Goal: Task Accomplishment & Management: Use online tool/utility

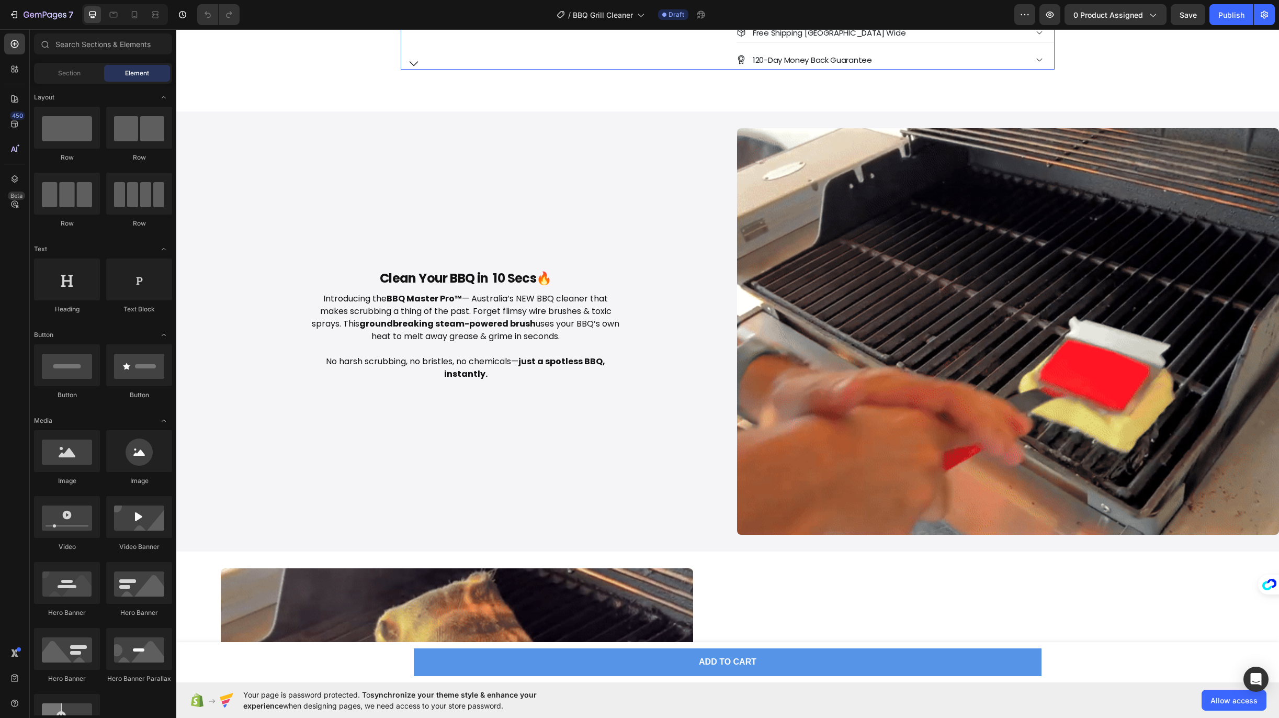
scroll to position [378, 0]
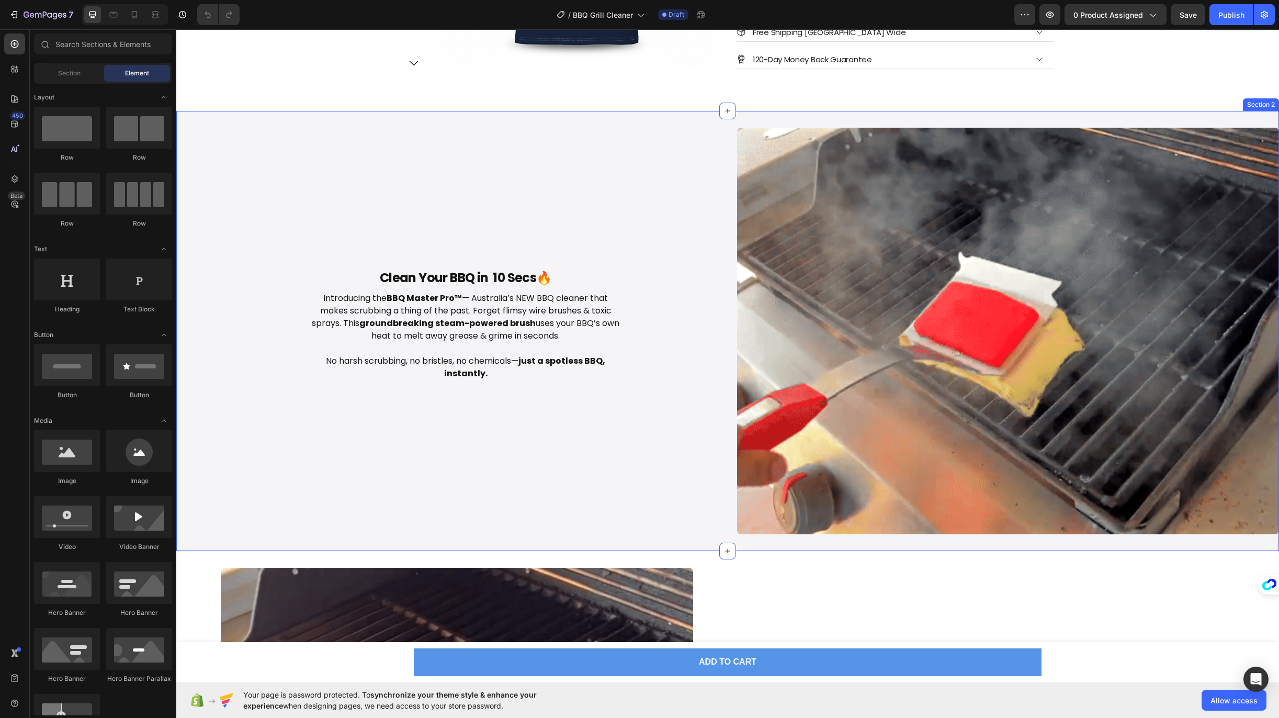
click at [445, 162] on div "Clean Your BBQ in 10 Secs🔥 Heading Introducing the BBQ Master Pro™ — Australia’…" at bounding box center [466, 331] width 542 height 406
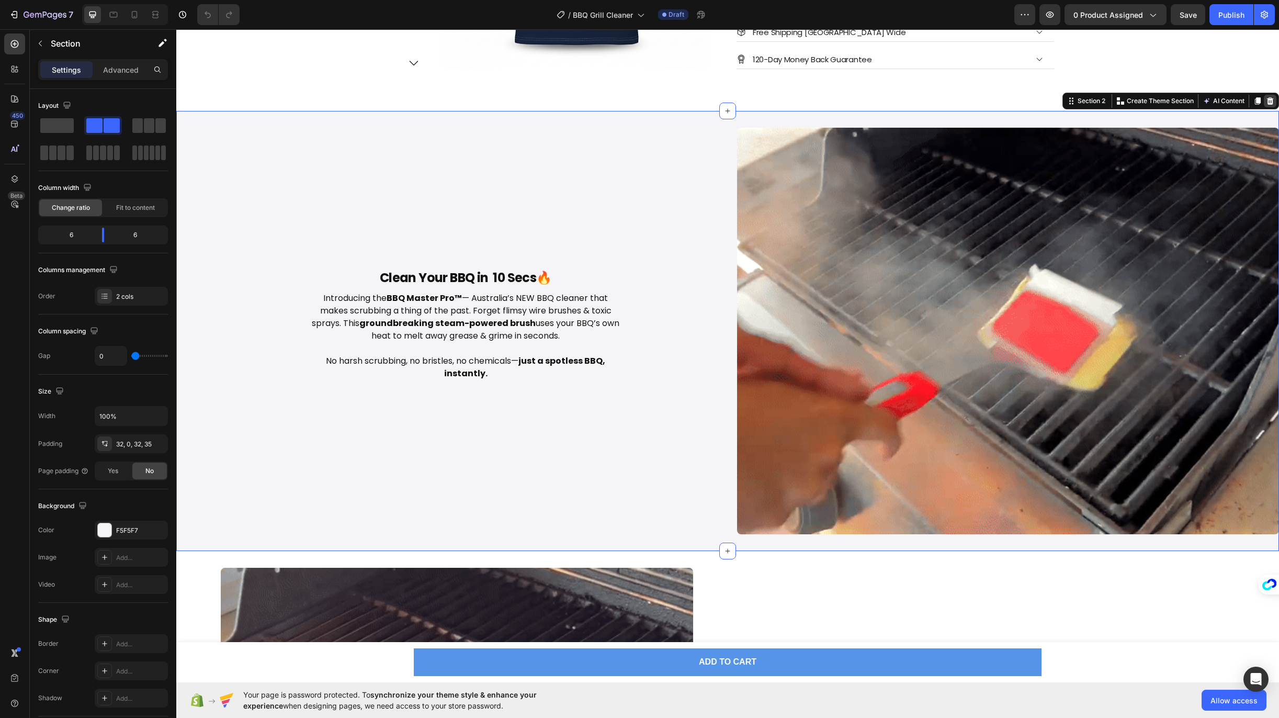
click at [1266, 100] on icon at bounding box center [1270, 101] width 8 height 8
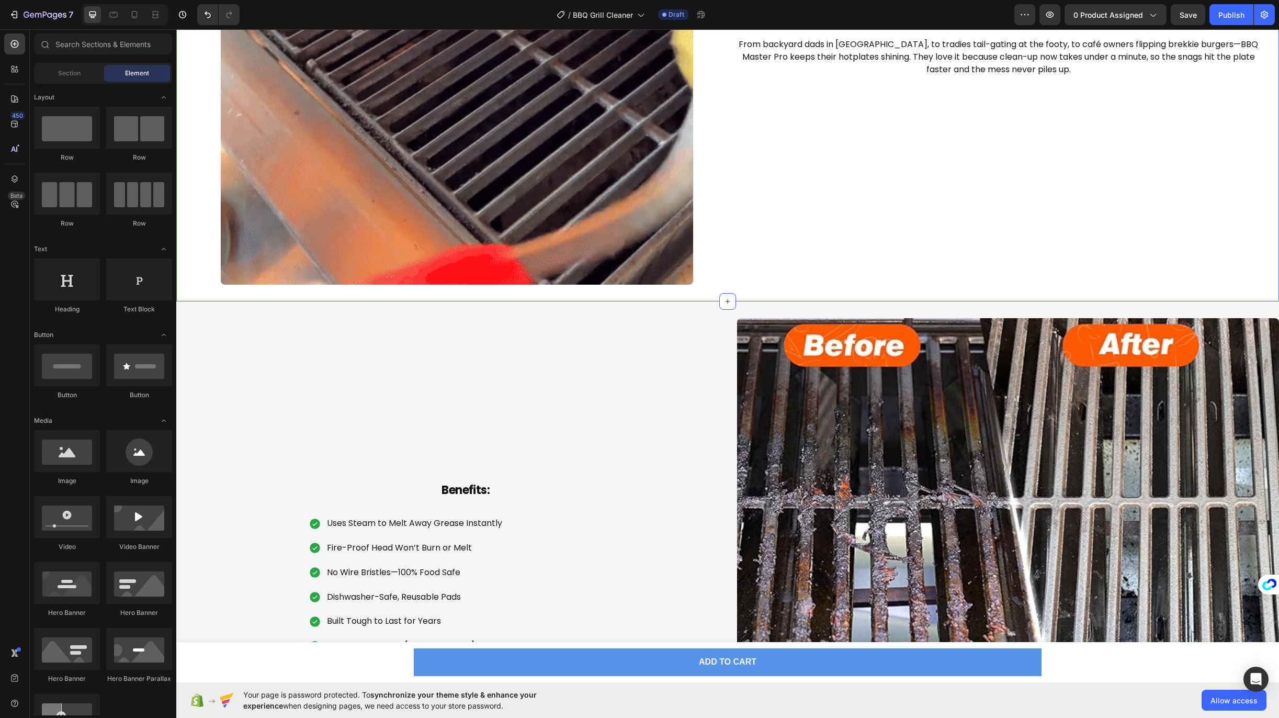
scroll to position [885, 0]
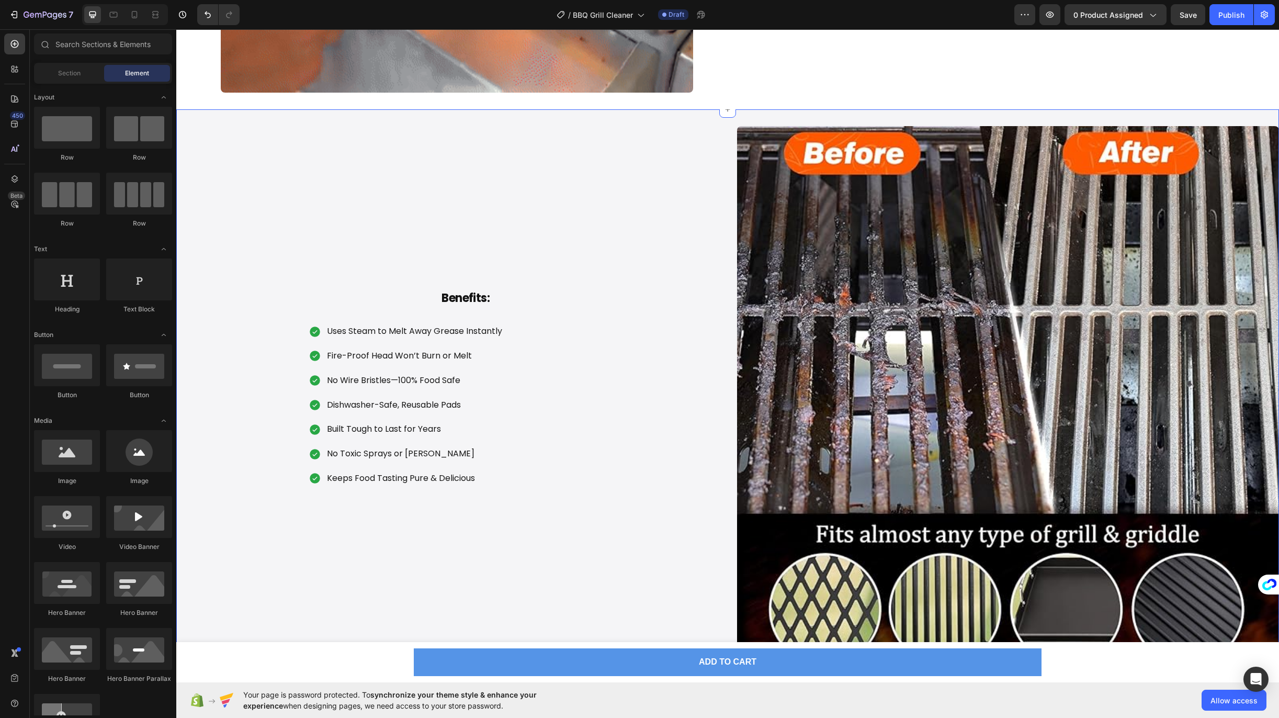
click at [649, 166] on div "Benefits: Heading Uses Steam to Melt Away Grease Instantly Fire-Proof Head Won’…" at bounding box center [466, 397] width 542 height 542
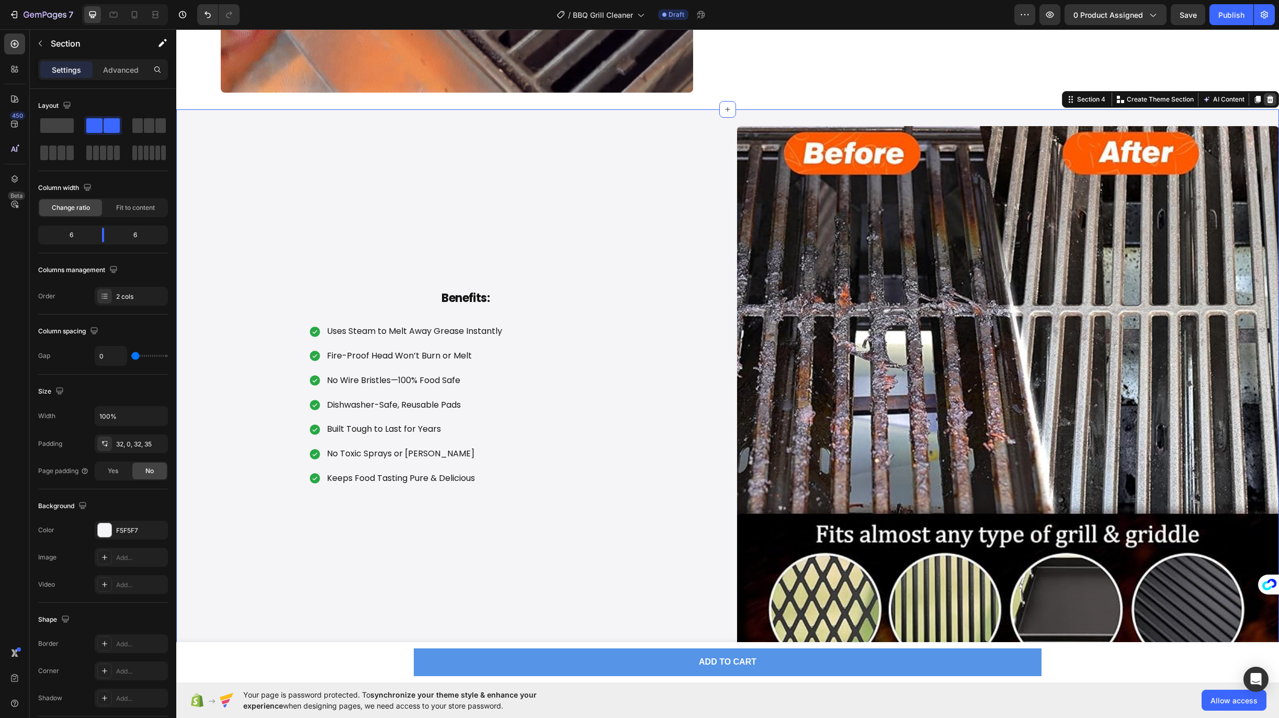
click at [1267, 97] on icon at bounding box center [1270, 99] width 7 height 7
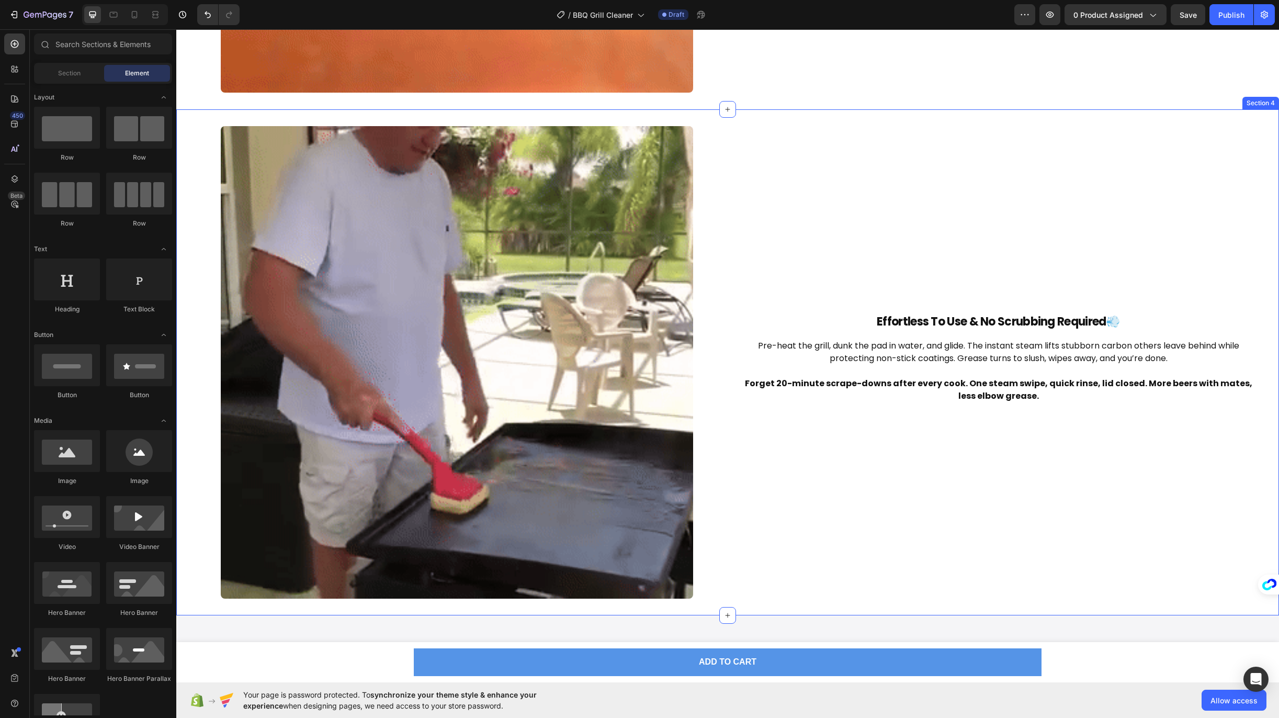
click at [908, 147] on div "Effortless To Use & No Scrubbing Required💨 Heading Pre-heat the grill, dunk the…" at bounding box center [998, 362] width 525 height 472
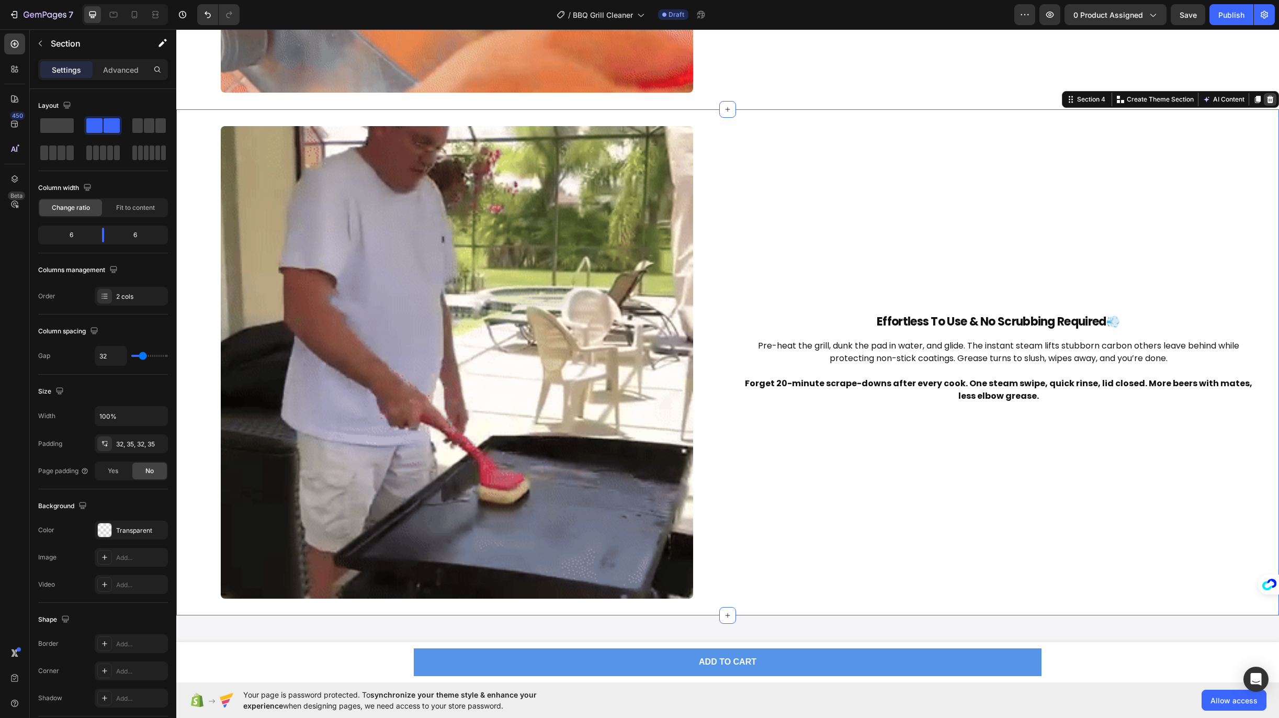
click at [1266, 96] on icon at bounding box center [1270, 99] width 8 height 8
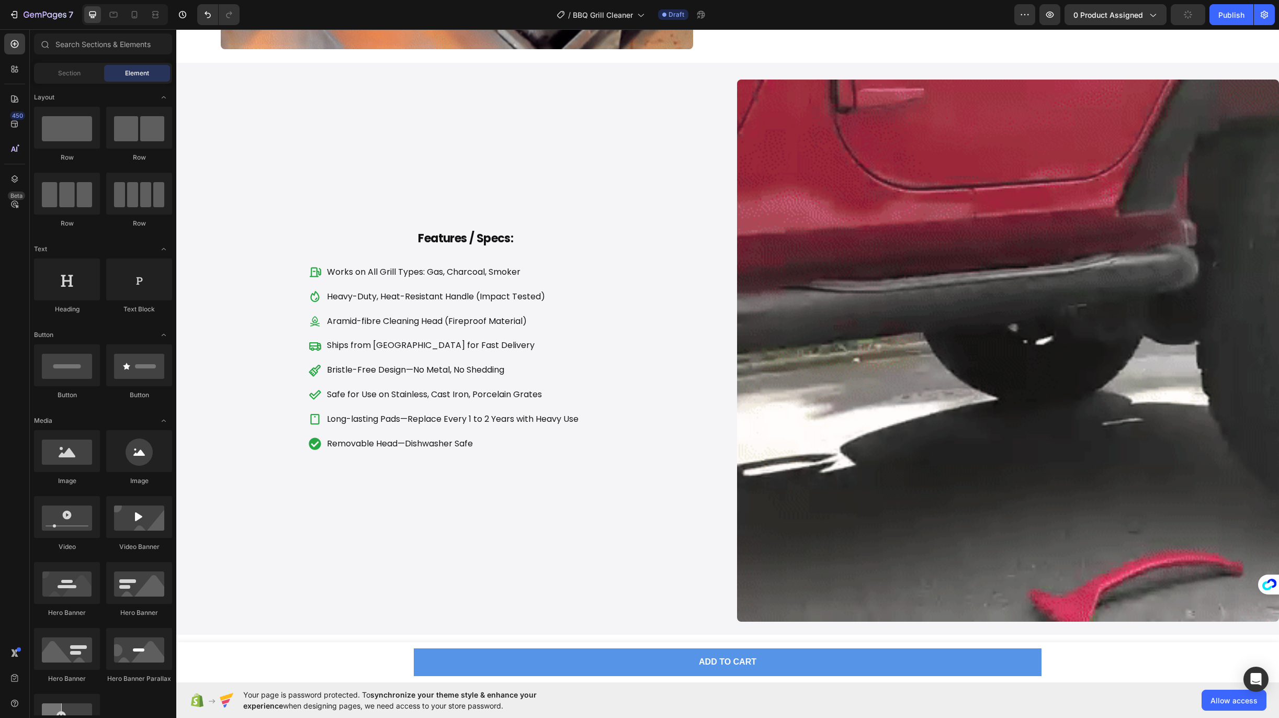
scroll to position [929, 0]
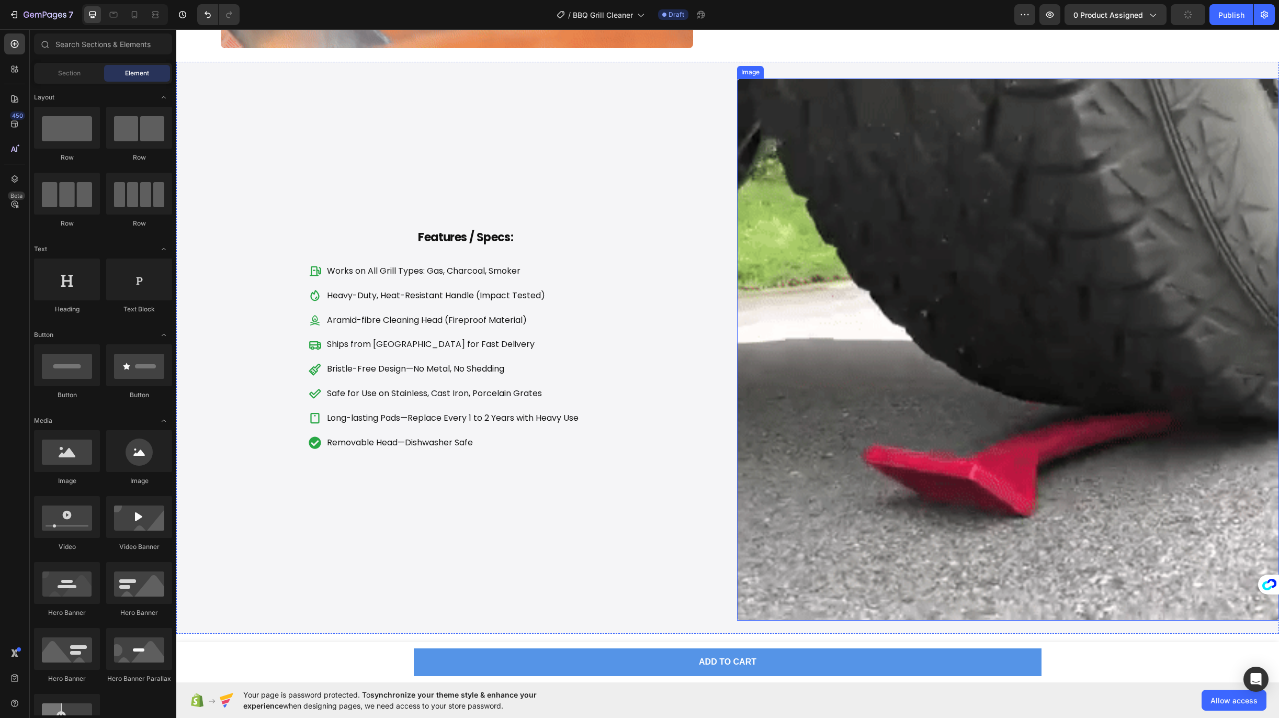
click at [1016, 157] on img at bounding box center [1008, 349] width 542 height 542
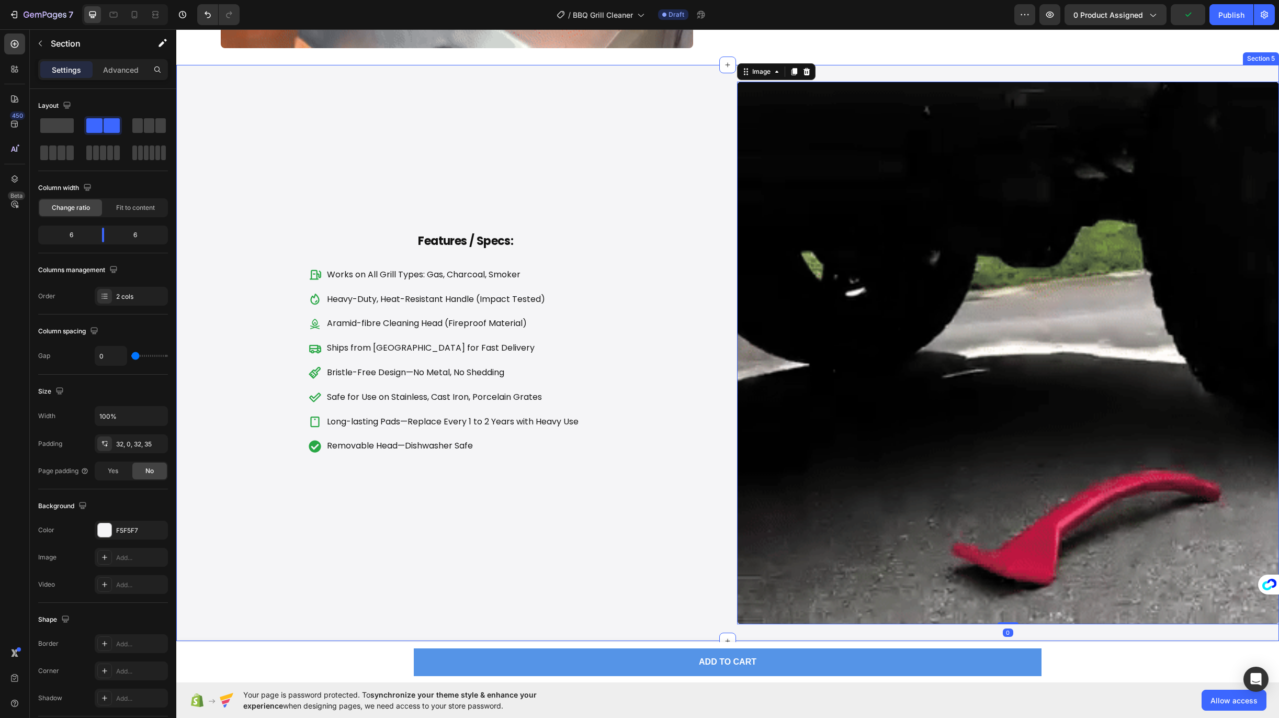
click at [492, 105] on div "Features / Specs: Heading Works on All Grill Types: Gas, Charcoal, Smoker Heavy…" at bounding box center [466, 353] width 542 height 542
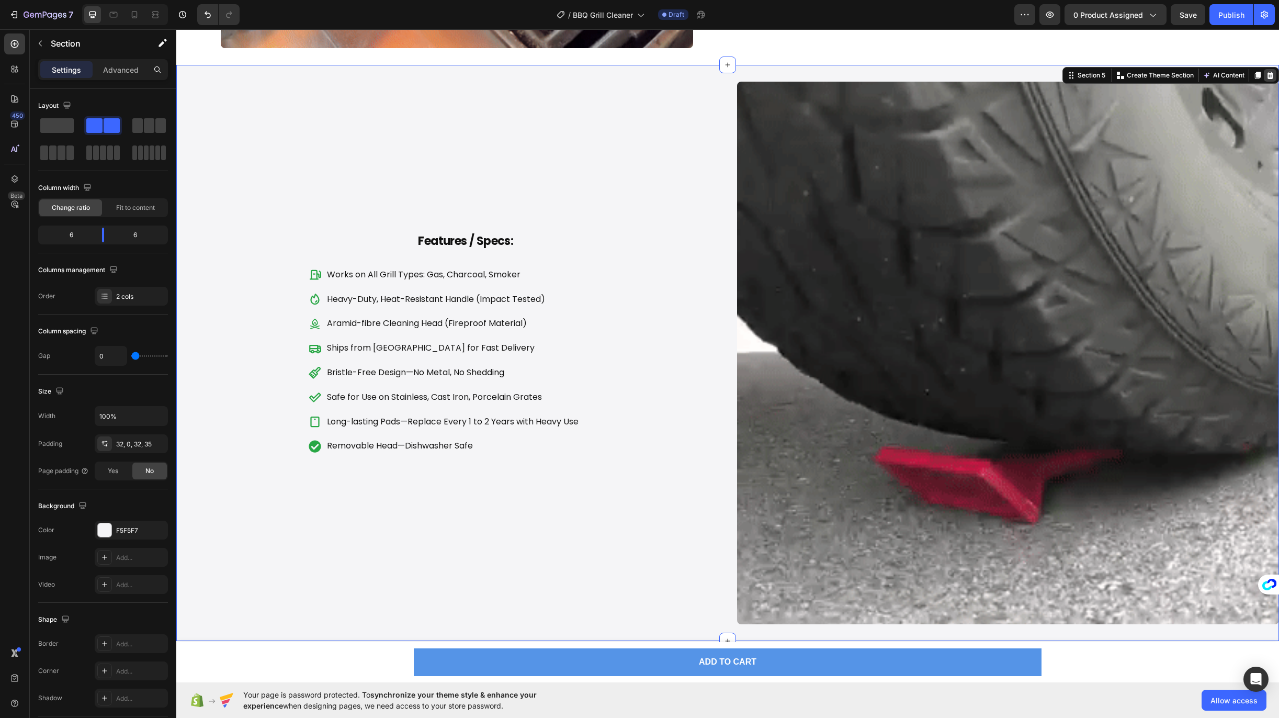
click at [1267, 74] on icon at bounding box center [1270, 75] width 7 height 7
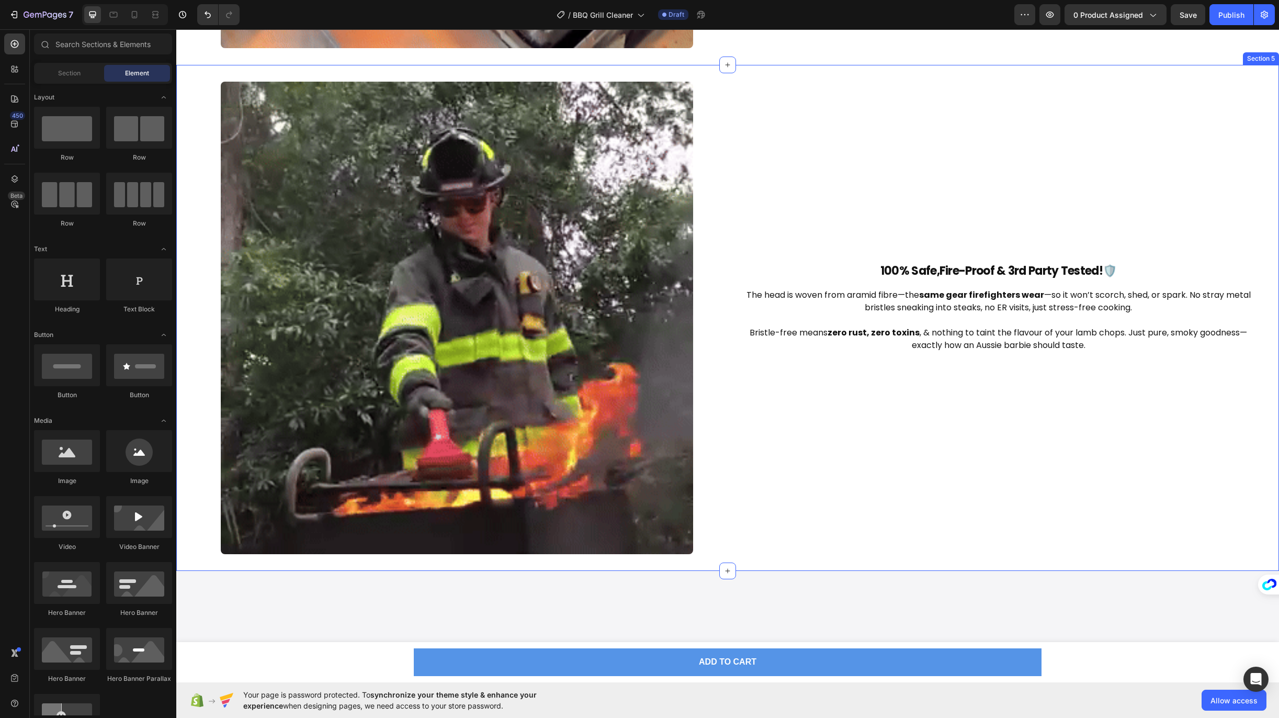
click at [930, 131] on div "100% Safe, Fire-Proof & 3rd Party Tested!🛡️ Heading The head is woven from aram…" at bounding box center [998, 318] width 525 height 472
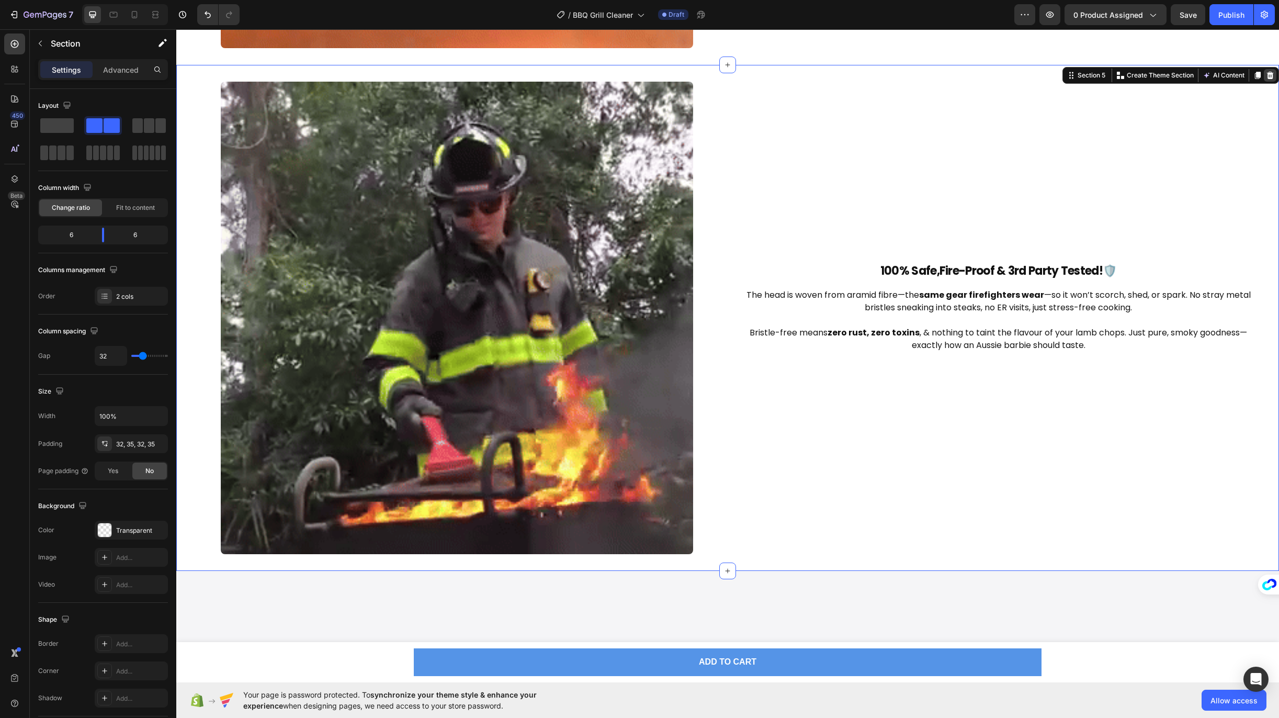
click at [1267, 74] on icon at bounding box center [1270, 75] width 7 height 7
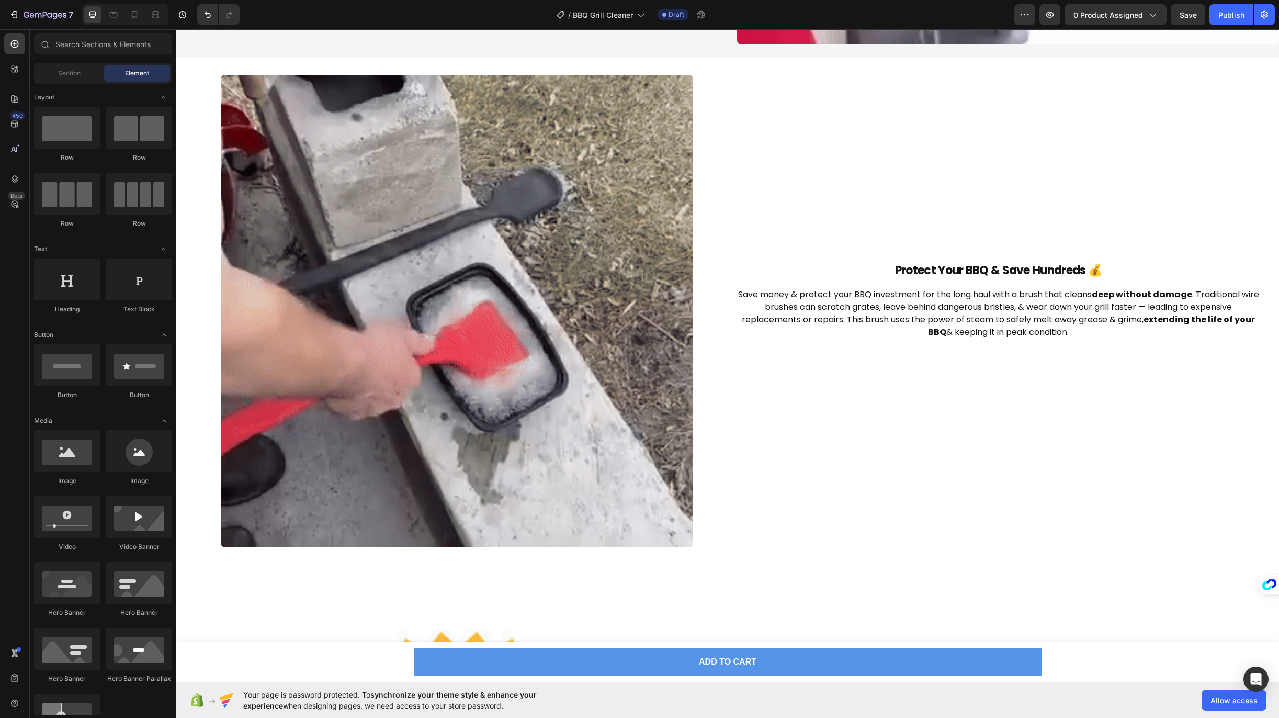
scroll to position [1370, 0]
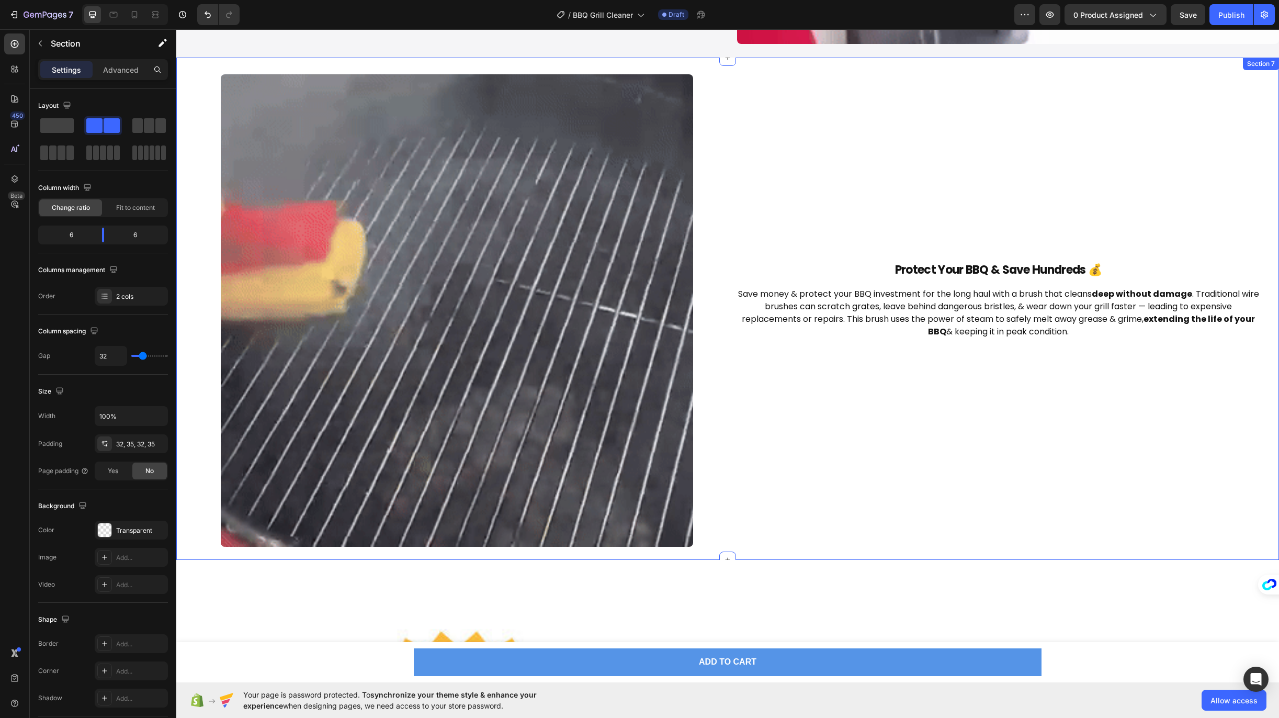
click at [1025, 122] on div "Protect Your BBQ & Save Hundreds 💰 Heading Save money & protect your BBQ invest…" at bounding box center [998, 310] width 525 height 472
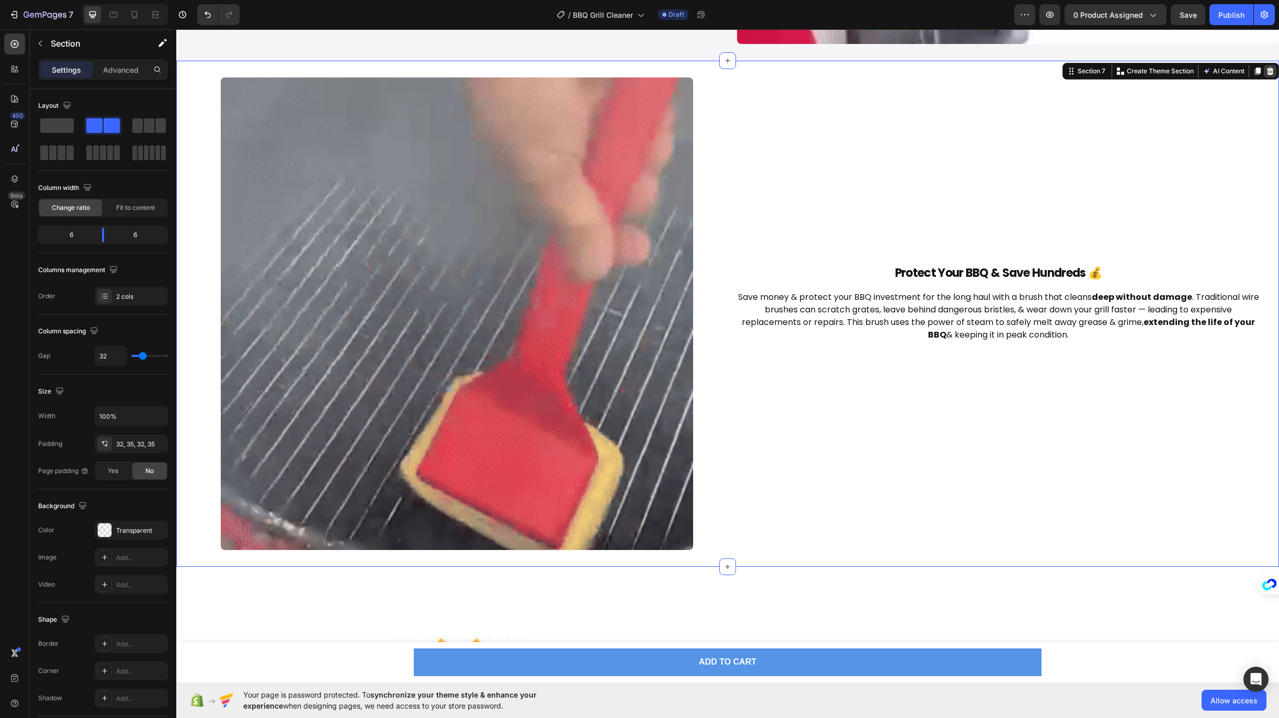
click at [1266, 72] on icon at bounding box center [1270, 71] width 8 height 8
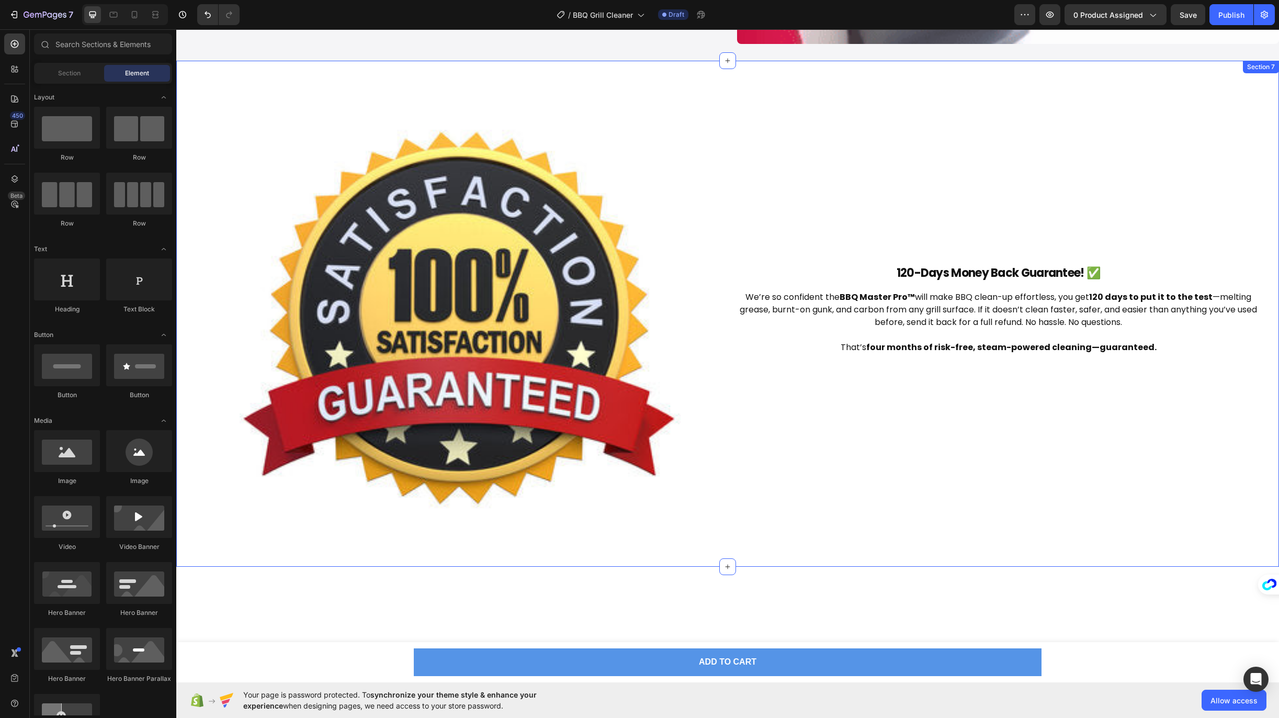
click at [1052, 135] on div "120-Days Money Back Guarantee! ✅ Heading We’re so confident the BBQ Master Pro™…" at bounding box center [998, 313] width 525 height 472
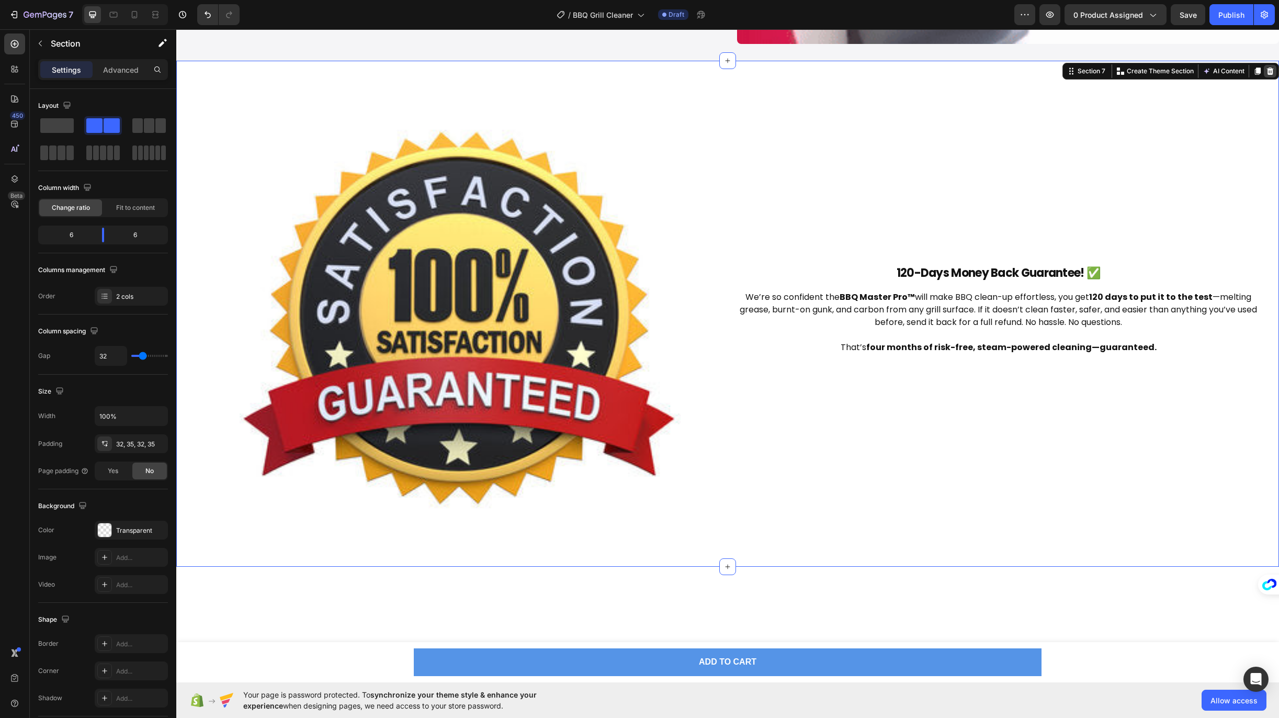
click at [1267, 70] on icon at bounding box center [1270, 70] width 7 height 7
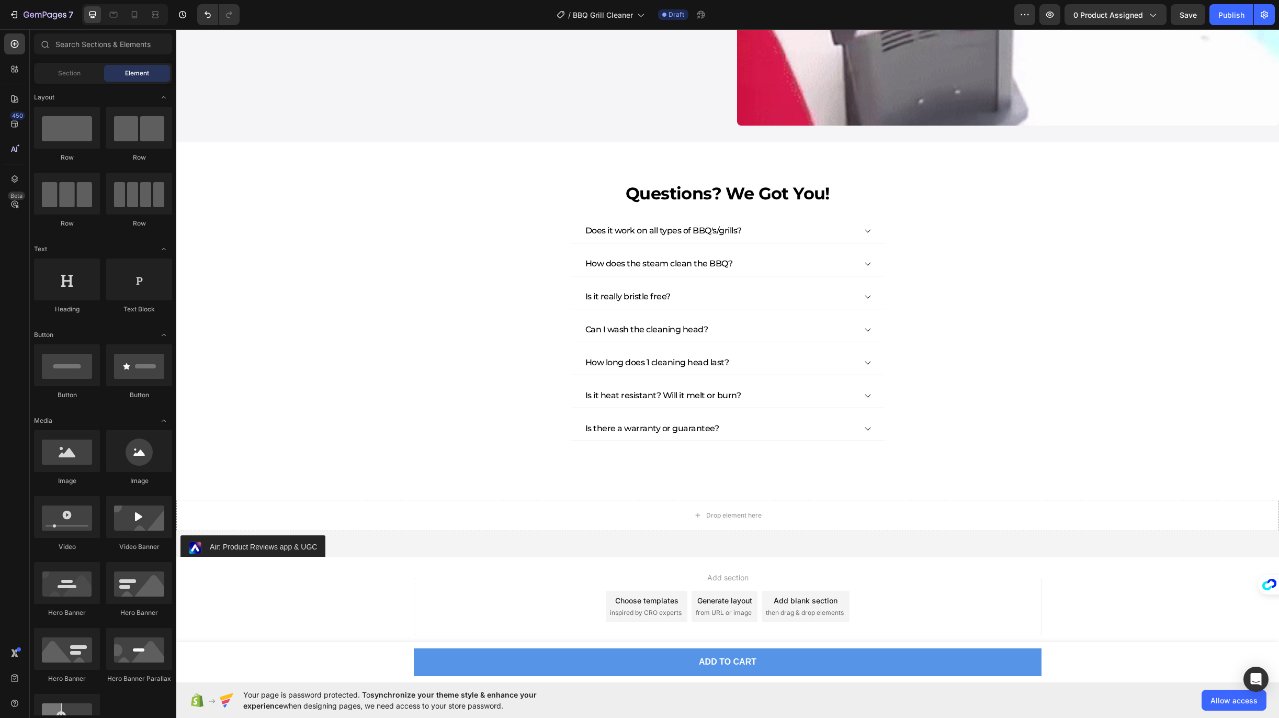
scroll to position [1285, 0]
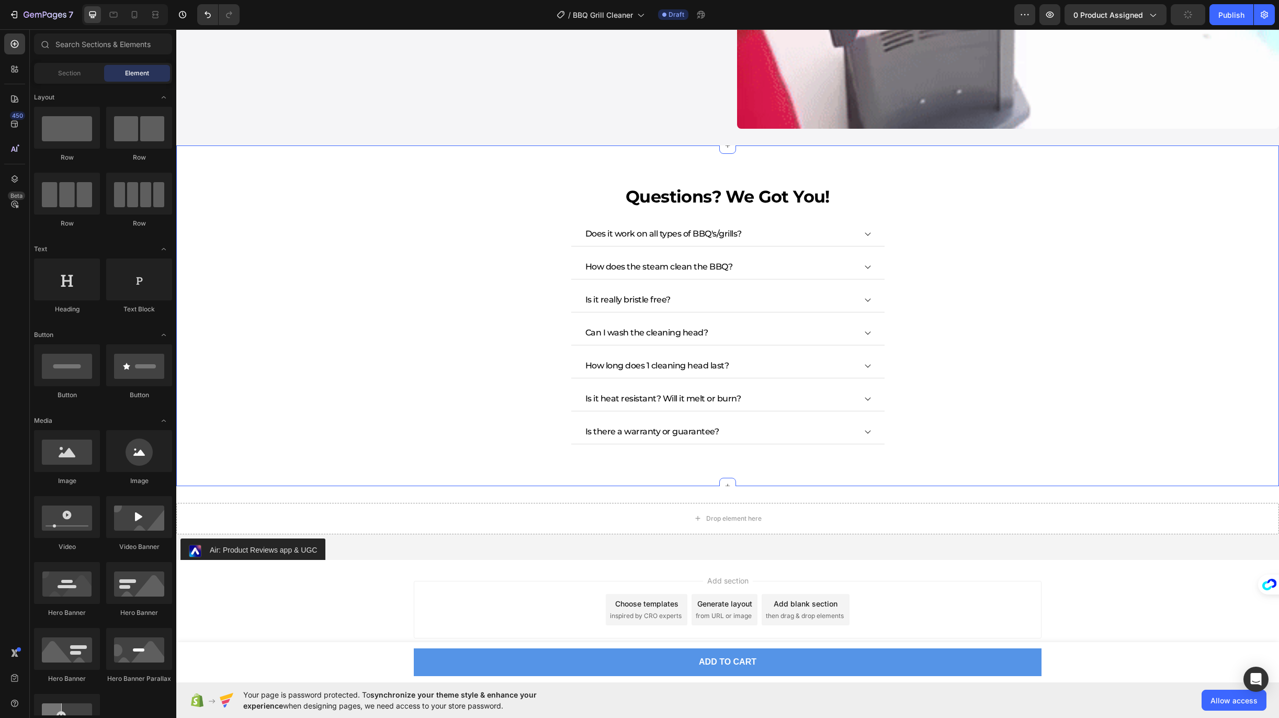
click at [1070, 274] on div "Questions? We Got You! Heading Does it work on all types of BBQ's/grills? How d…" at bounding box center [728, 314] width 1066 height 259
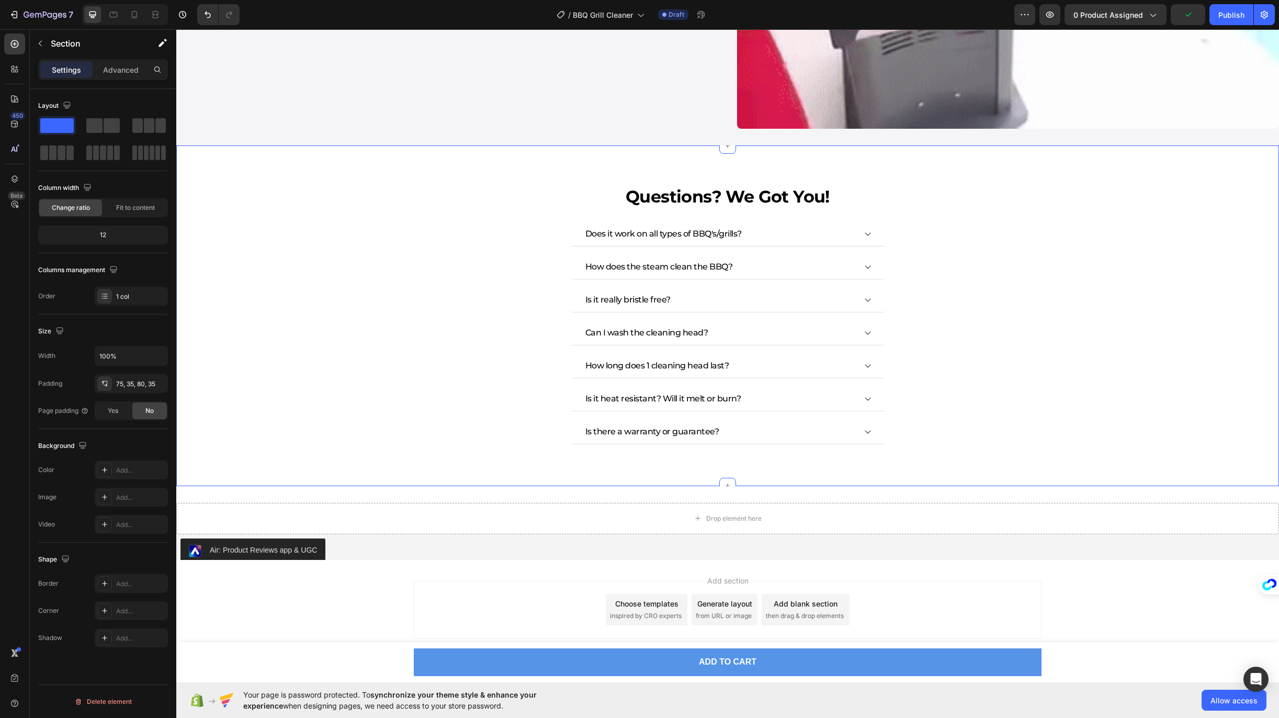
click at [1070, 274] on div "Questions? We Got You! Heading Does it work on all types of BBQ's/grills? How d…" at bounding box center [728, 314] width 1066 height 259
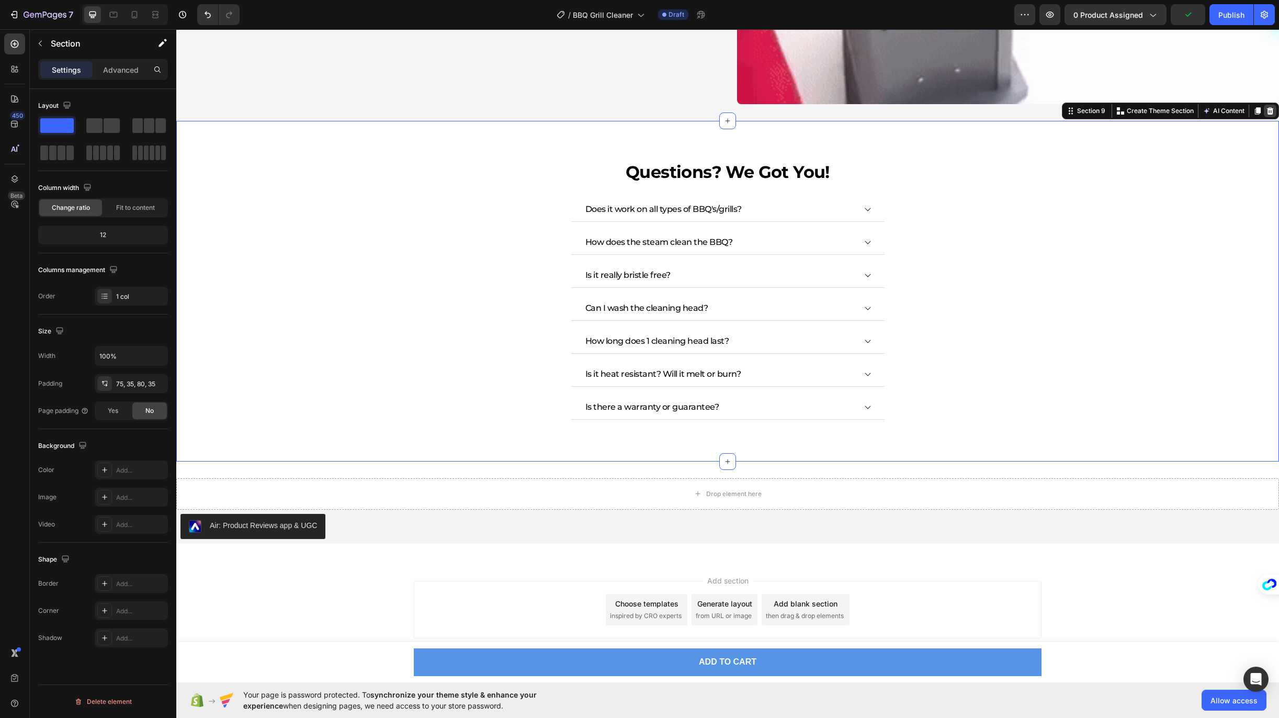
click at [1267, 107] on icon at bounding box center [1270, 110] width 7 height 7
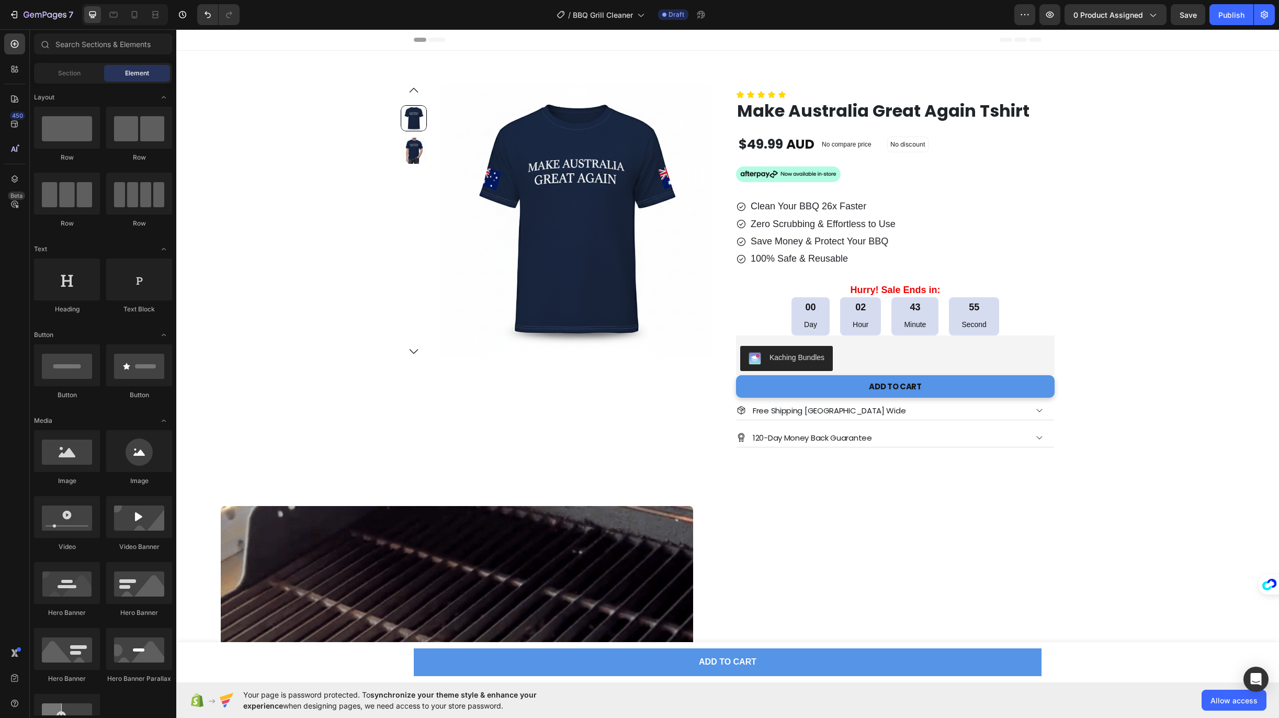
scroll to position [264, 0]
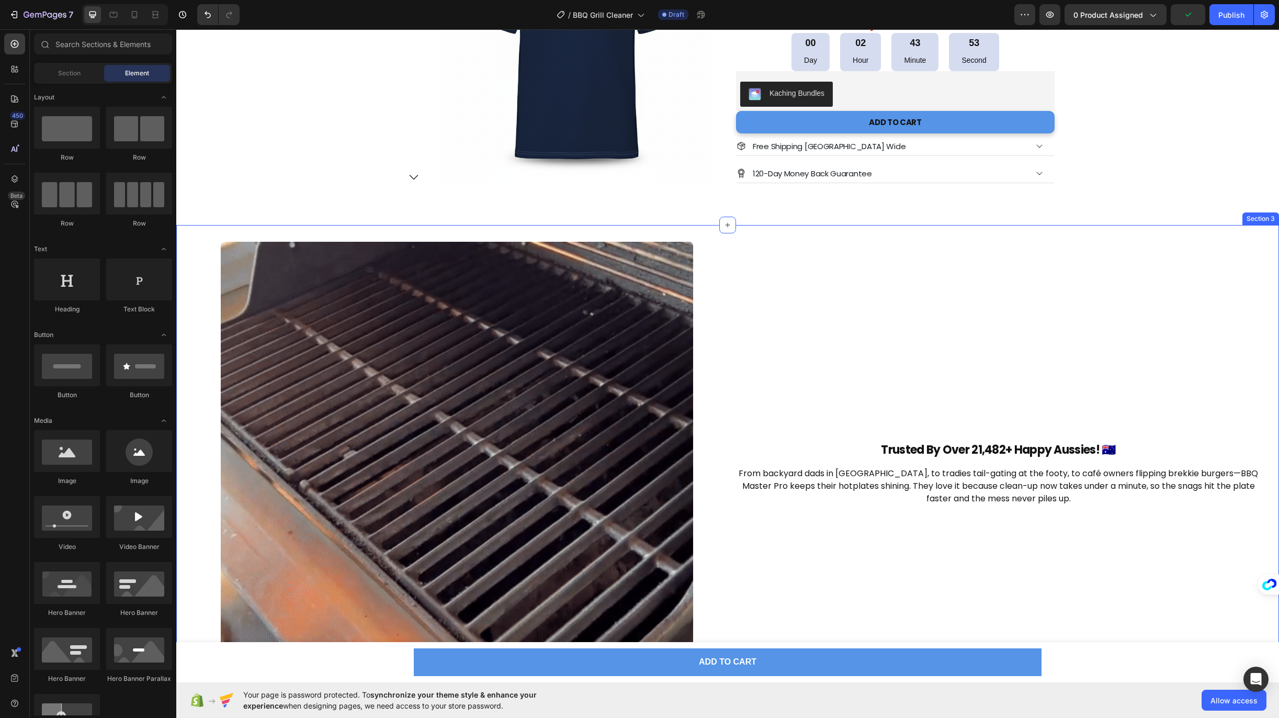
click at [902, 262] on div "Trusted By Over 21,482+ Happy Aussies! 🇦🇺 Heading From backyard dads in Sydney,…" at bounding box center [998, 478] width 525 height 472
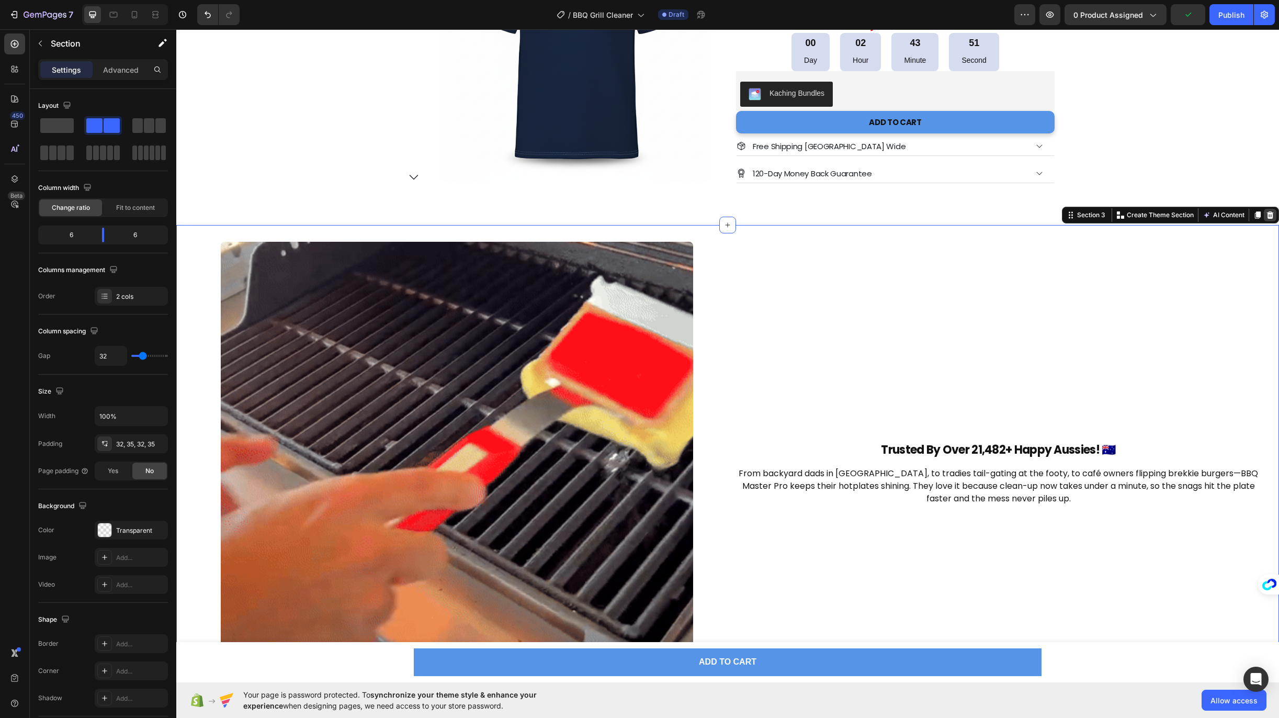
click at [1266, 215] on icon at bounding box center [1270, 215] width 8 height 8
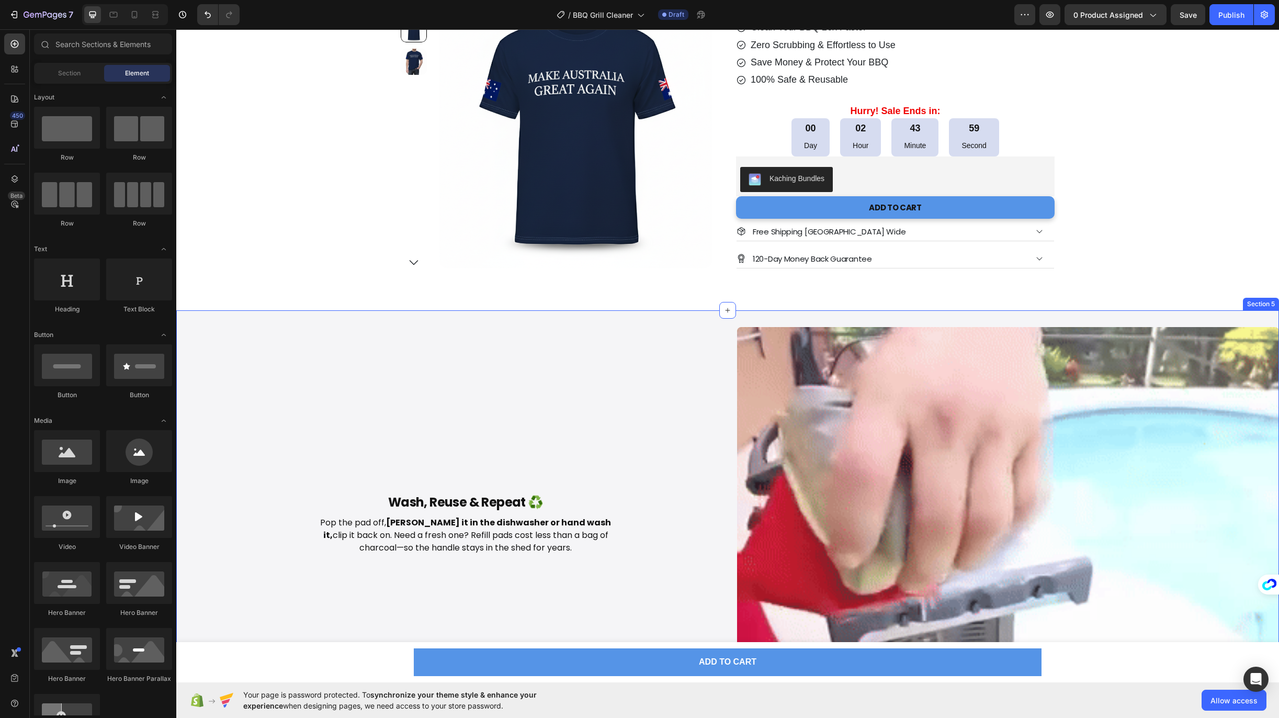
scroll to position [186, 0]
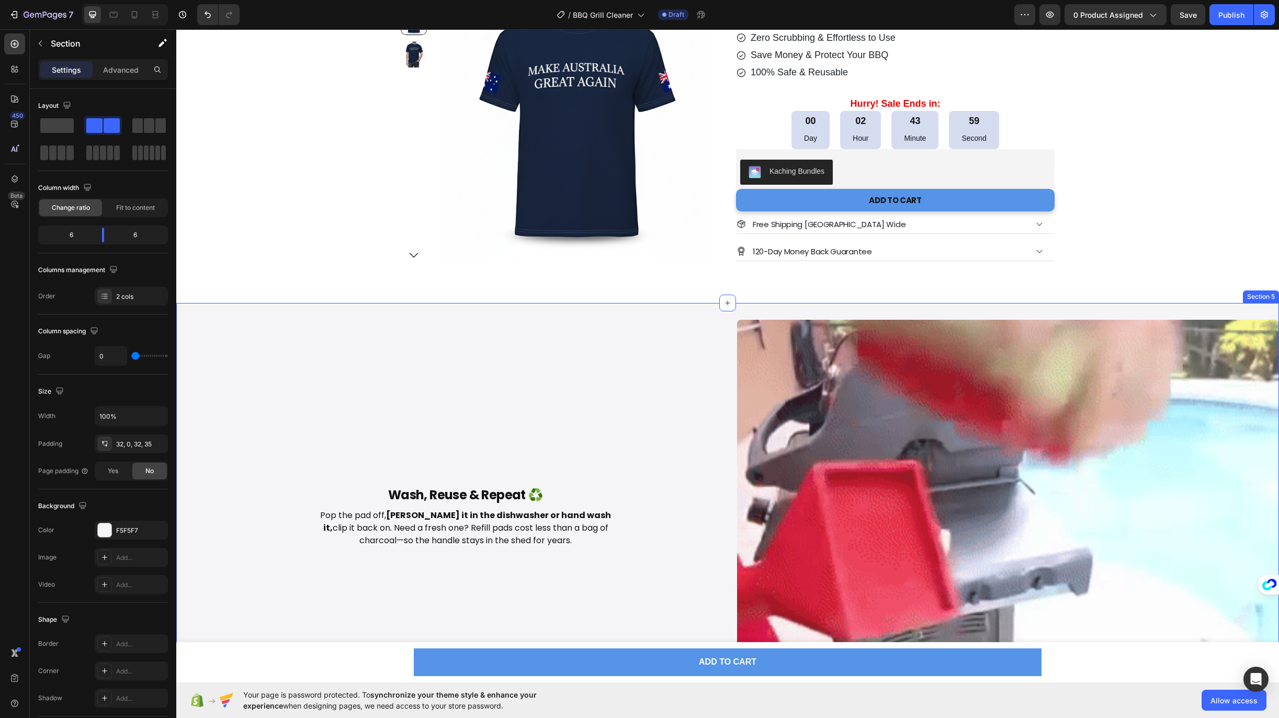
click at [639, 372] on div "Wash, Reuse & Repeat ♻️ Heading Pop the pad off, chuck it in the dishwasher or …" at bounding box center [466, 523] width 542 height 406
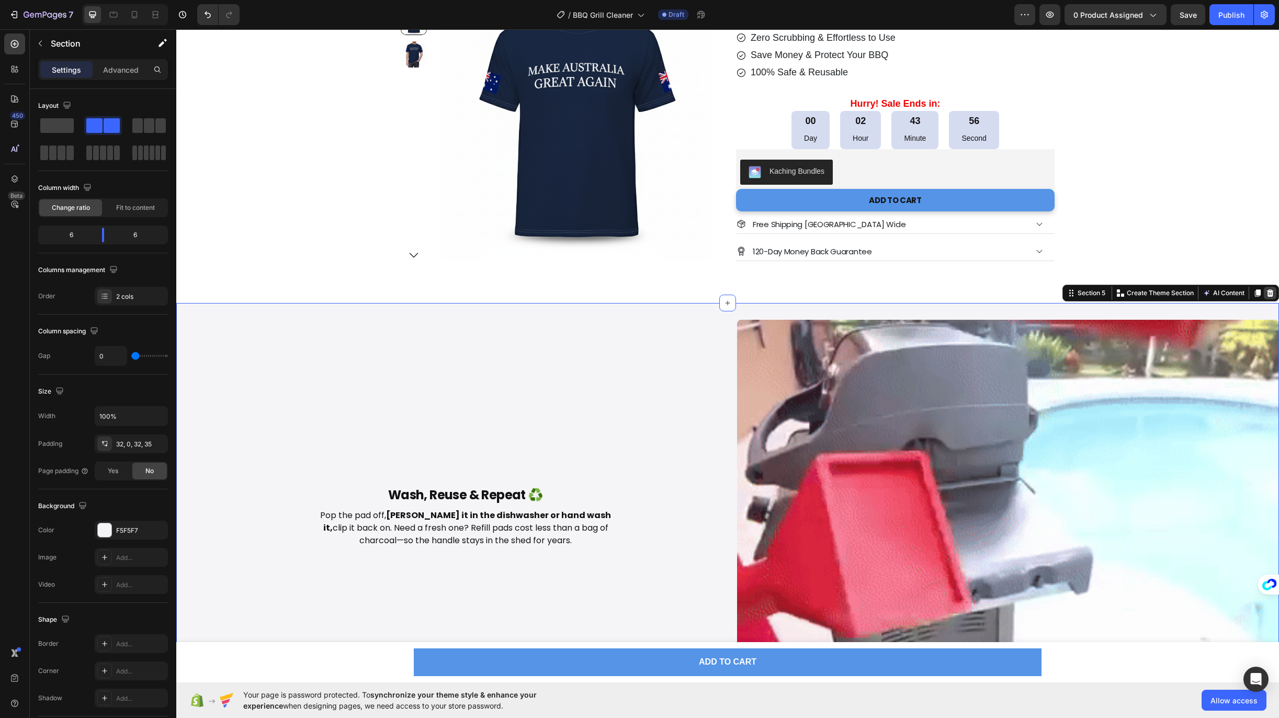
click at [1267, 293] on icon at bounding box center [1270, 292] width 7 height 7
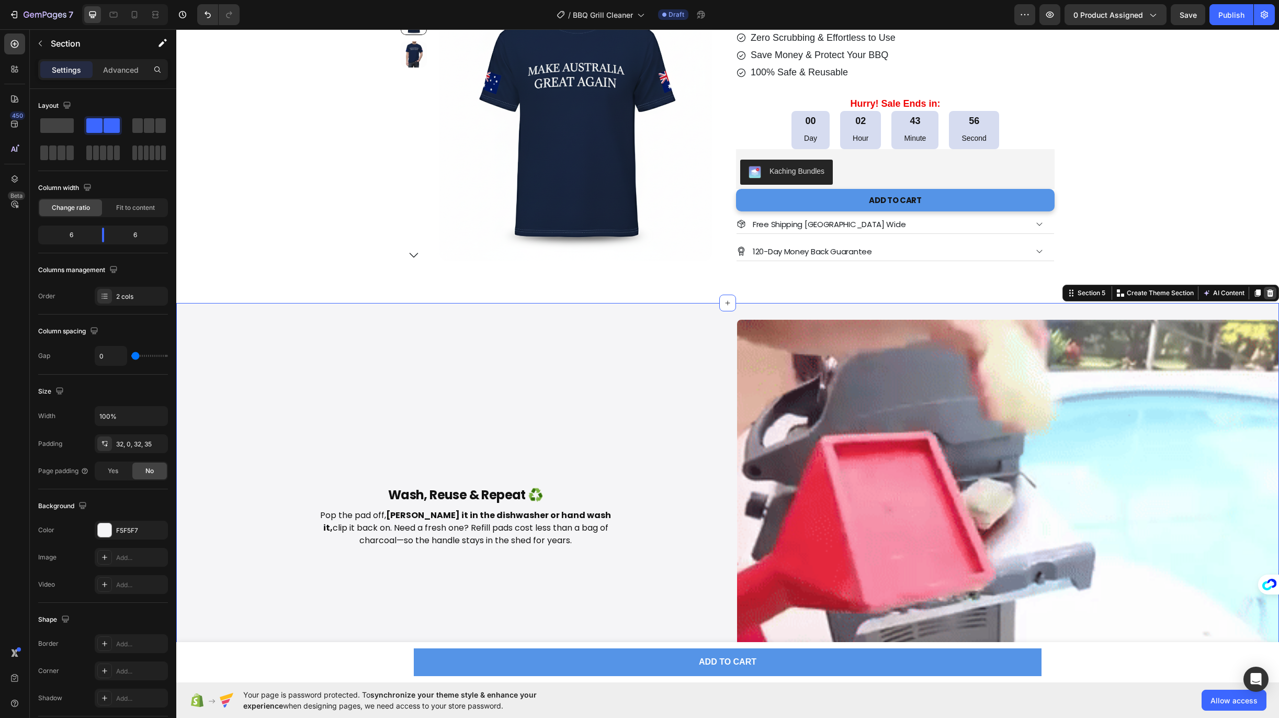
scroll to position [9, 0]
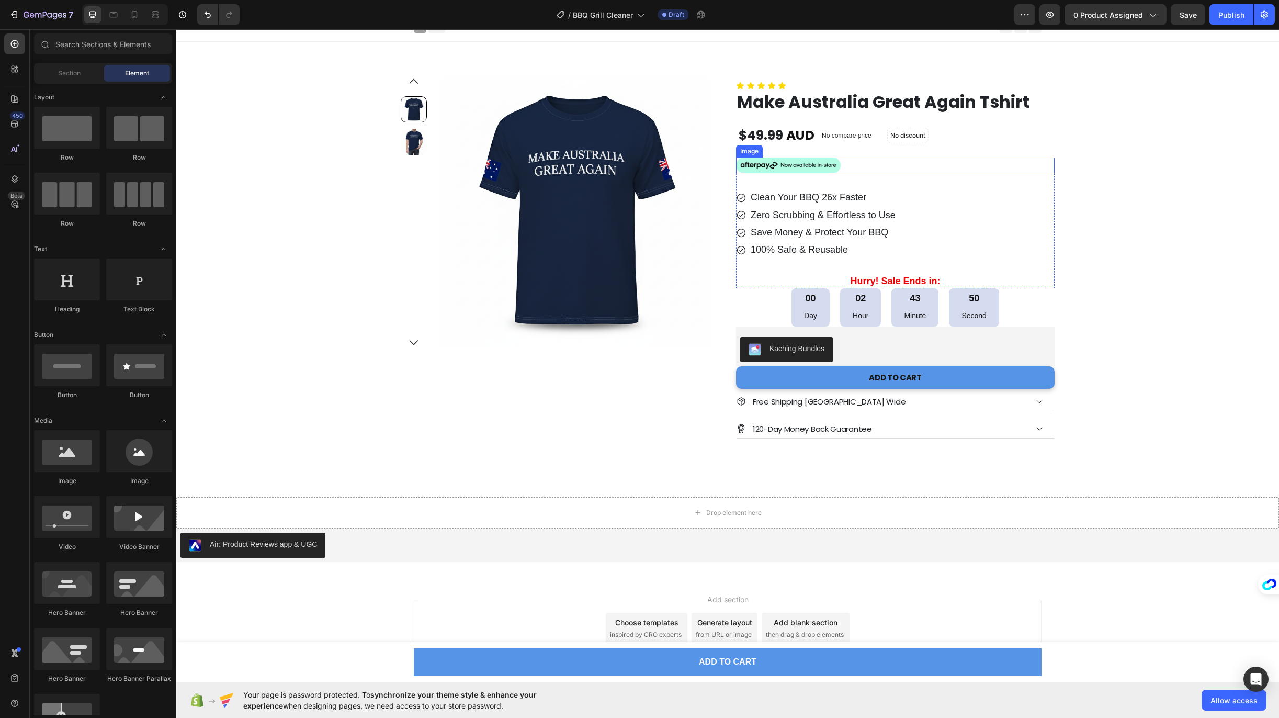
click at [855, 168] on div at bounding box center [895, 165] width 318 height 16
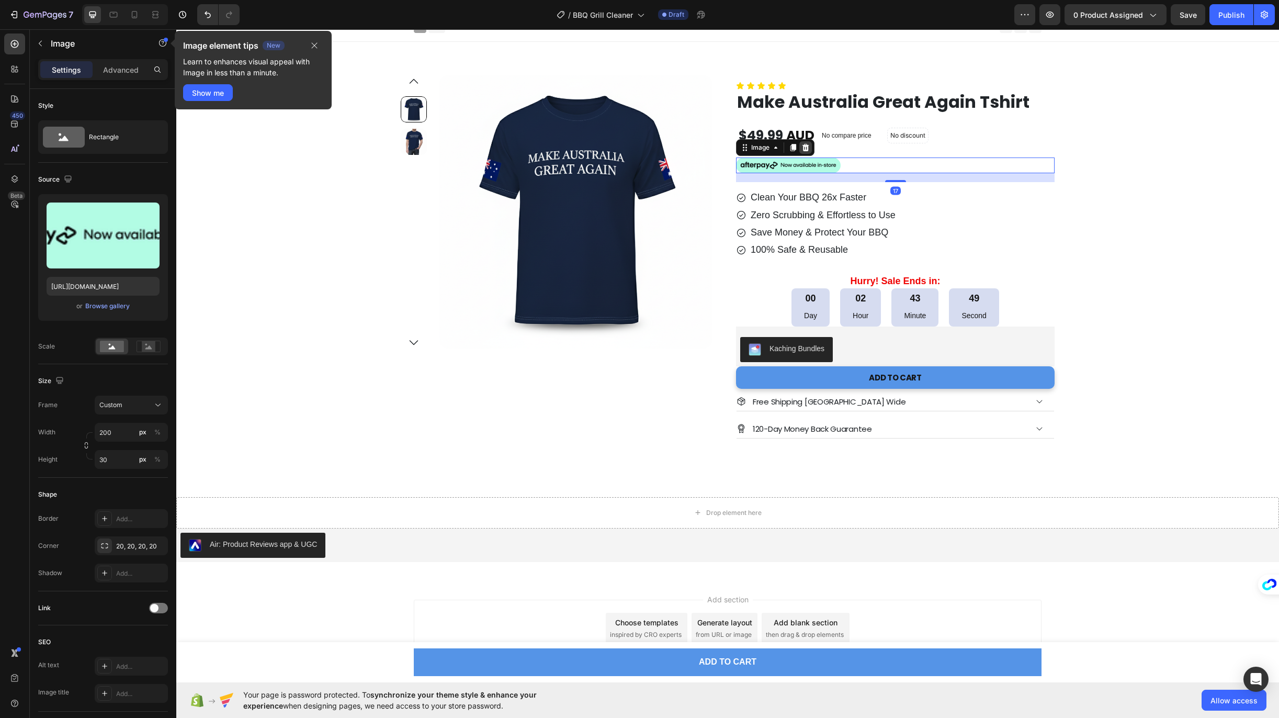
click at [802, 146] on icon at bounding box center [805, 147] width 7 height 7
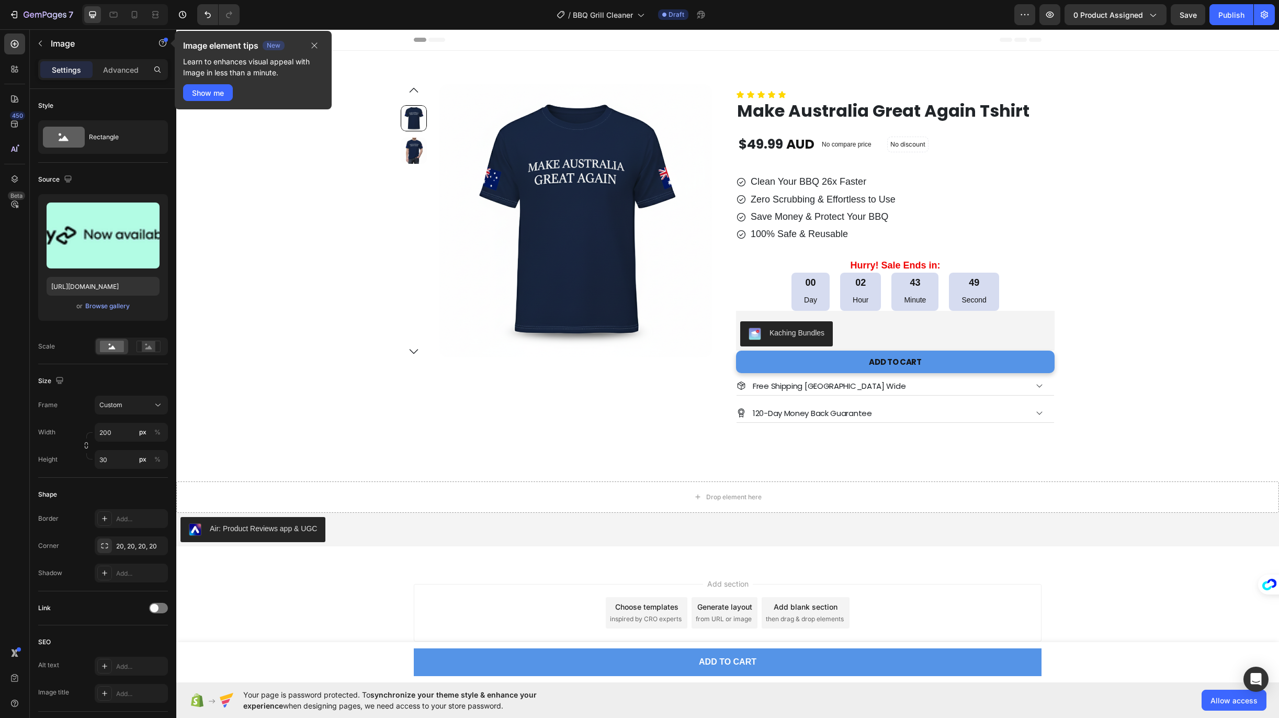
scroll to position [0, 0]
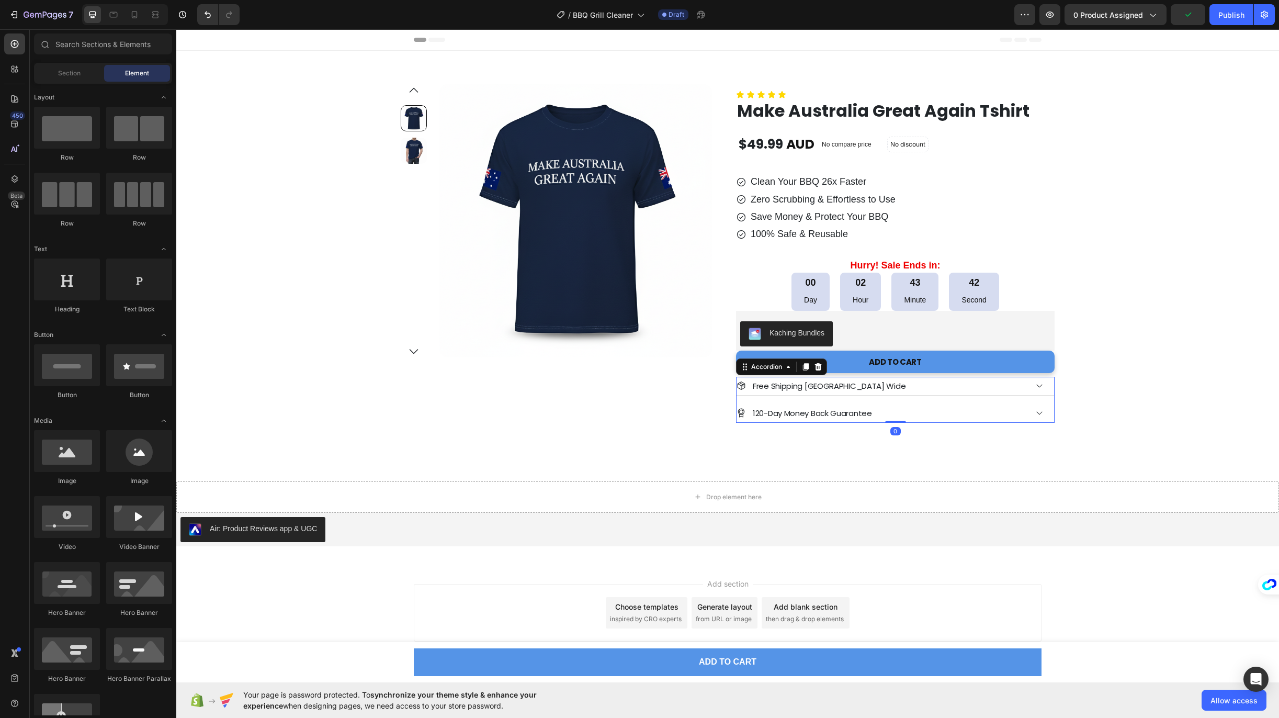
click at [886, 383] on div "Free Shipping [GEOGRAPHIC_DATA] Wide" at bounding box center [881, 385] width 290 height 17
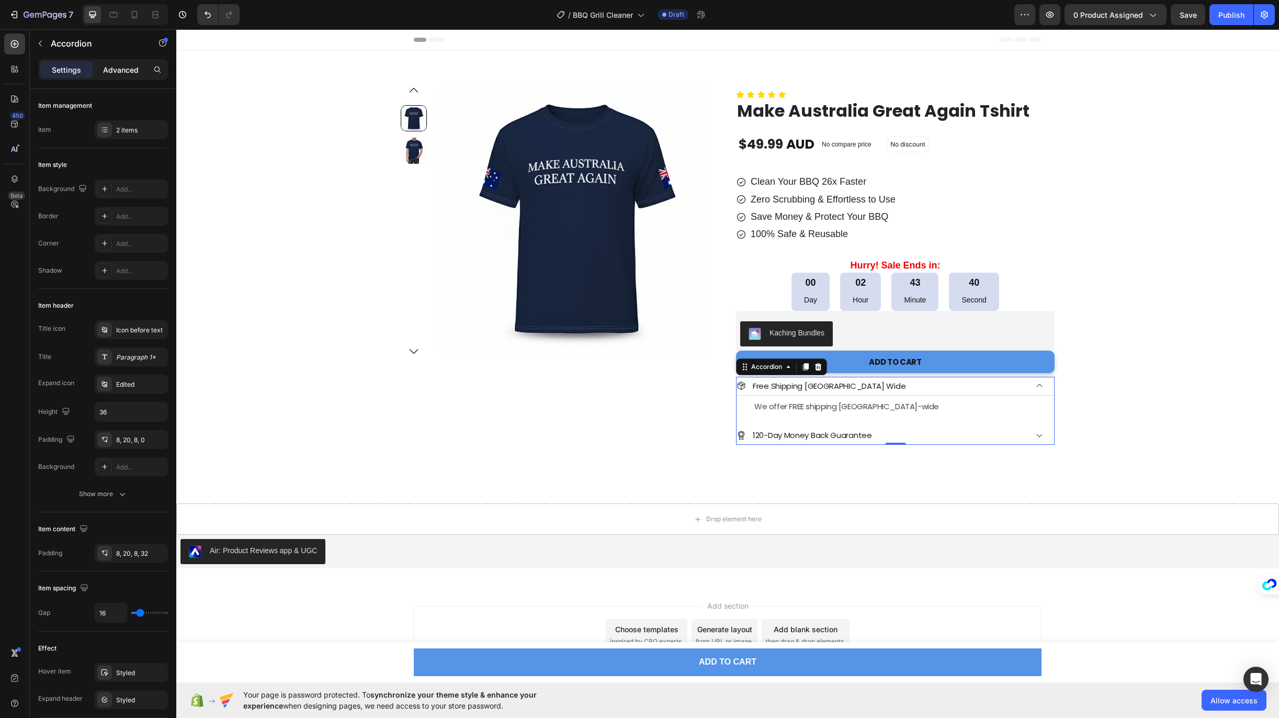
click at [112, 69] on p "Advanced" at bounding box center [121, 69] width 36 height 11
type input "100%"
type input "100"
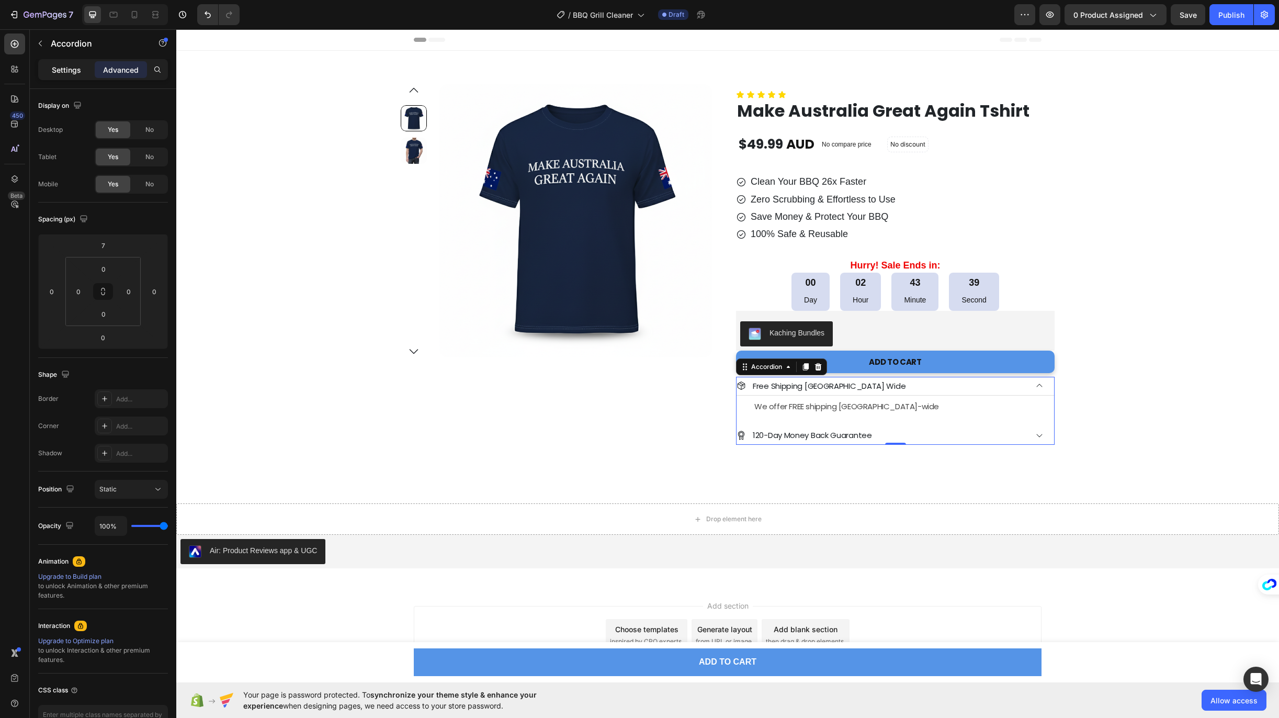
click at [61, 69] on p "Settings" at bounding box center [66, 69] width 29 height 11
type input "16"
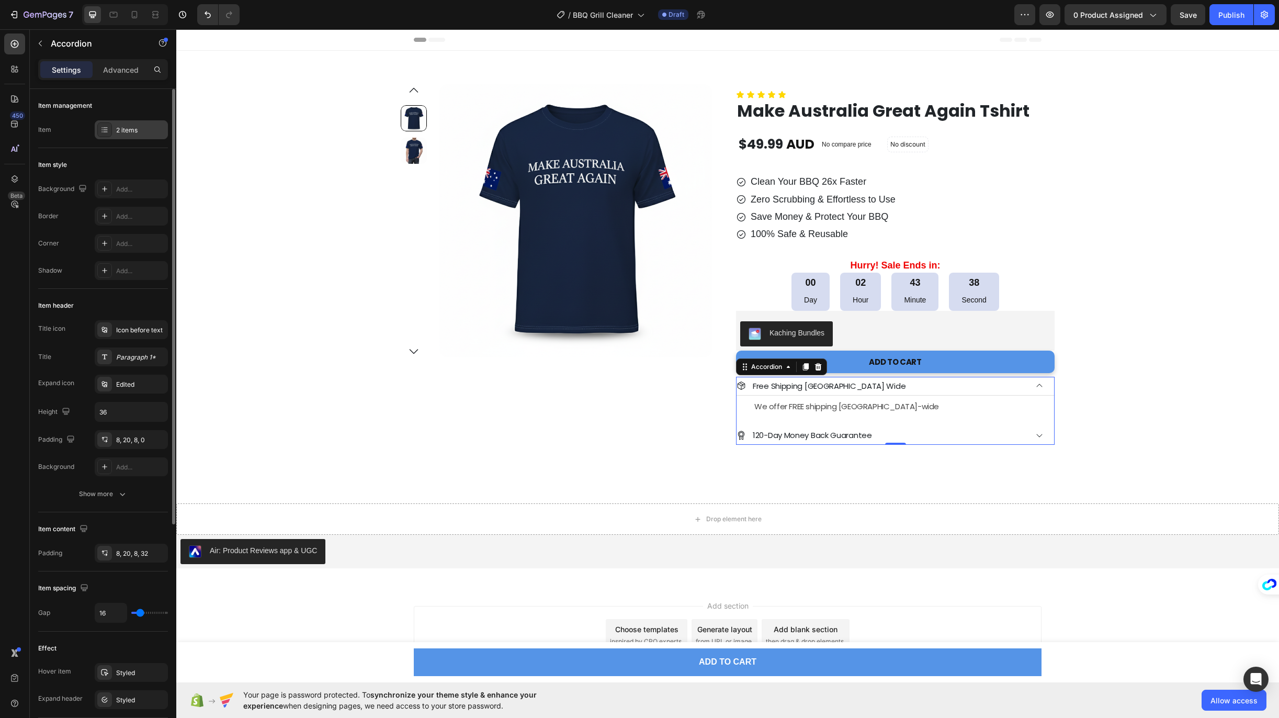
click at [137, 133] on div "2 items" at bounding box center [140, 130] width 49 height 9
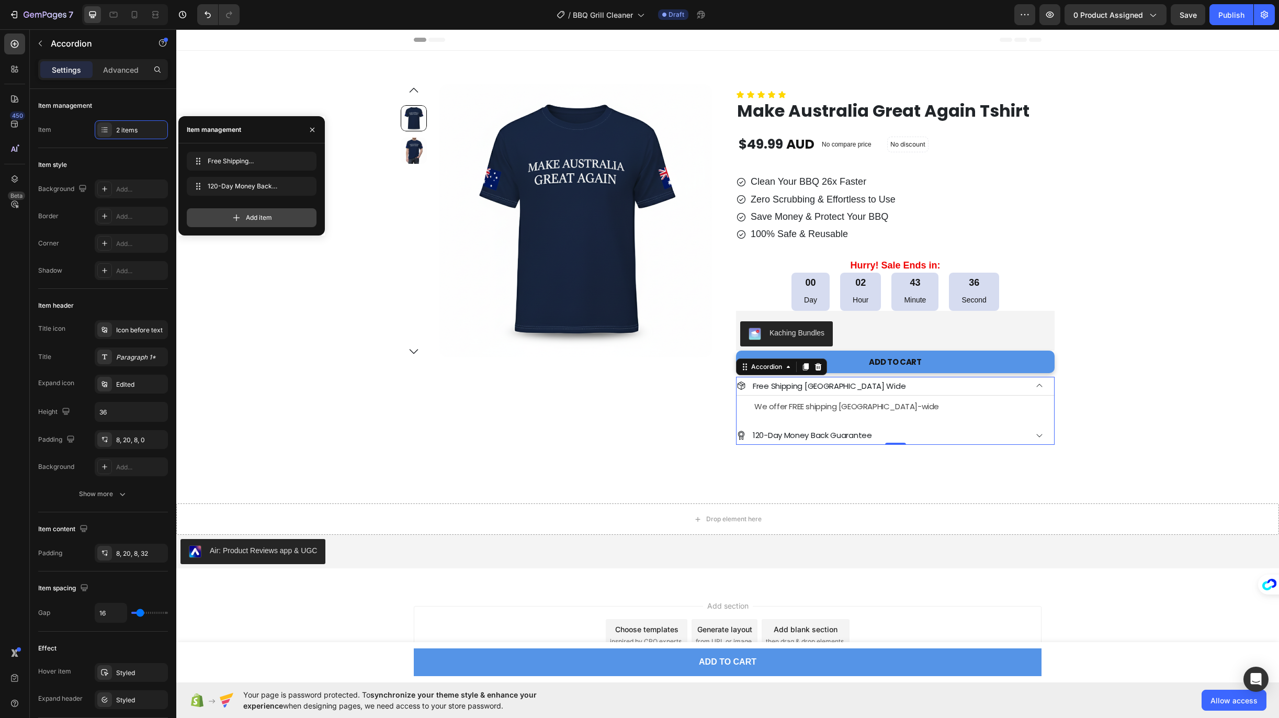
click at [233, 222] on icon at bounding box center [236, 217] width 10 height 10
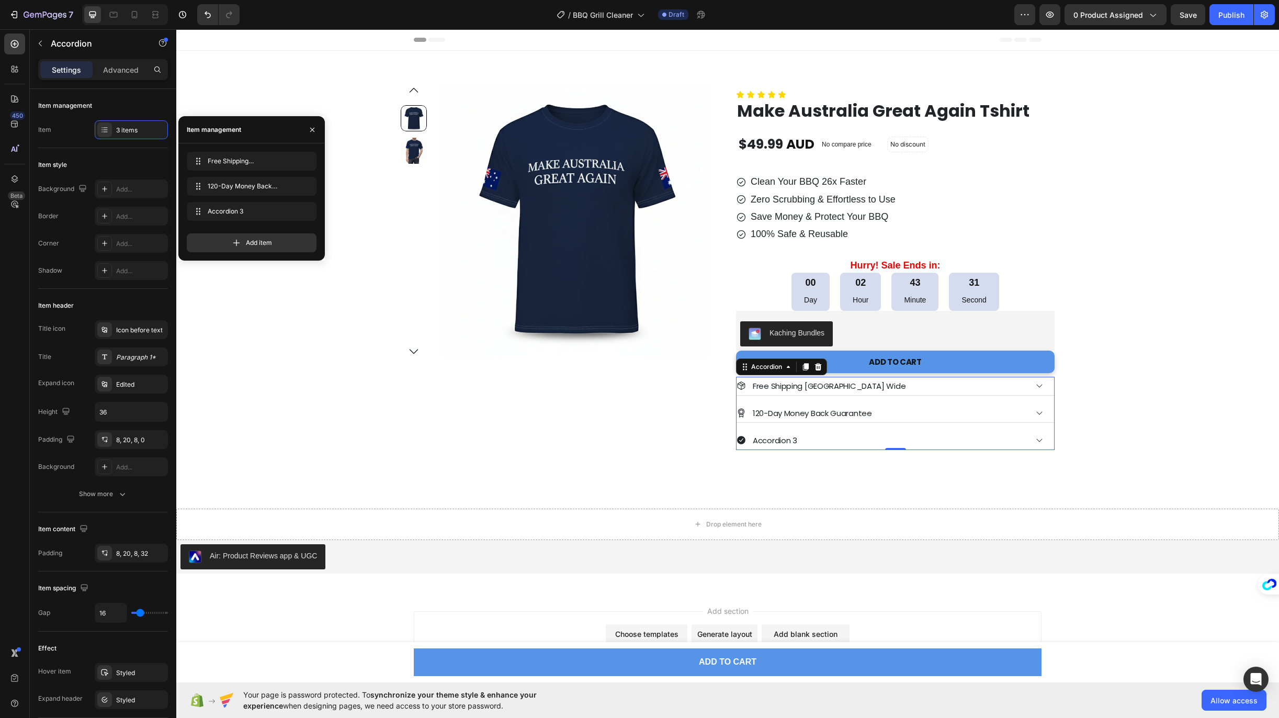
click at [780, 440] on div "Accordion 3" at bounding box center [775, 439] width 48 height 17
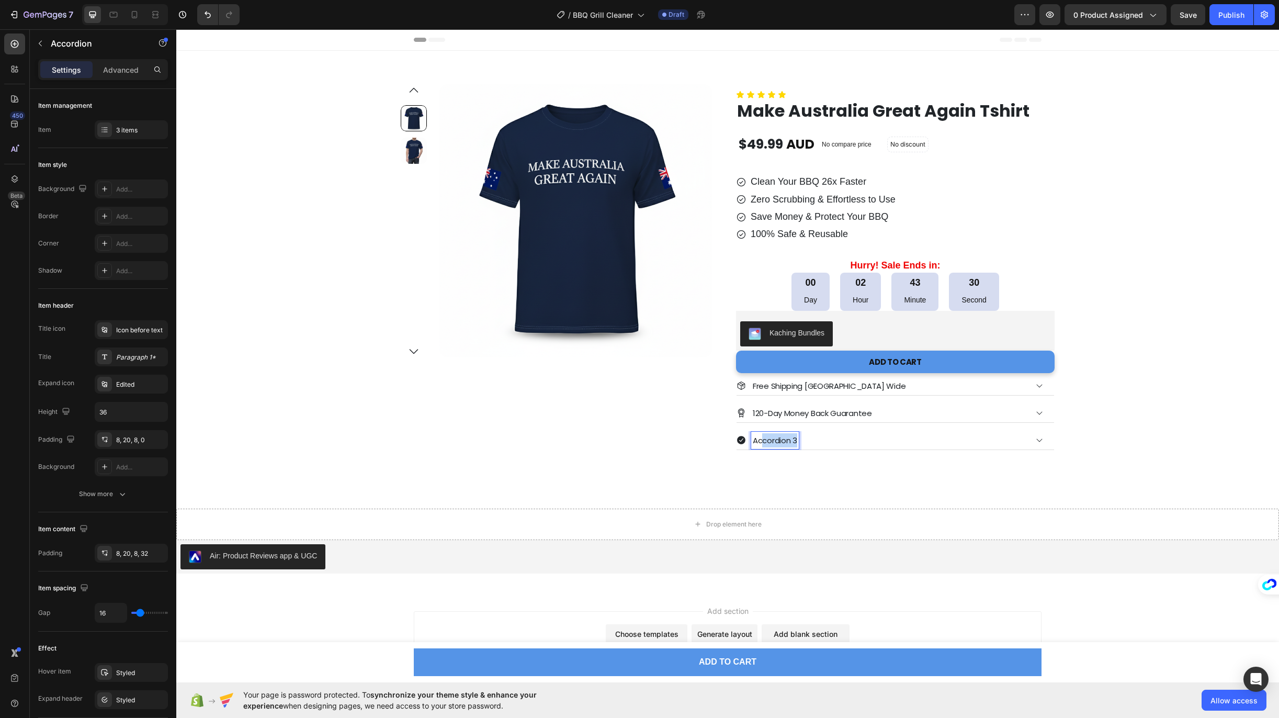
drag, startPoint x: 759, startPoint y: 436, endPoint x: 834, endPoint y: 435, distance: 74.8
click at [834, 435] on div "Accordion 3" at bounding box center [881, 439] width 290 height 17
click at [372, 364] on div "Product Images Row Icon Icon Icon Icon Icon Icon List Make Australia Great Agai…" at bounding box center [728, 267] width 1066 height 366
click at [765, 416] on p "120-Day Money Back Guarantee" at bounding box center [812, 413] width 119 height 14
click at [755, 413] on p "120-Day Money Back Guarantee" at bounding box center [812, 413] width 119 height 14
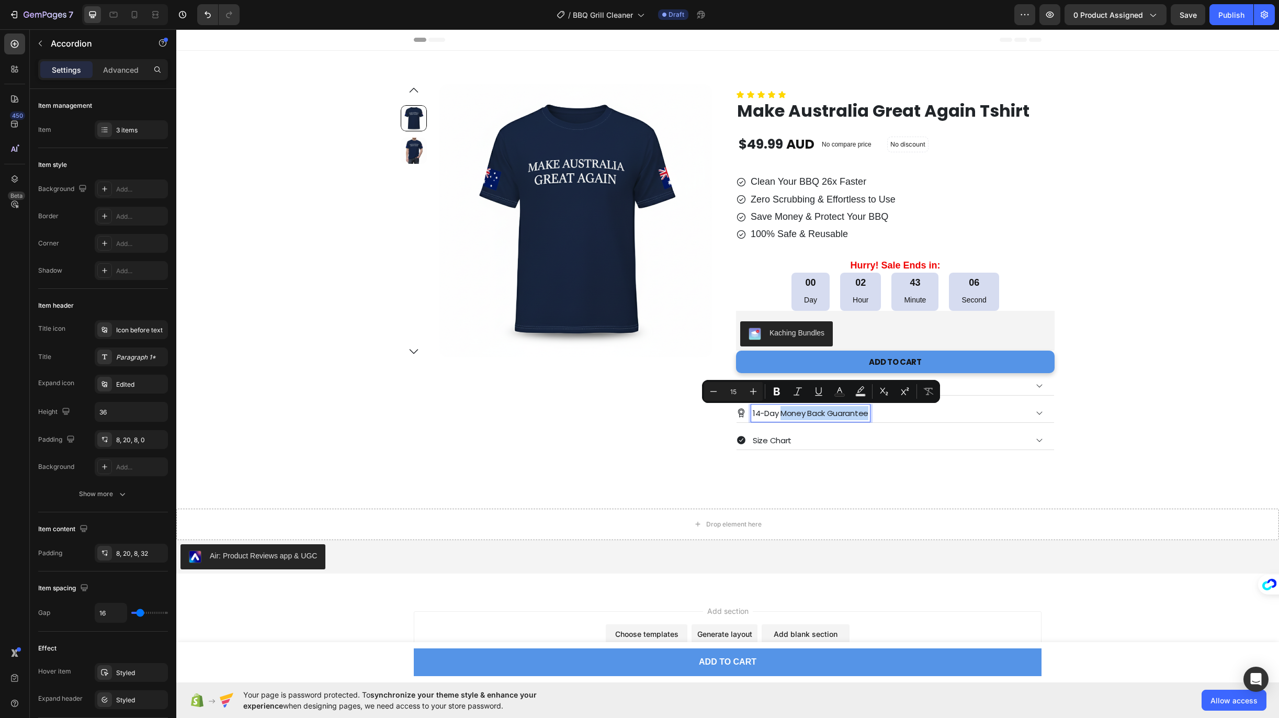
drag, startPoint x: 778, startPoint y: 411, endPoint x: 879, endPoint y: 415, distance: 101.0
click at [879, 415] on div "14-Day Money Back Guarantee" at bounding box center [881, 412] width 290 height 17
click at [1000, 413] on div "14-Day Easy Returns" at bounding box center [881, 412] width 290 height 17
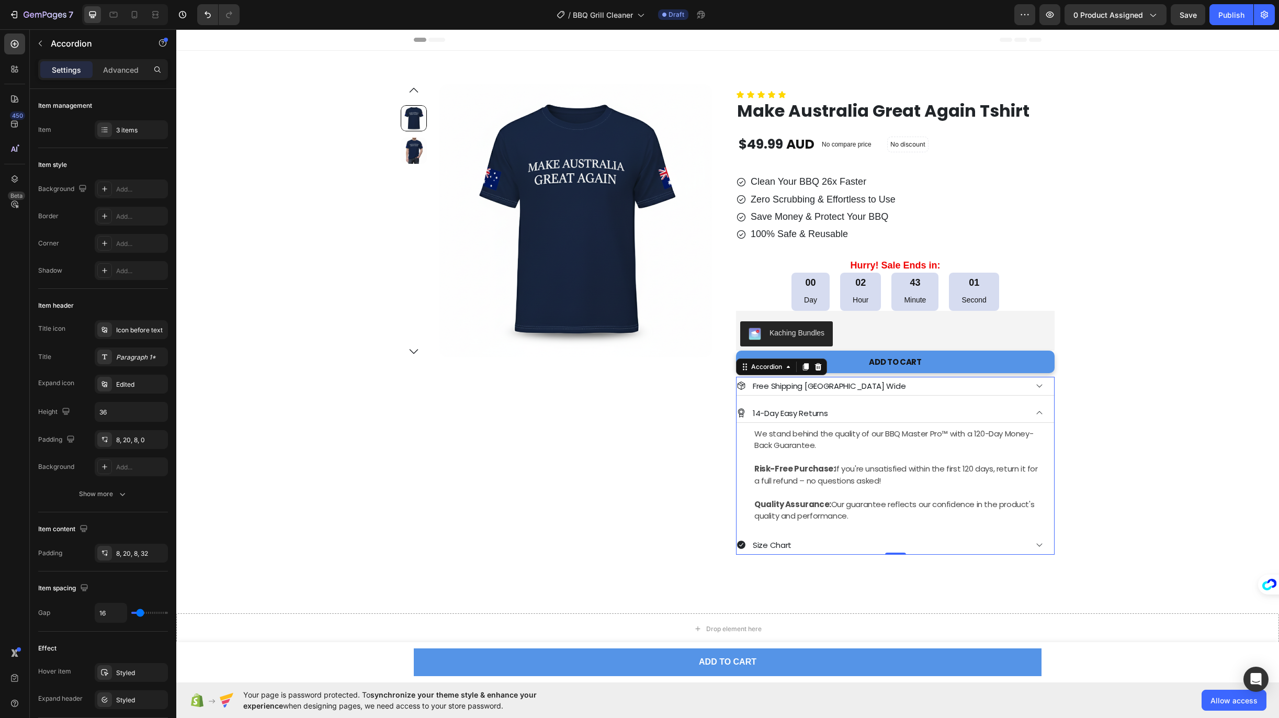
click at [1000, 413] on div "14-Day Easy Returns" at bounding box center [881, 412] width 290 height 17
click at [365, 374] on div "Product Images Row Icon Icon Icon Icon Icon Icon List Make Australia Great Agai…" at bounding box center [728, 319] width 1066 height 470
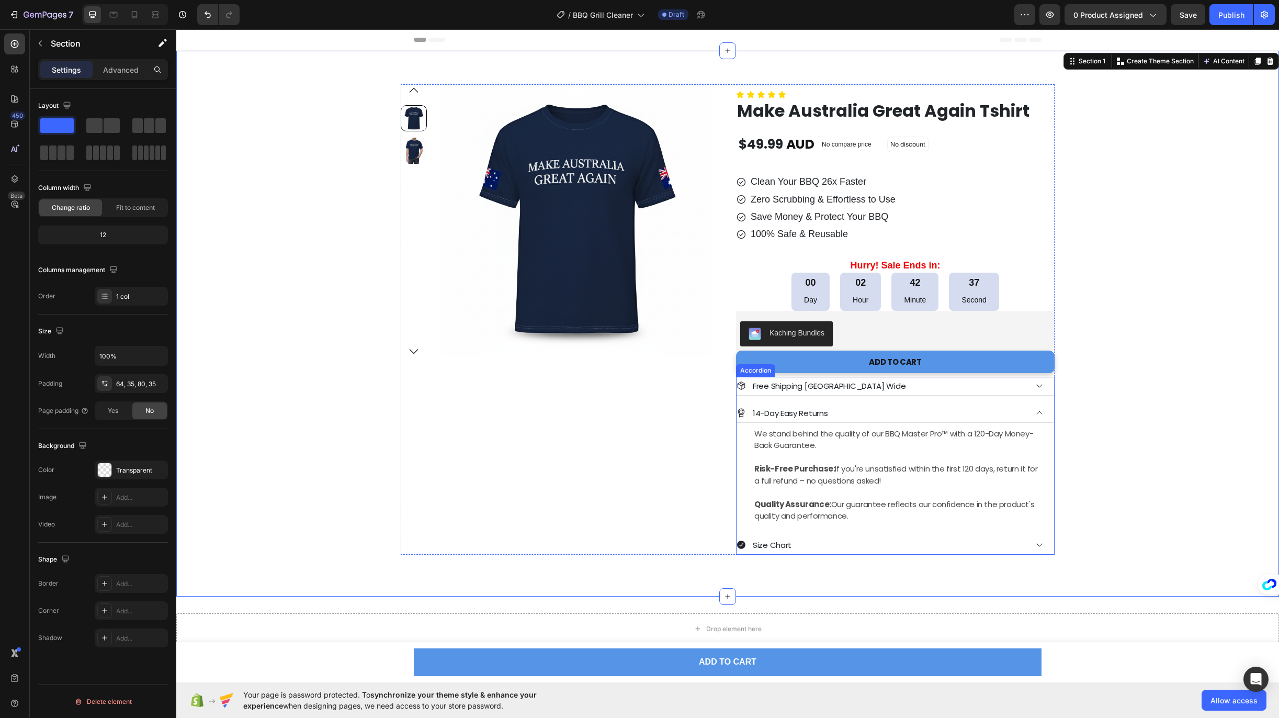
click at [849, 412] on div "14-Day Easy Returns" at bounding box center [881, 412] width 290 height 17
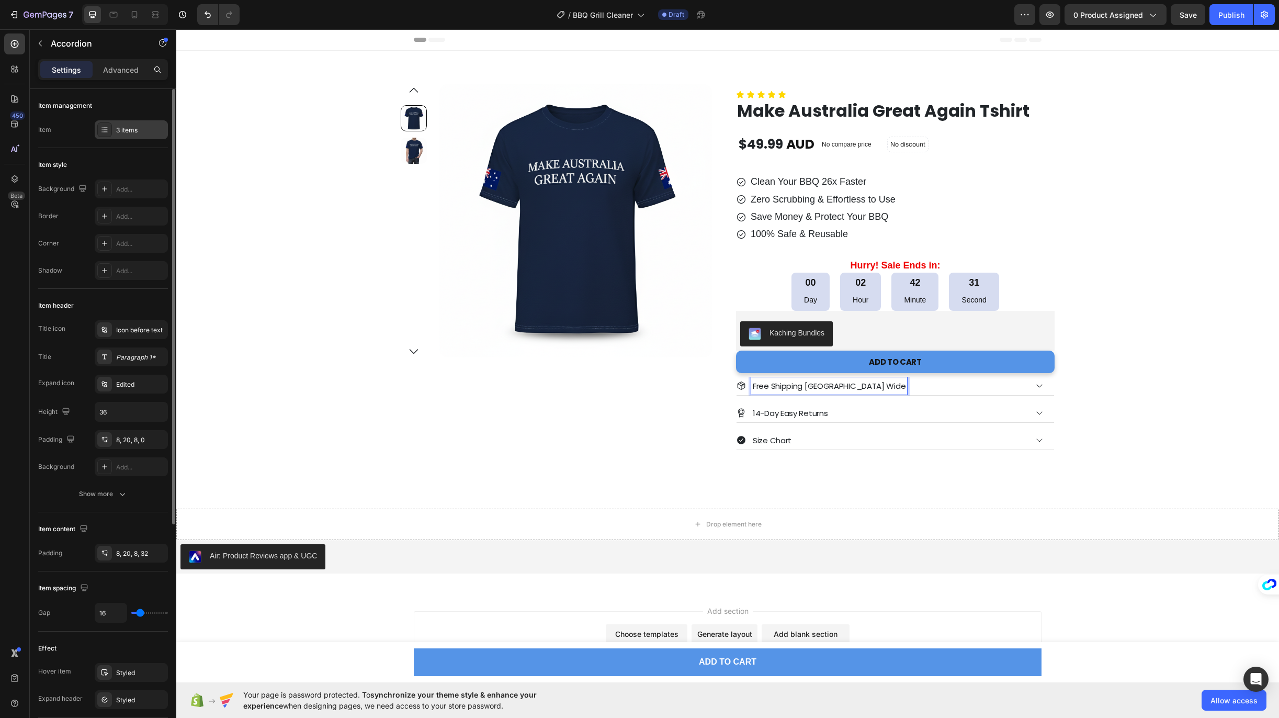
click at [140, 139] on div "3 items" at bounding box center [131, 129] width 73 height 19
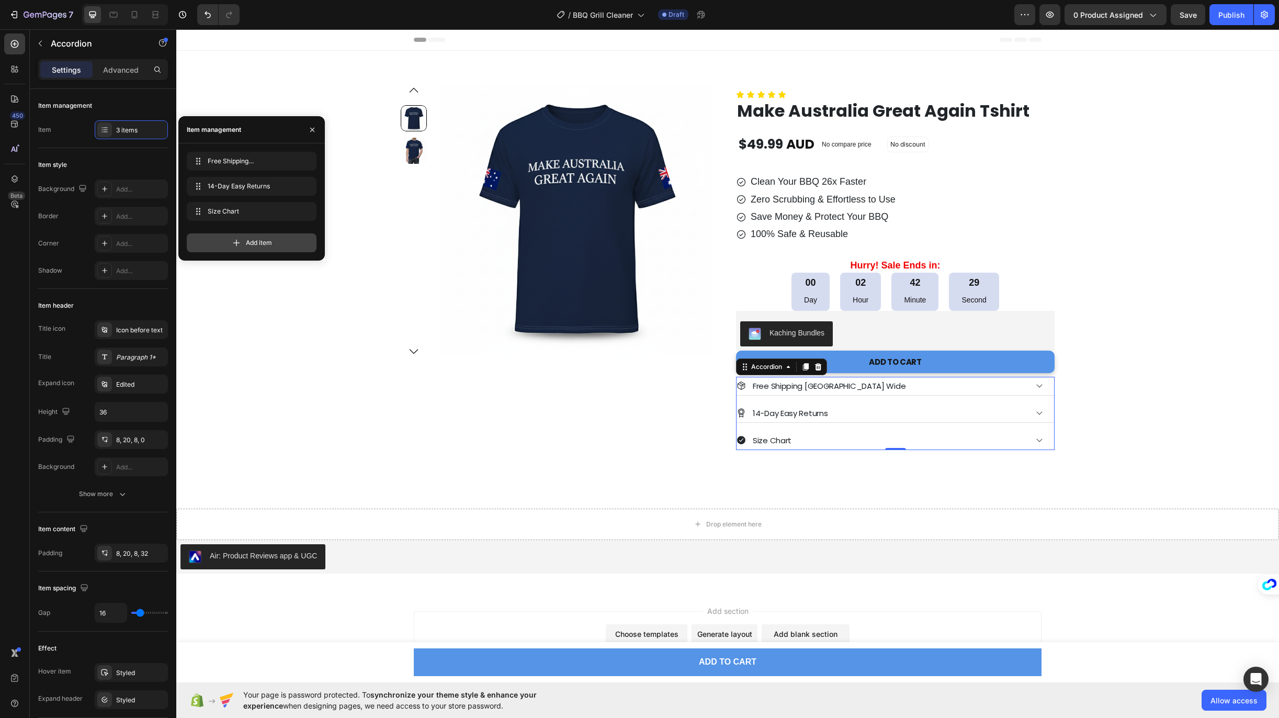
click at [242, 245] on div "Add item" at bounding box center [252, 242] width 130 height 19
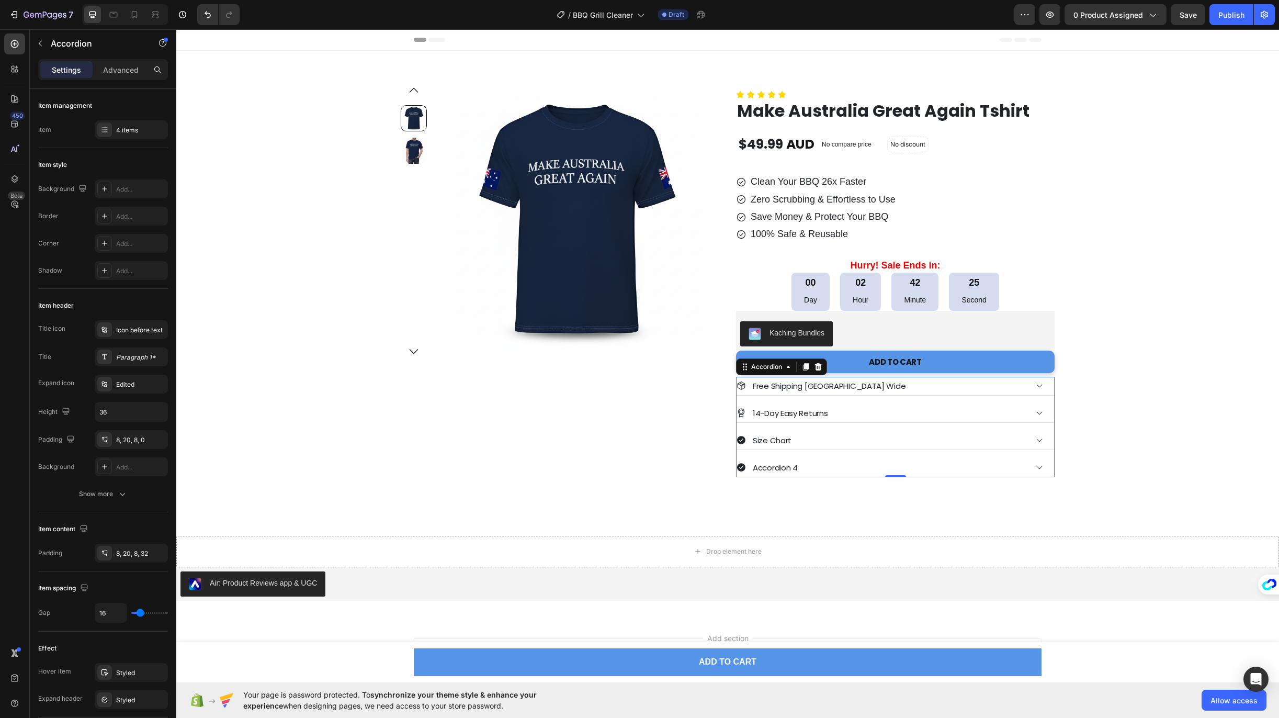
click at [760, 463] on div "Accordion 4" at bounding box center [775, 467] width 48 height 17
click at [760, 463] on p "Accordion 4" at bounding box center [775, 467] width 45 height 14
click at [643, 394] on div "Product Images Row" at bounding box center [560, 280] width 318 height 393
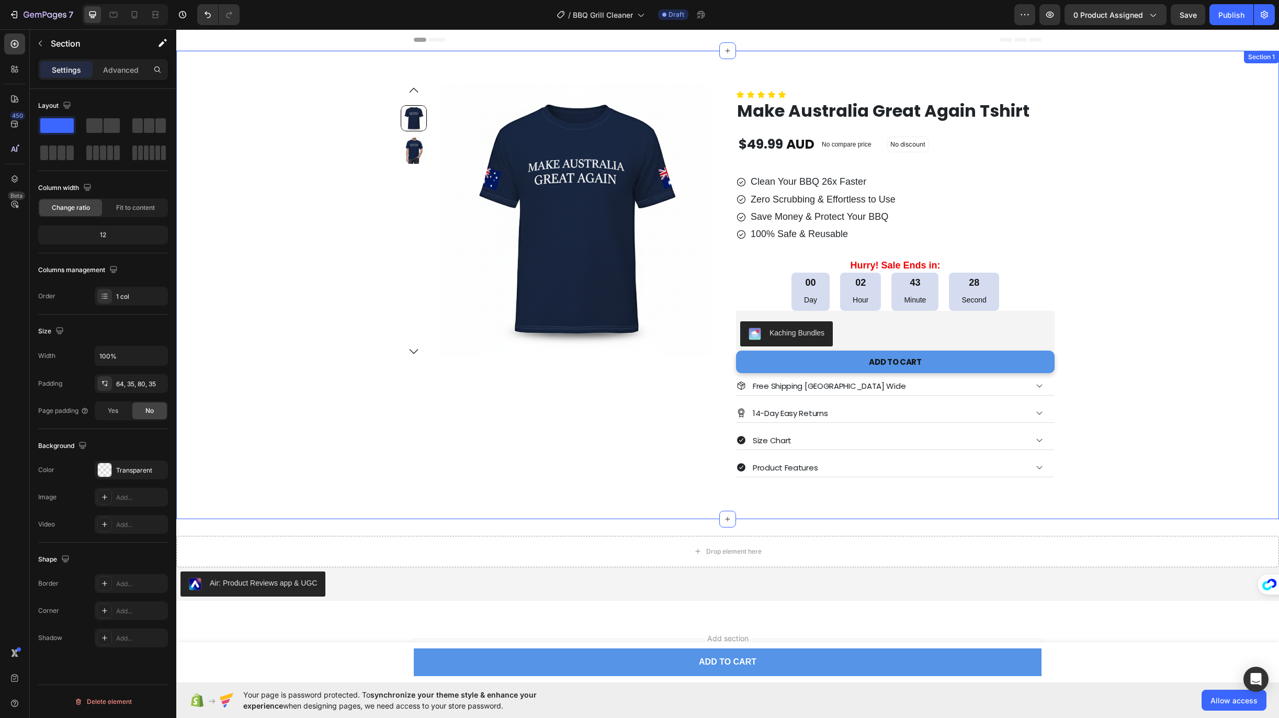
click at [351, 369] on div "Product Images Row Icon Icon Icon Icon Icon Icon List Make Australia Great Agai…" at bounding box center [728, 280] width 1066 height 393
click at [792, 232] on p "100% Safe & Reusable" at bounding box center [822, 234] width 145 height 12
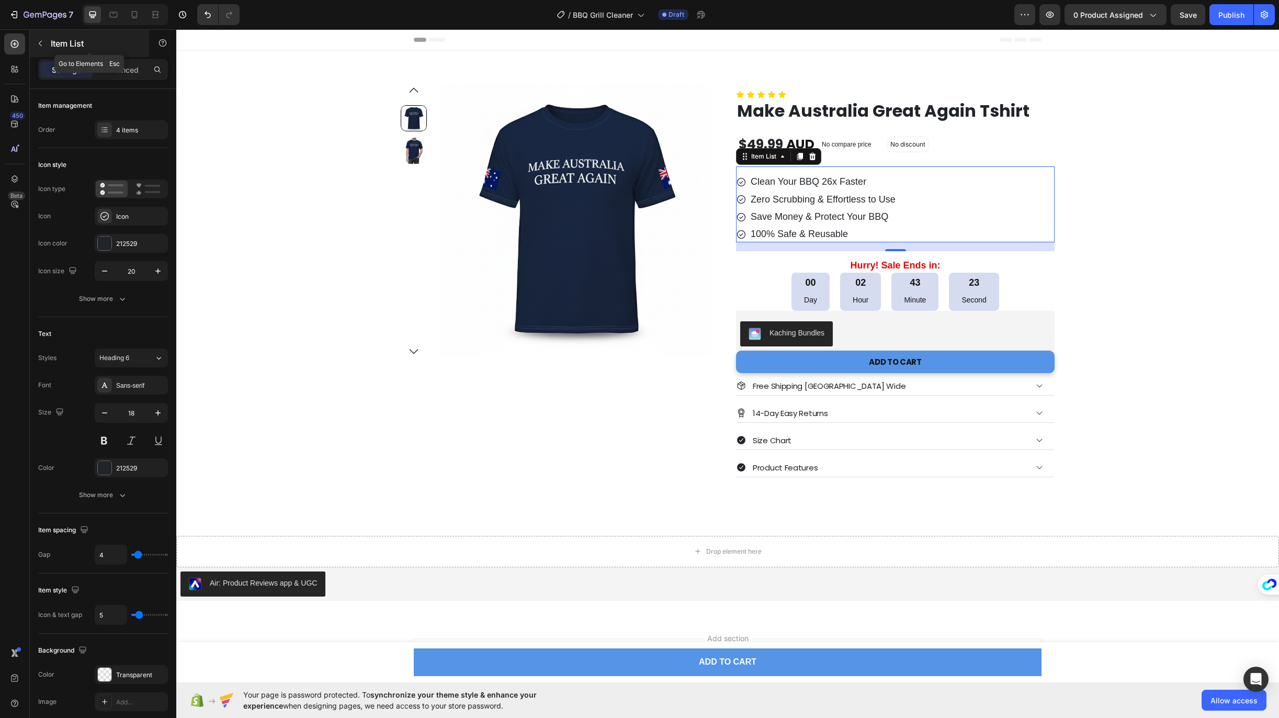
click at [40, 43] on icon "button" at bounding box center [40, 44] width 3 height 6
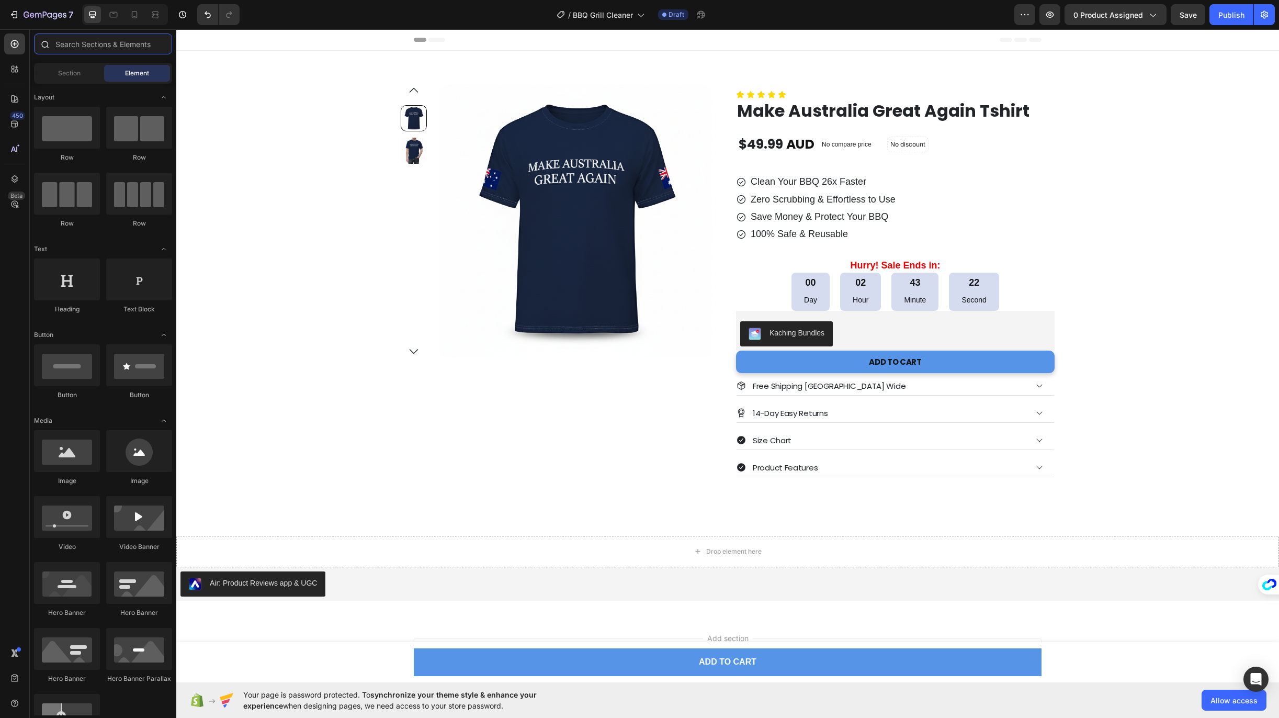
click at [82, 47] on input "text" at bounding box center [103, 43] width 138 height 21
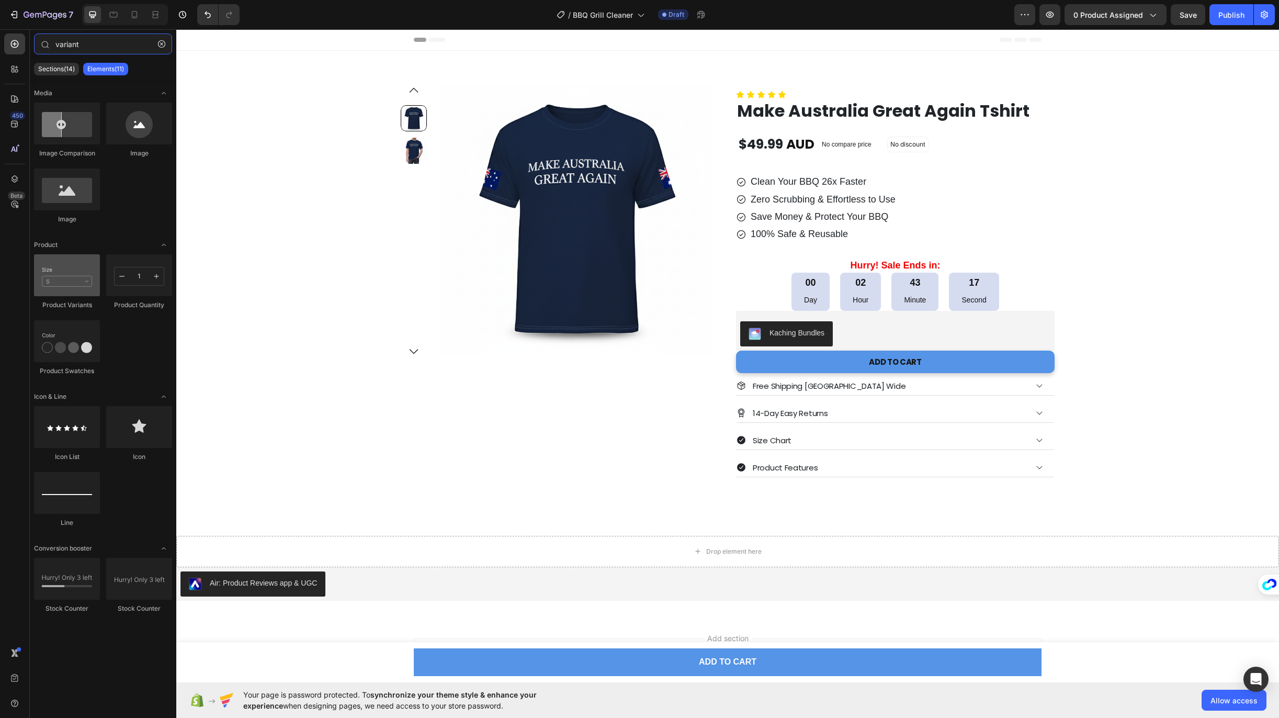
type input "variant"
drag, startPoint x: 62, startPoint y: 281, endPoint x: 54, endPoint y: 288, distance: 10.0
click at [54, 288] on div at bounding box center [67, 275] width 66 height 42
click at [887, 265] on h2 "Hurry! Sale Ends in:" at bounding box center [895, 265] width 318 height 14
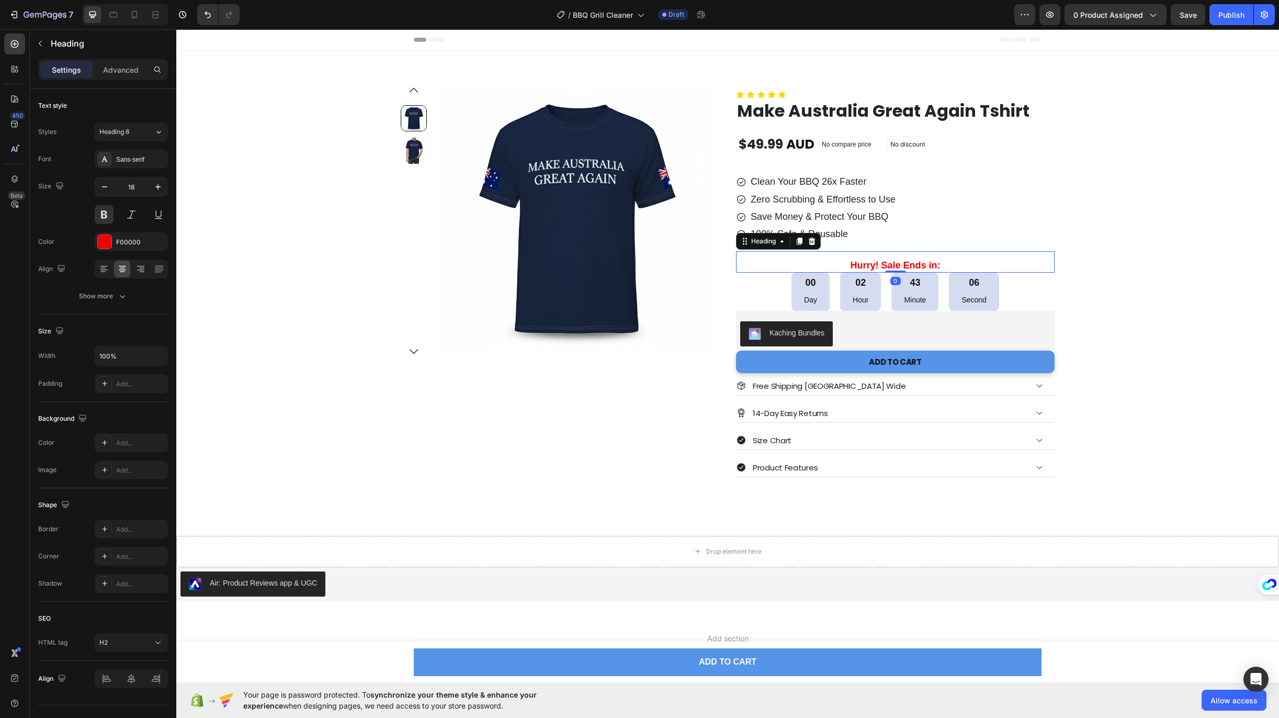
click at [887, 265] on h2 "Hurry! Sale Ends in:" at bounding box center [895, 265] width 318 height 14
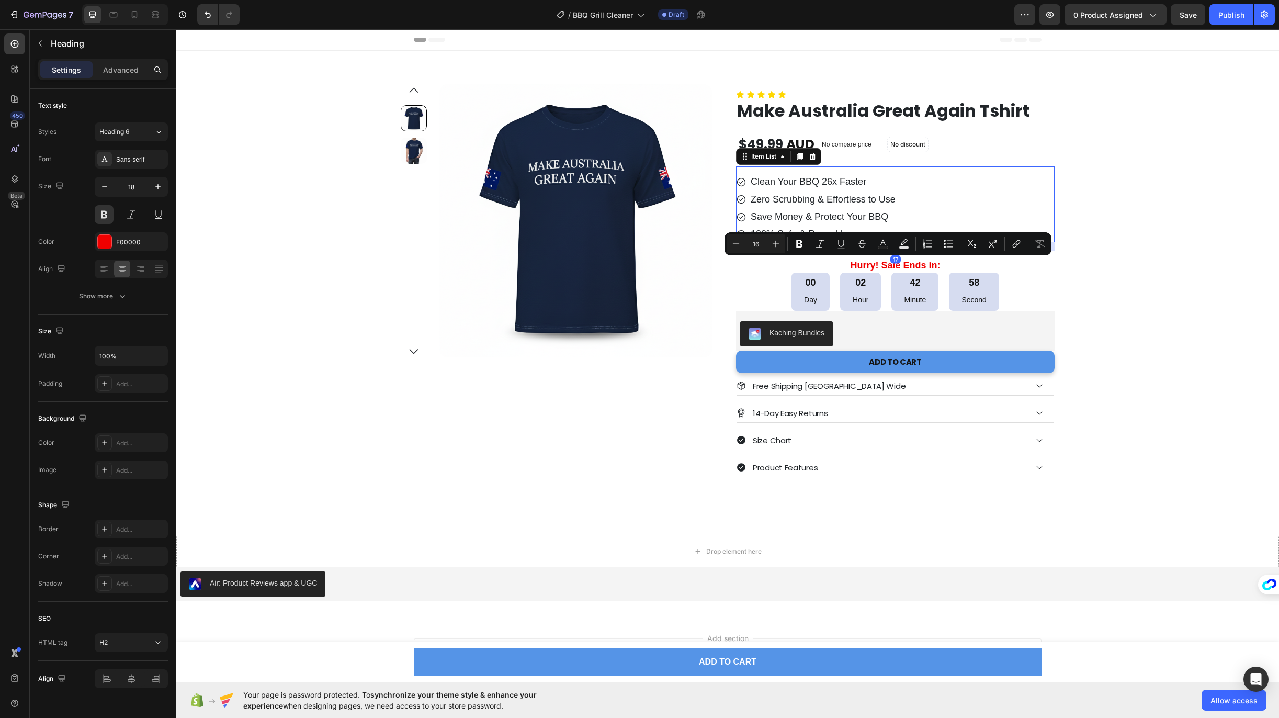
click at [873, 176] on p "Clean Your BBQ 26x Faster" at bounding box center [822, 182] width 145 height 12
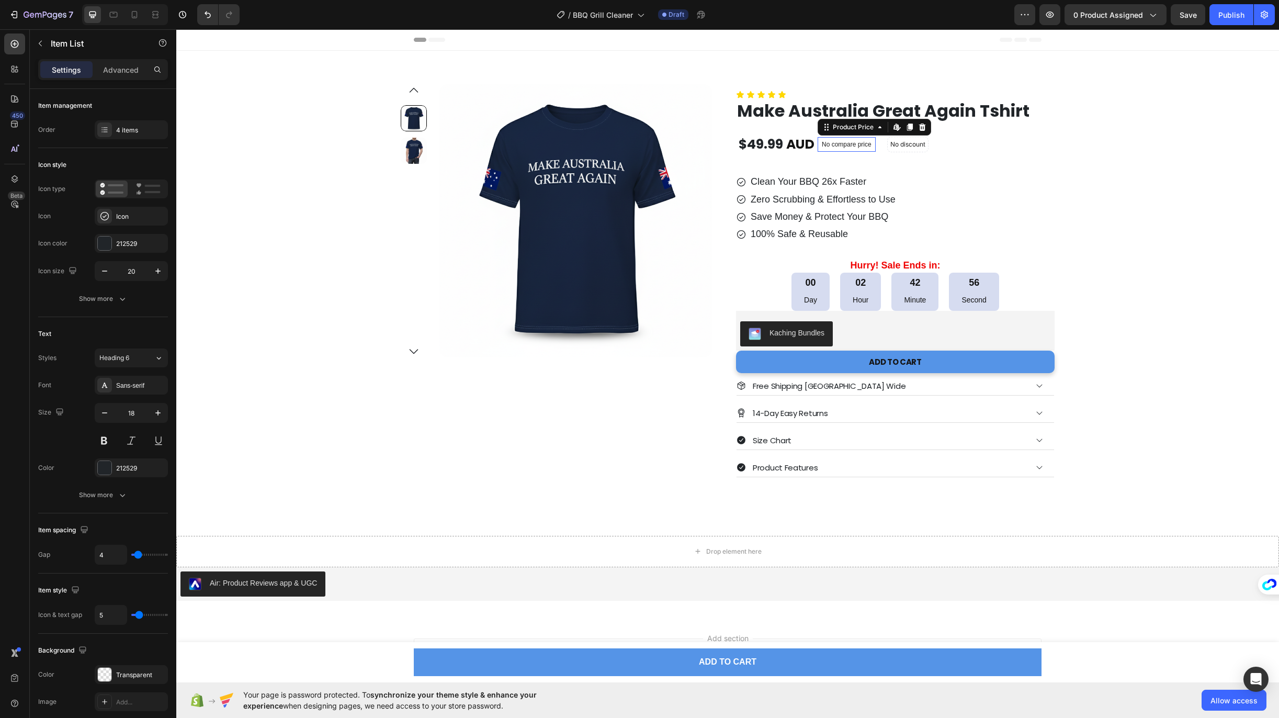
click at [857, 145] on p "No compare price" at bounding box center [847, 144] width 50 height 6
click at [784, 203] on p "Zero Scrubbing & Effortless to Use" at bounding box center [822, 200] width 145 height 12
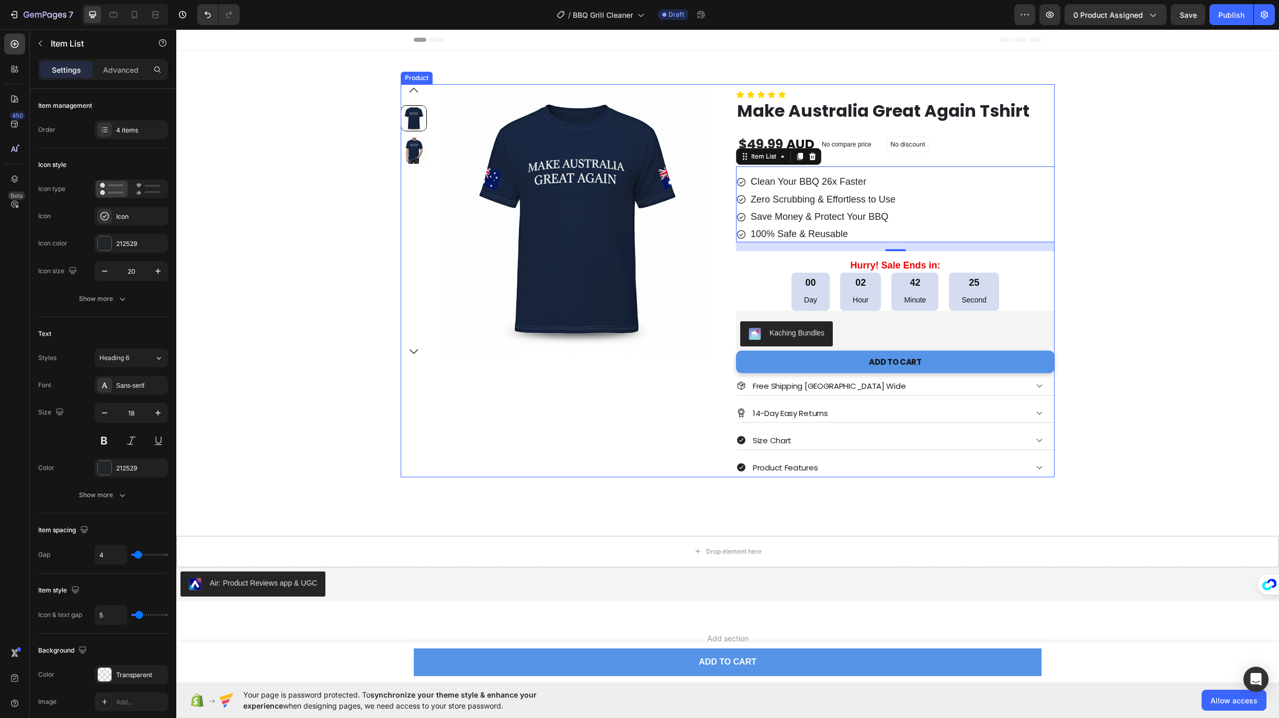
click at [423, 441] on div "Product Images Row" at bounding box center [560, 280] width 318 height 393
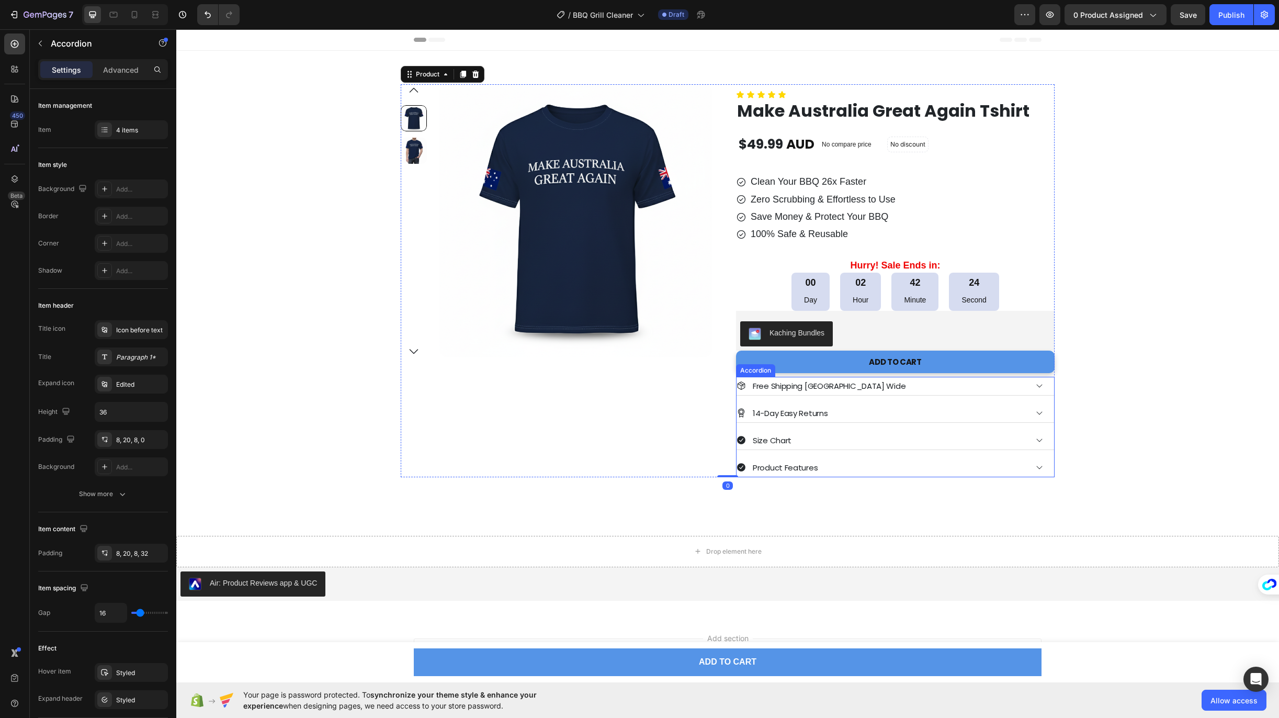
click at [838, 410] on div "14-Day Easy Returns" at bounding box center [881, 412] width 290 height 17
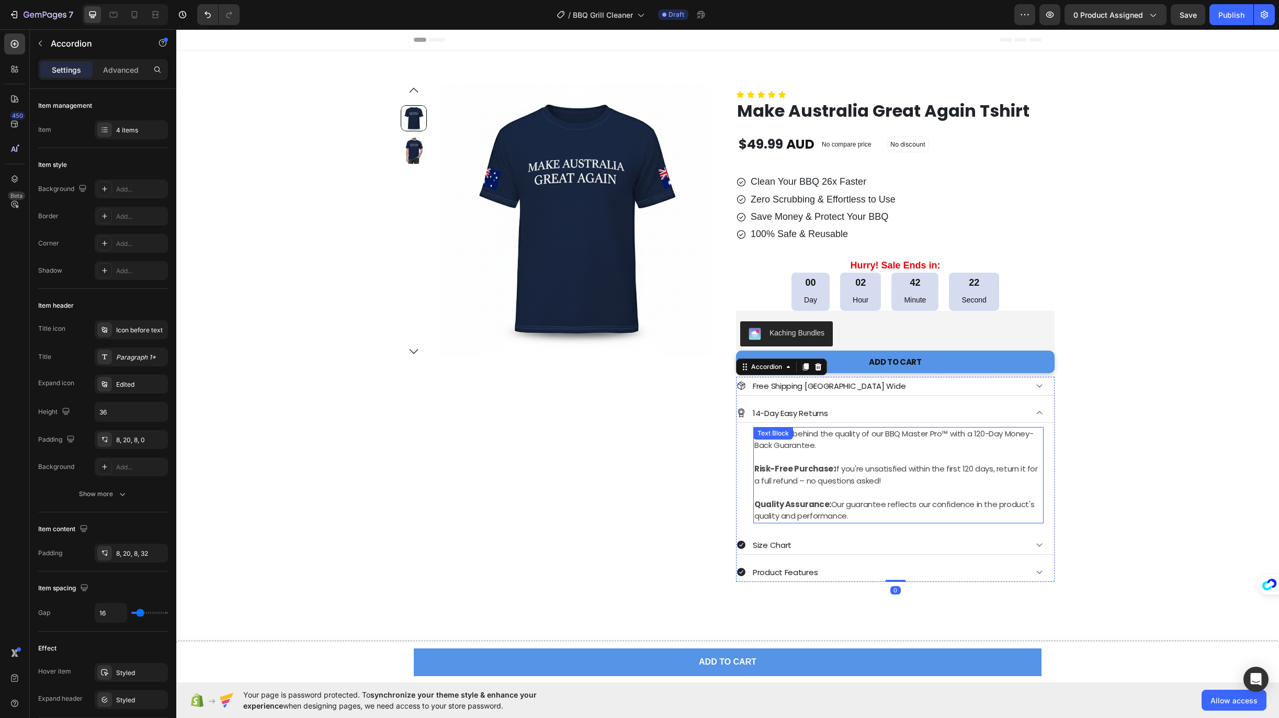
click at [829, 457] on p "We stand behind the quality of our BBQ Master Pro™ with a 120-Day Money-Back Gu…" at bounding box center [898, 446] width 288 height 36
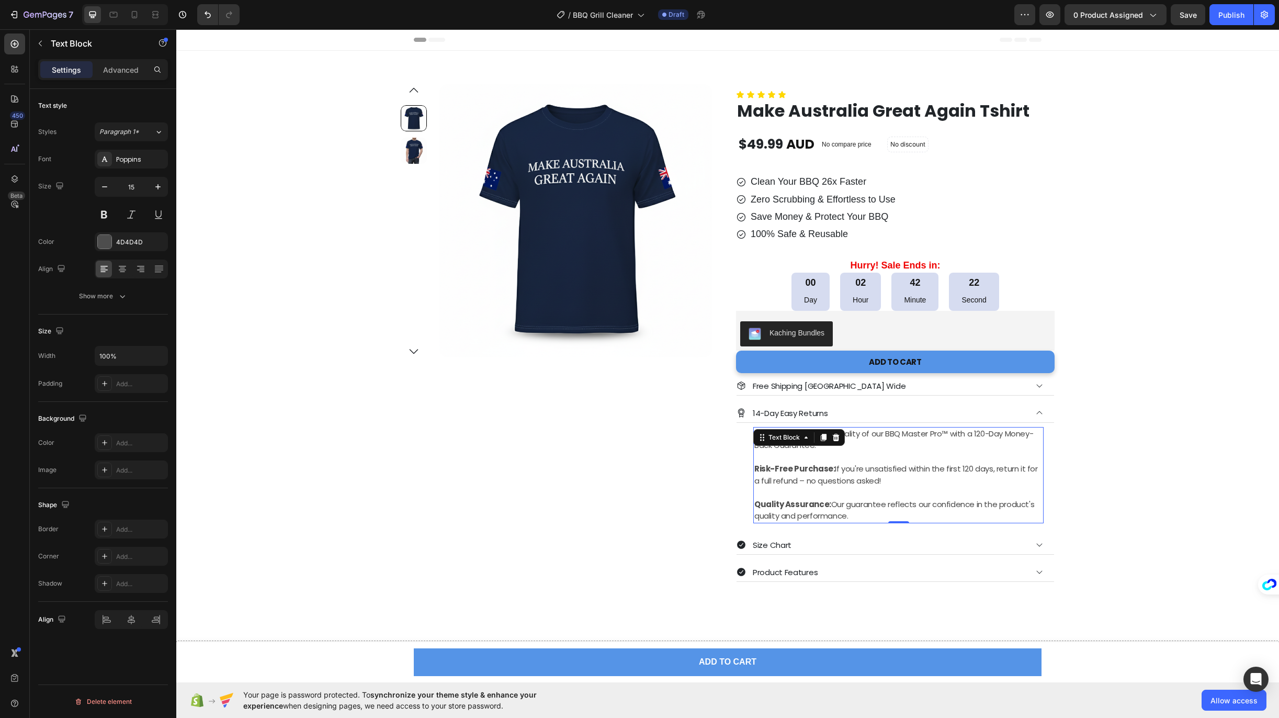
click at [824, 457] on p "We stand behind the quality of our BBQ Master Pro™ with a 120-Day Money-Back Gu…" at bounding box center [898, 446] width 288 height 36
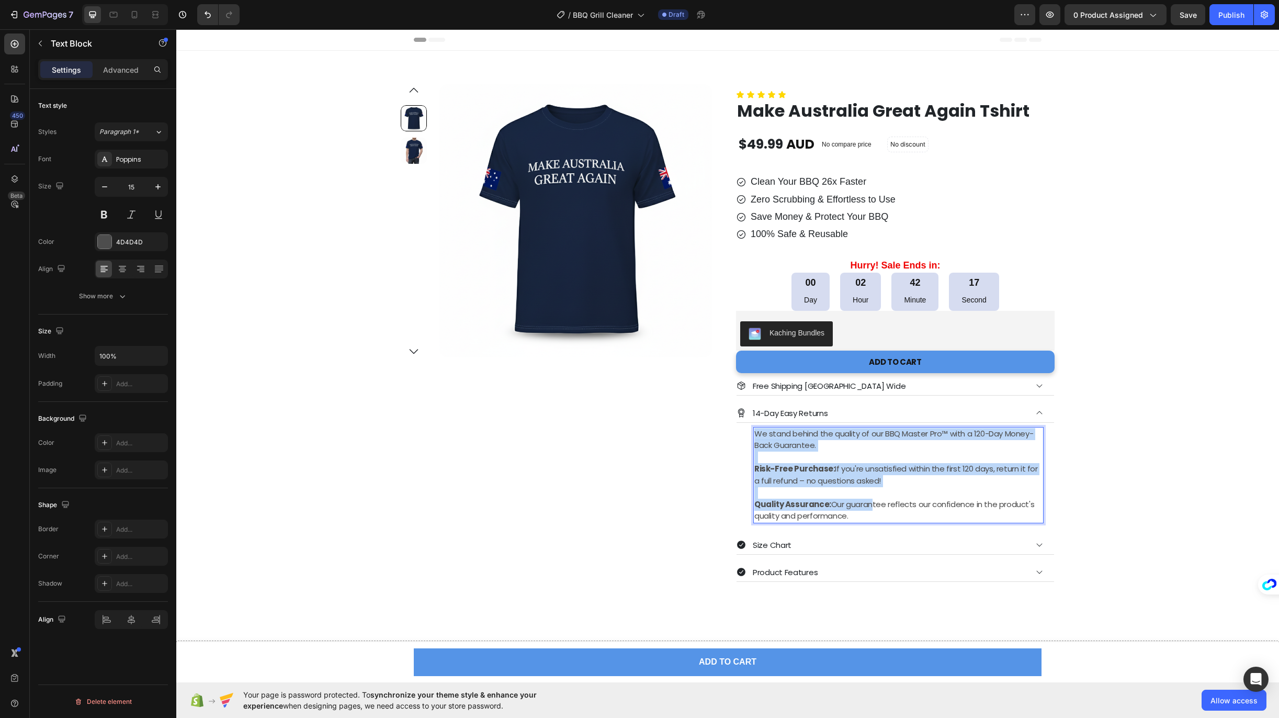
drag, startPoint x: 866, startPoint y: 510, endPoint x: 752, endPoint y: 429, distance: 139.9
click at [753, 429] on div "We stand behind the quality of our BBQ Master Pro™ with a 120-Day Money-Back Gu…" at bounding box center [898, 475] width 290 height 96
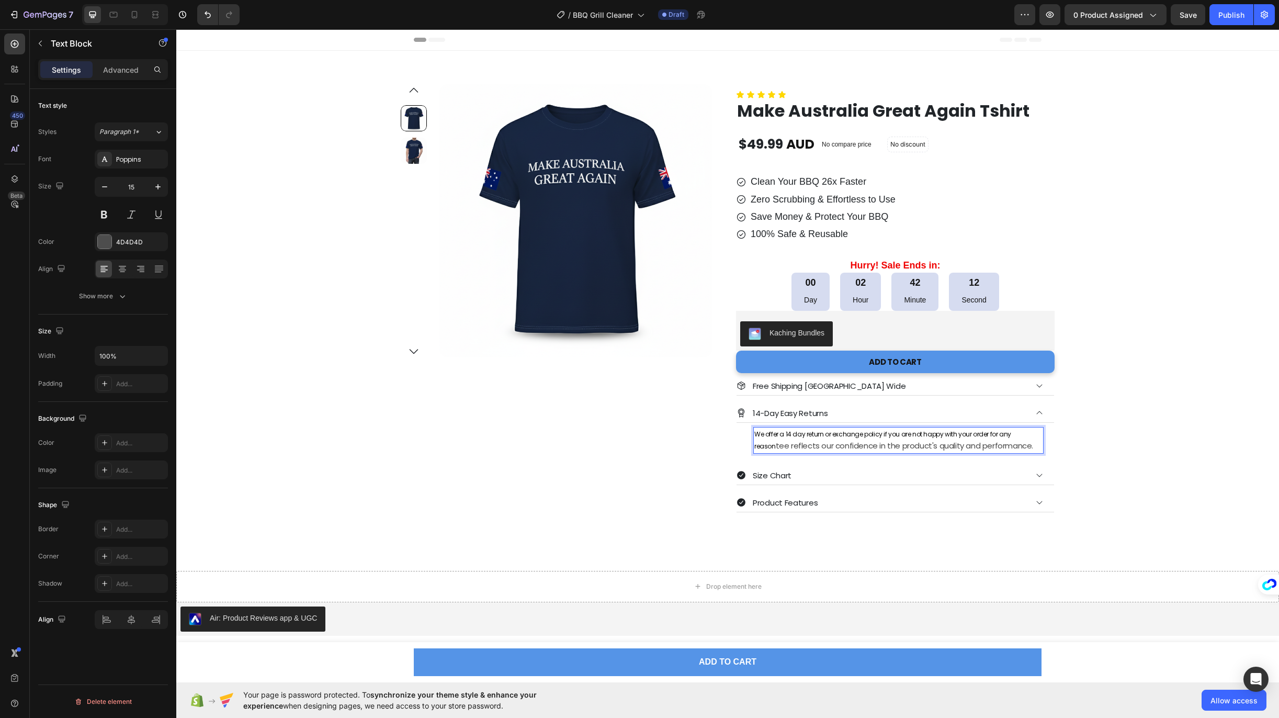
click at [1012, 443] on p "We offer a 14 day return or exchange policy if you are not happy with your orde…" at bounding box center [898, 440] width 288 height 25
click at [986, 446] on p "We offer a 14 day return or exchange policy if you are not happy with your orde…" at bounding box center [898, 440] width 288 height 25
click at [874, 434] on span "We offer a 14 day return or exchange policy if you are not happy with your orde…" at bounding box center [882, 439] width 257 height 21
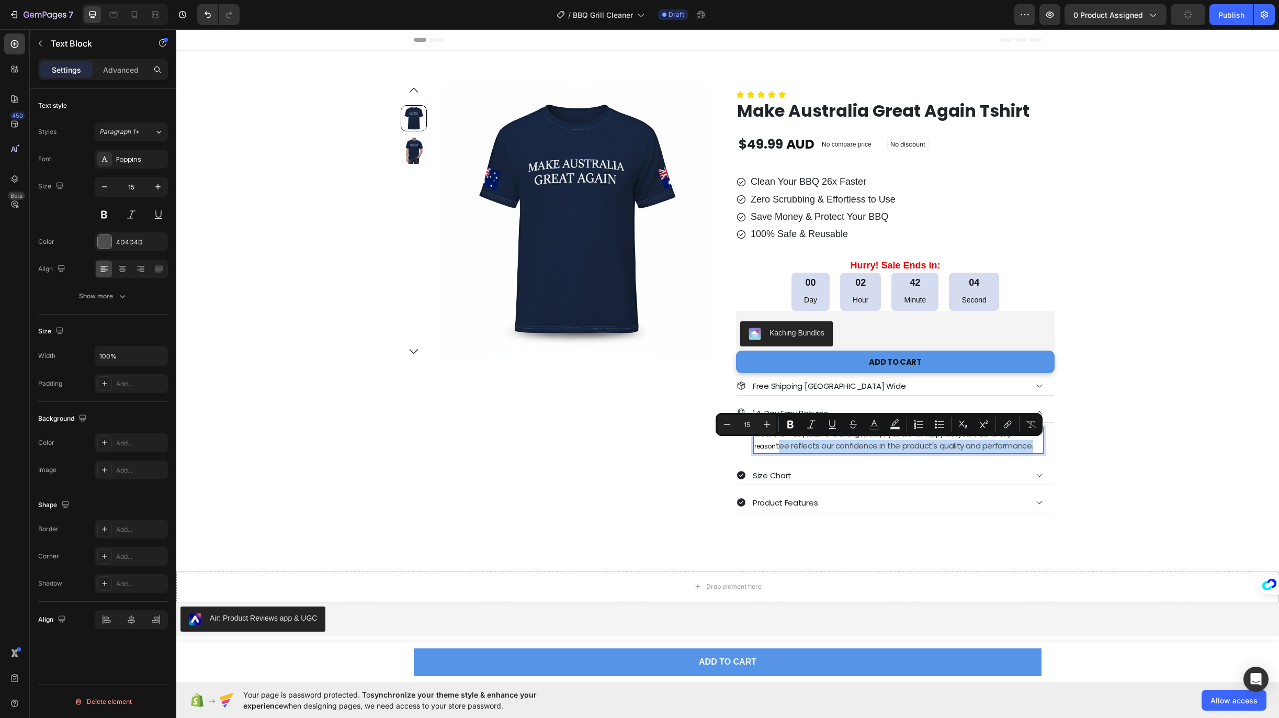
drag, startPoint x: 1009, startPoint y: 444, endPoint x: 752, endPoint y: 448, distance: 257.3
click at [754, 448] on p "We offer a 14 day return or exchange policy if you are not happy with your orde…" at bounding box center [898, 440] width 288 height 25
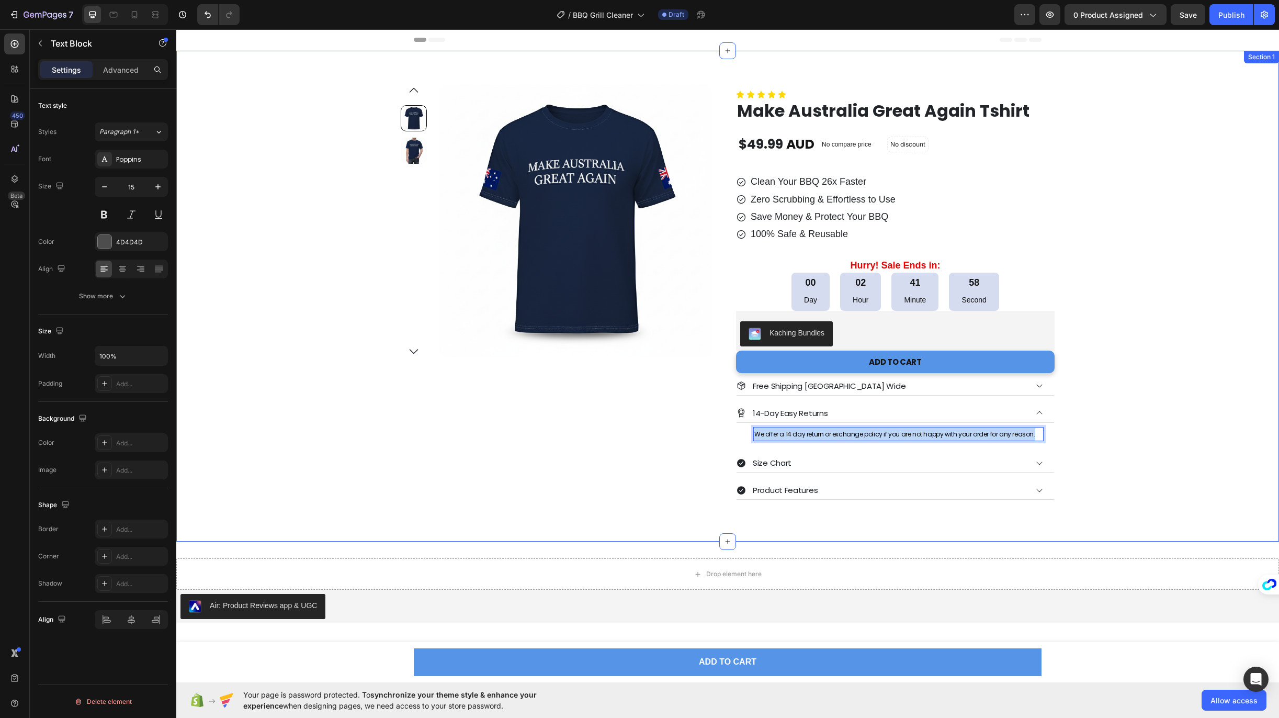
drag, startPoint x: 751, startPoint y: 434, endPoint x: 1062, endPoint y: 402, distance: 312.2
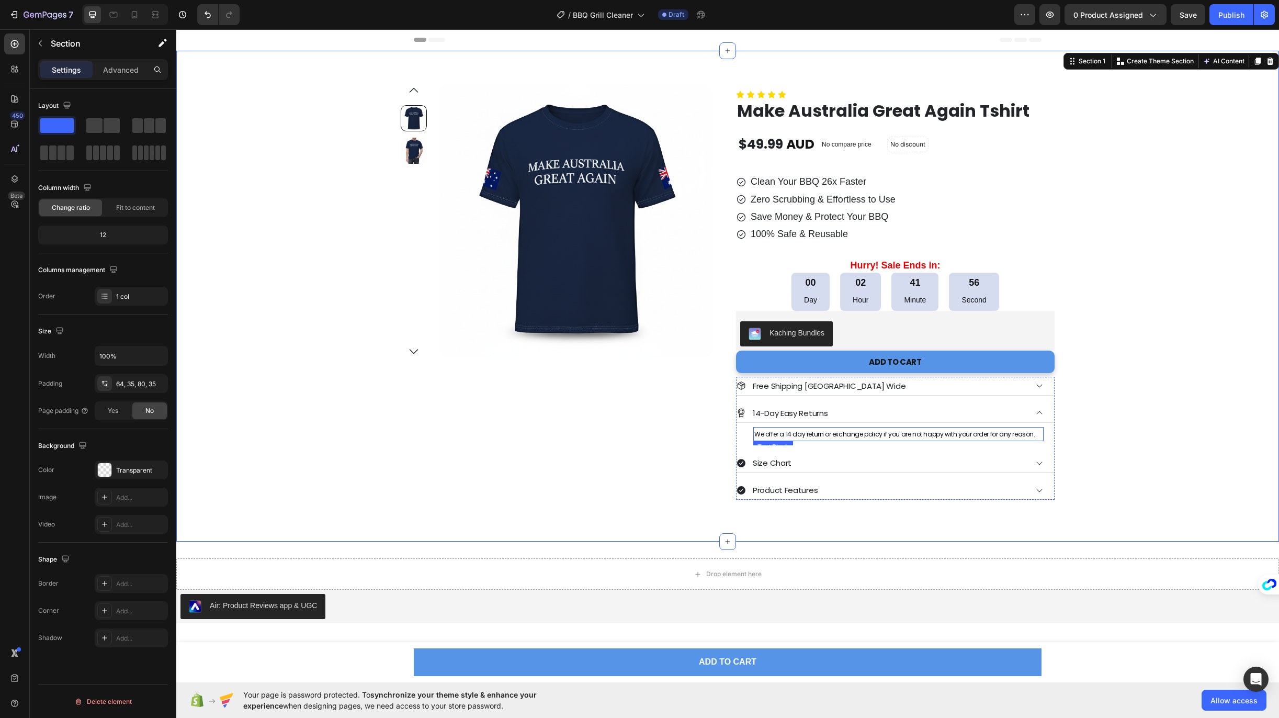
click at [998, 433] on span "We offer a 14 day return or exchange policy if you are not happy with your orde…" at bounding box center [894, 433] width 281 height 9
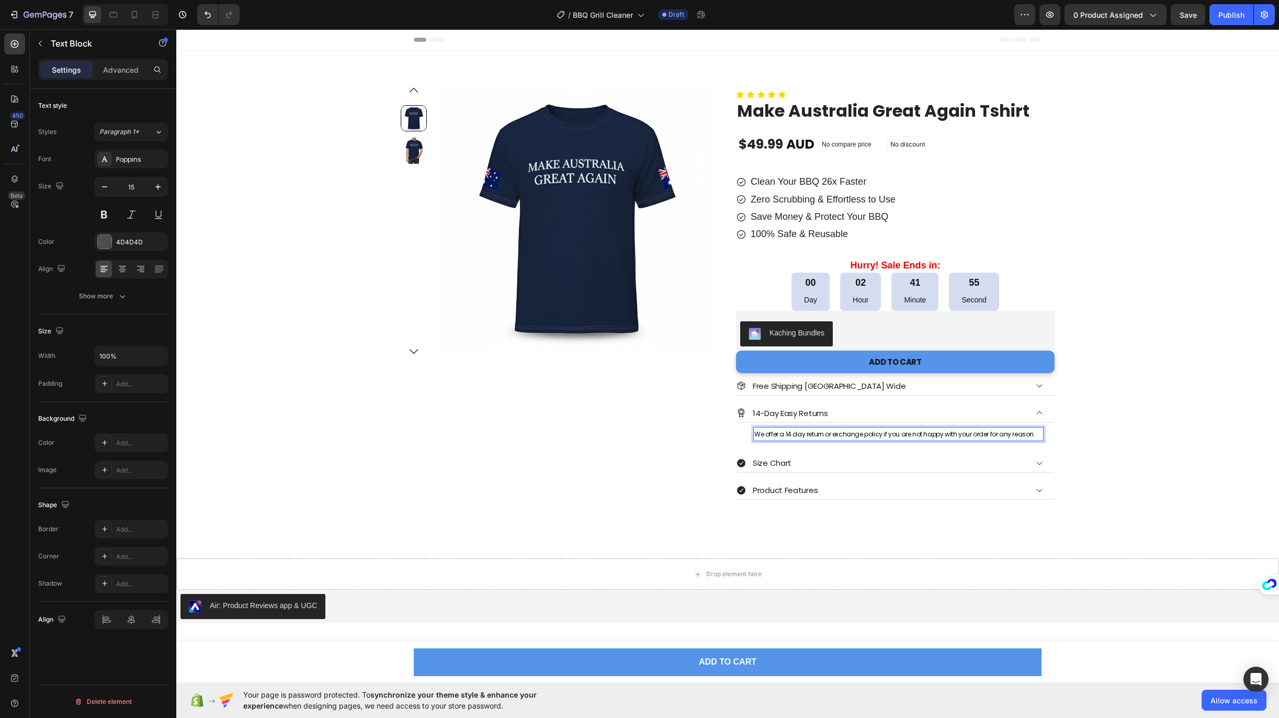
click at [990, 433] on span "We offer a 14 day return or exchange policy if you are not happy with your orde…" at bounding box center [894, 433] width 281 height 9
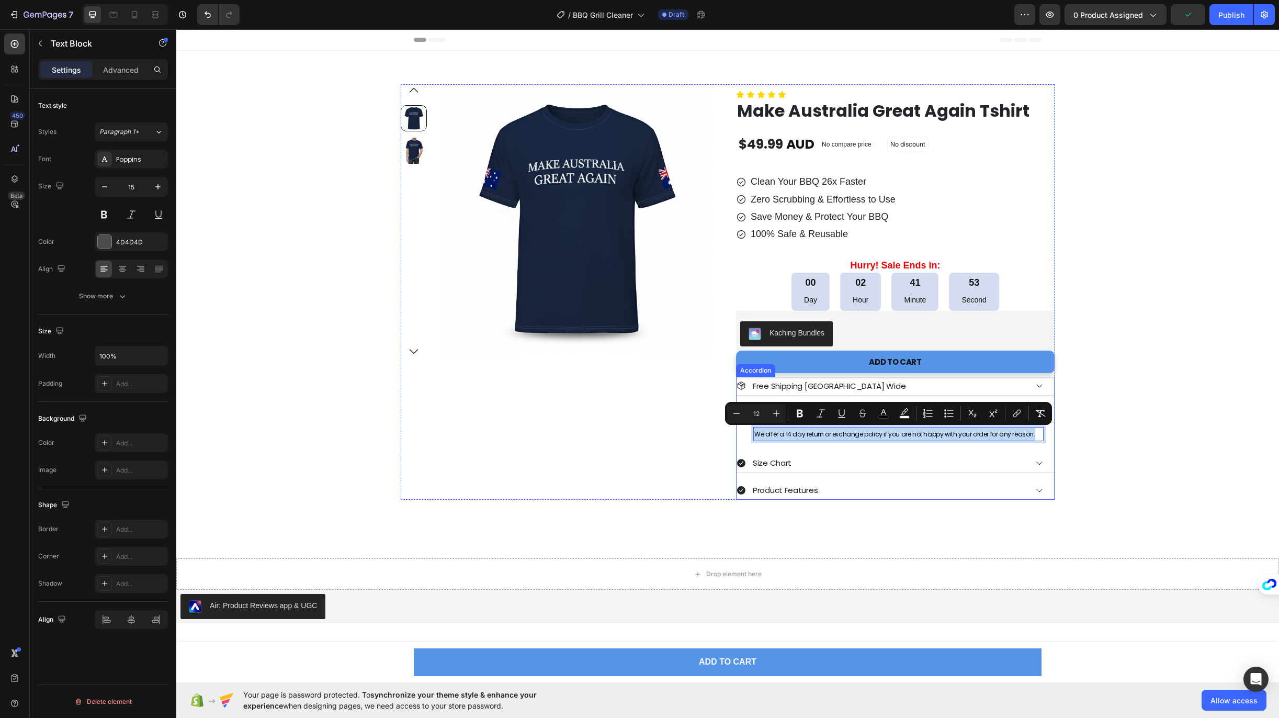
drag, startPoint x: 1032, startPoint y: 433, endPoint x: 747, endPoint y: 433, distance: 285.0
click at [747, 433] on div "We offer a 14 day return or exchange policy if you are not happy with your orde…" at bounding box center [894, 434] width 317 height 23
click at [771, 416] on icon "Editor contextual toolbar" at bounding box center [776, 413] width 10 height 10
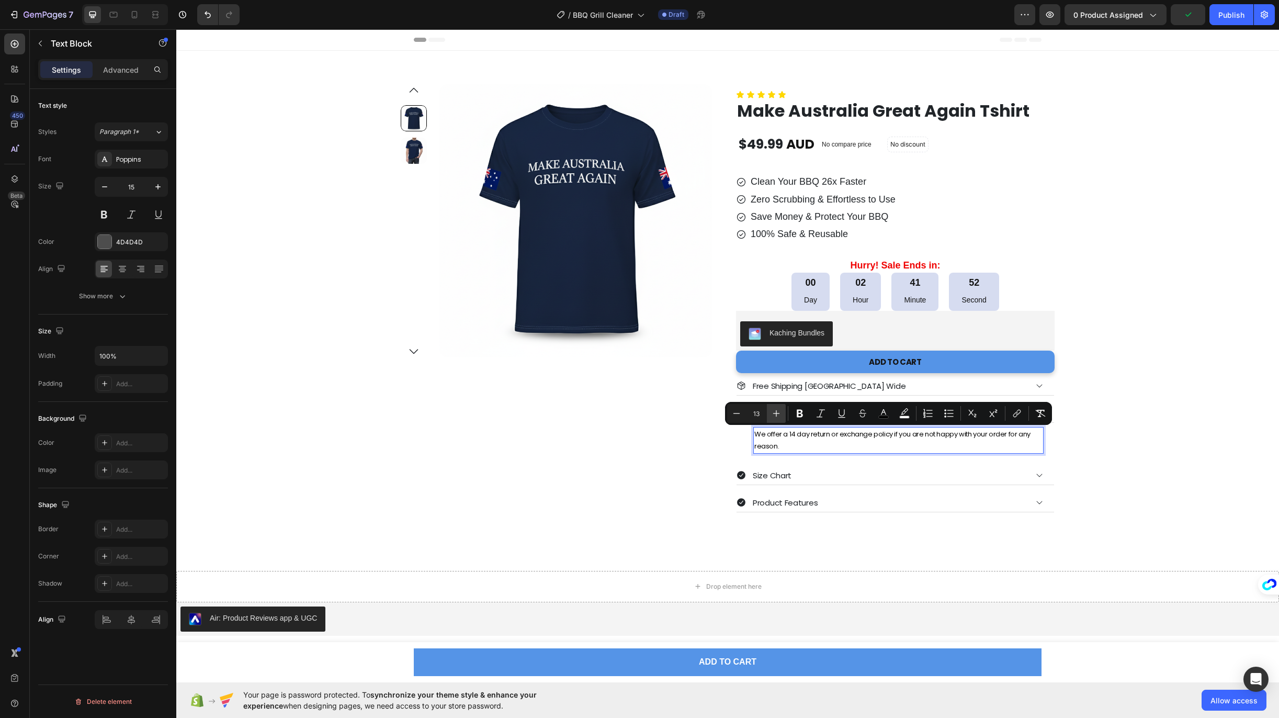
click at [771, 416] on icon "Editor contextual toolbar" at bounding box center [776, 413] width 10 height 10
type input "14"
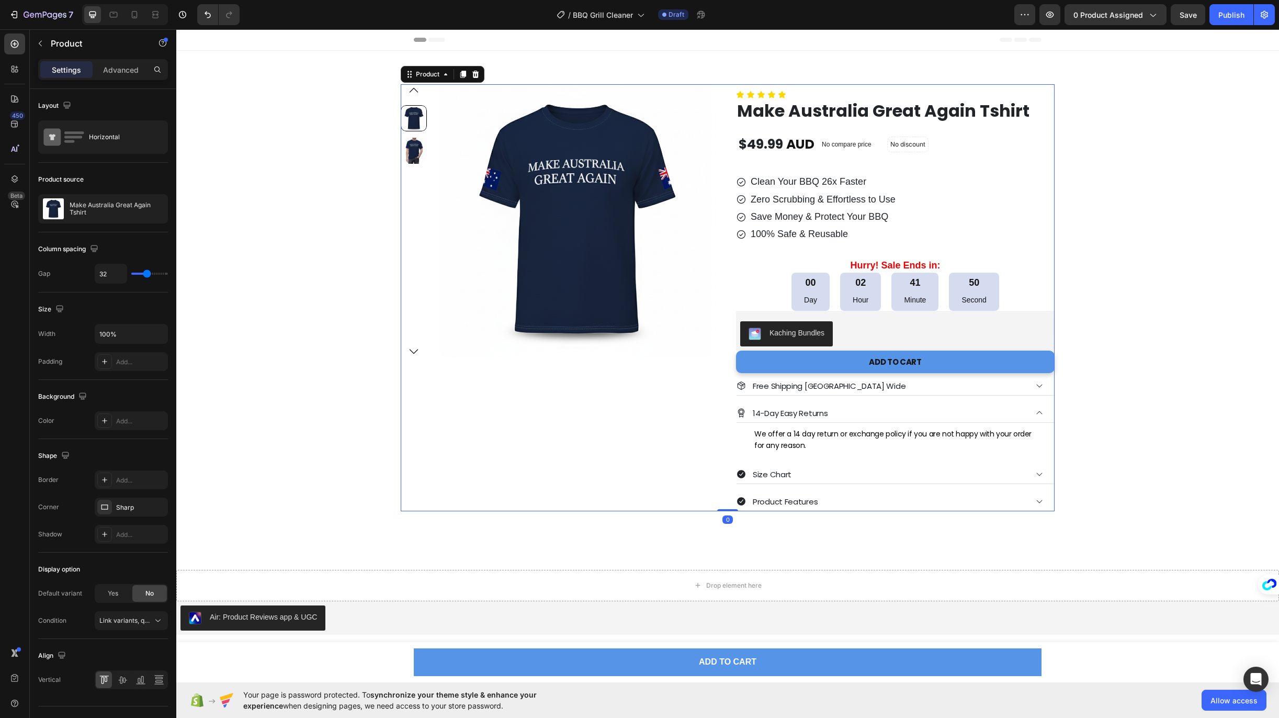
click at [684, 470] on div "Product Images Row" at bounding box center [560, 297] width 318 height 427
click at [870, 415] on div "14-Day Easy Returns" at bounding box center [881, 412] width 290 height 17
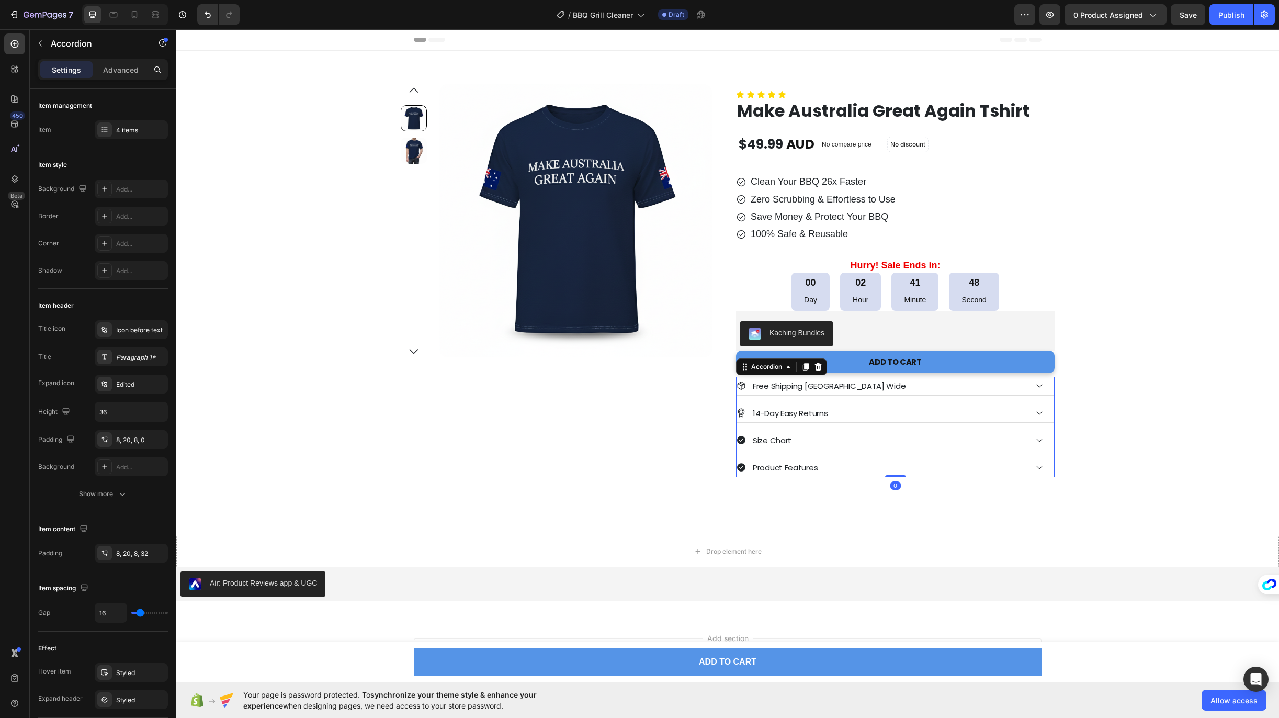
click at [882, 381] on div "Free Shipping [GEOGRAPHIC_DATA] Wide" at bounding box center [881, 385] width 290 height 17
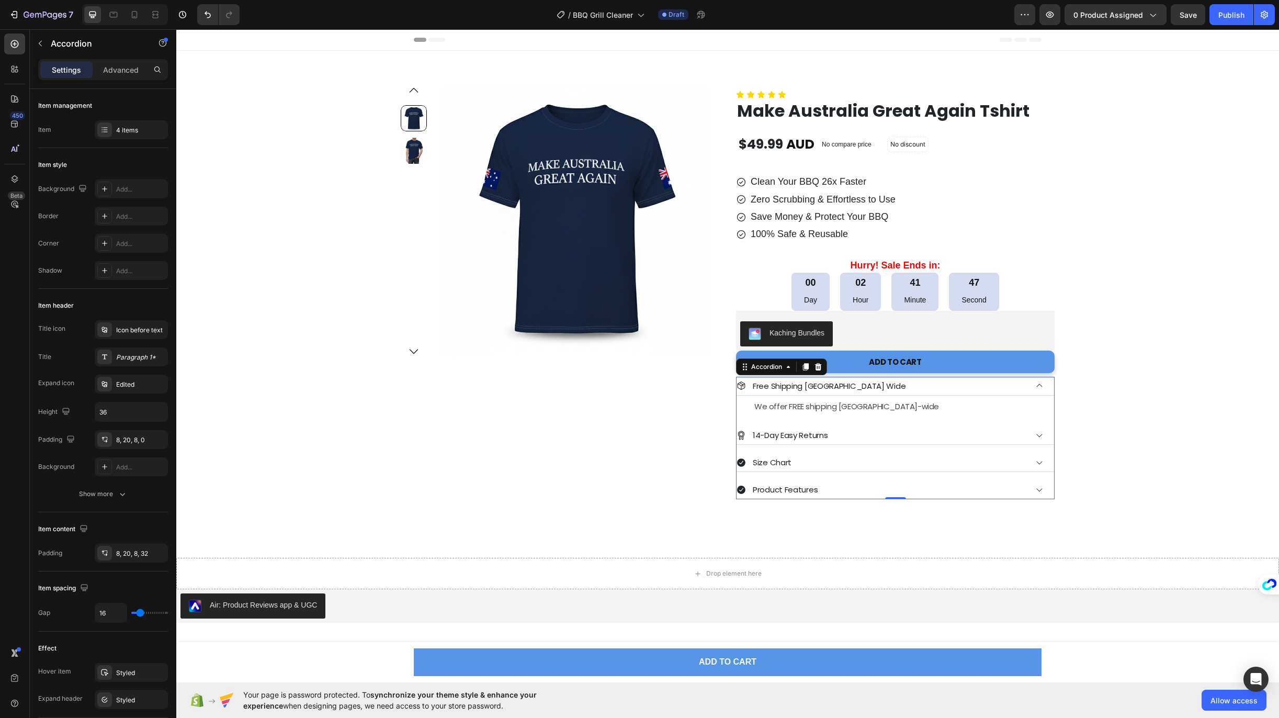
click at [882, 381] on div "Free Shipping [GEOGRAPHIC_DATA] Wide" at bounding box center [881, 385] width 290 height 17
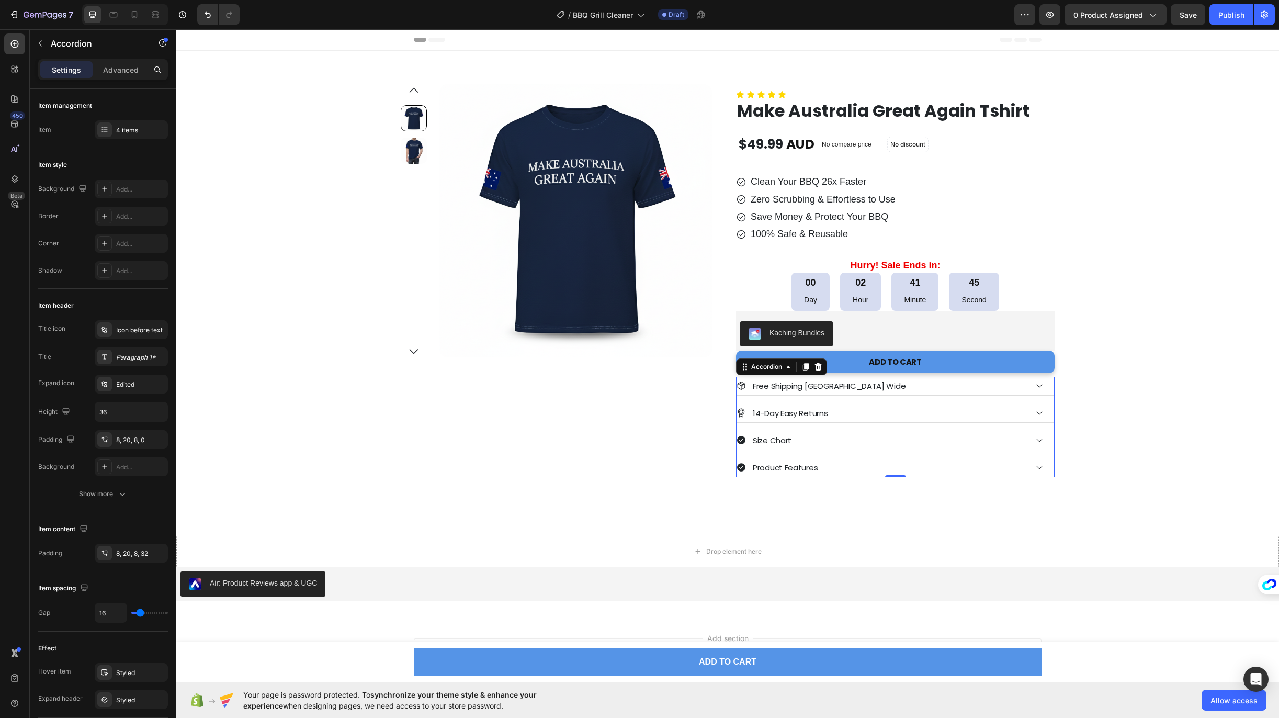
click at [847, 439] on div "Size Chart" at bounding box center [881, 439] width 290 height 17
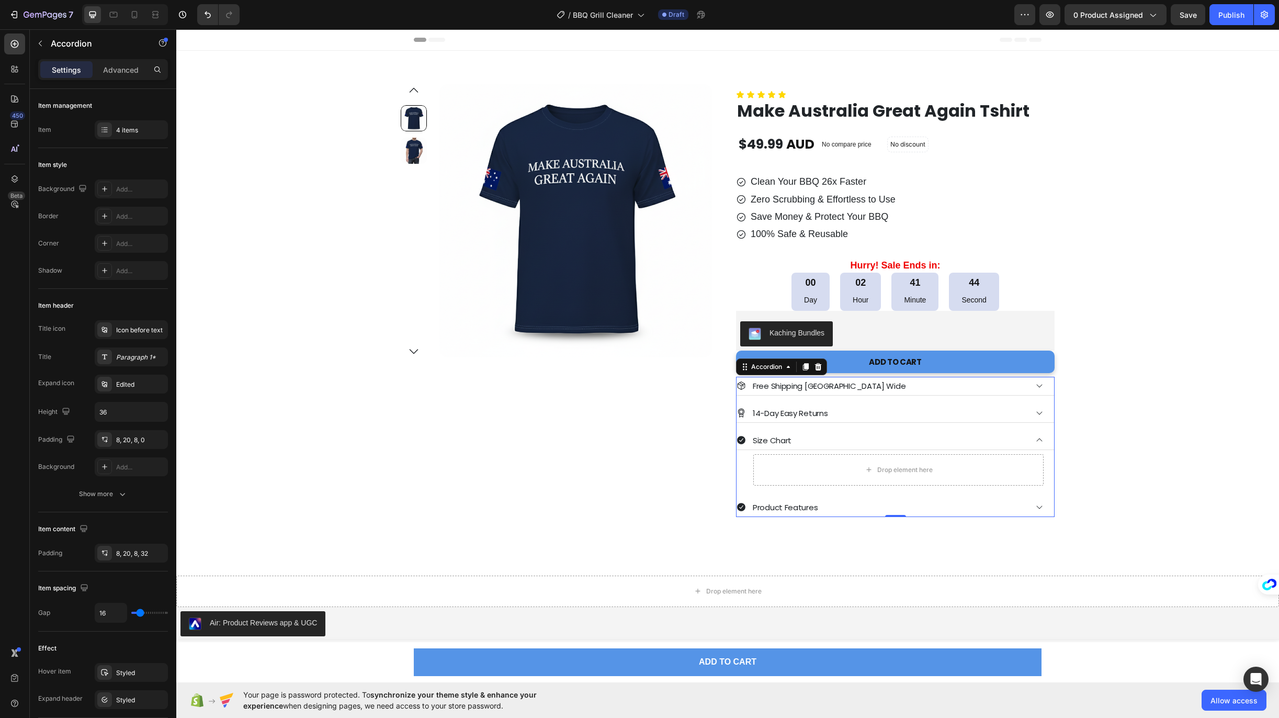
click at [847, 439] on div "Size Chart" at bounding box center [881, 439] width 290 height 17
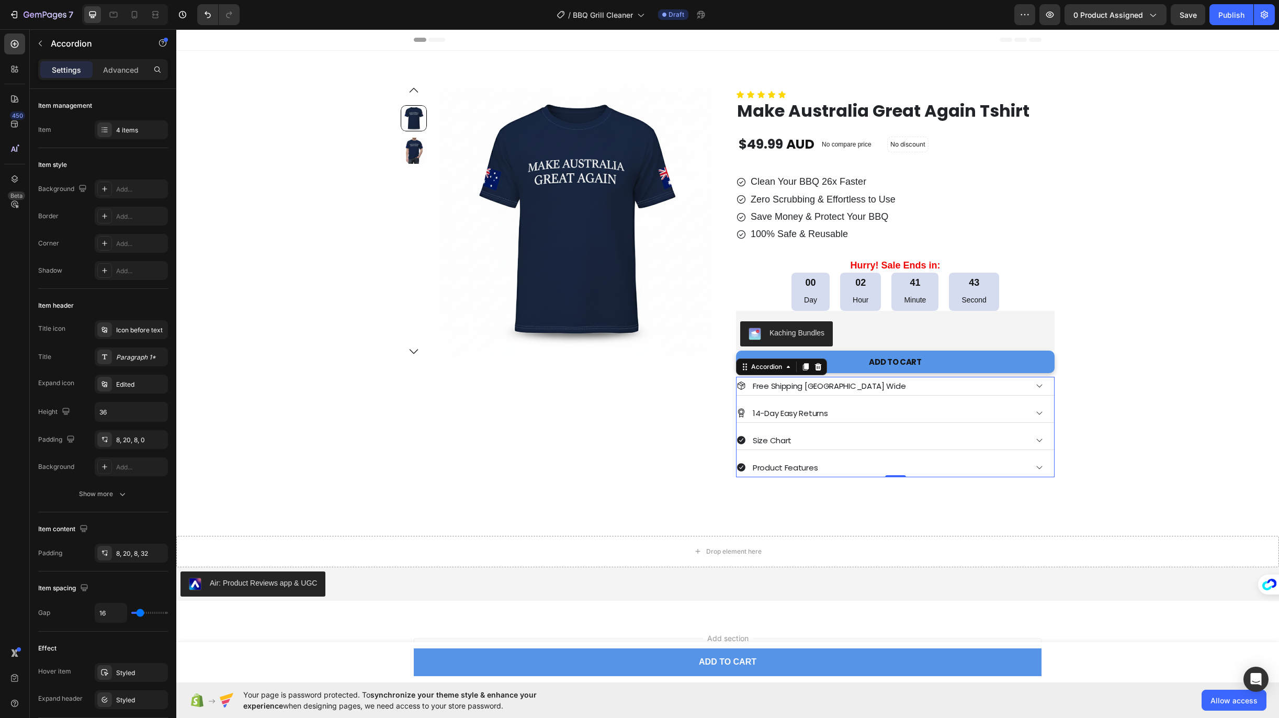
click at [877, 467] on div "Product Features" at bounding box center [881, 467] width 290 height 17
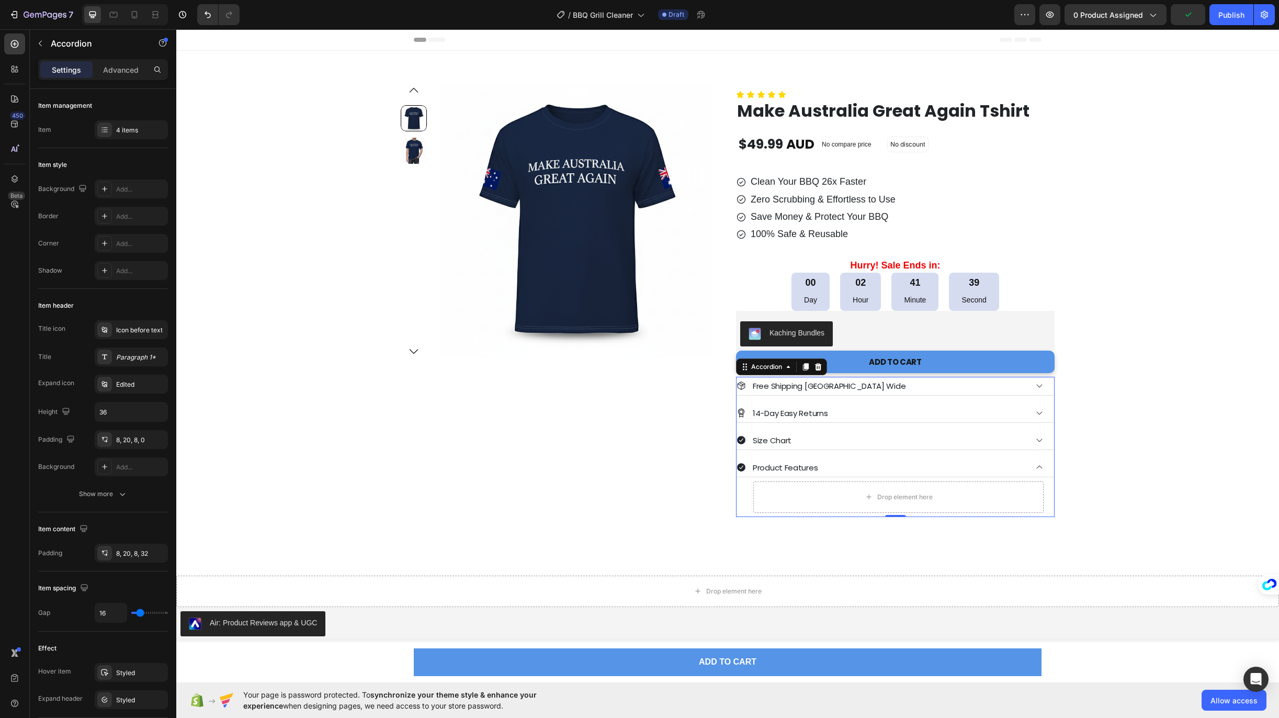
click at [914, 416] on div "14-Day Easy Returns" at bounding box center [881, 412] width 290 height 17
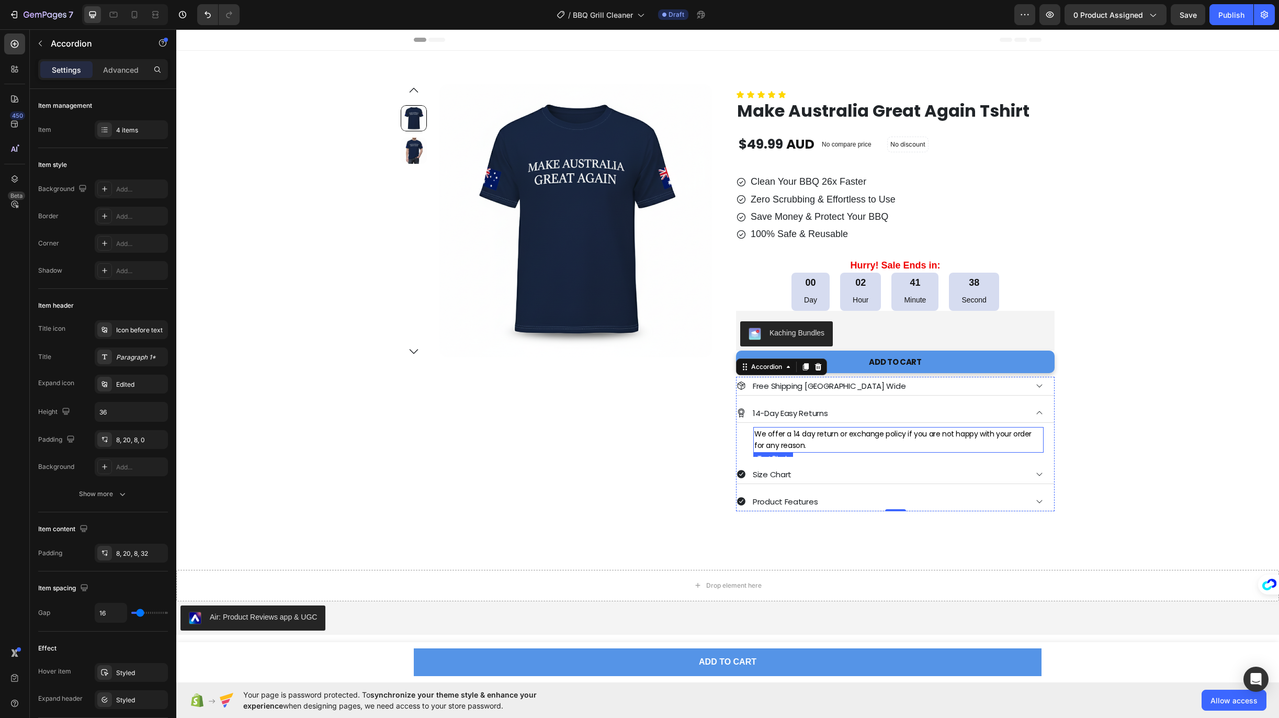
click at [843, 443] on p "We offer a 14 day return or exchange policy if you are not happy with your orde…" at bounding box center [898, 440] width 288 height 24
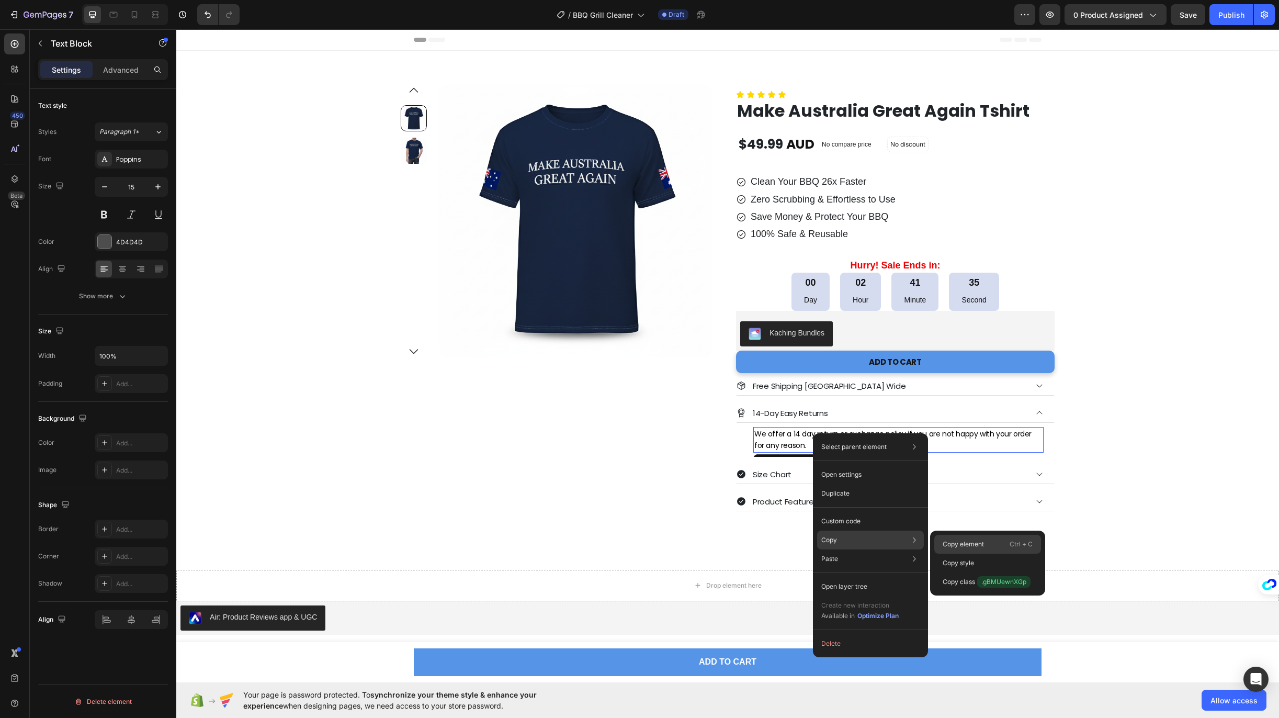
click at [951, 540] on p "Copy element" at bounding box center [962, 543] width 41 height 9
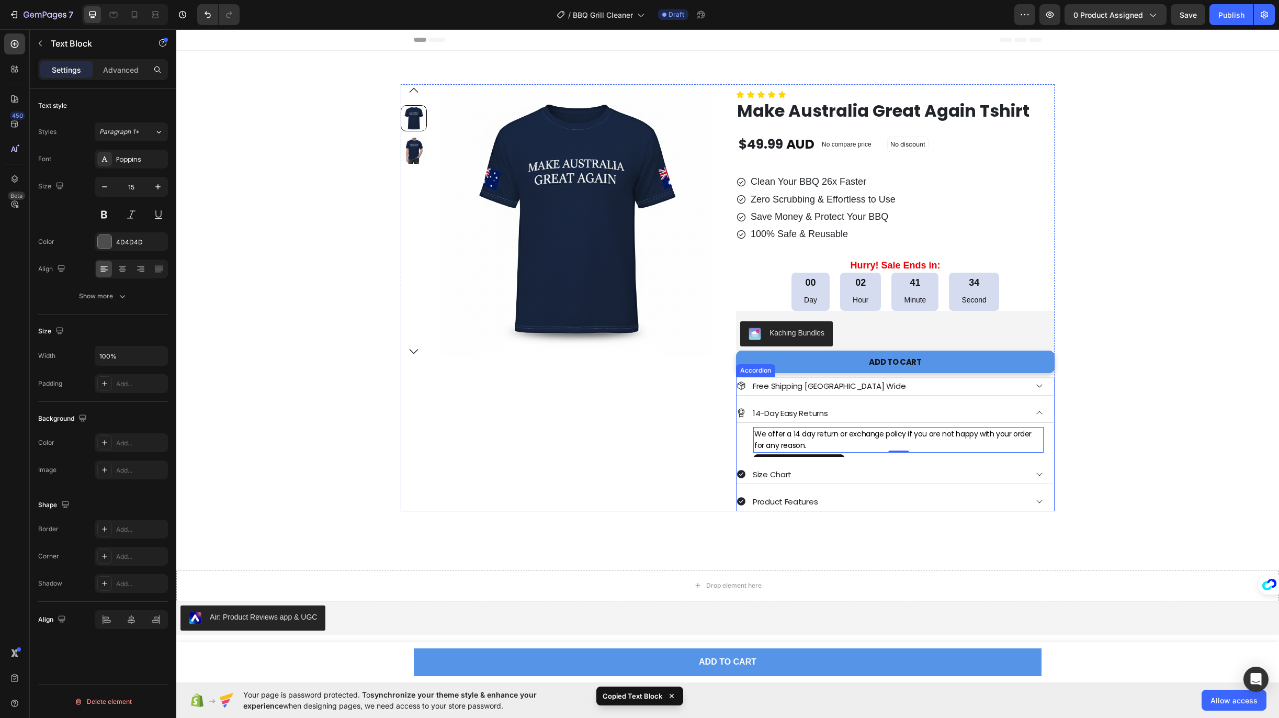
click at [845, 502] on div "Product Features" at bounding box center [881, 501] width 290 height 17
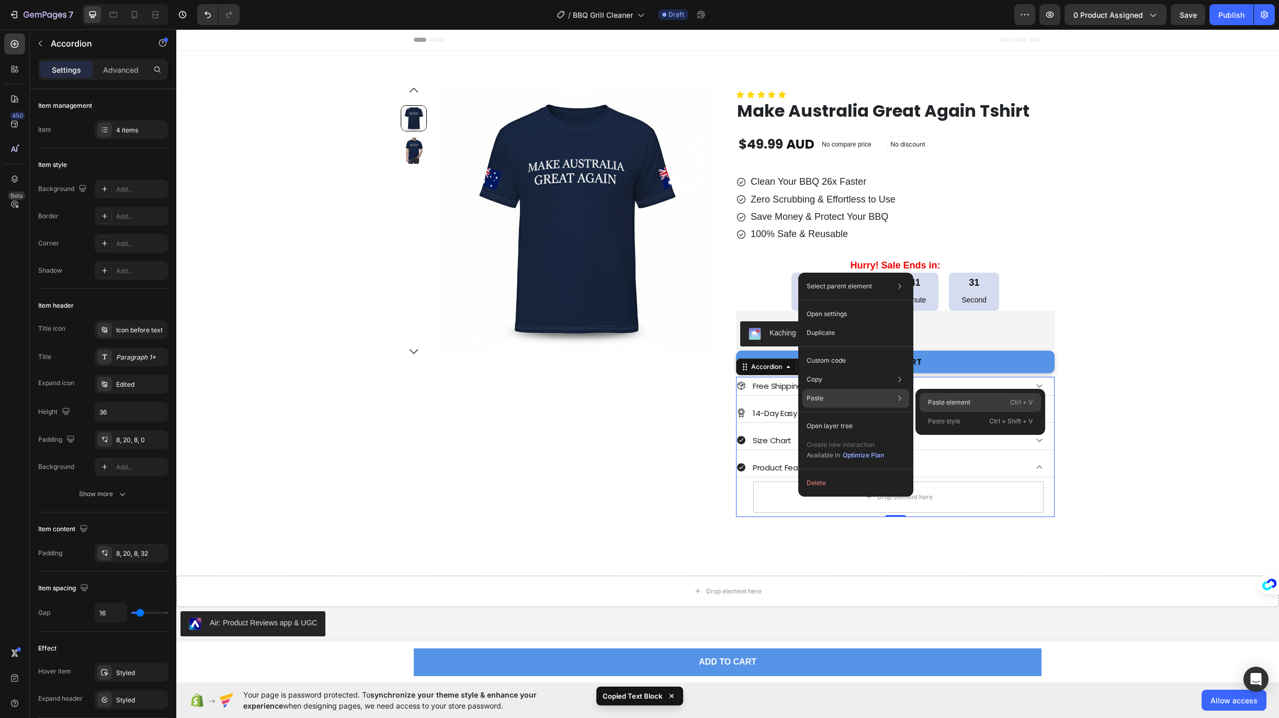
click at [935, 401] on p "Paste element" at bounding box center [949, 401] width 42 height 9
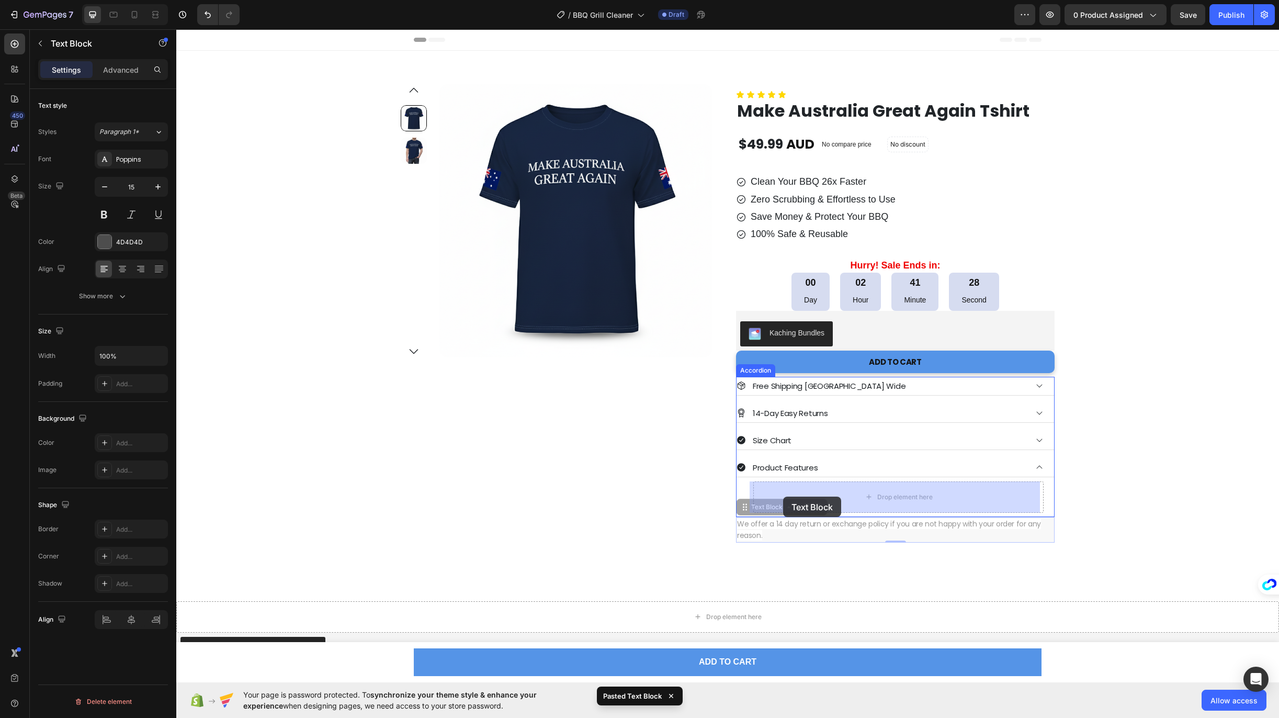
drag, startPoint x: 755, startPoint y: 511, endPoint x: 782, endPoint y: 496, distance: 31.3
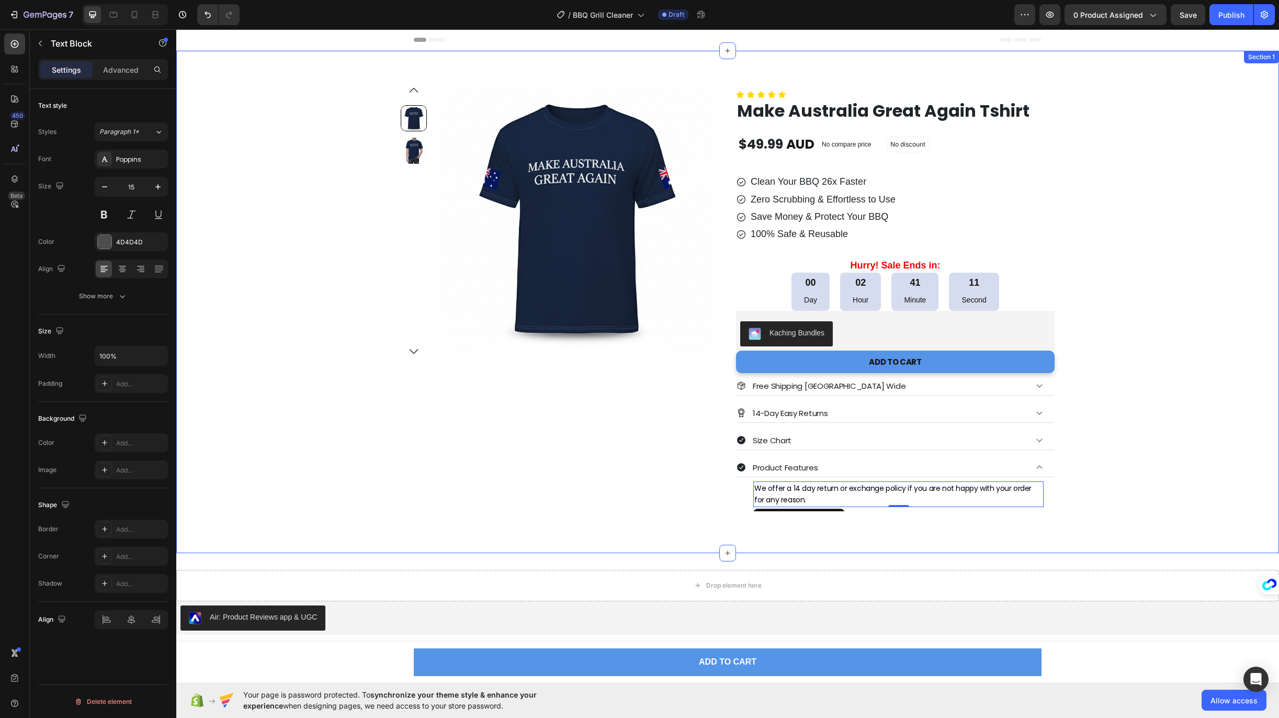
click at [243, 478] on div "Product Images Row Icon Icon Icon Icon Icon Icon List Make Australia Great Agai…" at bounding box center [728, 297] width 1066 height 427
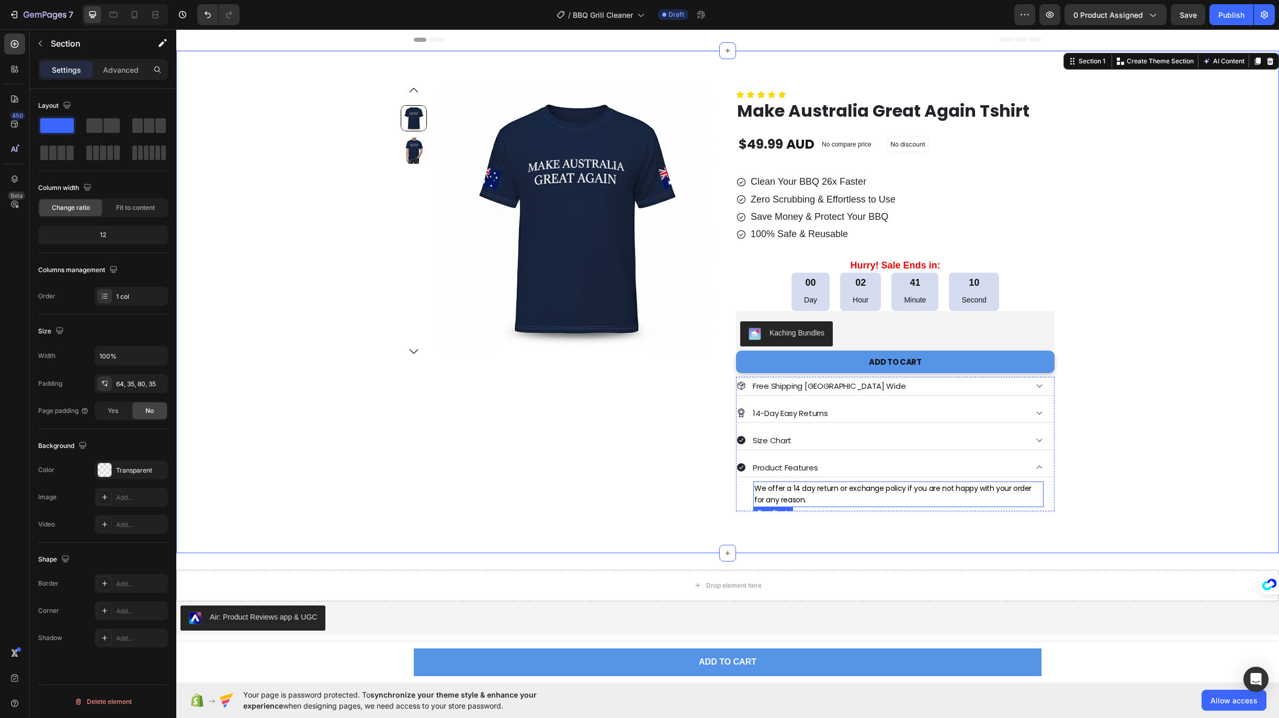
click at [802, 494] on p "We offer a 14 day return or exchange policy if you are not happy with your orde…" at bounding box center [898, 494] width 288 height 24
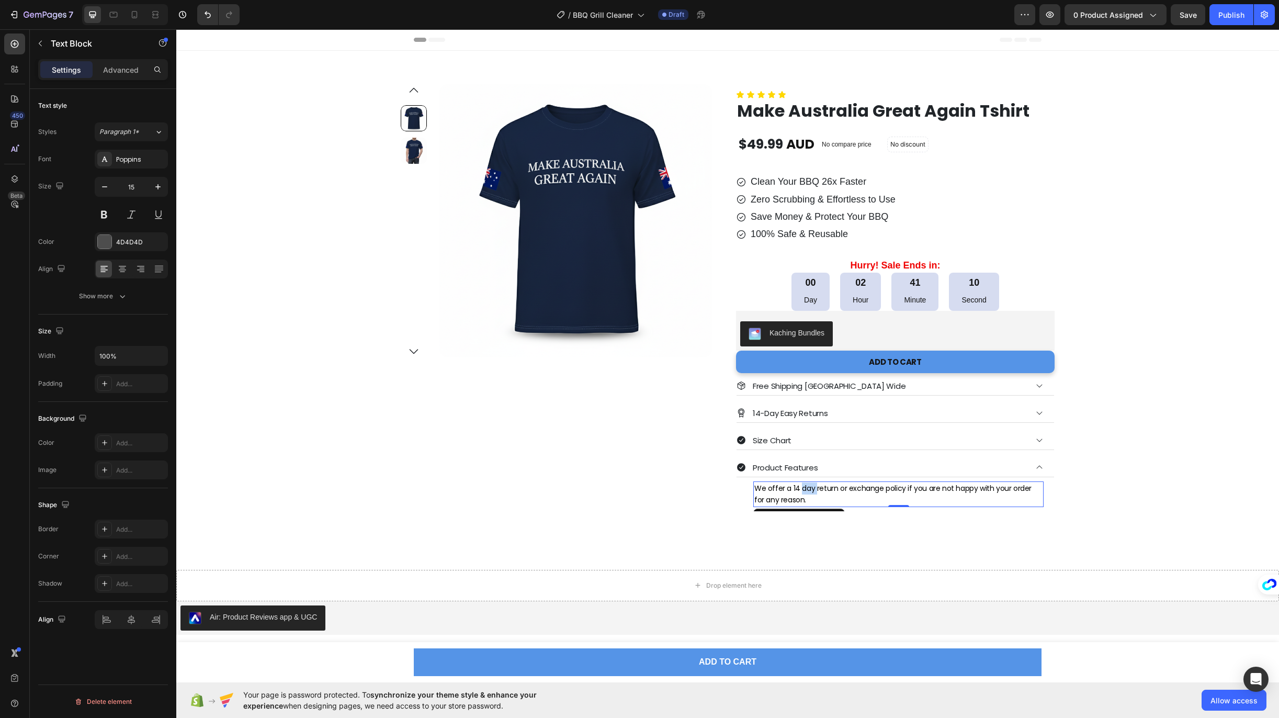
click at [802, 494] on p "We offer a 14 day return or exchange policy if you are not happy with your orde…" at bounding box center [898, 494] width 288 height 24
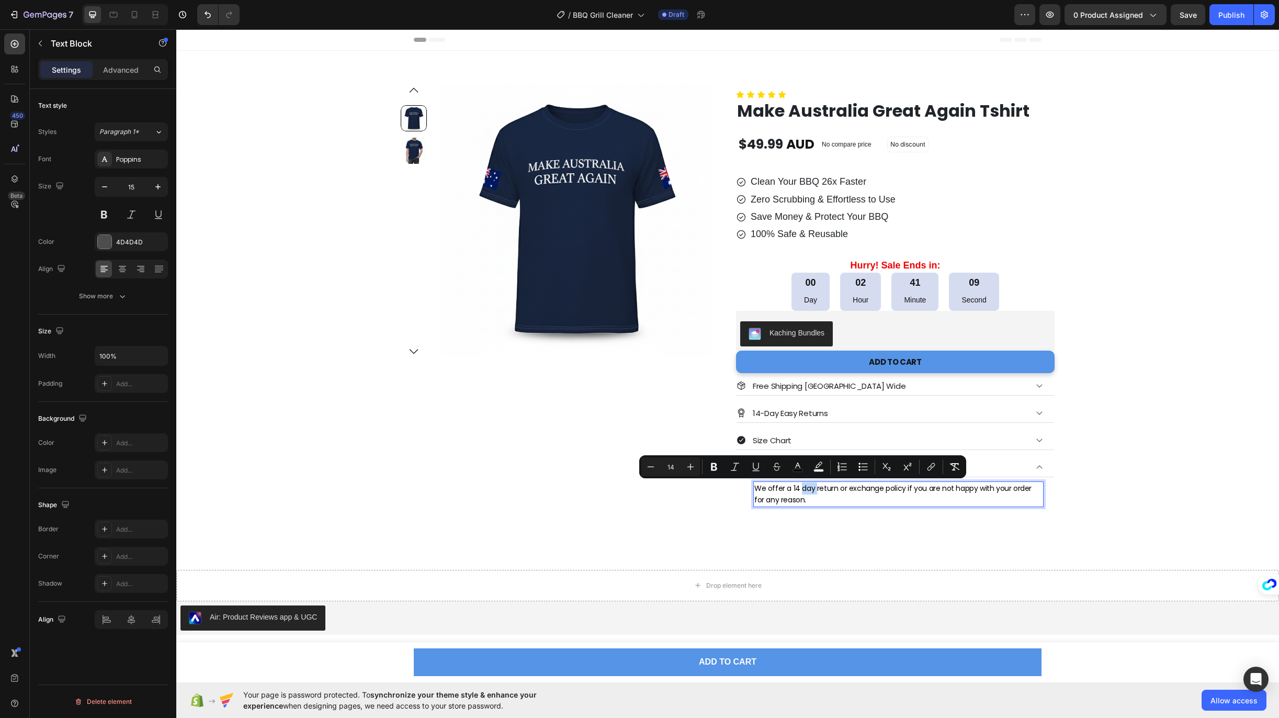
click at [790, 501] on span "We offer a 14 day return or exchange policy if you are not happy with your orde…" at bounding box center [892, 494] width 277 height 22
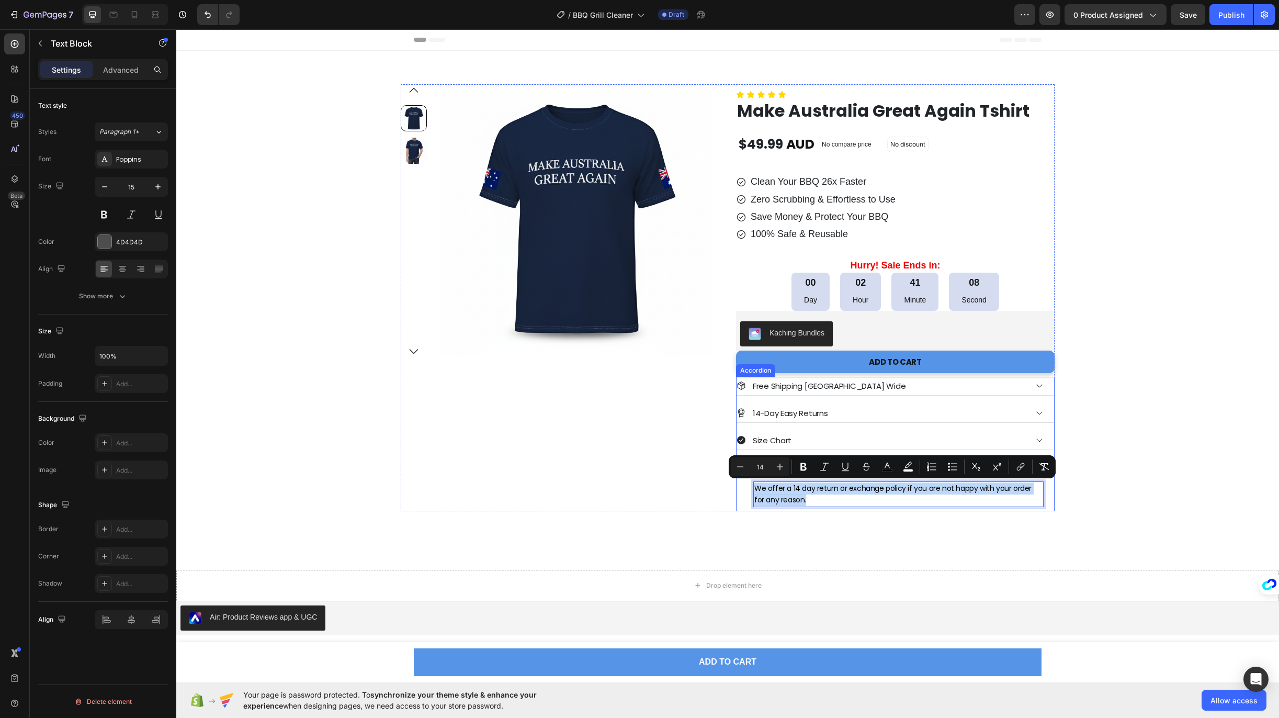
drag, startPoint x: 802, startPoint y: 501, endPoint x: 742, endPoint y: 484, distance: 63.1
click at [742, 484] on div "We offer a 14 day return or exchange policy if you are not happy with your orde…" at bounding box center [894, 494] width 317 height 34
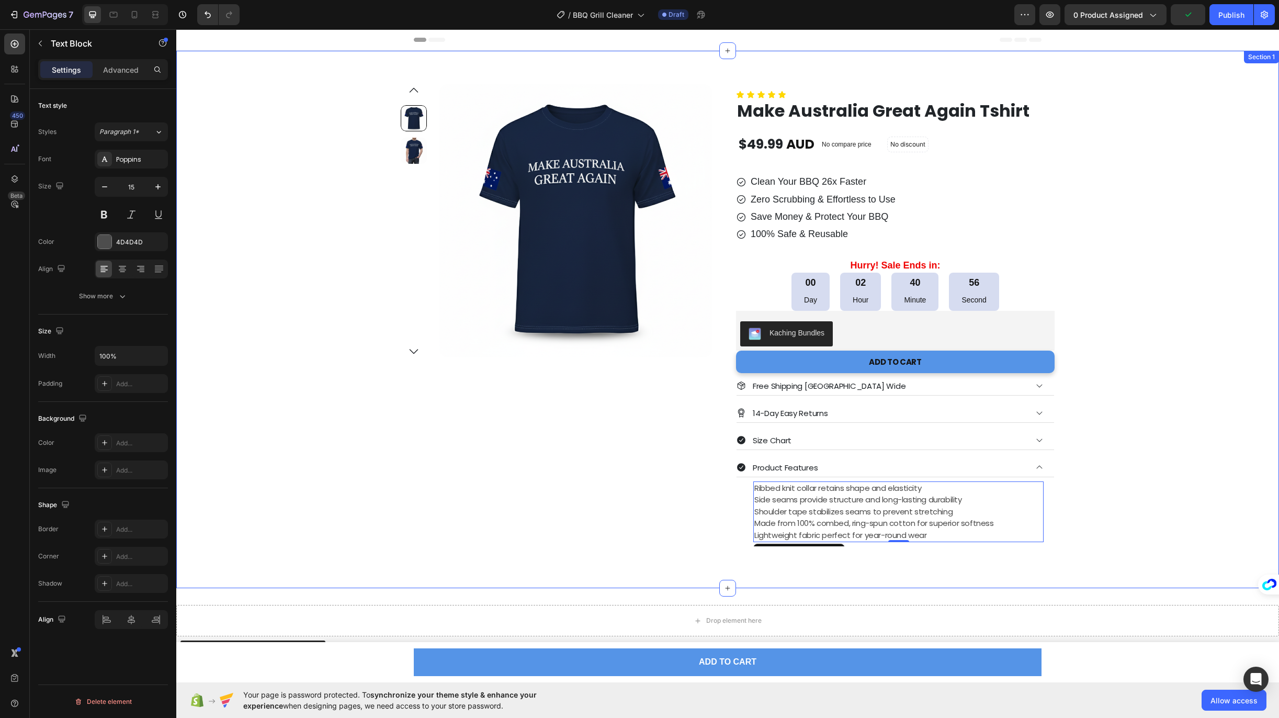
click at [324, 490] on div "Product Images Row Icon Icon Icon Icon Icon Icon List Make Australia Great Agai…" at bounding box center [728, 315] width 1066 height 462
click at [755, 494] on div "Ribbed knit collar retains shape and elasticity Side seams provide structure an…" at bounding box center [898, 511] width 290 height 61
click at [945, 489] on p "✅ Ribbed knit collar retains shape and elasticity" at bounding box center [898, 488] width 288 height 12
click at [754, 513] on p "Side seams provide structure and long-lasting durability" at bounding box center [898, 512] width 288 height 12
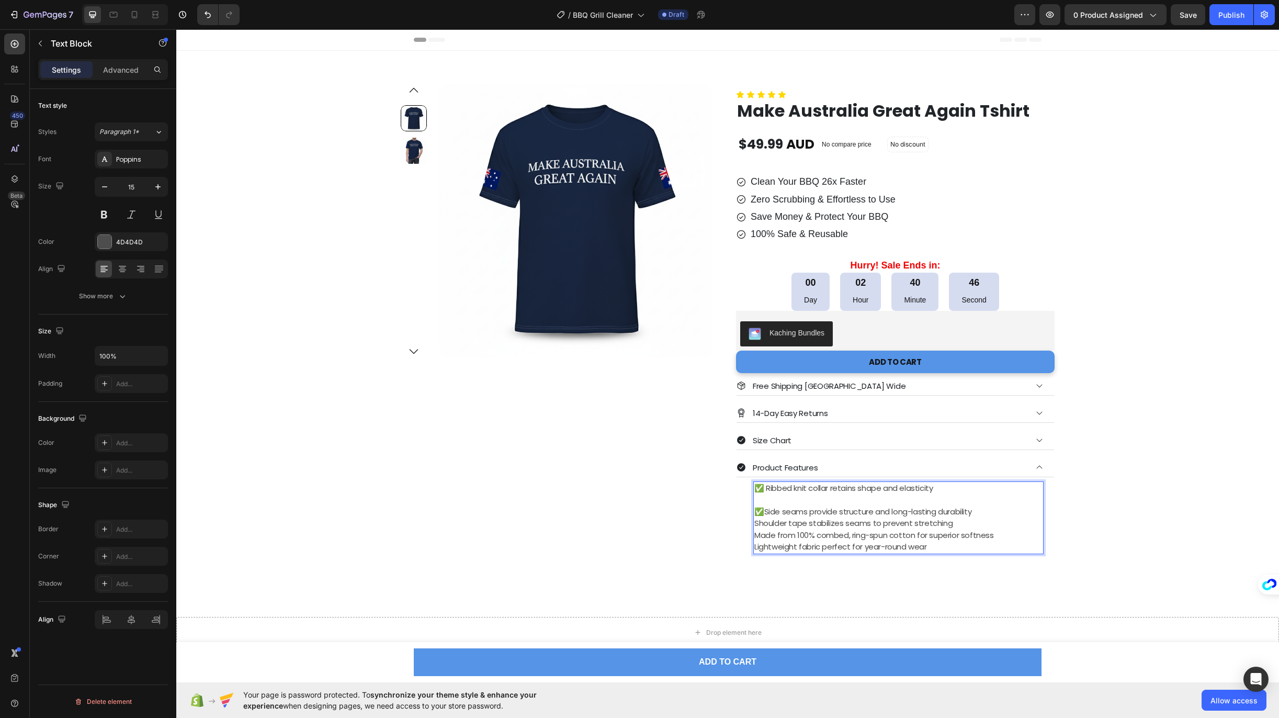
click at [977, 510] on p "✅Side seams provide structure and long-lasting durability" at bounding box center [898, 512] width 288 height 12
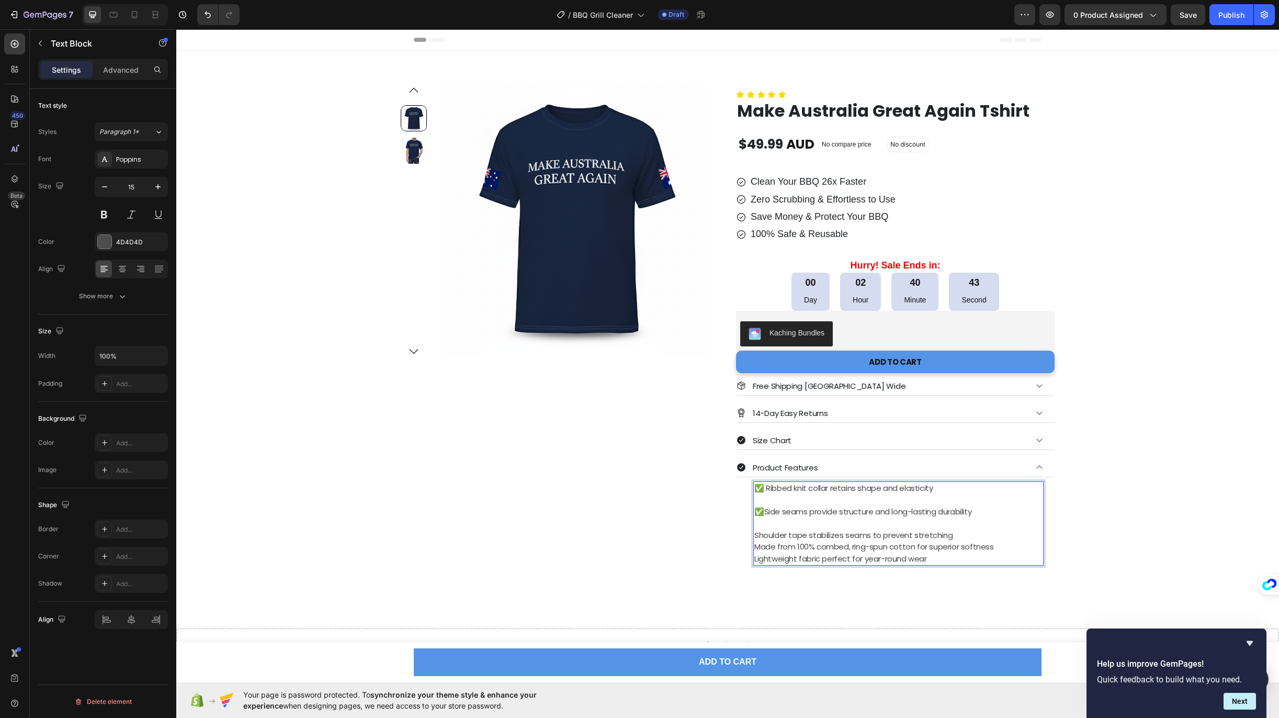
click at [754, 534] on p "Shoulder tape stabilizes seams to prevent stretching" at bounding box center [898, 535] width 288 height 12
click at [971, 537] on p "✅ Shoulder tape stabilizes seams to prevent stretching" at bounding box center [898, 535] width 288 height 12
click at [755, 557] on p "Made from 100% combed, ring-spun cotton for superior softness" at bounding box center [898, 559] width 288 height 12
click at [1008, 562] on p "✅ Made from 100% combed, ring-spun cotton for superior softness" at bounding box center [898, 559] width 288 height 12
click at [754, 580] on p "Lightweight fabric perfect for year-round wear" at bounding box center [898, 582] width 288 height 12
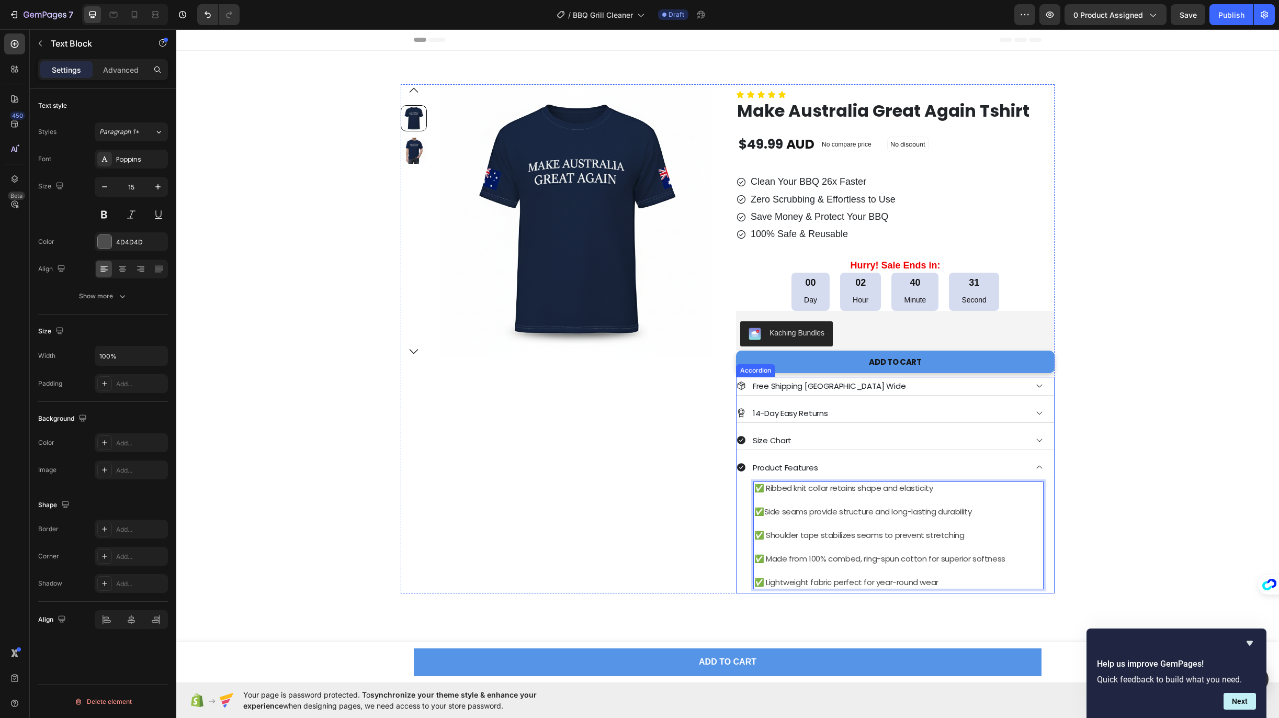
click at [988, 464] on div "Product Features" at bounding box center [881, 467] width 290 height 17
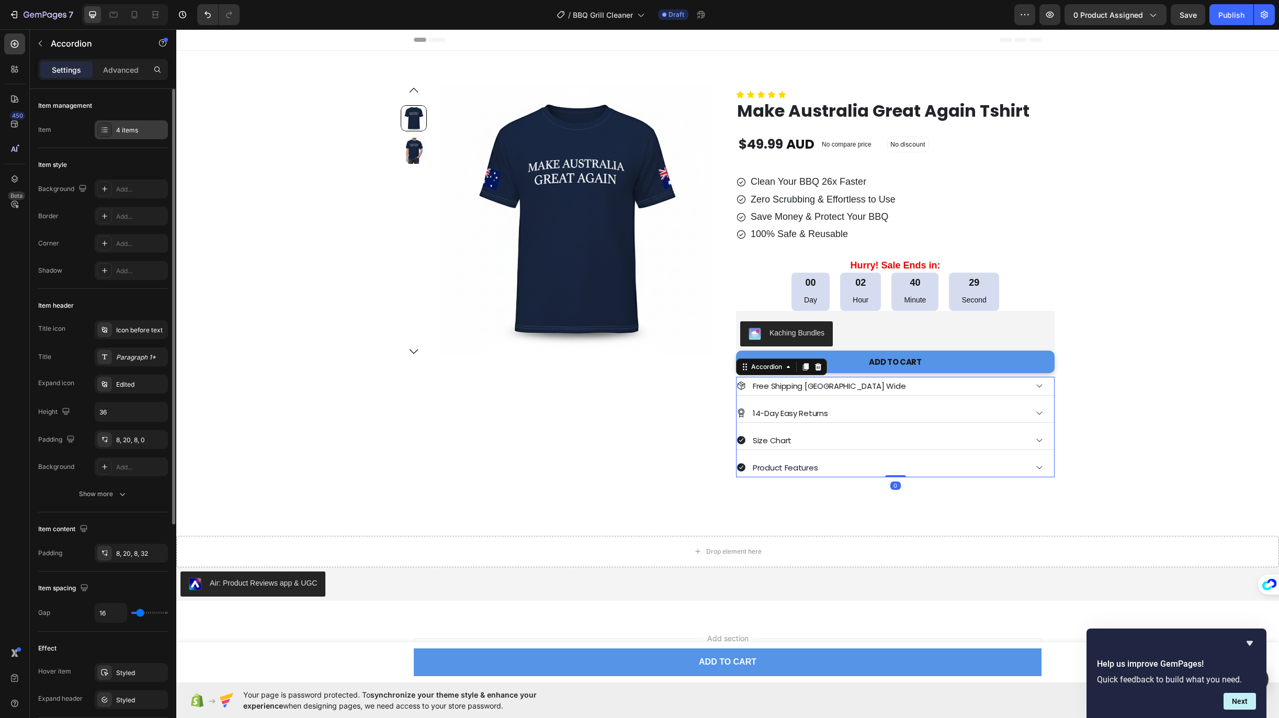
click at [119, 136] on div "4 items" at bounding box center [131, 129] width 73 height 19
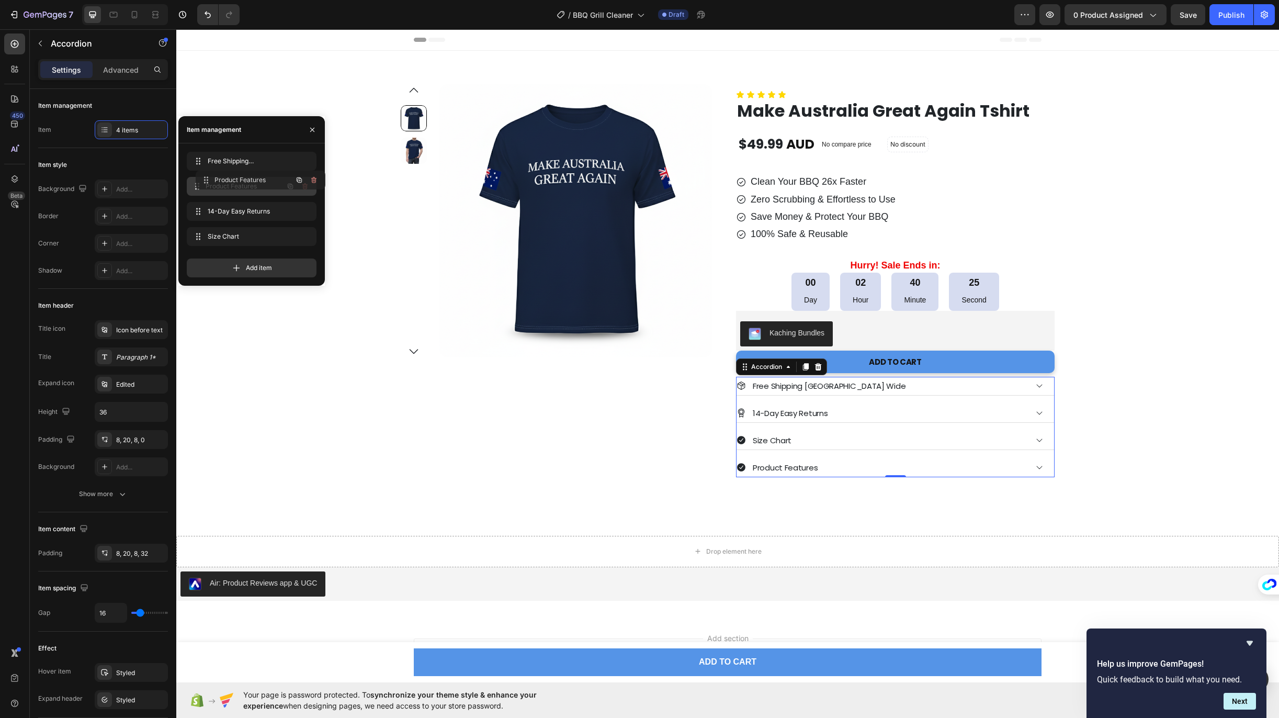
drag, startPoint x: 200, startPoint y: 235, endPoint x: 209, endPoint y: 178, distance: 57.2
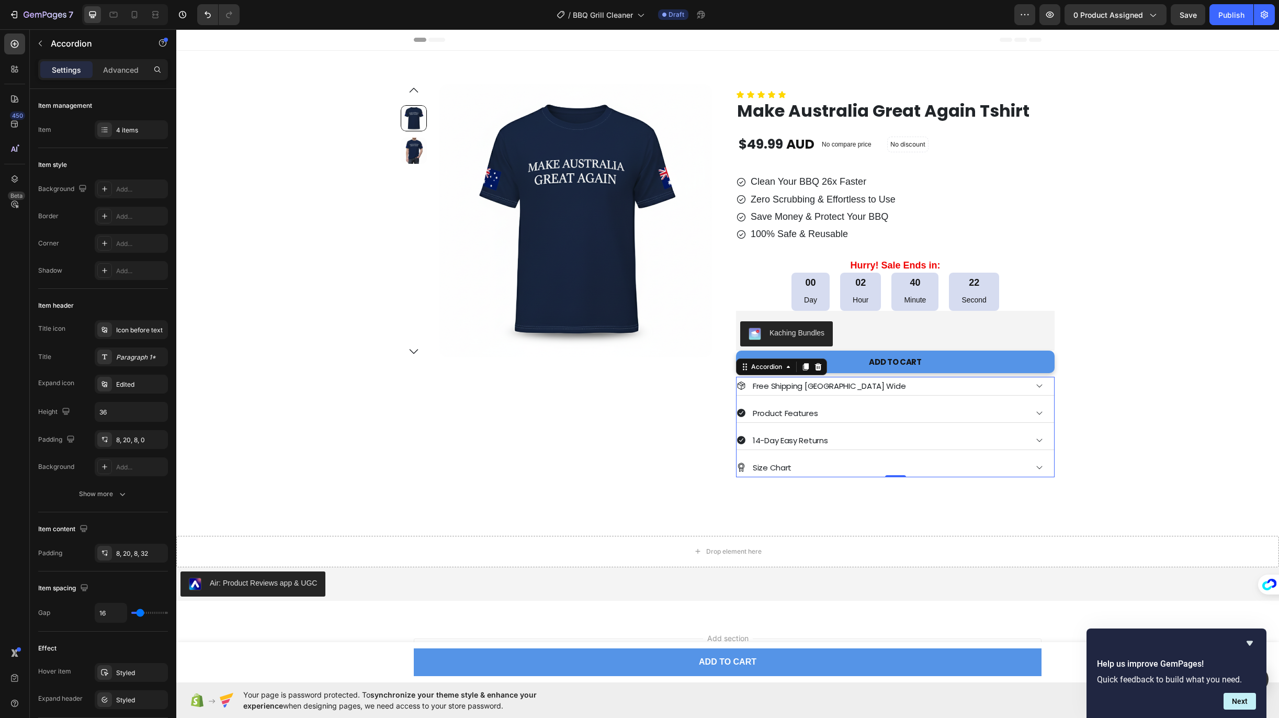
click at [739, 410] on icon at bounding box center [741, 412] width 8 height 8
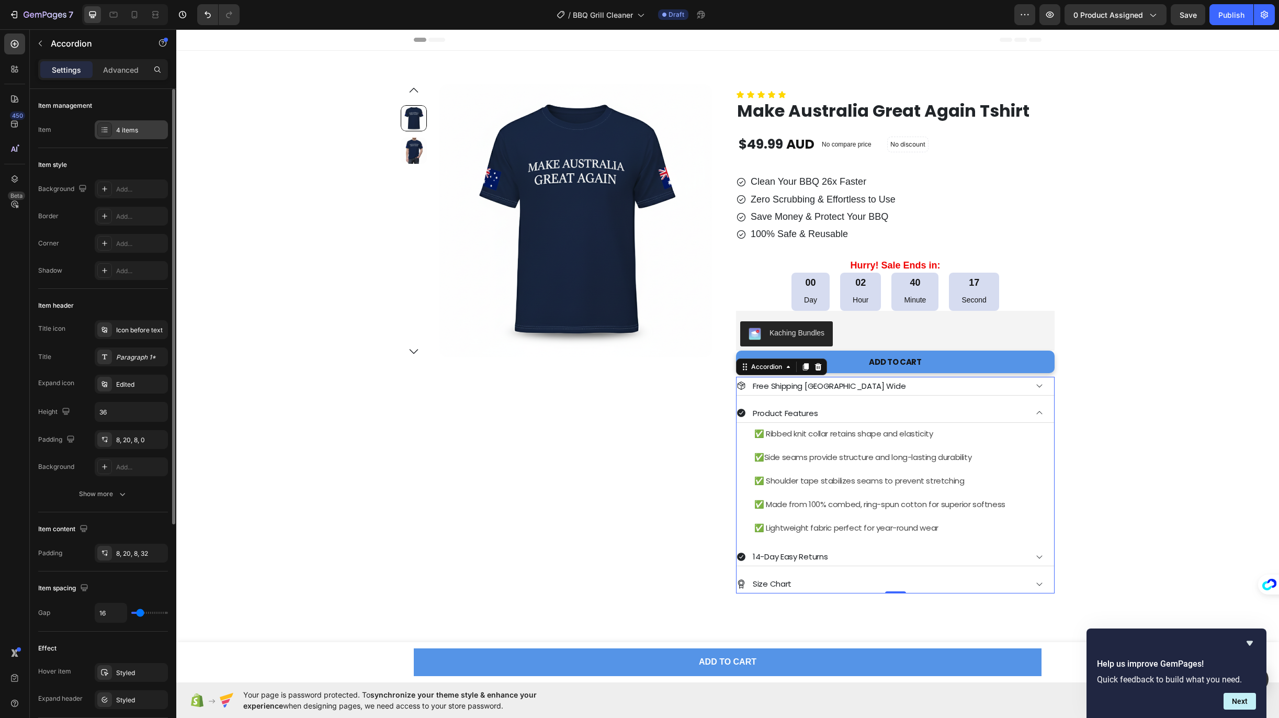
click at [122, 129] on div "4 items" at bounding box center [140, 130] width 49 height 9
click at [121, 72] on p "Advanced" at bounding box center [121, 69] width 36 height 11
type input "100%"
type input "100"
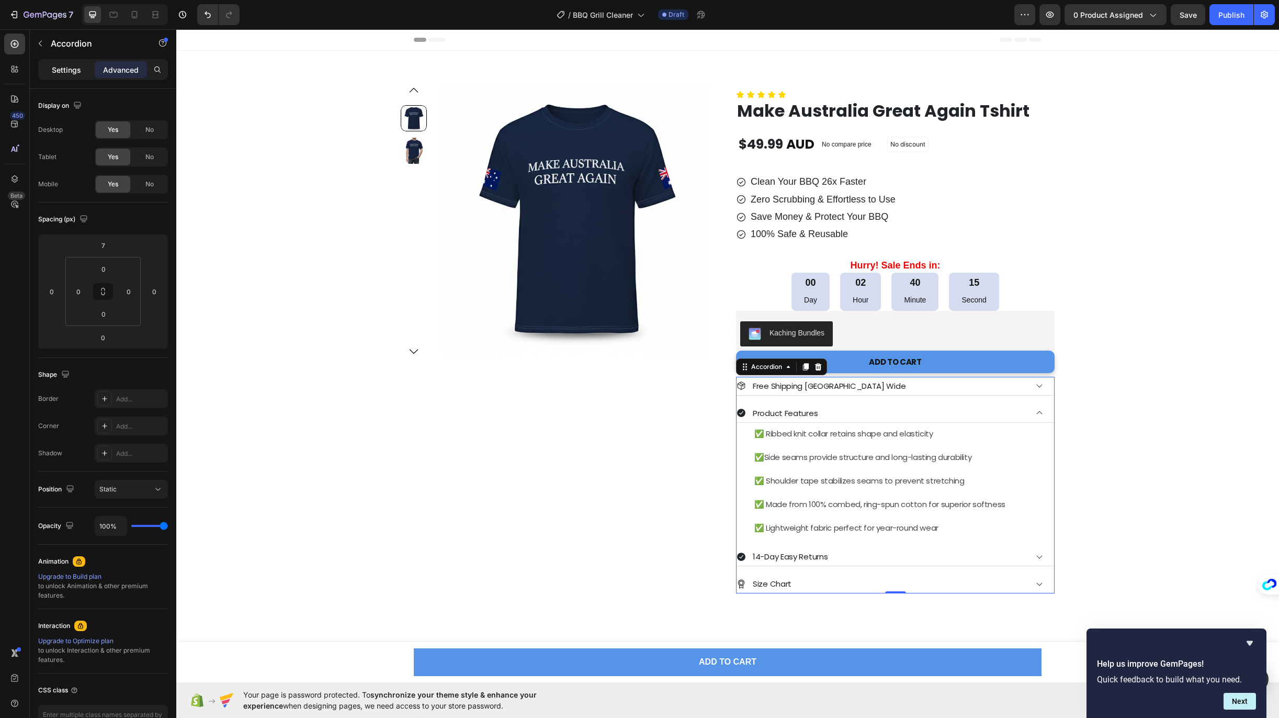
click at [69, 72] on p "Settings" at bounding box center [66, 69] width 29 height 11
type input "16"
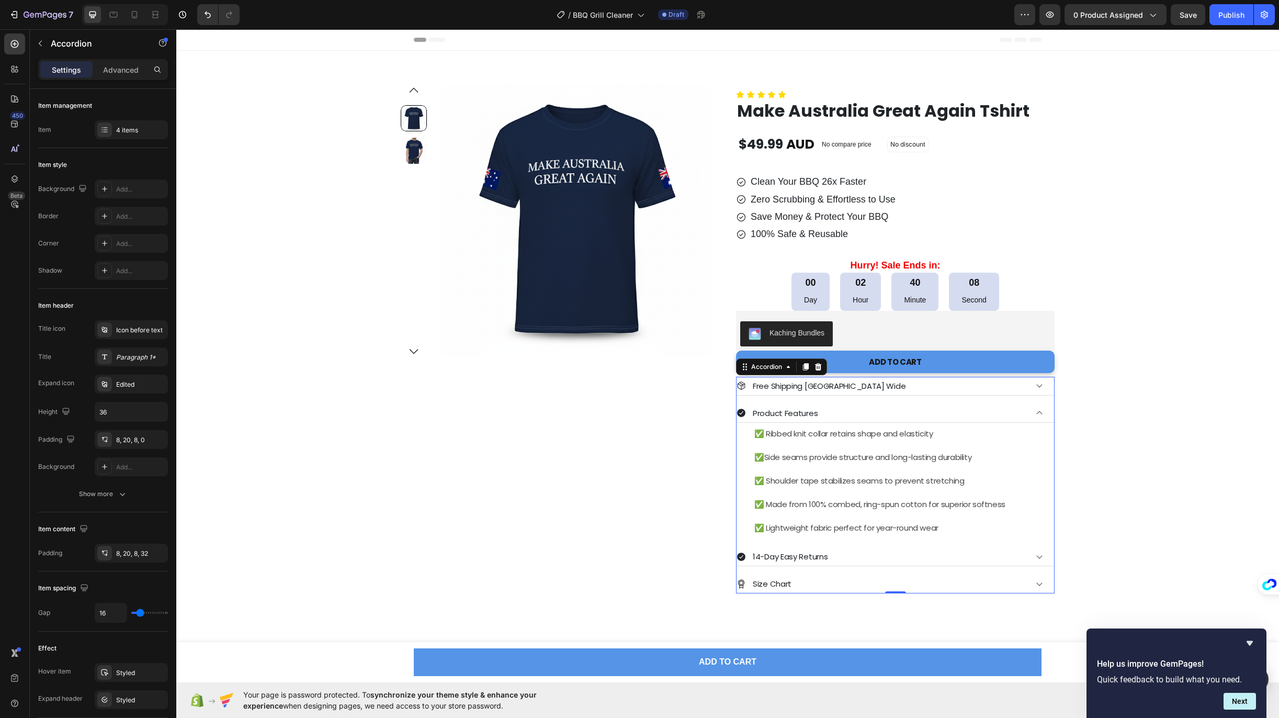
click at [824, 405] on div "Product Features" at bounding box center [881, 412] width 290 height 17
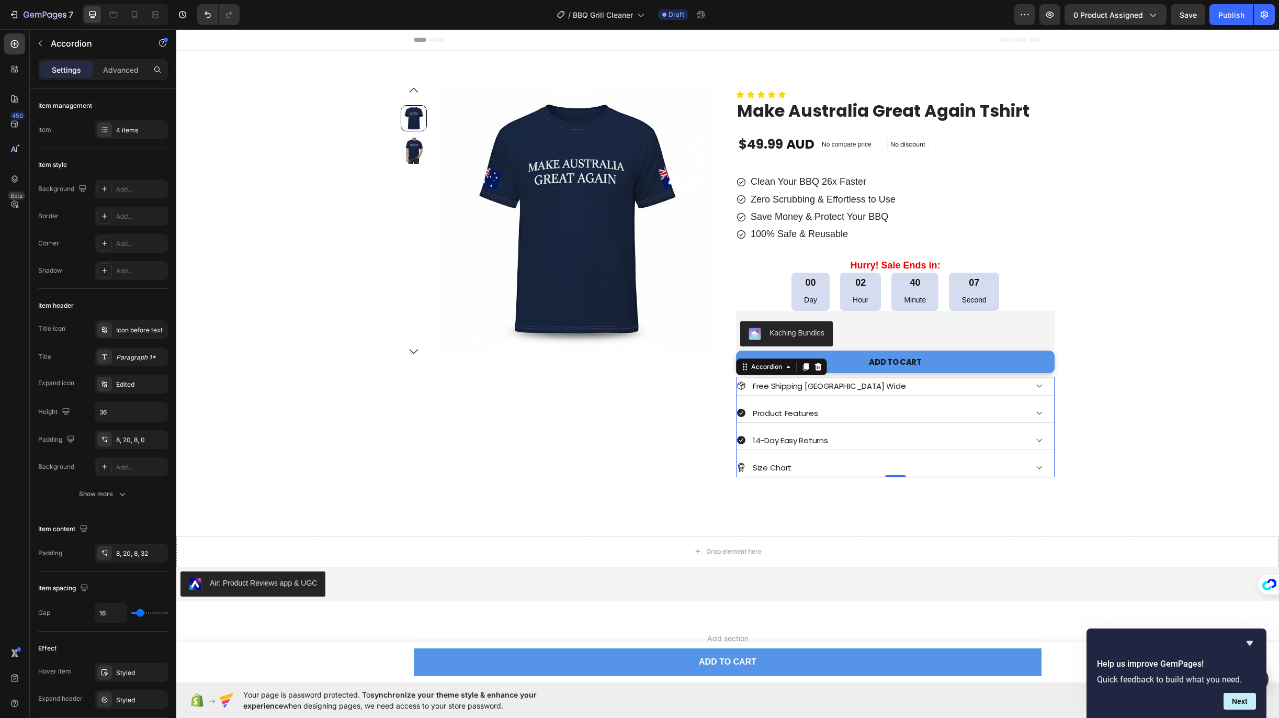
click at [737, 414] on icon at bounding box center [740, 412] width 9 height 9
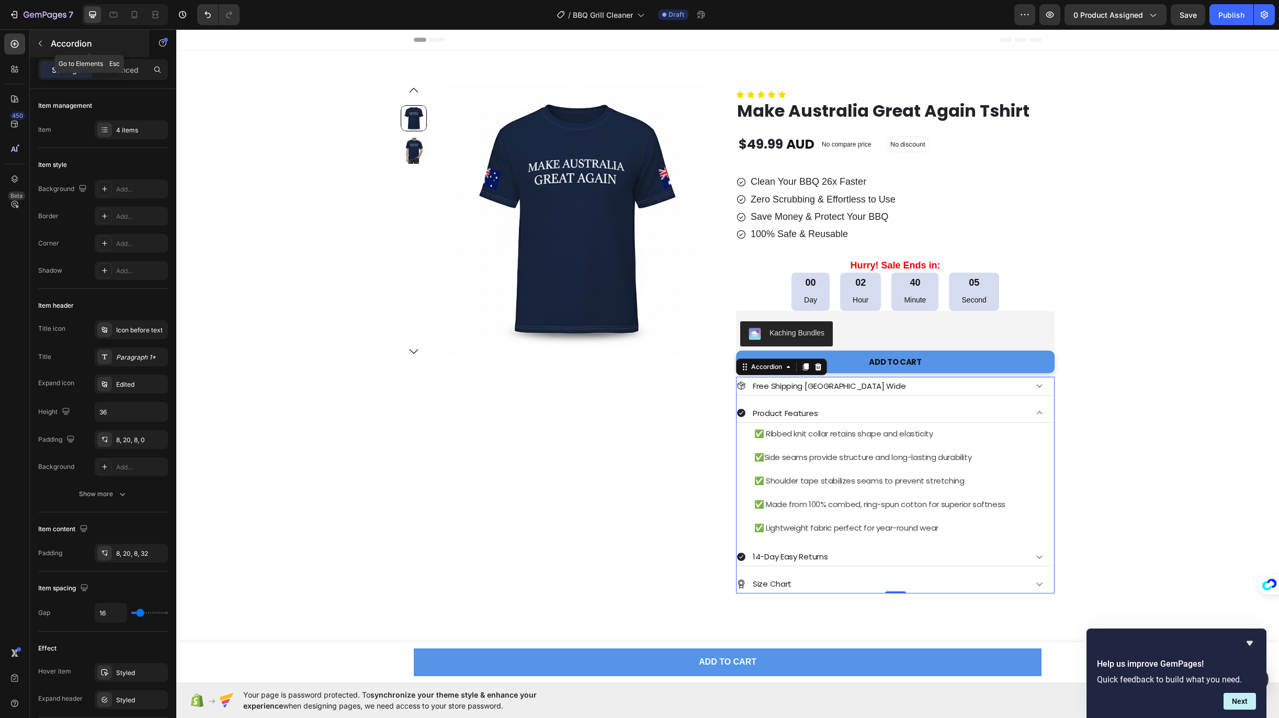
click at [35, 48] on button "button" at bounding box center [40, 43] width 17 height 17
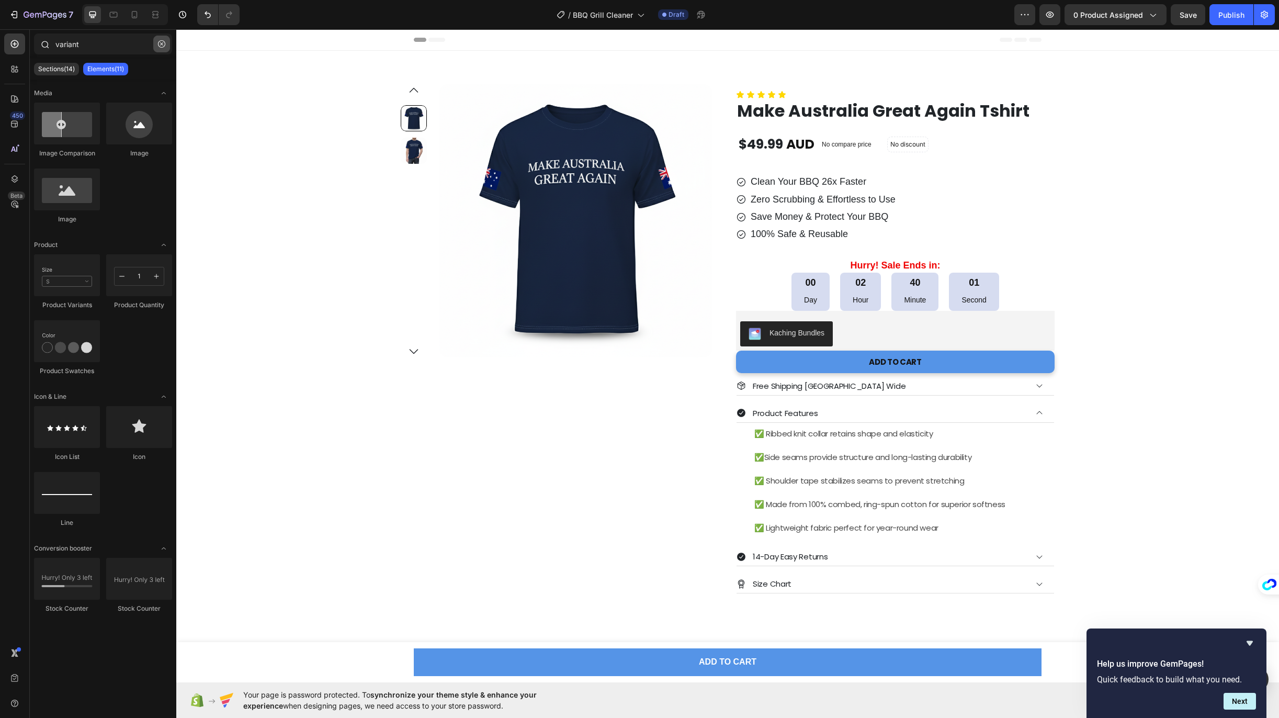
click at [163, 45] on icon "button" at bounding box center [161, 43] width 7 height 7
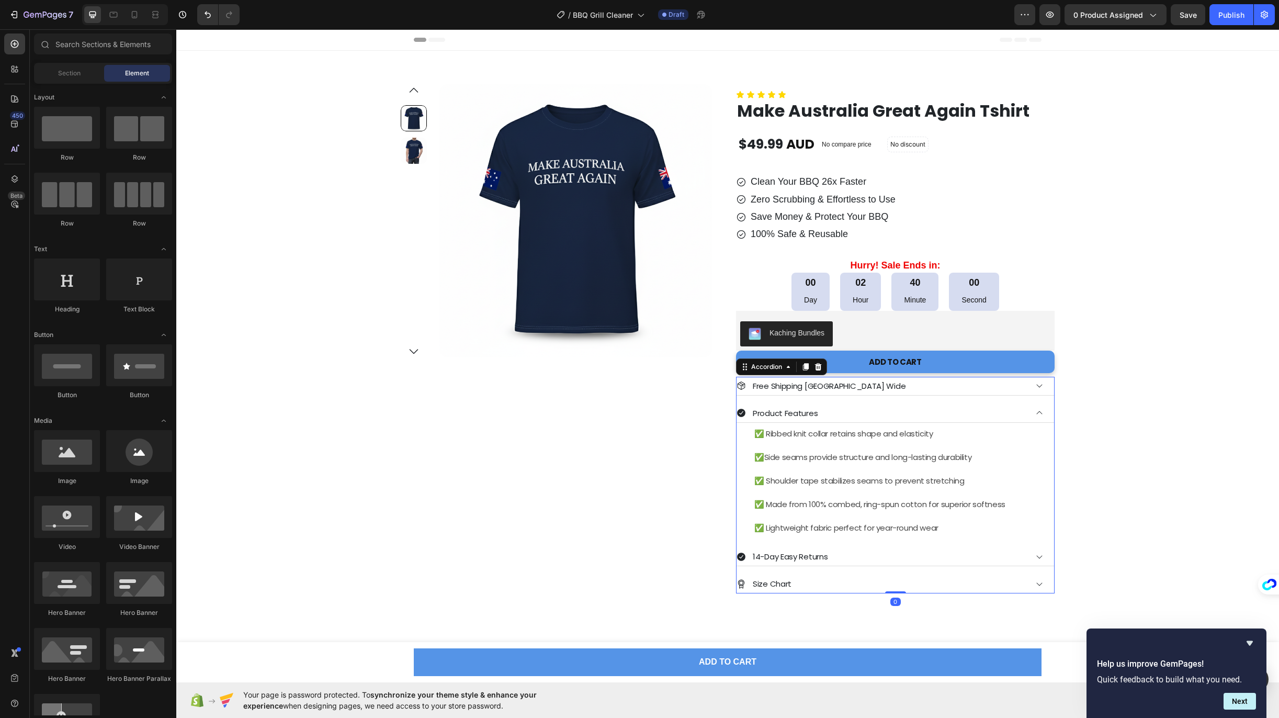
click at [858, 402] on div "Free Shipping Australia Wide Product Features ✅ Ribbed knit collar retains shap…" at bounding box center [895, 485] width 318 height 217
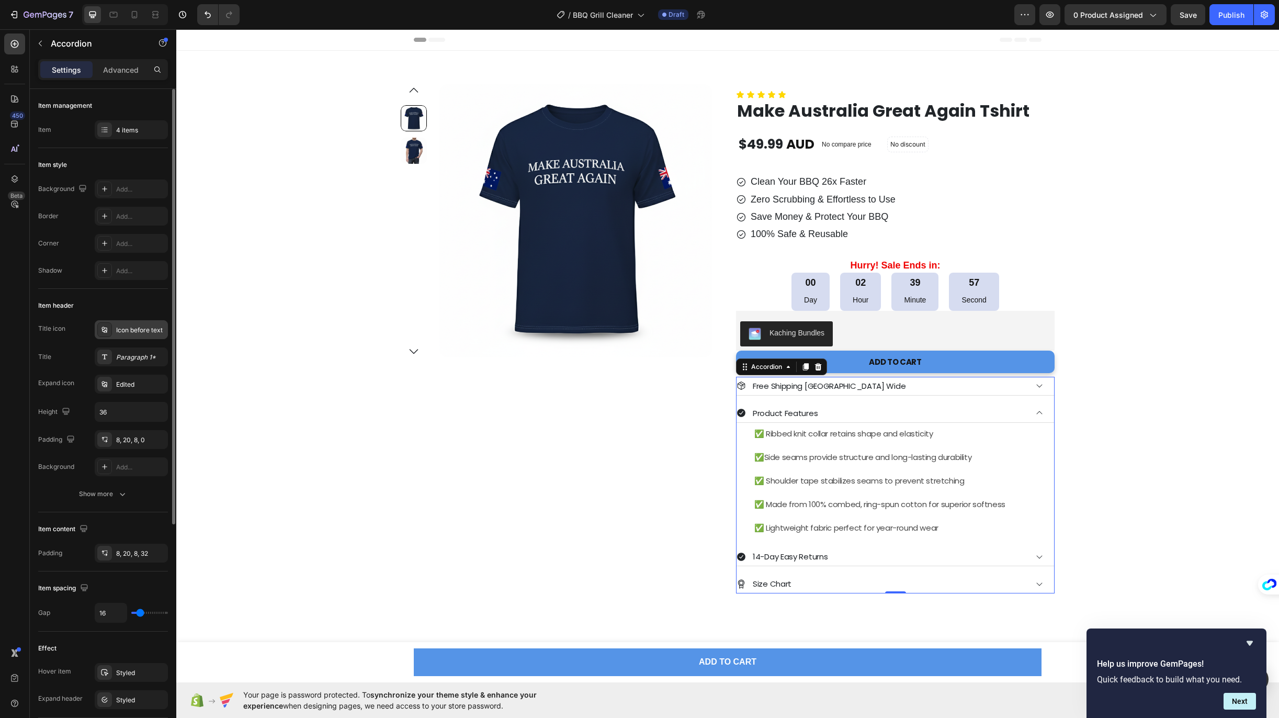
click at [132, 332] on div "Icon before text" at bounding box center [140, 329] width 49 height 9
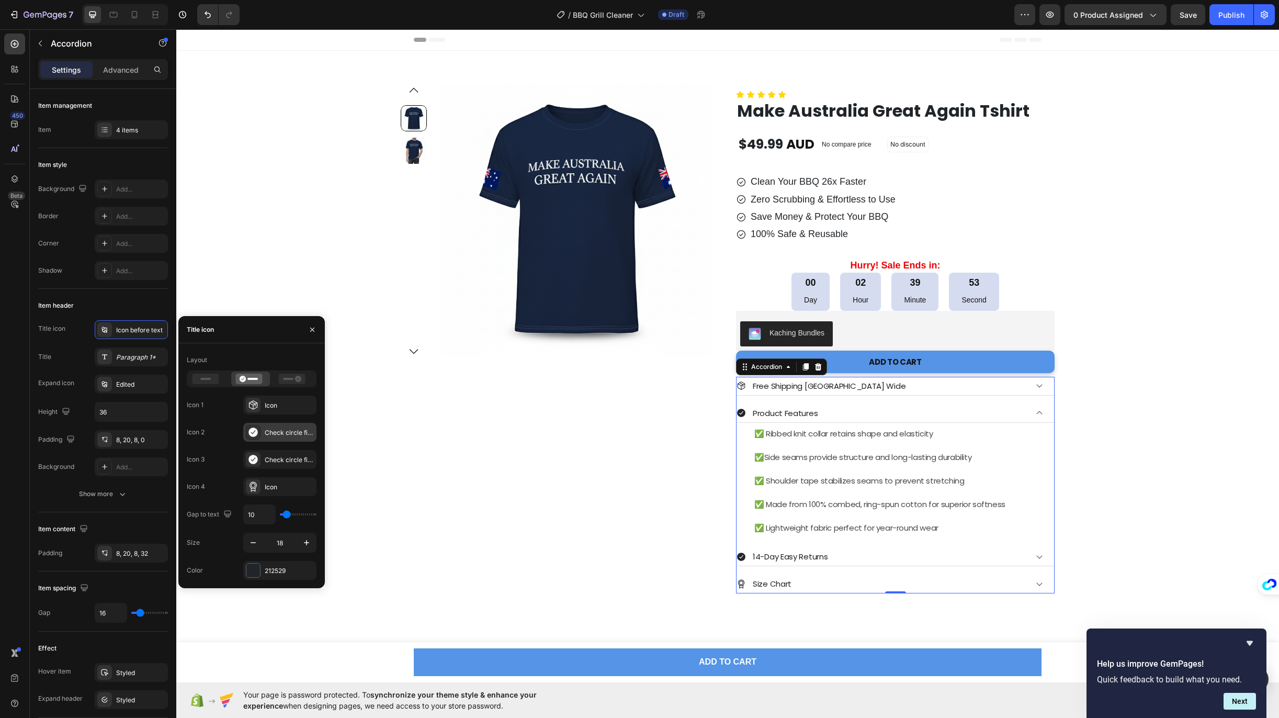
click at [252, 429] on icon at bounding box center [252, 431] width 9 height 9
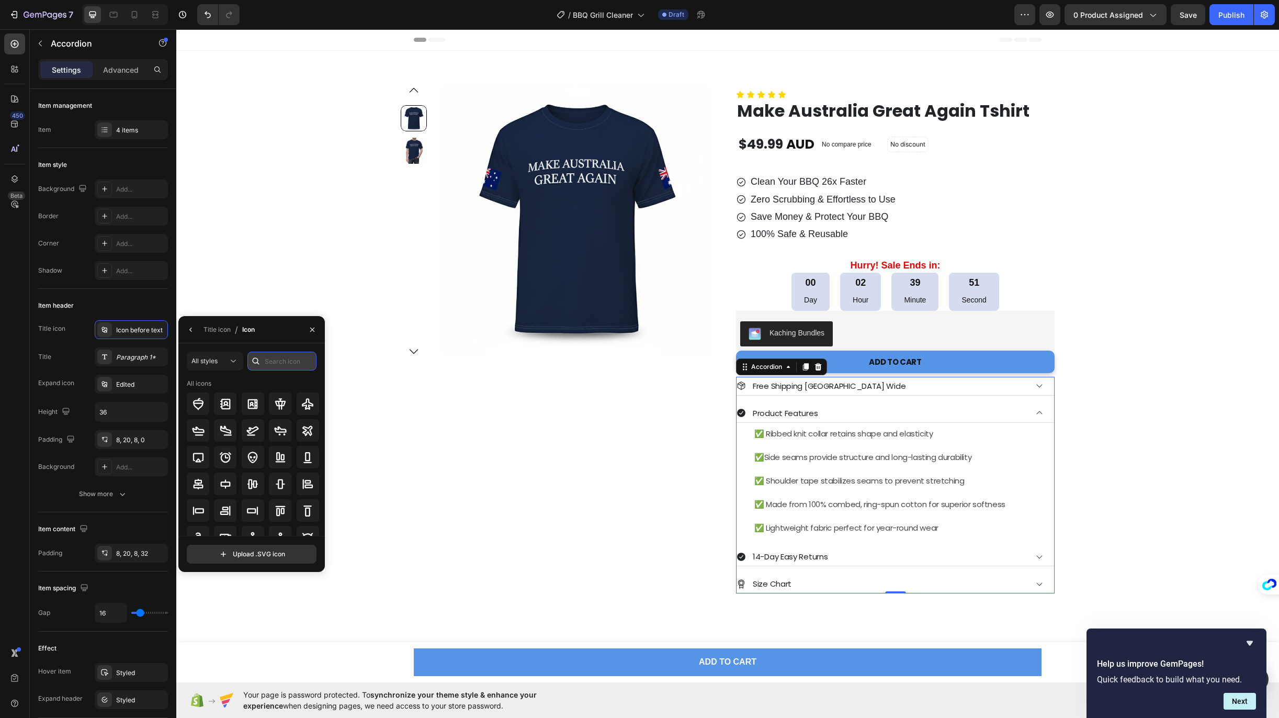
click at [276, 360] on input "text" at bounding box center [281, 360] width 69 height 19
type input "shirt"
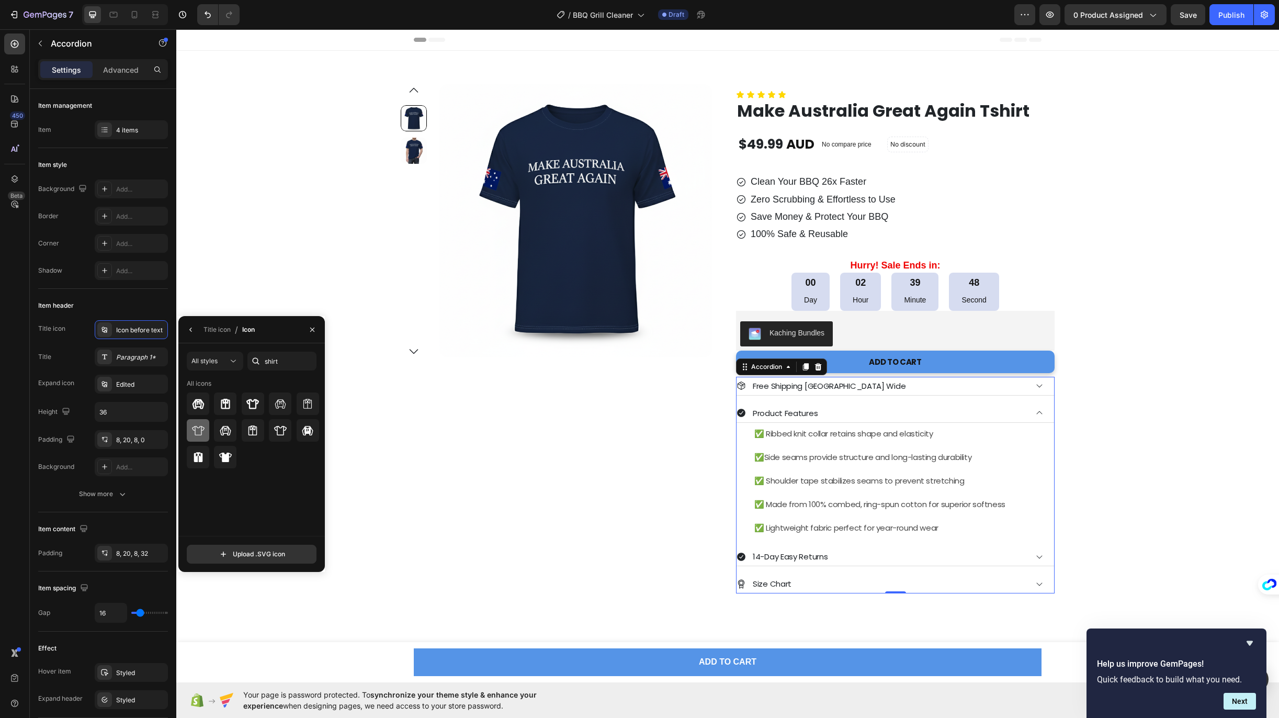
click at [204, 434] on icon at bounding box center [198, 430] width 13 height 13
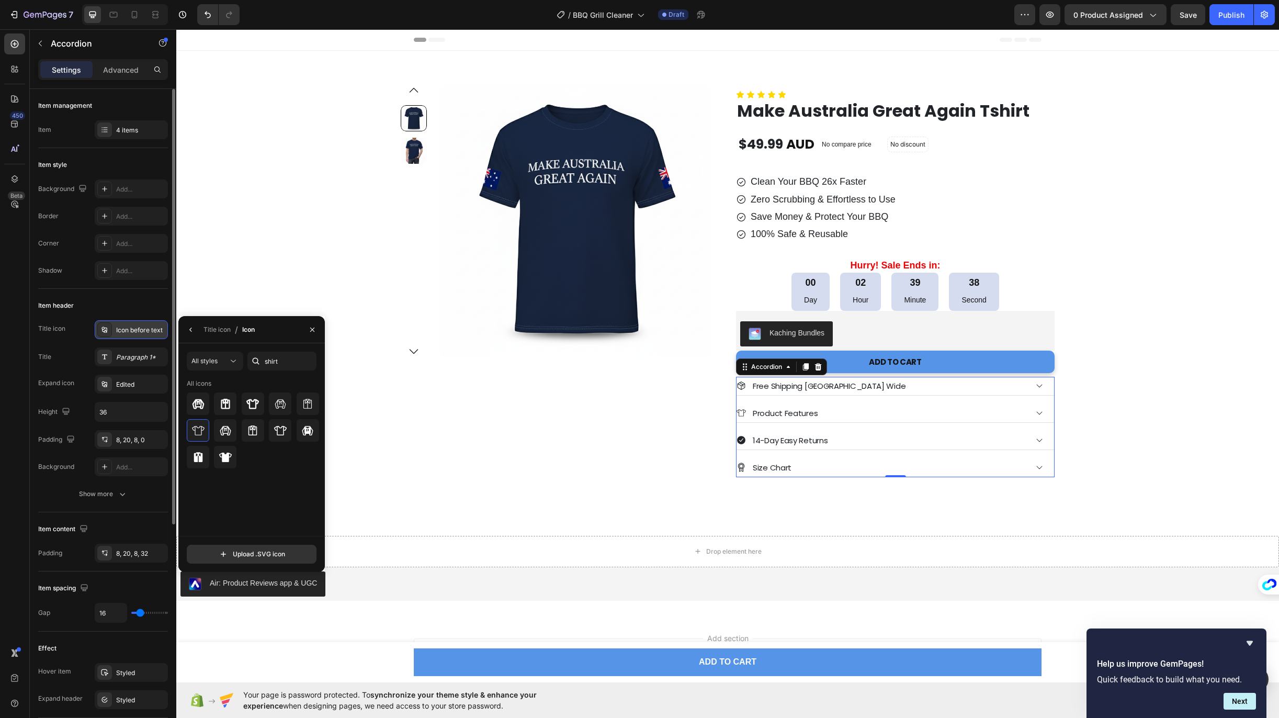
click at [126, 329] on div "Icon before text" at bounding box center [140, 329] width 49 height 9
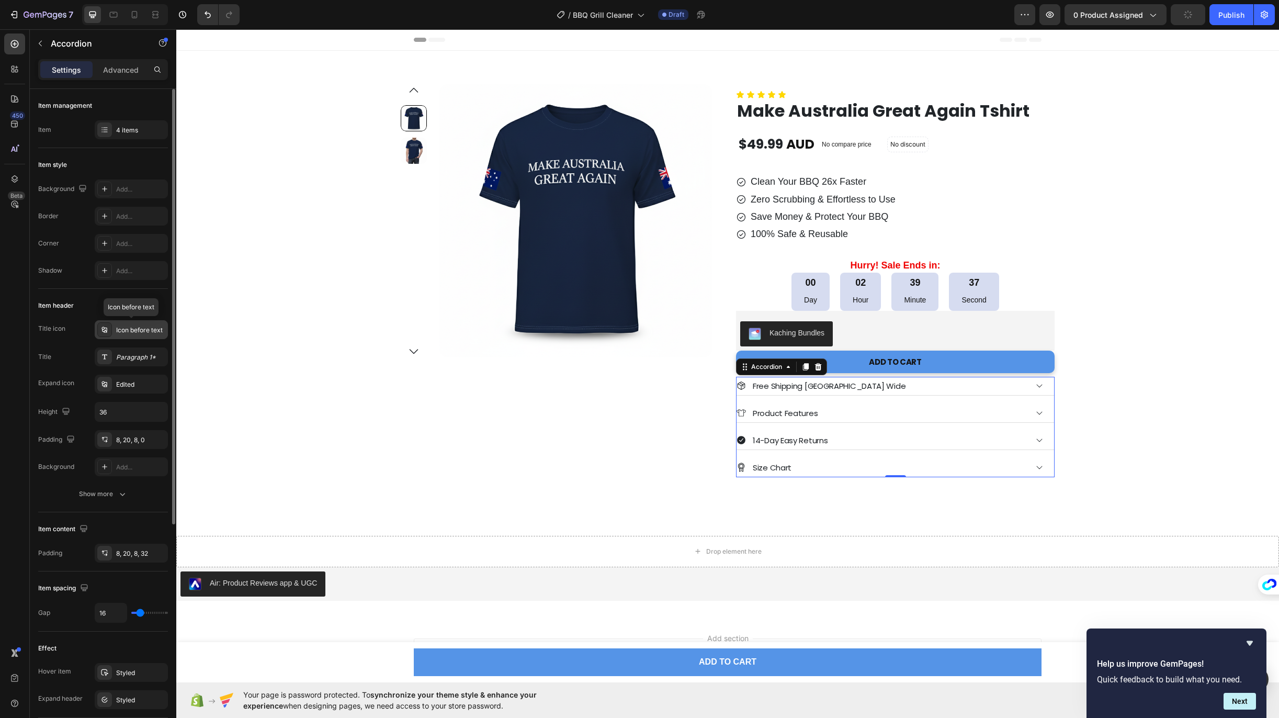
click at [126, 329] on div "Icon before text" at bounding box center [140, 329] width 49 height 9
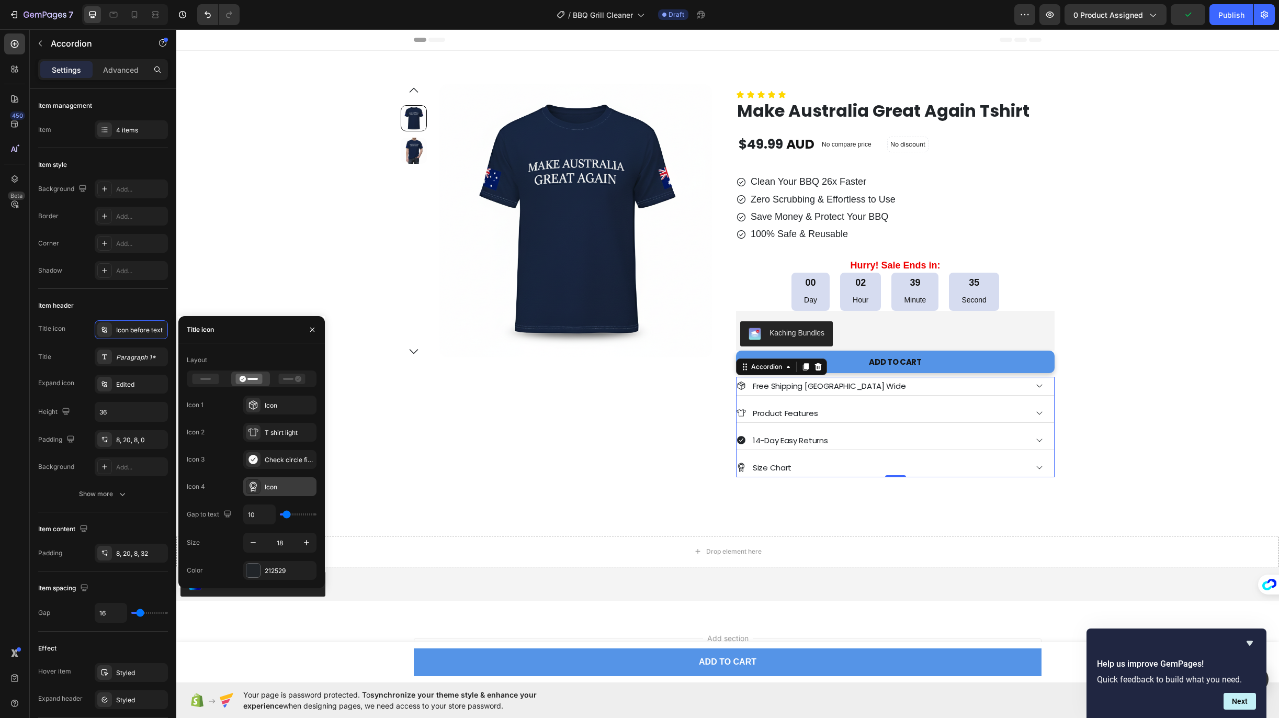
click at [251, 489] on icon at bounding box center [252, 487] width 7 height 10
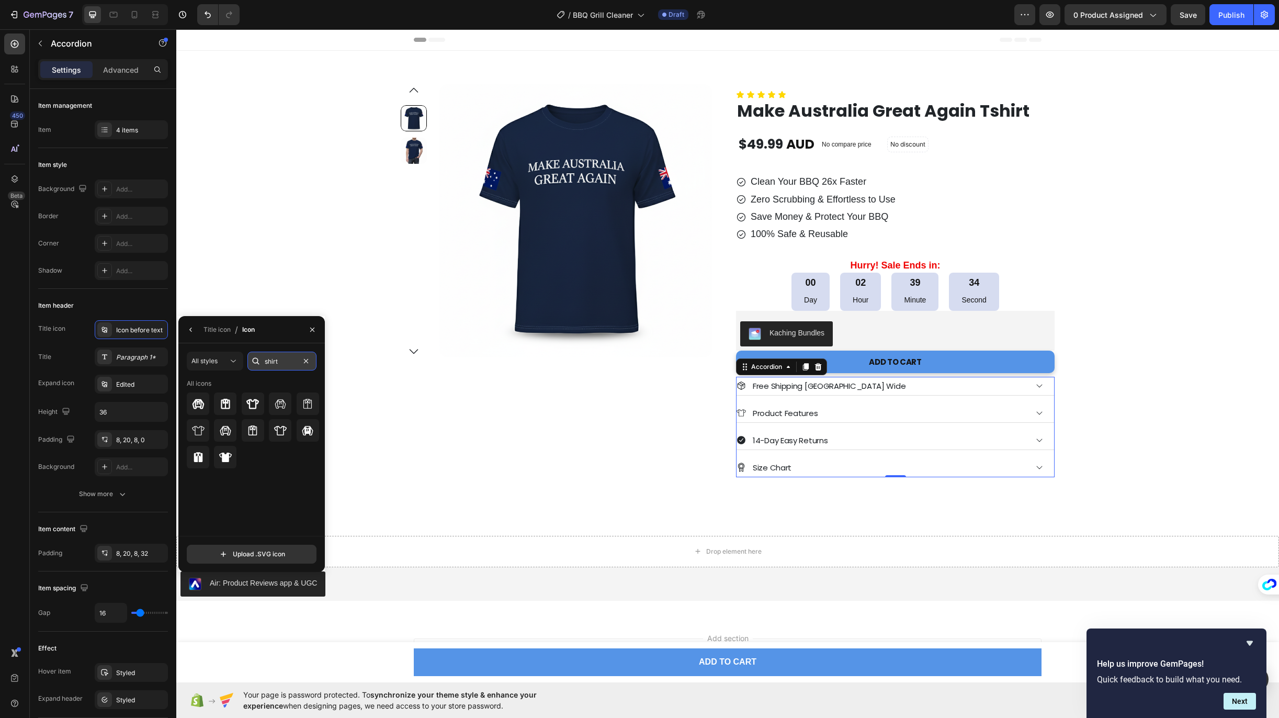
click at [271, 365] on input "shirt" at bounding box center [281, 360] width 69 height 19
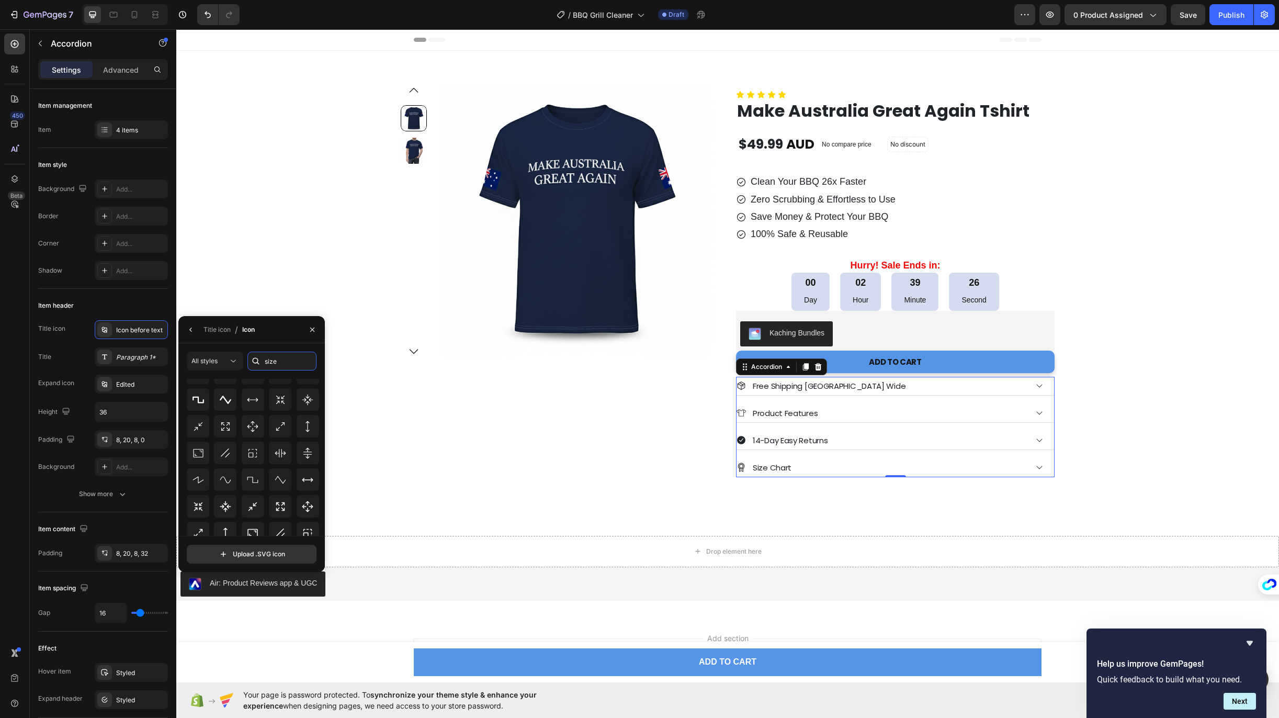
scroll to position [115, 0]
click at [273, 361] on input "size" at bounding box center [281, 360] width 69 height 19
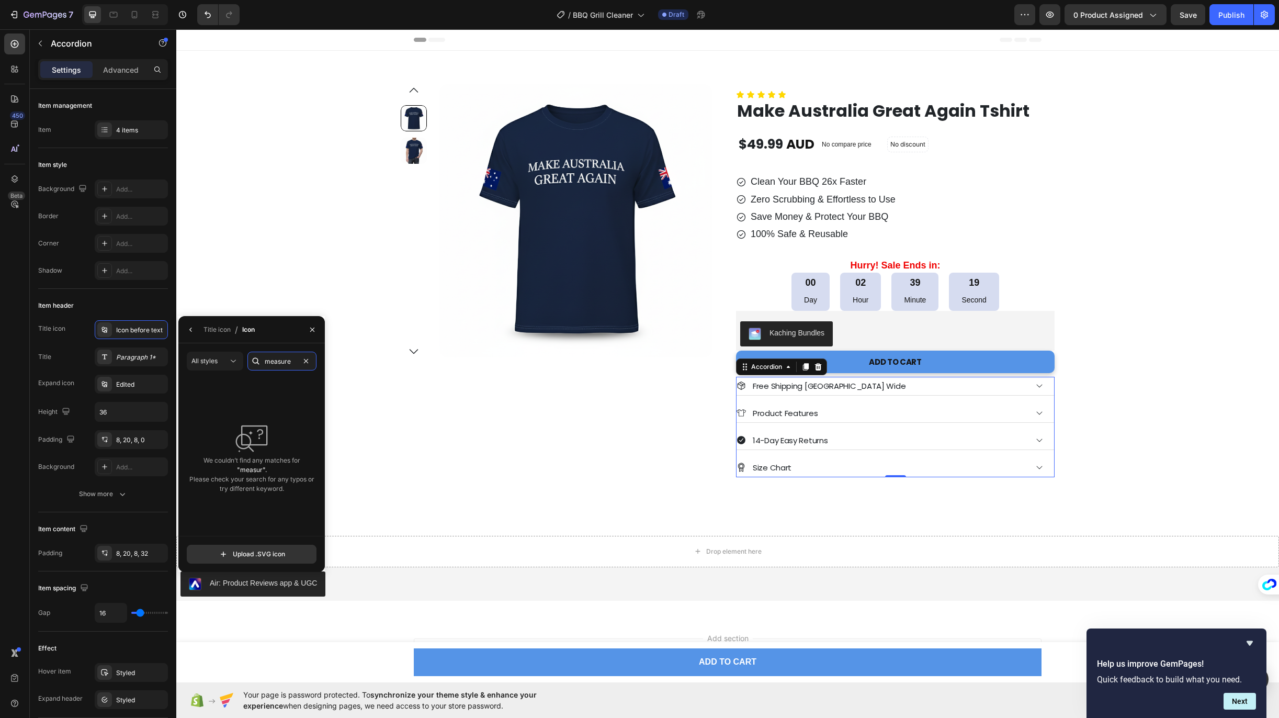
type input "measure"
click at [247, 405] on icon at bounding box center [252, 403] width 13 height 13
click at [1120, 230] on div "Product Images Row Icon Icon Icon Icon Icon Icon List Make Australia Great Agai…" at bounding box center [728, 280] width 1066 height 393
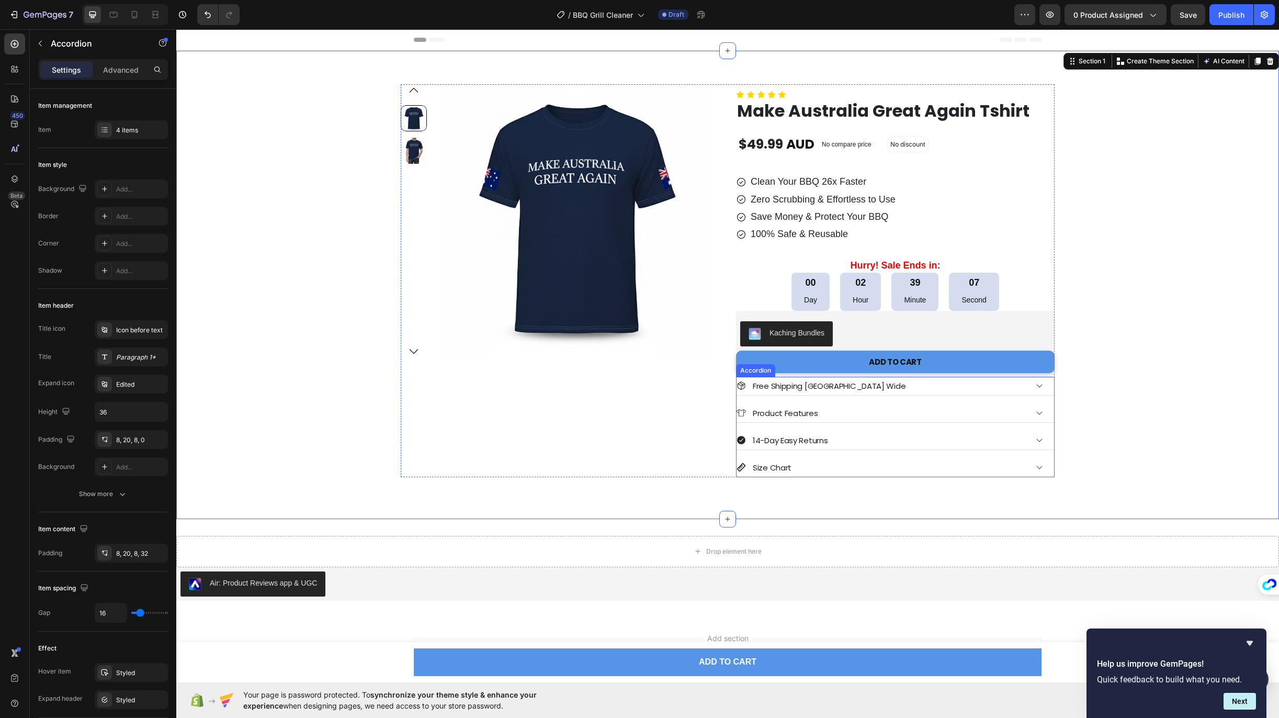
click at [894, 439] on div "14-Day Easy Returns" at bounding box center [881, 439] width 290 height 17
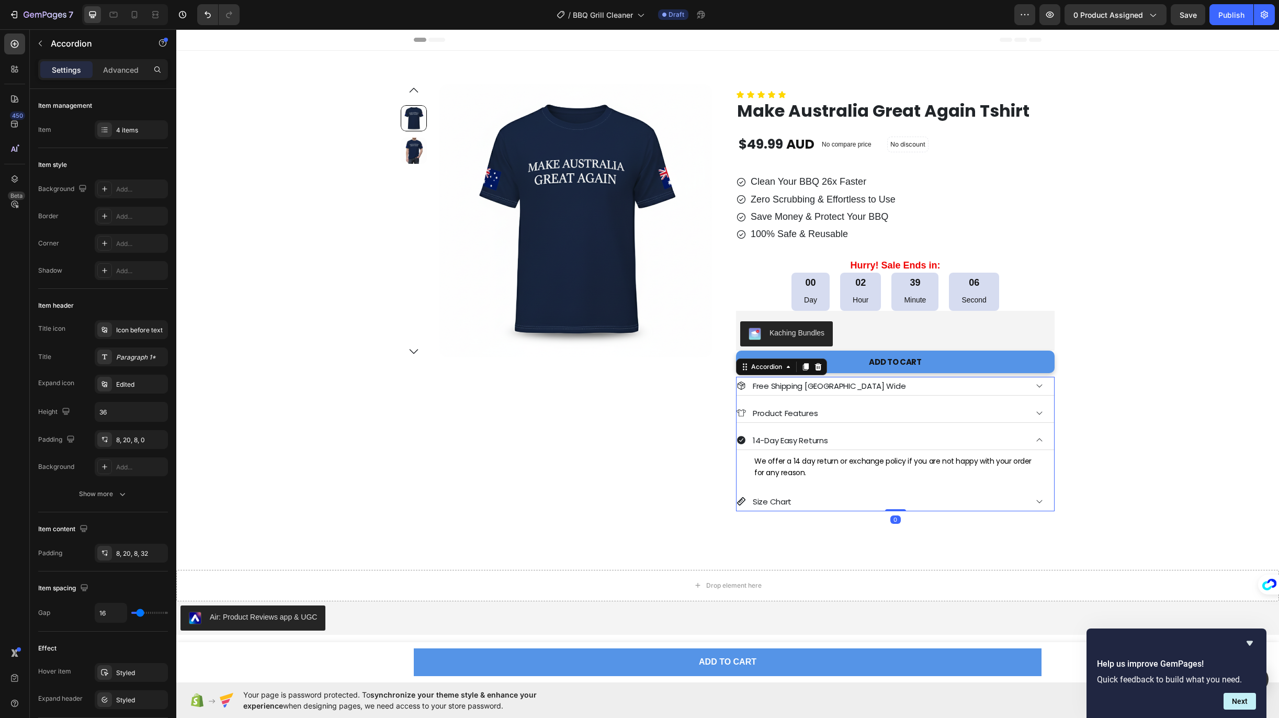
click at [878, 409] on div "Product Features" at bounding box center [881, 412] width 290 height 17
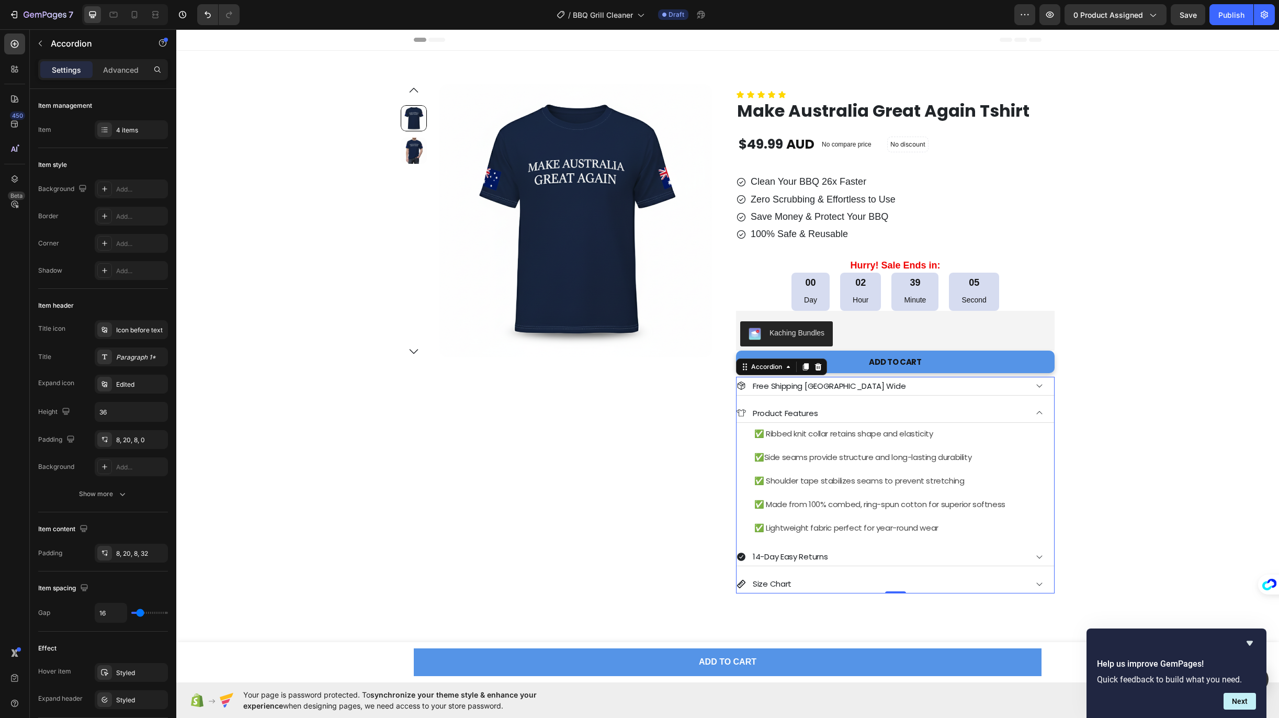
click at [897, 384] on div "Free Shipping [GEOGRAPHIC_DATA] Wide" at bounding box center [881, 385] width 290 height 17
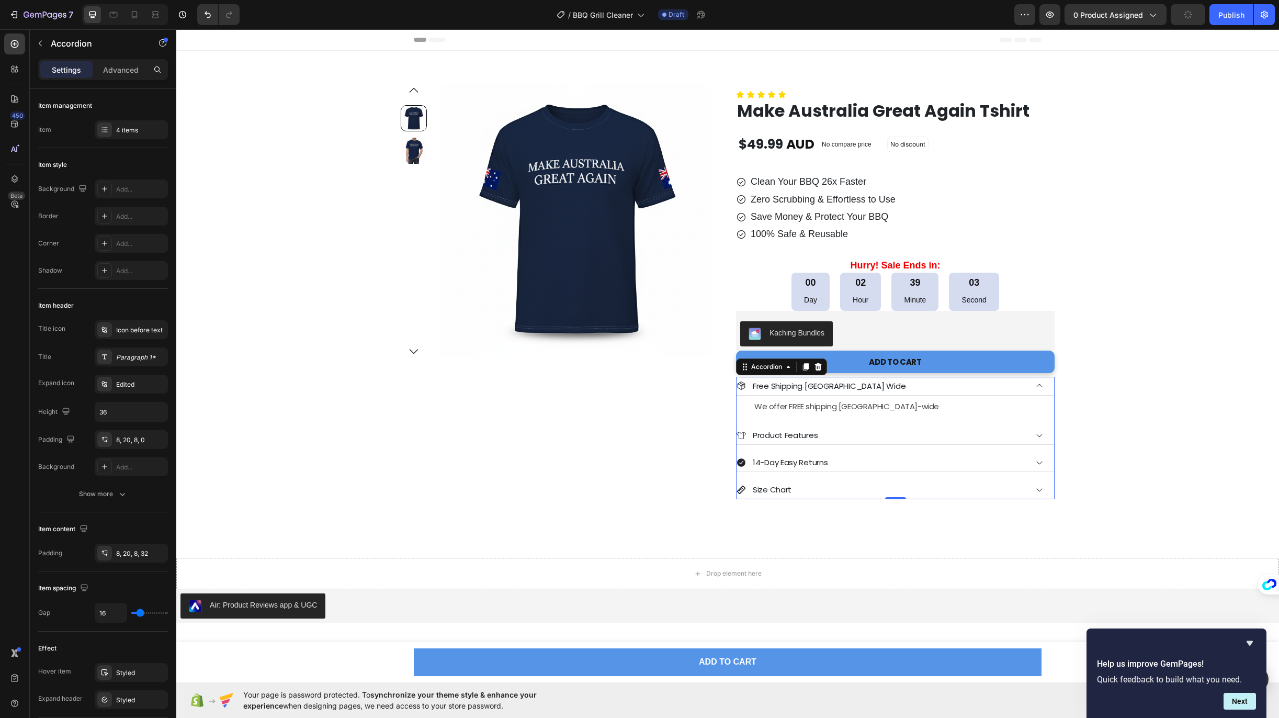
click at [897, 384] on div "Free Shipping [GEOGRAPHIC_DATA] Wide" at bounding box center [881, 385] width 290 height 17
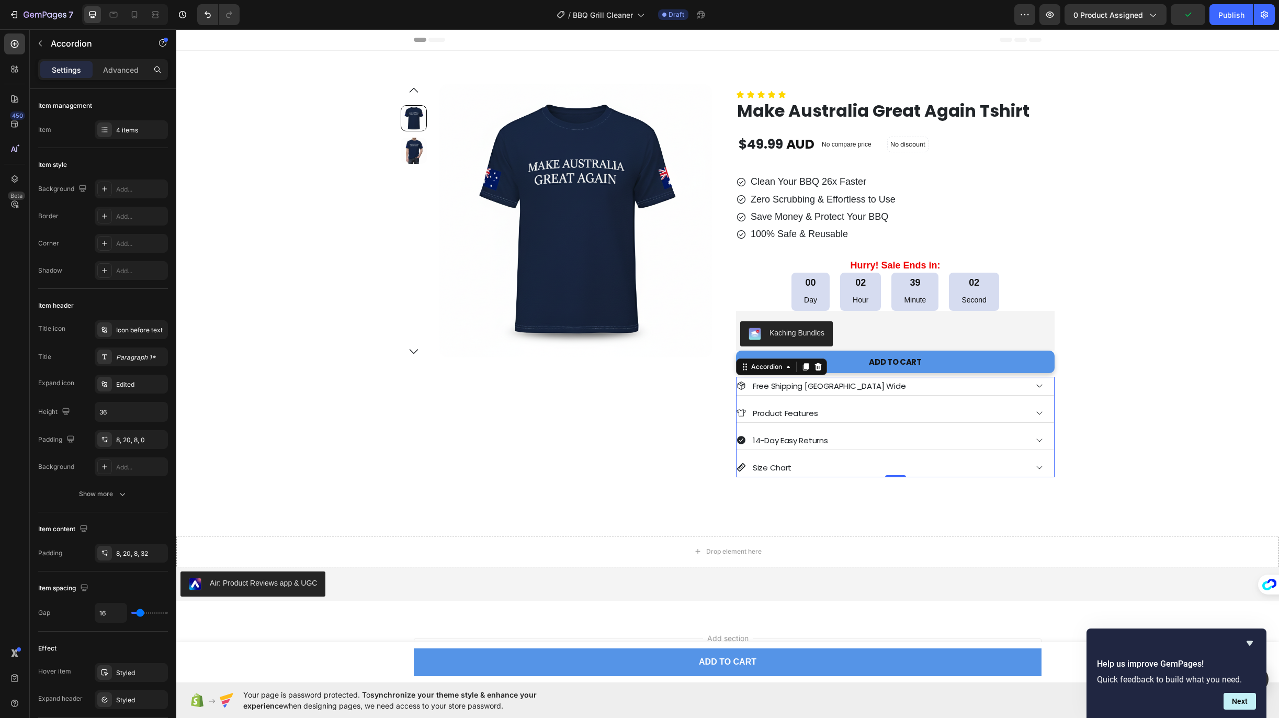
click at [872, 463] on div "Size Chart" at bounding box center [881, 467] width 290 height 17
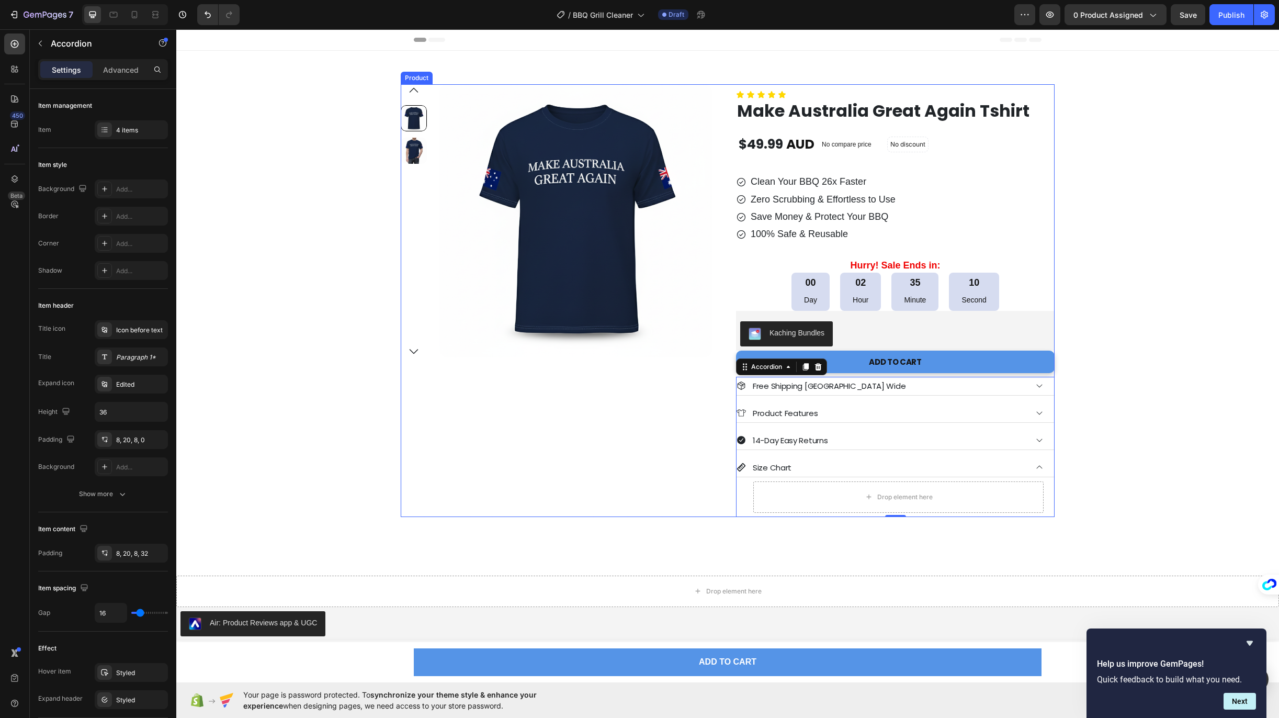
click at [402, 406] on div "Product Images Row" at bounding box center [560, 300] width 318 height 433
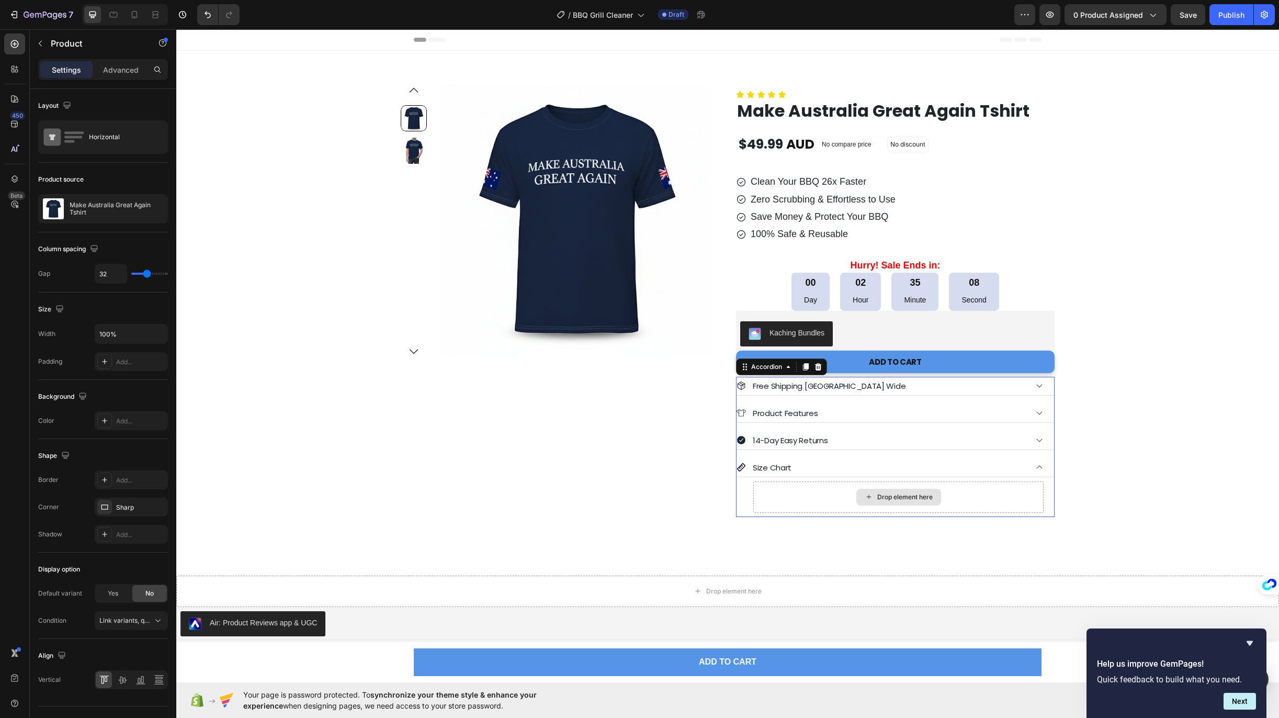
click at [793, 506] on div "Drop element here" at bounding box center [898, 496] width 290 height 31
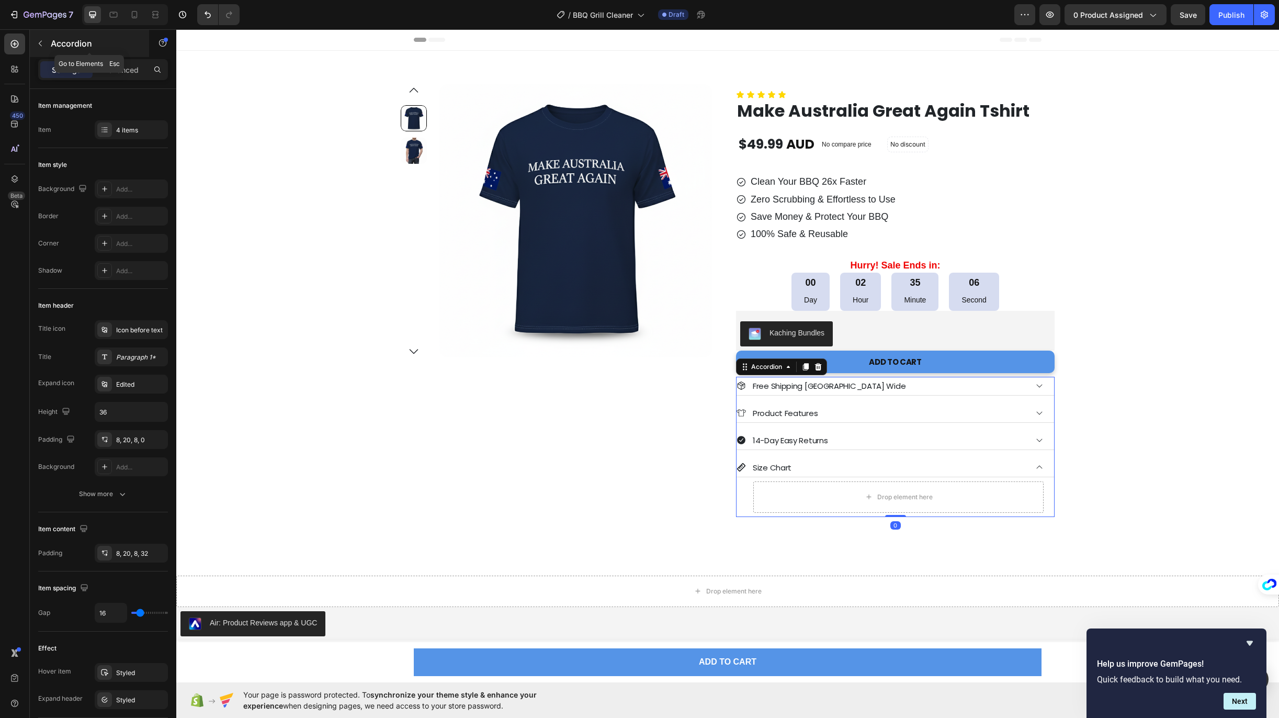
click at [37, 47] on icon "button" at bounding box center [40, 43] width 8 height 8
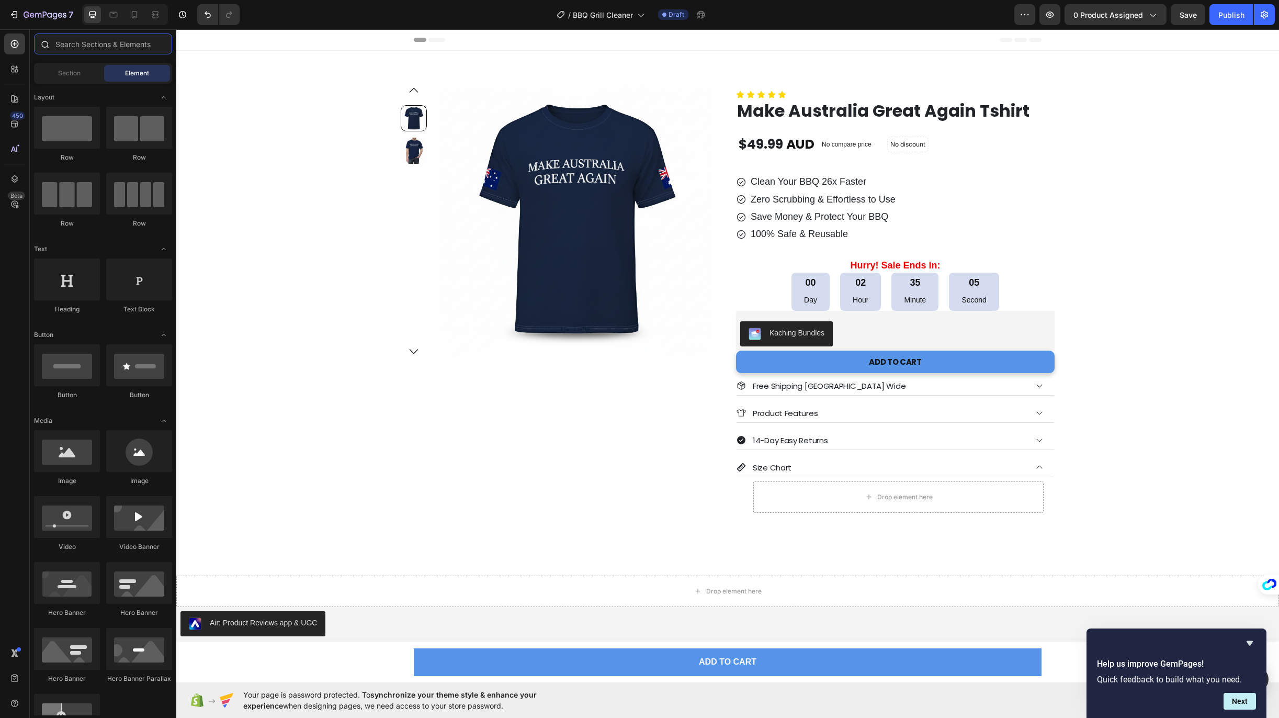
click at [71, 45] on input "text" at bounding box center [103, 43] width 138 height 21
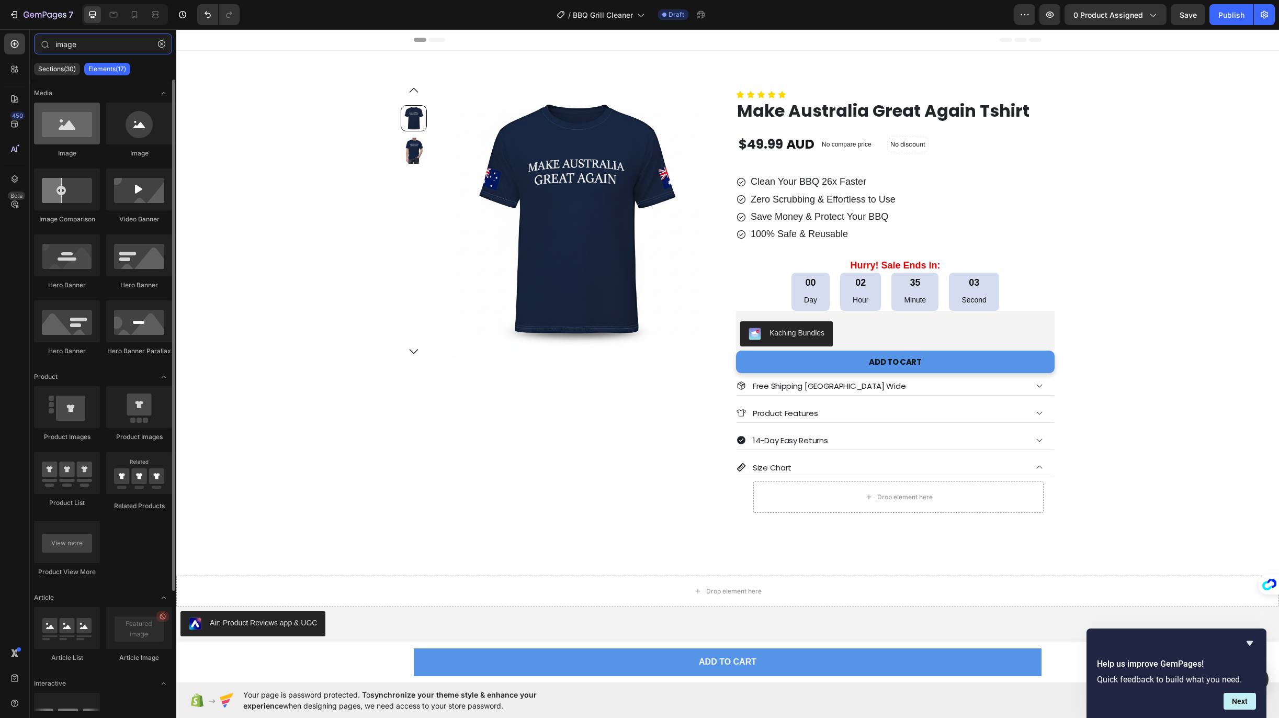
type input "image"
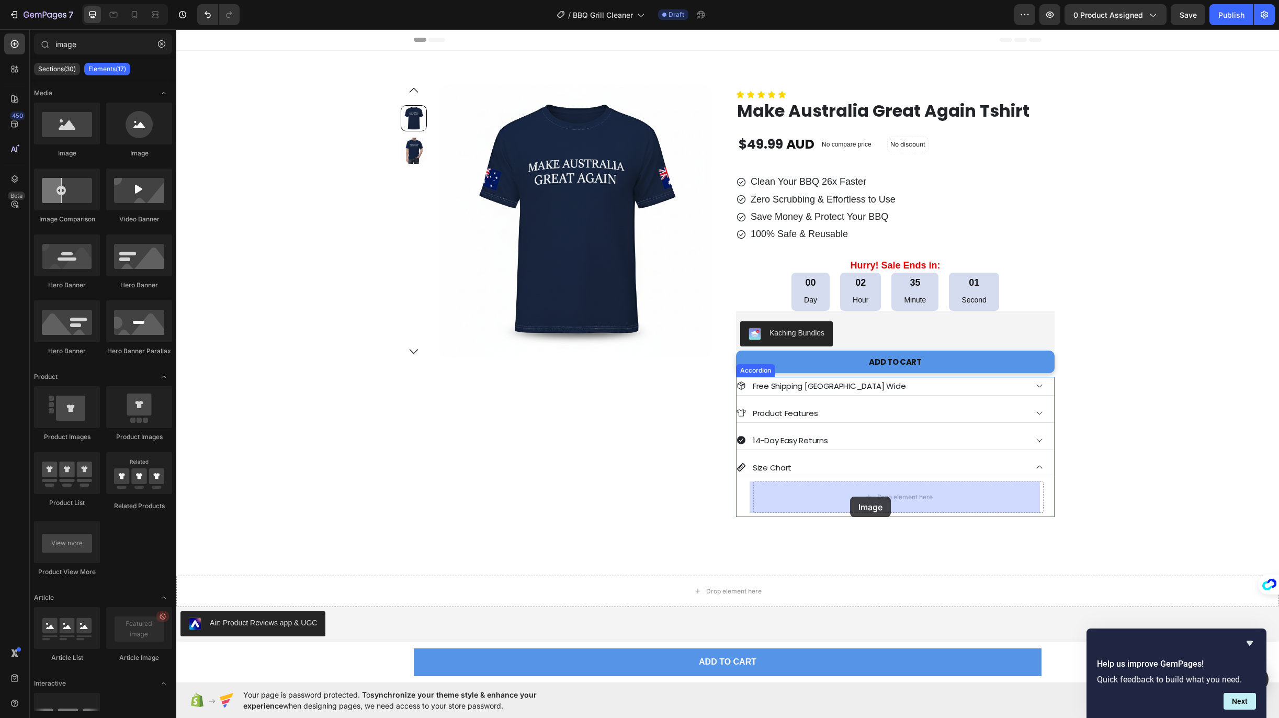
drag, startPoint x: 249, startPoint y: 154, endPoint x: 850, endPoint y: 496, distance: 691.4
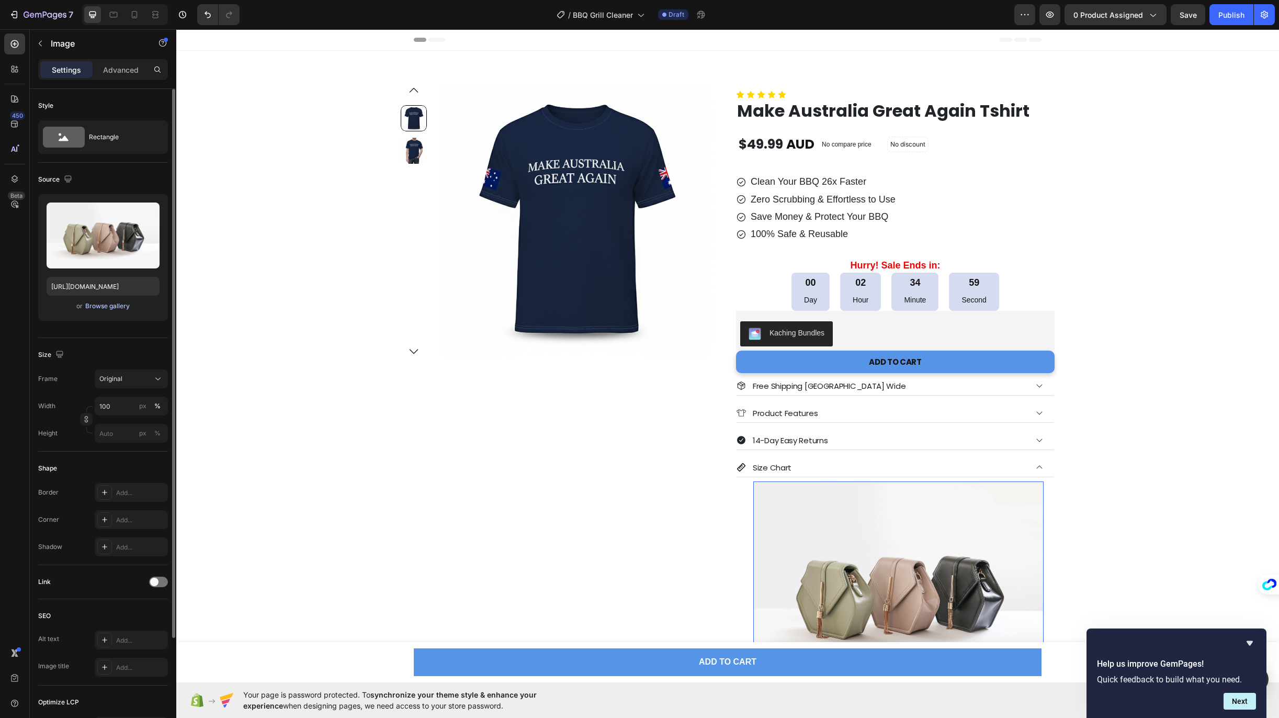
click at [100, 307] on div "Browse gallery" at bounding box center [107, 305] width 44 height 9
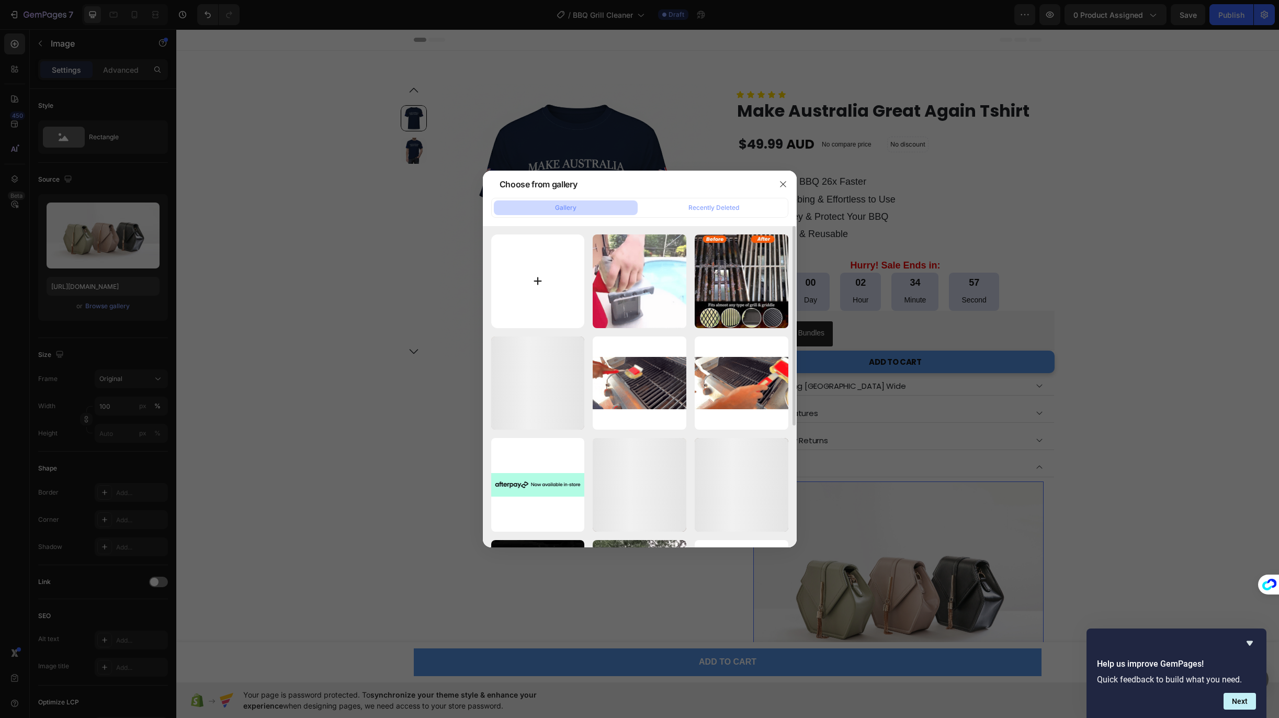
click at [553, 276] on input "file" at bounding box center [538, 281] width 94 height 94
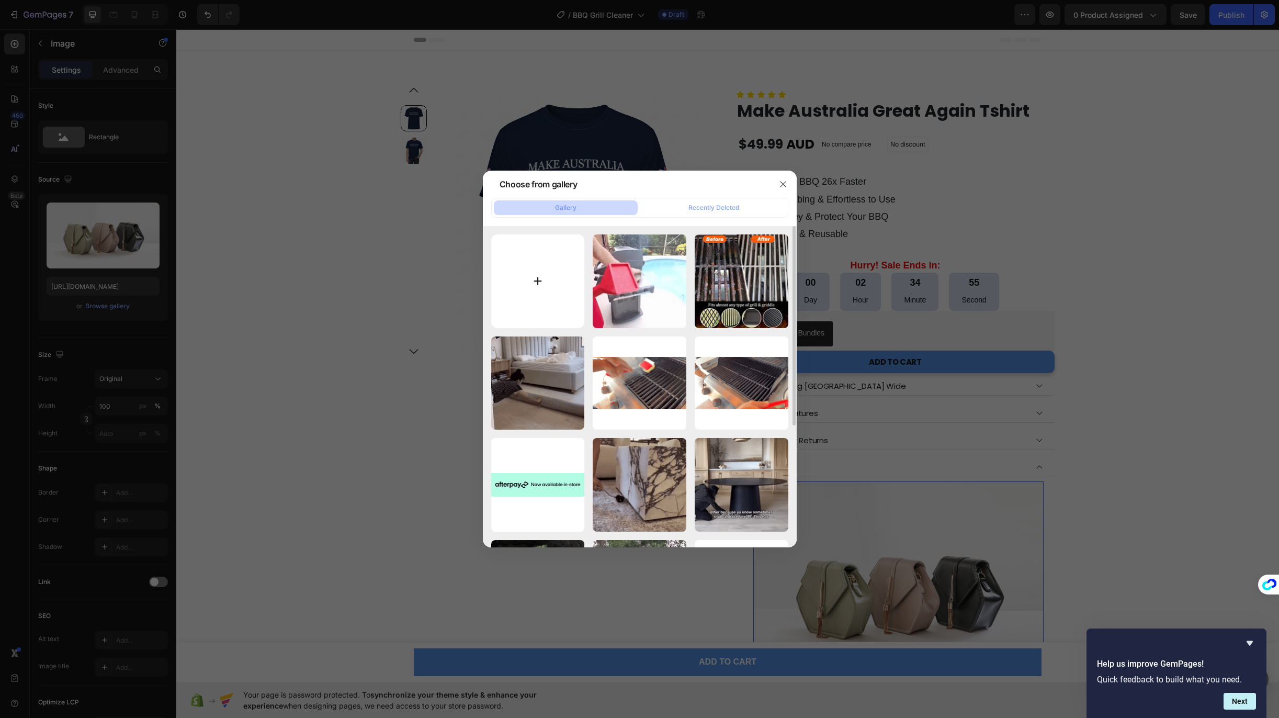
type input "C:\fakepath\fight_for_australia_size_chart.png"
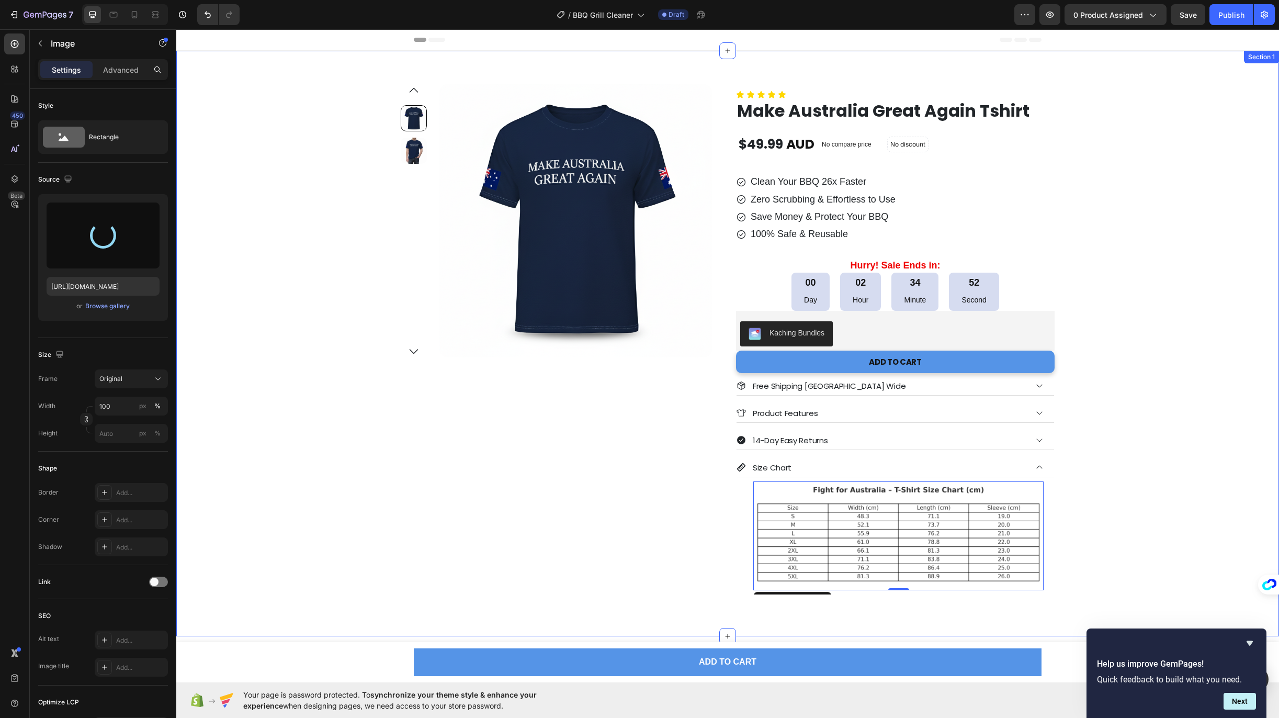
type input "https://cdn.shopify.com/s/files/1/0621/4189/0663/files/gempages_586236655627666…"
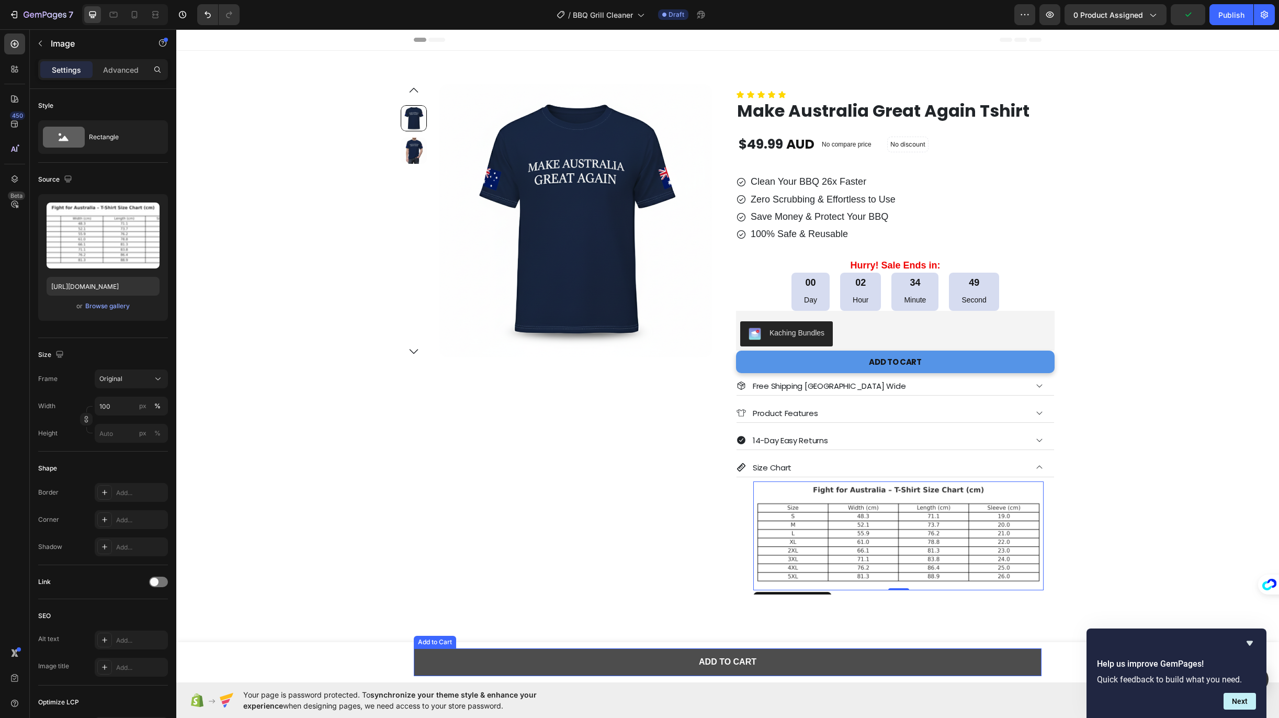
click at [646, 664] on button "ADD TO CART" at bounding box center [728, 662] width 628 height 28
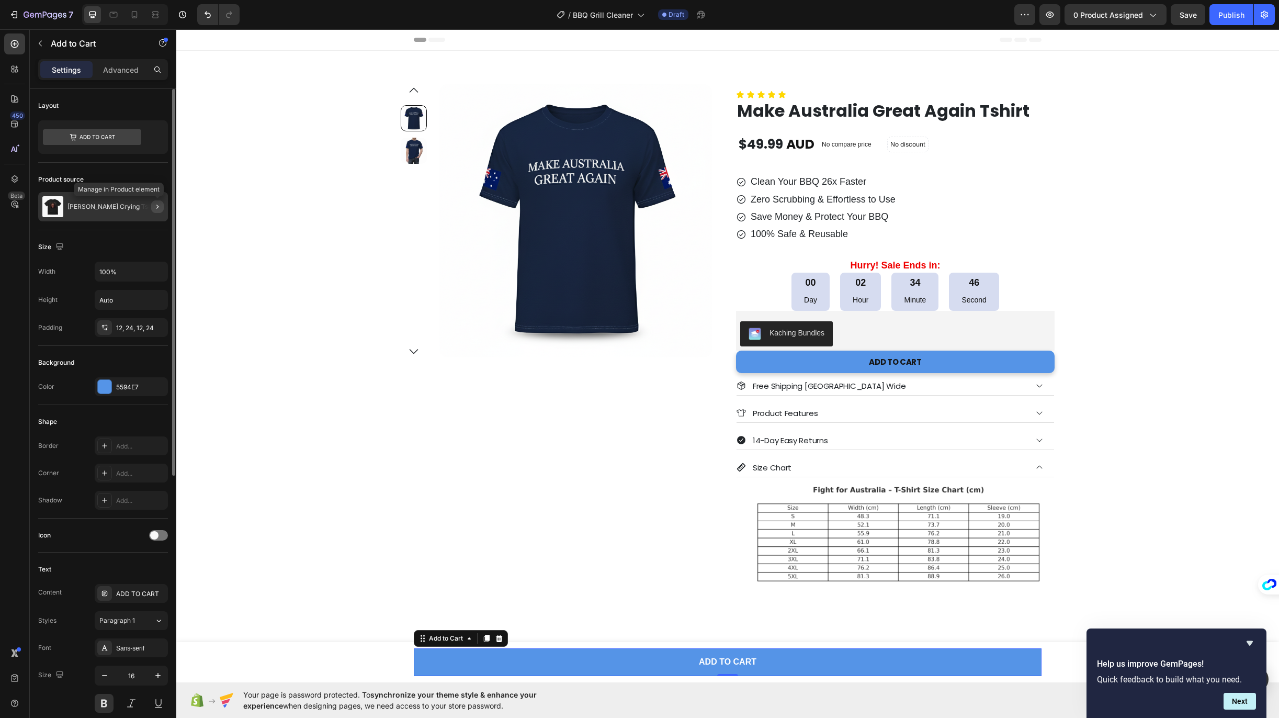
click at [157, 208] on icon "button" at bounding box center [157, 206] width 2 height 4
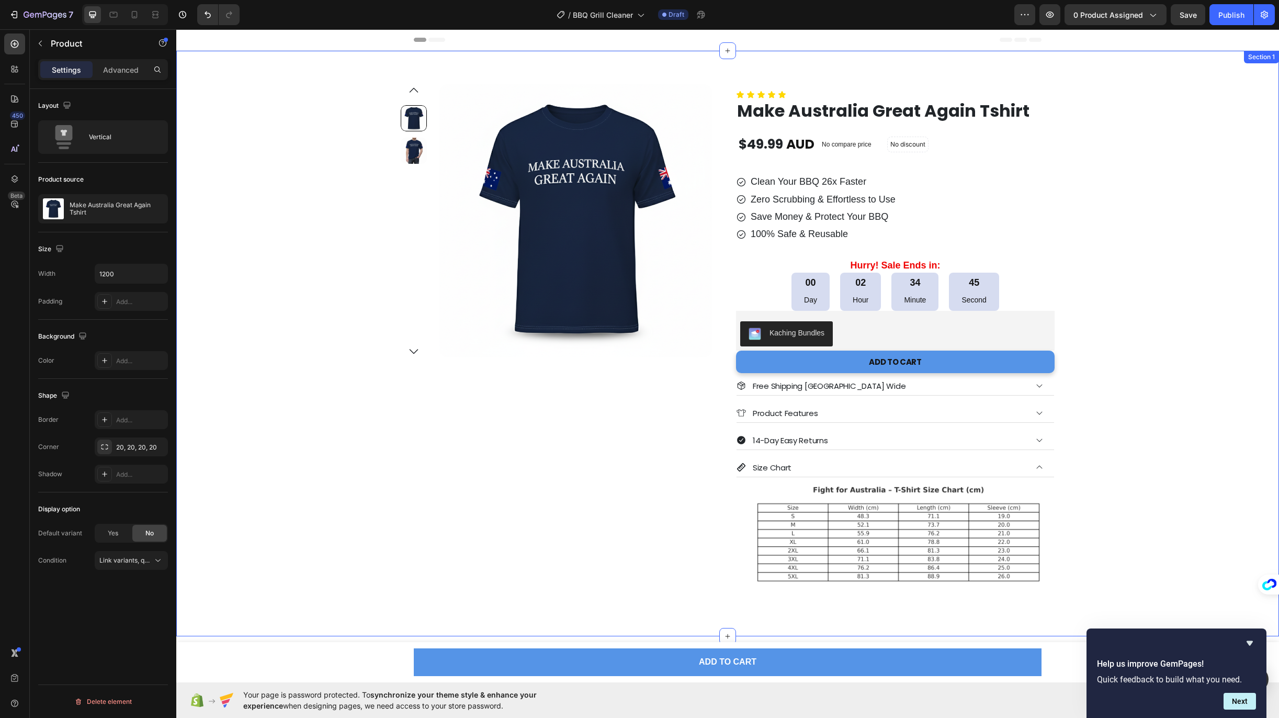
click at [401, 349] on div at bounding box center [414, 220] width 26 height 273
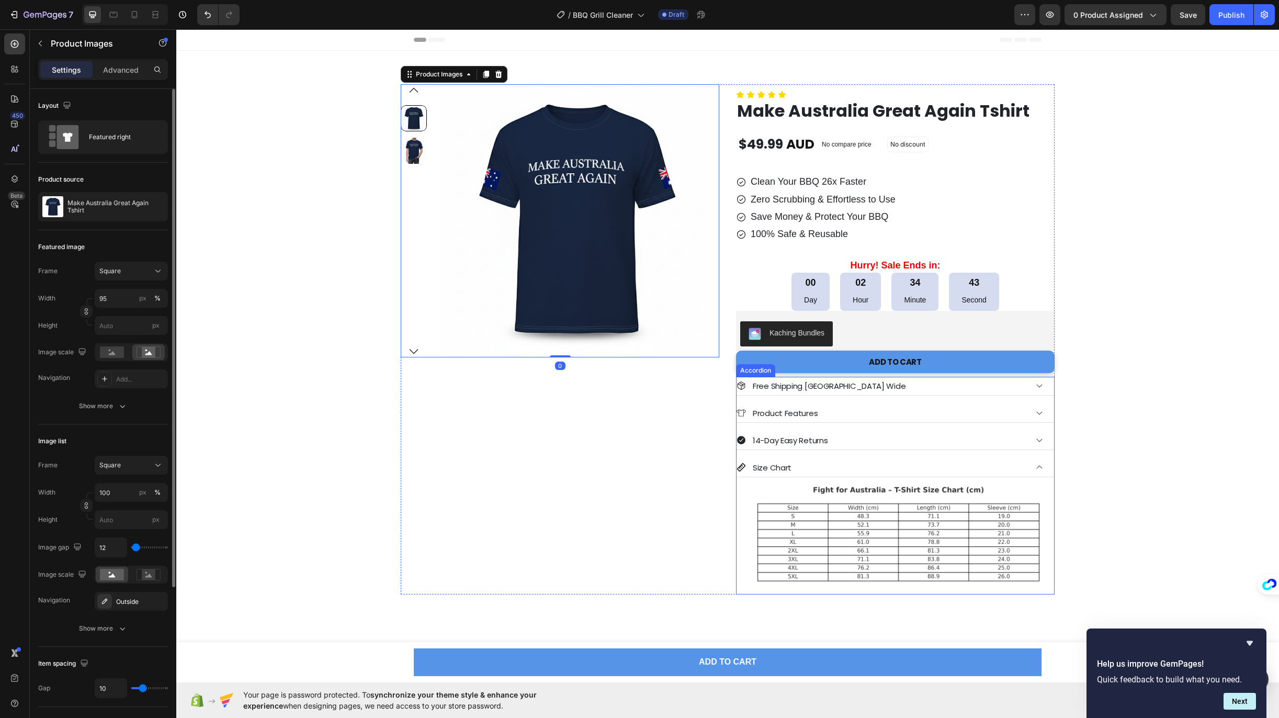
click at [831, 461] on div "Size Chart" at bounding box center [881, 467] width 290 height 17
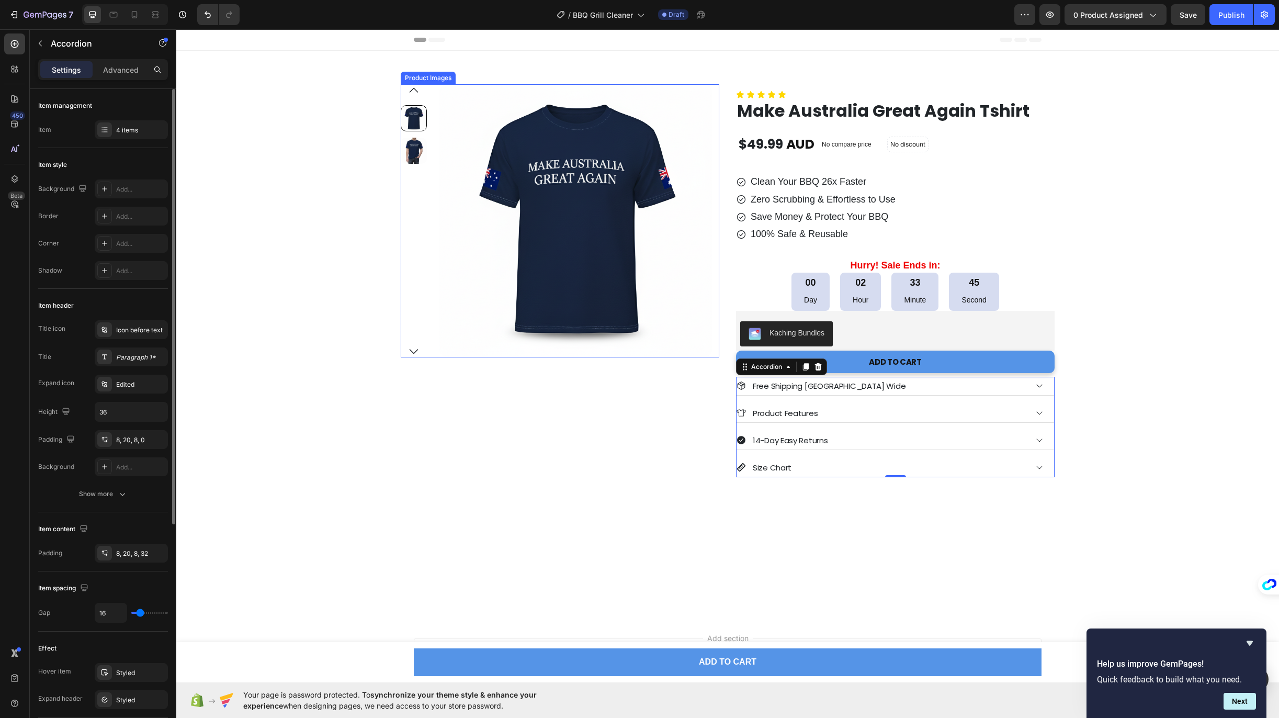
click at [405, 222] on div at bounding box center [414, 220] width 26 height 231
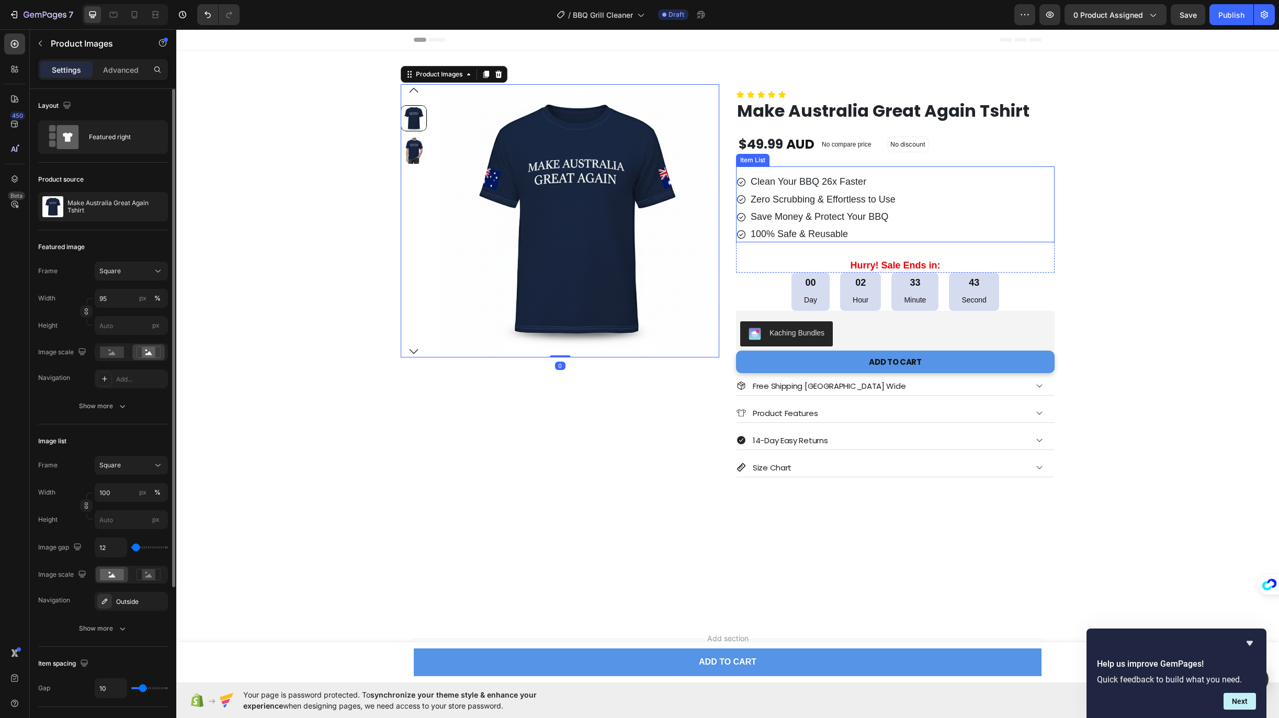
click at [759, 235] on p "100% Safe & Reusable" at bounding box center [822, 234] width 145 height 12
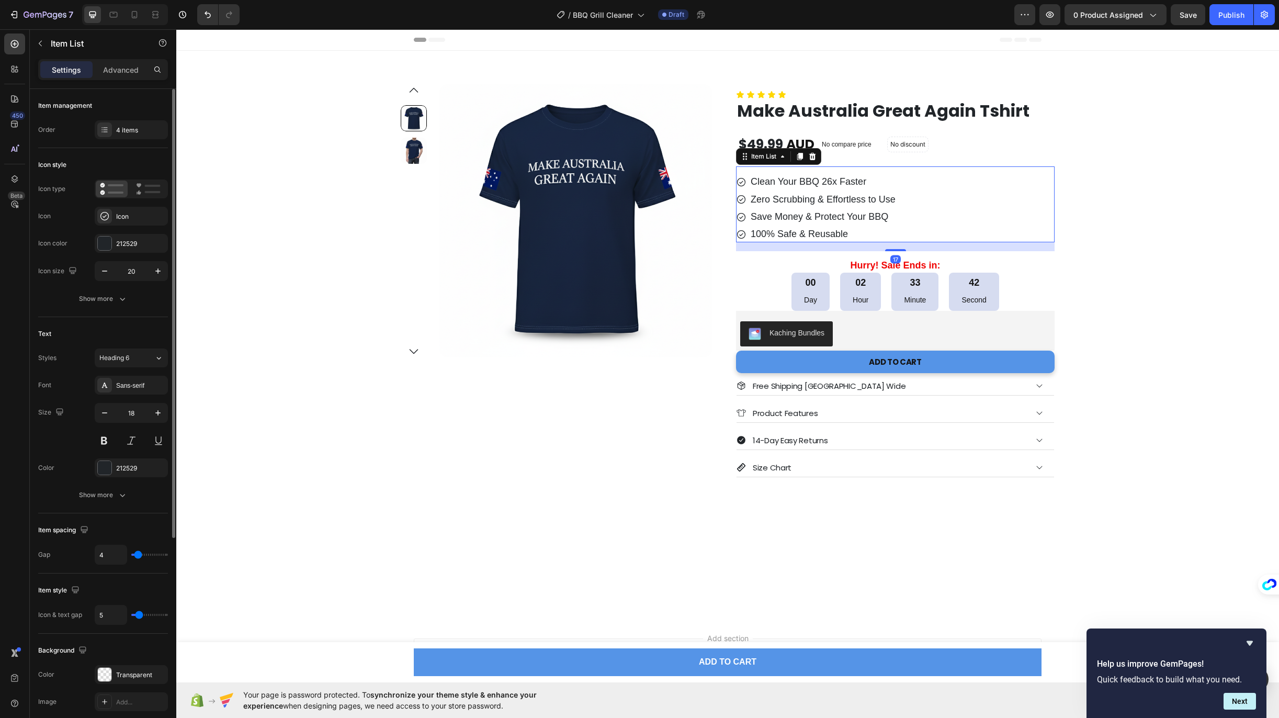
click at [784, 234] on p "100% Safe & Reusable" at bounding box center [822, 234] width 145 height 12
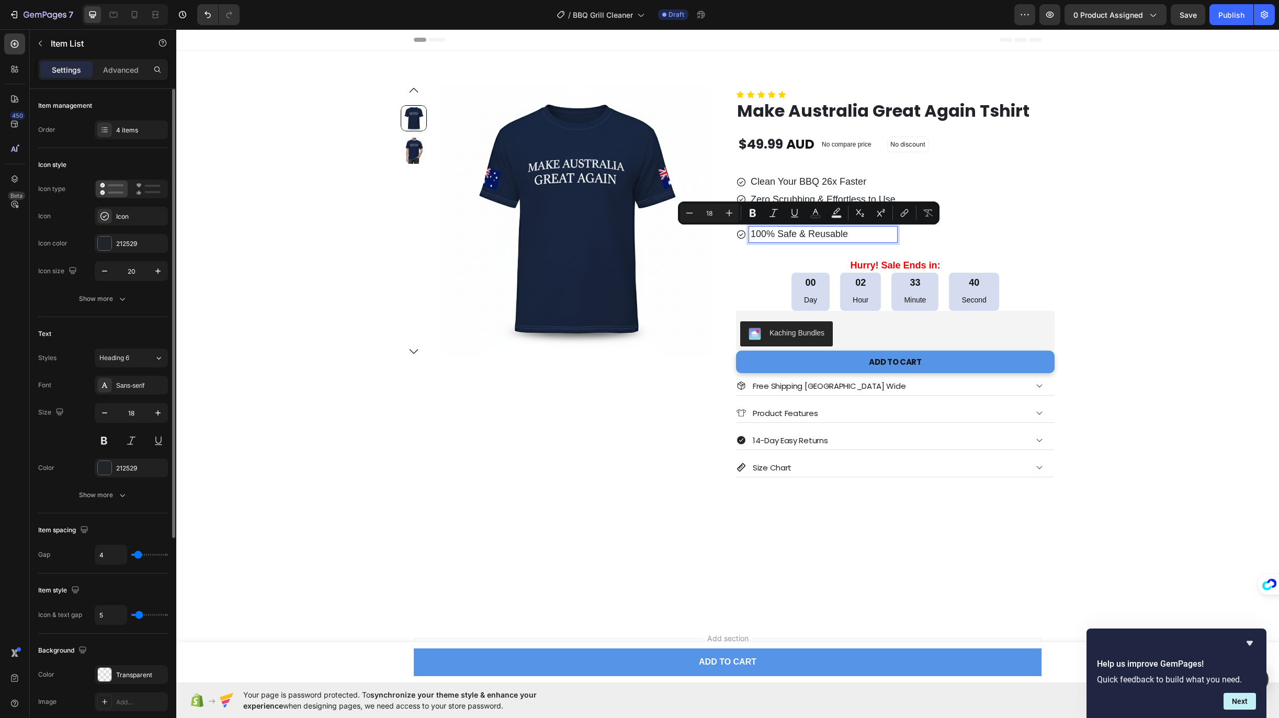
drag, startPoint x: 846, startPoint y: 232, endPoint x: 771, endPoint y: 237, distance: 74.4
click at [771, 237] on p "100% Safe & Reusable" at bounding box center [822, 234] width 145 height 12
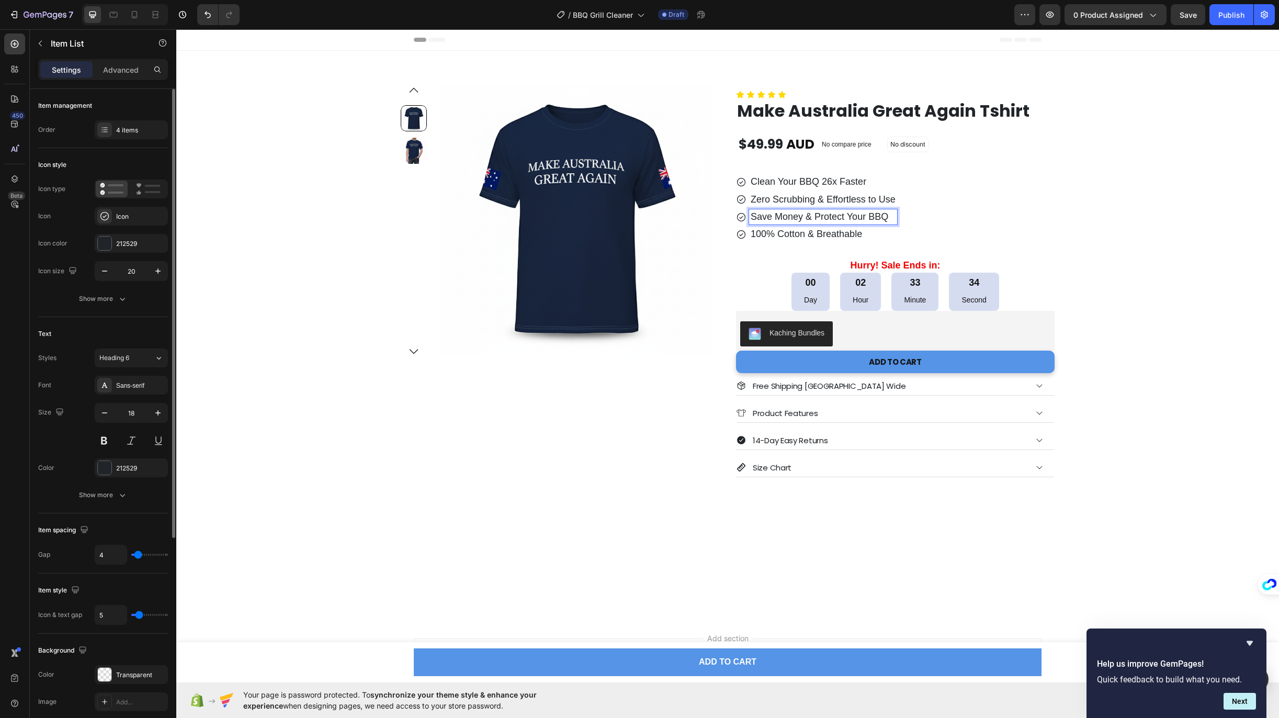
click at [769, 215] on p "Save Money & Protect Your BBQ" at bounding box center [822, 217] width 145 height 12
click at [759, 217] on p "Save Money & Protect Your BBQ" at bounding box center [822, 217] width 145 height 12
drag, startPoint x: 890, startPoint y: 217, endPoint x: 743, endPoint y: 222, distance: 147.0
click at [743, 222] on div "Save Money & Protect Your BBQ" at bounding box center [816, 216] width 161 height 15
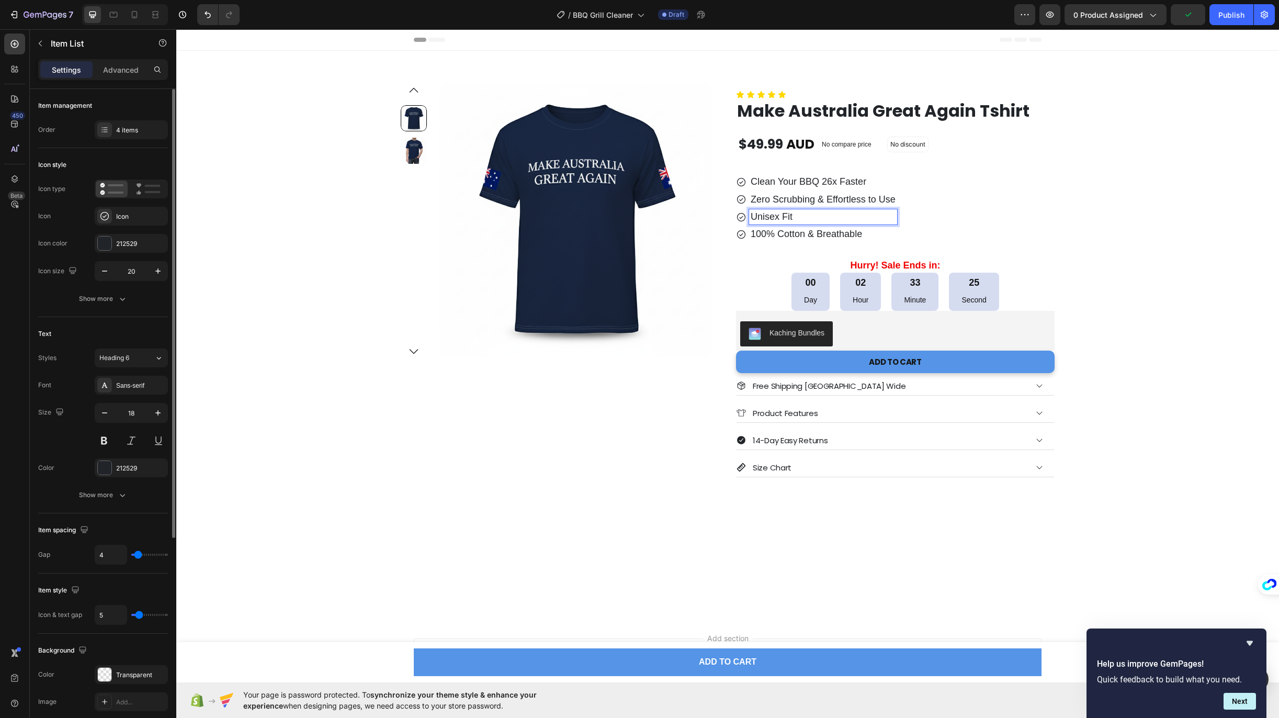
click at [820, 199] on p "Zero Scrubbing & Effortless to Use" at bounding box center [822, 200] width 145 height 12
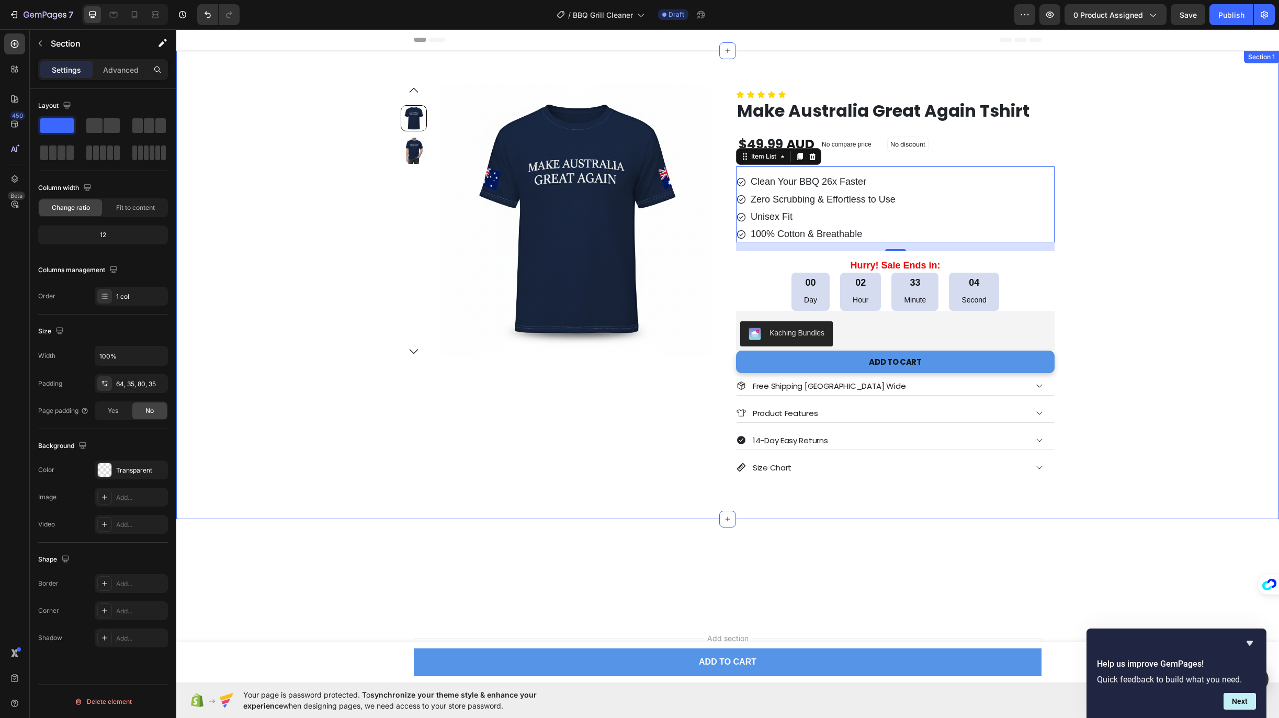
click at [328, 467] on div "Product Images Row Icon Icon Icon Icon Icon Icon List Make Australia Great Agai…" at bounding box center [728, 280] width 1066 height 393
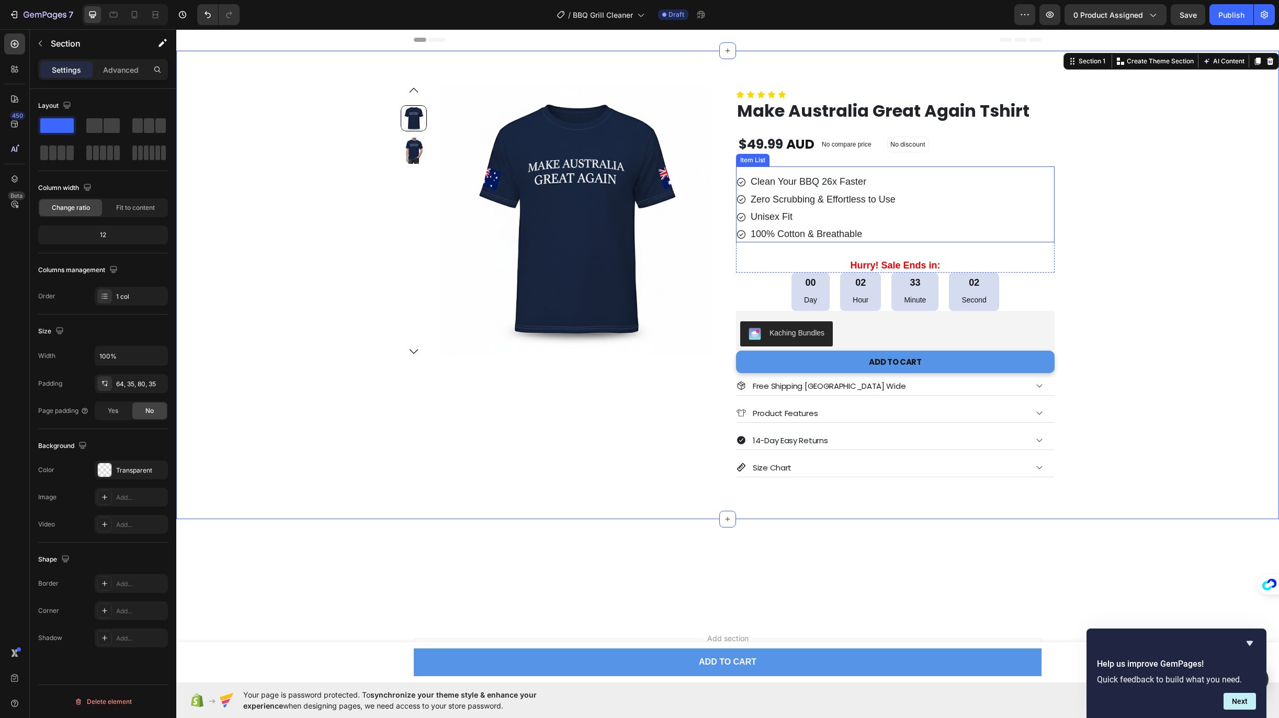
click at [786, 233] on p "100% Cotton & Breathable" at bounding box center [822, 234] width 145 height 12
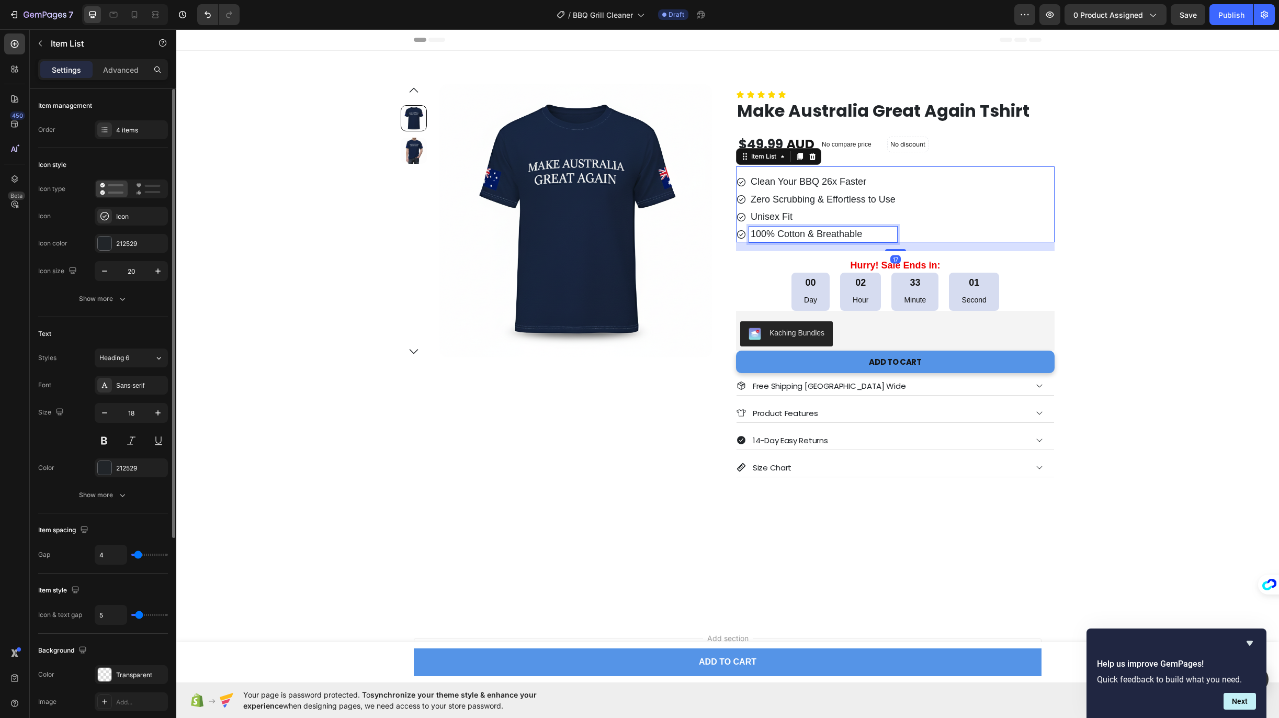
click at [761, 233] on p "100% Cotton & Breathable" at bounding box center [822, 234] width 145 height 12
click at [774, 231] on p "Cotton & Breathable" at bounding box center [822, 234] width 145 height 12
click at [807, 213] on p "Unisex Fit" at bounding box center [822, 217] width 145 height 12
click at [403, 371] on div "Product Images Row" at bounding box center [560, 280] width 318 height 393
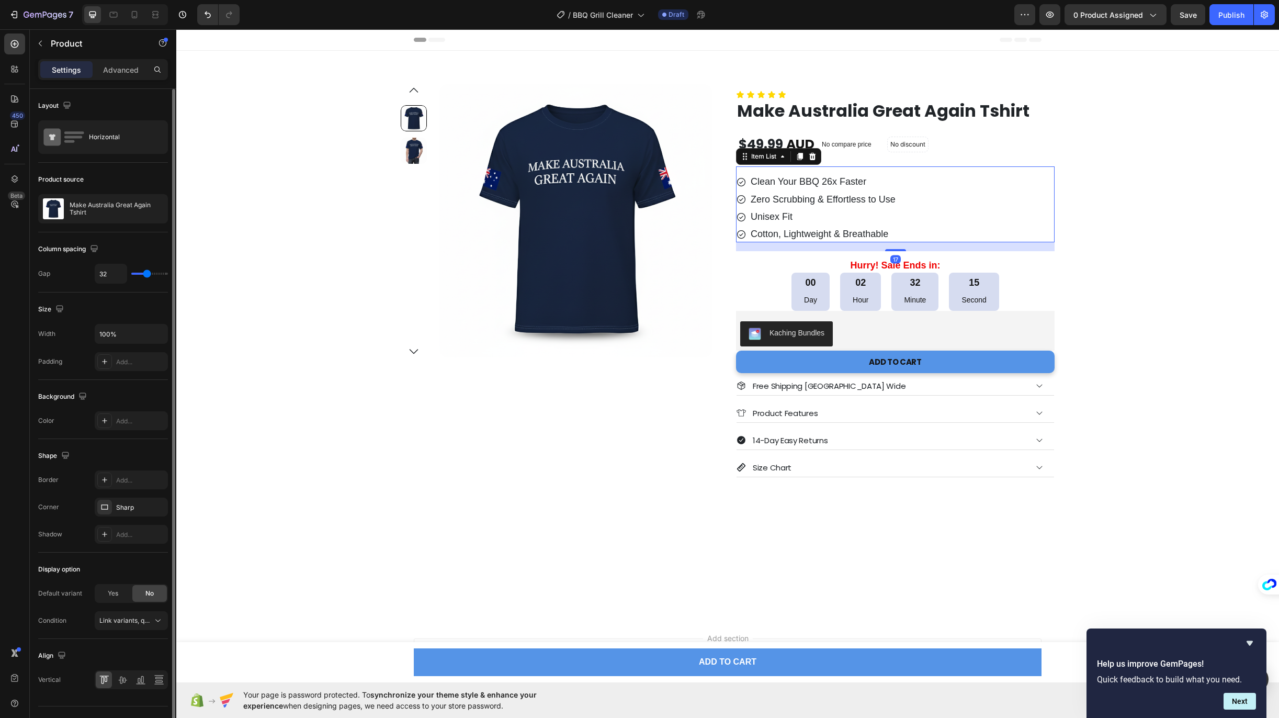
click at [767, 194] on p "Zero Scrubbing & Effortless to Use" at bounding box center [822, 200] width 145 height 12
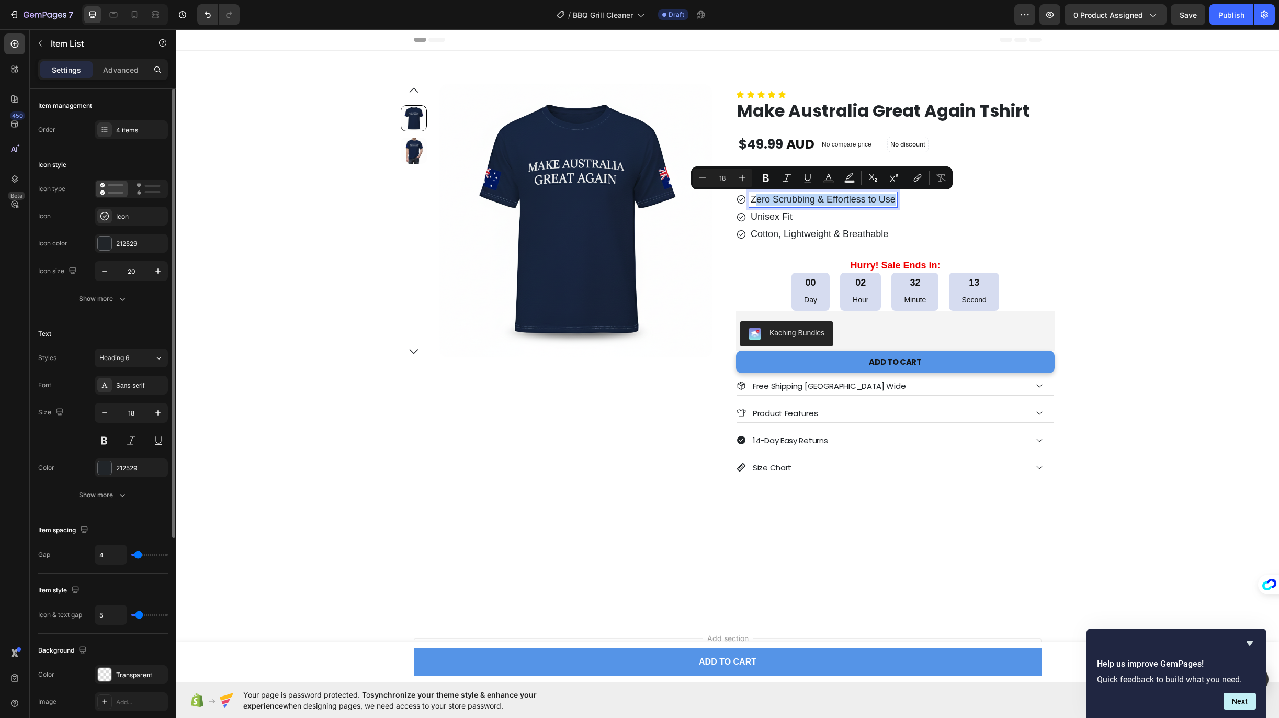
drag, startPoint x: 749, startPoint y: 198, endPoint x: 913, endPoint y: 194, distance: 163.7
click at [913, 194] on div "Clean Your BBQ 26x Faster Zero Scrubbing & Effortless to Use Unisex Fit Cotton,…" at bounding box center [895, 208] width 318 height 68
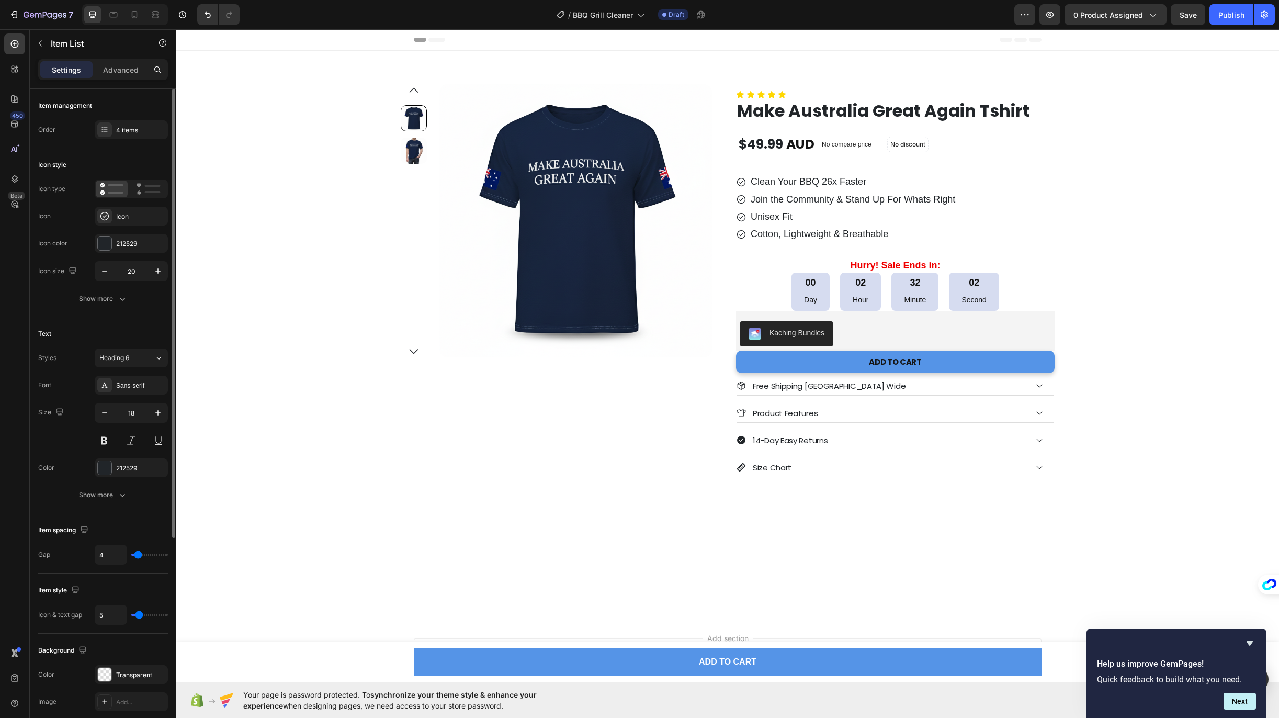
click at [924, 201] on p "Join the Community & Stand Up For Whats Right" at bounding box center [852, 200] width 204 height 12
click at [862, 181] on p "Clean Your BBQ 26x Faster" at bounding box center [853, 182] width 207 height 12
drag, startPoint x: 870, startPoint y: 181, endPoint x: 748, endPoint y: 187, distance: 122.0
click at [750, 187] on p "Clean Your BBQ 26x Faster" at bounding box center [853, 182] width 207 height 12
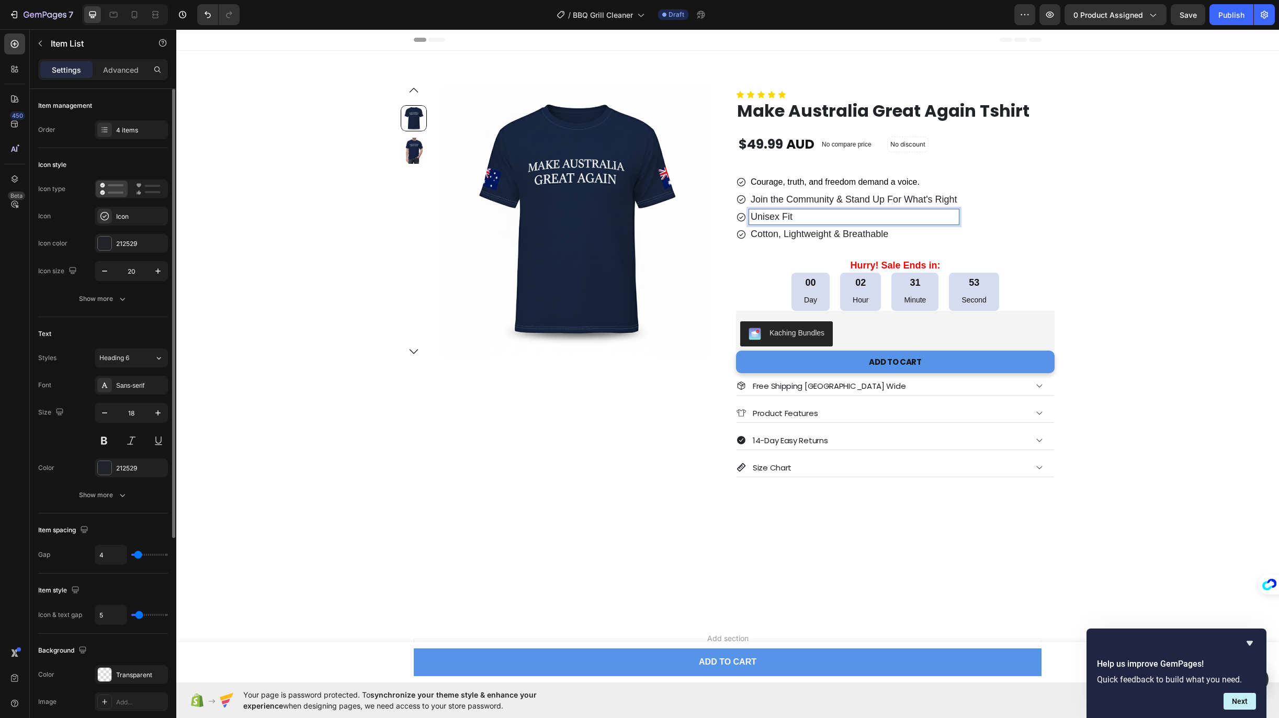
click at [827, 219] on p "Unisex Fit" at bounding box center [853, 217] width 207 height 12
click at [826, 197] on p "Join the Community & Stand Up For What's Right" at bounding box center [853, 200] width 207 height 12
click at [754, 218] on p "Unisex Fit" at bounding box center [853, 217] width 207 height 12
click at [786, 199] on p "Join the Community & Stand Up For What's Right" at bounding box center [853, 200] width 207 height 12
click at [716, 135] on div "Product Images Row Icon Icon Icon Icon Icon Icon List Make Australia Great Agai…" at bounding box center [728, 280] width 654 height 393
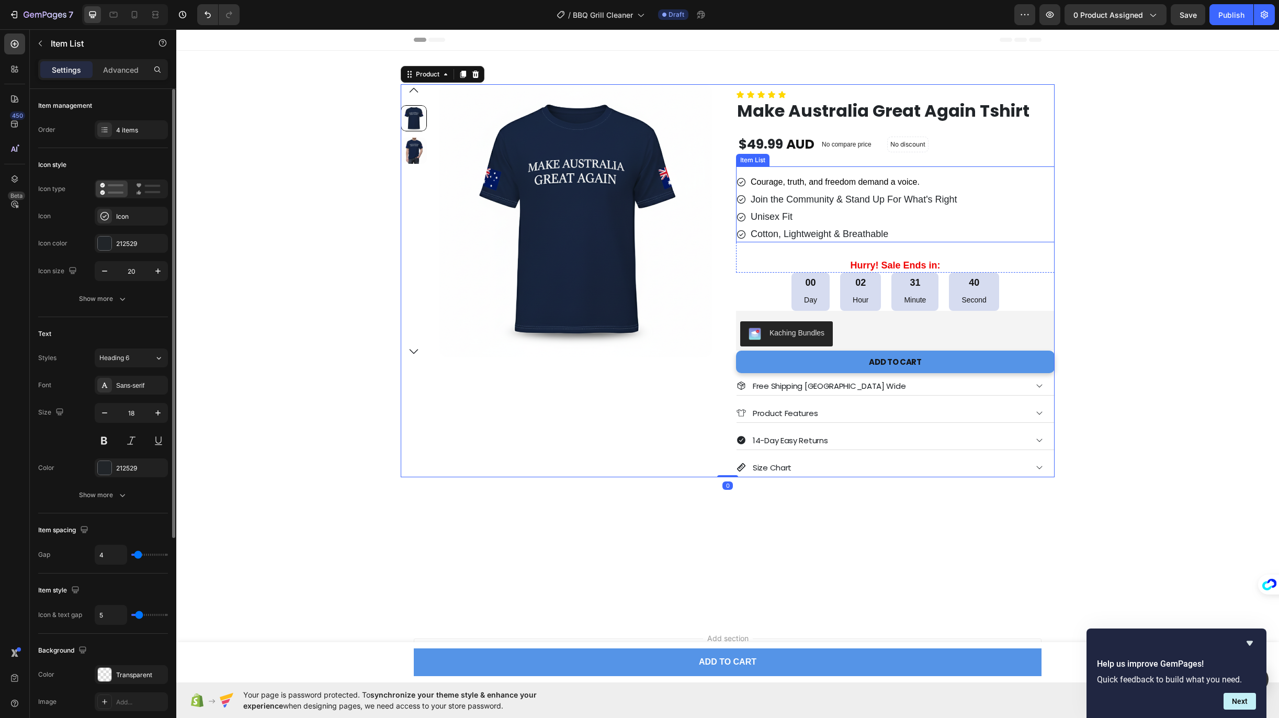
click at [848, 200] on p "Join the Community & Stand Up For What's Right" at bounding box center [853, 200] width 207 height 12
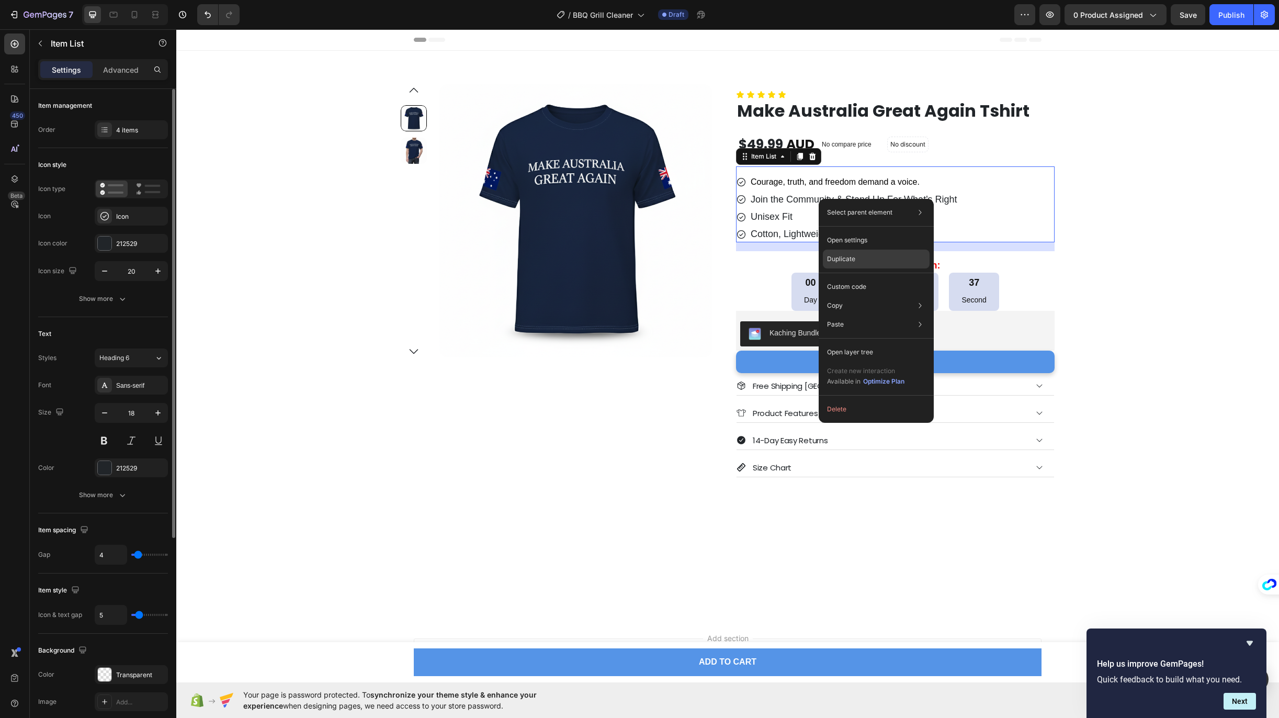
click at [844, 257] on p "Duplicate" at bounding box center [841, 258] width 28 height 9
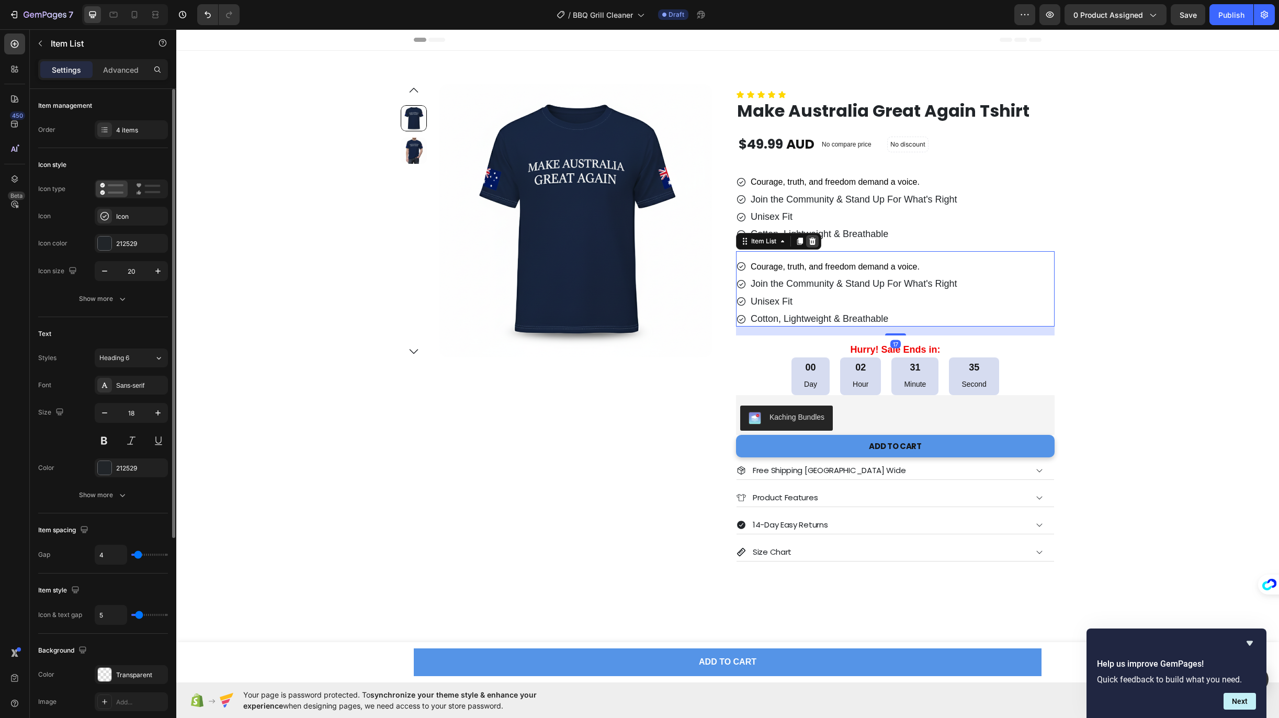
click at [808, 241] on icon at bounding box center [812, 241] width 8 height 8
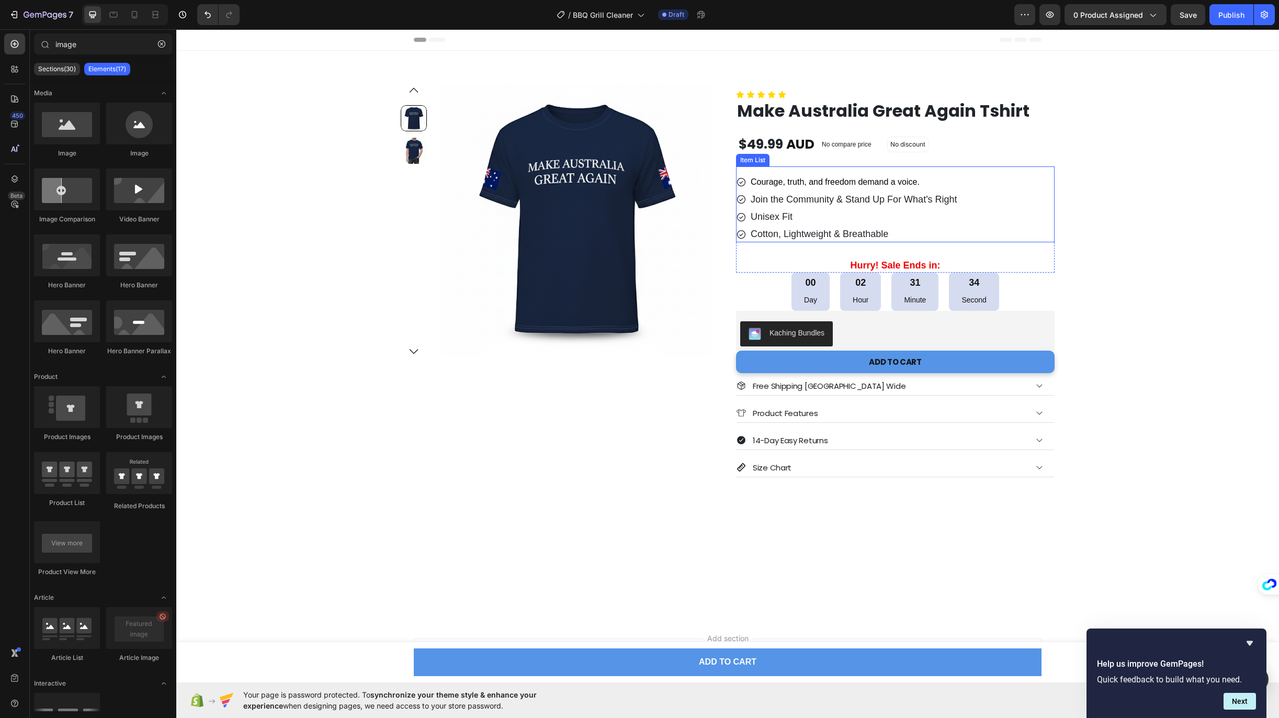
click at [843, 189] on div "Courage, truth, and freedom demand a voice." at bounding box center [854, 181] width 210 height 15
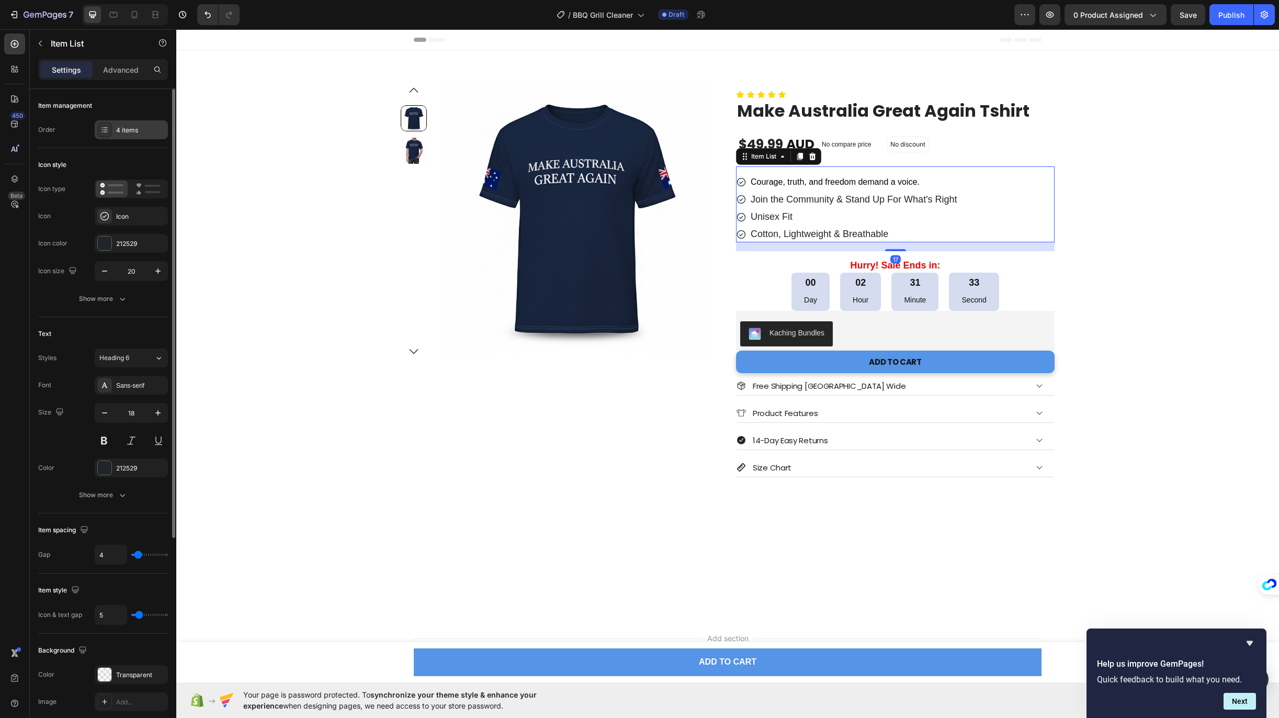
click at [124, 126] on div "4 items" at bounding box center [140, 130] width 49 height 9
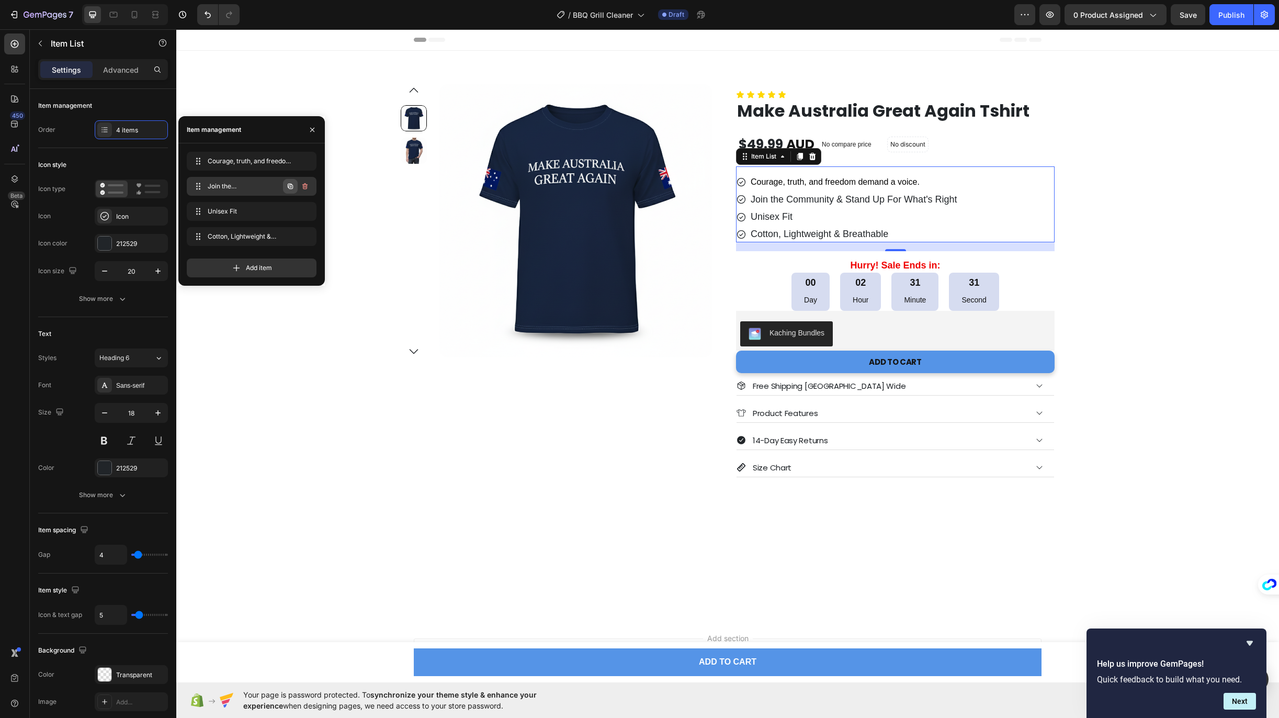
click at [291, 184] on icon "button" at bounding box center [290, 186] width 5 height 5
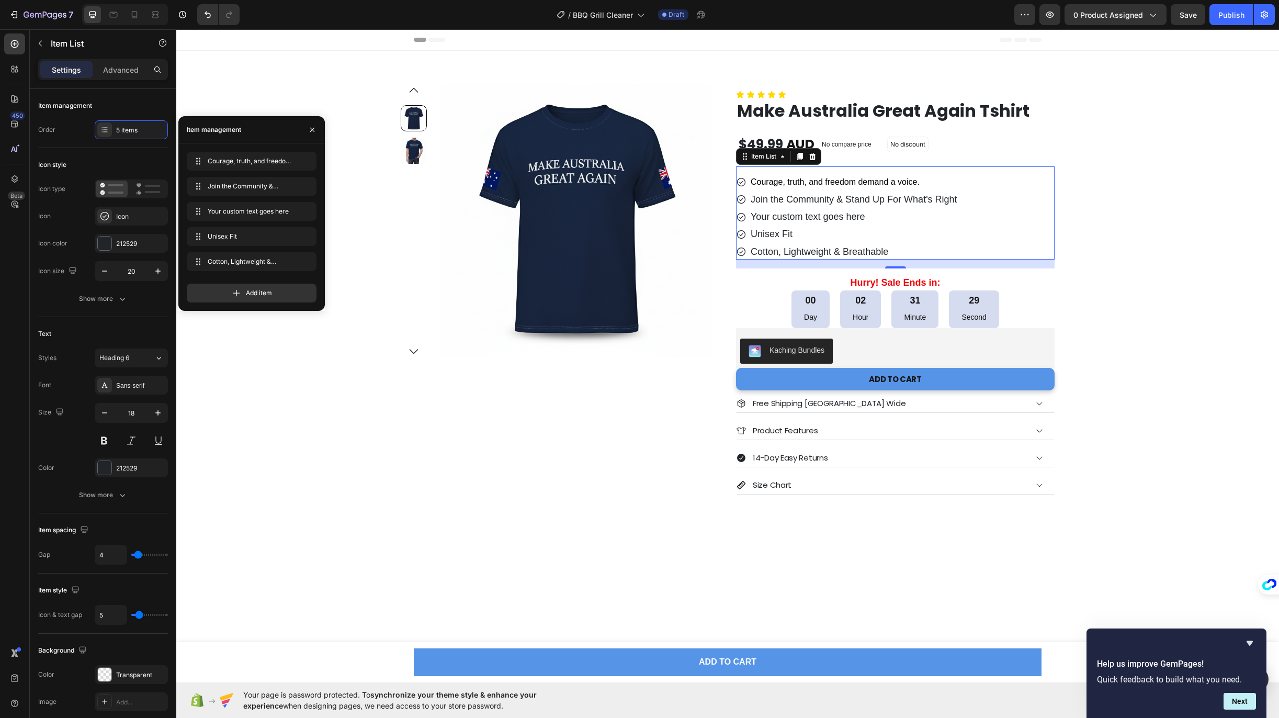
click at [762, 218] on div "Your custom text goes here" at bounding box center [854, 216] width 210 height 15
click at [762, 218] on p "Your custom text goes here" at bounding box center [853, 217] width 207 height 12
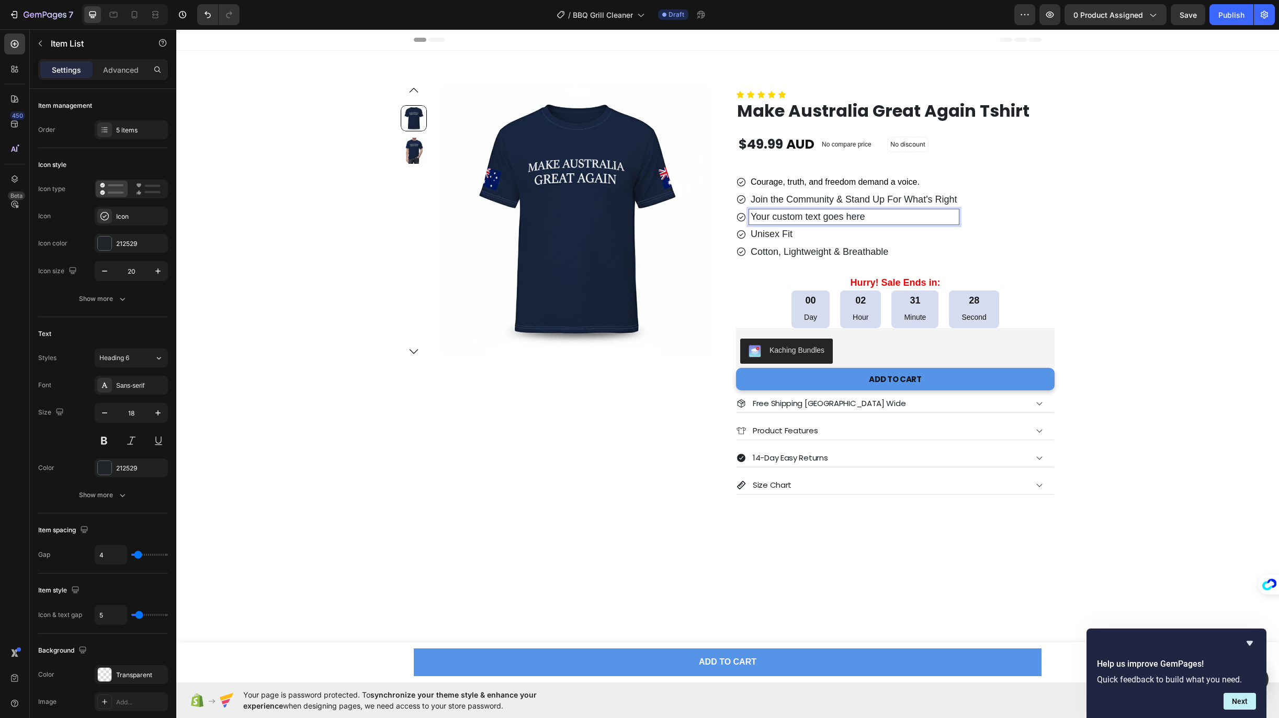
click at [845, 215] on p "Your custom text goes here" at bounding box center [853, 217] width 207 height 12
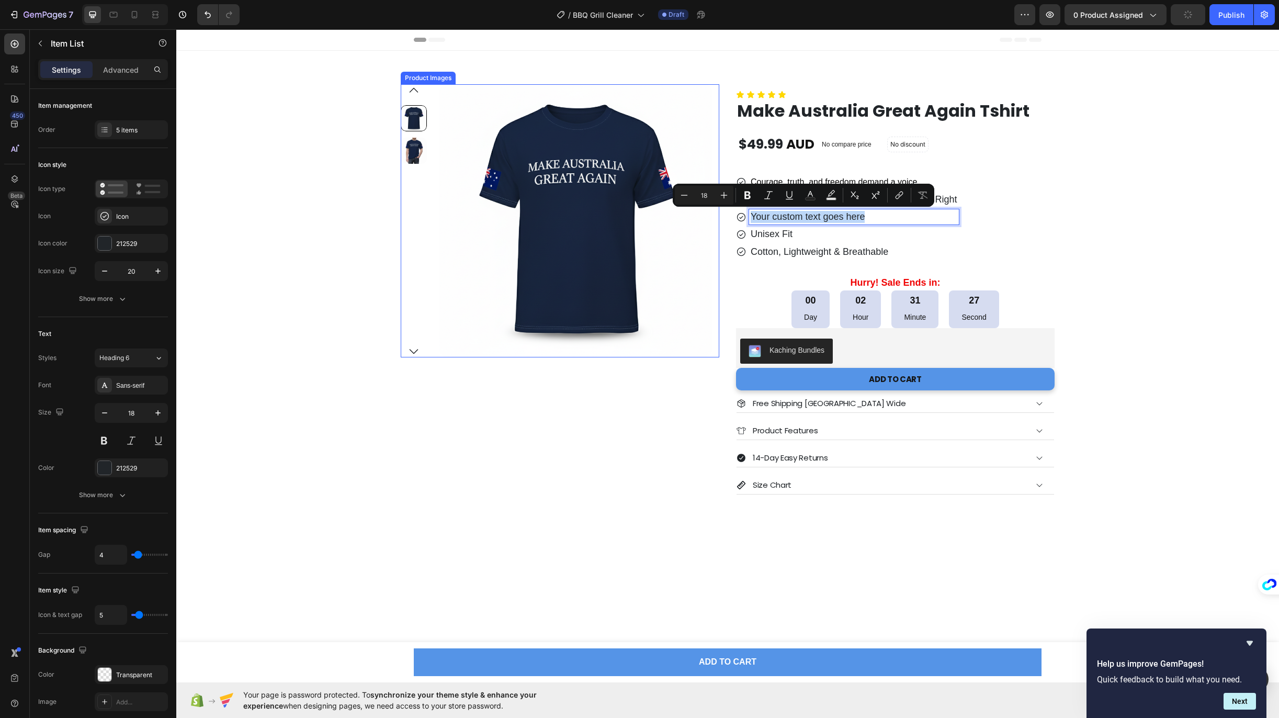
drag, startPoint x: 871, startPoint y: 216, endPoint x: 711, endPoint y: 215, distance: 160.0
click at [711, 215] on div "Product Images Row Icon Icon Icon Icon Icon Icon List Make Australia Great Agai…" at bounding box center [728, 289] width 654 height 410
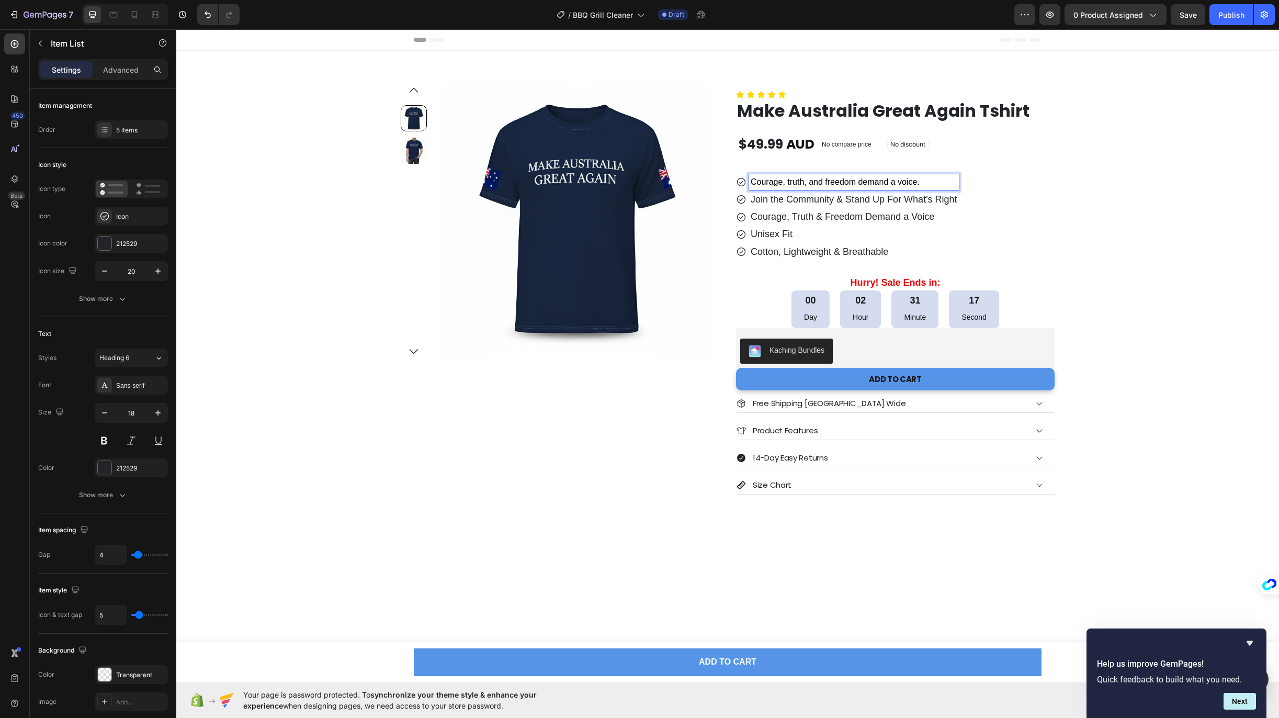
click at [860, 183] on span "Courage, truth, and freedom demand a voice." at bounding box center [834, 181] width 169 height 9
click at [975, 168] on div "Courage, truth, and freedom demand a voice. Join the Community & Stand Up For W…" at bounding box center [895, 212] width 318 height 93
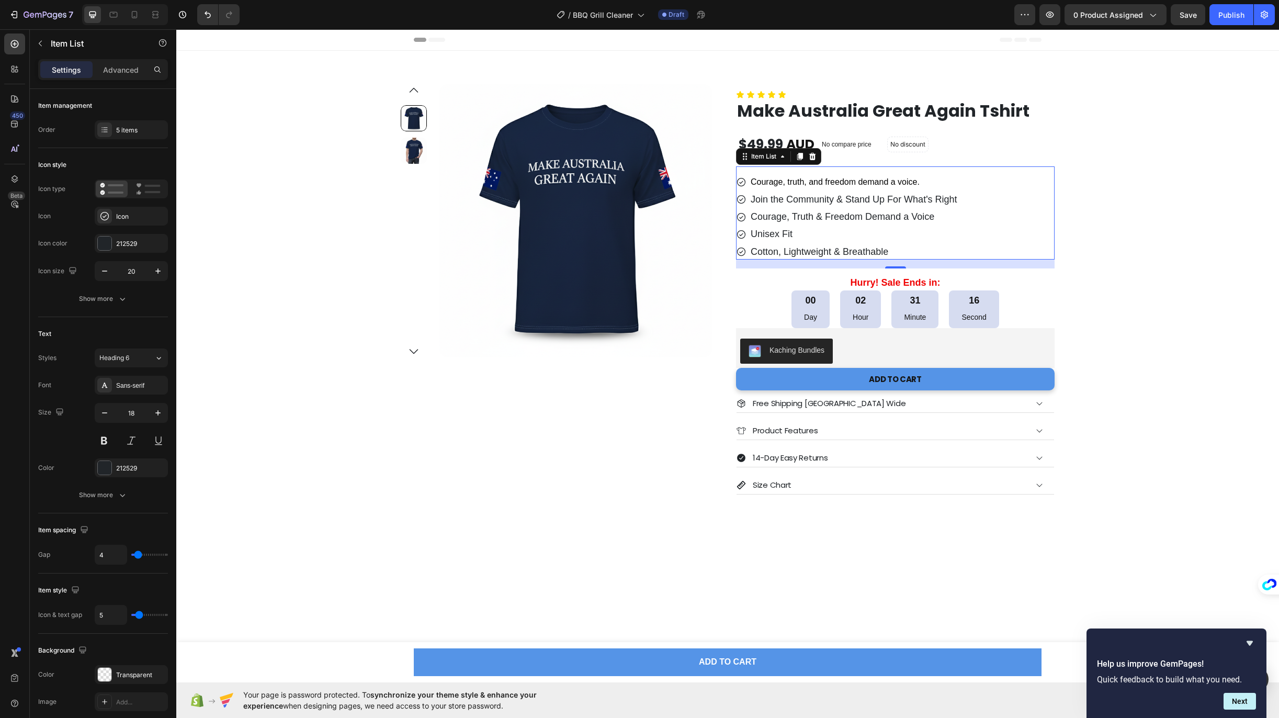
click at [917, 180] on span "Courage, truth, and freedom demand a voice." at bounding box center [834, 181] width 169 height 9
click at [736, 179] on icon at bounding box center [741, 182] width 10 height 10
click at [849, 182] on span "Courage, truth, and freedom demand a voice." at bounding box center [834, 181] width 169 height 9
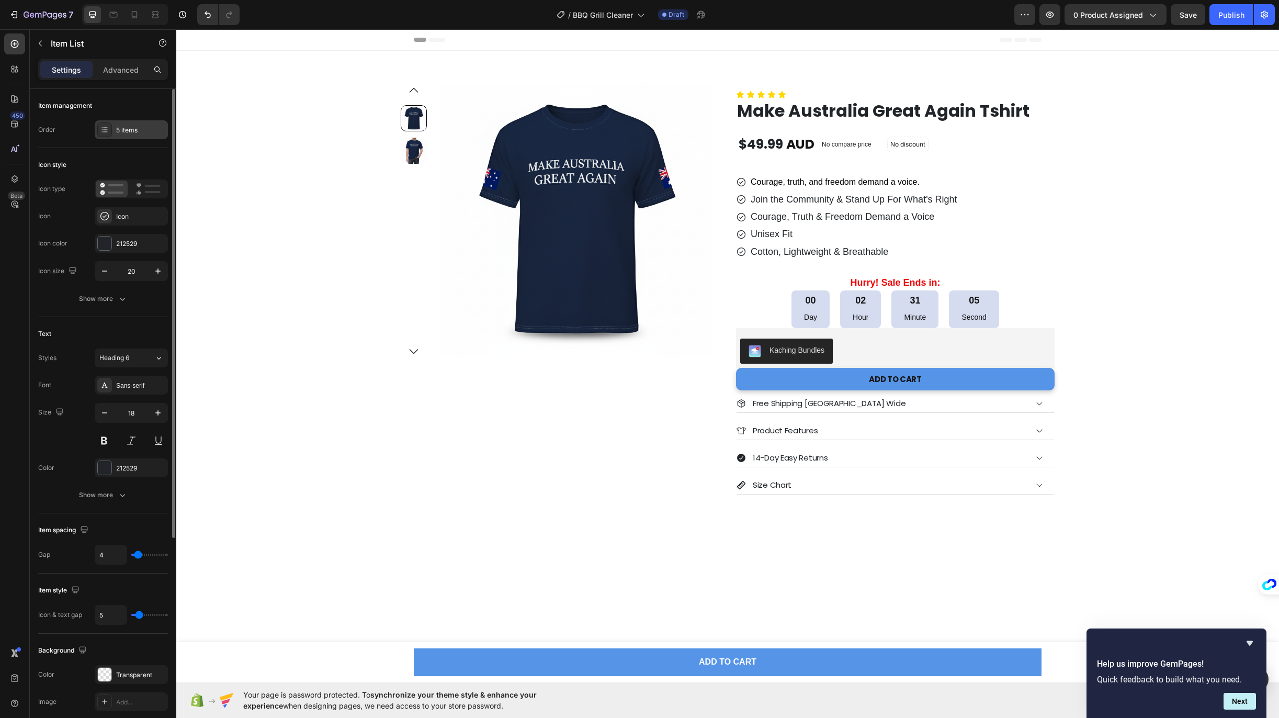
click at [132, 130] on div "5 items" at bounding box center [140, 130] width 49 height 9
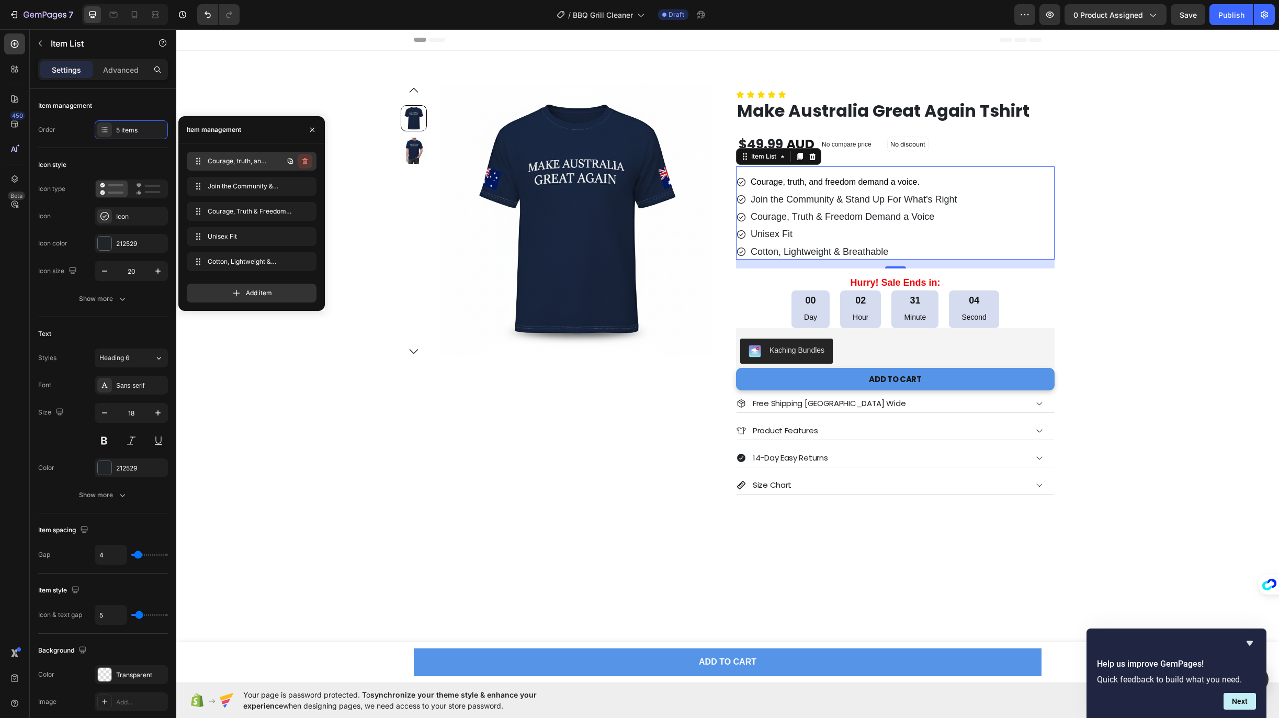
click at [305, 161] on icon "button" at bounding box center [305, 162] width 1 height 3
click at [297, 160] on div "Delete" at bounding box center [297, 160] width 19 height 9
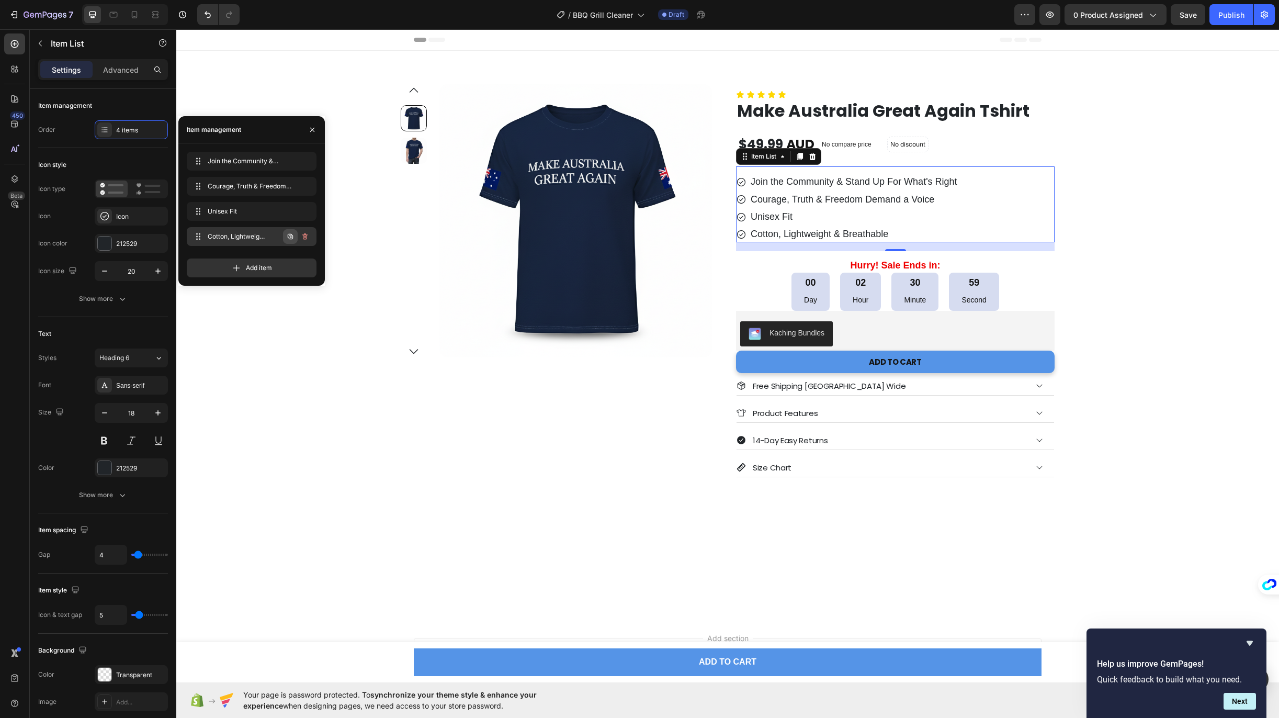
click at [289, 235] on icon "button" at bounding box center [290, 236] width 8 height 8
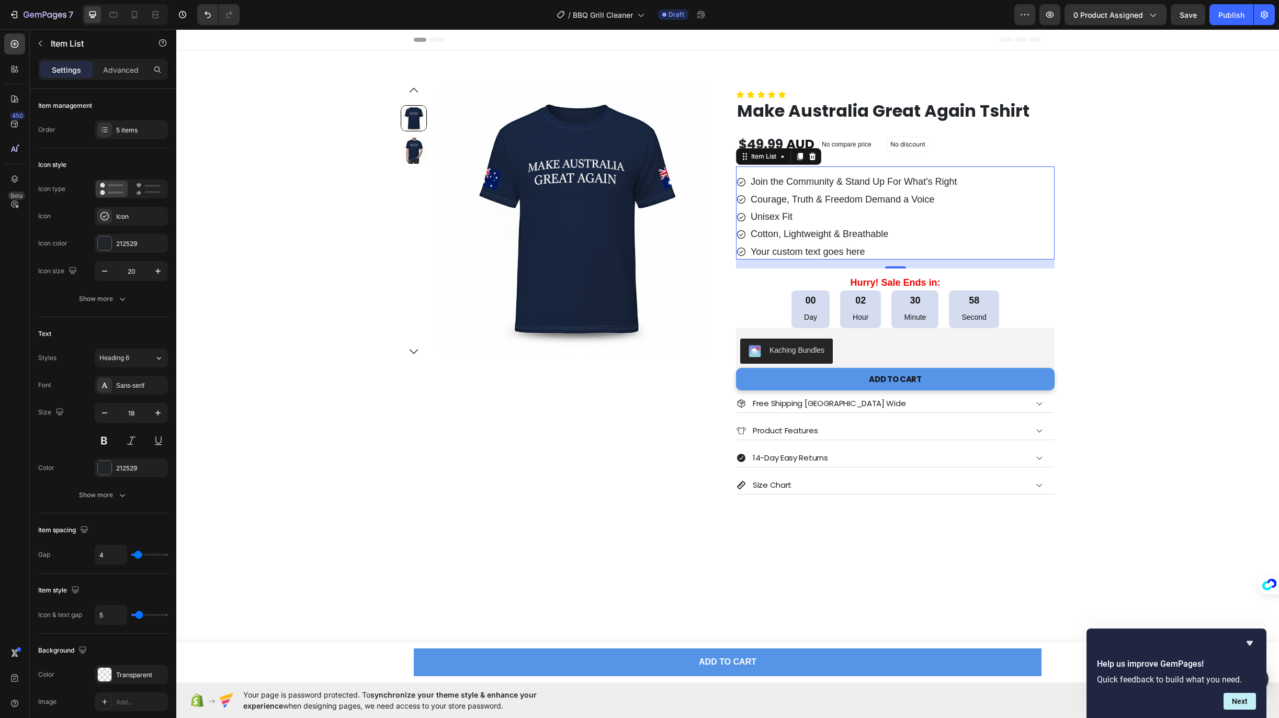
click at [756, 253] on div "Your custom text goes here" at bounding box center [854, 251] width 210 height 15
click at [823, 251] on p "Your custom text goes here" at bounding box center [853, 252] width 207 height 12
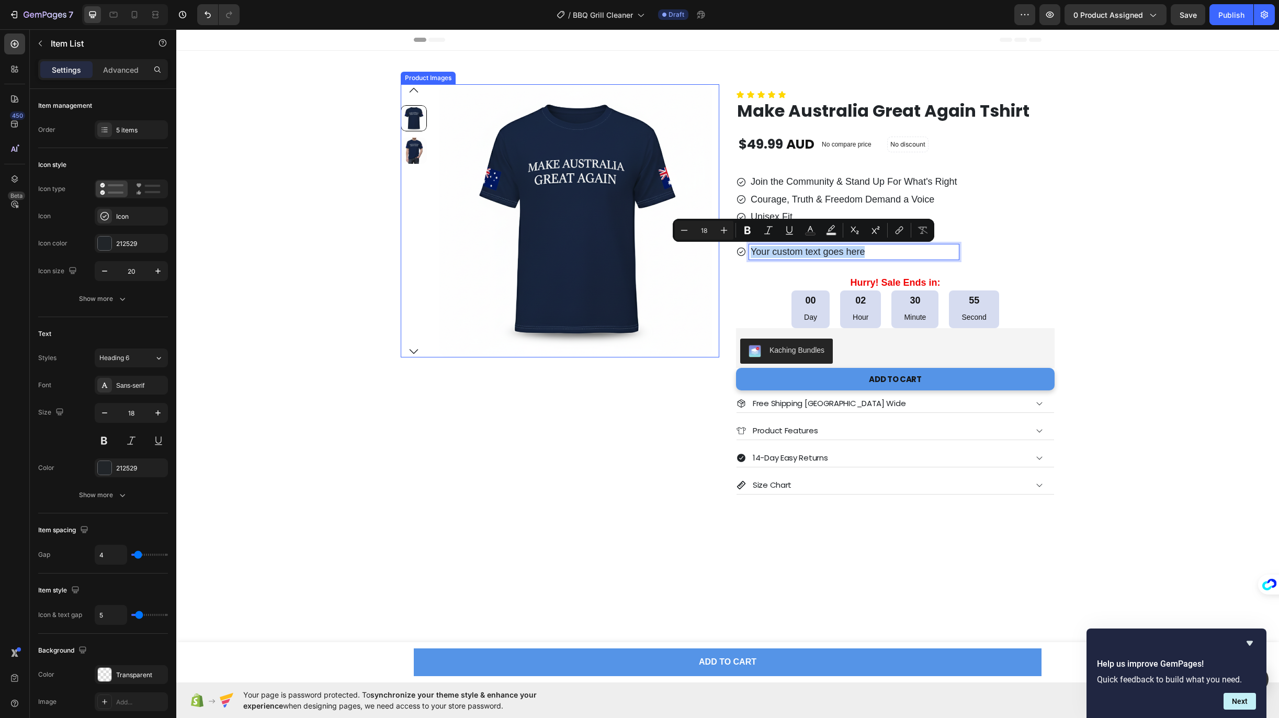
drag, startPoint x: 868, startPoint y: 251, endPoint x: 699, endPoint y: 246, distance: 169.0
click at [699, 246] on div "Product Images Row Icon Icon Icon Icon Icon Icon List Make Australia Great Agai…" at bounding box center [728, 289] width 654 height 410
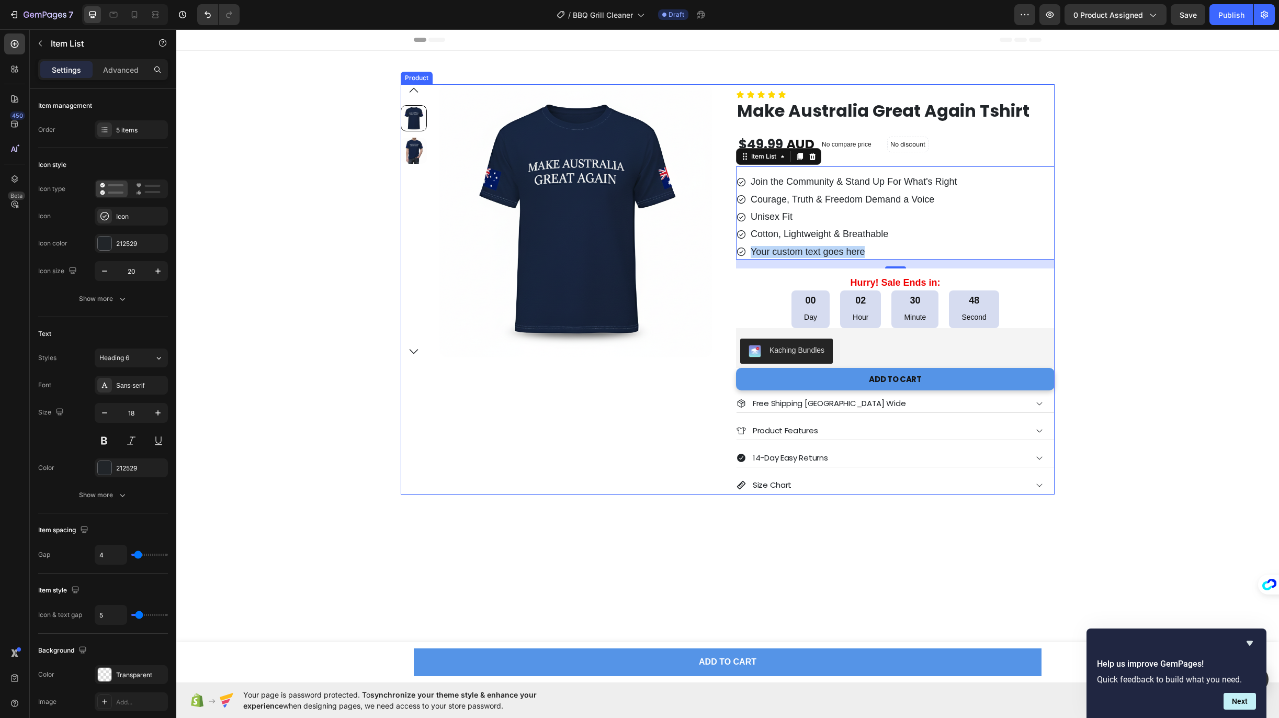
click at [401, 399] on div "Product Images Row" at bounding box center [560, 289] width 318 height 410
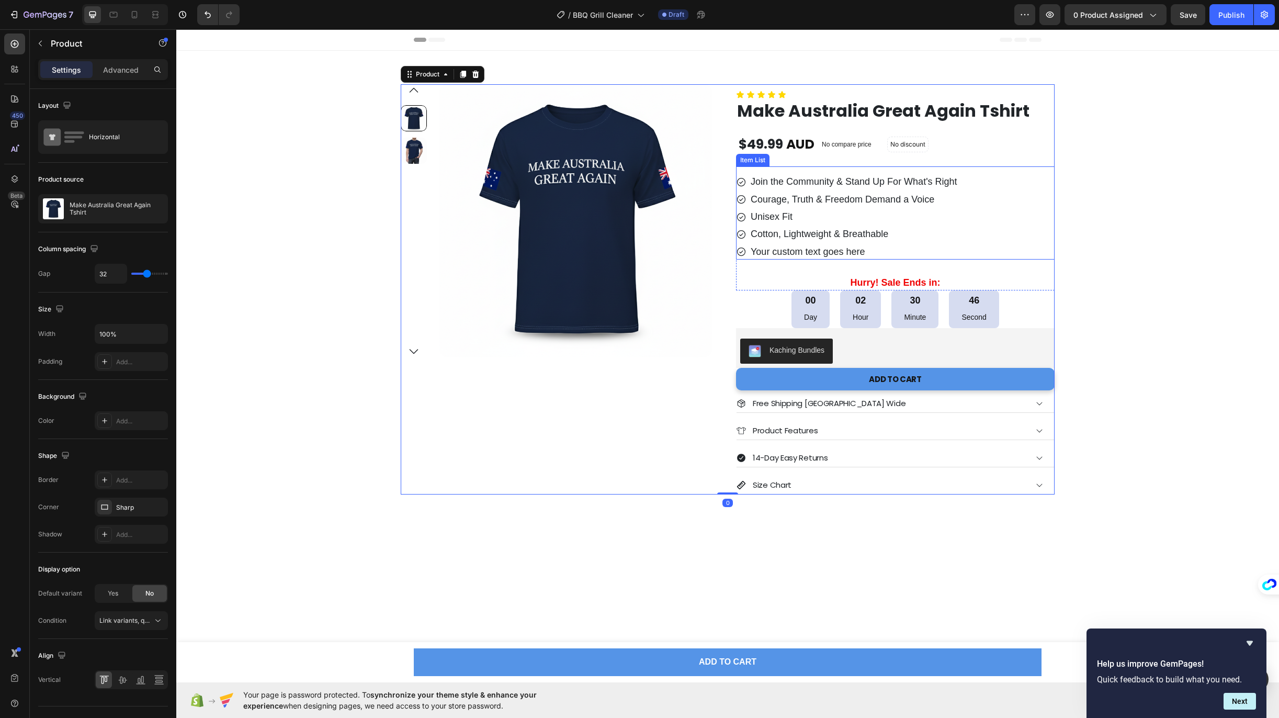
click at [756, 254] on p "Your custom text goes here" at bounding box center [853, 252] width 207 height 12
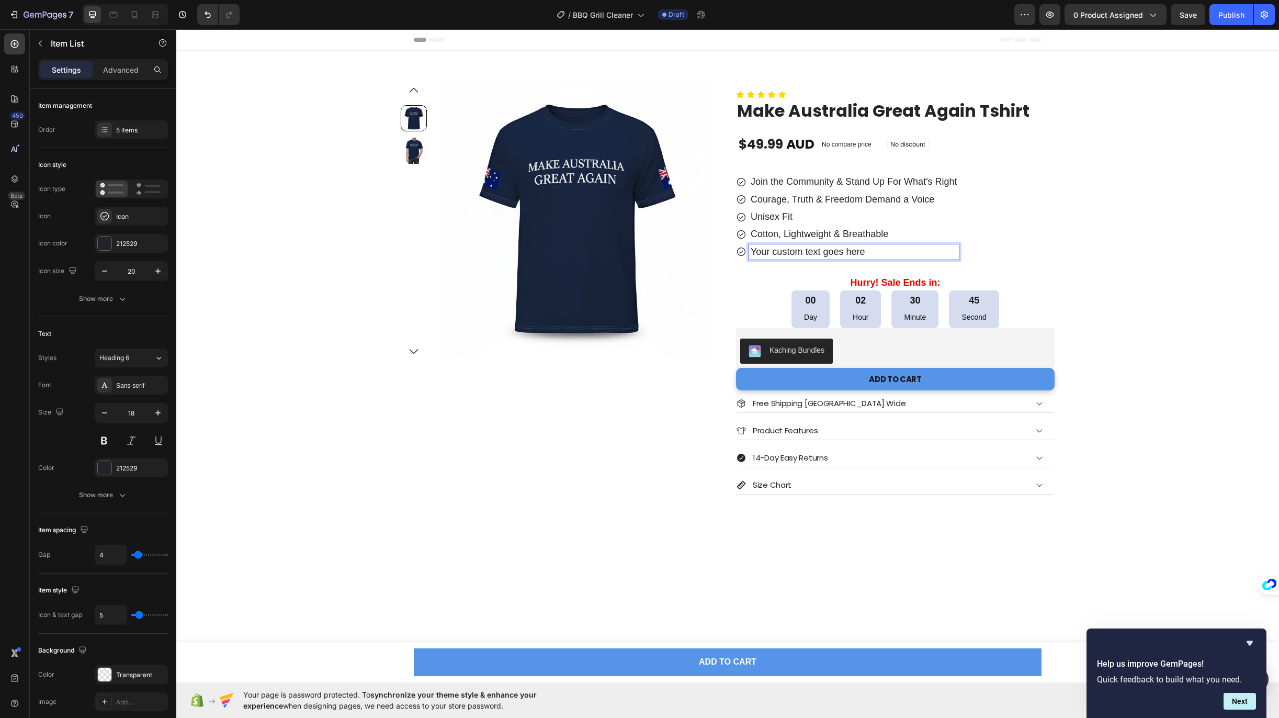
click at [764, 251] on p "Your custom text goes here" at bounding box center [853, 252] width 207 height 12
click at [837, 253] on p "Your custom text goes here" at bounding box center [853, 252] width 207 height 12
drag, startPoint x: 869, startPoint y: 252, endPoint x: 723, endPoint y: 257, distance: 146.0
click at [723, 257] on div "Product Images Row Icon Icon Icon Icon Icon Icon List Make Australia Great Agai…" at bounding box center [728, 289] width 654 height 410
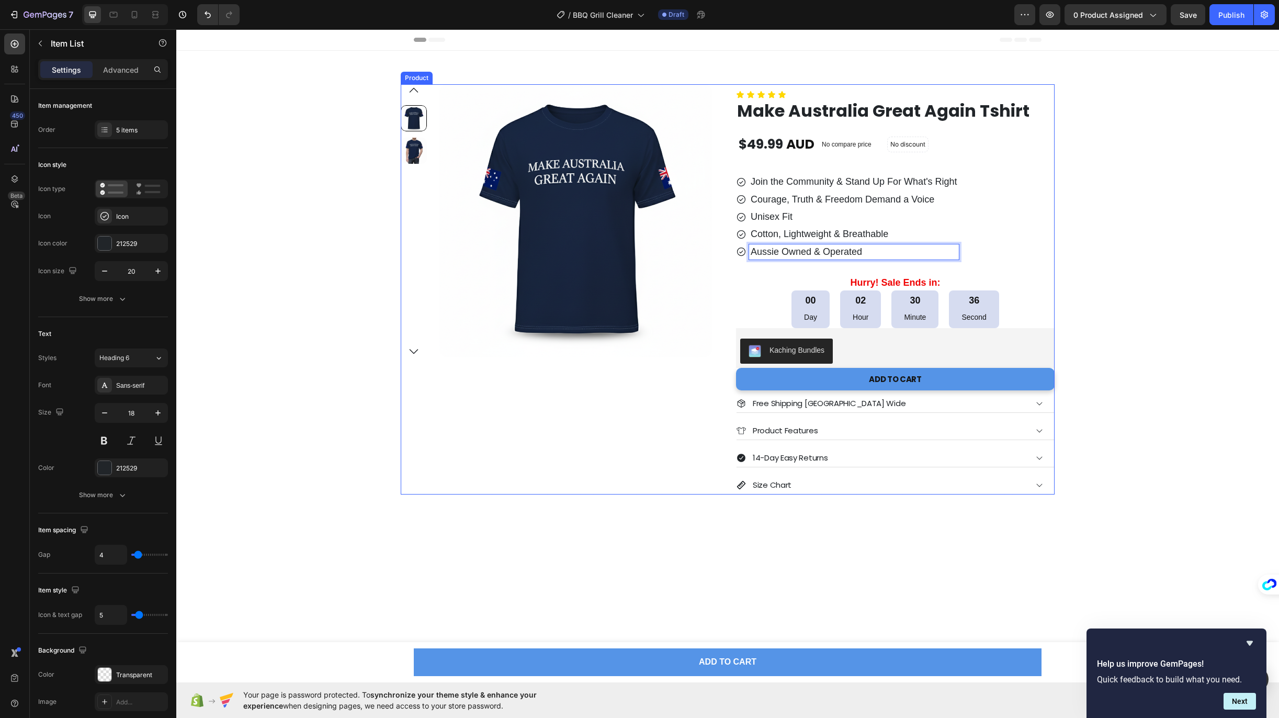
click at [842, 159] on div "Icon Icon Icon Icon Icon Icon List Make Australia Great Again Tshirt Product Ti…" at bounding box center [895, 289] width 318 height 410
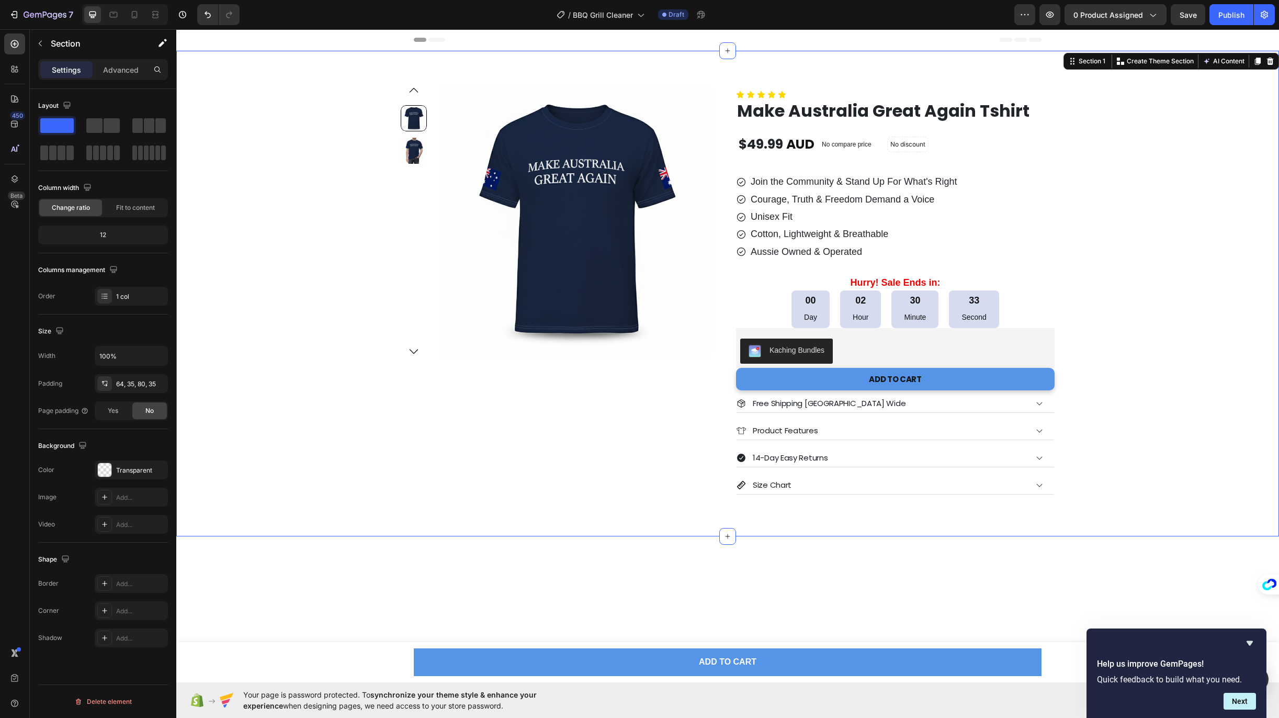
click at [1099, 174] on div "Product Images Row Icon Icon Icon Icon Icon Icon List Make Australia Great Agai…" at bounding box center [728, 289] width 1066 height 410
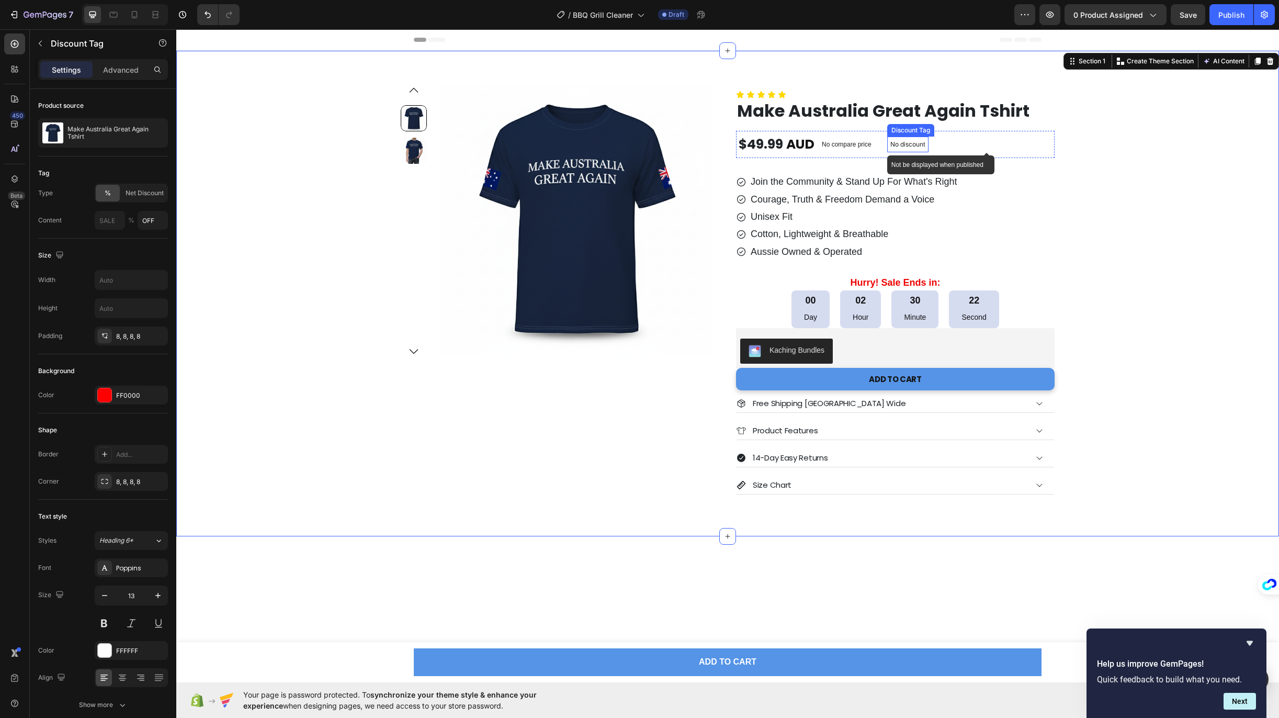
click at [904, 141] on p "No discount" at bounding box center [907, 144] width 35 height 9
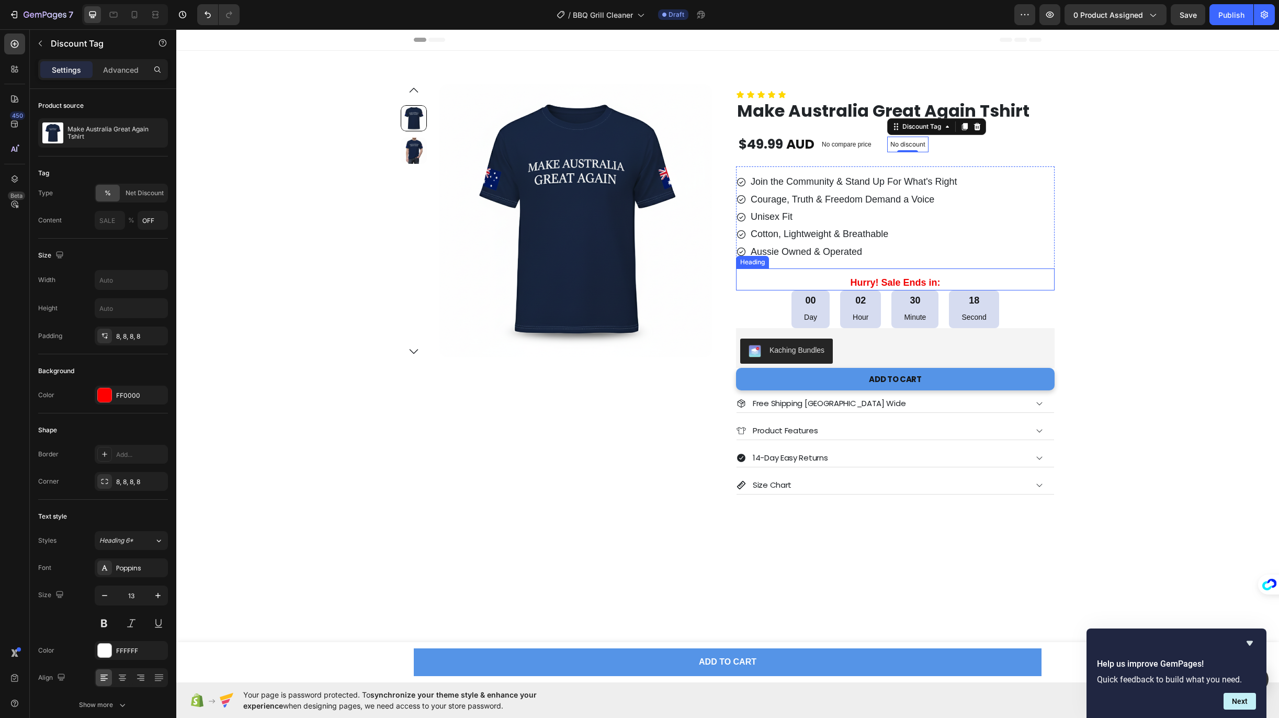
click at [875, 283] on p "Hurry! Sale Ends in:" at bounding box center [895, 283] width 316 height 12
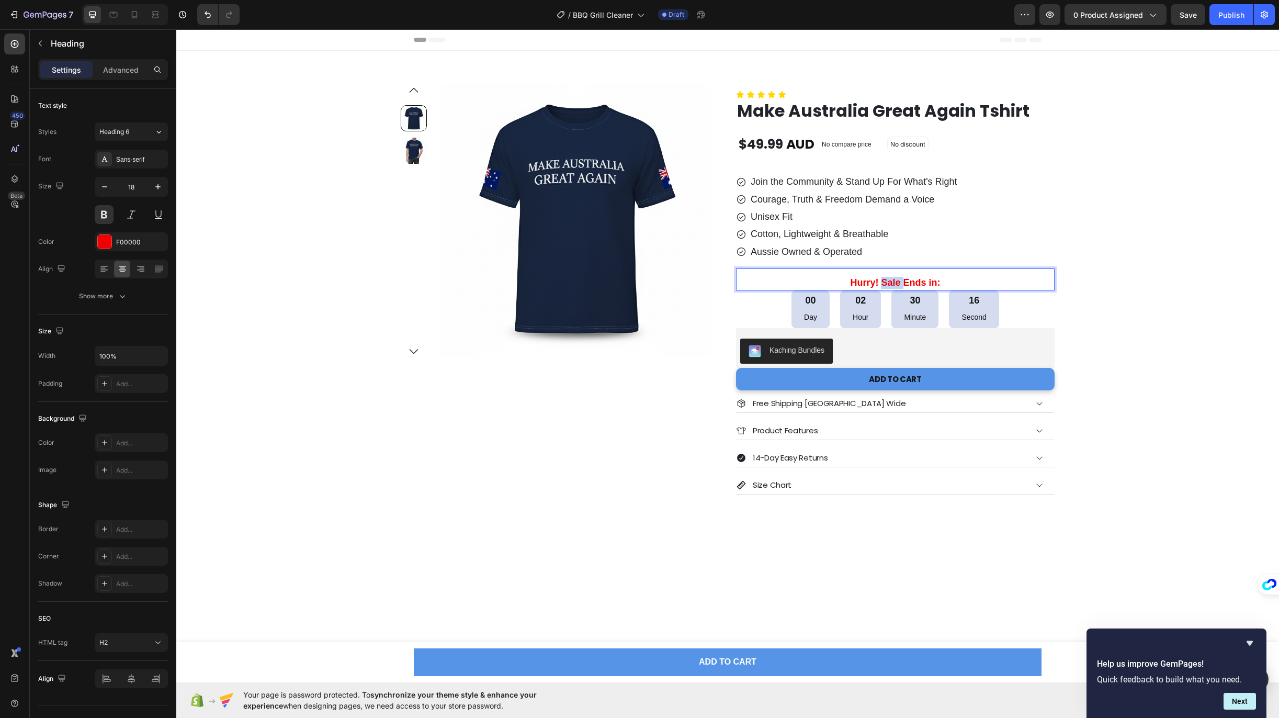
click at [880, 283] on p "Hurry! Sale Ends in:" at bounding box center [895, 283] width 316 height 12
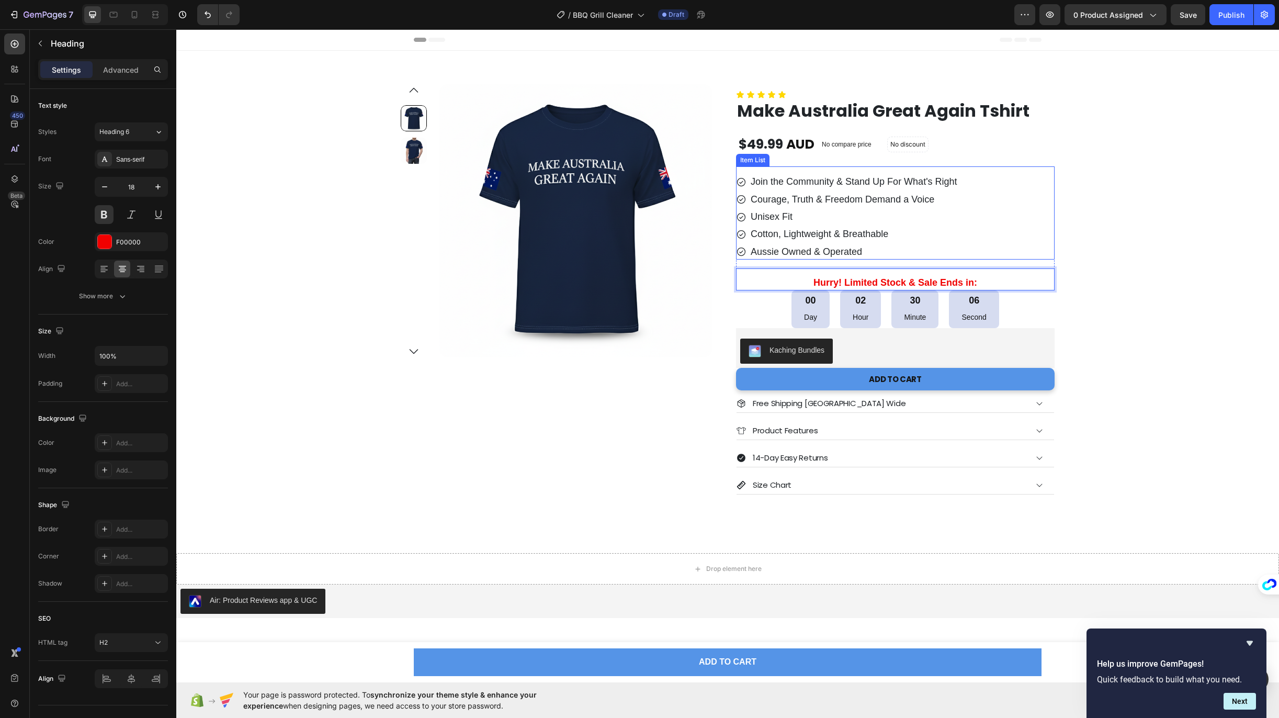
scroll to position [56, 0]
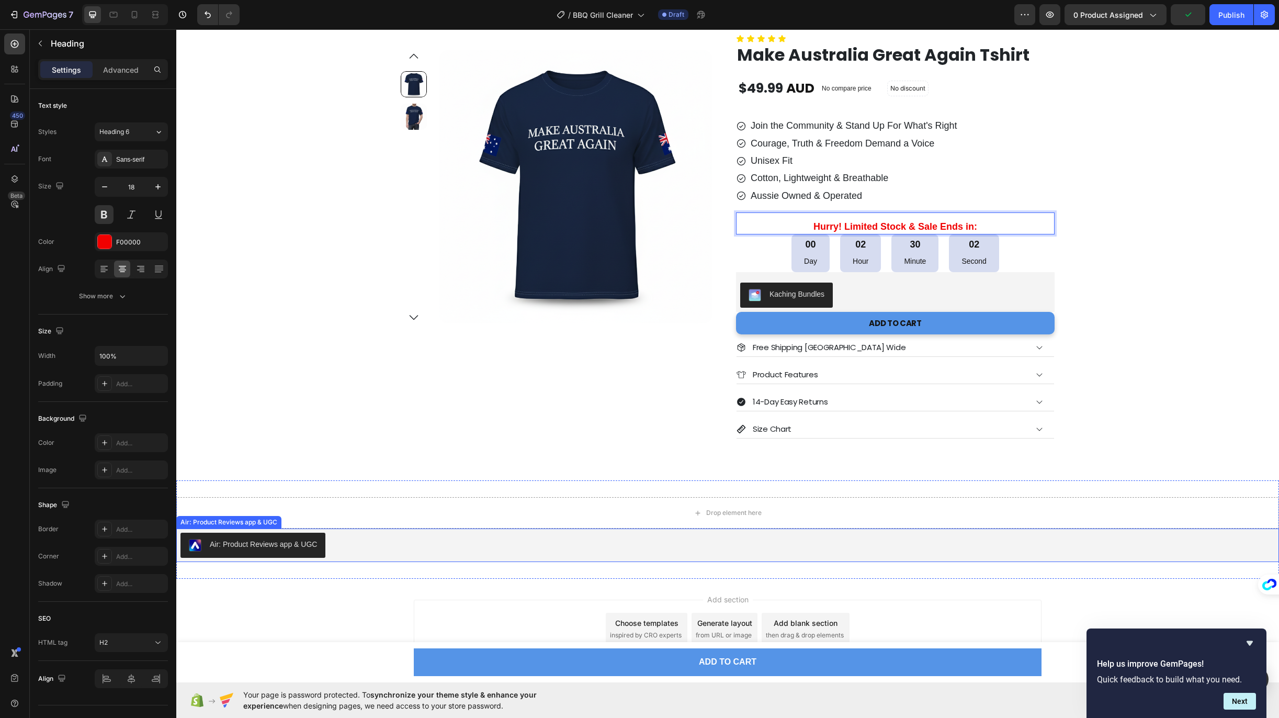
click at [814, 533] on div "Air: Product Reviews app & UGC" at bounding box center [727, 544] width 1094 height 25
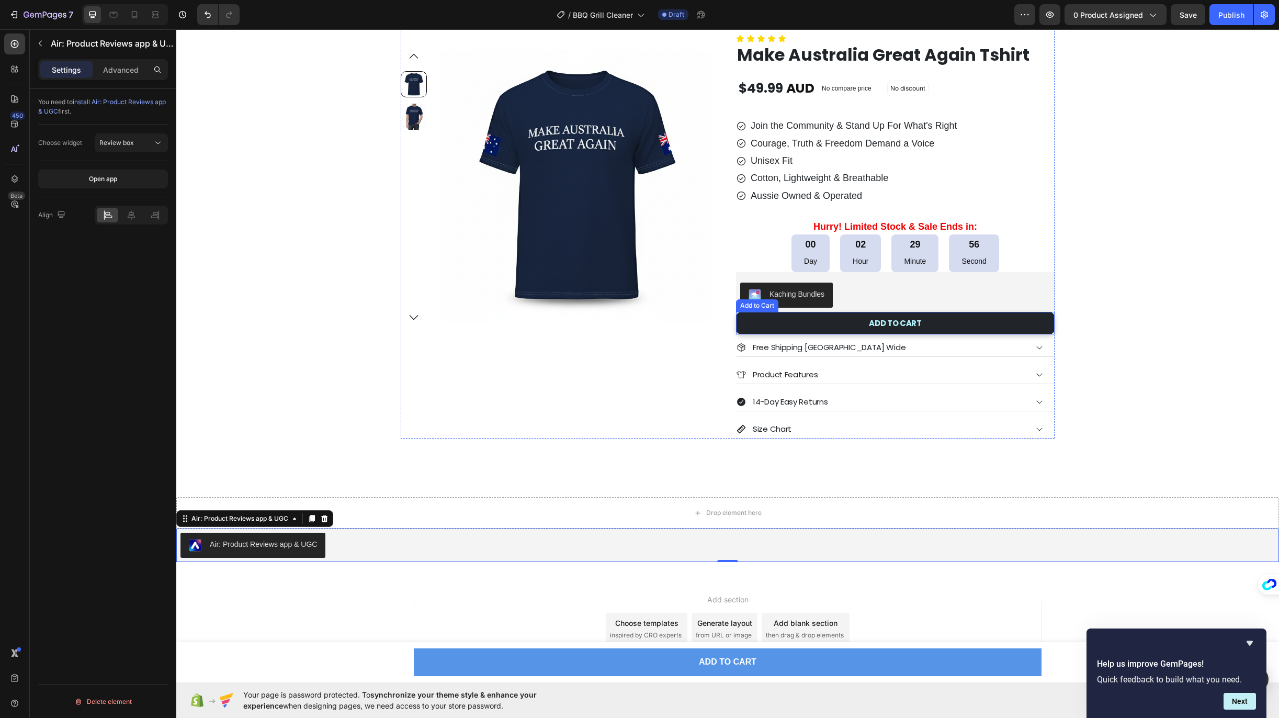
scroll to position [0, 0]
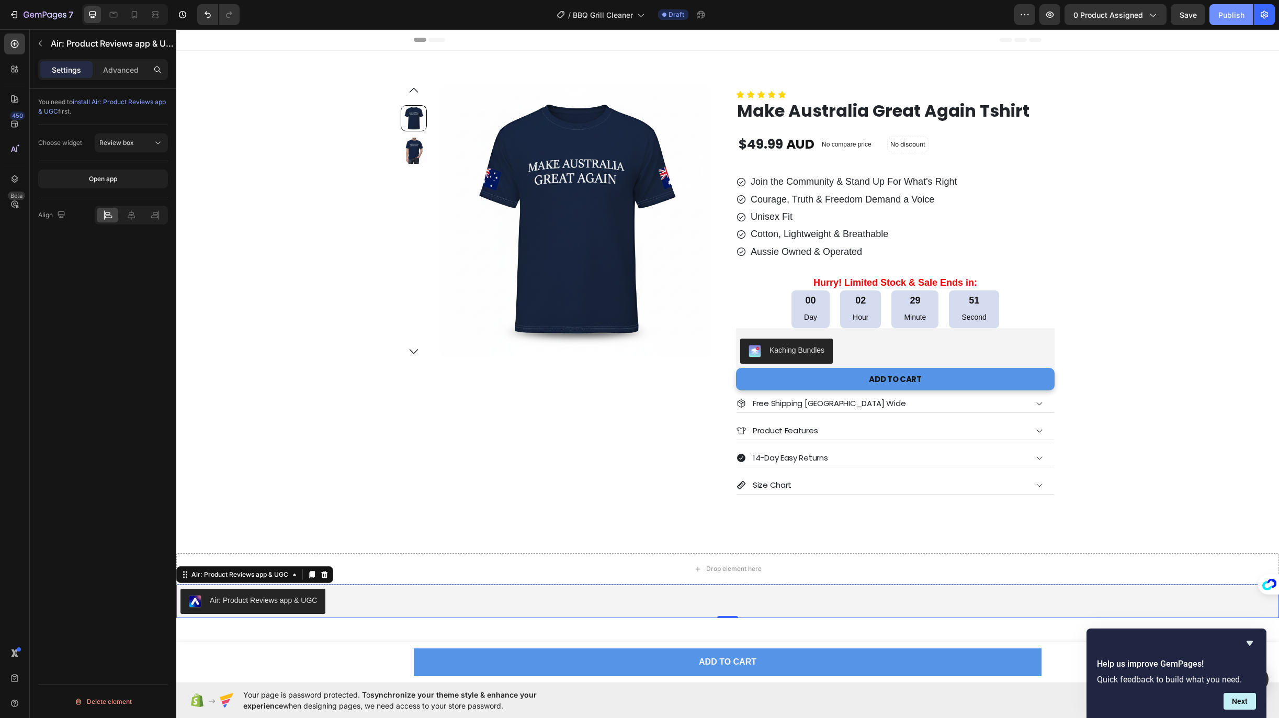
click at [1222, 21] on button "Publish" at bounding box center [1231, 14] width 44 height 21
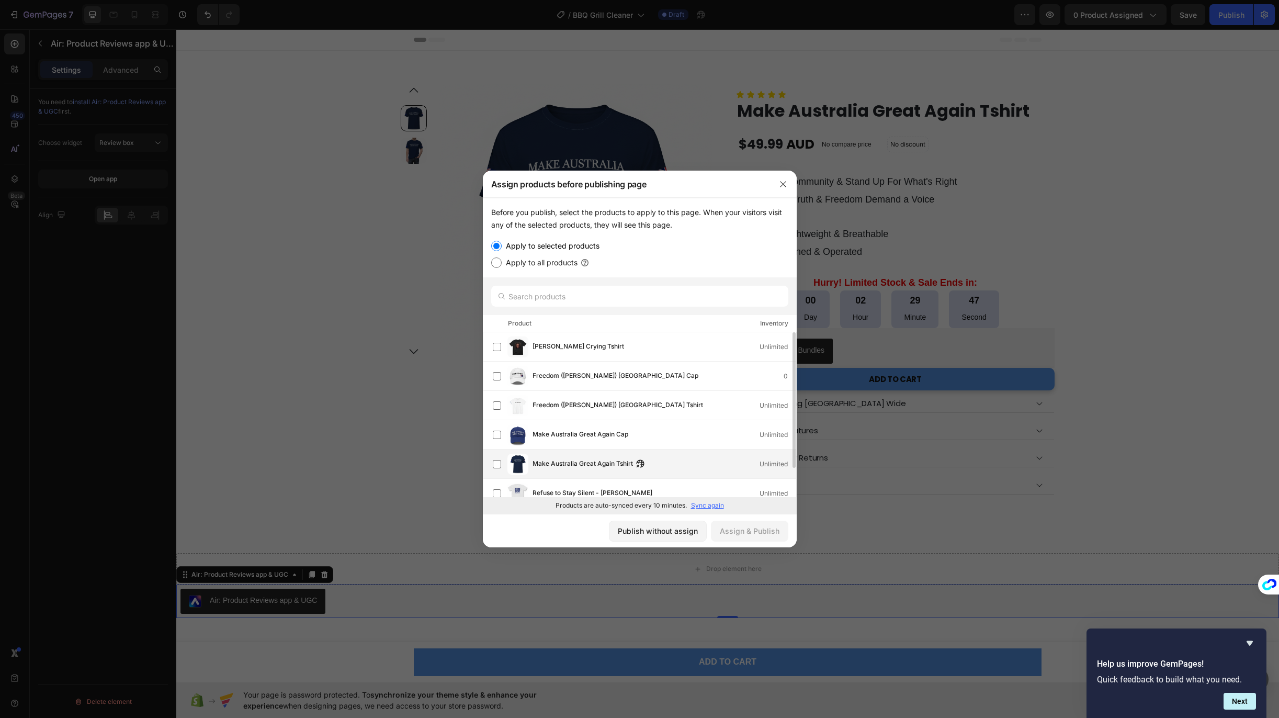
click at [588, 462] on span "Make Australia Great Again Tshirt" at bounding box center [582, 464] width 100 height 12
click at [744, 534] on div "Assign & Publish" at bounding box center [750, 530] width 60 height 11
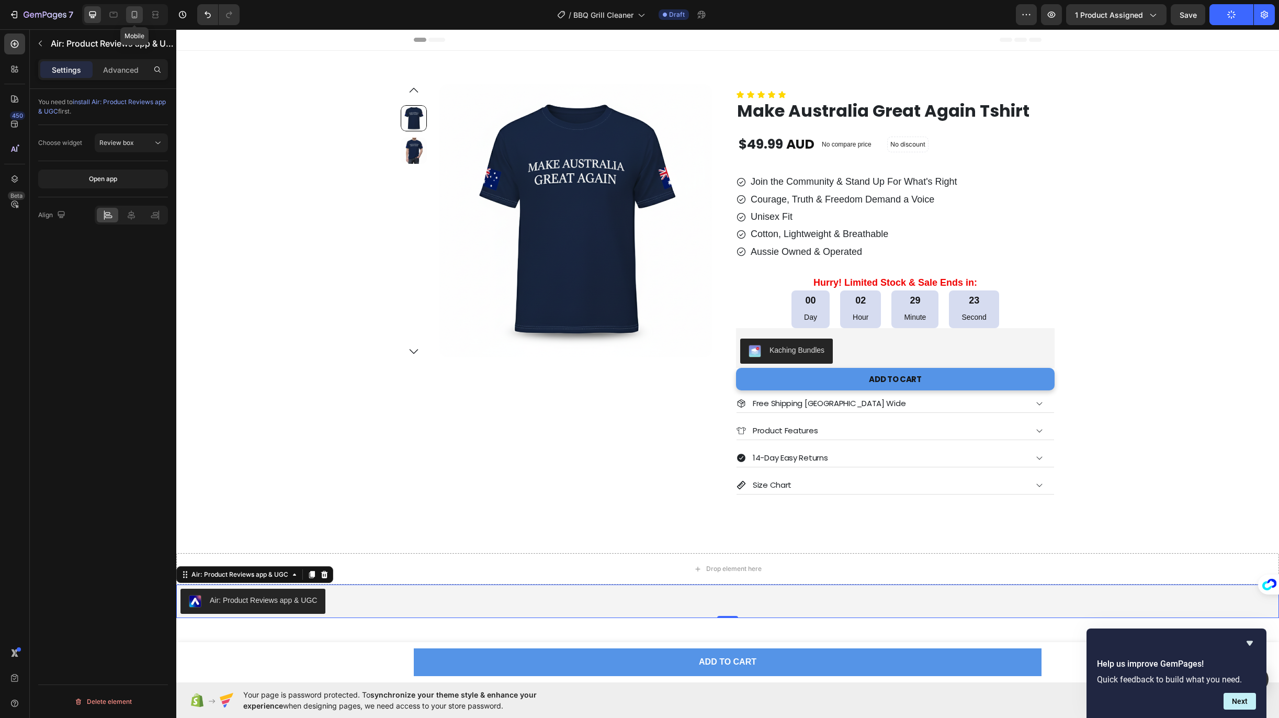
click at [138, 17] on icon at bounding box center [134, 14] width 10 height 10
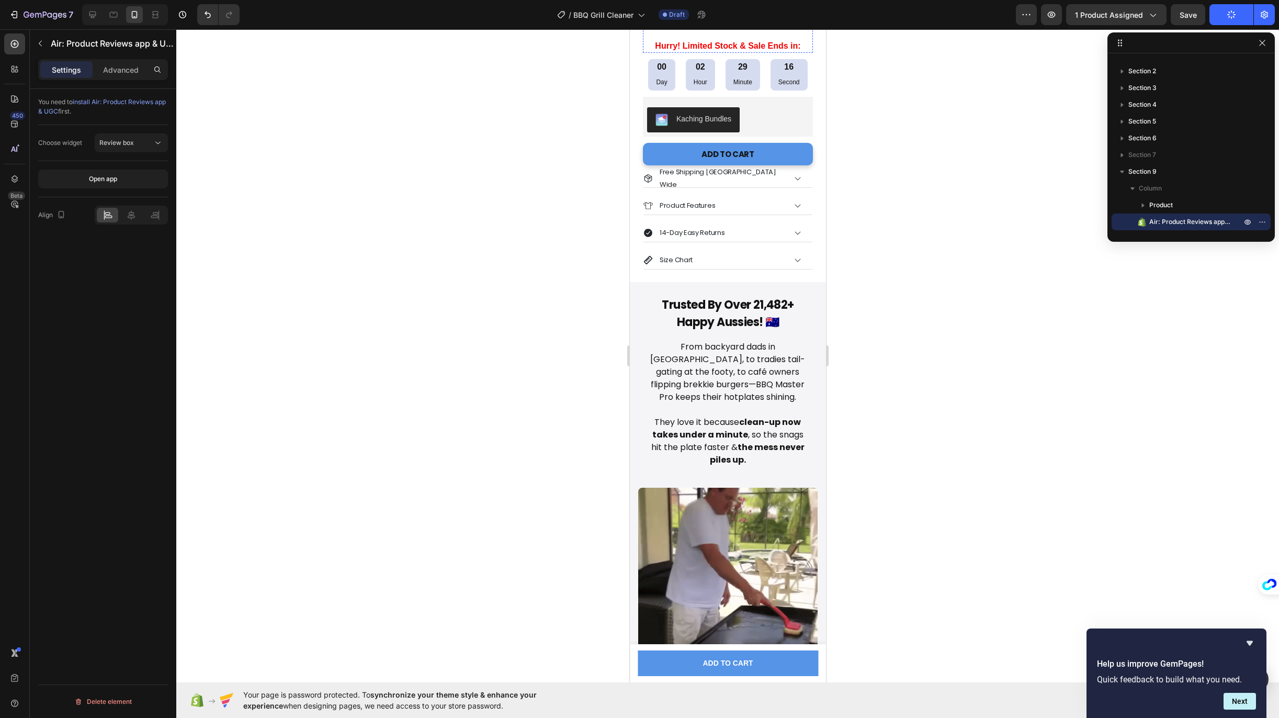
scroll to position [434, 0]
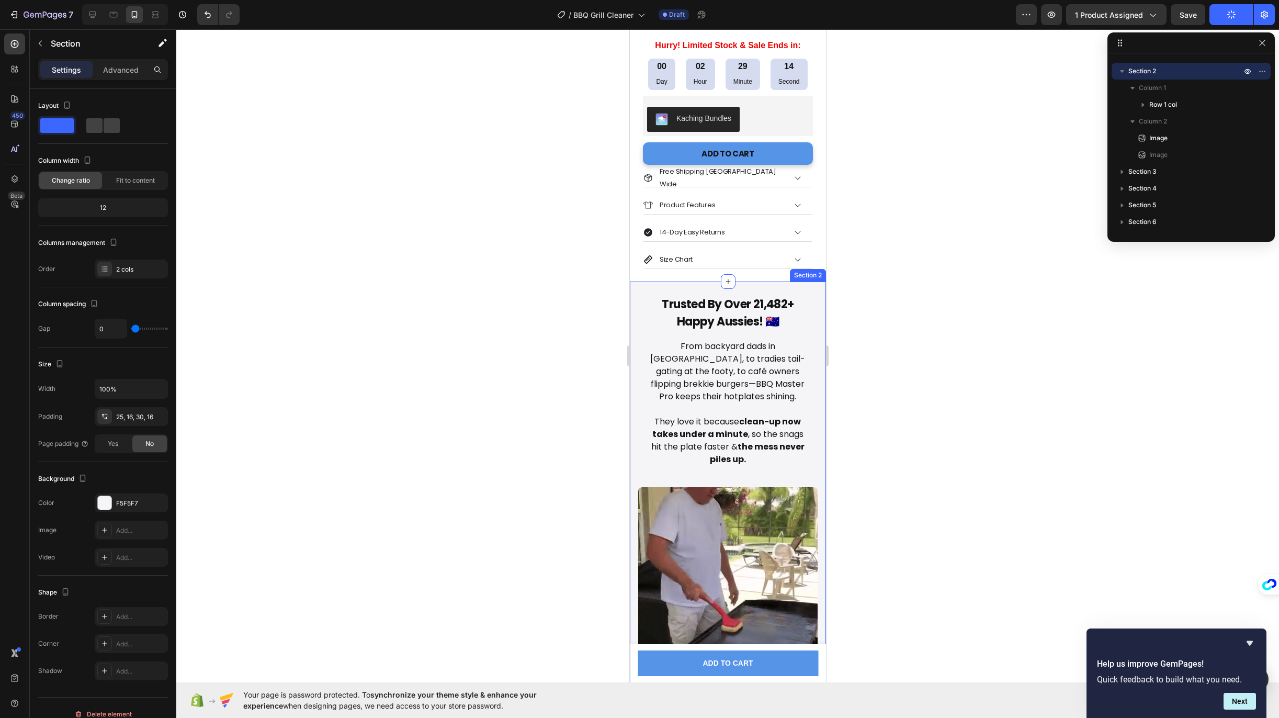
click at [806, 287] on div "Trusted By Over 21,482+ Happy Aussies! 🇦🇺 Heading From backyard dads in Sydney,…" at bounding box center [727, 485] width 196 height 409
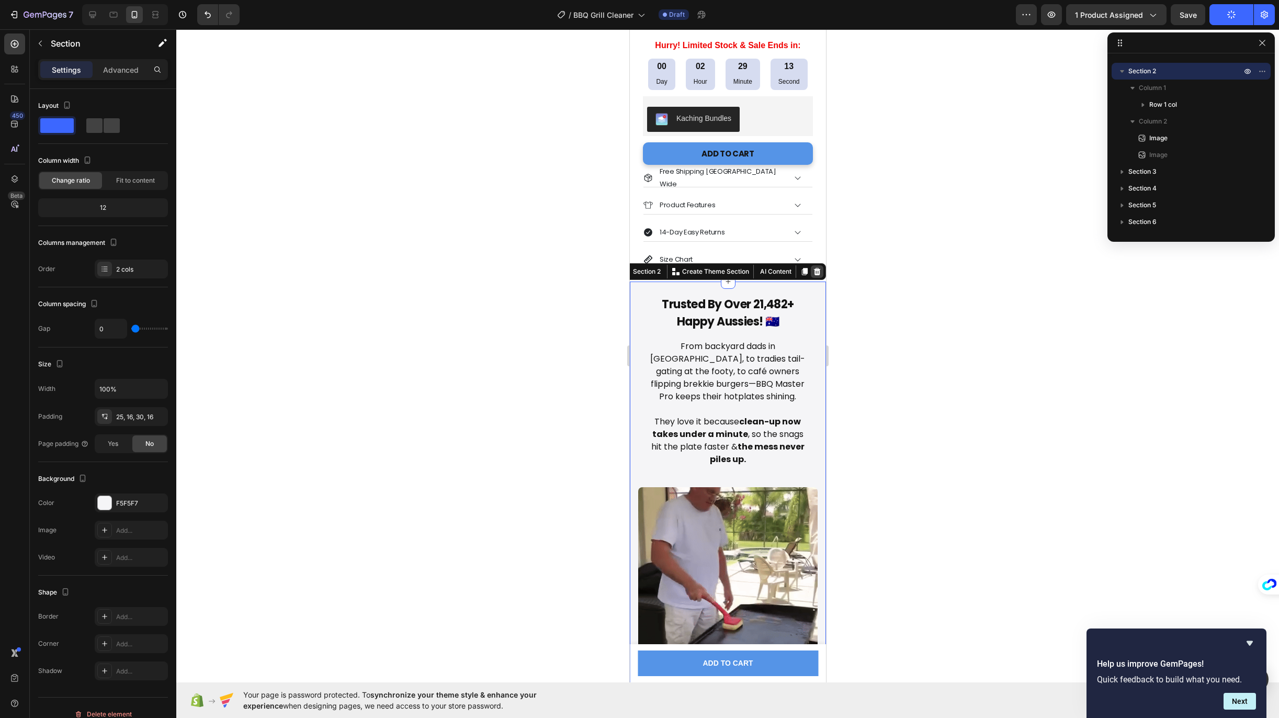
click at [813, 270] on icon at bounding box center [816, 271] width 7 height 7
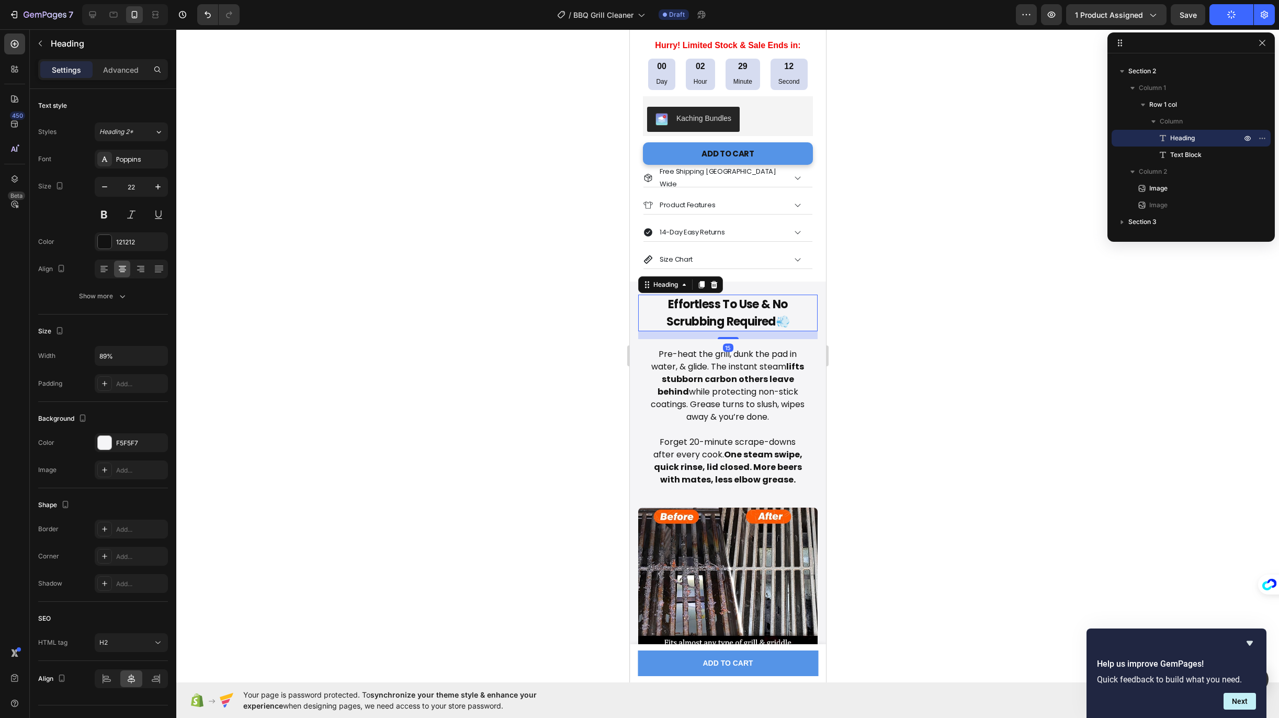
click at [802, 294] on div "Effortless To Use & No Scrubbing Required💨" at bounding box center [727, 312] width 179 height 37
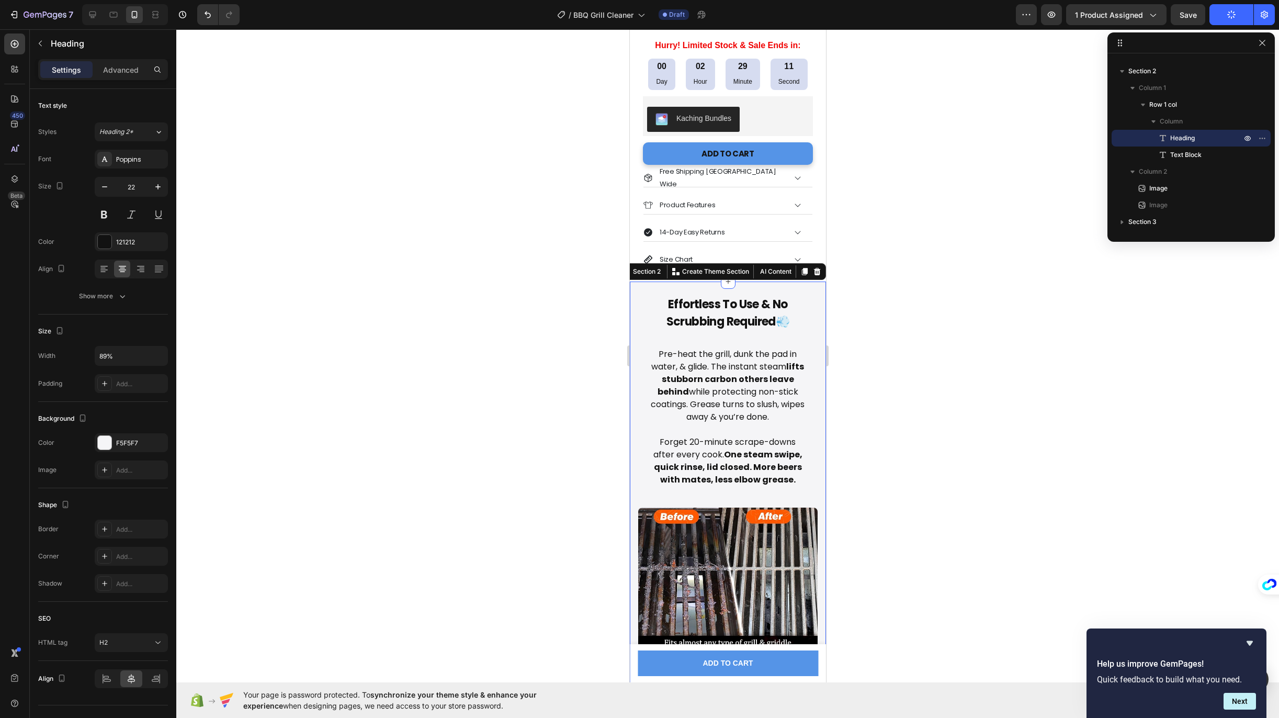
click at [808, 285] on div "Effortless To Use & No Scrubbing Required💨 Heading Pre-heat the grill, dunk the…" at bounding box center [727, 495] width 196 height 429
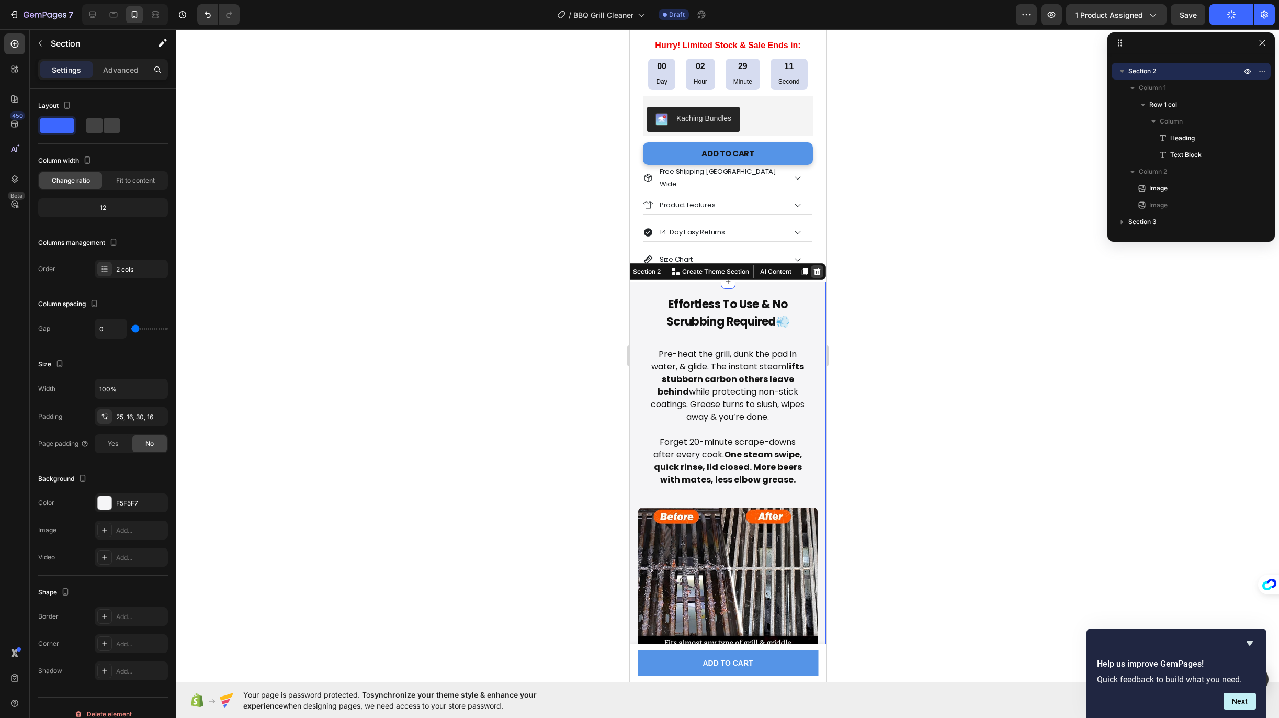
click at [813, 268] on icon at bounding box center [816, 271] width 7 height 7
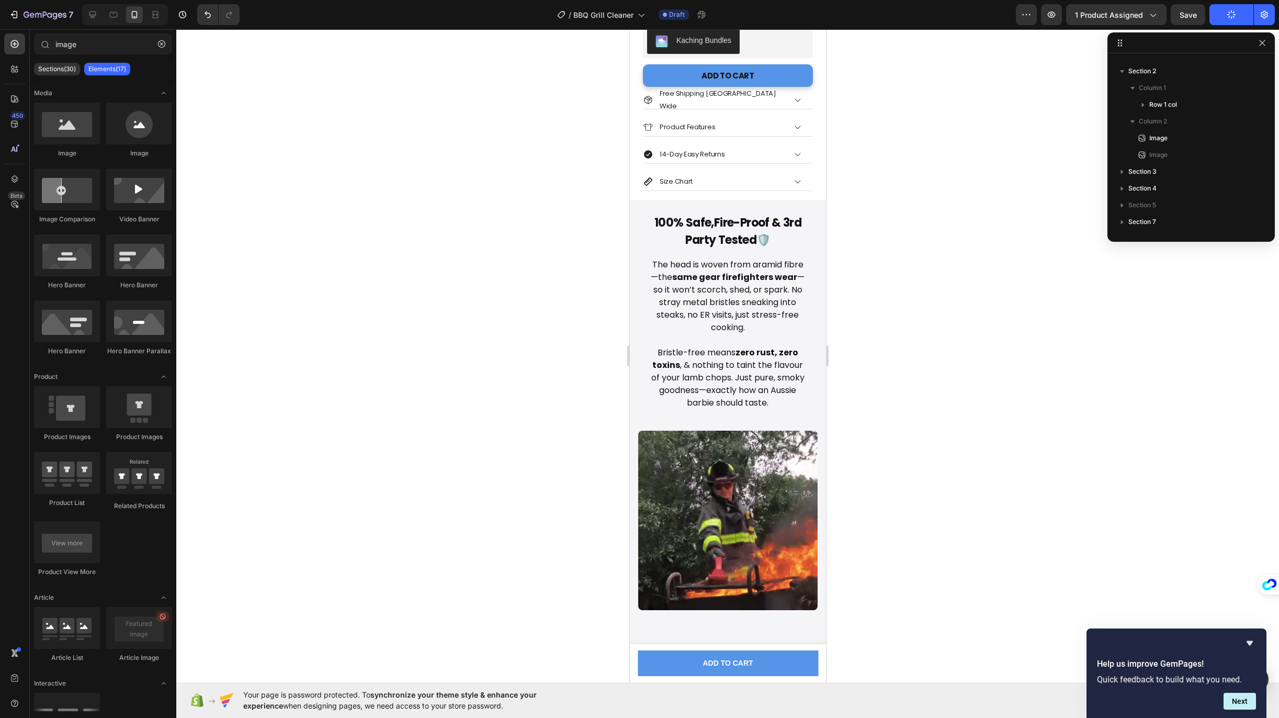
scroll to position [511, 0]
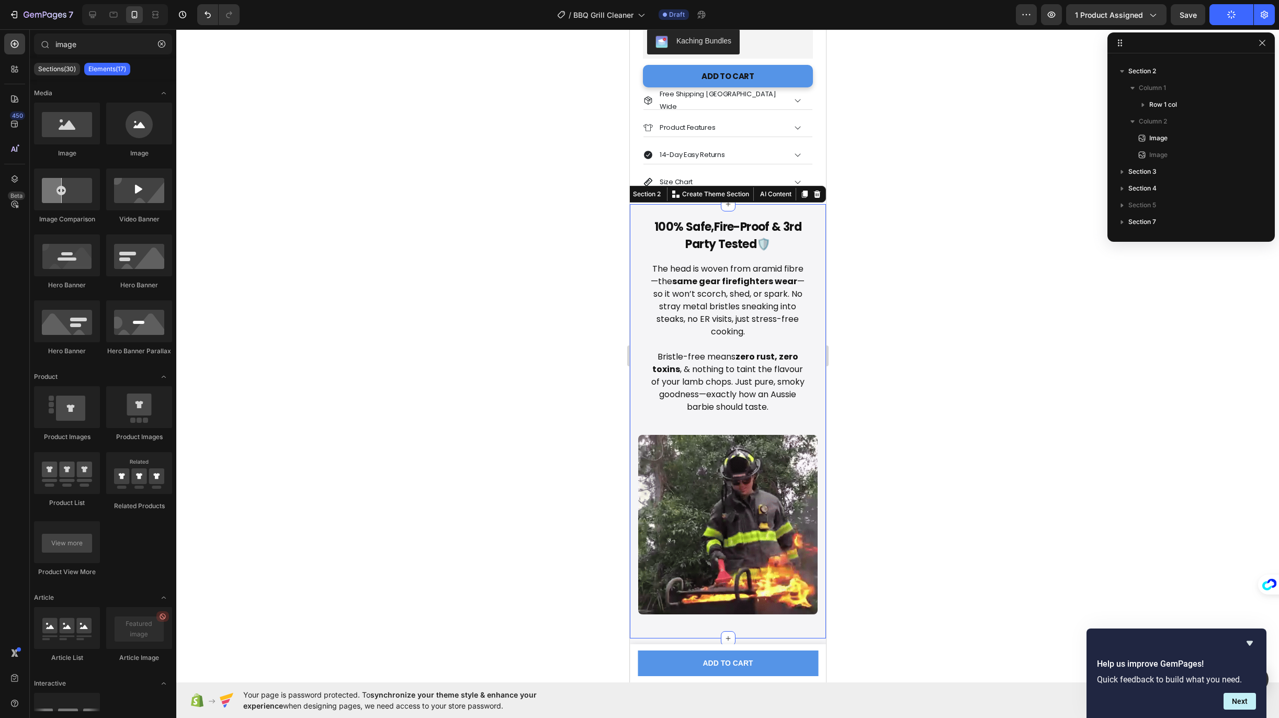
click at [809, 207] on div "100% Safe, Fire-Proof & 3rd Party Tested🛡️ Heading The head is woven from arami…" at bounding box center [727, 421] width 196 height 434
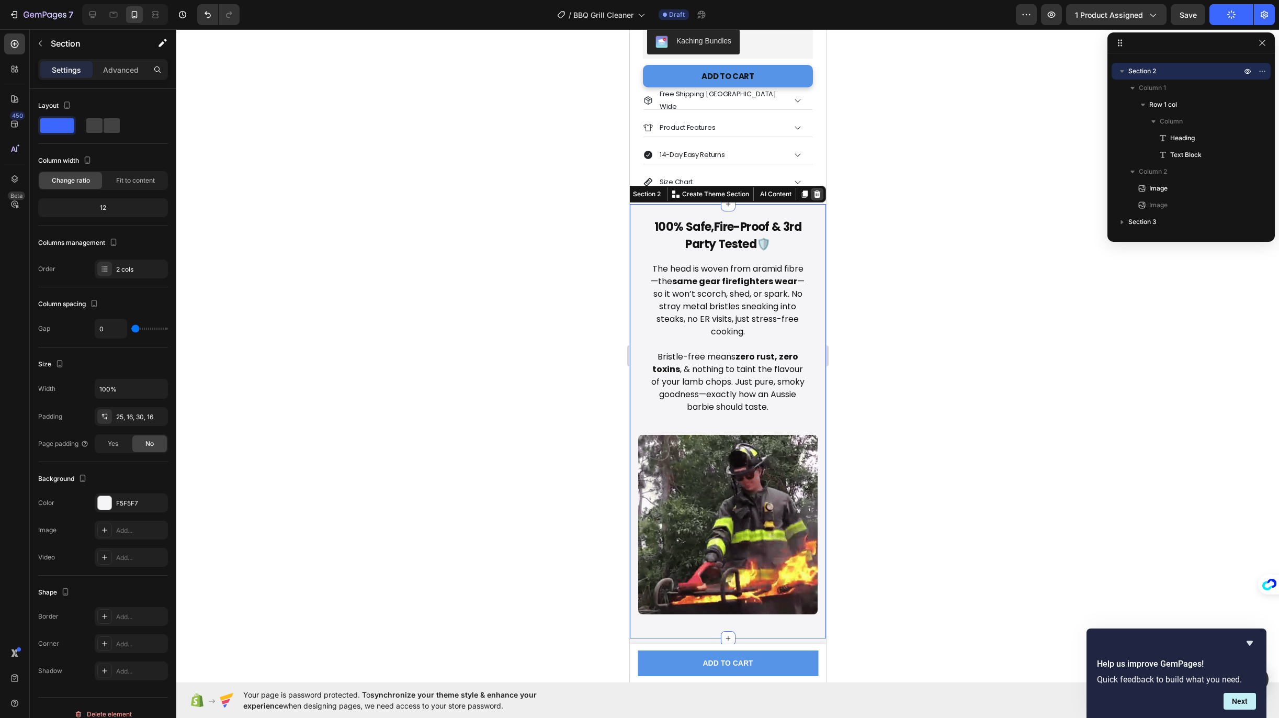
click at [813, 190] on icon at bounding box center [816, 193] width 7 height 7
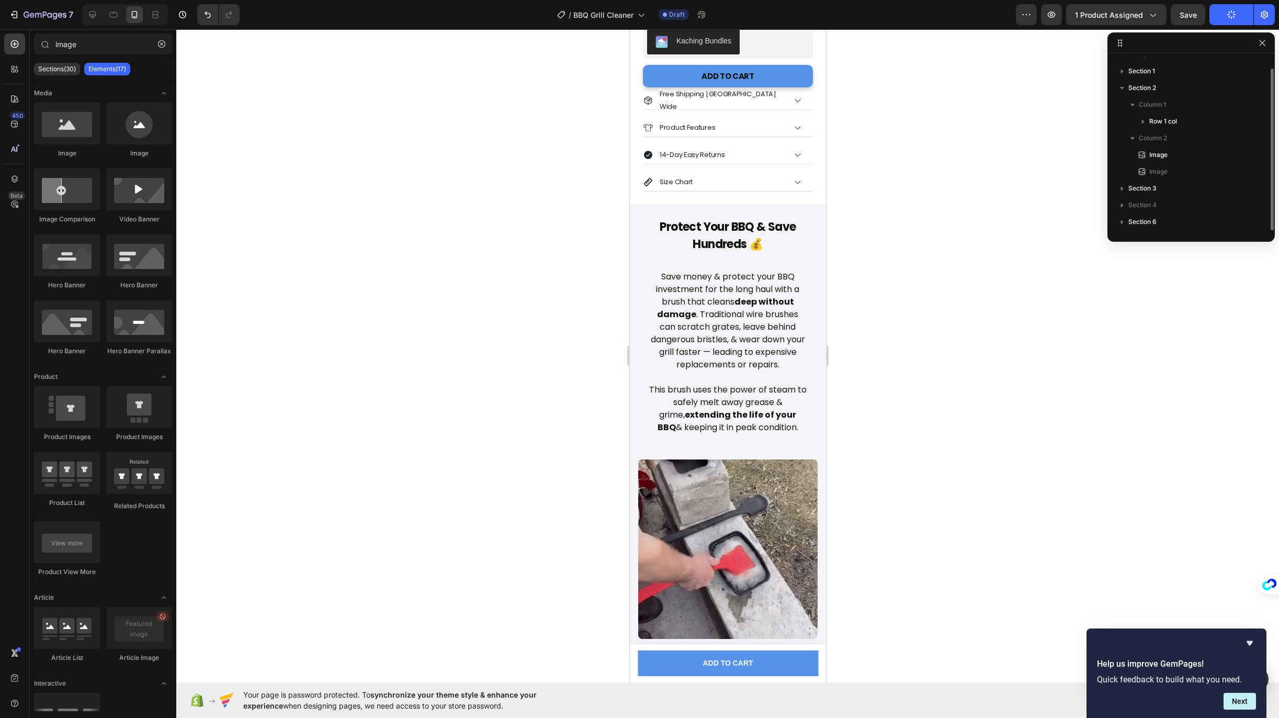
scroll to position [12, 0]
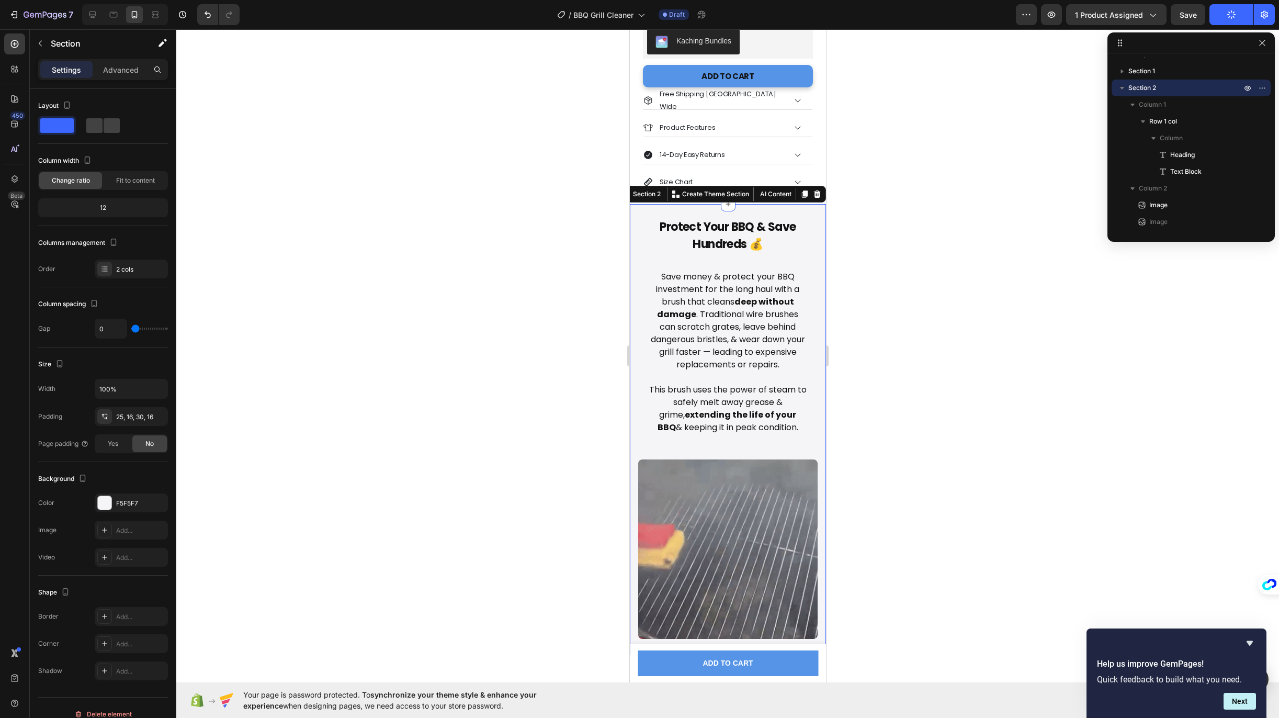
click at [811, 213] on div "Protect Your BBQ & Save Hundreds 💰 Heading Save money & protect your BBQ invest…" at bounding box center [727, 429] width 196 height 450
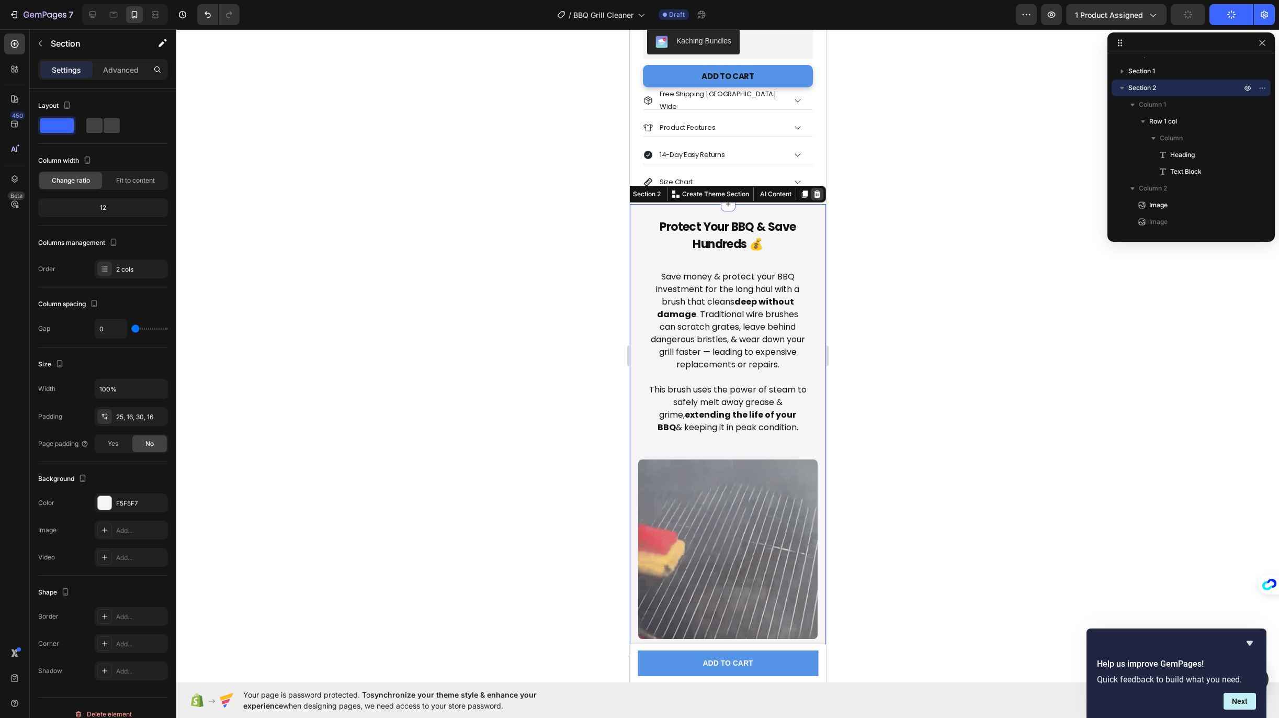
click at [813, 192] on icon at bounding box center [816, 193] width 7 height 7
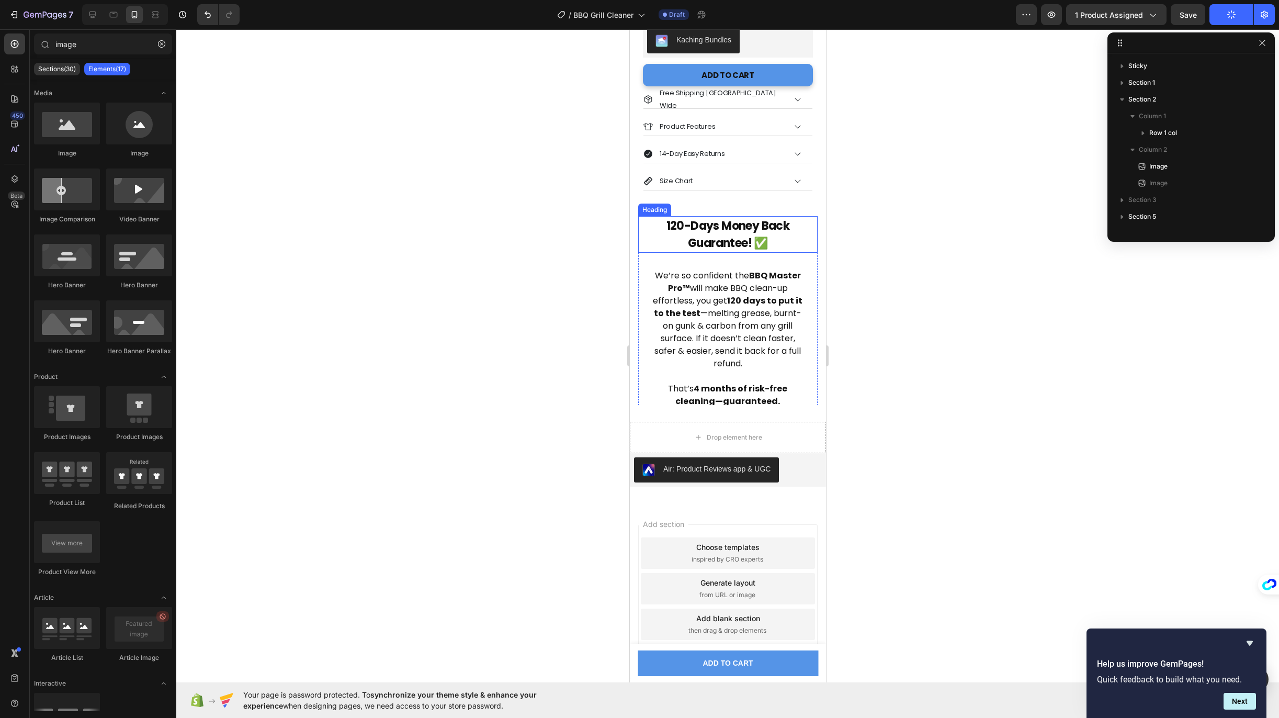
scroll to position [512, 0]
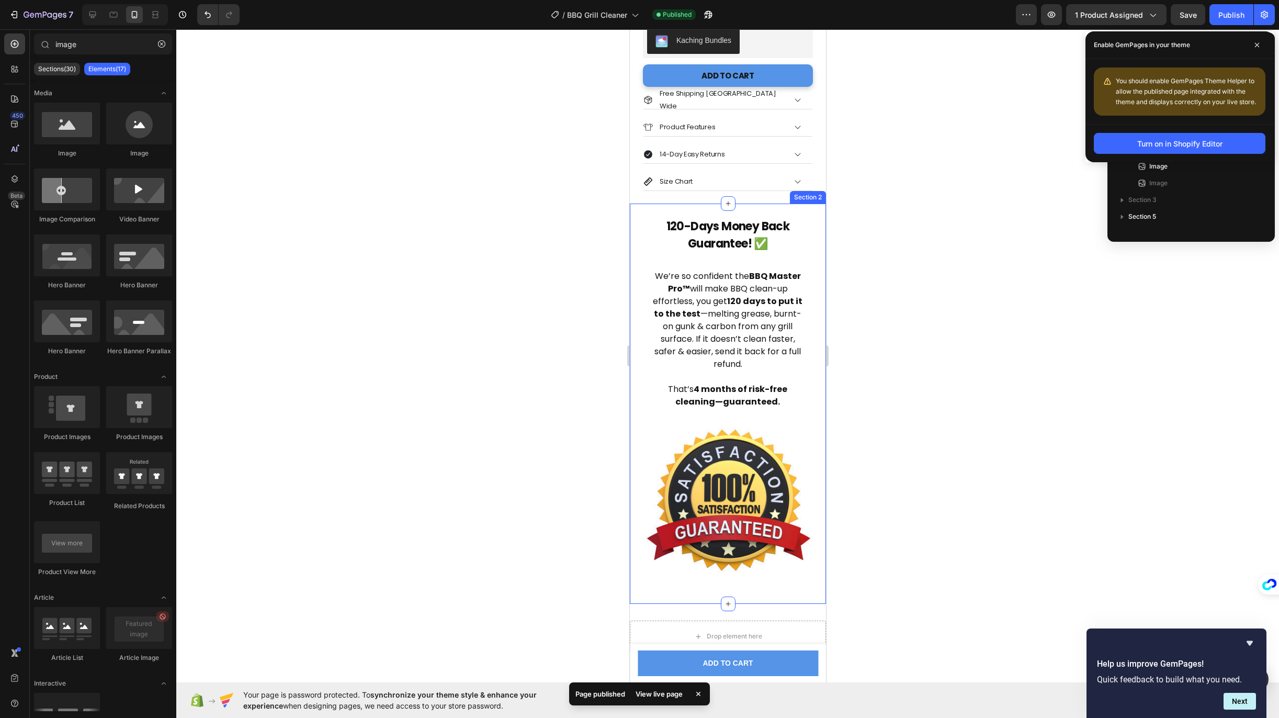
click at [800, 204] on div "120-Days Money Back Guarantee! ✅ Heading We’re so confident the BBQ Master Pro™…" at bounding box center [727, 403] width 196 height 400
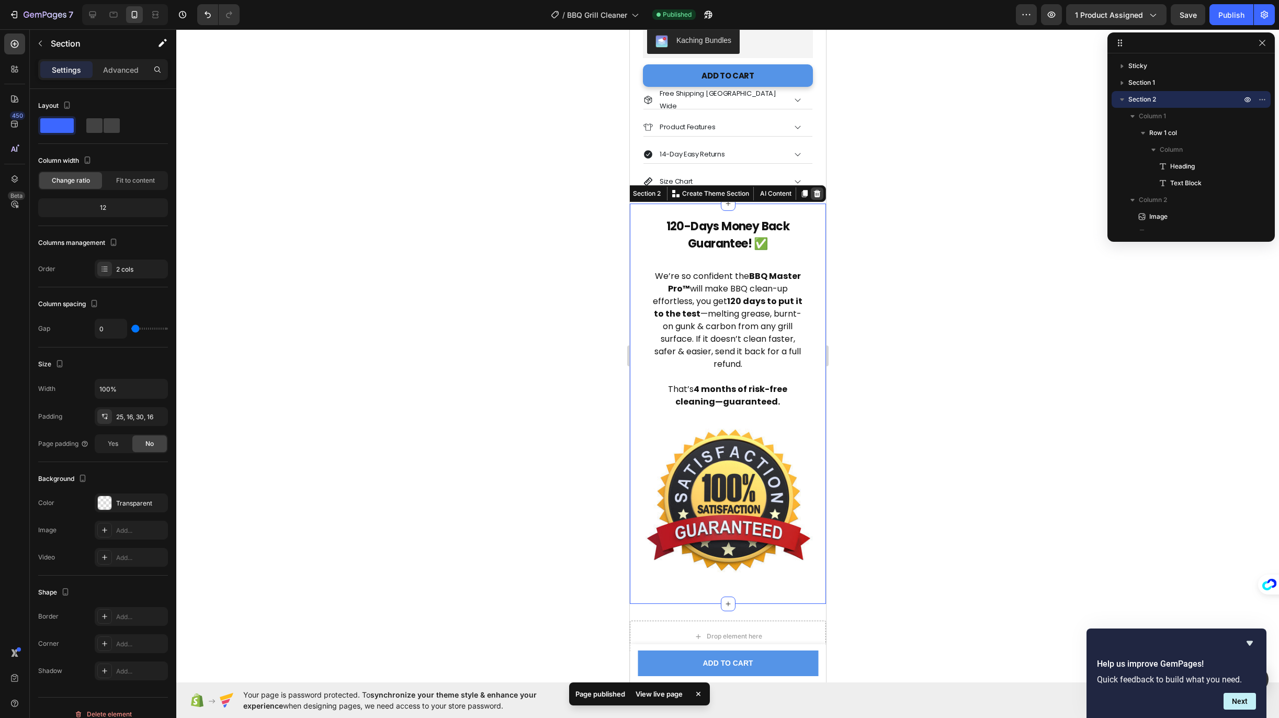
click at [812, 189] on icon at bounding box center [816, 193] width 8 height 8
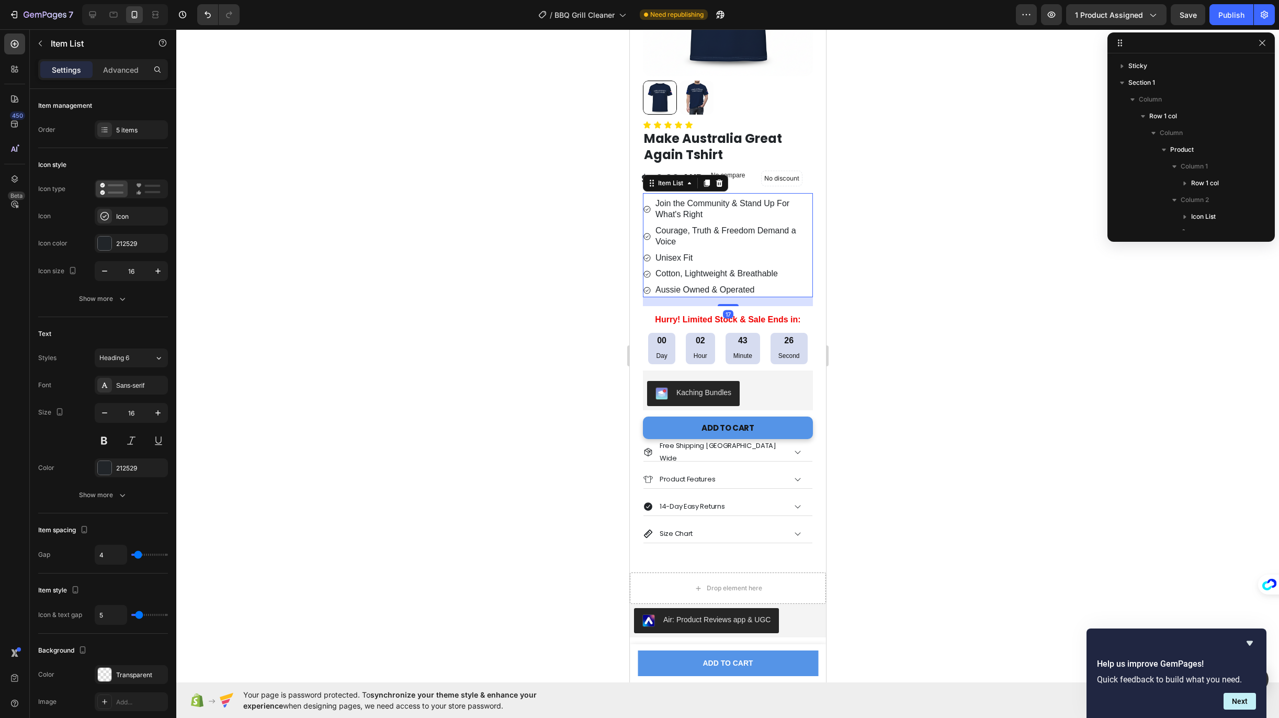
scroll to position [165, 0]
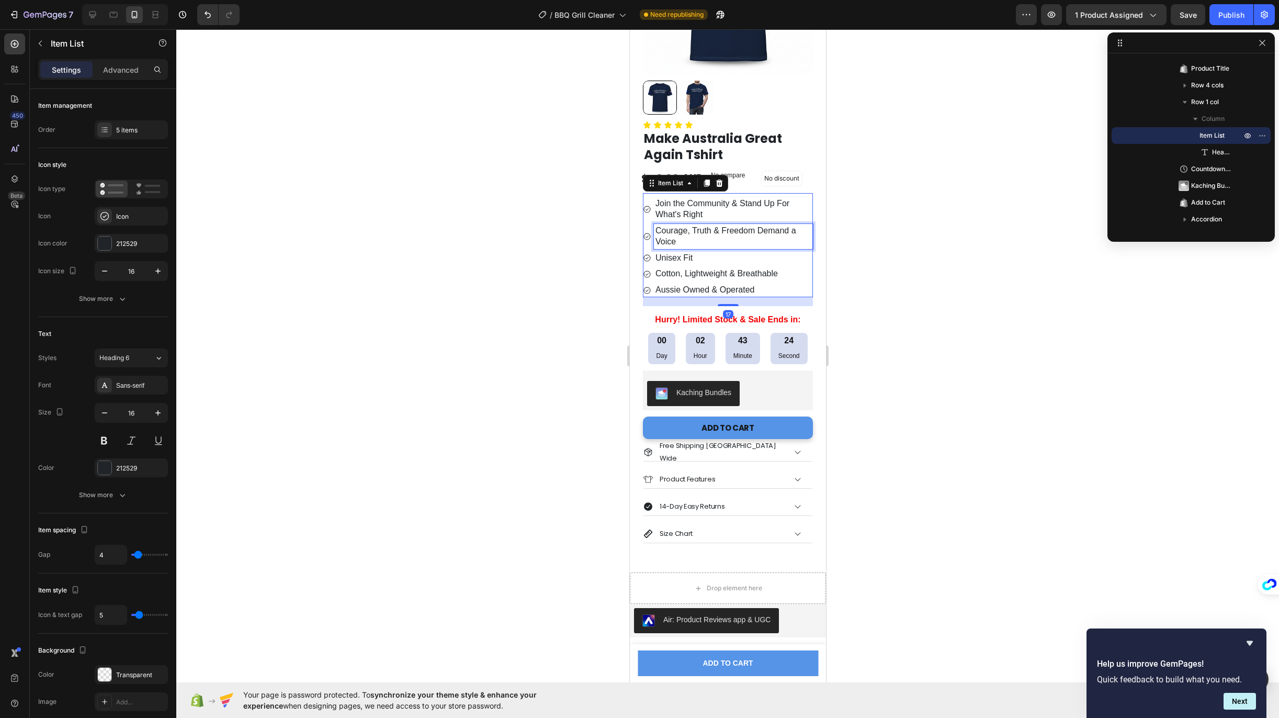
click at [721, 237] on p "Courage, Truth & Freedom Demand a Voice" at bounding box center [733, 236] width 156 height 22
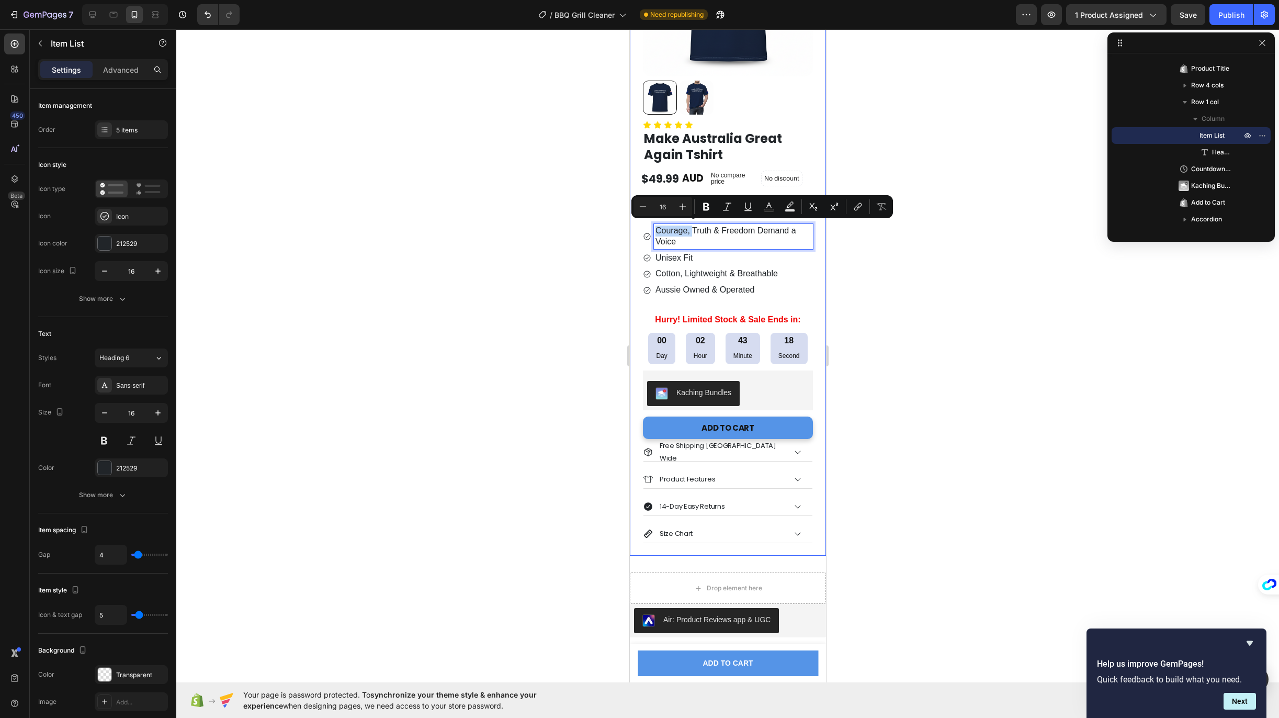
drag, startPoint x: 691, startPoint y: 227, endPoint x: 634, endPoint y: 229, distance: 56.5
click at [634, 229] on div "Product Images Row Icon Icon Icon Icon Icon Icon List Make Australia Great Agai…" at bounding box center [727, 230] width 196 height 649
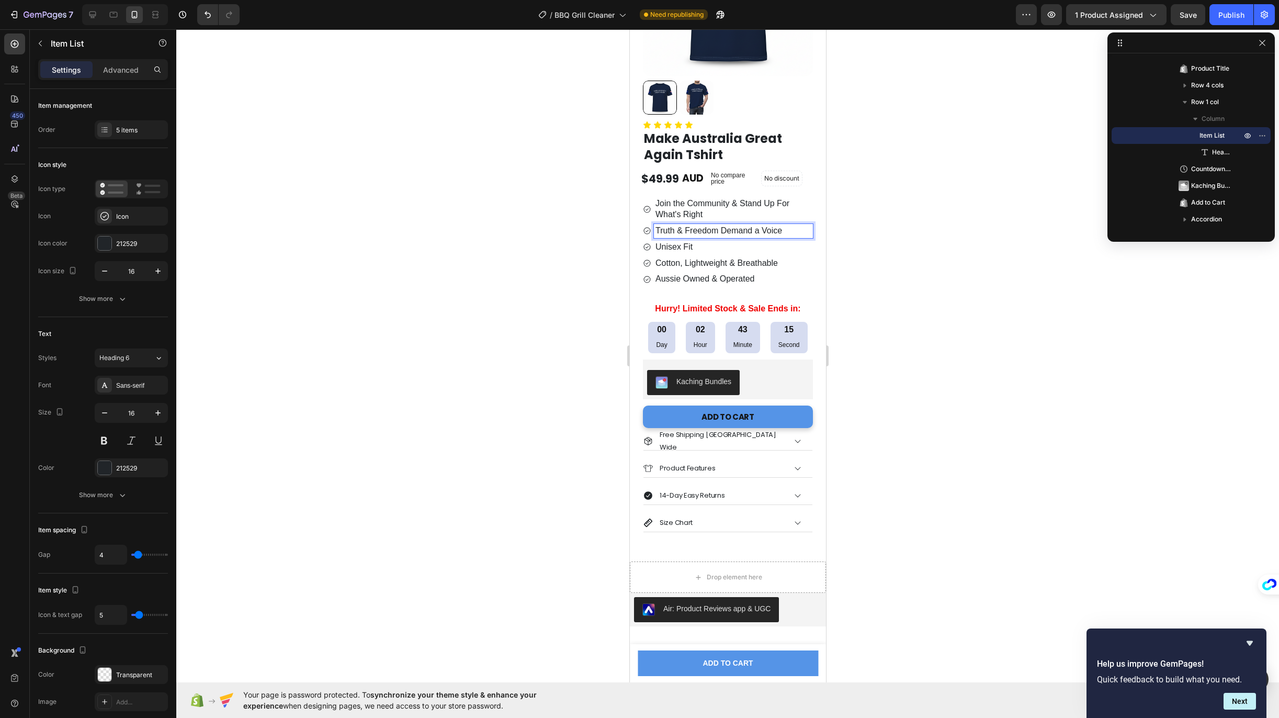
click at [708, 212] on p "Join the Community & Stand Up For What's Right" at bounding box center [733, 209] width 156 height 22
click at [704, 245] on p "Unisex Fit" at bounding box center [733, 247] width 156 height 11
click at [700, 226] on p "Truth & Freedom Demand a Voice" at bounding box center [733, 230] width 156 height 11
click at [728, 438] on p "Free Shipping [GEOGRAPHIC_DATA] Wide" at bounding box center [721, 440] width 124 height 25
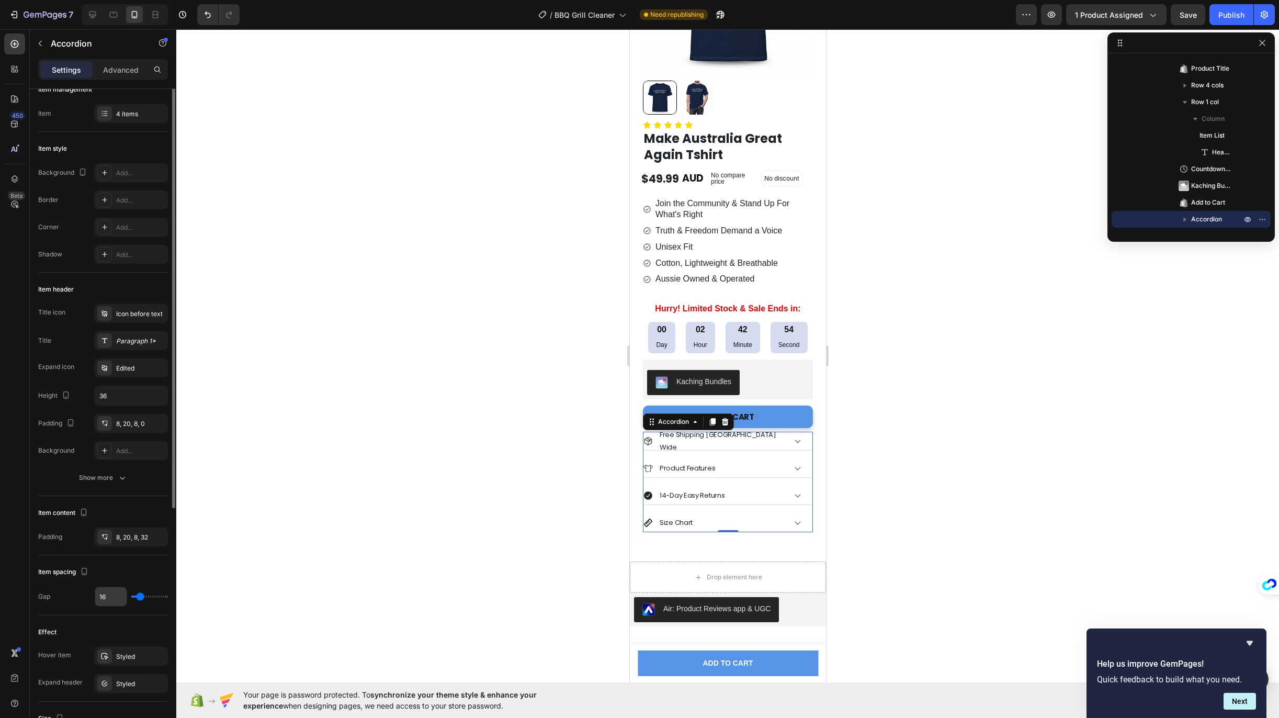
scroll to position [0, 0]
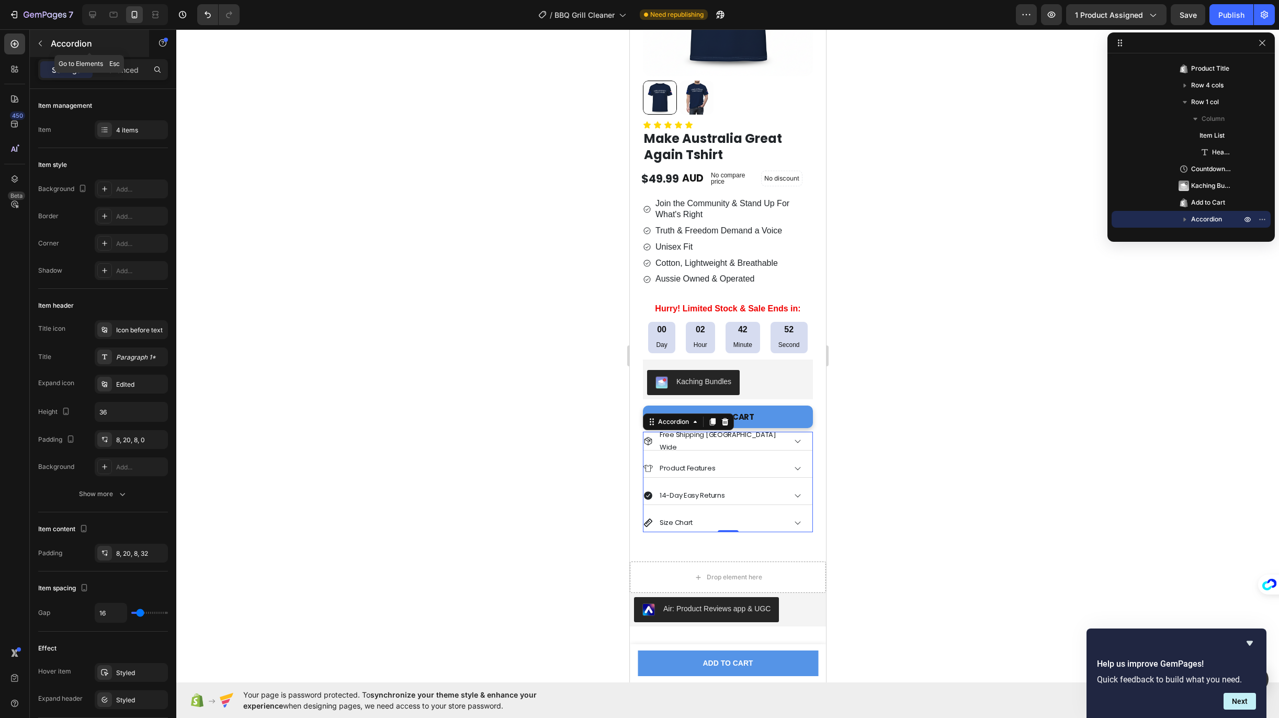
click at [36, 45] on button "button" at bounding box center [40, 43] width 17 height 17
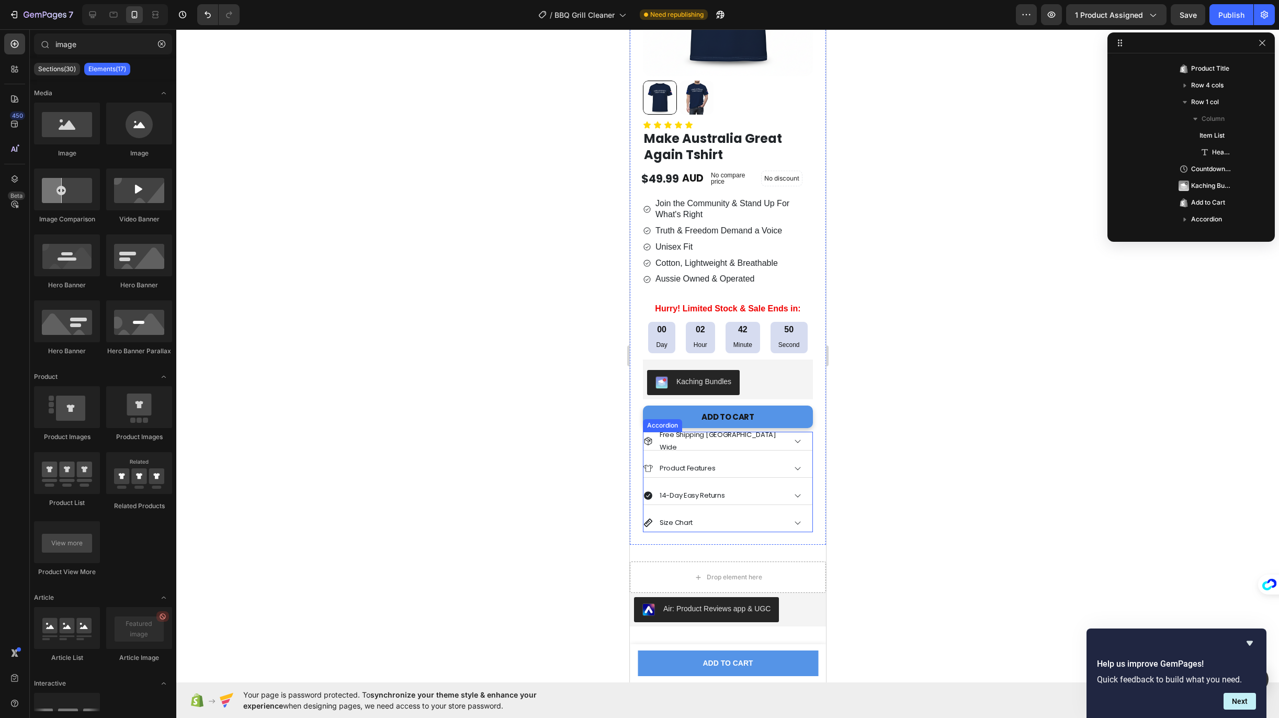
click at [713, 474] on div "Product Features" at bounding box center [727, 468] width 169 height 19
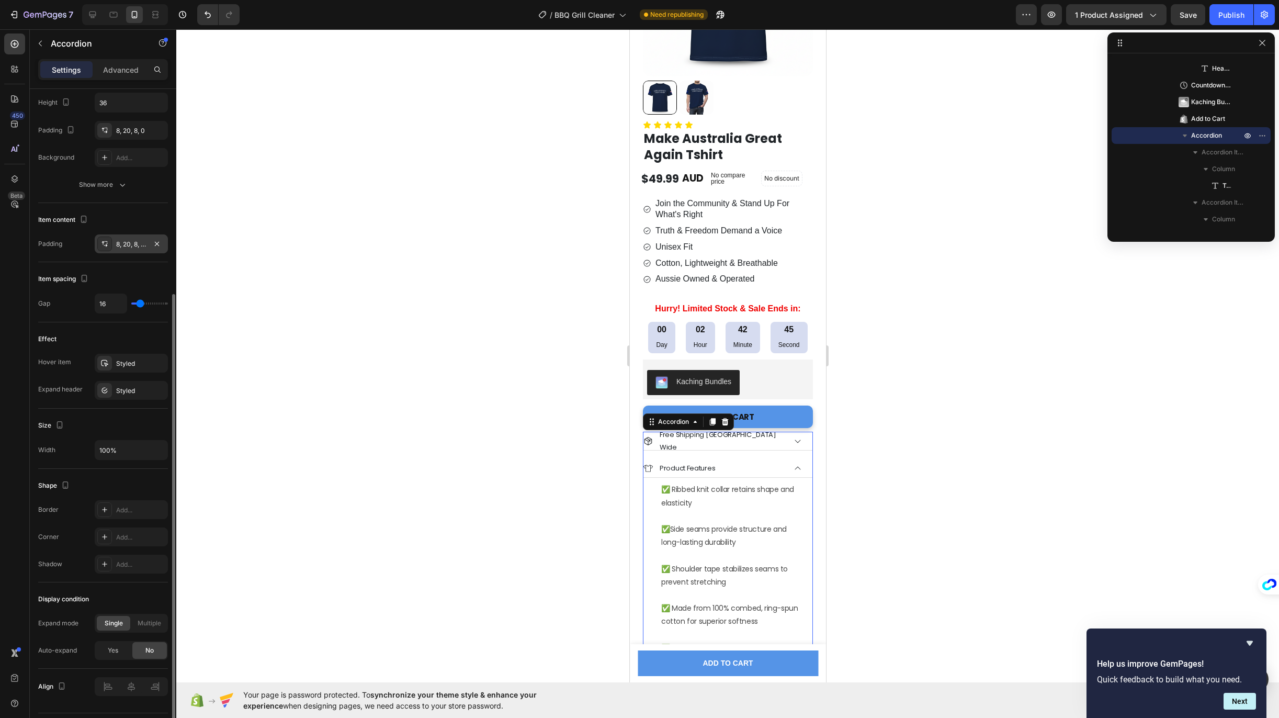
scroll to position [310, 0]
click at [695, 436] on p "Free Shipping [GEOGRAPHIC_DATA] Wide" at bounding box center [721, 440] width 124 height 25
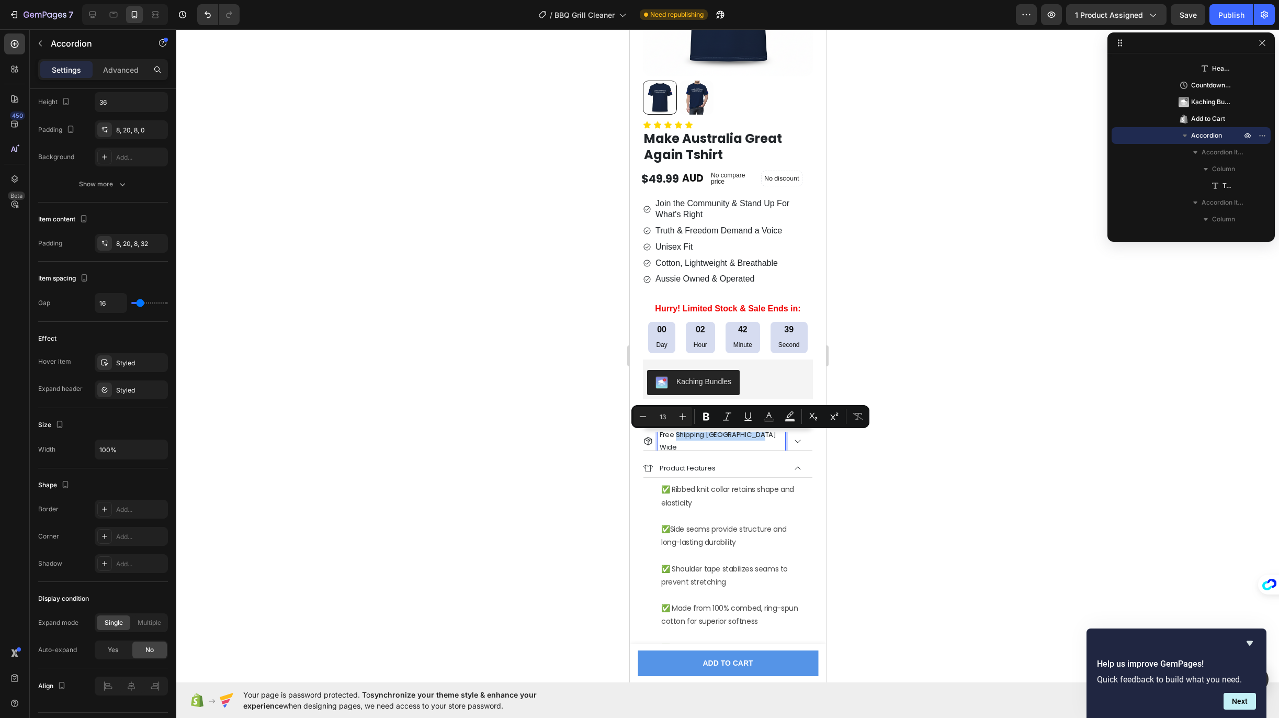
drag, startPoint x: 674, startPoint y: 436, endPoint x: 750, endPoint y: 438, distance: 76.4
click at [750, 438] on p "Free Shipping [GEOGRAPHIC_DATA] Wide" at bounding box center [721, 440] width 124 height 25
click at [681, 414] on icon "Editor contextual toolbar" at bounding box center [682, 416] width 10 height 10
type input "14"
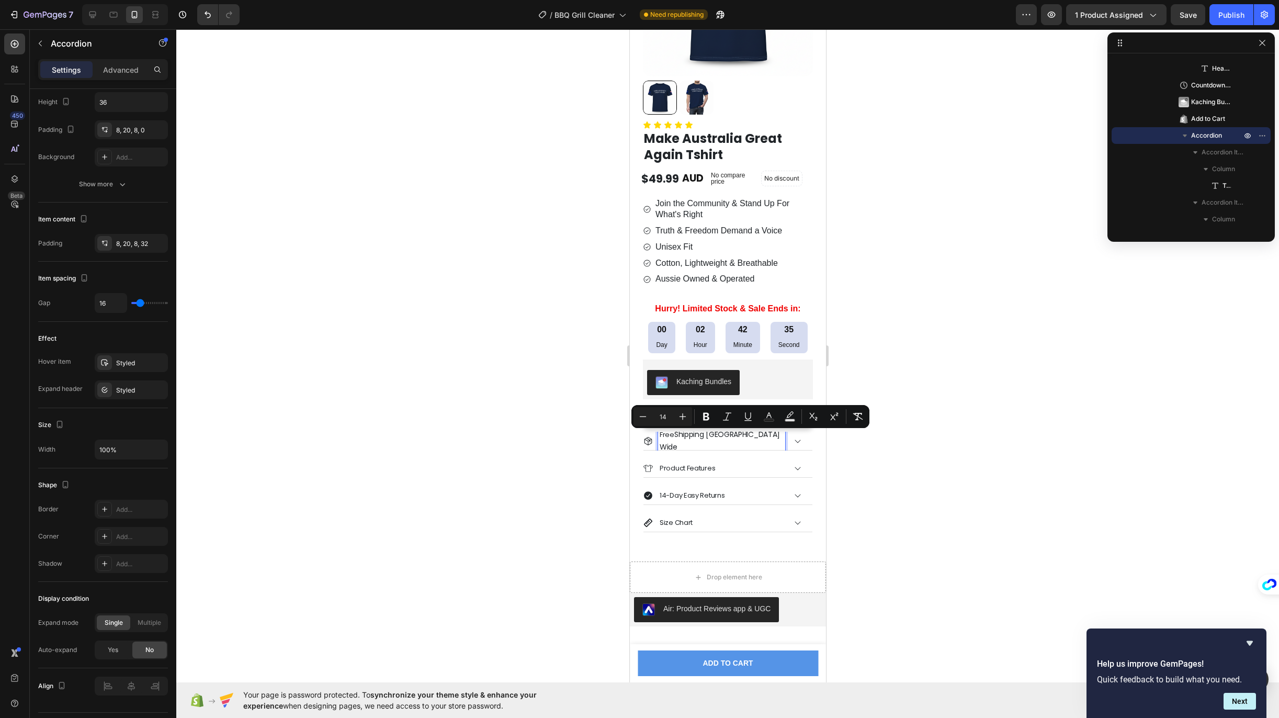
click at [673, 437] on p "Free Shipping Australia Wide" at bounding box center [721, 440] width 124 height 25
click at [666, 436] on p "Free Shipping Australia Wide" at bounding box center [721, 440] width 124 height 25
click at [674, 440] on p "Free Shipping Australia Wide" at bounding box center [721, 440] width 124 height 25
drag, startPoint x: 673, startPoint y: 437, endPoint x: 648, endPoint y: 435, distance: 25.2
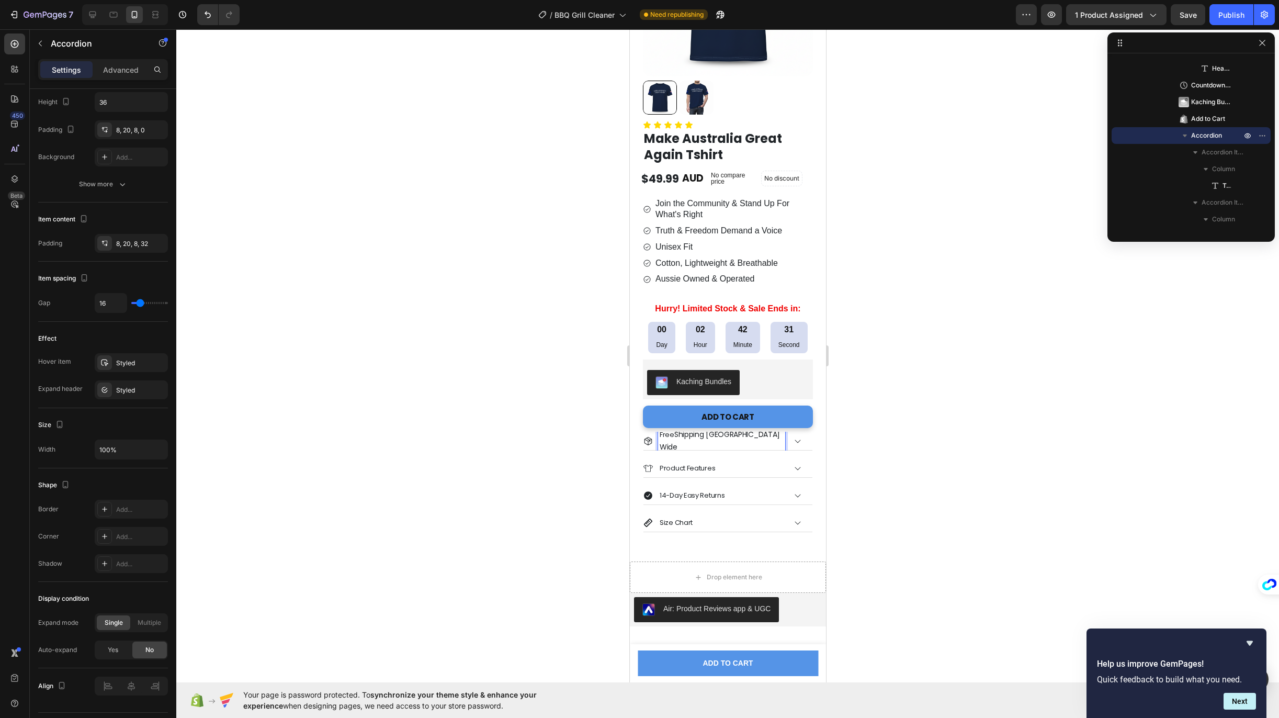
click at [648, 435] on div "Free Shipping Australia Wide" at bounding box center [714, 441] width 142 height 28
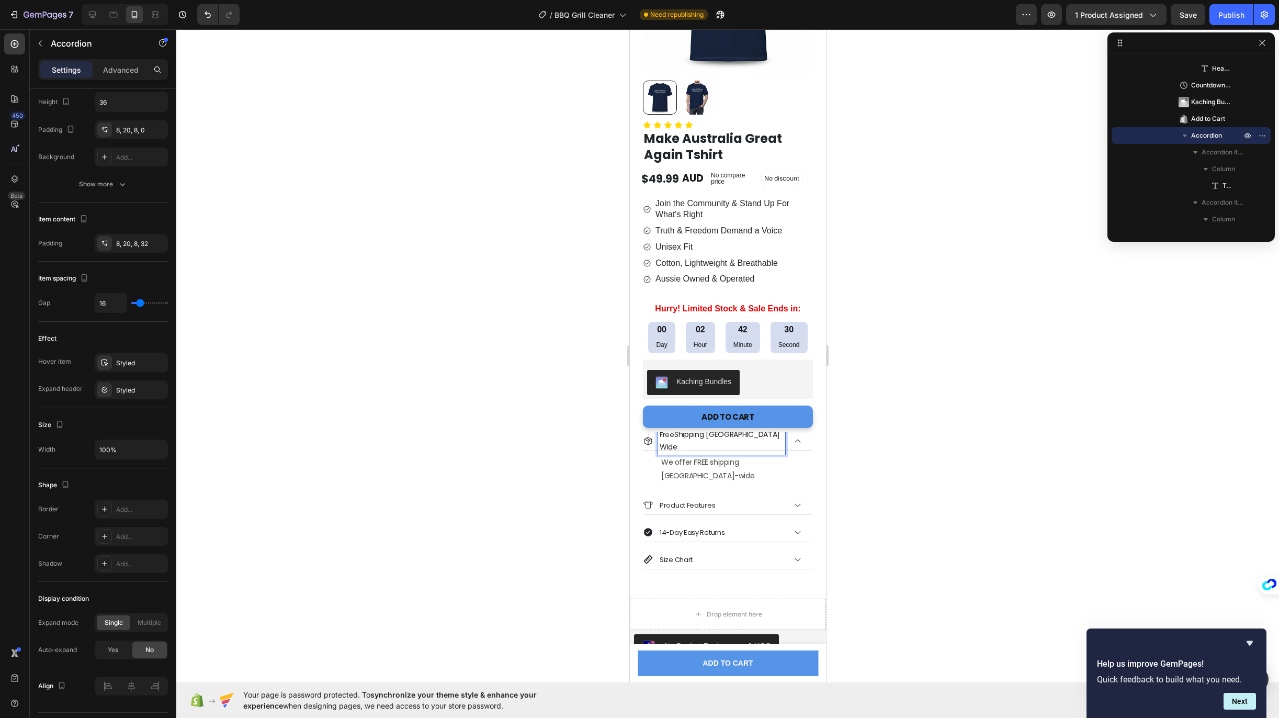
click at [663, 436] on p "Free Shipping Australia Wide" at bounding box center [721, 440] width 124 height 25
click at [680, 417] on icon "Editor contextual toolbar" at bounding box center [682, 416] width 10 height 10
type input "14"
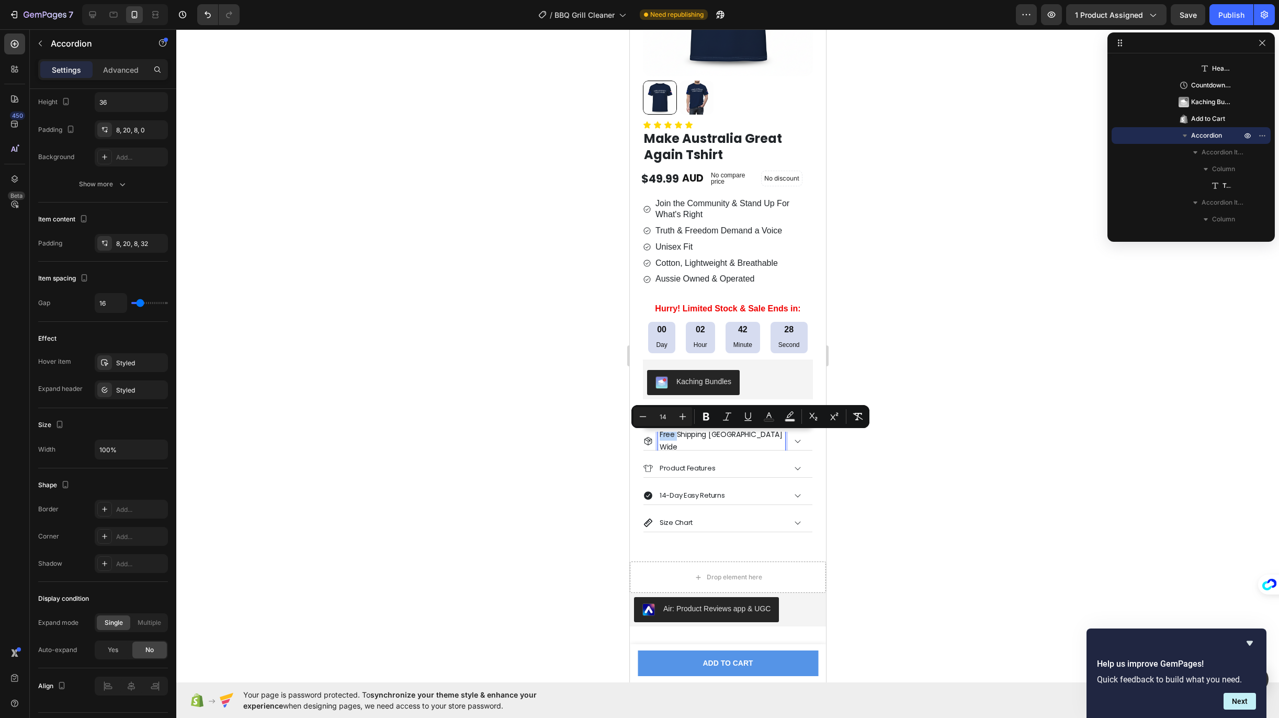
click at [673, 434] on span "Free Shipping [GEOGRAPHIC_DATA] Wide" at bounding box center [720, 440] width 123 height 22
click at [696, 439] on span "Free Shipping [GEOGRAPHIC_DATA] Wide" at bounding box center [720, 440] width 123 height 22
click at [667, 439] on span "Free Shipping [GEOGRAPHIC_DATA] Wide" at bounding box center [720, 440] width 123 height 22
drag, startPoint x: 658, startPoint y: 436, endPoint x: 760, endPoint y: 436, distance: 102.5
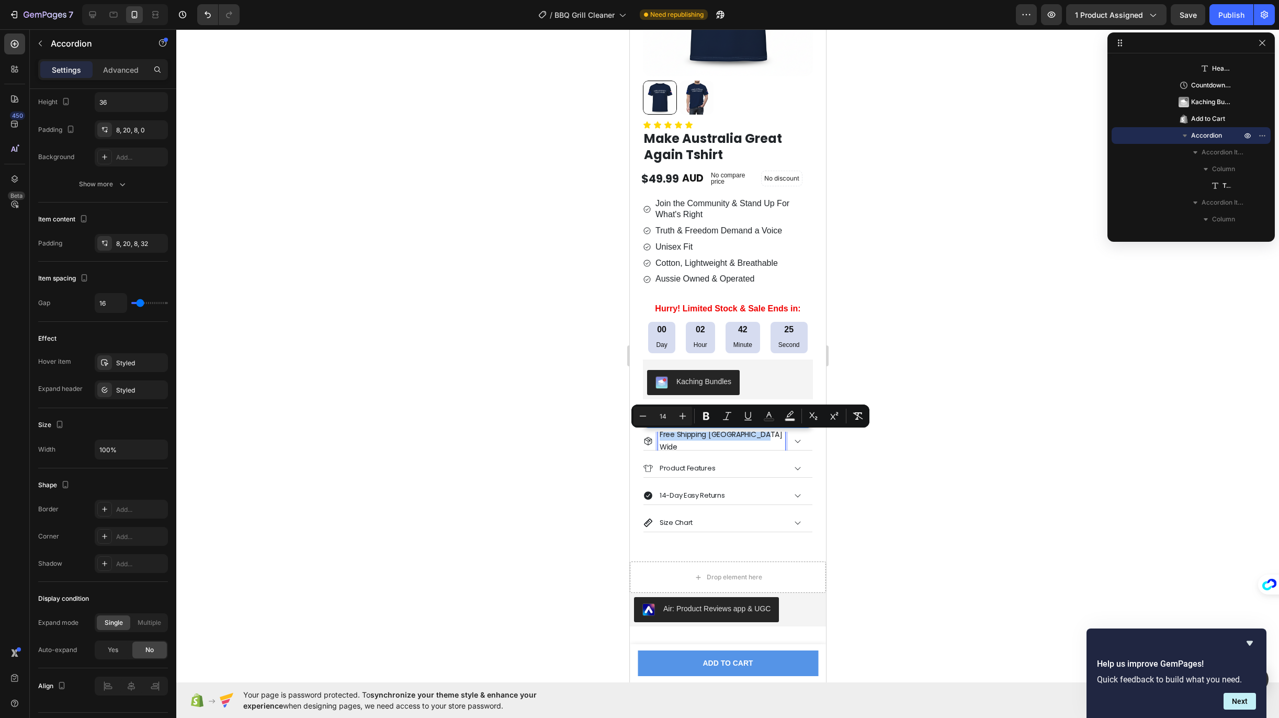
click at [760, 436] on div "Free Shipping [GEOGRAPHIC_DATA] Wide" at bounding box center [714, 441] width 142 height 28
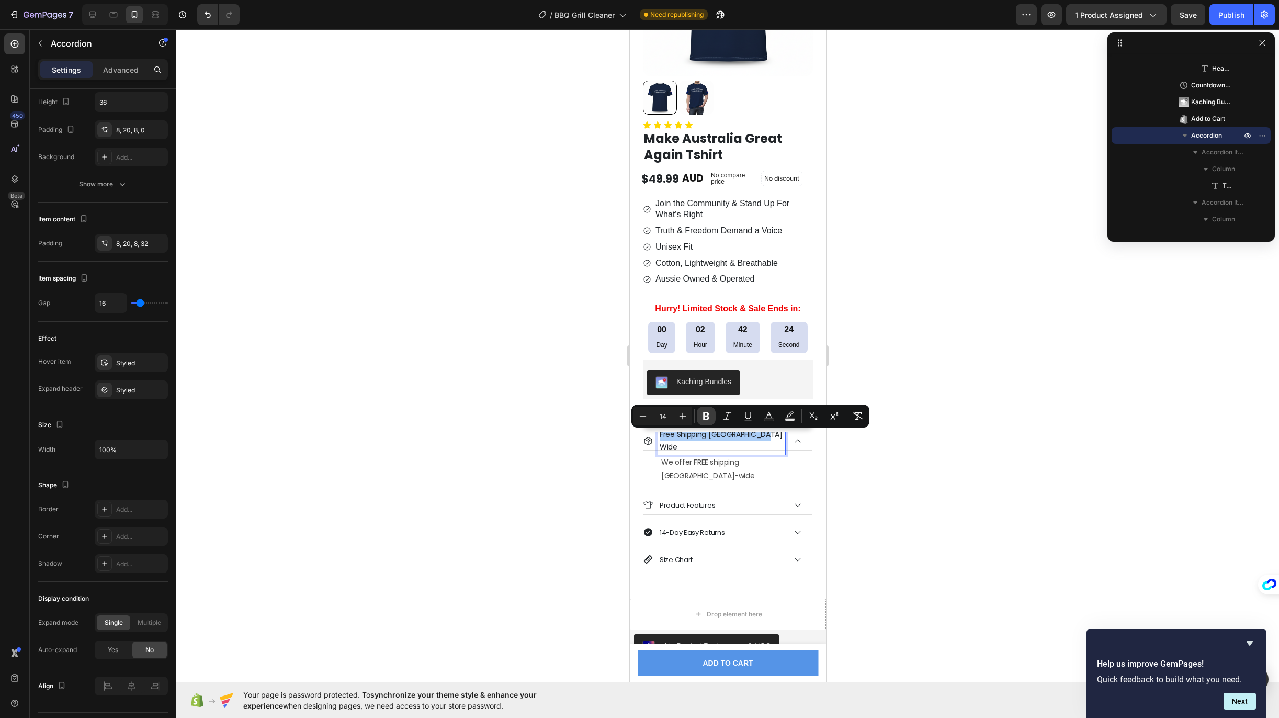
click at [707, 417] on icon "Editor contextual toolbar" at bounding box center [706, 416] width 10 height 10
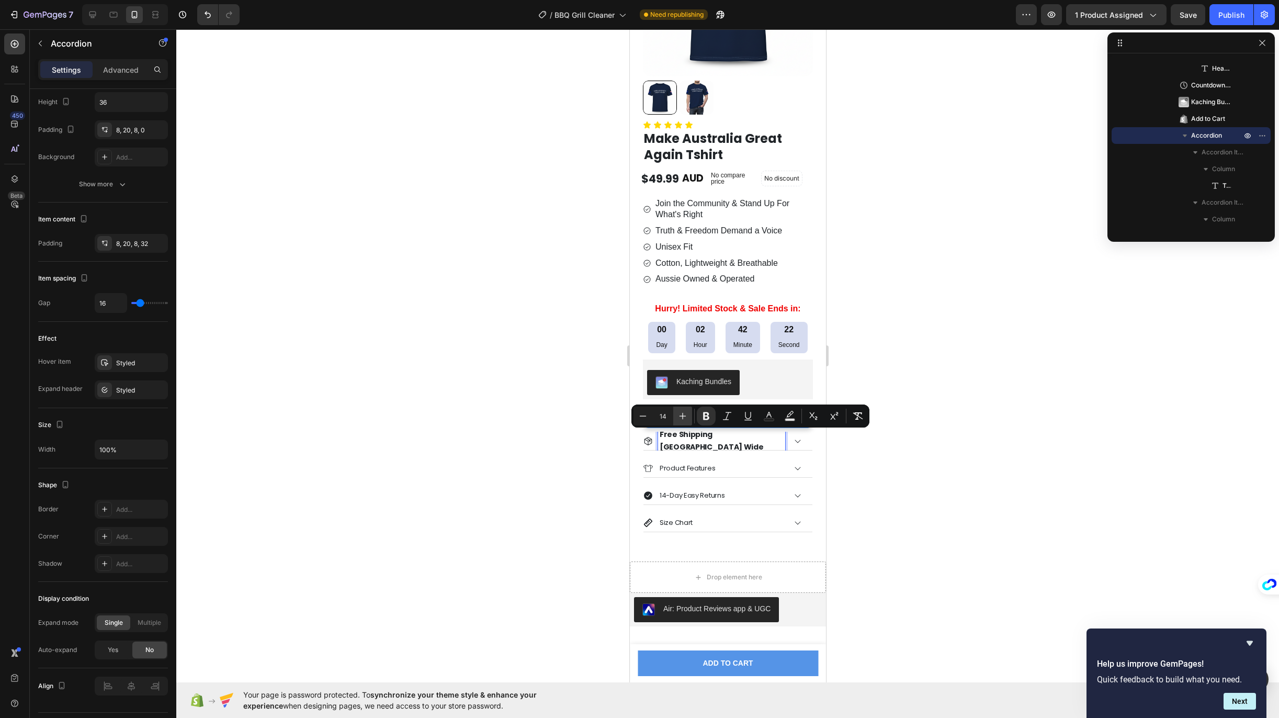
click at [682, 416] on icon "Editor contextual toolbar" at bounding box center [682, 416] width 7 height 7
type input "15"
click at [686, 462] on p "Product Features" at bounding box center [686, 468] width 55 height 12
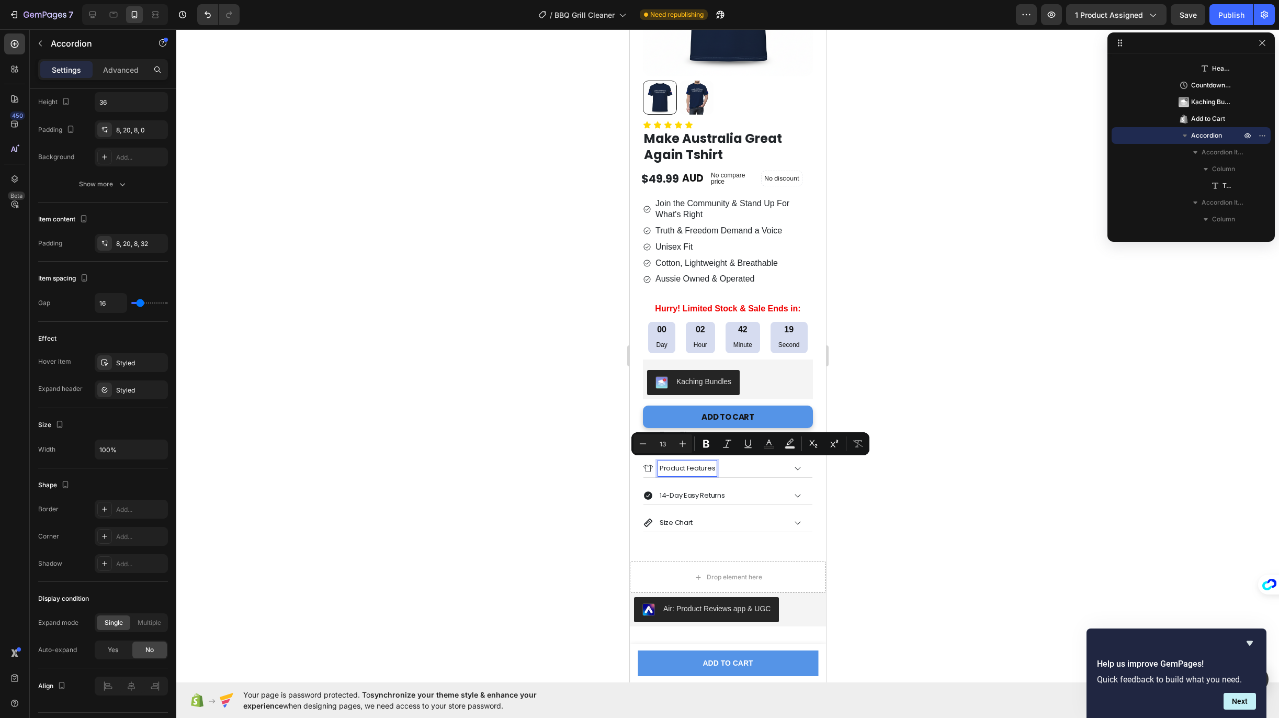
click at [668, 463] on p "Product Features" at bounding box center [686, 468] width 55 height 12
drag, startPoint x: 657, startPoint y: 463, endPoint x: 717, endPoint y: 464, distance: 60.2
click at [717, 464] on div "Product Features" at bounding box center [714, 467] width 142 height 15
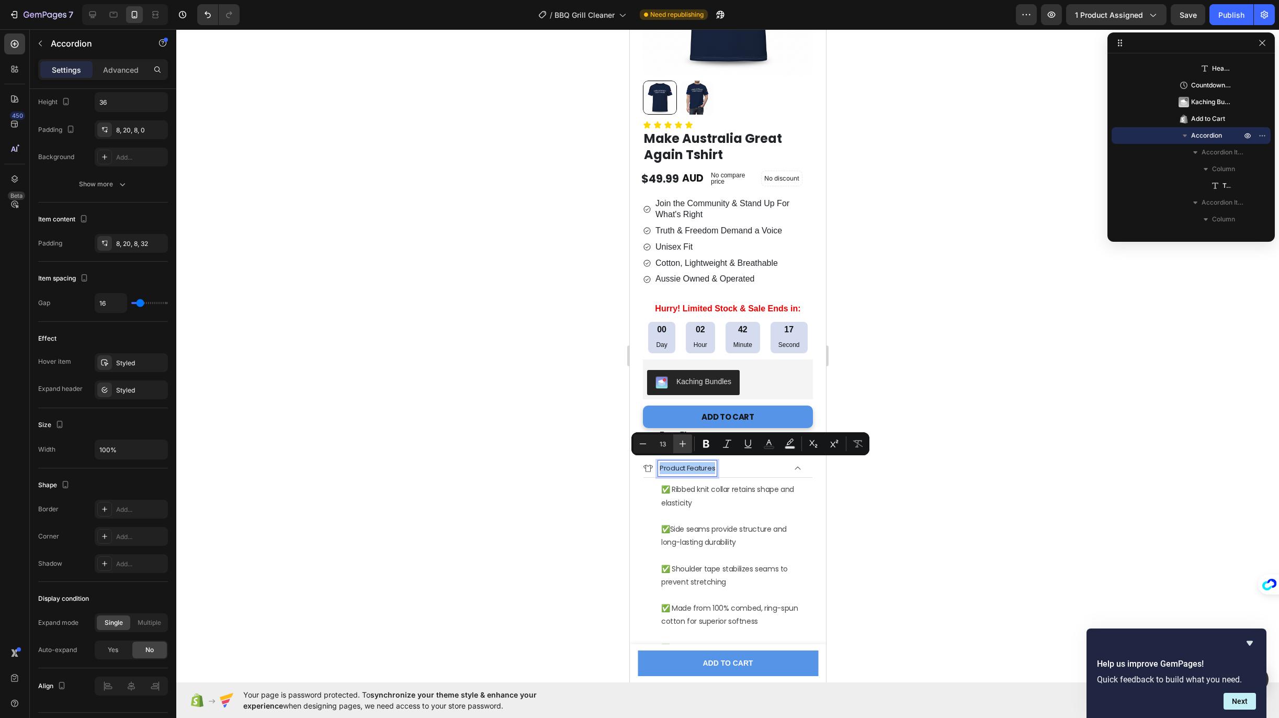
click at [686, 444] on icon "Editor contextual toolbar" at bounding box center [682, 443] width 10 height 10
type input "15"
click at [700, 445] on button "Bold" at bounding box center [706, 443] width 19 height 19
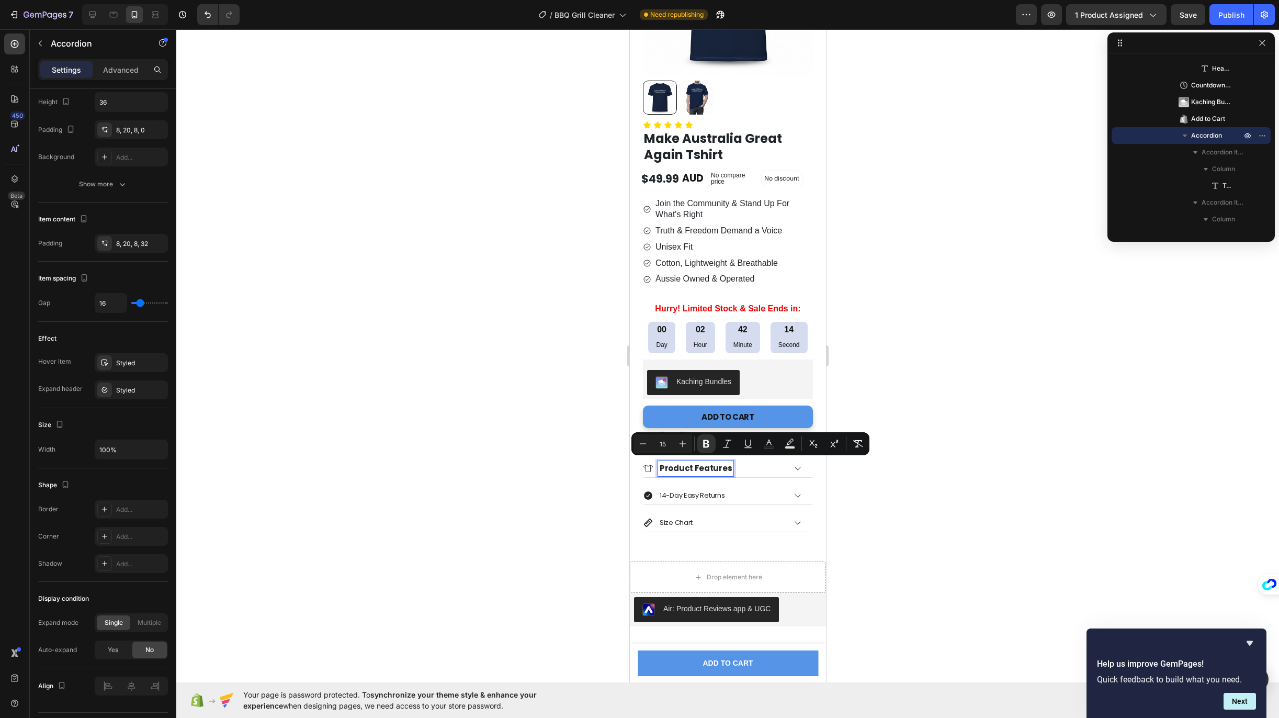
click at [692, 490] on p "14-Day Easy Returns" at bounding box center [691, 495] width 65 height 12
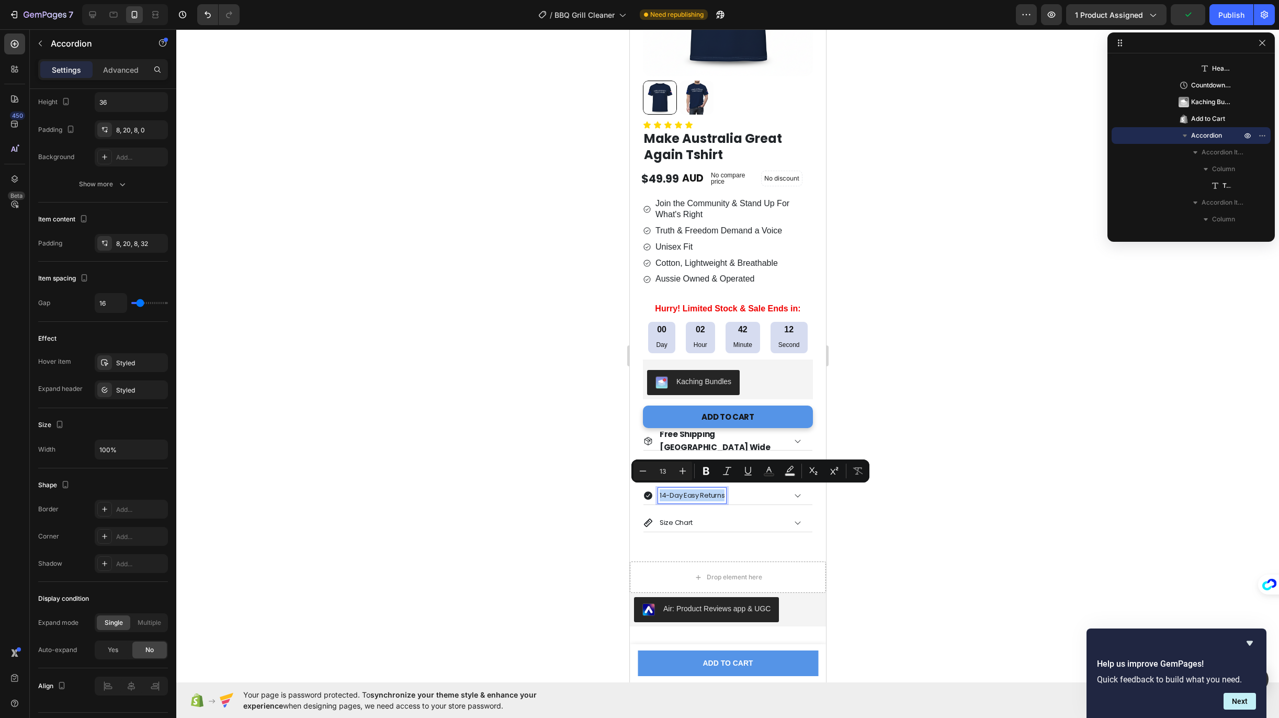
drag, startPoint x: 659, startPoint y: 491, endPoint x: 730, endPoint y: 490, distance: 71.1
click at [730, 490] on div "14-Day Easy Returns" at bounding box center [714, 494] width 142 height 15
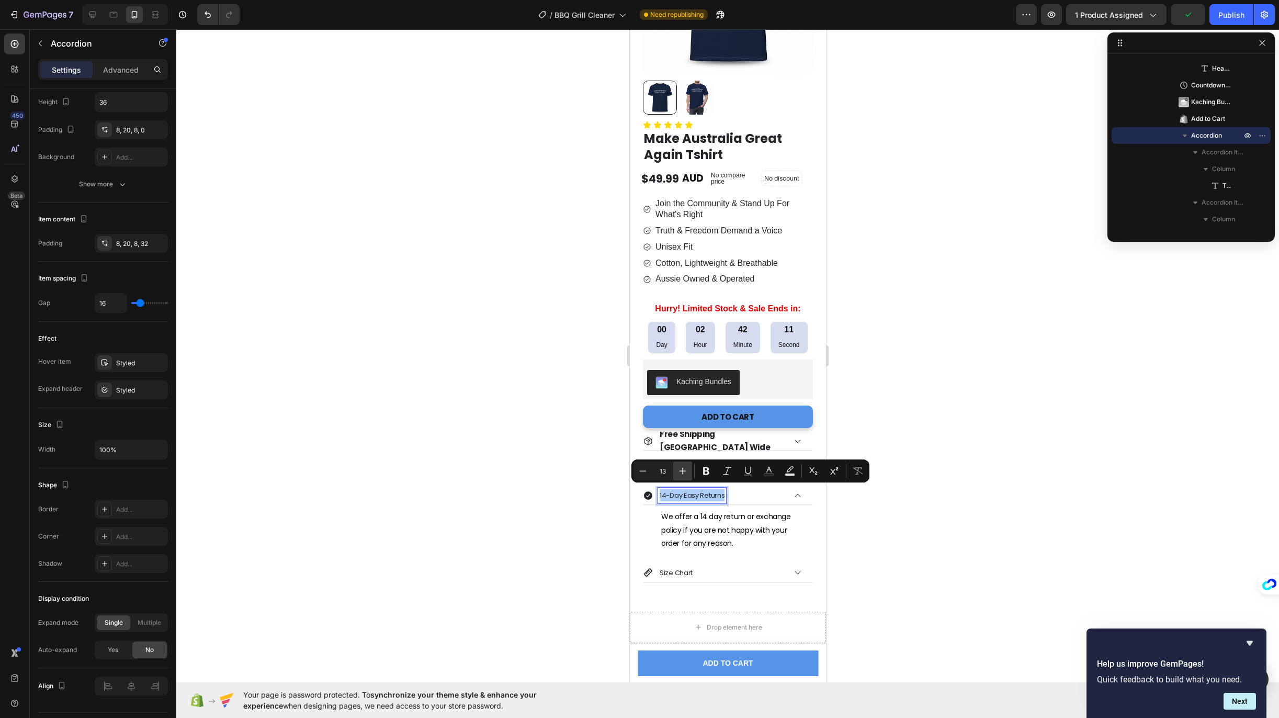
click at [682, 469] on icon "Editor contextual toolbar" at bounding box center [682, 471] width 7 height 7
click at [682, 470] on icon "Editor contextual toolbar" at bounding box center [682, 471] width 7 height 7
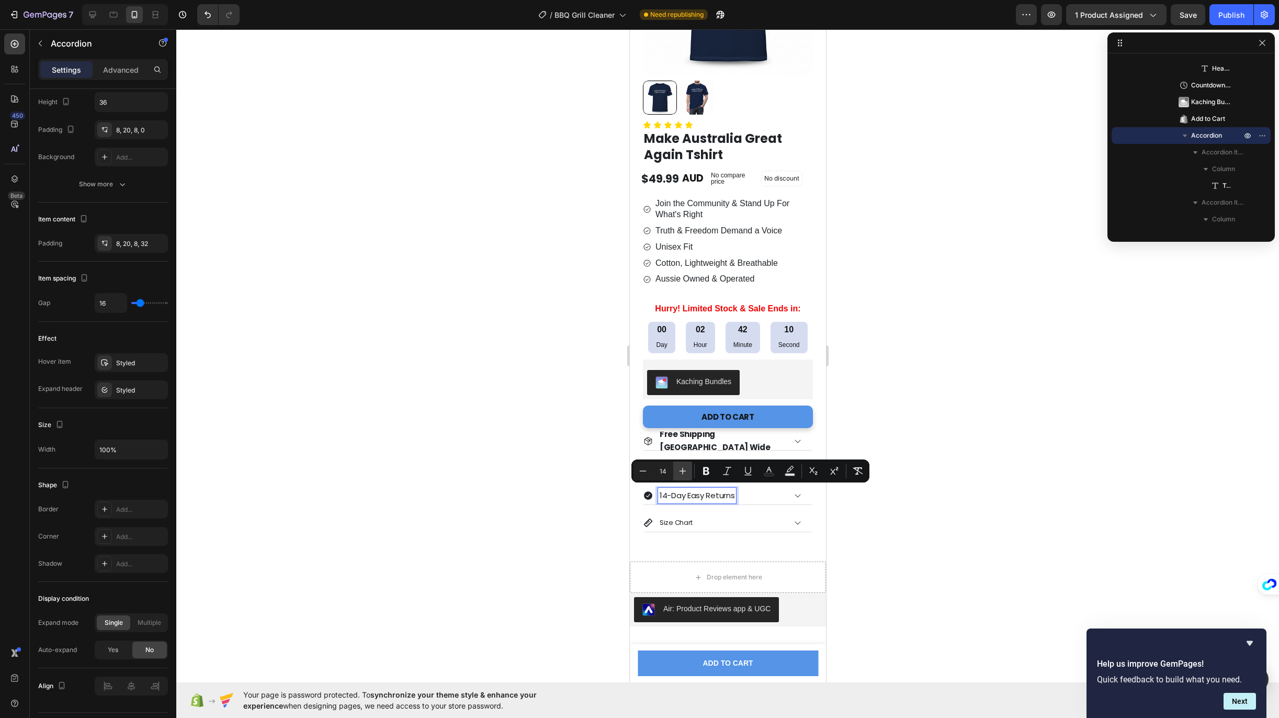
type input "15"
click at [703, 470] on icon "Editor contextual toolbar" at bounding box center [706, 470] width 10 height 10
click at [679, 517] on p "Size Chart" at bounding box center [675, 522] width 33 height 12
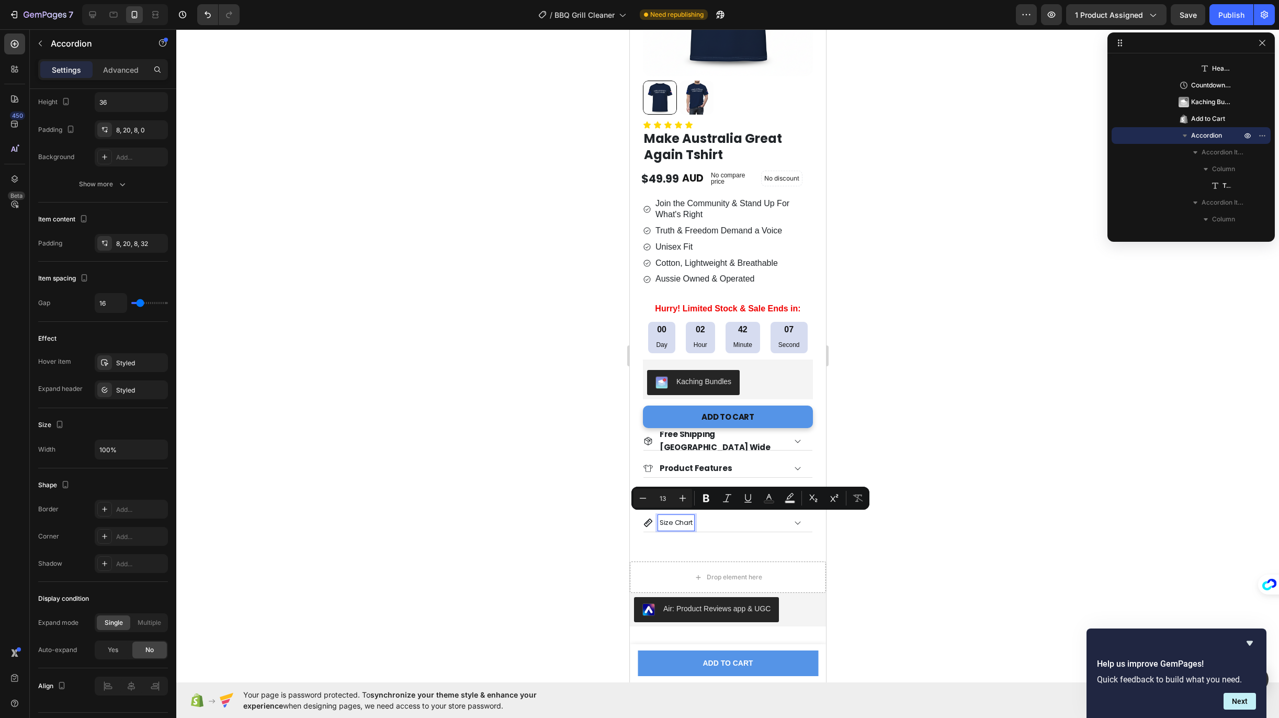
click at [666, 519] on p "Size Chart" at bounding box center [675, 522] width 33 height 12
drag, startPoint x: 659, startPoint y: 518, endPoint x: 709, endPoint y: 520, distance: 49.2
click at [709, 520] on div "Size Chart" at bounding box center [714, 522] width 142 height 15
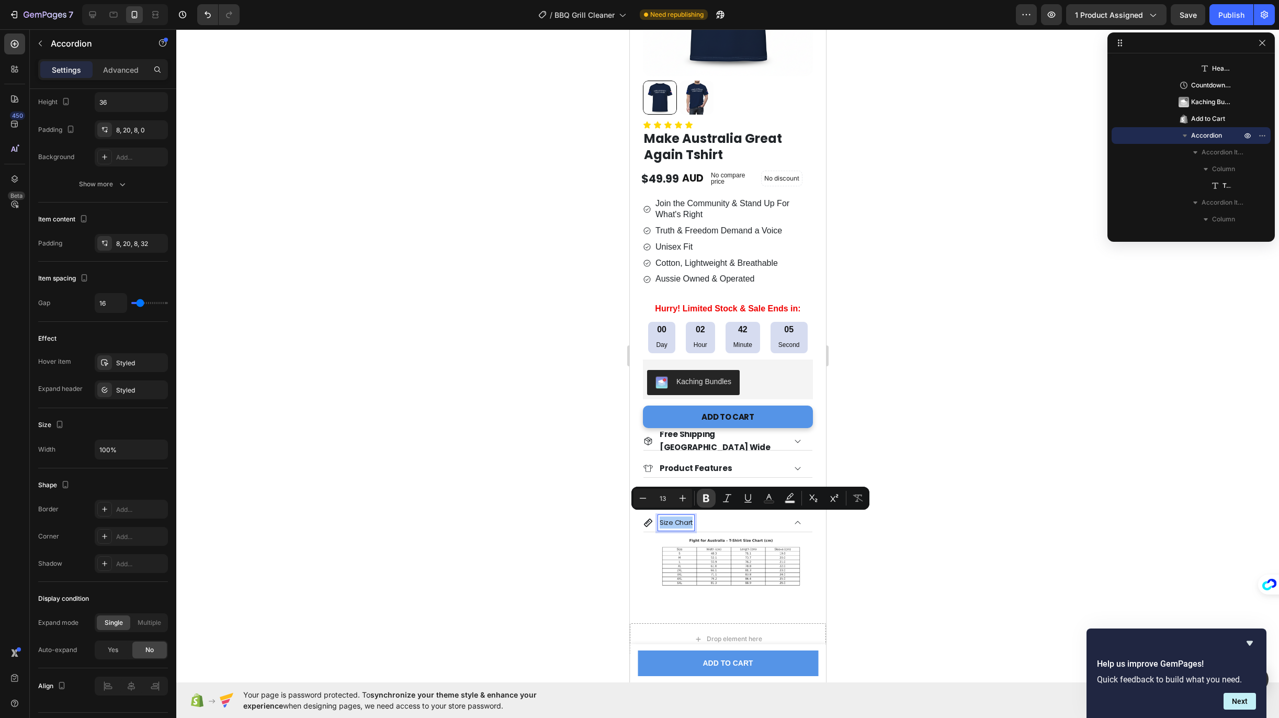
click at [700, 500] on button "Bold" at bounding box center [706, 497] width 19 height 19
click at [685, 499] on icon "Editor contextual toolbar" at bounding box center [682, 498] width 10 height 10
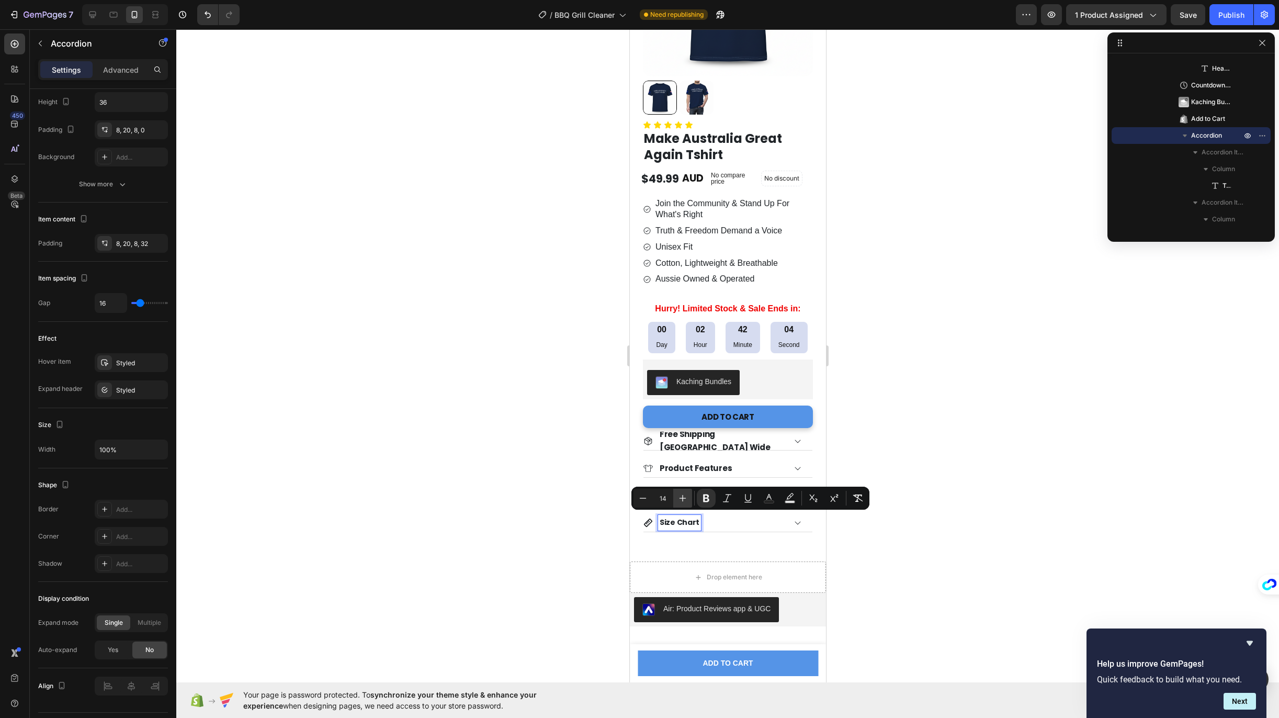
click at [685, 499] on icon "Editor contextual toolbar" at bounding box center [682, 498] width 10 height 10
type input "15"
click at [738, 524] on div "Size Chart" at bounding box center [714, 523] width 142 height 16
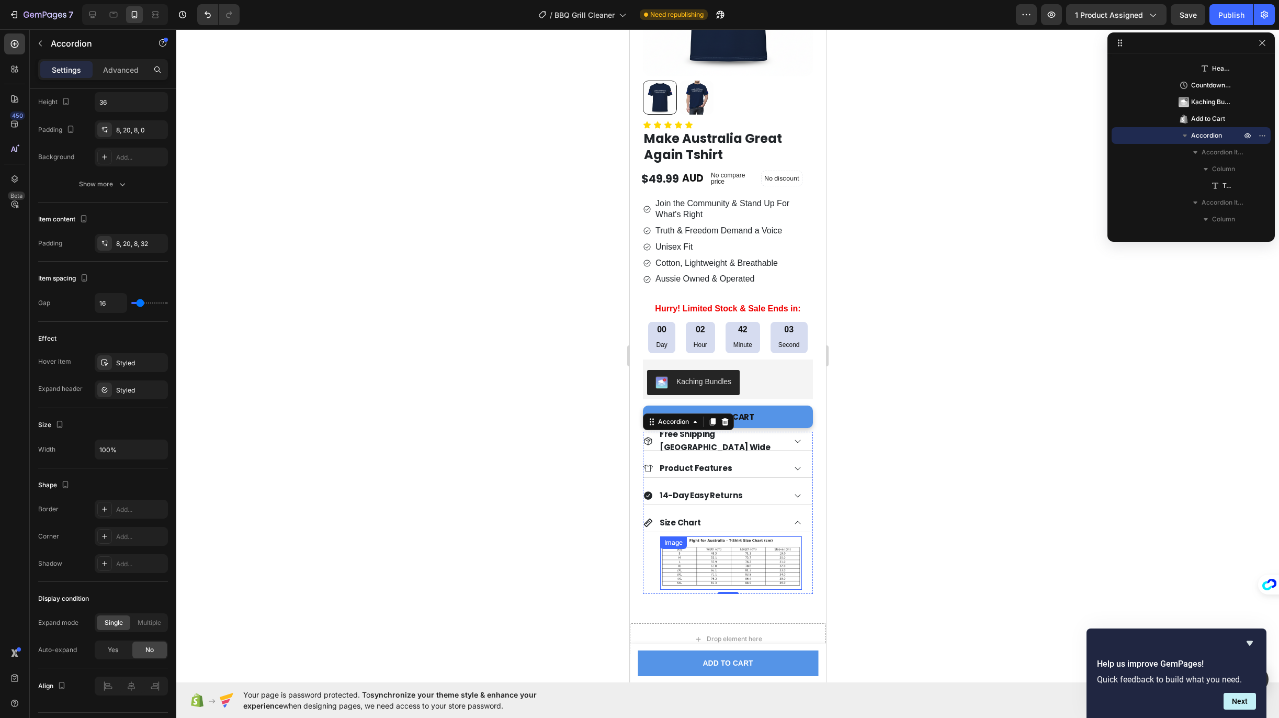
click at [719, 563] on img at bounding box center [730, 562] width 142 height 53
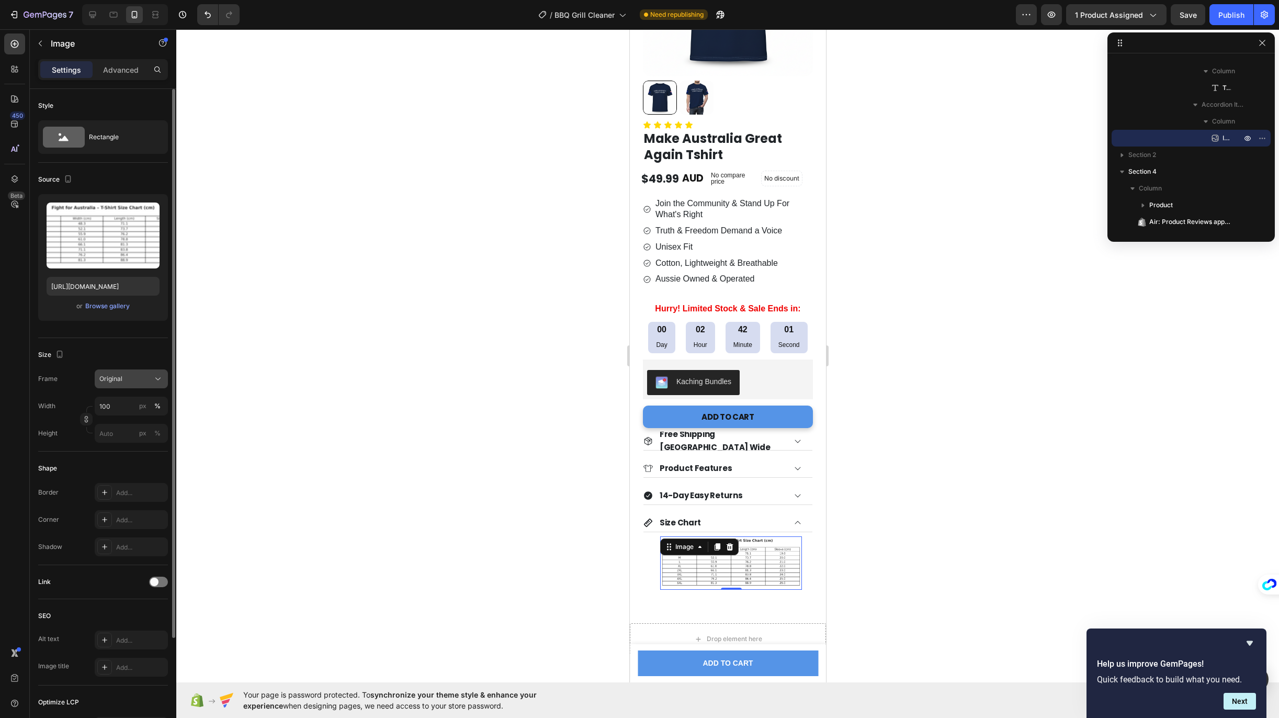
click at [121, 380] on span "Original" at bounding box center [110, 378] width 23 height 9
click at [140, 382] on div "Original" at bounding box center [124, 378] width 51 height 9
click at [128, 411] on input "100" at bounding box center [131, 405] width 73 height 19
type input "5"
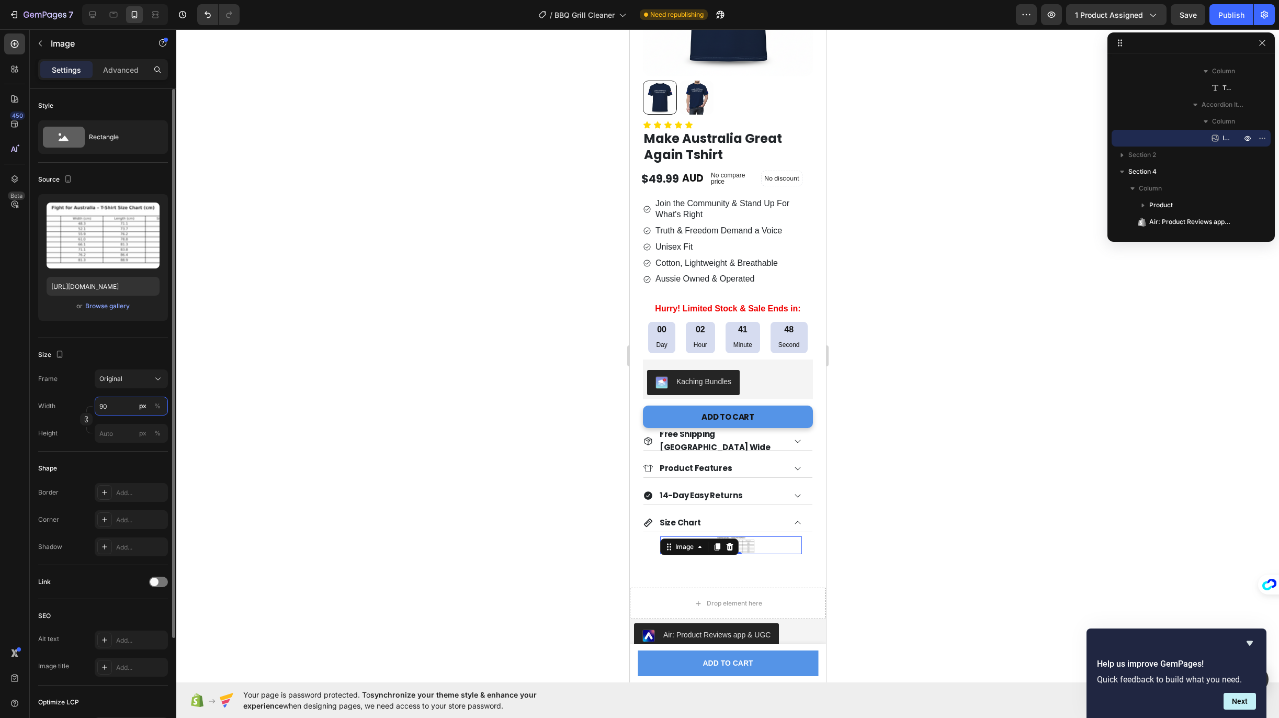
type input "9"
type input "900"
click at [62, 408] on div "Width 900 px %" at bounding box center [103, 405] width 130 height 19
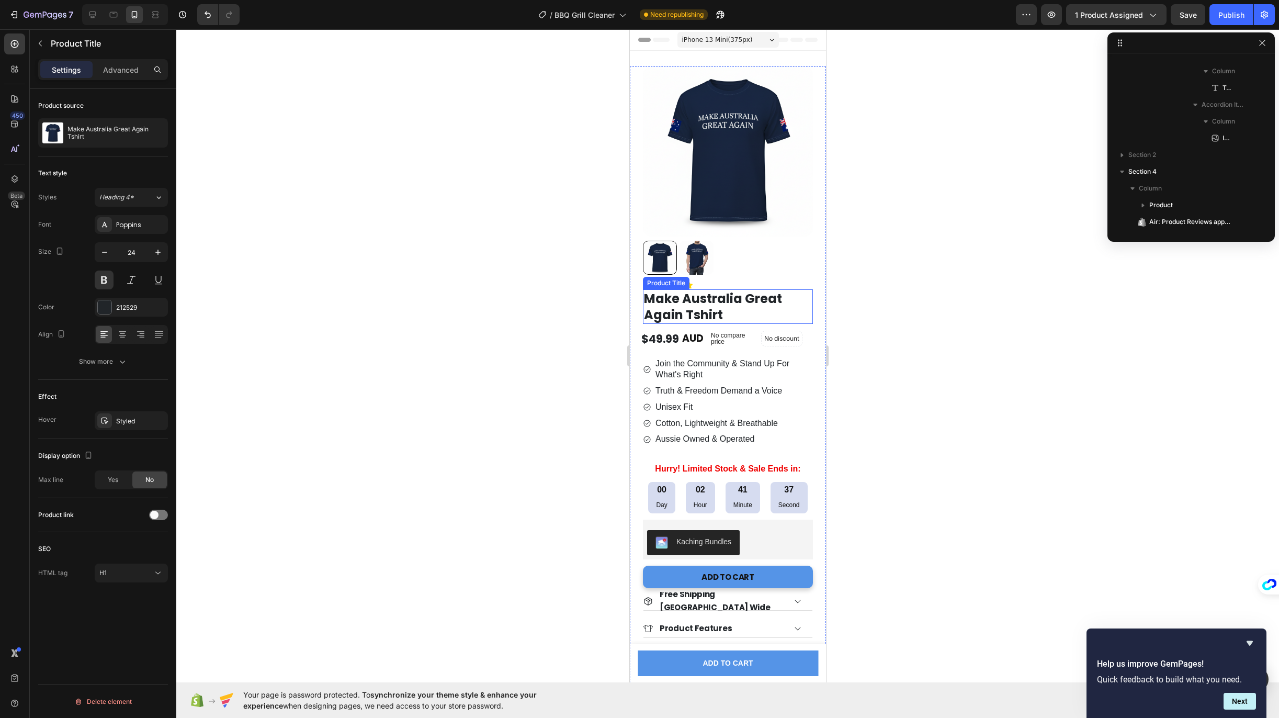
click at [739, 295] on h1 "Make Australia Great Again Tshirt" at bounding box center [727, 306] width 170 height 35
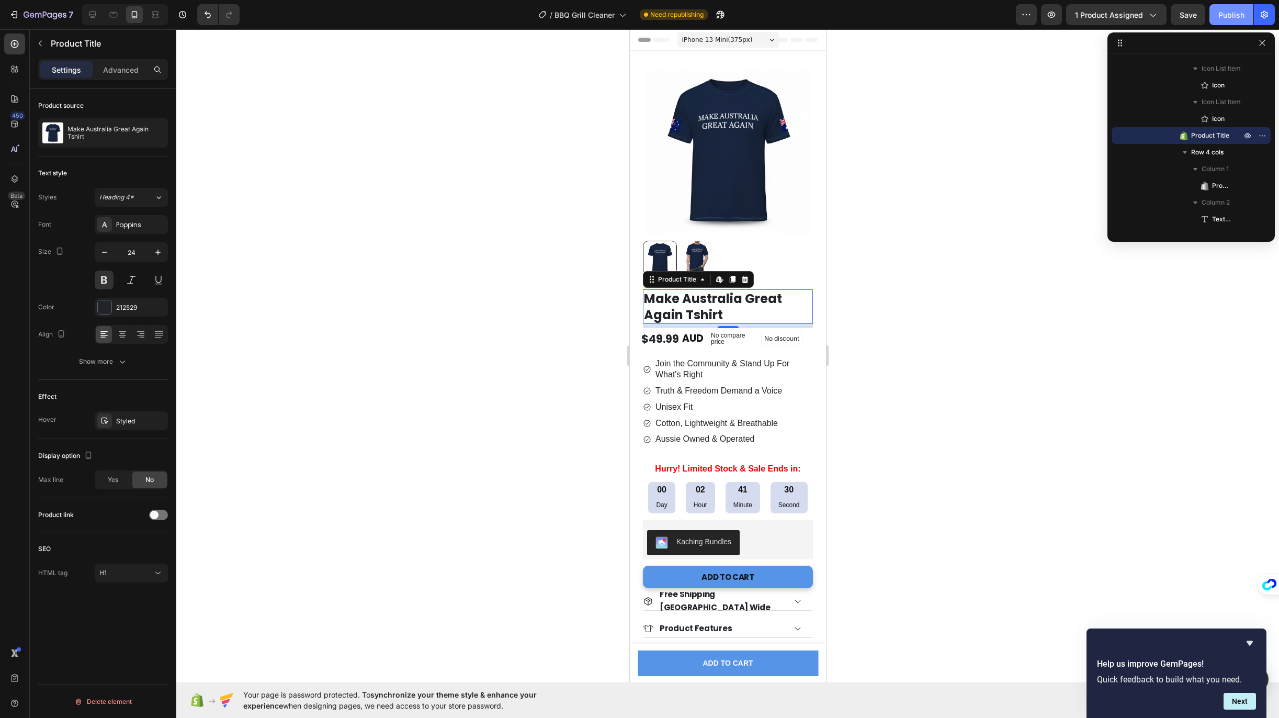
click at [1227, 9] on div "Publish" at bounding box center [1231, 14] width 26 height 11
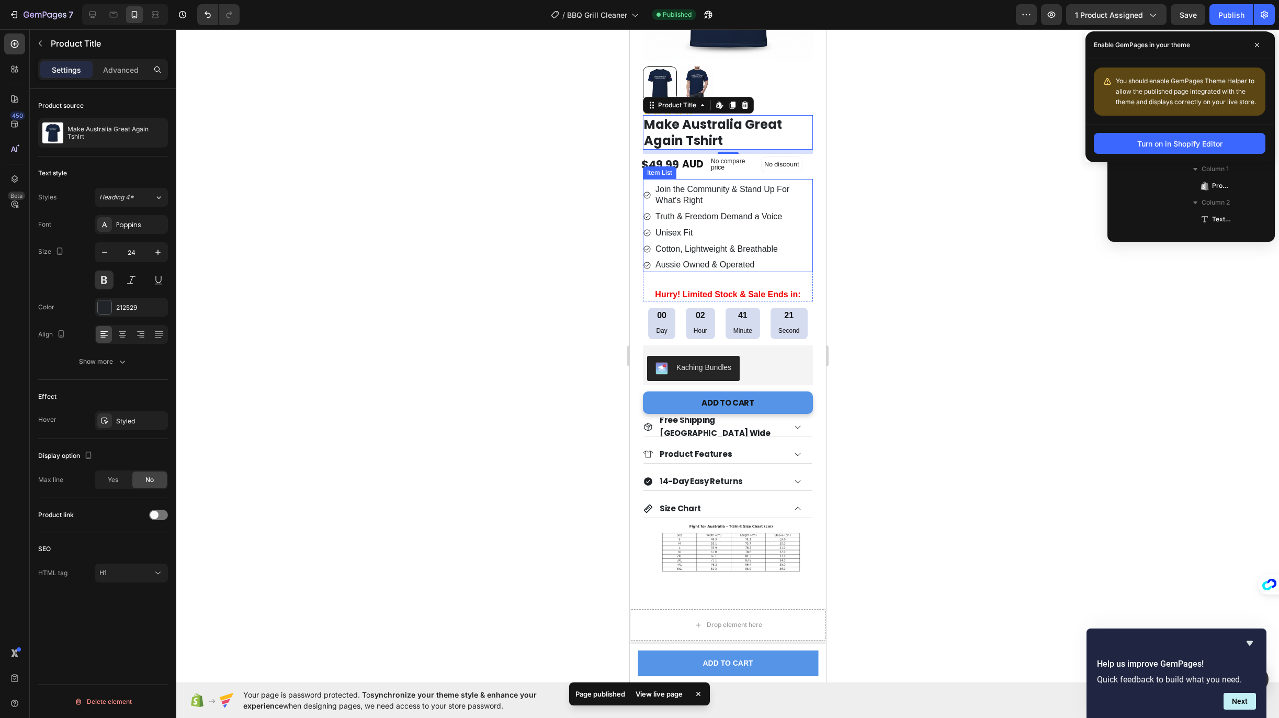
scroll to position [175, 0]
click at [757, 403] on button "ADD TO CART" at bounding box center [727, 402] width 170 height 22
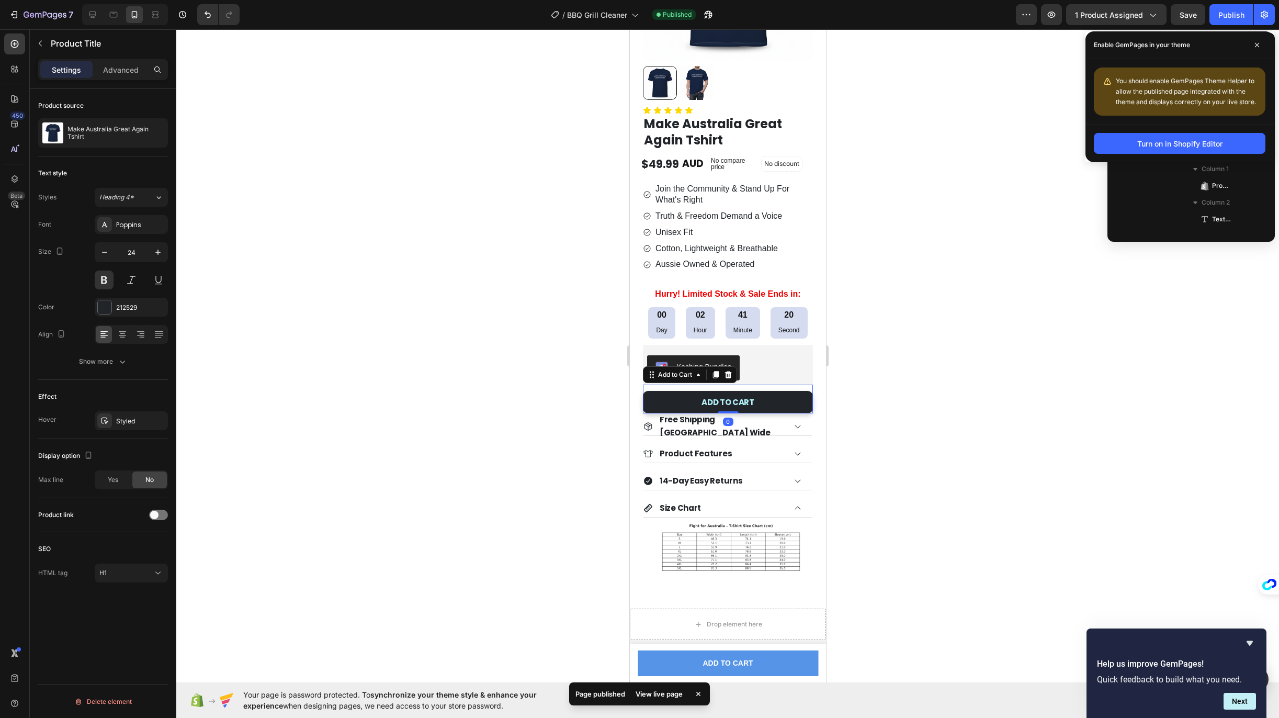
scroll to position [566, 0]
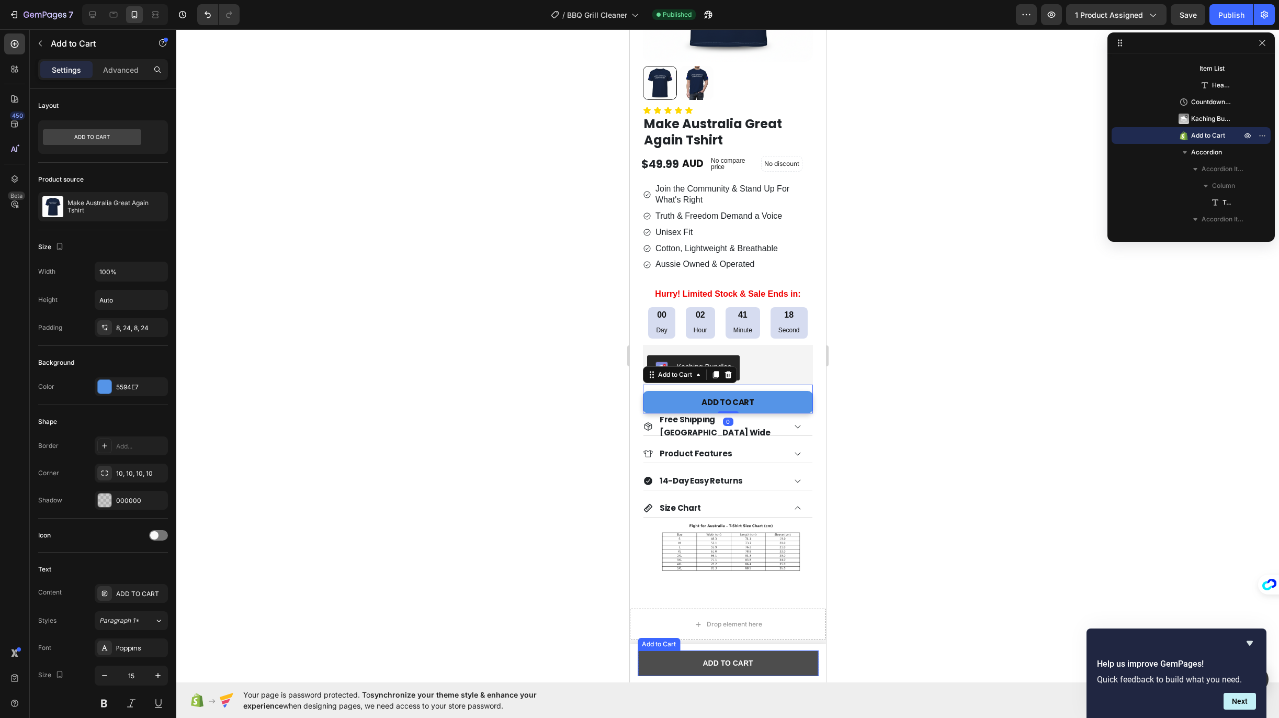
click at [753, 659] on button "ADD TO CART" at bounding box center [727, 663] width 180 height 26
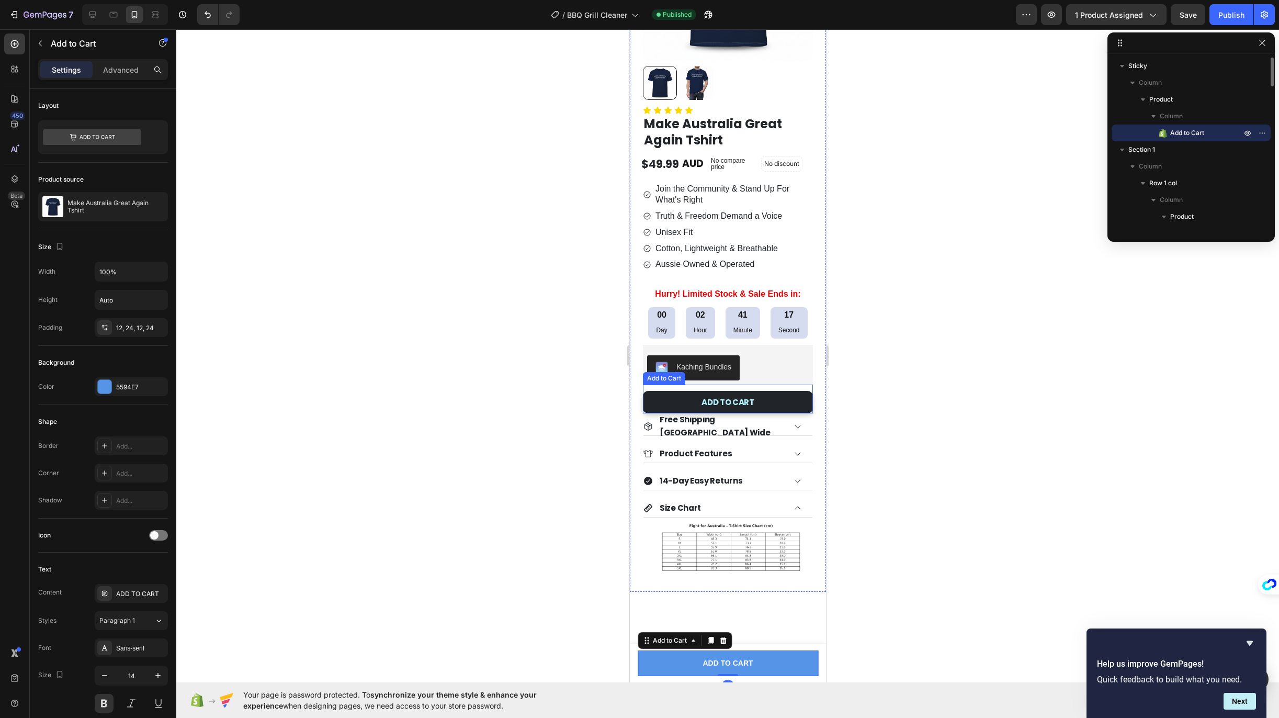
scroll to position [0, 0]
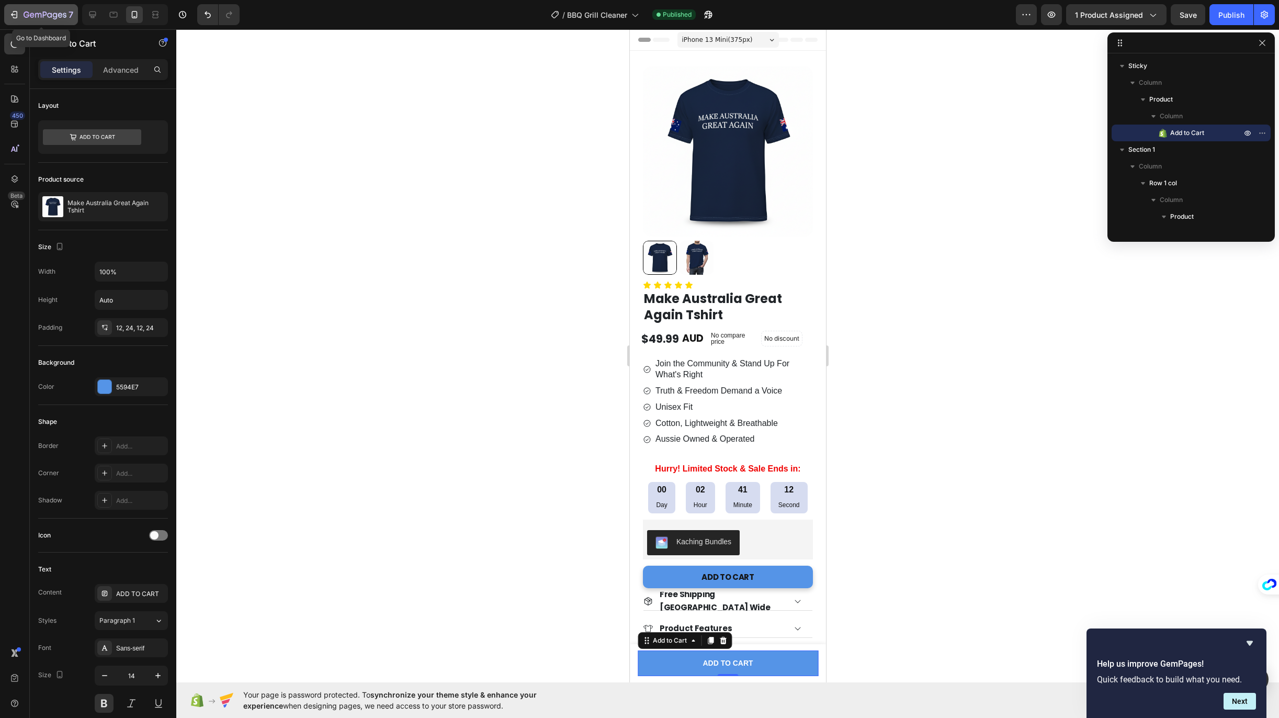
click at [14, 18] on icon "button" at bounding box center [15, 14] width 5 height 7
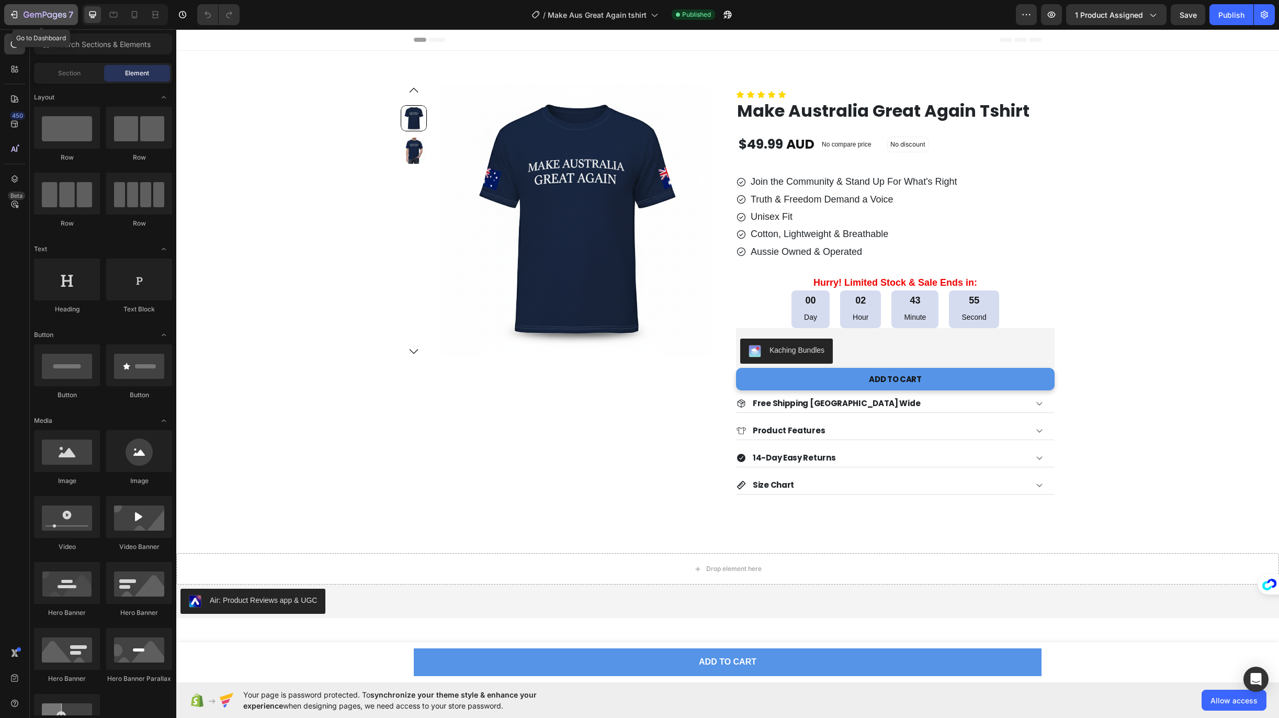
click at [15, 16] on icon "button" at bounding box center [14, 14] width 10 height 10
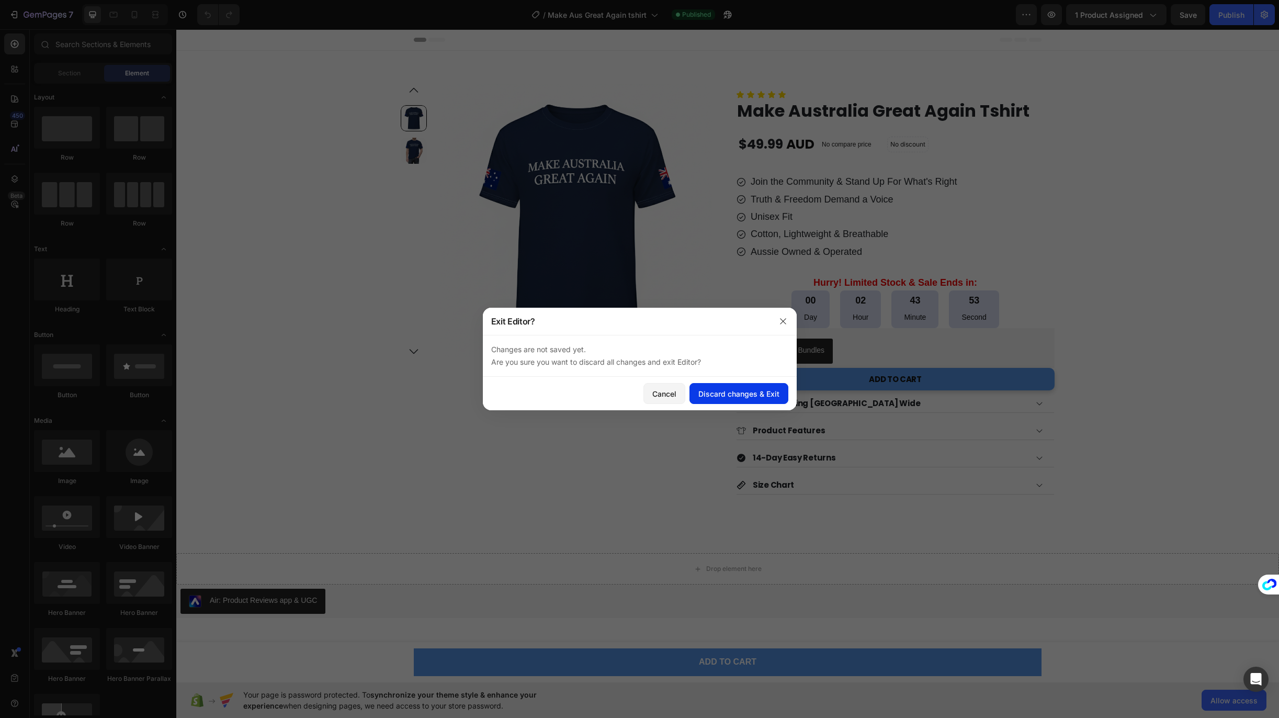
click at [737, 390] on div "Discard changes & Exit" at bounding box center [738, 393] width 81 height 11
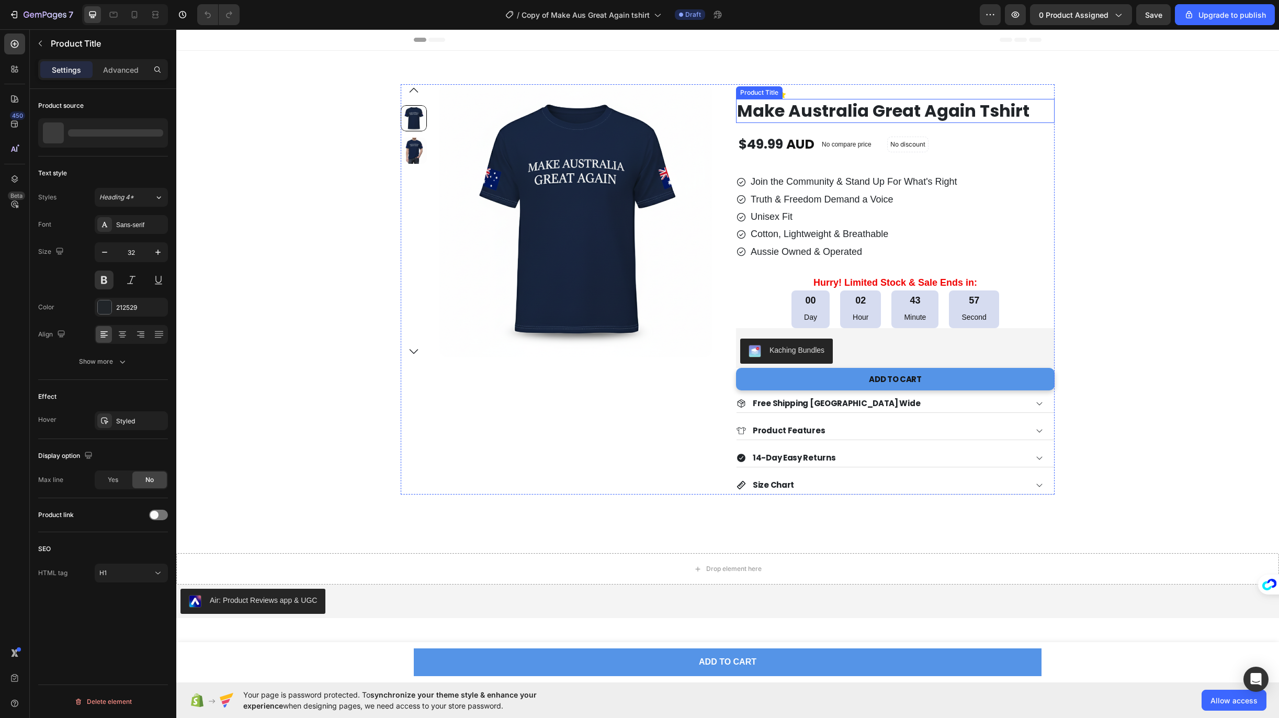
click at [770, 116] on h1 "Make Australia Great Again Tshirt" at bounding box center [895, 111] width 318 height 24
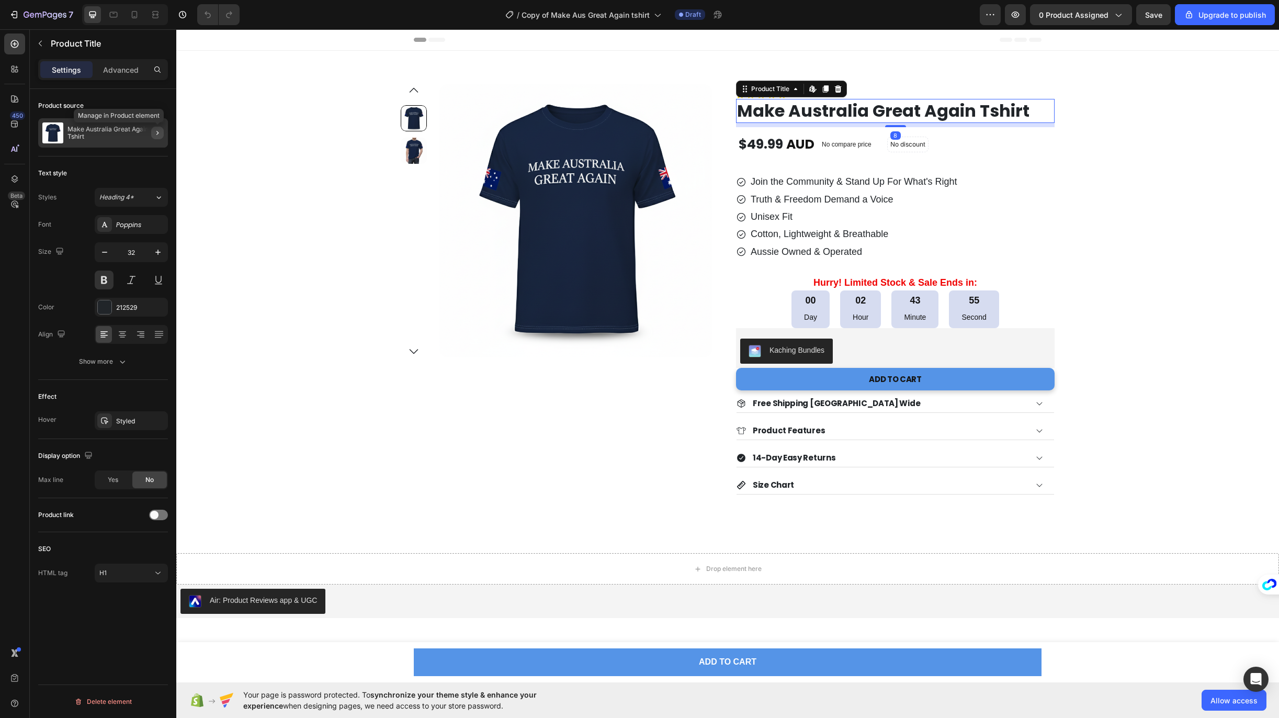
click at [158, 132] on icon "button" at bounding box center [157, 133] width 8 height 8
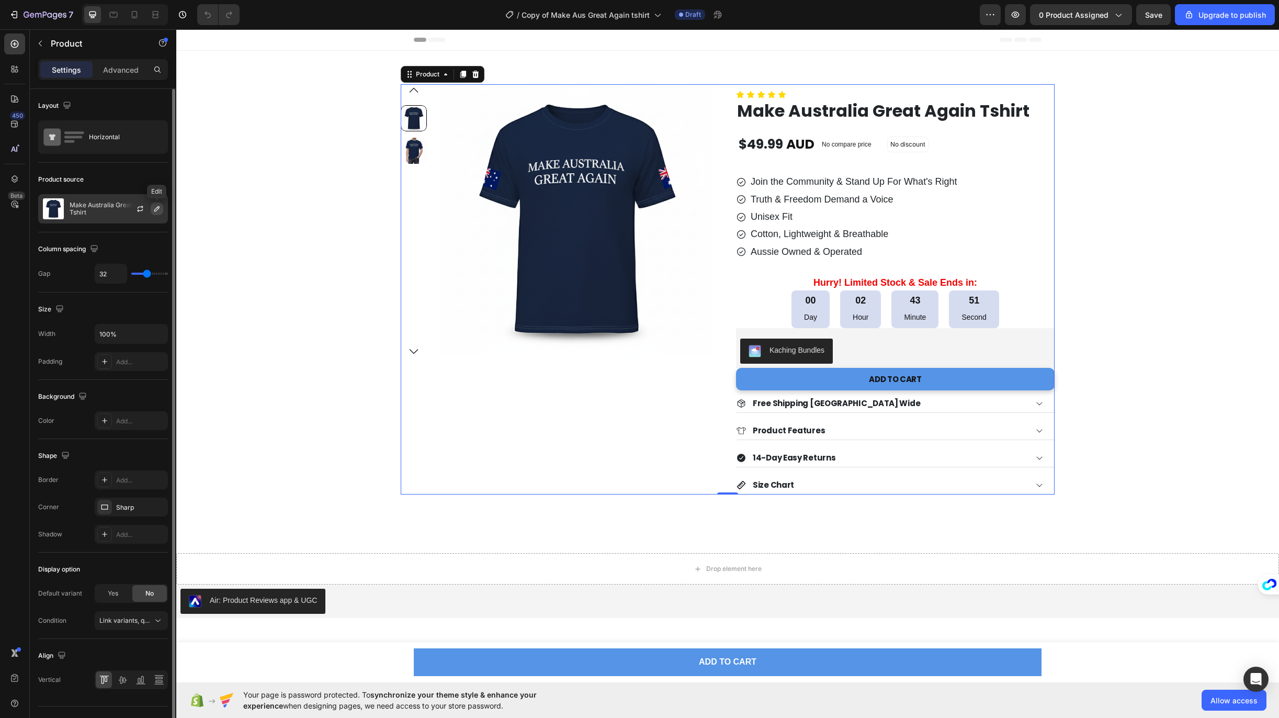
click at [153, 211] on icon "button" at bounding box center [157, 208] width 8 height 8
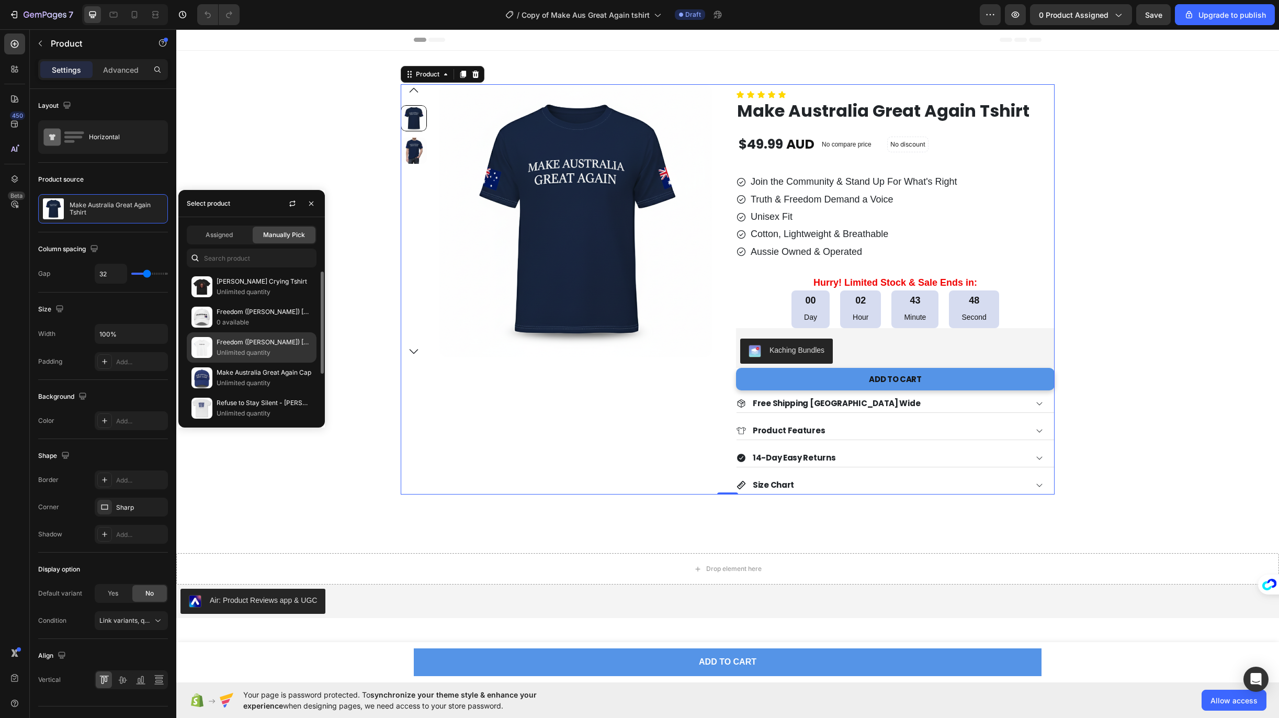
click at [258, 349] on p "Unlimited quantity" at bounding box center [264, 352] width 95 height 10
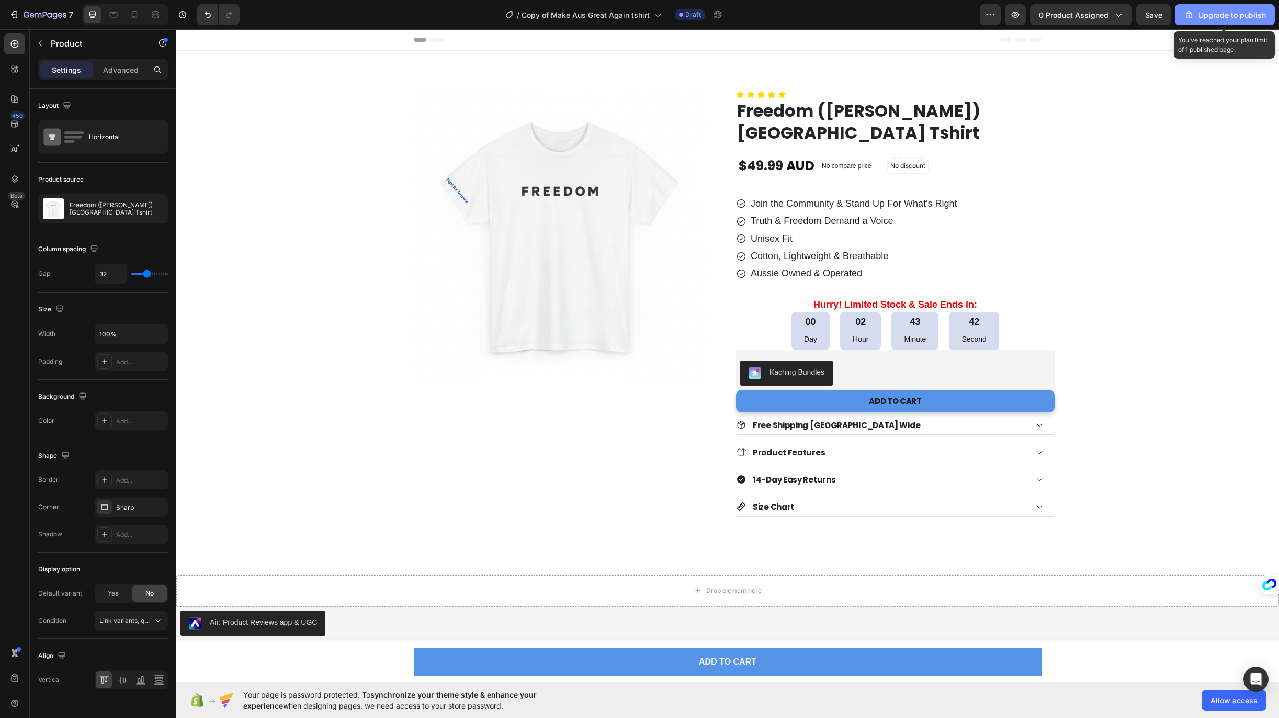
click at [1223, 17] on div "Upgrade to publish" at bounding box center [1225, 14] width 82 height 11
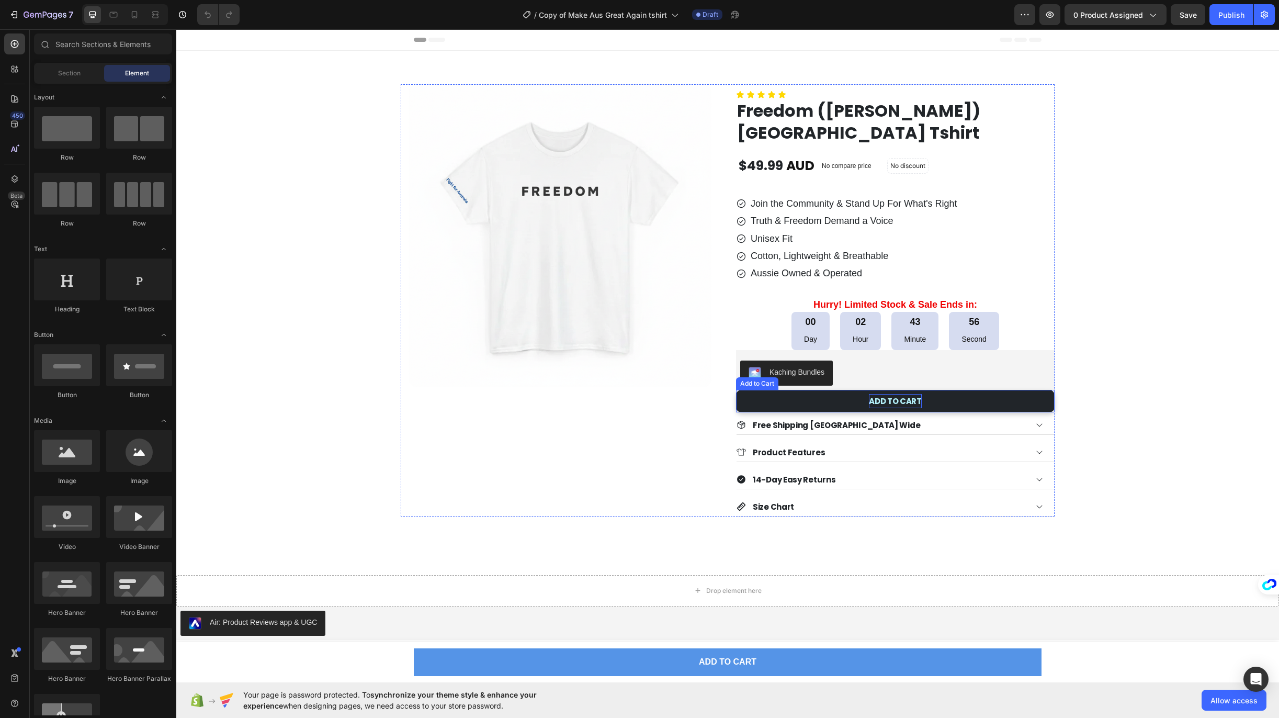
click at [904, 402] on div "ADD TO CART" at bounding box center [895, 401] width 53 height 14
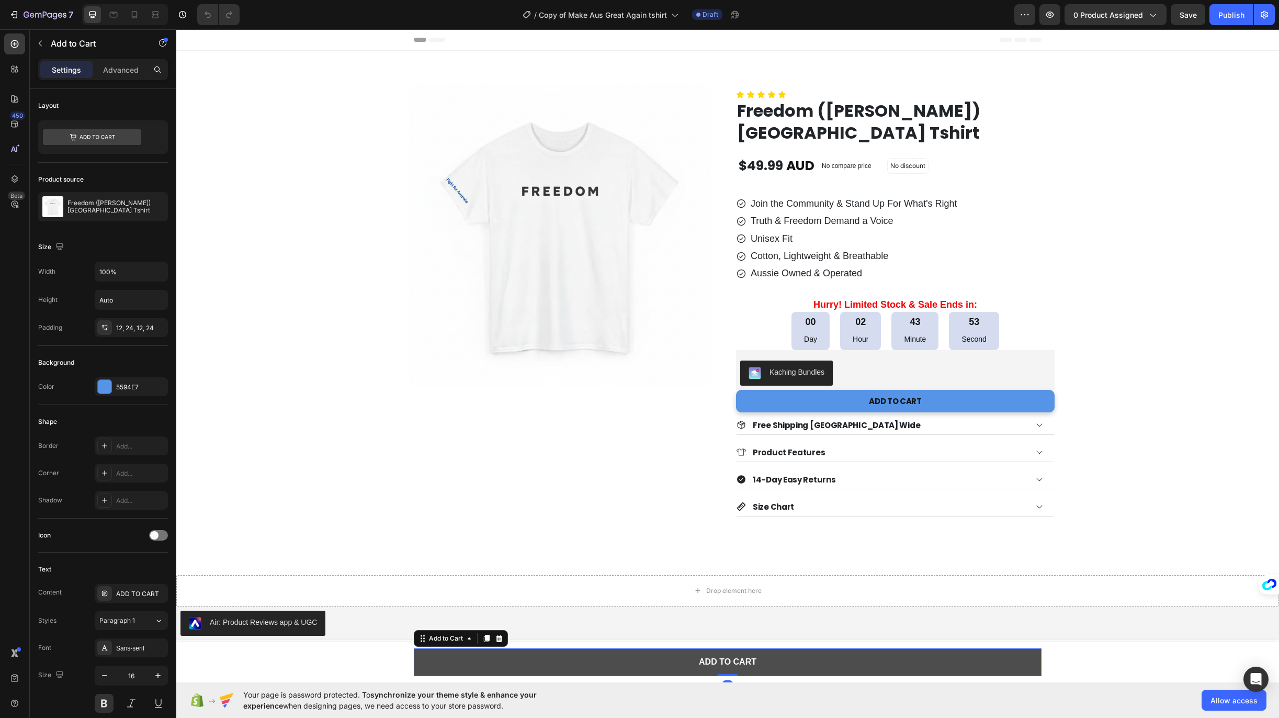
click at [542, 652] on button "ADD TO CART" at bounding box center [728, 662] width 628 height 28
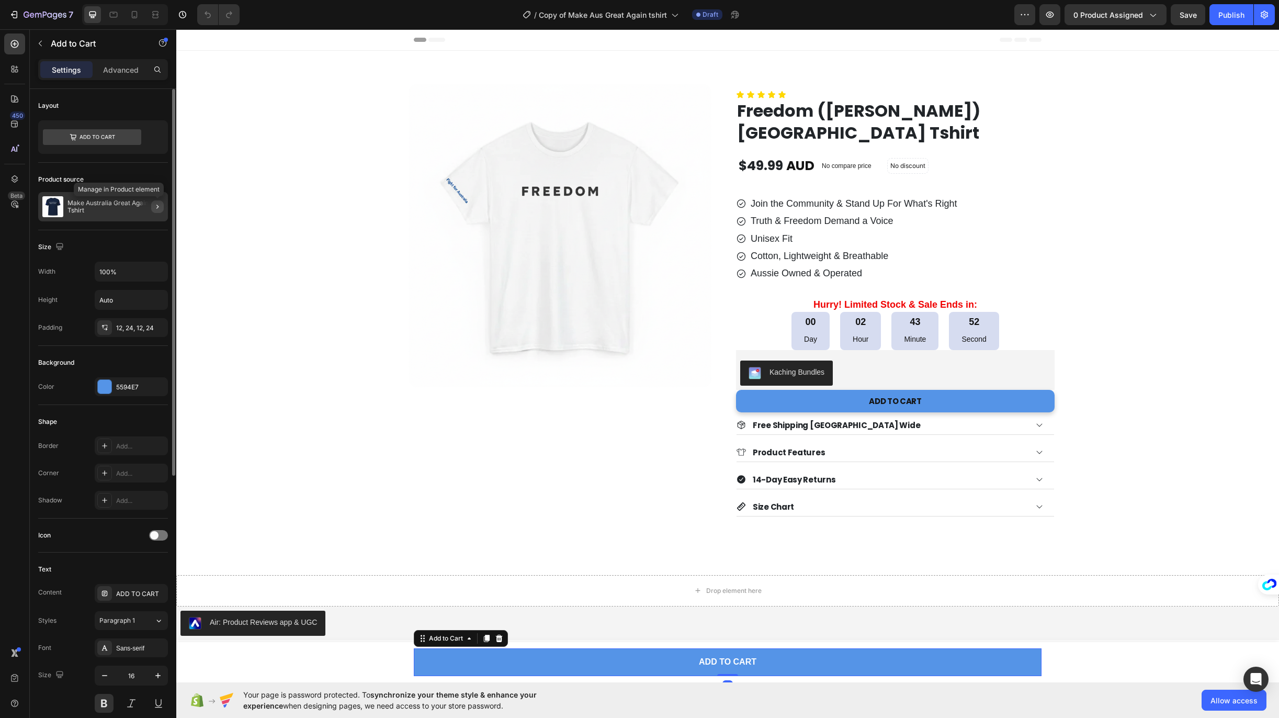
click at [157, 212] on button "button" at bounding box center [157, 206] width 13 height 13
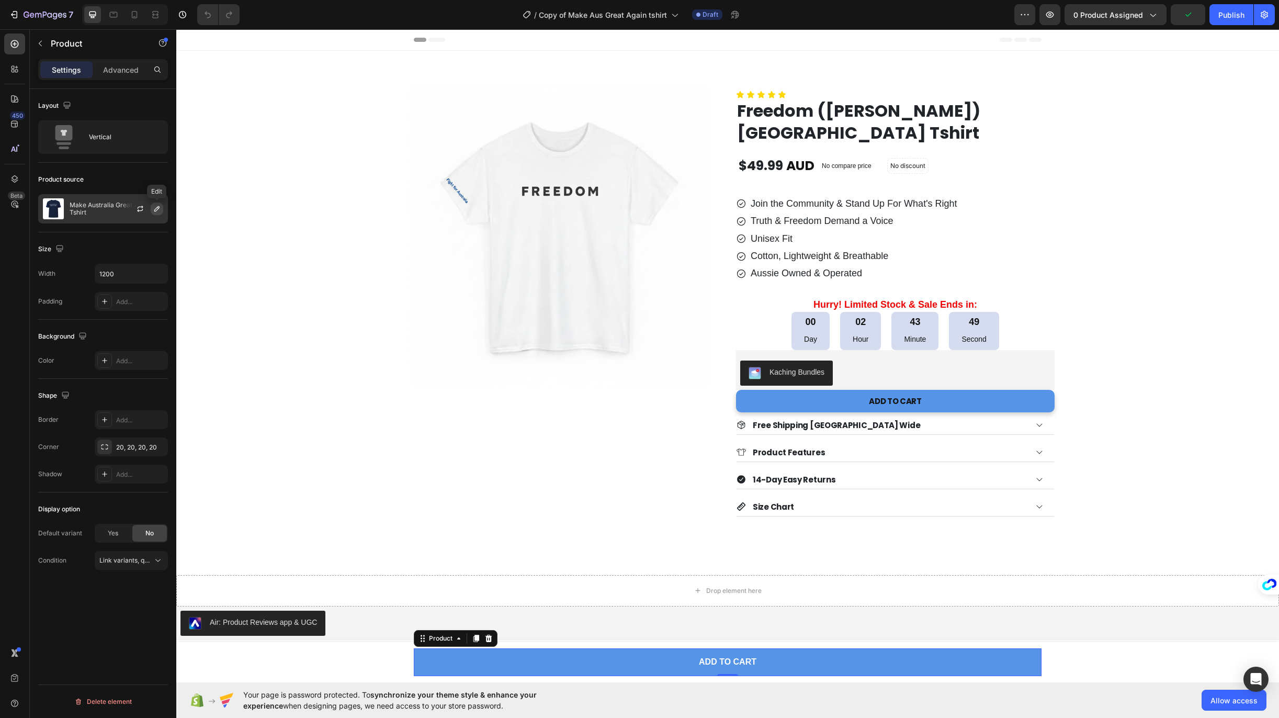
click at [156, 209] on icon "button" at bounding box center [157, 208] width 8 height 8
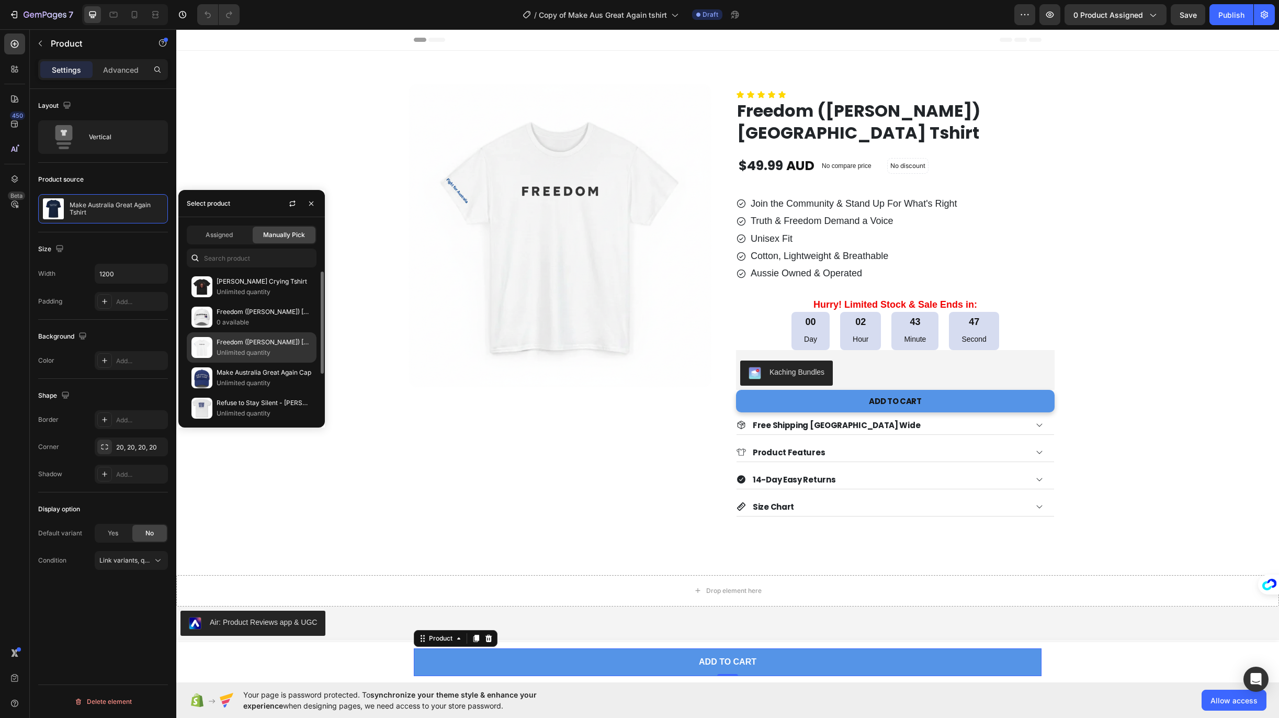
click at [248, 343] on p "Freedom (Charlie Kirk) Australia Tshirt" at bounding box center [264, 342] width 95 height 10
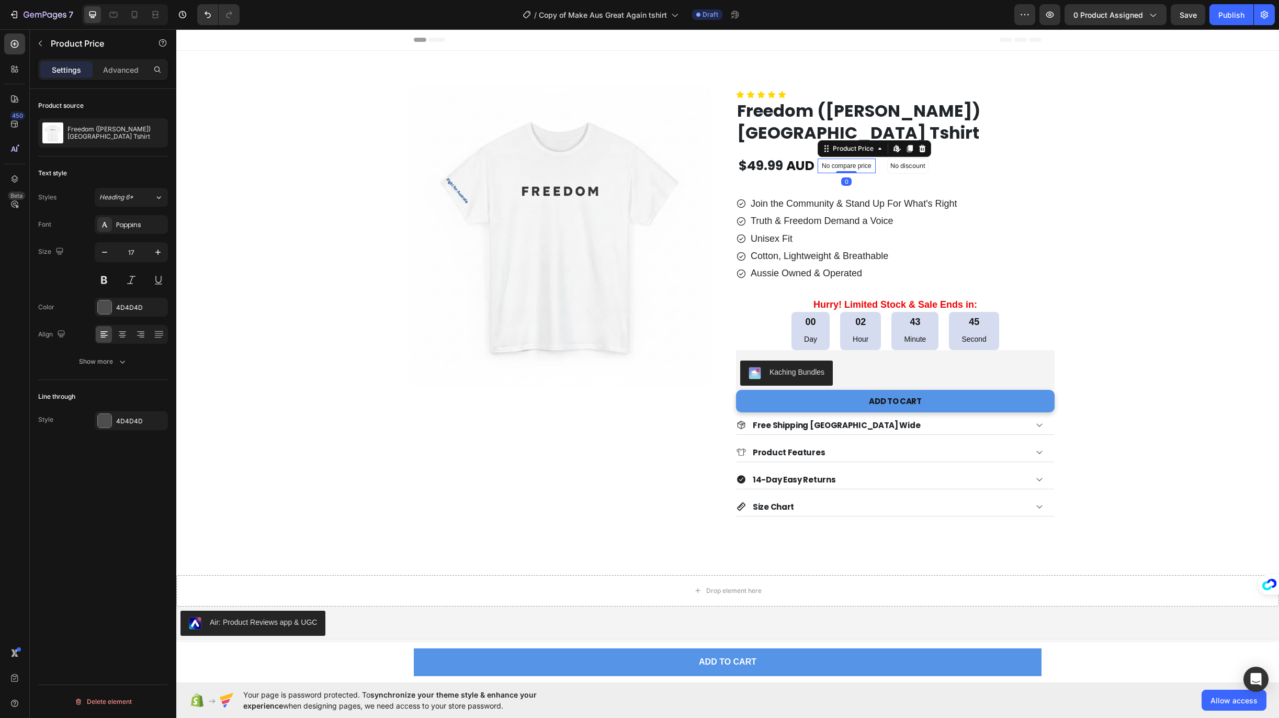
click at [836, 168] on p "No compare price" at bounding box center [847, 166] width 50 height 6
click at [1228, 20] on div "Publish" at bounding box center [1231, 14] width 26 height 11
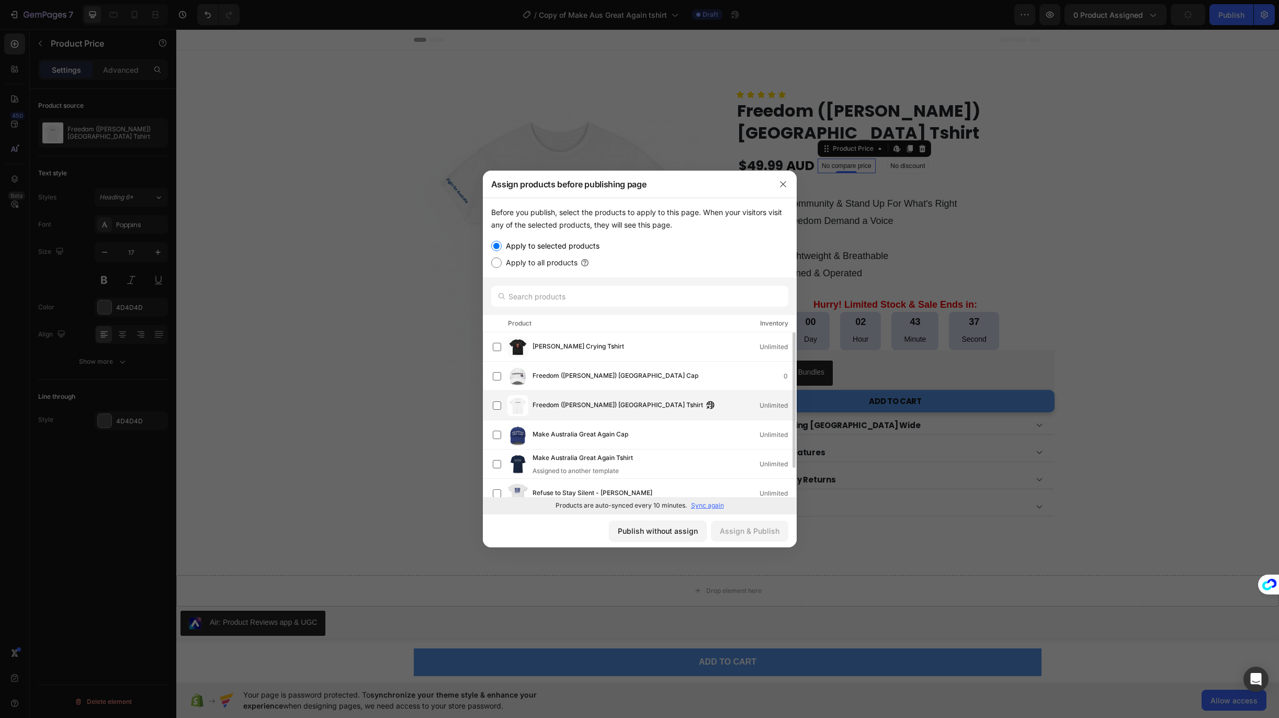
click at [616, 404] on span "Freedom ([PERSON_NAME]) [GEOGRAPHIC_DATA] Tshirt" at bounding box center [617, 406] width 170 height 12
click at [753, 532] on div "Assign & Publish" at bounding box center [750, 530] width 60 height 11
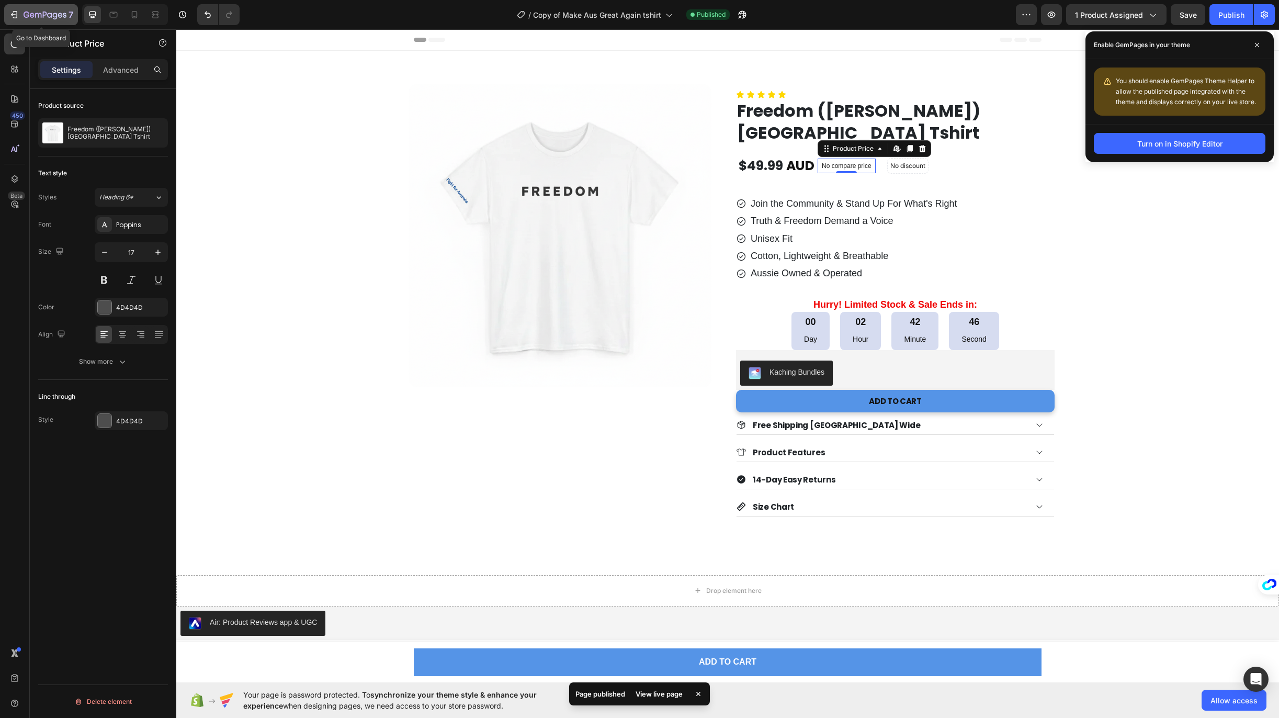
click at [14, 13] on icon "button" at bounding box center [14, 14] width 10 height 10
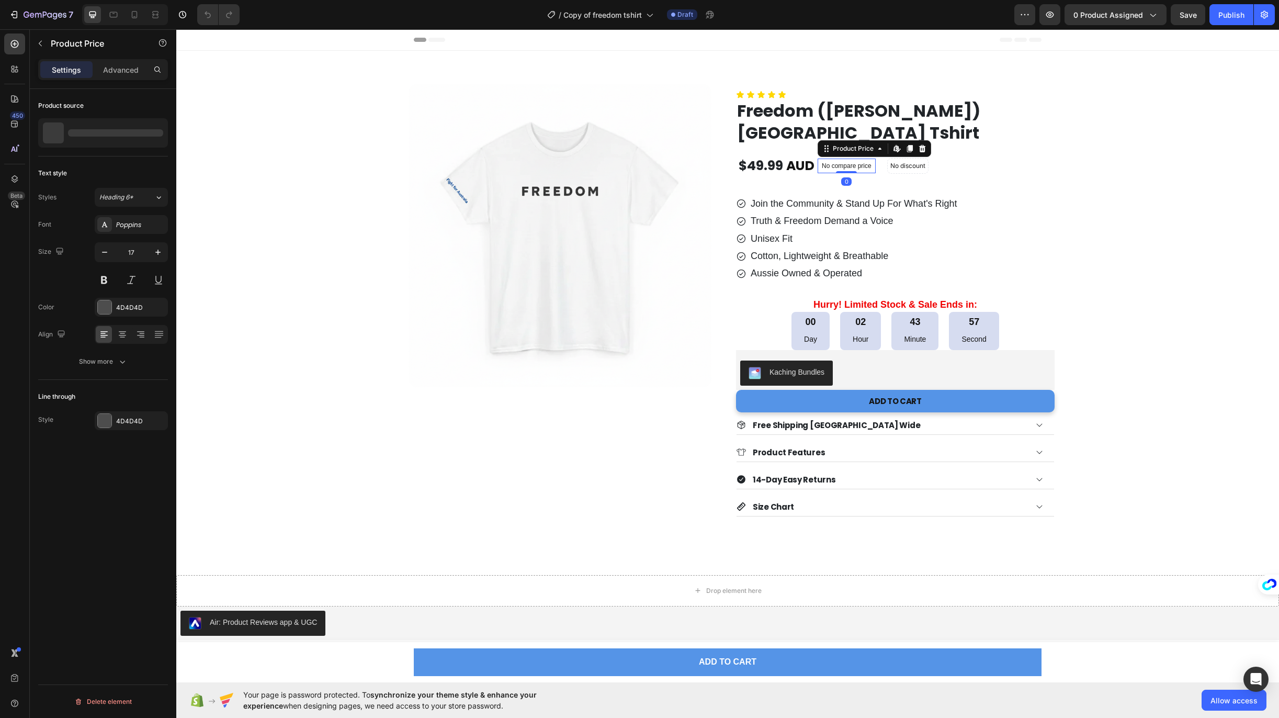
click at [829, 162] on div "No compare price" at bounding box center [846, 165] width 58 height 15
click at [625, 201] on img at bounding box center [559, 235] width 303 height 303
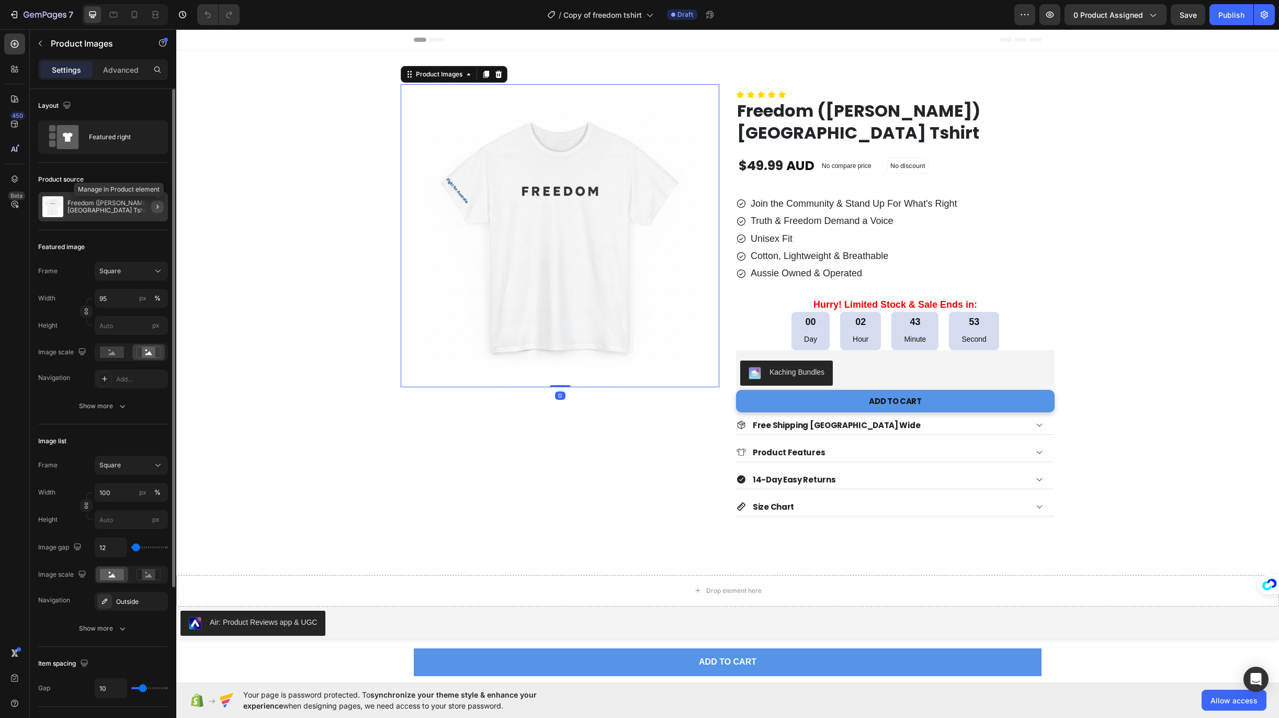
click at [157, 207] on icon "button" at bounding box center [157, 206] width 2 height 4
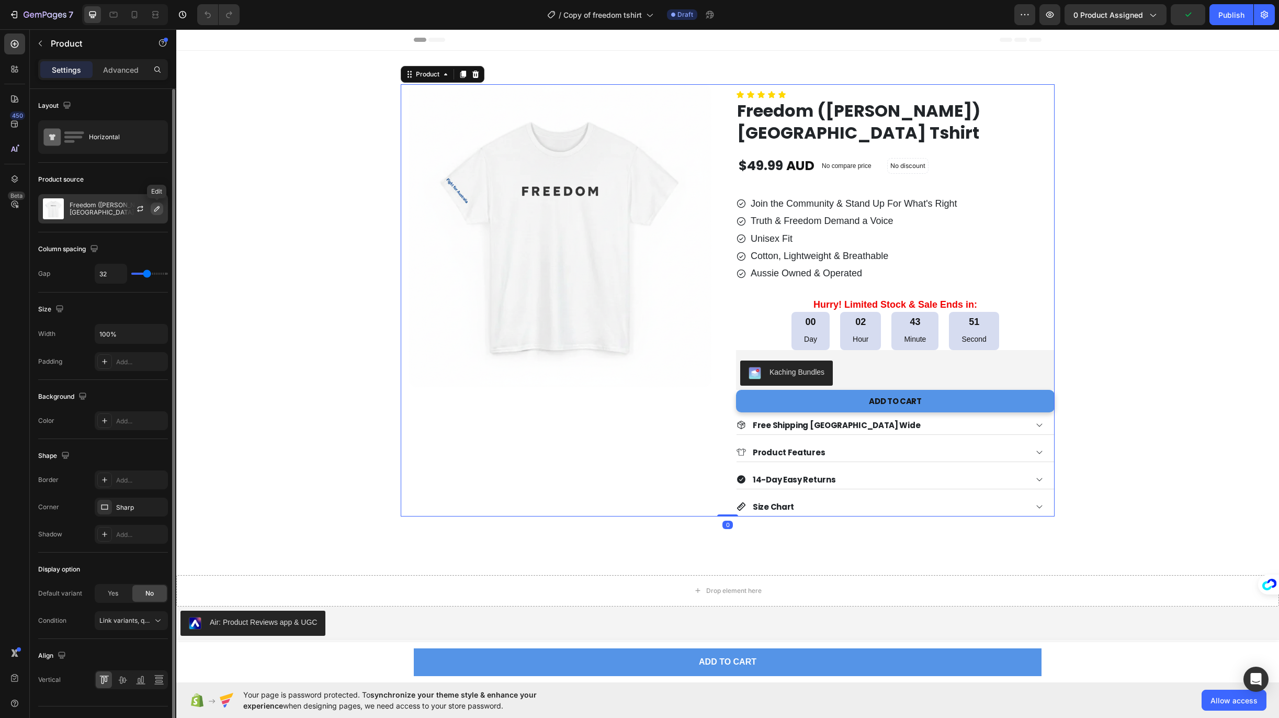
click at [161, 209] on icon "button" at bounding box center [157, 208] width 8 height 8
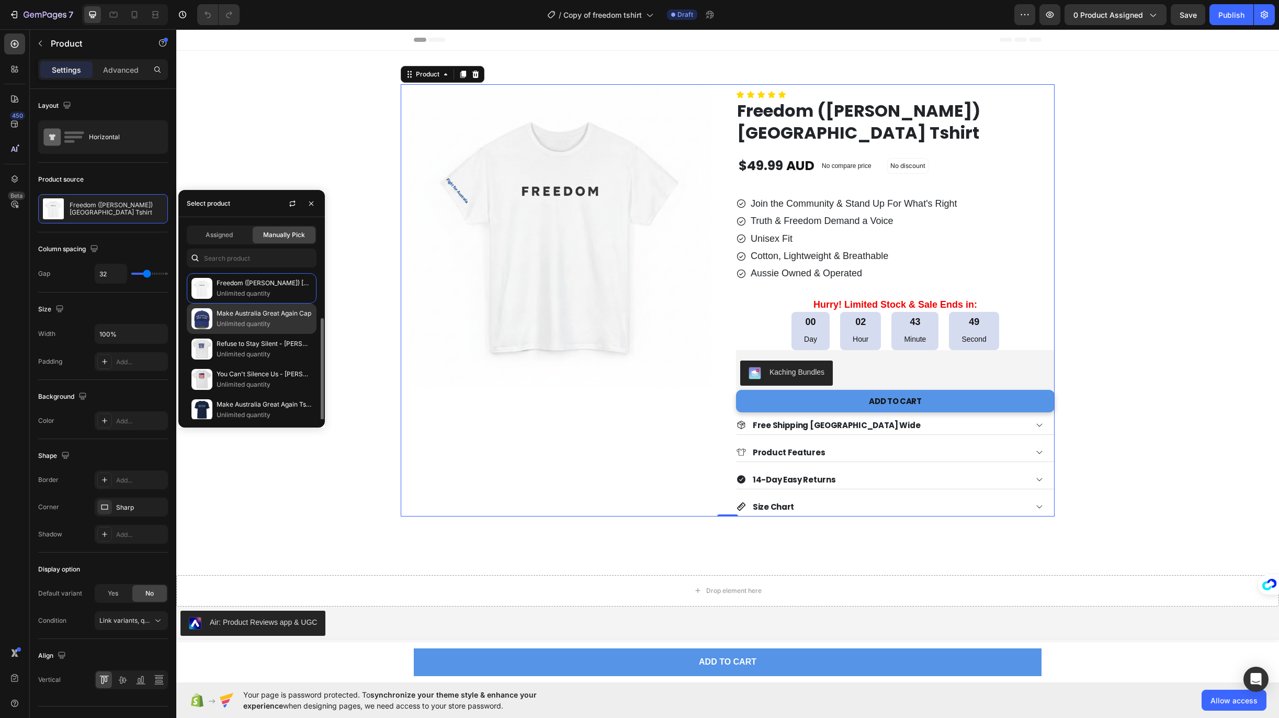
scroll to position [62, 0]
click at [271, 344] on p "Refuse to Stay Silent - [PERSON_NAME]" at bounding box center [264, 340] width 95 height 10
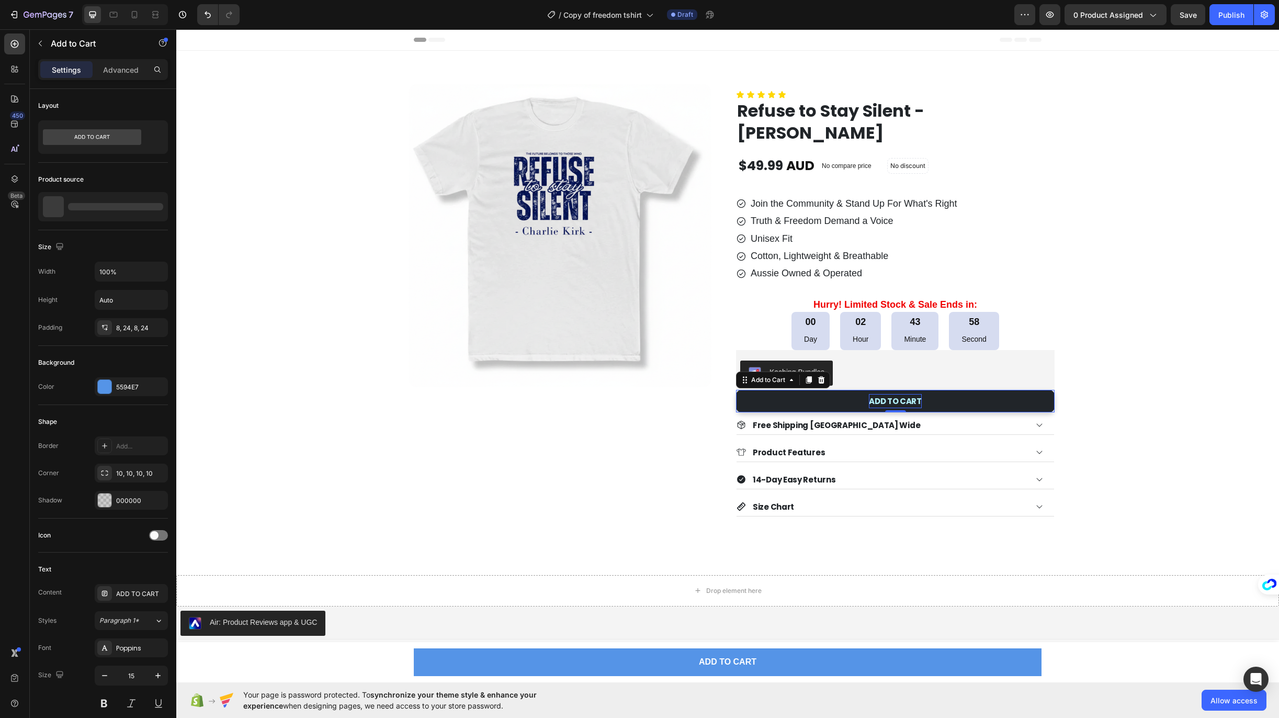
click at [875, 407] on div "ADD TO CART" at bounding box center [895, 401] width 53 height 14
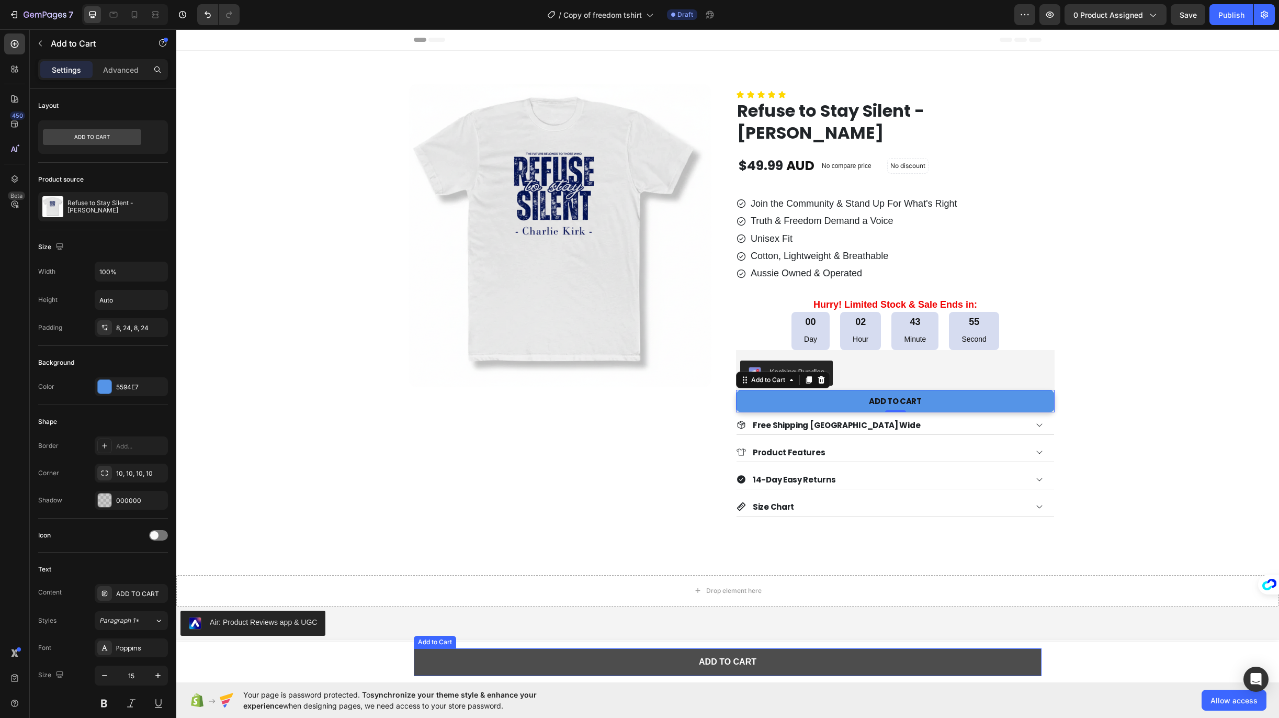
click at [542, 663] on button "ADD TO CART" at bounding box center [728, 662] width 628 height 28
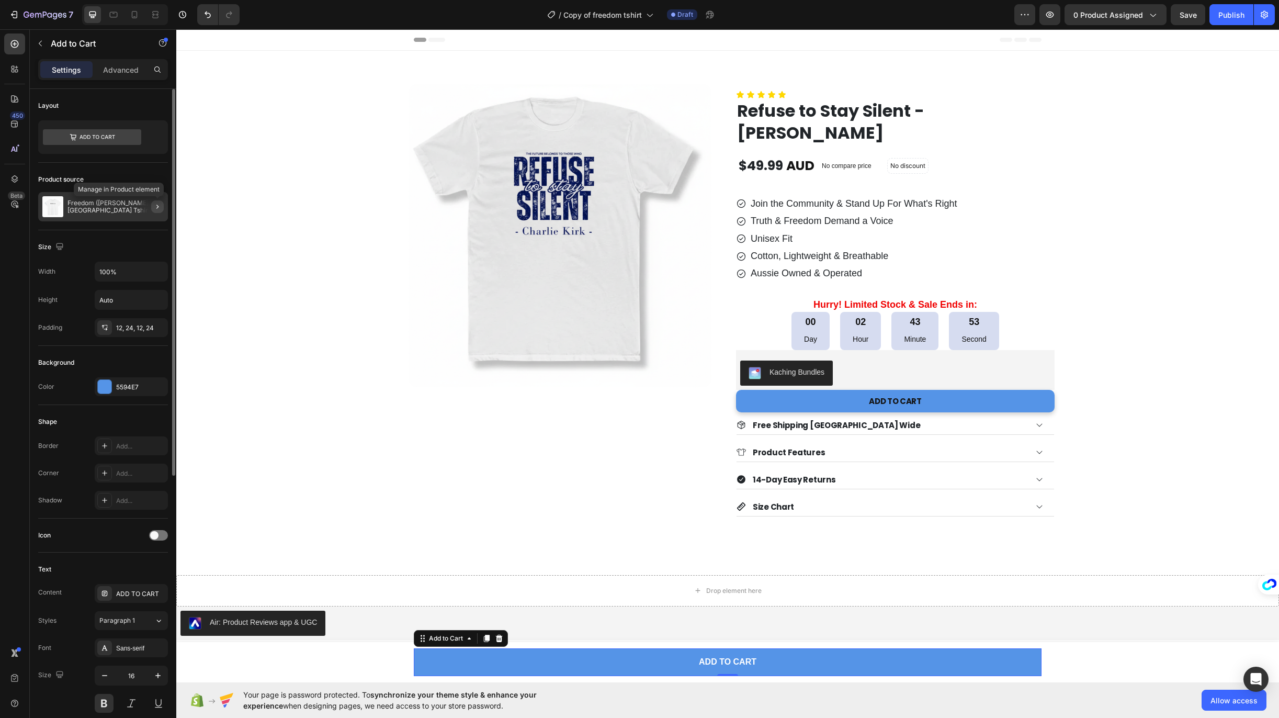
click at [160, 207] on icon "button" at bounding box center [157, 206] width 8 height 8
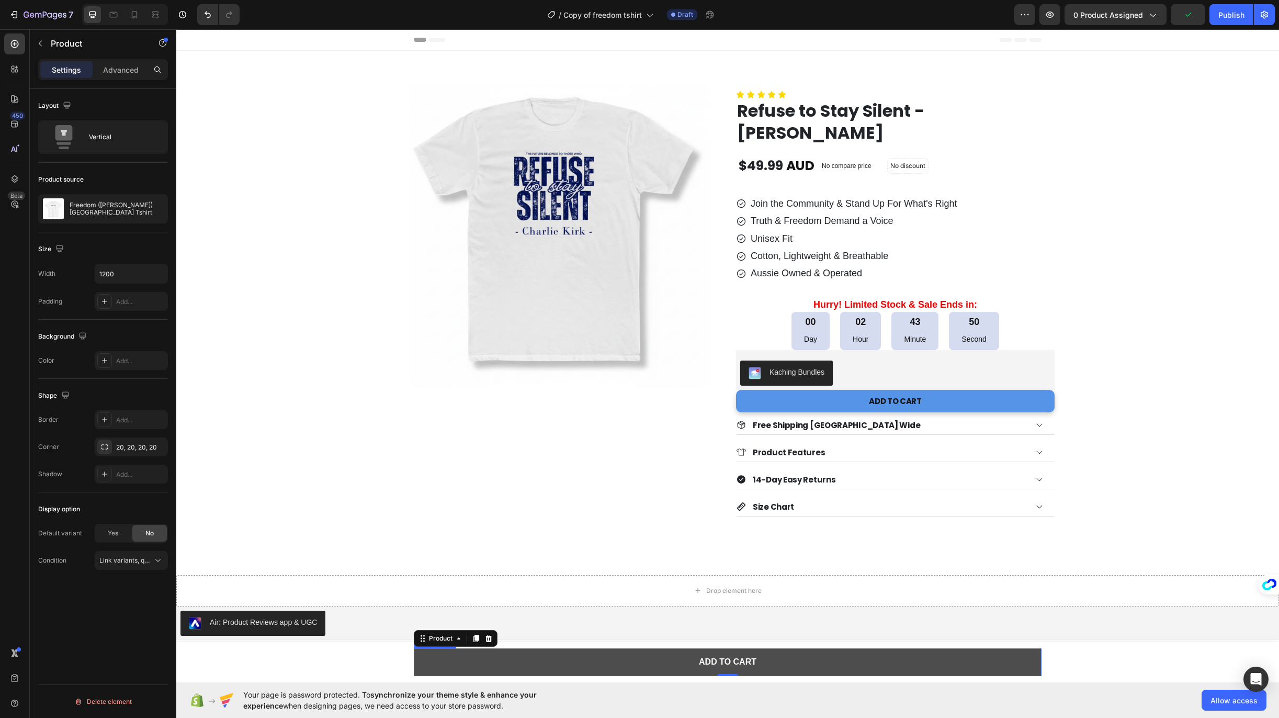
click at [552, 665] on button "ADD TO CART" at bounding box center [728, 662] width 628 height 28
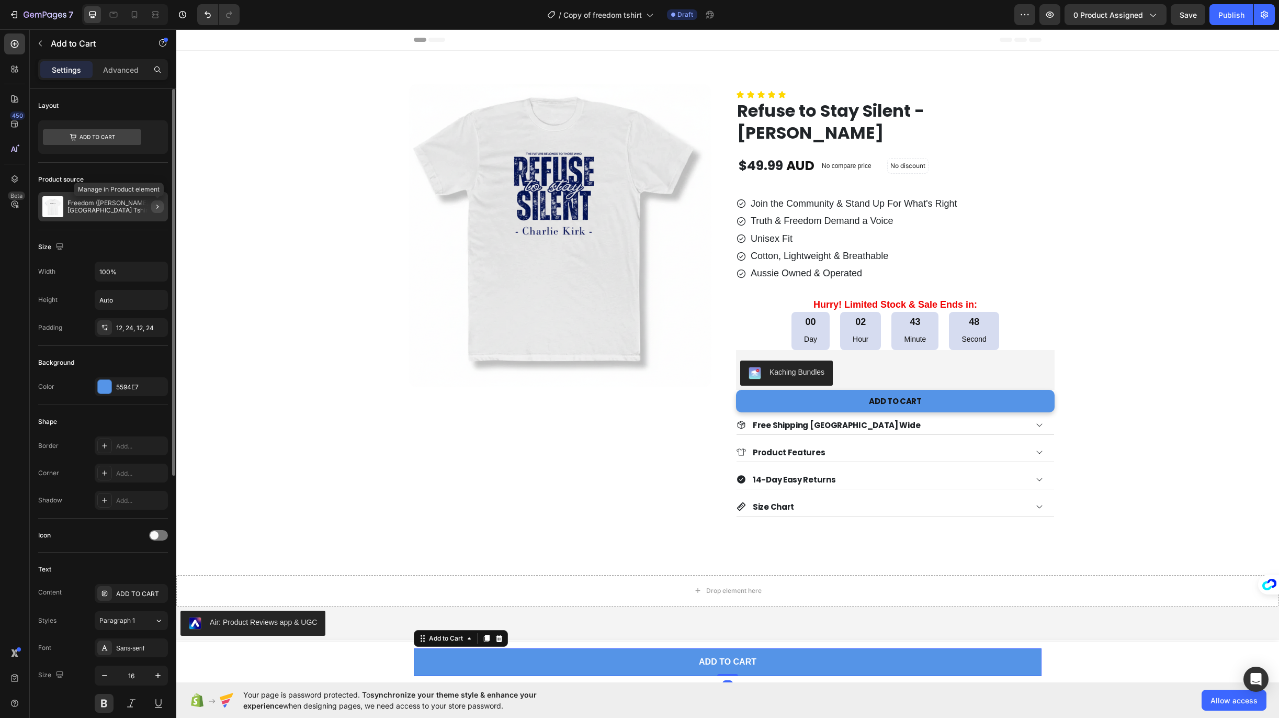
click at [158, 211] on button "button" at bounding box center [157, 206] width 13 height 13
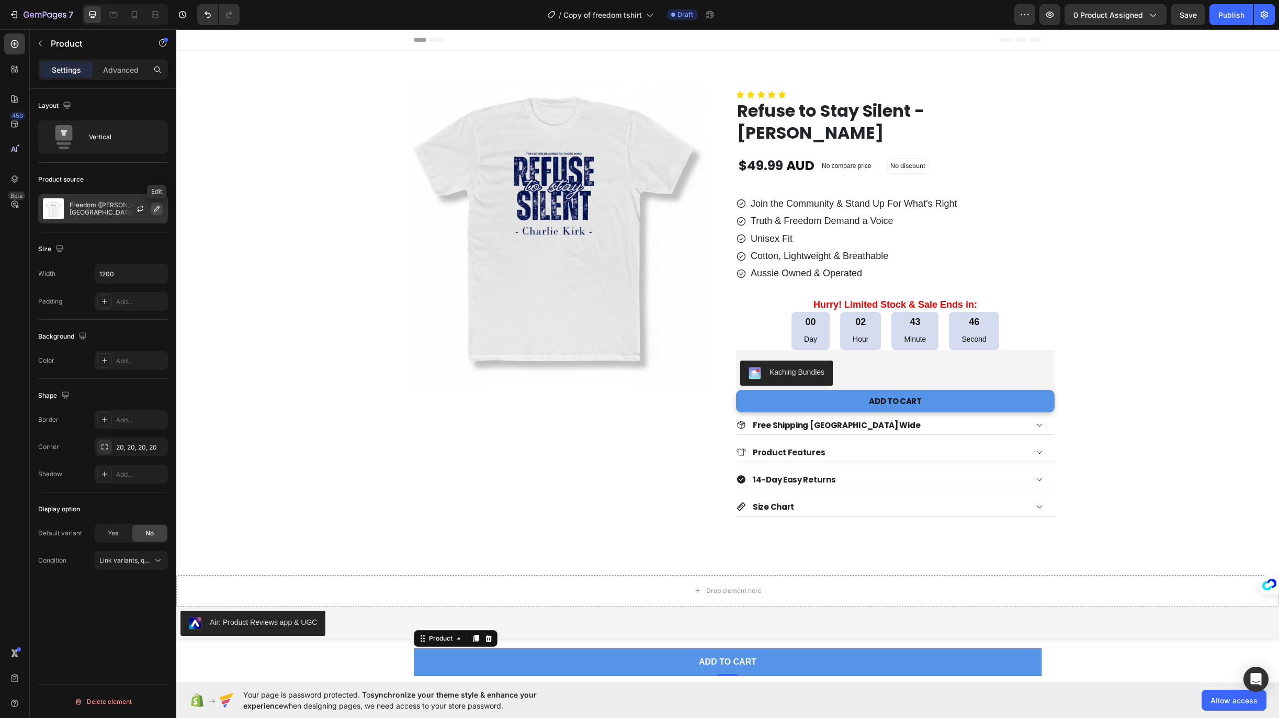
click at [157, 208] on icon "button" at bounding box center [157, 208] width 8 height 8
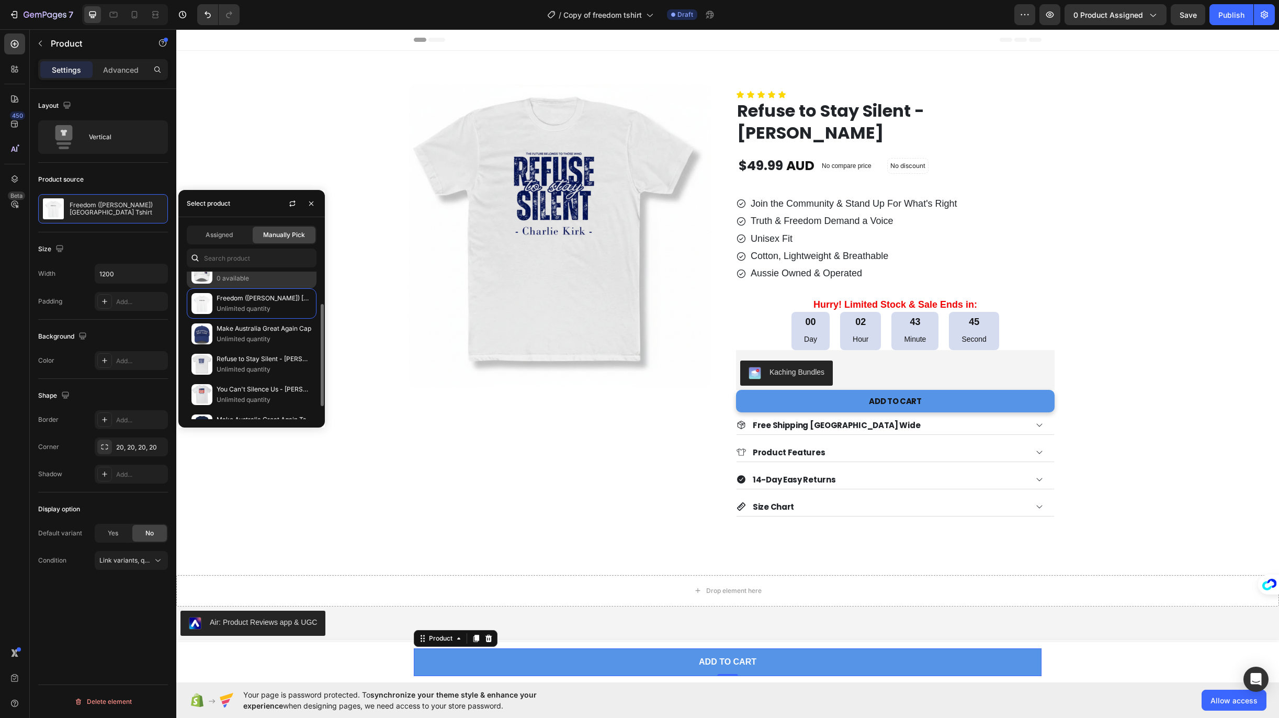
scroll to position [45, 0]
click at [255, 360] on p "Refuse to Stay Silent - [PERSON_NAME]" at bounding box center [264, 357] width 95 height 10
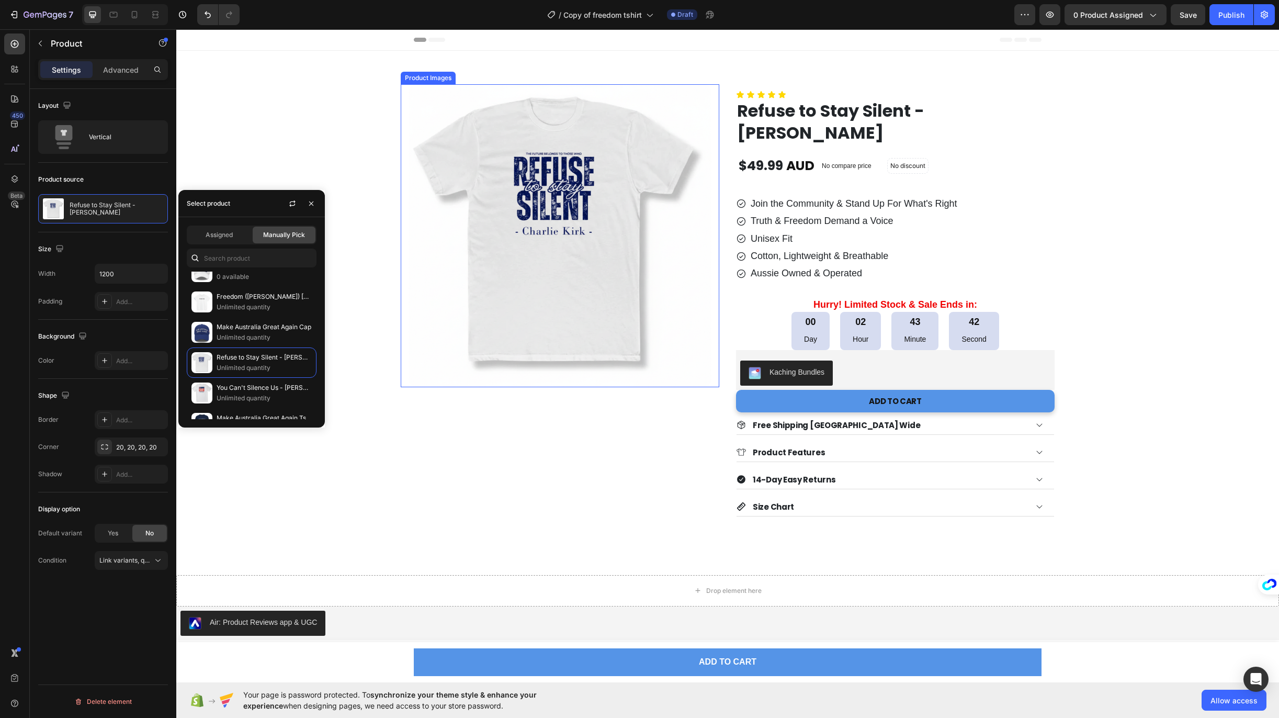
click at [514, 298] on img at bounding box center [559, 235] width 303 height 303
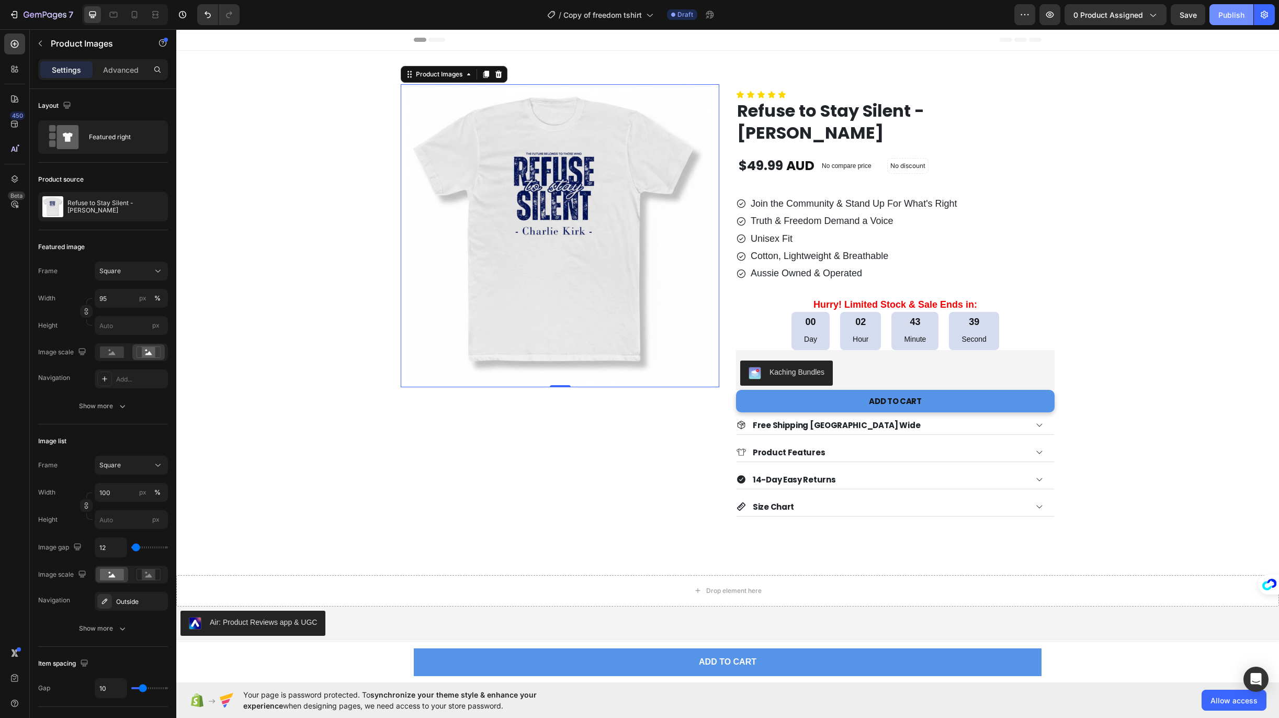
click at [1225, 10] on div "Publish" at bounding box center [1231, 14] width 26 height 11
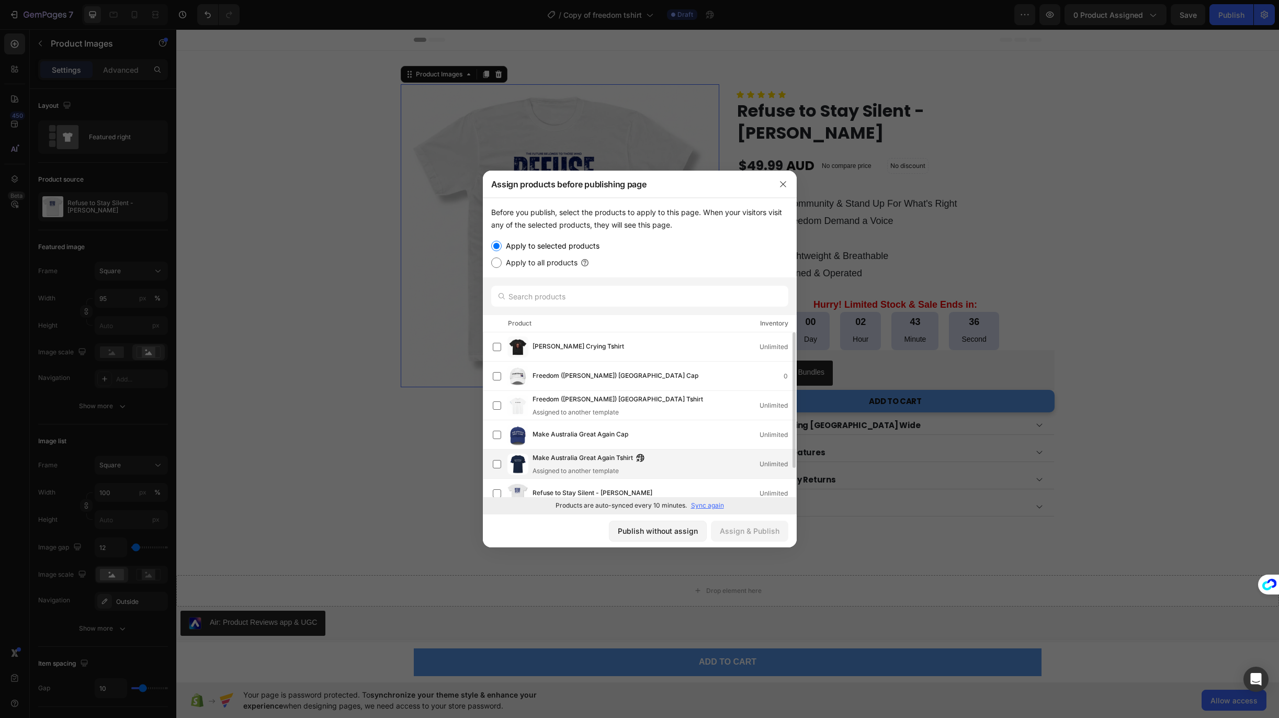
scroll to position [0, 0]
click at [593, 488] on span "Refuse to Stay Silent - [PERSON_NAME]" at bounding box center [592, 493] width 120 height 12
click at [752, 529] on div "Assign & Publish" at bounding box center [750, 530] width 60 height 11
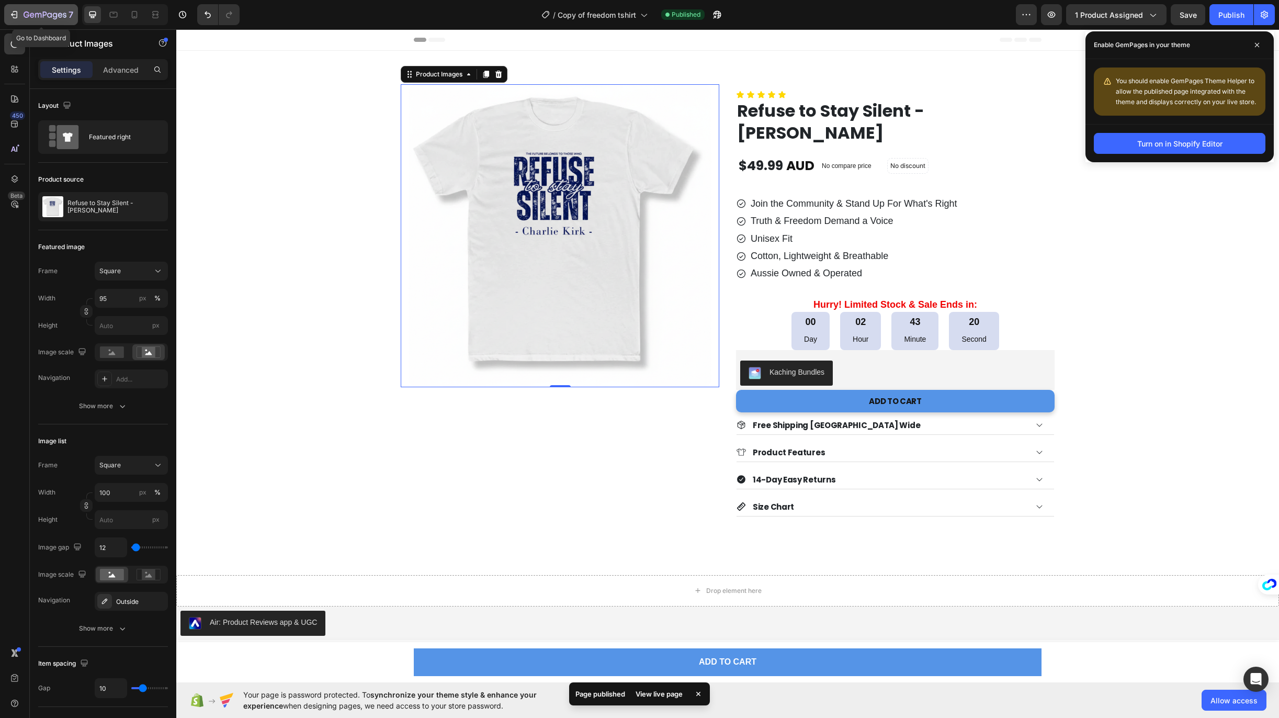
click at [12, 12] on icon "button" at bounding box center [14, 14] width 10 height 10
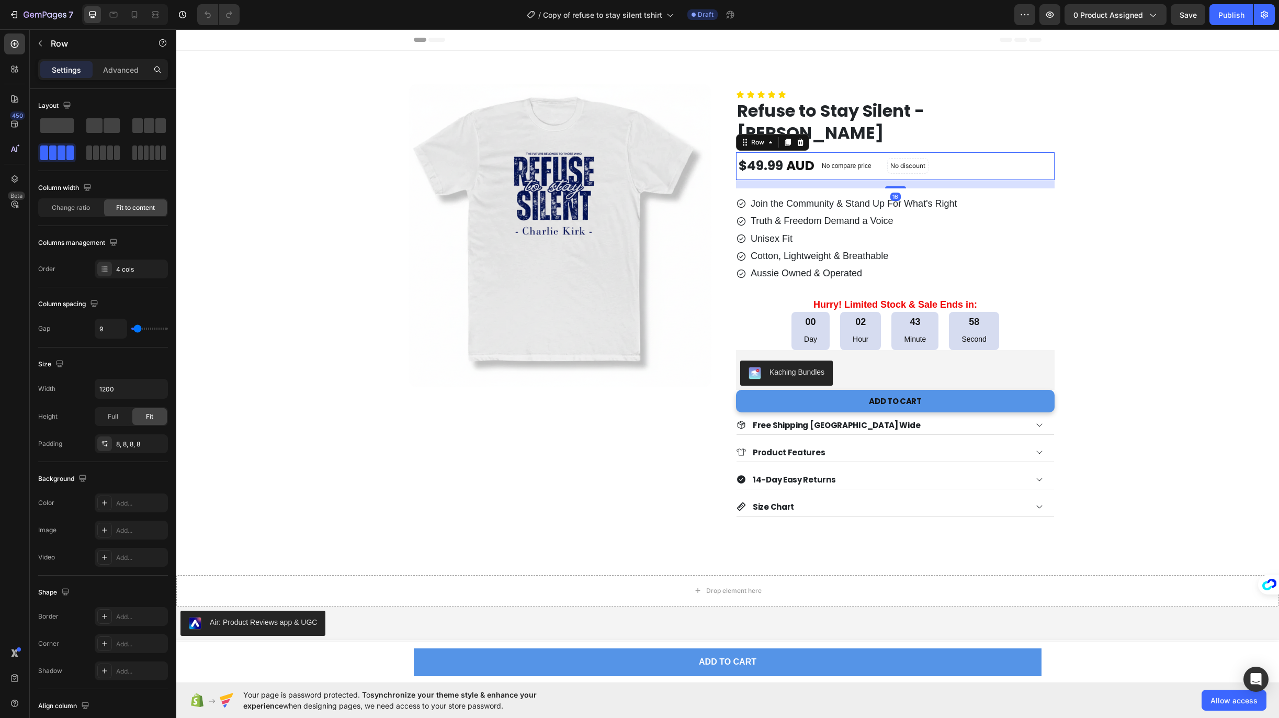
click at [994, 161] on div "$49.99 Product Price Product Price AUD Text Block No compare price Product Pric…" at bounding box center [895, 166] width 318 height 28
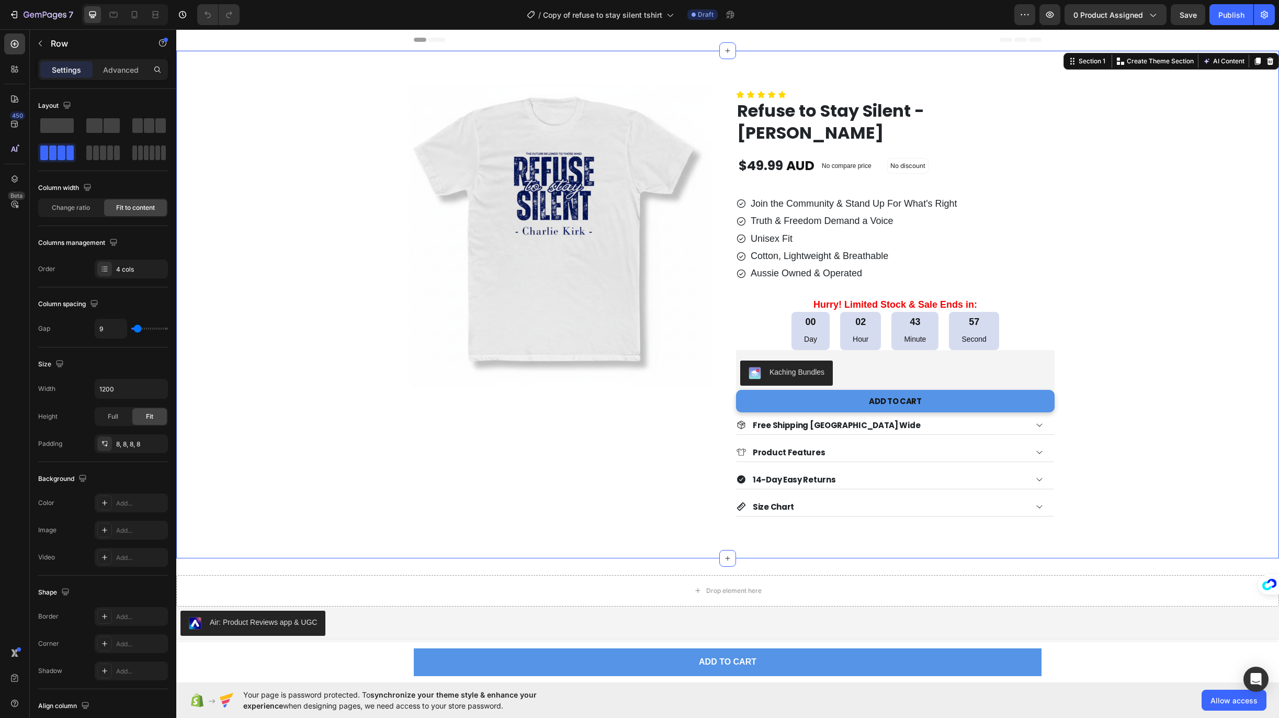
click at [336, 327] on div "Product Images Row Icon Icon Icon Icon Icon Icon List Refuse to Stay Silent - C…" at bounding box center [728, 300] width 1066 height 432
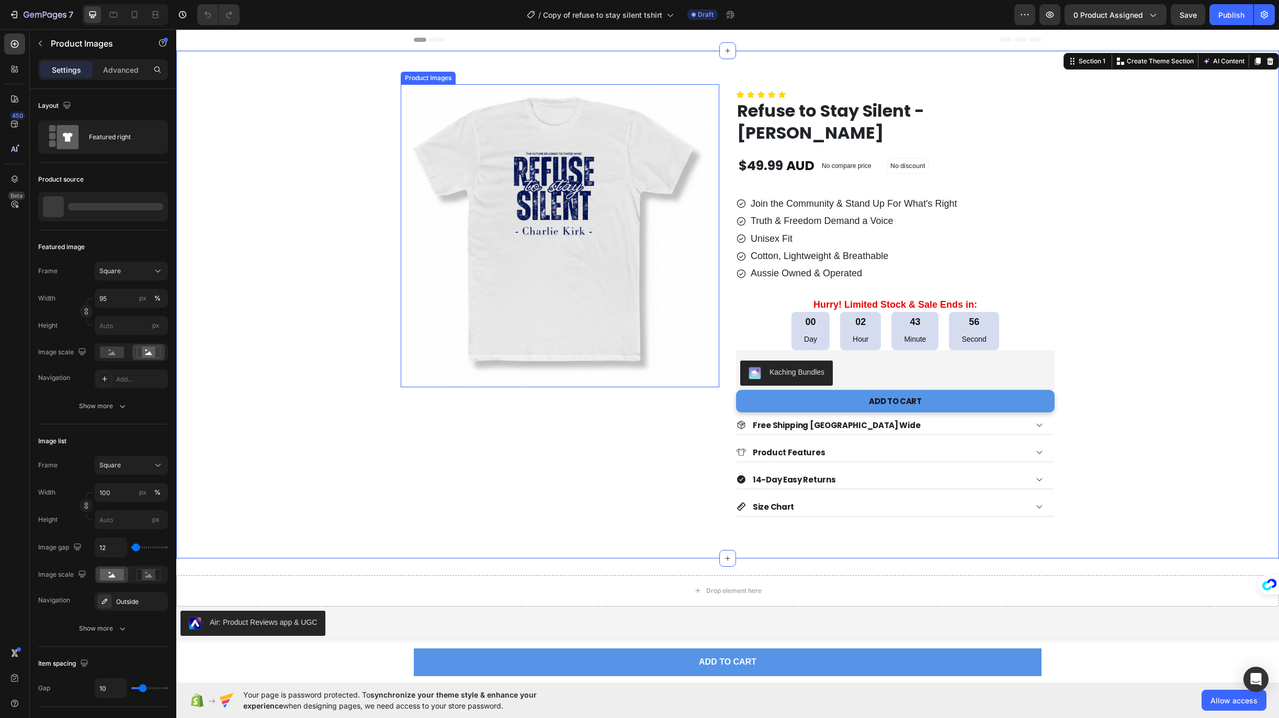
click at [486, 243] on img at bounding box center [559, 235] width 303 height 303
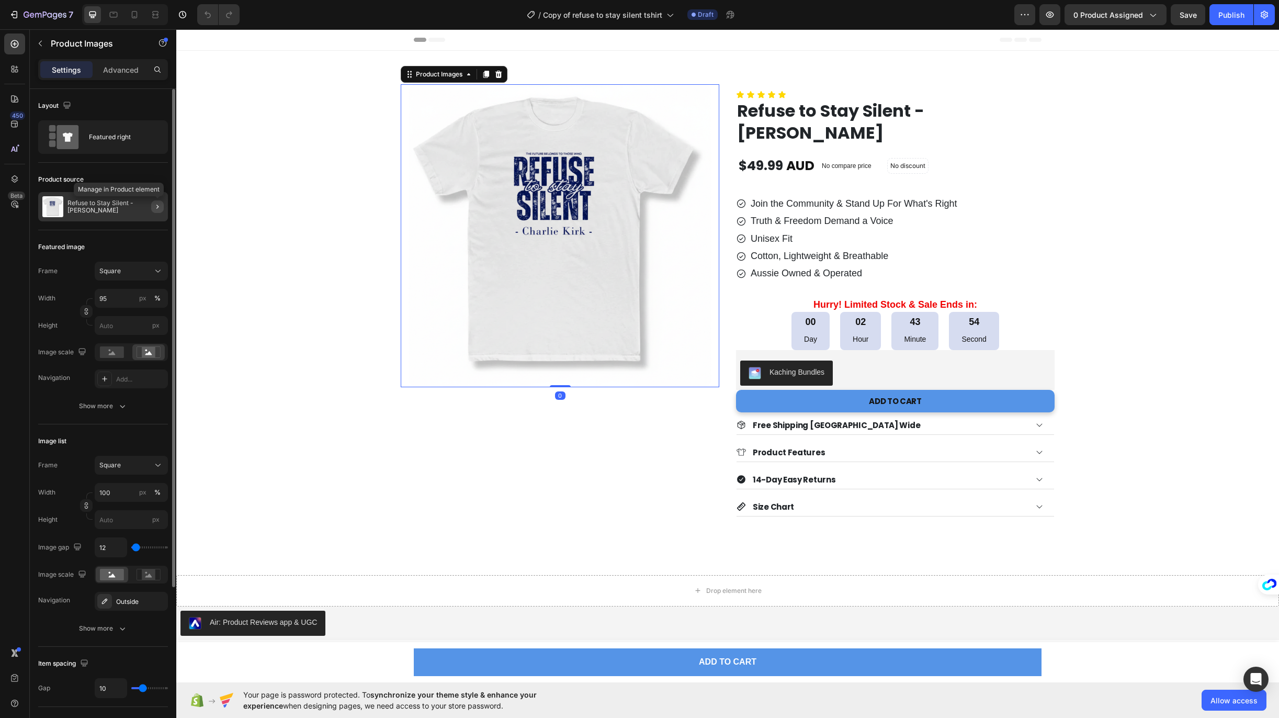
click at [158, 212] on button "button" at bounding box center [157, 206] width 13 height 13
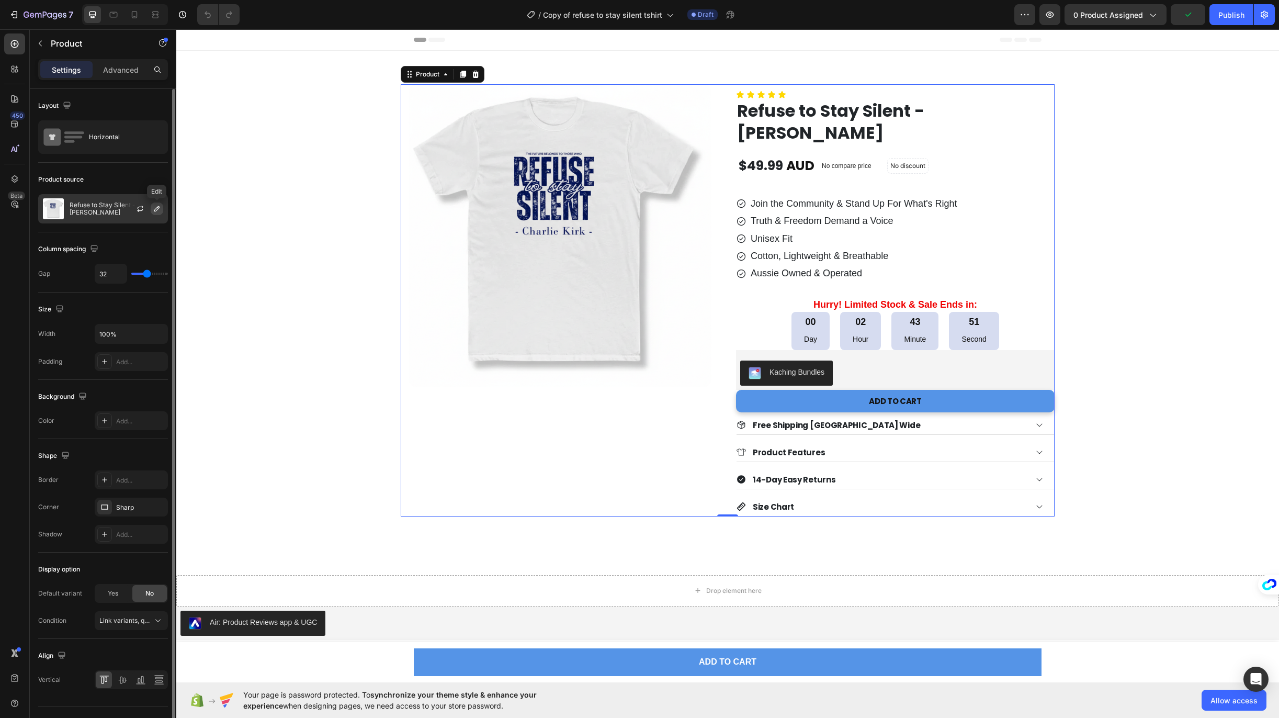
click at [157, 209] on icon "button" at bounding box center [157, 208] width 8 height 8
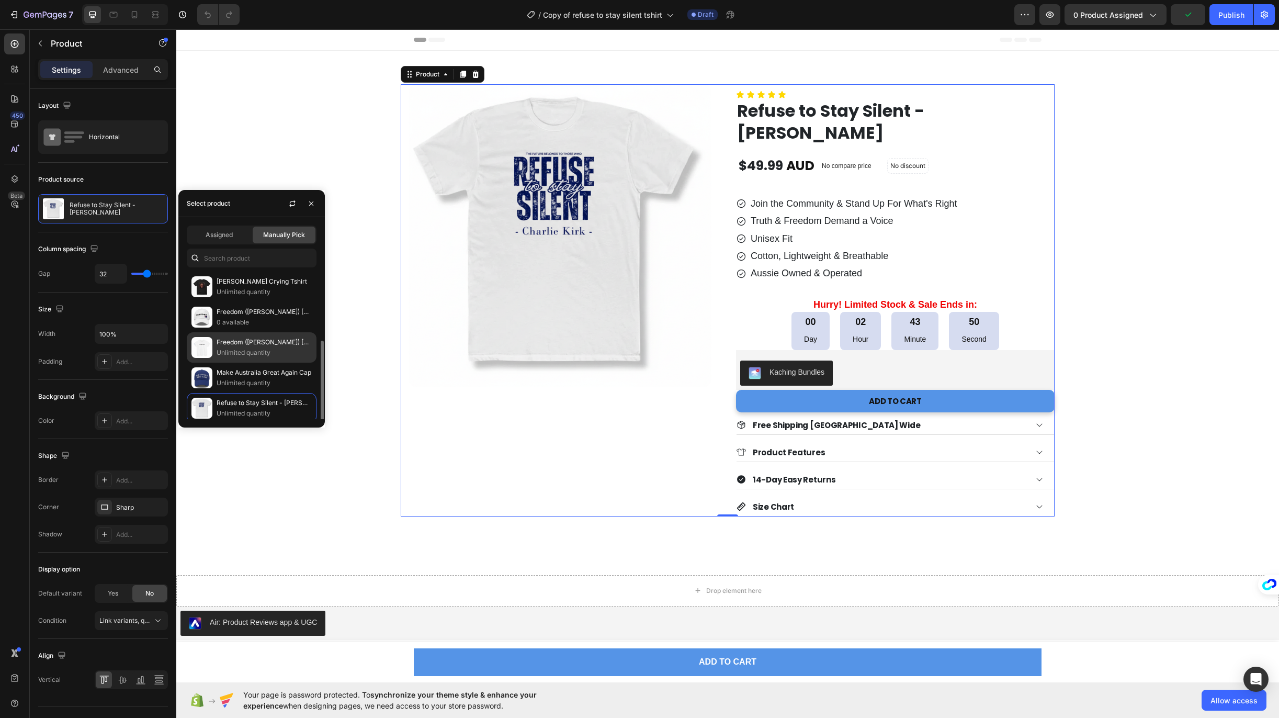
scroll to position [65, 0]
click at [265, 373] on p "You Can't Silence Us - [PERSON_NAME]" at bounding box center [264, 368] width 95 height 10
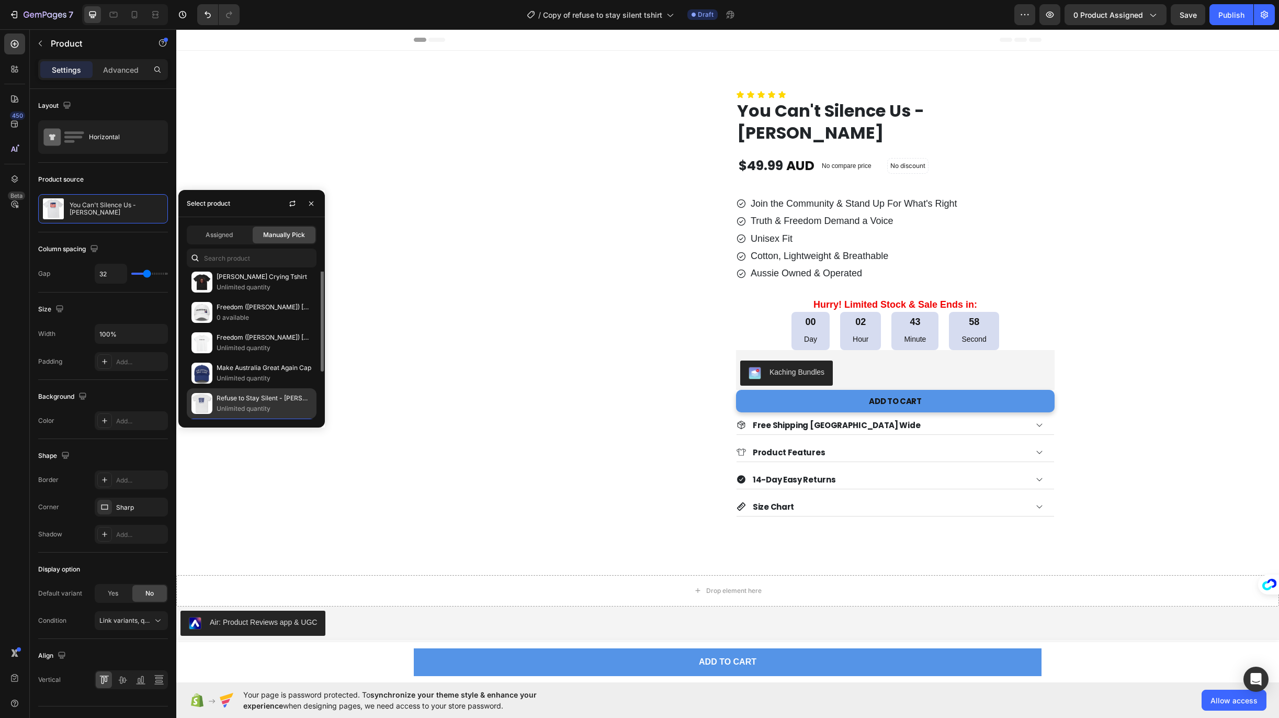
scroll to position [0, 0]
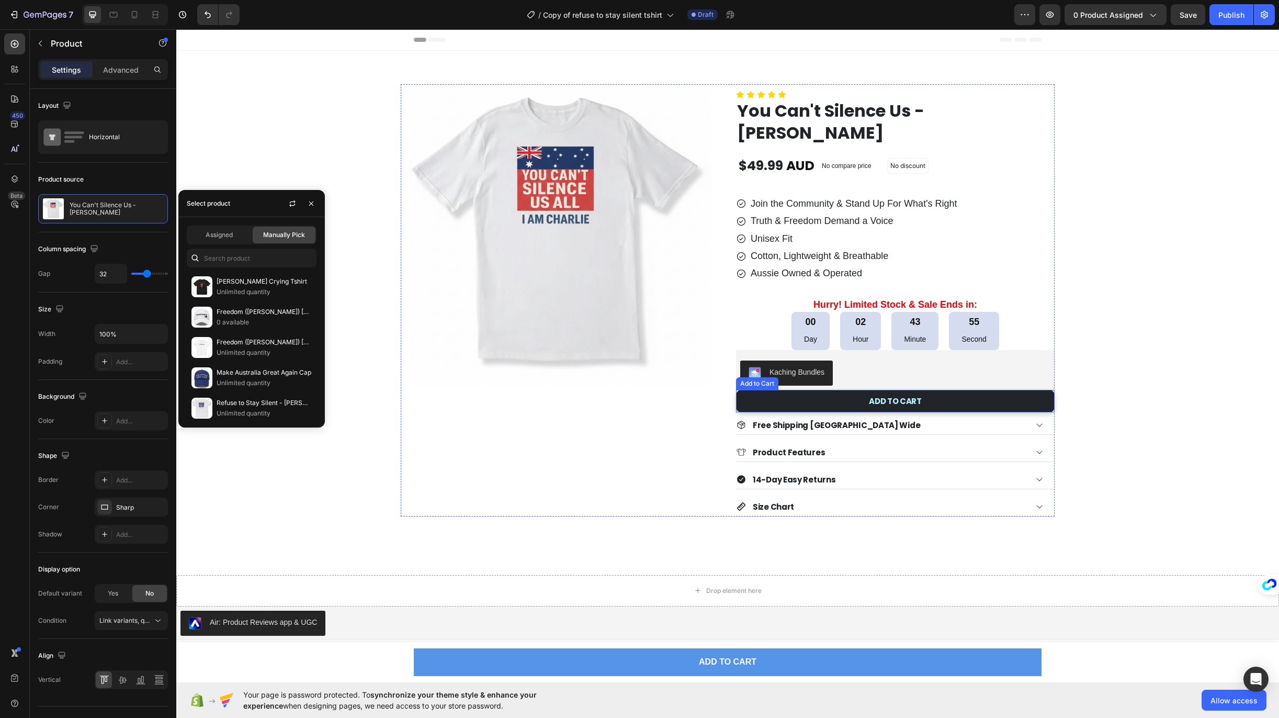
click at [863, 407] on button "ADD TO CART" at bounding box center [895, 401] width 318 height 22
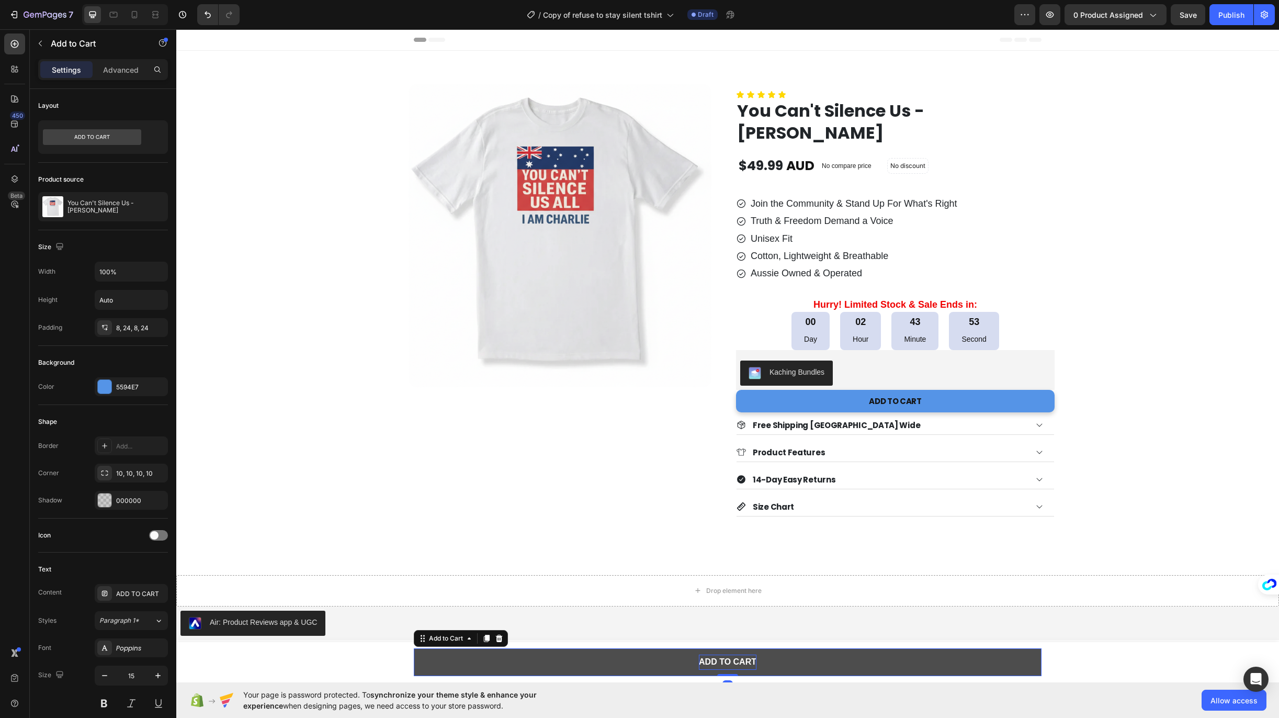
click at [724, 655] on div "ADD TO CART" at bounding box center [728, 661] width 58 height 15
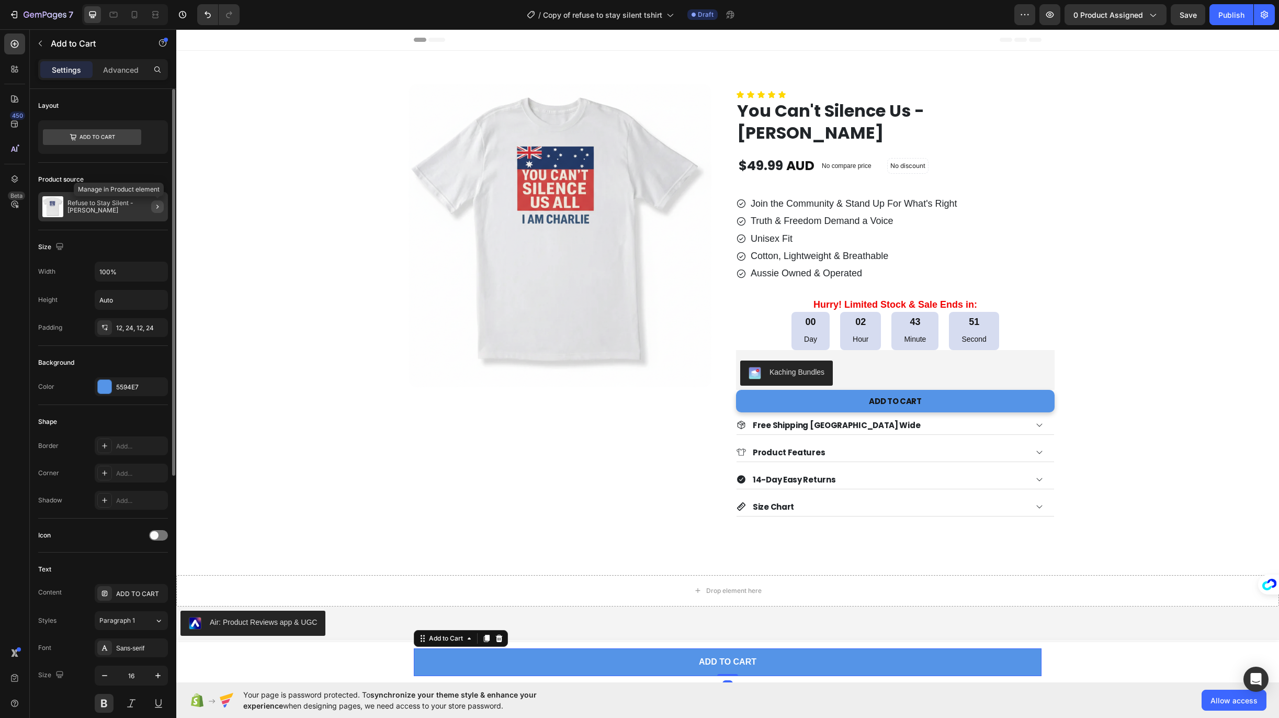
click at [154, 210] on icon "button" at bounding box center [157, 206] width 8 height 8
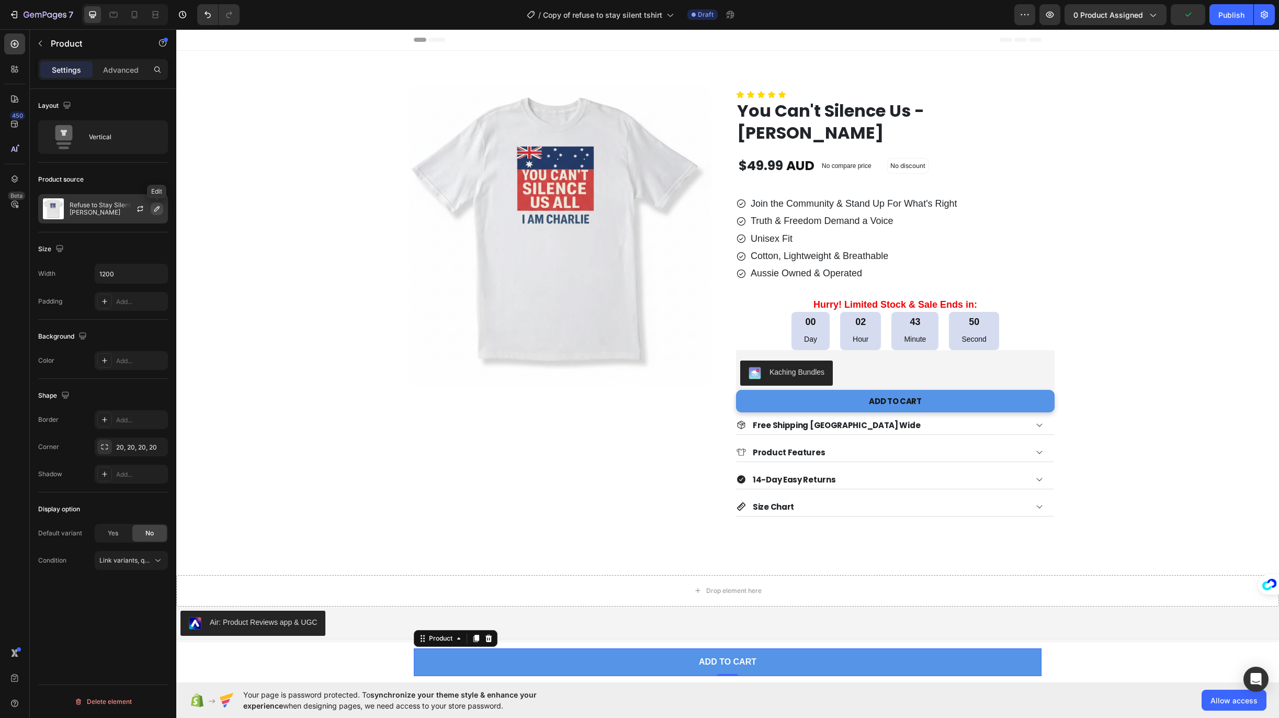
click at [156, 208] on icon "button" at bounding box center [156, 208] width 5 height 5
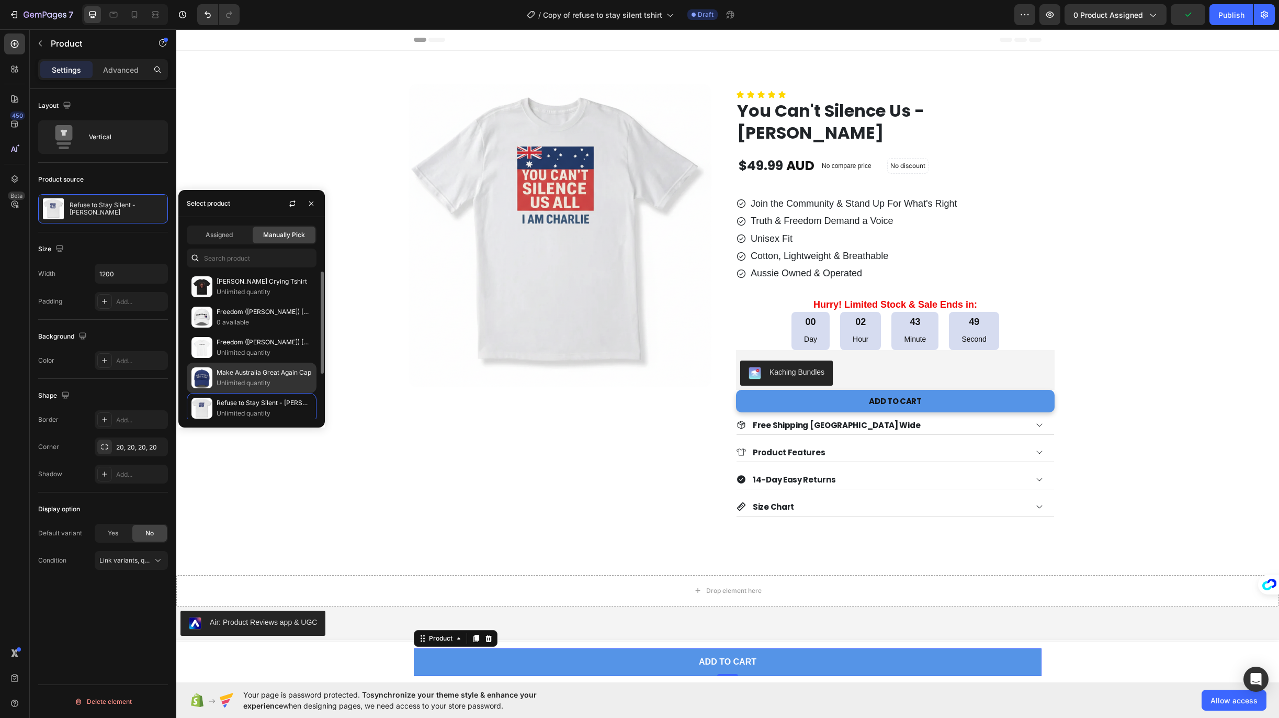
scroll to position [65, 0]
click at [247, 371] on p "You Can't Silence Us - [PERSON_NAME]" at bounding box center [264, 368] width 95 height 10
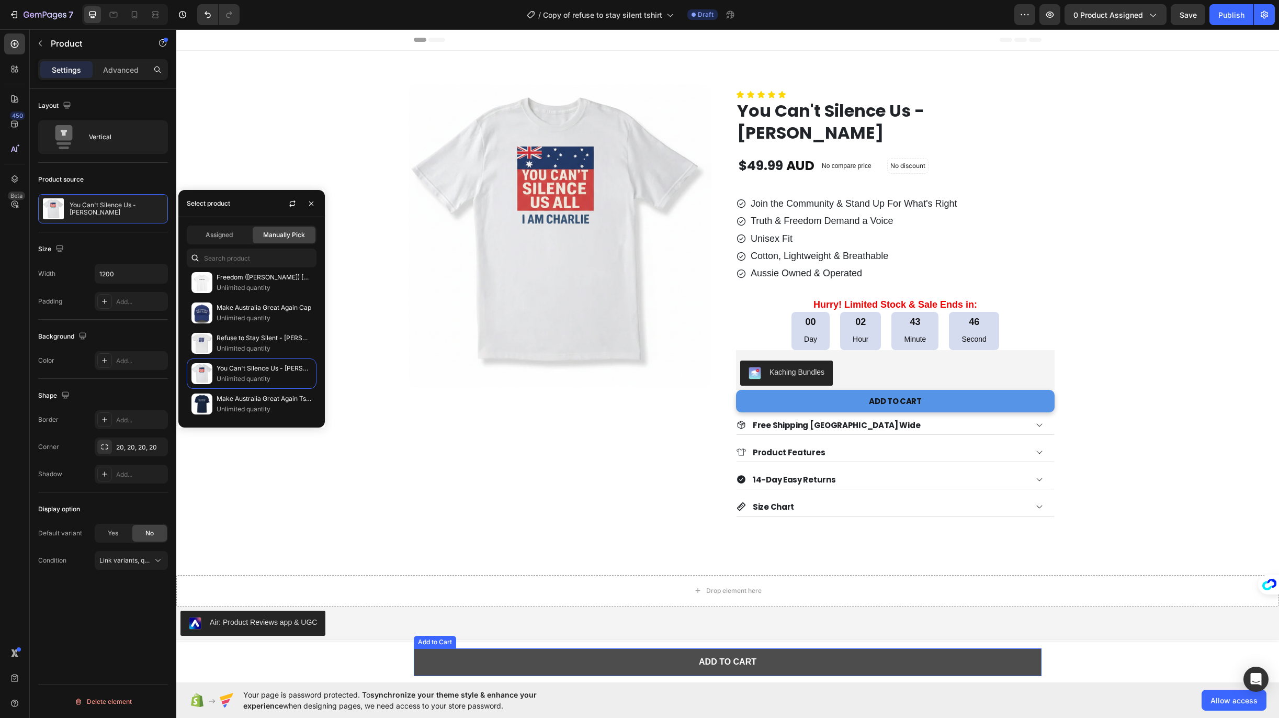
click at [688, 659] on button "ADD TO CART" at bounding box center [728, 662] width 628 height 28
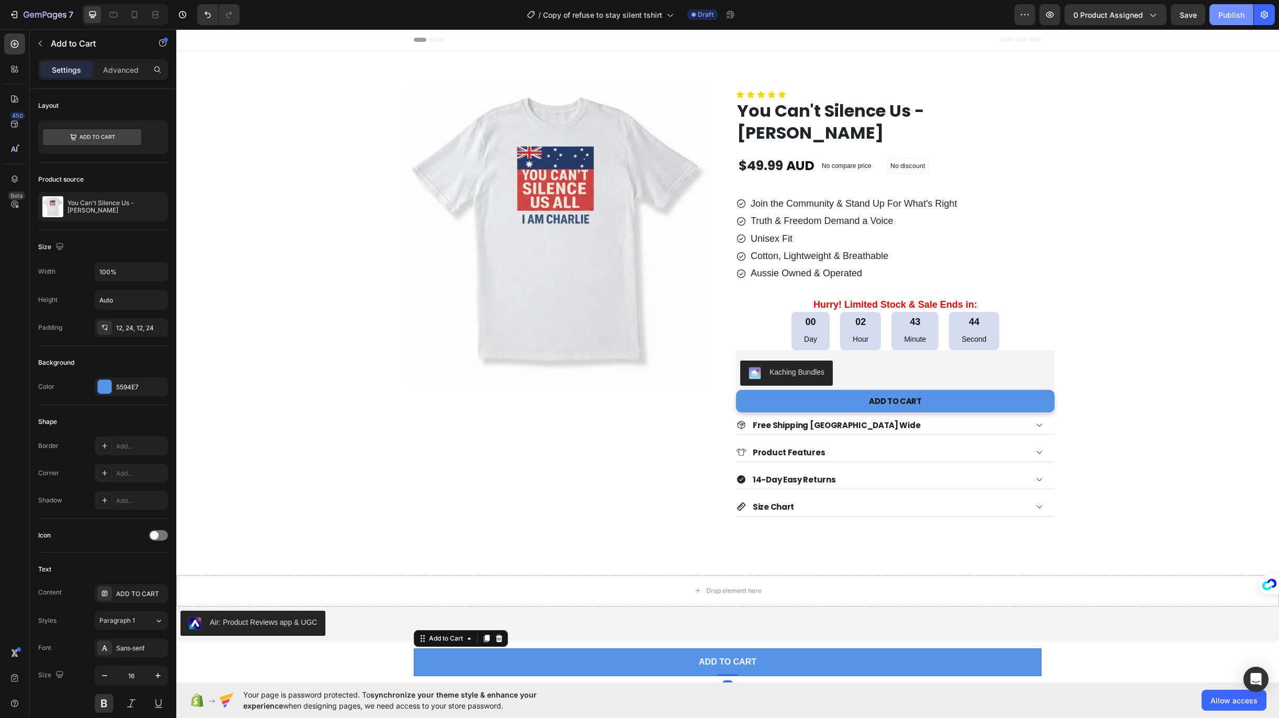
click at [1228, 16] on div "Publish" at bounding box center [1231, 14] width 26 height 11
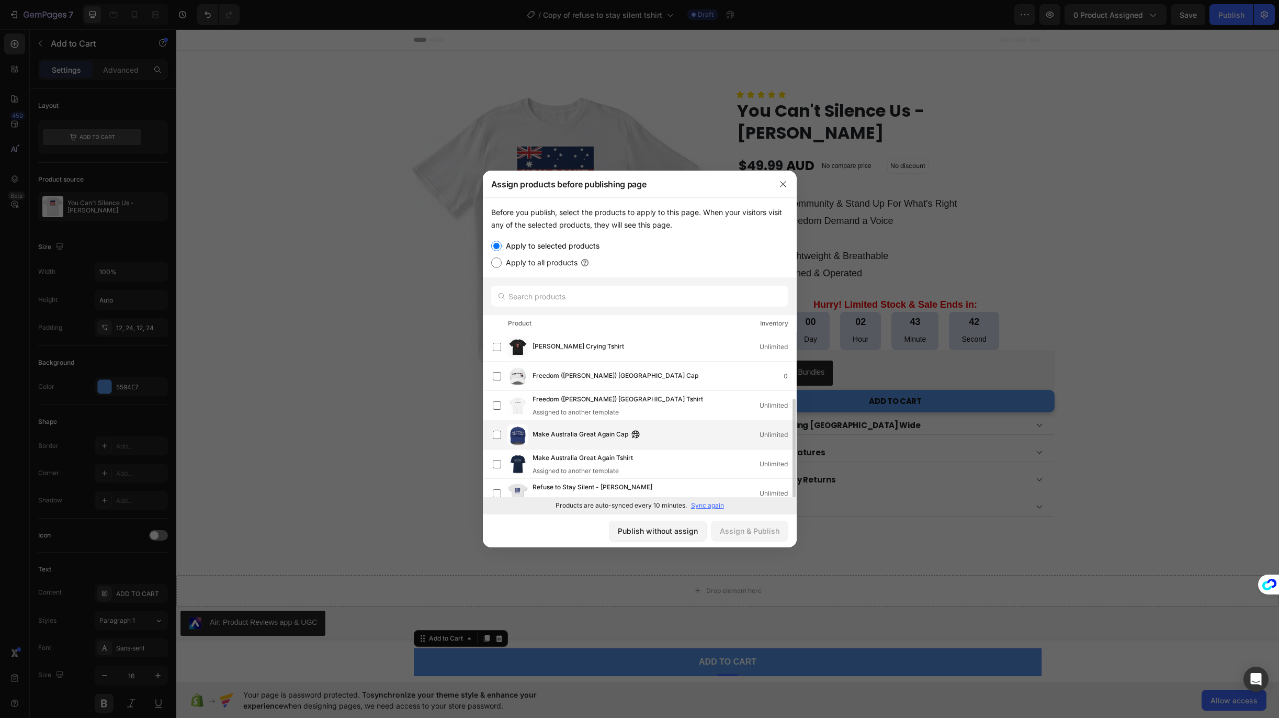
scroll to position [38, 0]
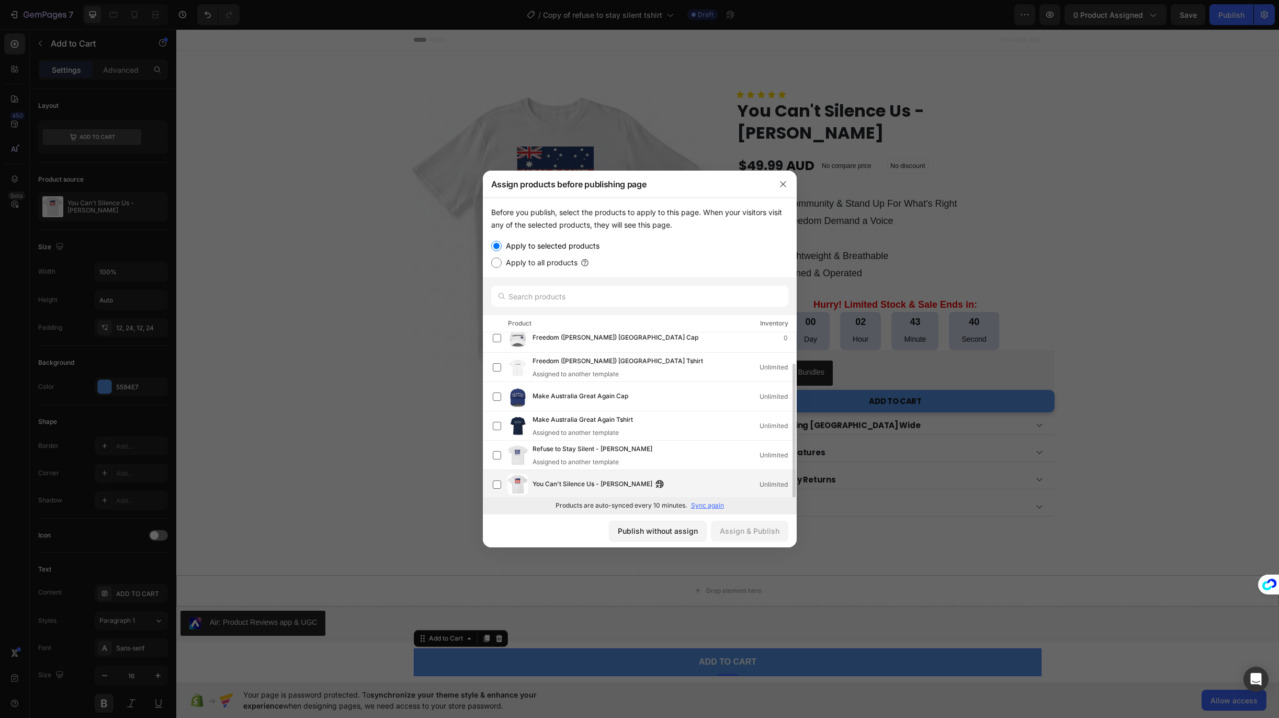
click at [587, 486] on span "You Can't Silence Us - Charlie Kirk Tshirt" at bounding box center [592, 485] width 120 height 12
click at [765, 526] on div "Assign & Publish" at bounding box center [750, 530] width 60 height 11
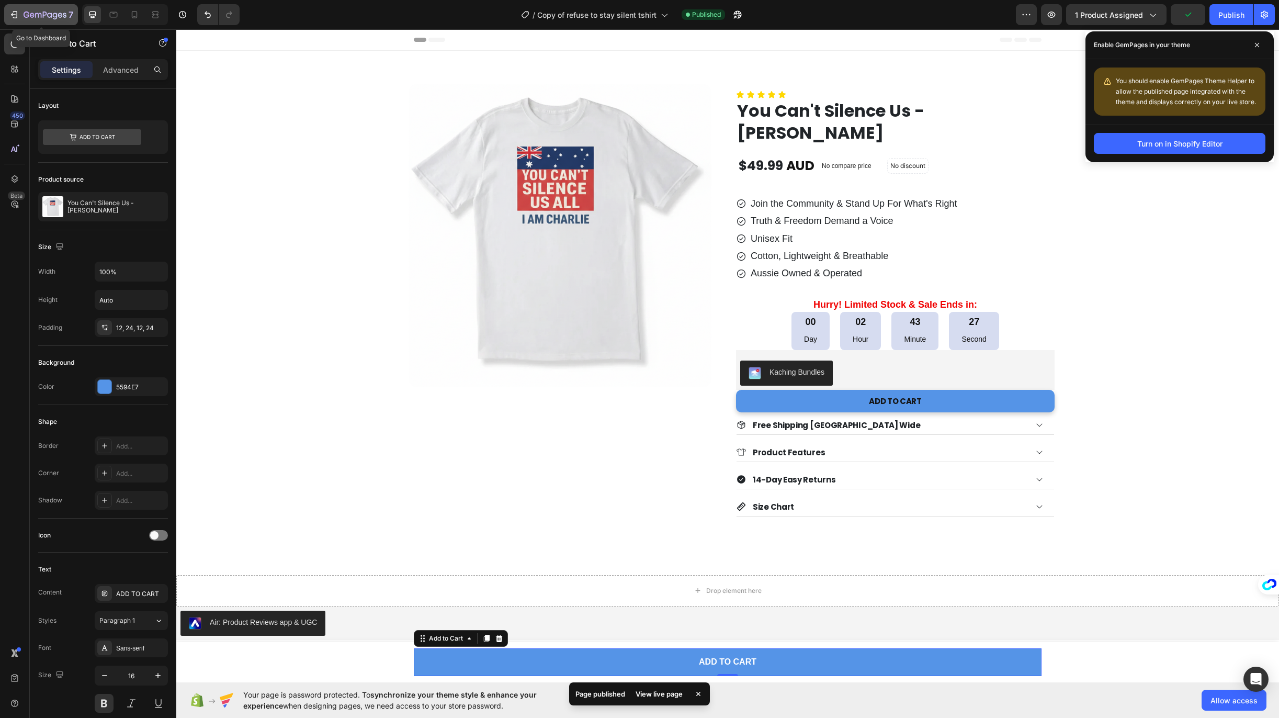
click at [15, 12] on icon "button" at bounding box center [14, 14] width 10 height 10
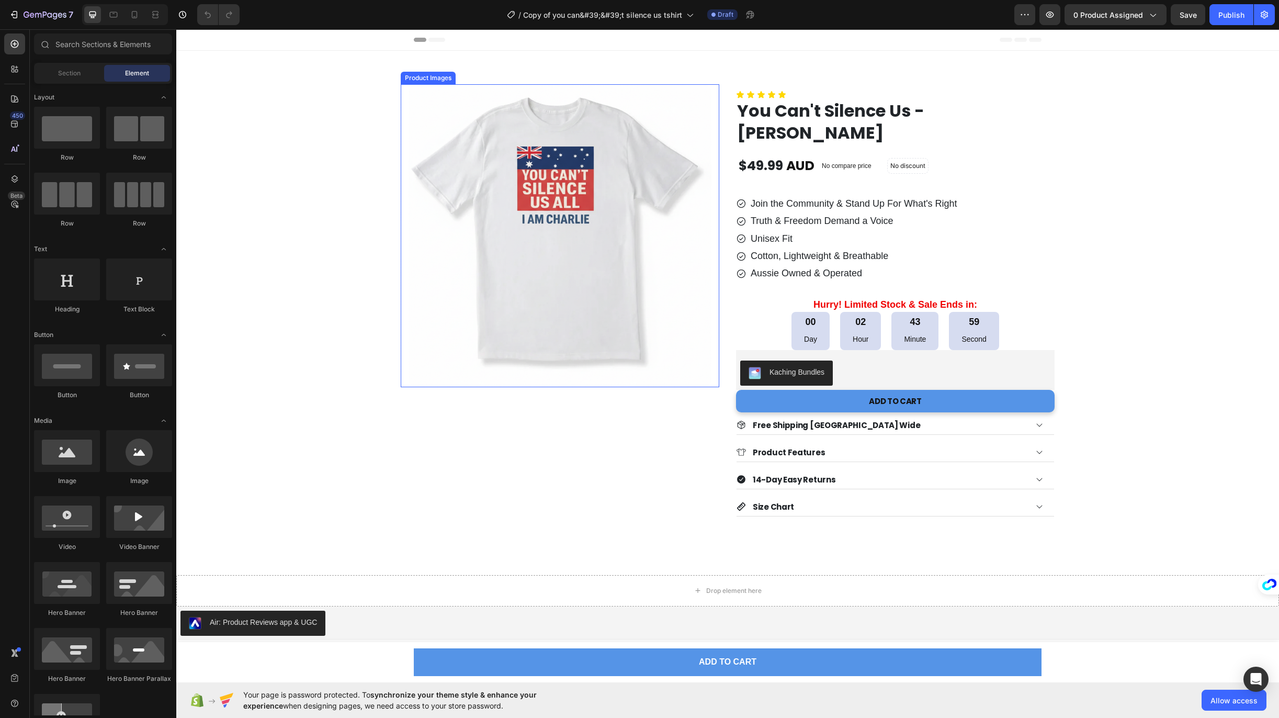
click at [601, 134] on img at bounding box center [559, 235] width 303 height 303
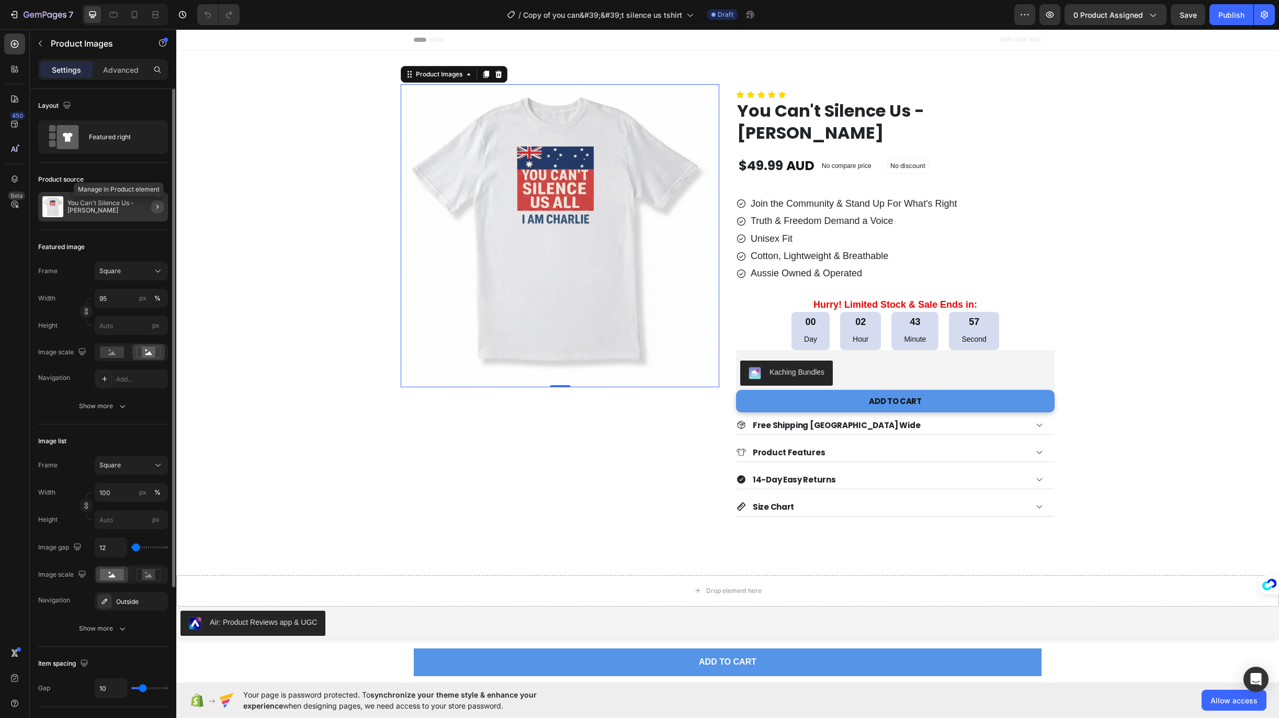
click at [156, 210] on icon "button" at bounding box center [157, 206] width 8 height 8
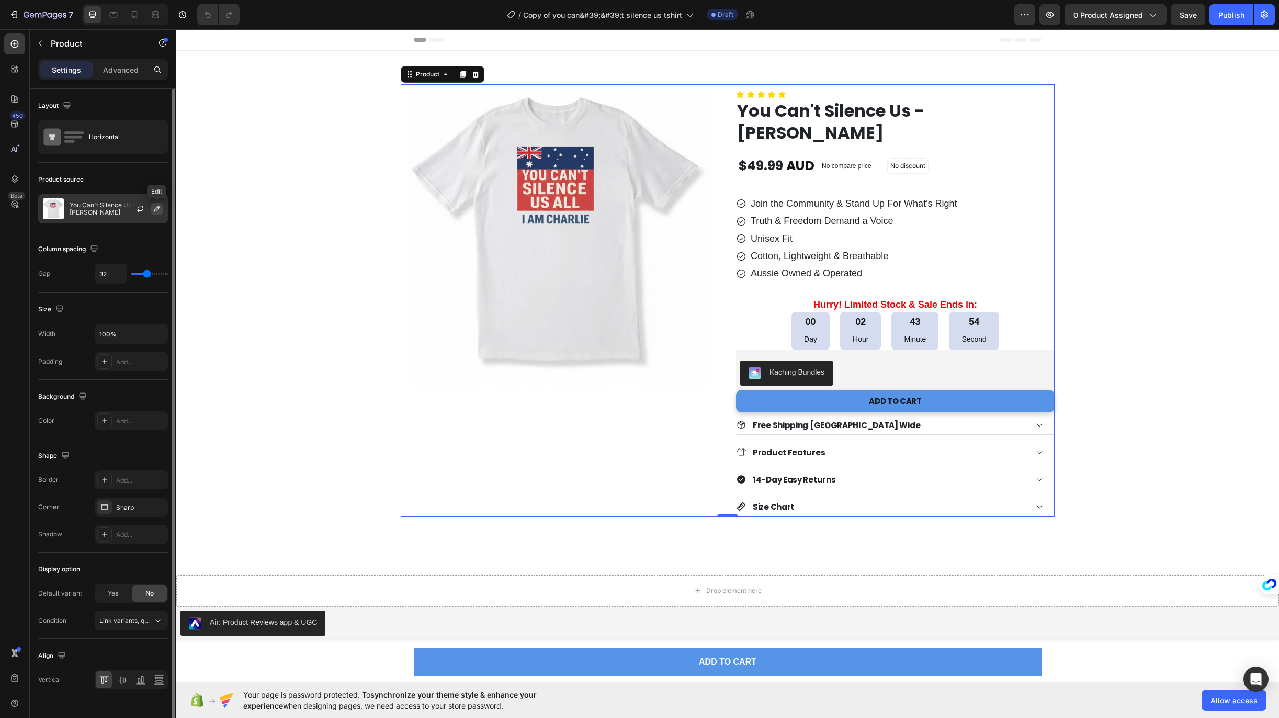
click at [156, 210] on icon "button" at bounding box center [157, 208] width 8 height 8
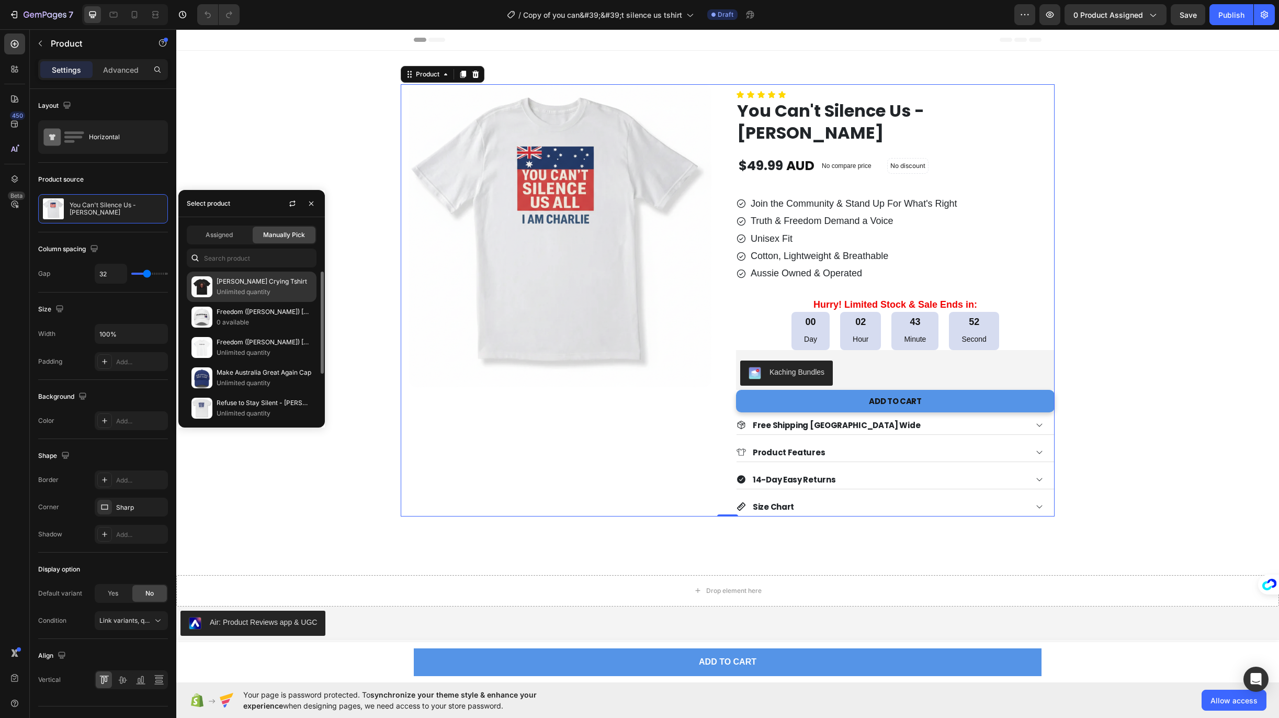
click at [245, 291] on p "Unlimited quantity" at bounding box center [264, 292] width 95 height 10
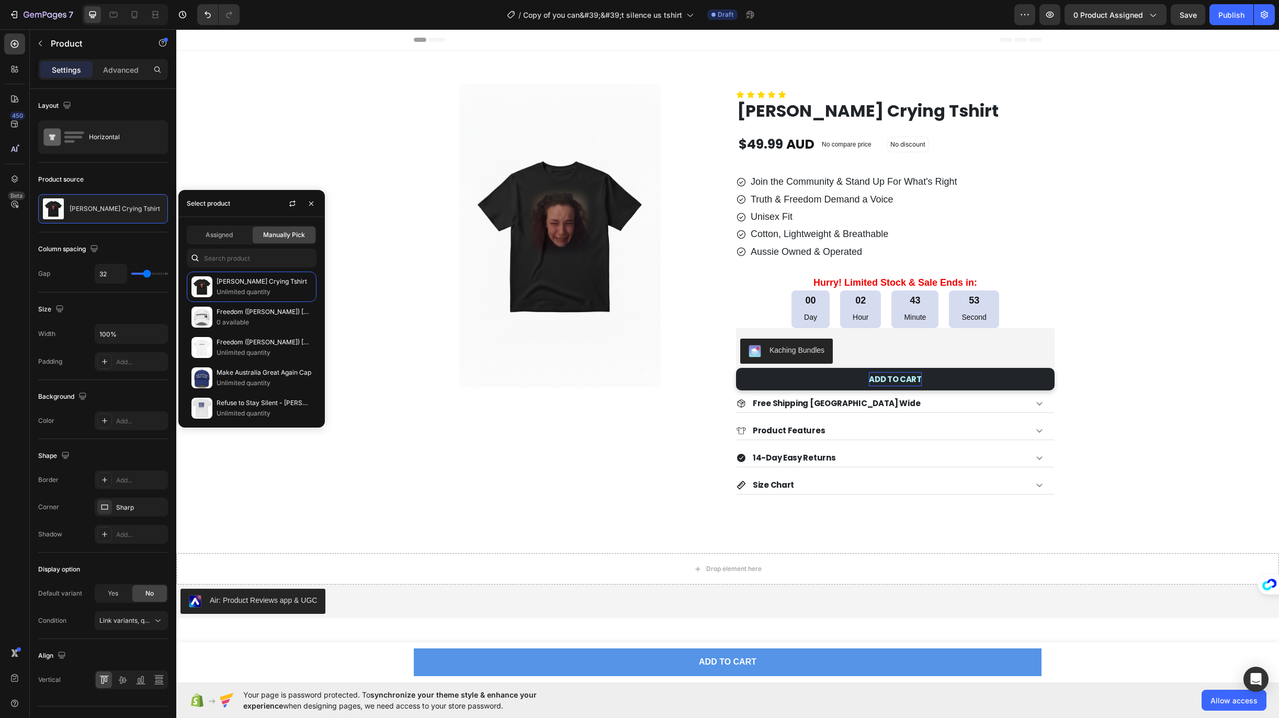
click at [875, 384] on div "ADD TO CART" at bounding box center [895, 379] width 53 height 14
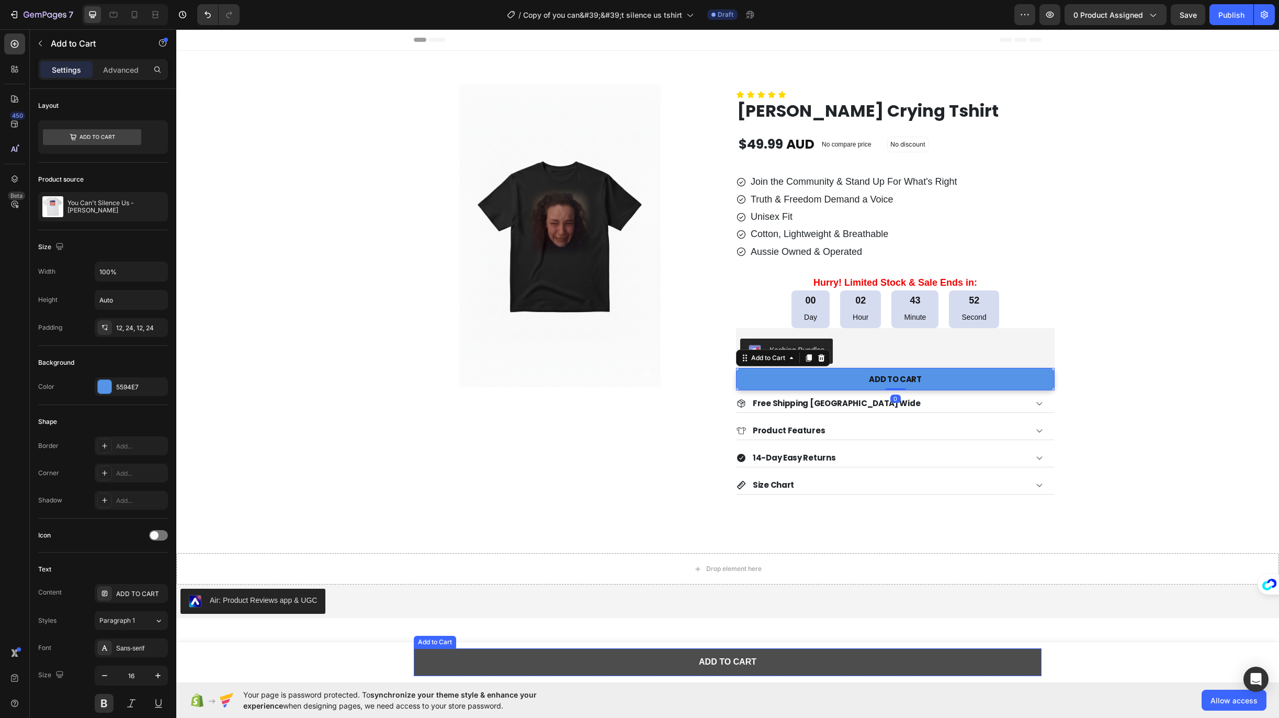
click at [773, 662] on button "ADD TO CART" at bounding box center [728, 662] width 628 height 28
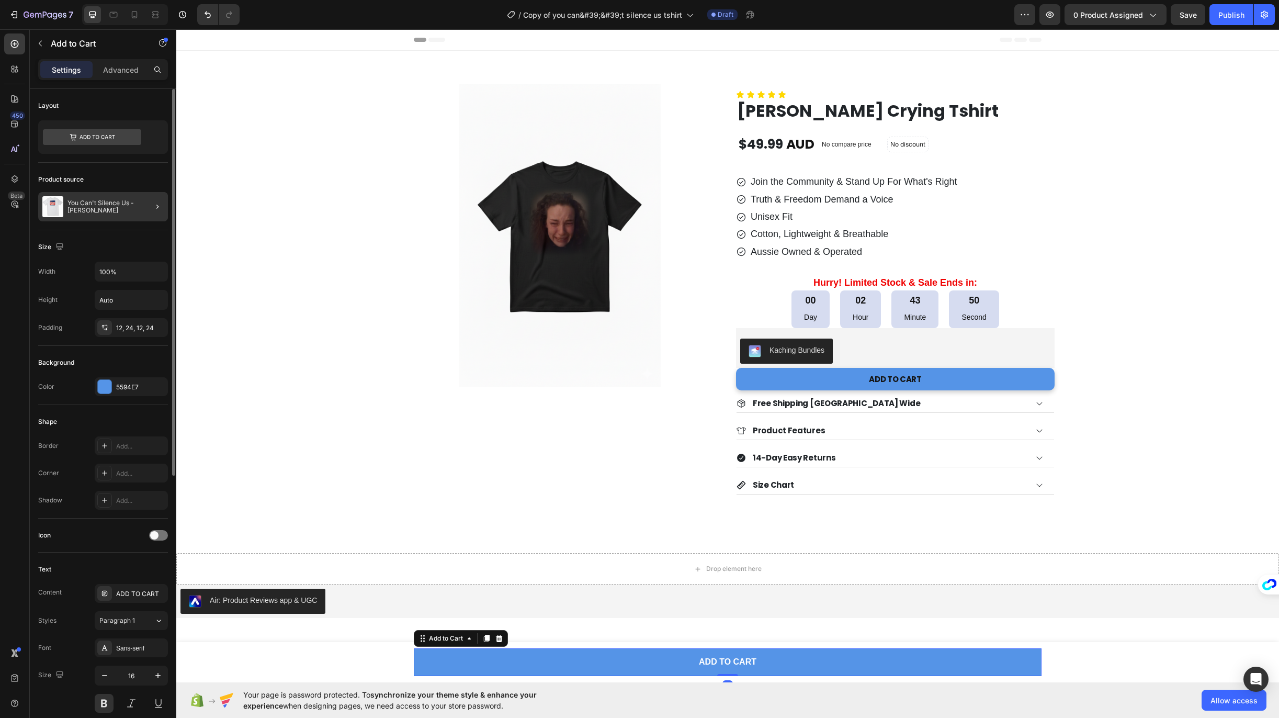
click at [157, 213] on div at bounding box center [153, 206] width 29 height 29
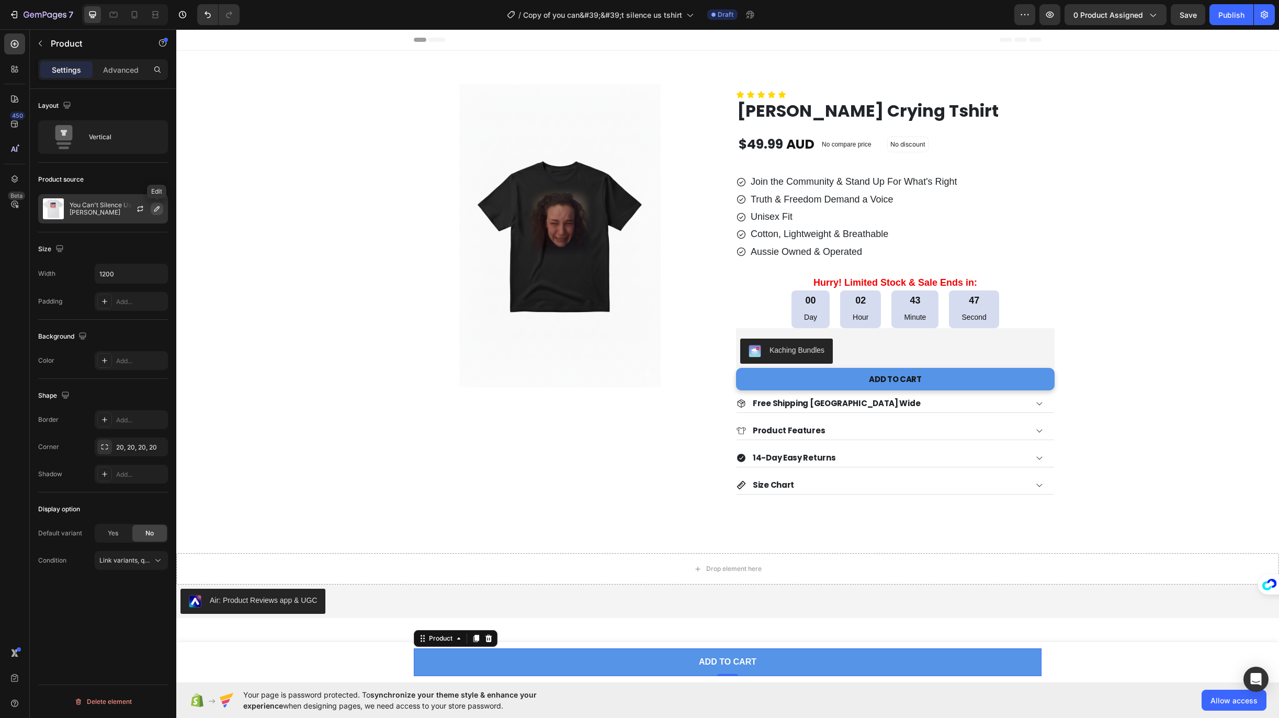
click at [159, 208] on icon "button" at bounding box center [156, 208] width 5 height 5
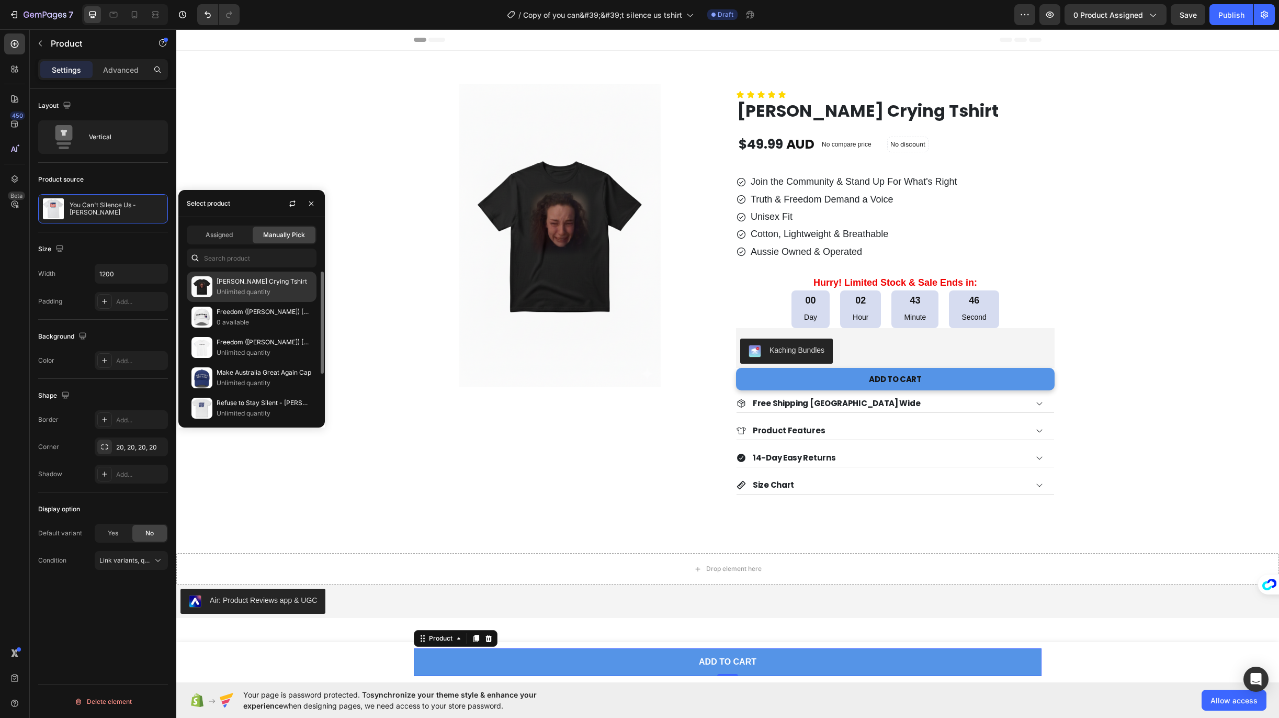
click at [239, 286] on p "[PERSON_NAME] Crying Tshirt" at bounding box center [264, 281] width 95 height 10
click at [435, 283] on img at bounding box center [559, 235] width 303 height 303
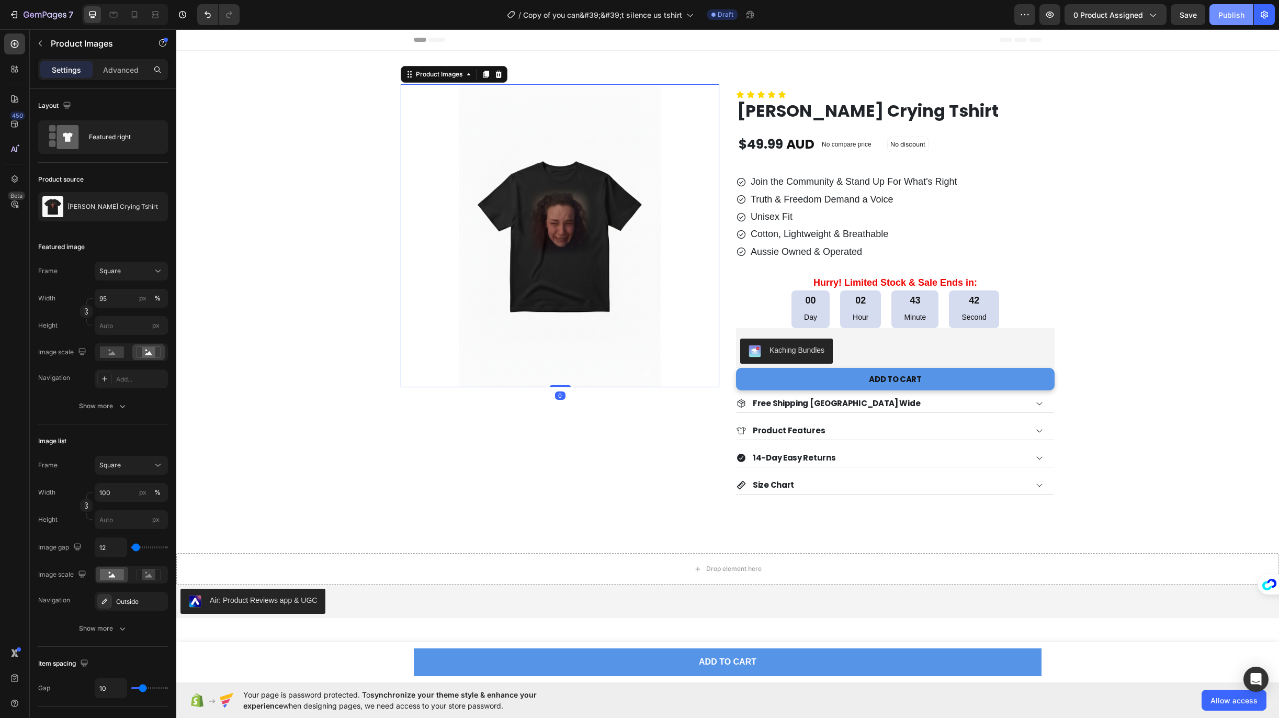
click at [1241, 15] on div "Publish" at bounding box center [1231, 14] width 26 height 11
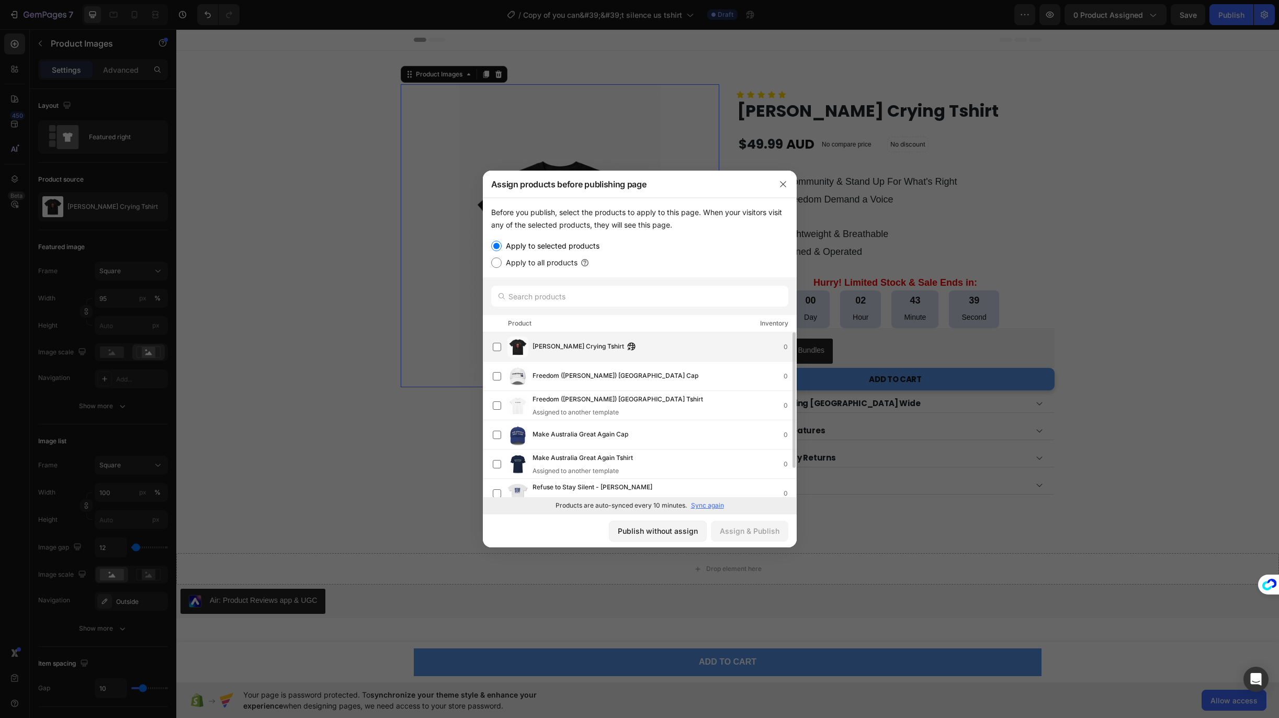
click at [572, 349] on span "[PERSON_NAME] Crying Tshirt" at bounding box center [578, 347] width 92 height 12
click at [756, 535] on div "Assign & Publish" at bounding box center [750, 530] width 60 height 11
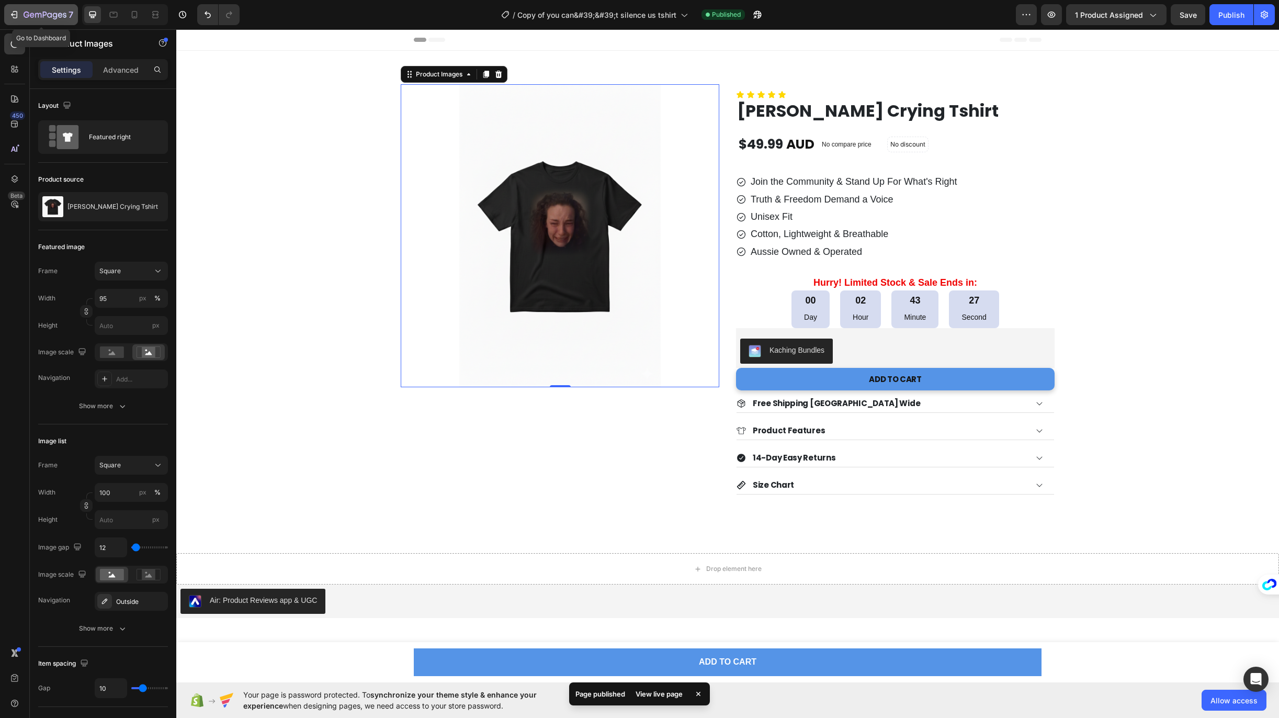
click at [13, 18] on icon "button" at bounding box center [14, 14] width 10 height 10
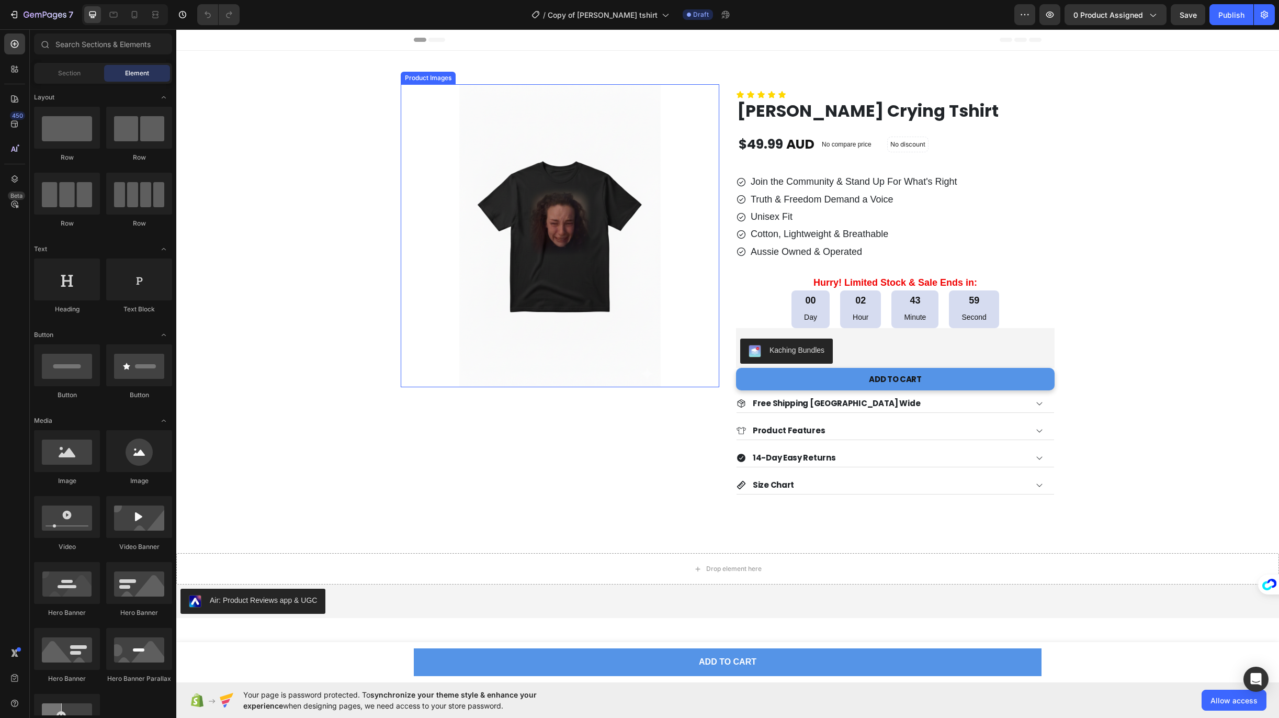
click at [544, 229] on img at bounding box center [559, 235] width 303 height 303
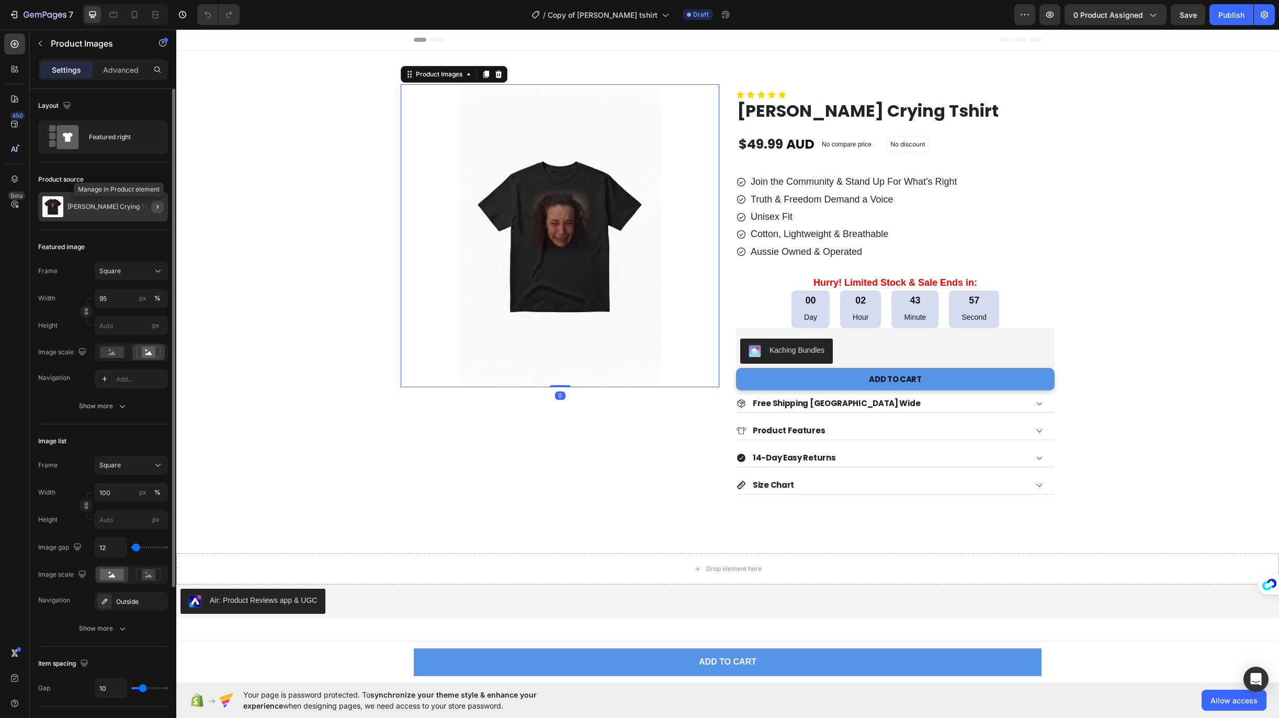
click at [158, 208] on icon "button" at bounding box center [157, 206] width 8 height 8
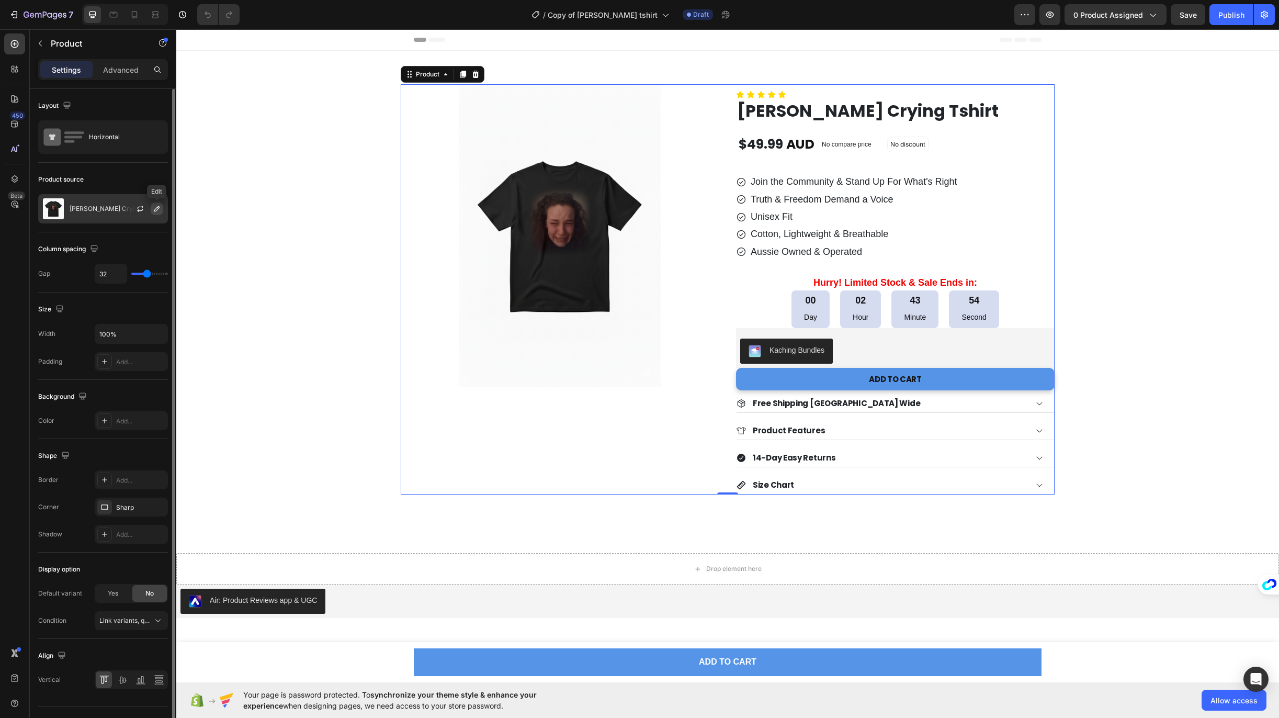
click at [157, 209] on icon "button" at bounding box center [157, 208] width 8 height 8
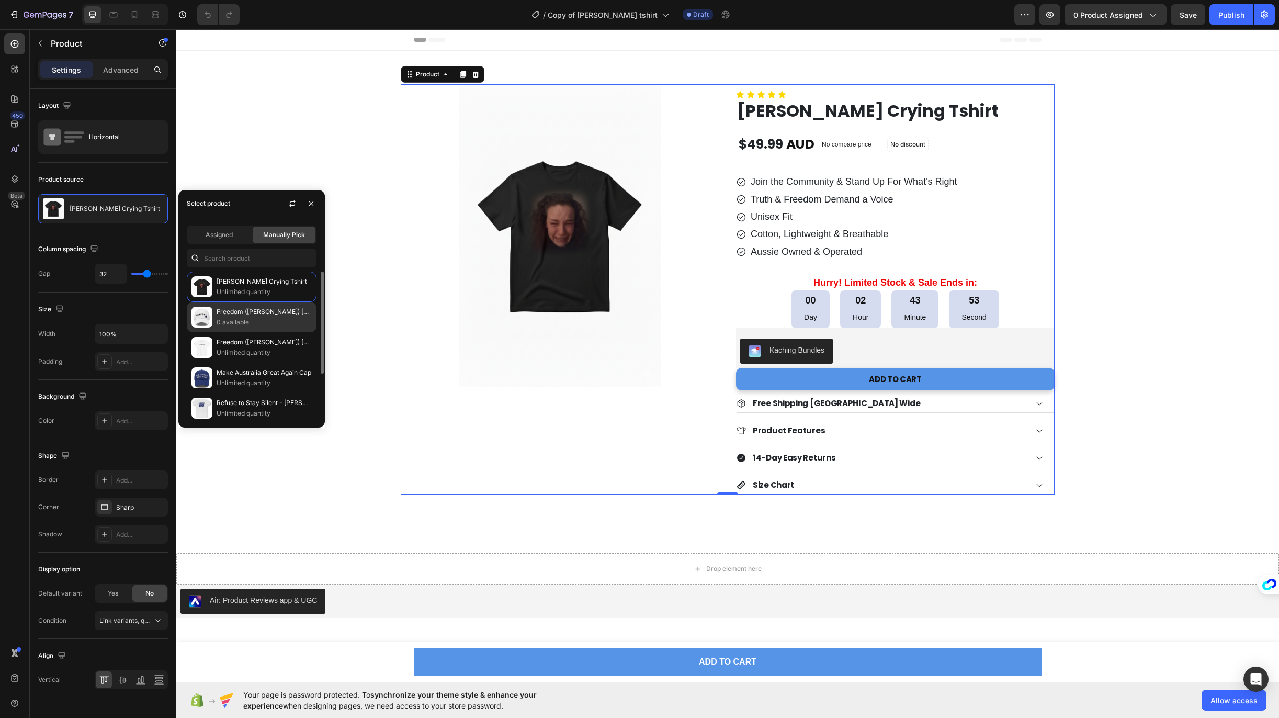
click at [252, 315] on p "Freedom ([PERSON_NAME]) [GEOGRAPHIC_DATA] Cap" at bounding box center [264, 311] width 95 height 10
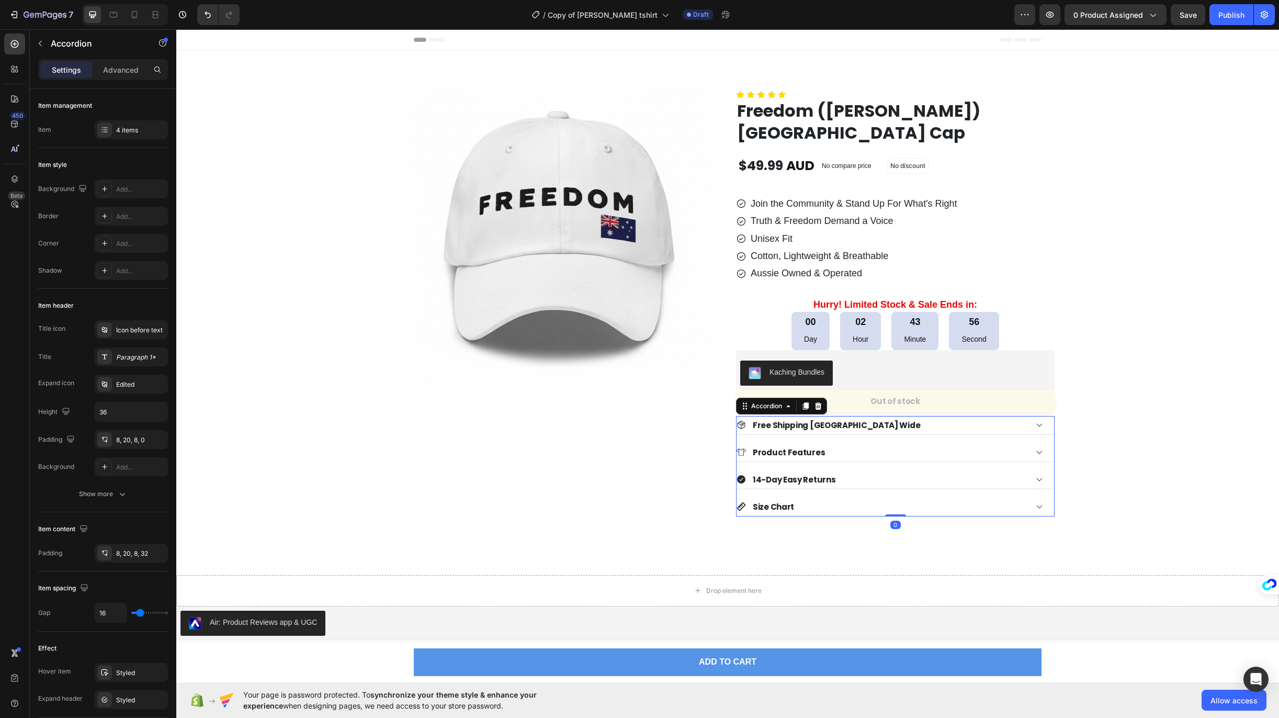
click at [808, 509] on div "Size Chart" at bounding box center [881, 506] width 290 height 17
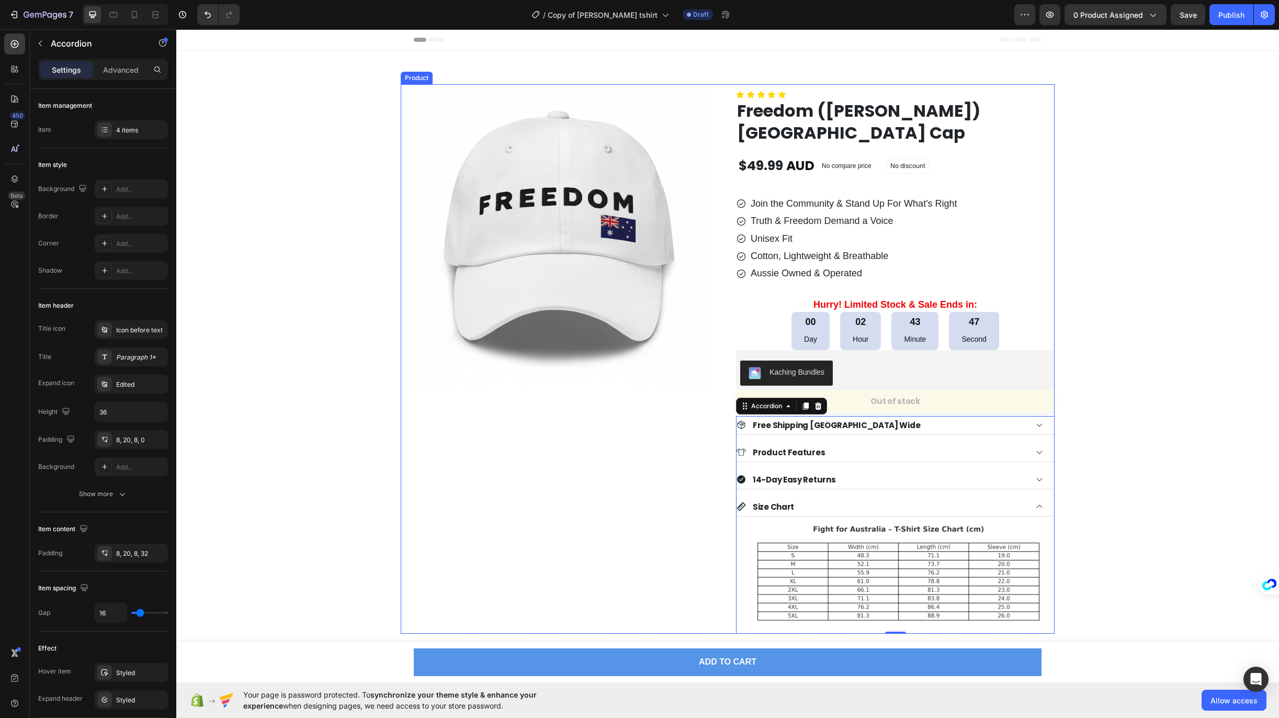
scroll to position [164, 0]
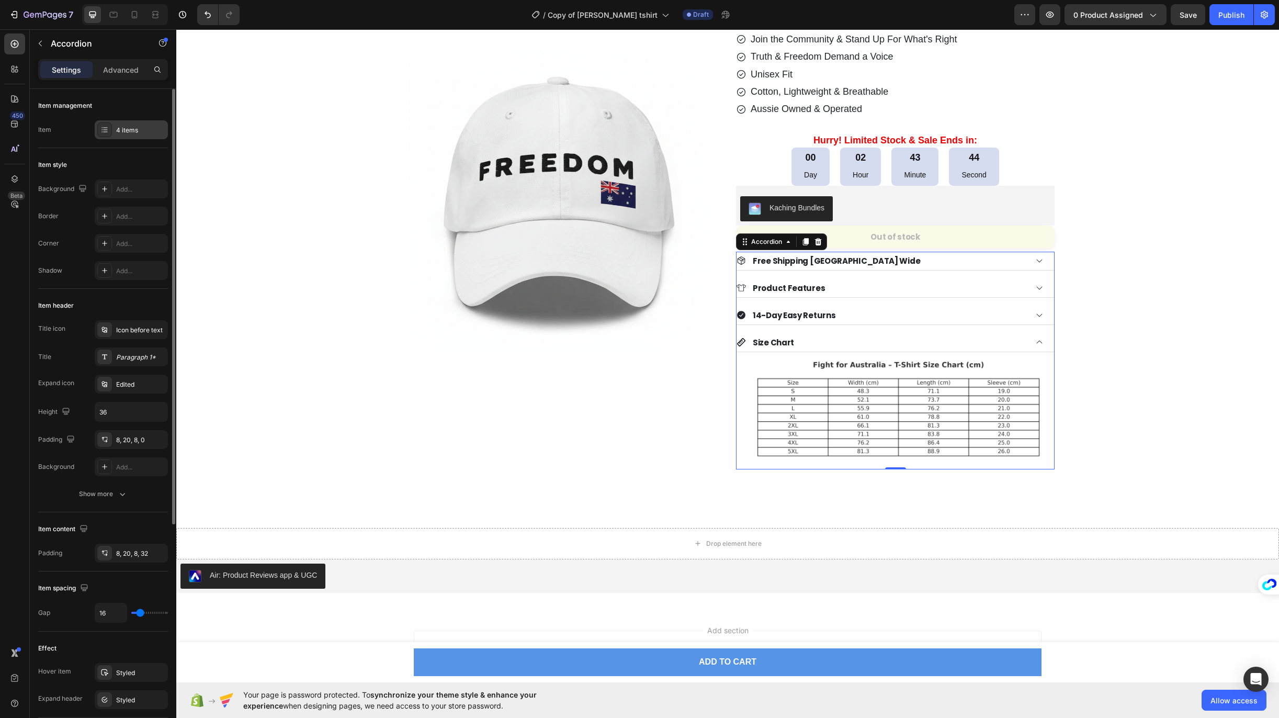
click at [135, 128] on div "4 items" at bounding box center [140, 130] width 49 height 9
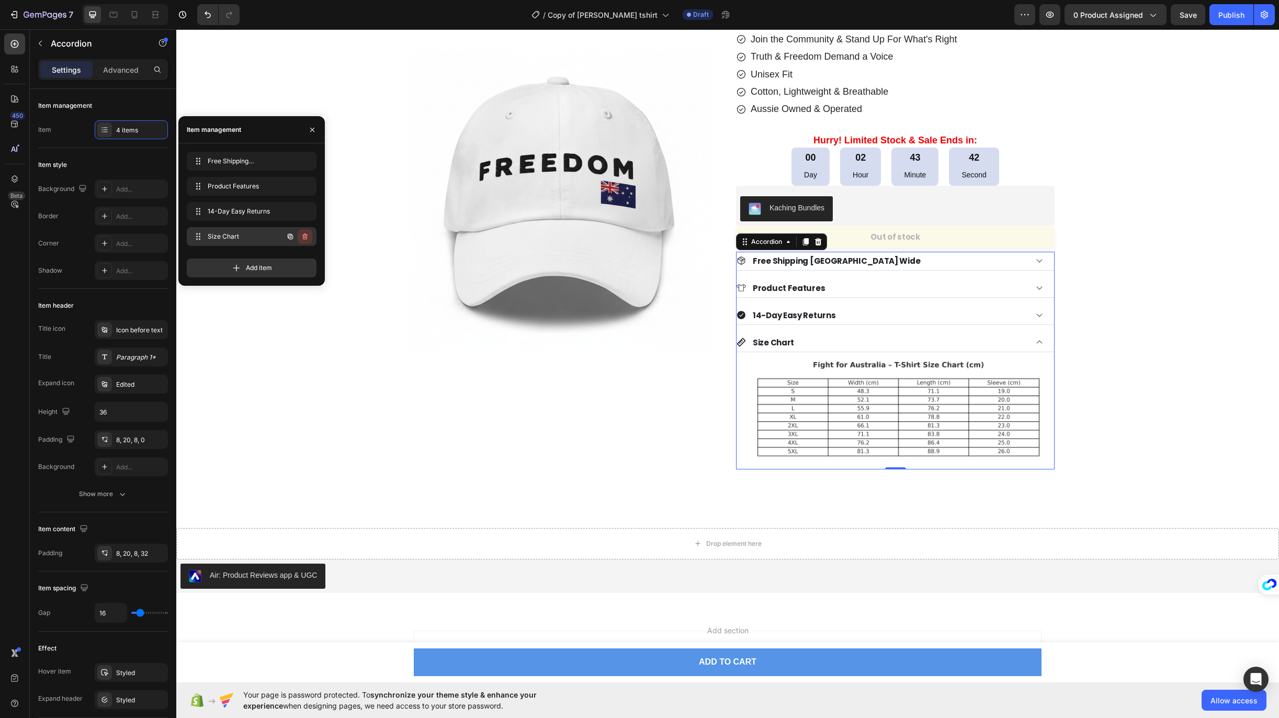
click at [306, 237] on icon "button" at bounding box center [304, 236] width 5 height 6
click at [302, 234] on div "Delete" at bounding box center [297, 236] width 19 height 9
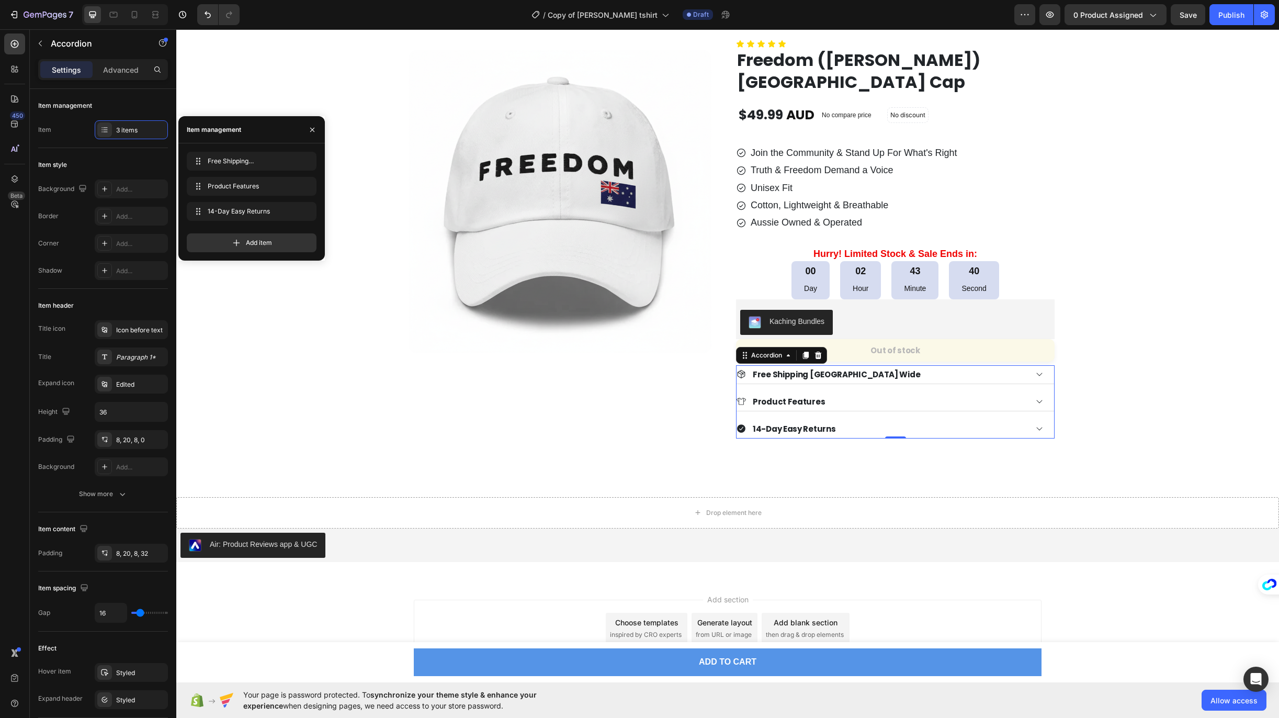
scroll to position [51, 0]
click at [240, 184] on span "Product Features" at bounding box center [237, 185] width 59 height 9
click at [246, 190] on span "Product Features" at bounding box center [244, 185] width 77 height 9
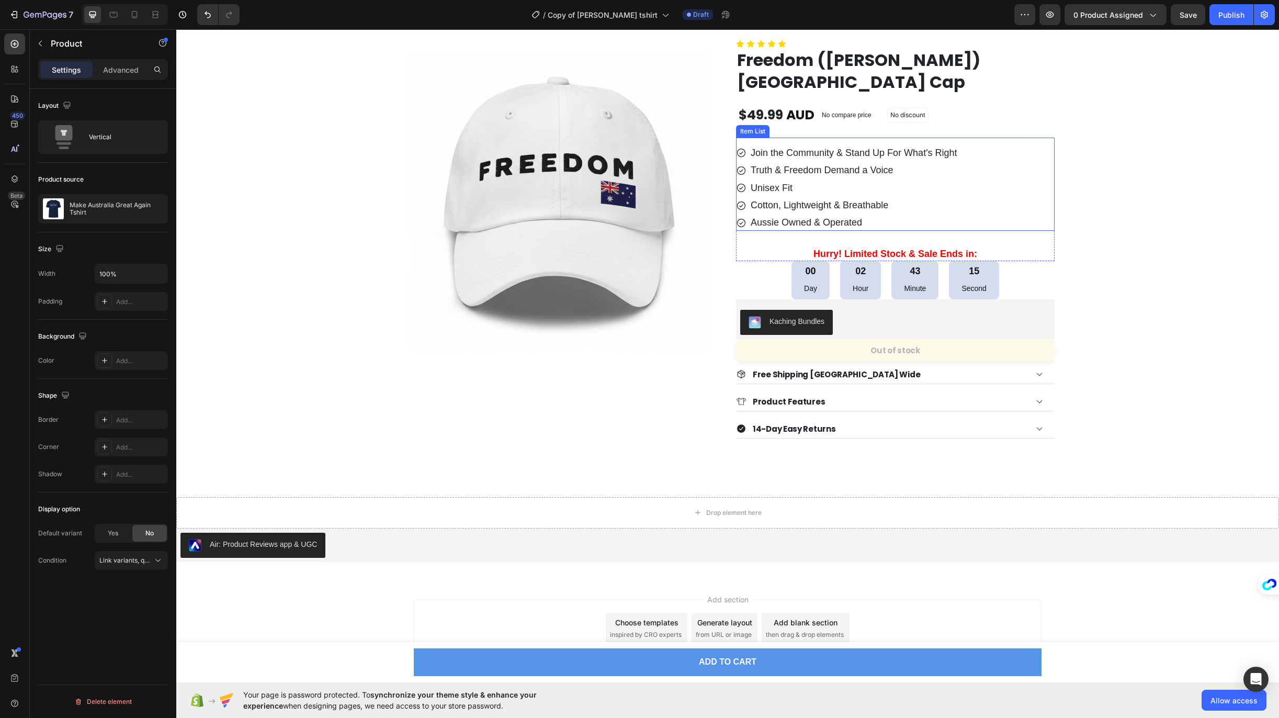
click at [777, 185] on p "Unisex Fit" at bounding box center [853, 188] width 207 height 12
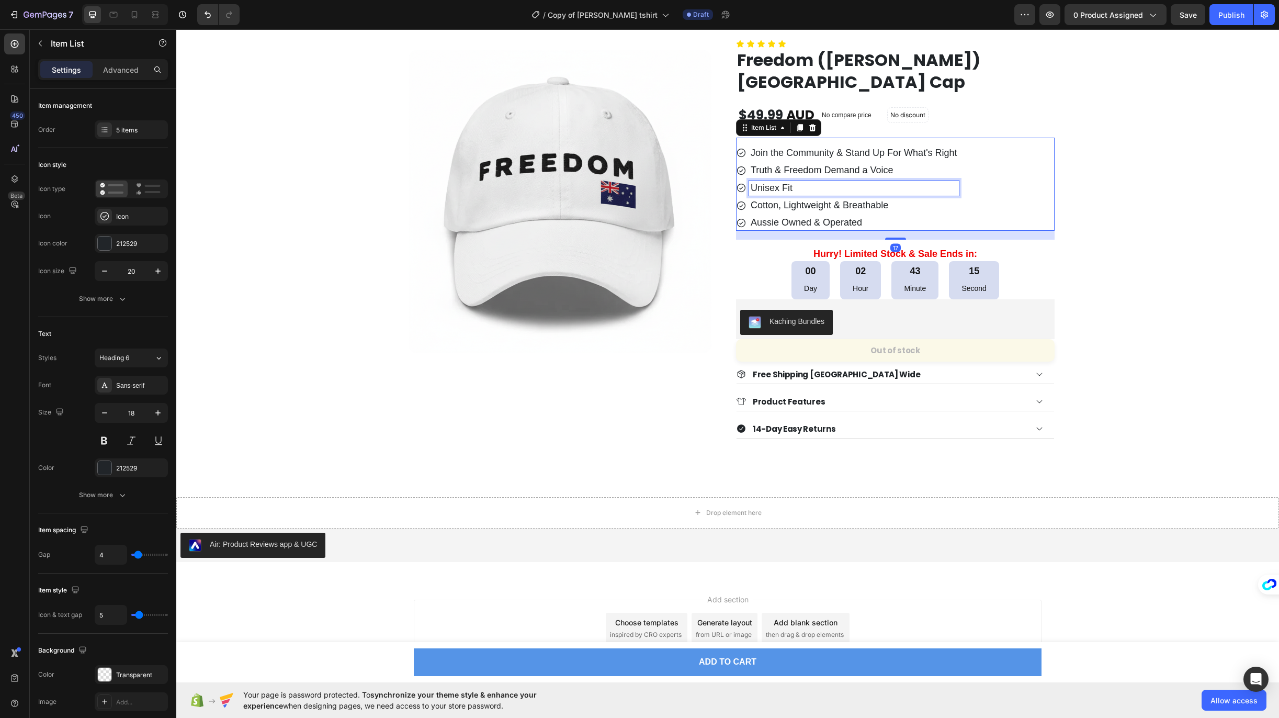
click at [778, 188] on p "Unisex Fit" at bounding box center [853, 188] width 207 height 12
click at [860, 401] on div "Product Features" at bounding box center [881, 401] width 290 height 17
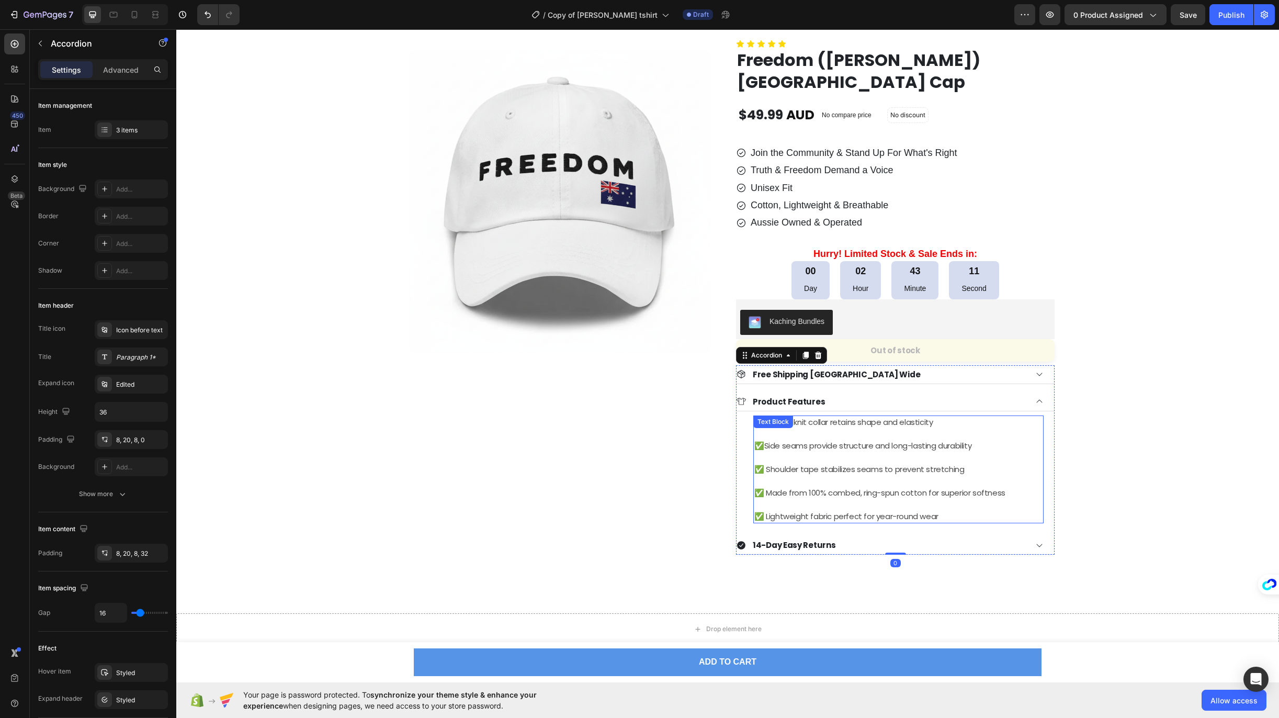
click at [800, 465] on p "✅ Shoulder tape stabilizes seams to prevent stretching" at bounding box center [898, 469] width 288 height 12
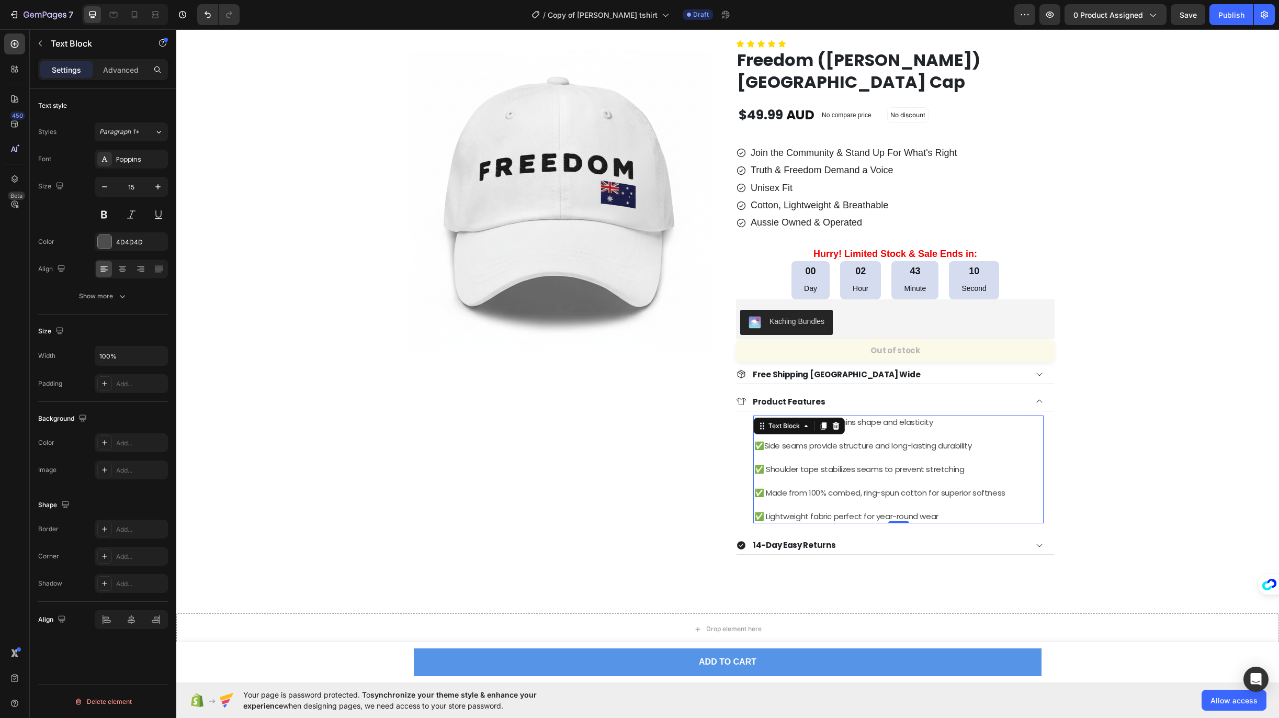
click at [873, 488] on p "✅ Made from 100% combed, ring-spun cotton for superior softness" at bounding box center [898, 493] width 288 height 12
click at [941, 507] on p "Rich Text Editor. Editing area: main" at bounding box center [898, 504] width 288 height 12
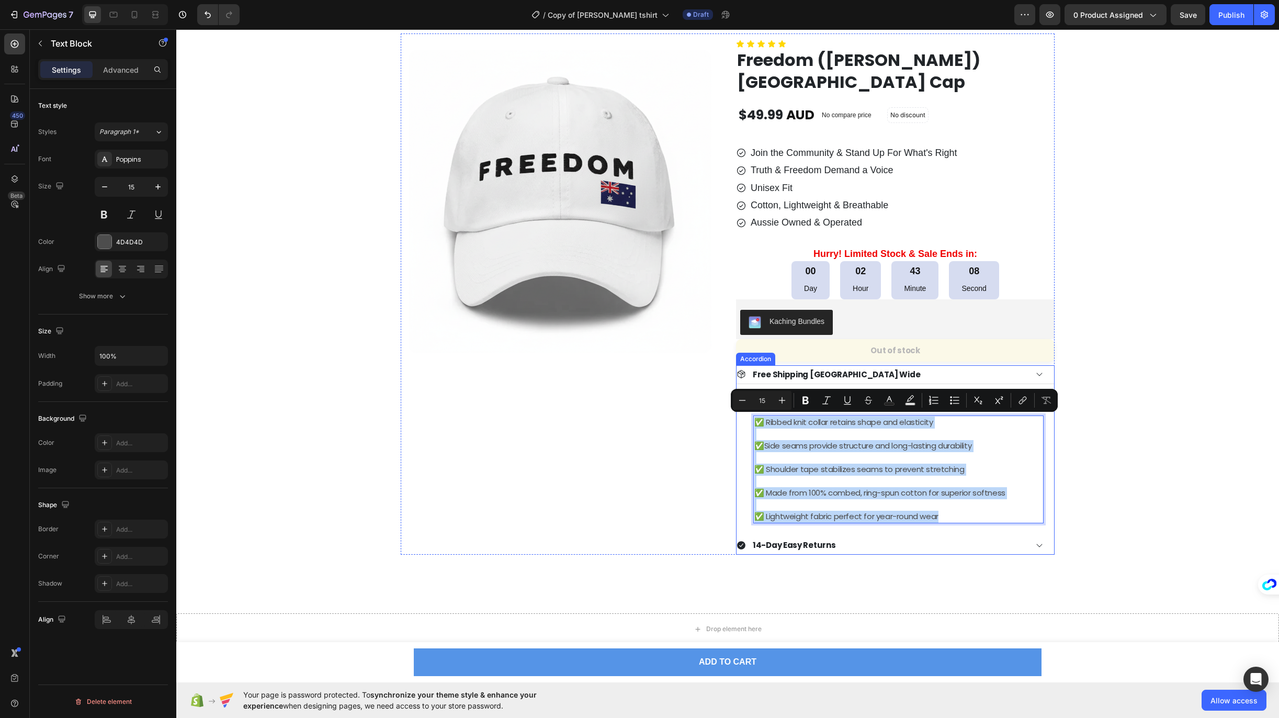
drag, startPoint x: 940, startPoint y: 515, endPoint x: 745, endPoint y: 416, distance: 219.4
click at [745, 416] on div "✅ Ribbed knit collar retains shape and elasticity ✅Side seams provide structure…" at bounding box center [894, 469] width 317 height 117
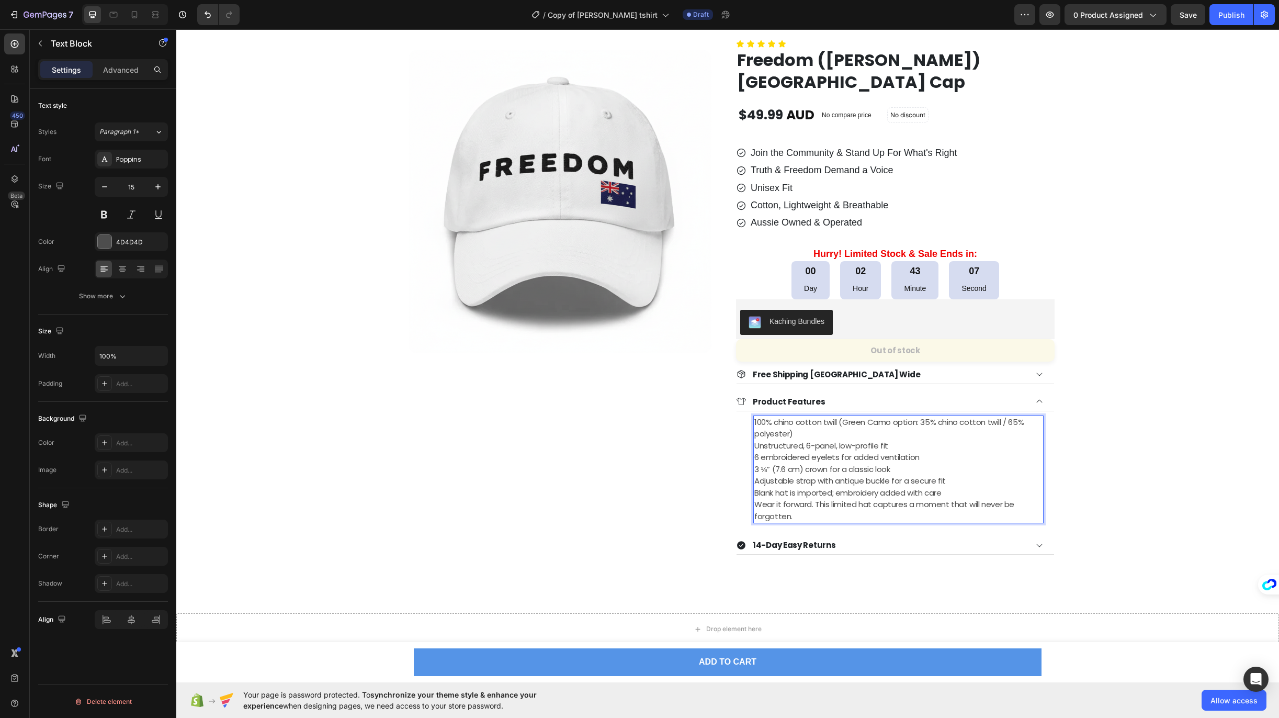
click at [814, 431] on p "100% chino cotton twill (Green Camo option: 35% chino cotton twill / 65% polyes…" at bounding box center [898, 428] width 288 height 24
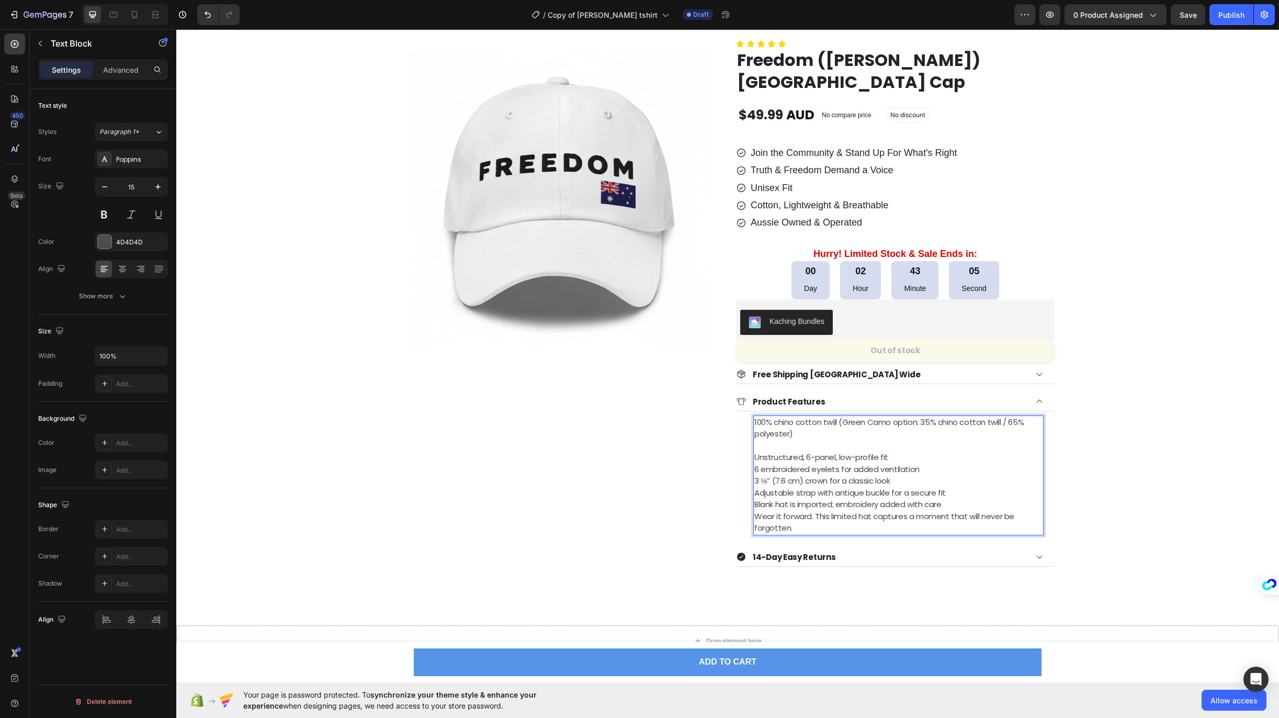
click at [896, 456] on p "Unstructured, 6-panel, low-profile fit" at bounding box center [898, 457] width 288 height 12
click at [921, 479] on p "6 embroidered eyelets for added ventilation" at bounding box center [898, 481] width 288 height 12
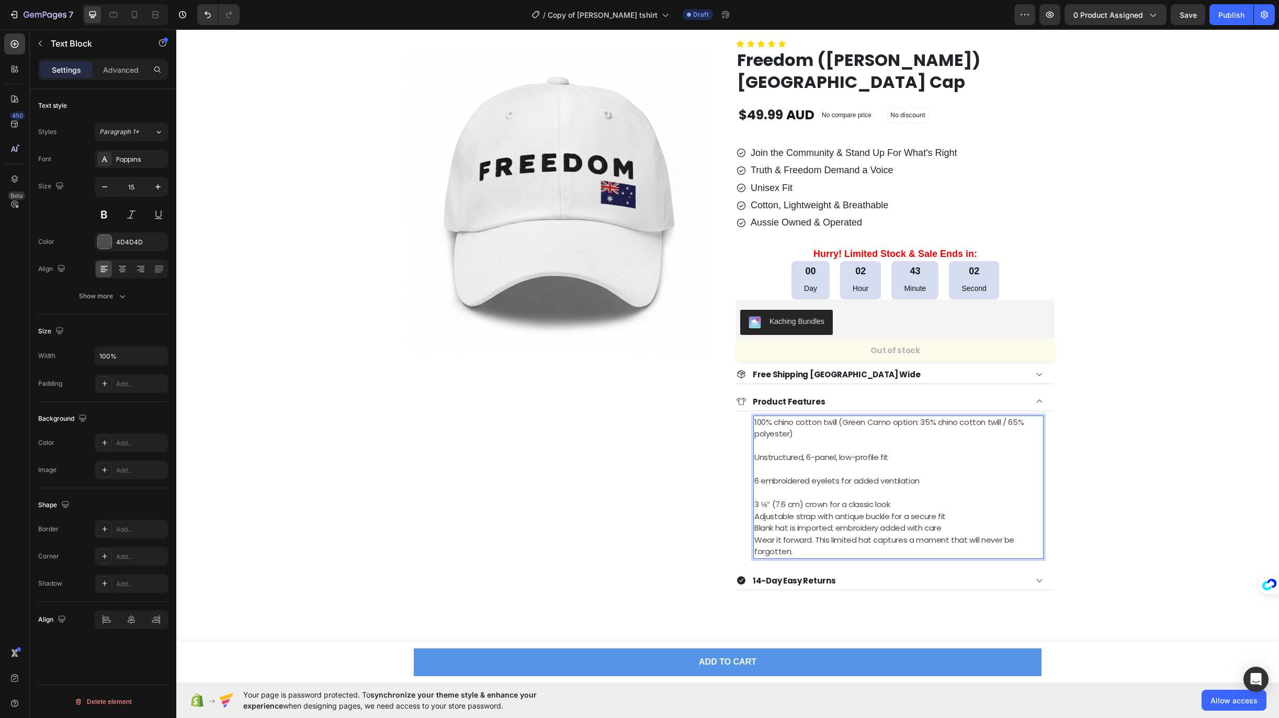
click at [892, 502] on p "3 ⅛” (7.6 cm) crown for a classic look" at bounding box center [898, 504] width 288 height 12
click at [952, 525] on p "Adjustable strap with antique buckle for a secure fit" at bounding box center [898, 528] width 288 height 12
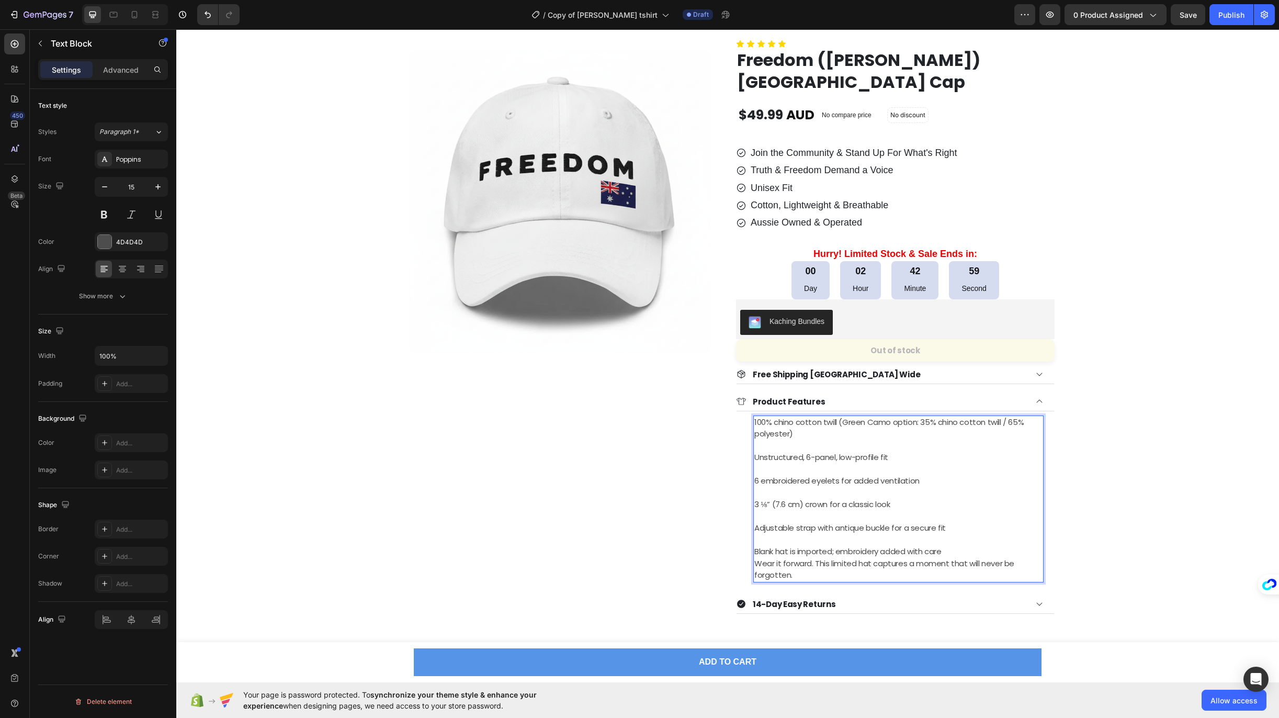
click at [952, 550] on p "Blank hat is imported; embroidery added with care" at bounding box center [898, 551] width 288 height 12
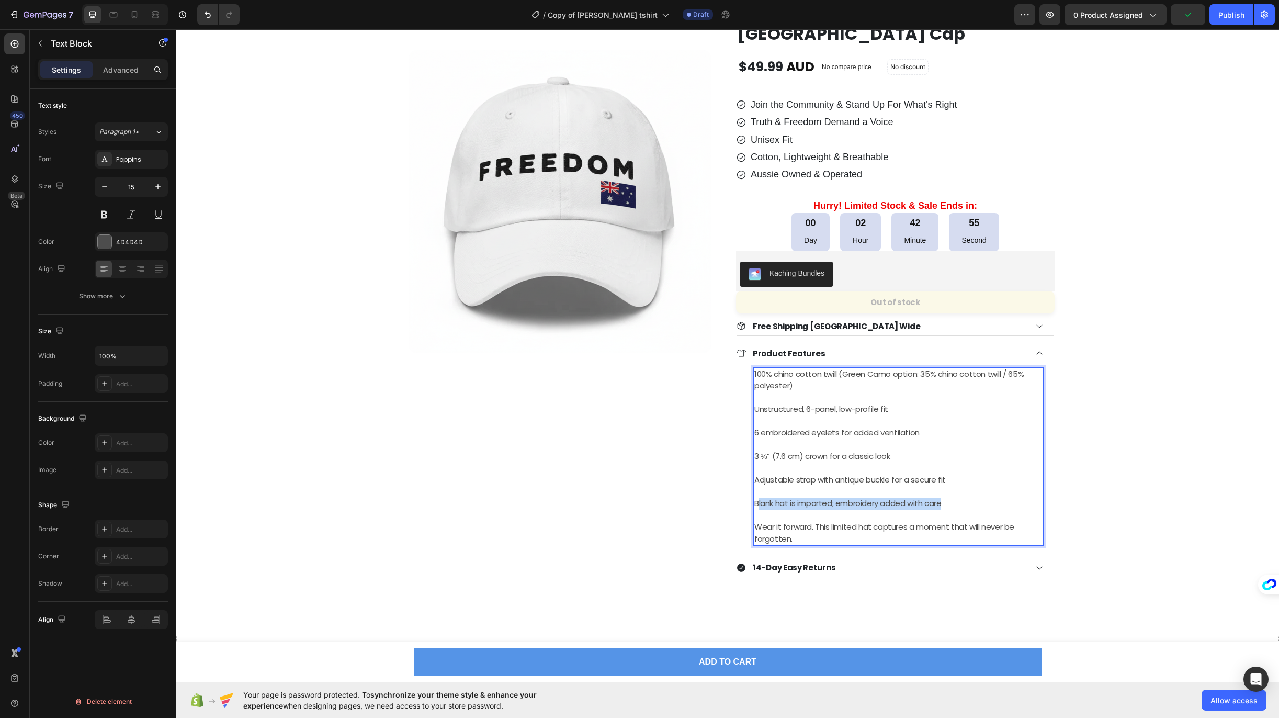
drag, startPoint x: 955, startPoint y: 502, endPoint x: 755, endPoint y: 507, distance: 199.8
click at [755, 507] on p "Blank hat is imported; embroidery added with care" at bounding box center [898, 503] width 288 height 12
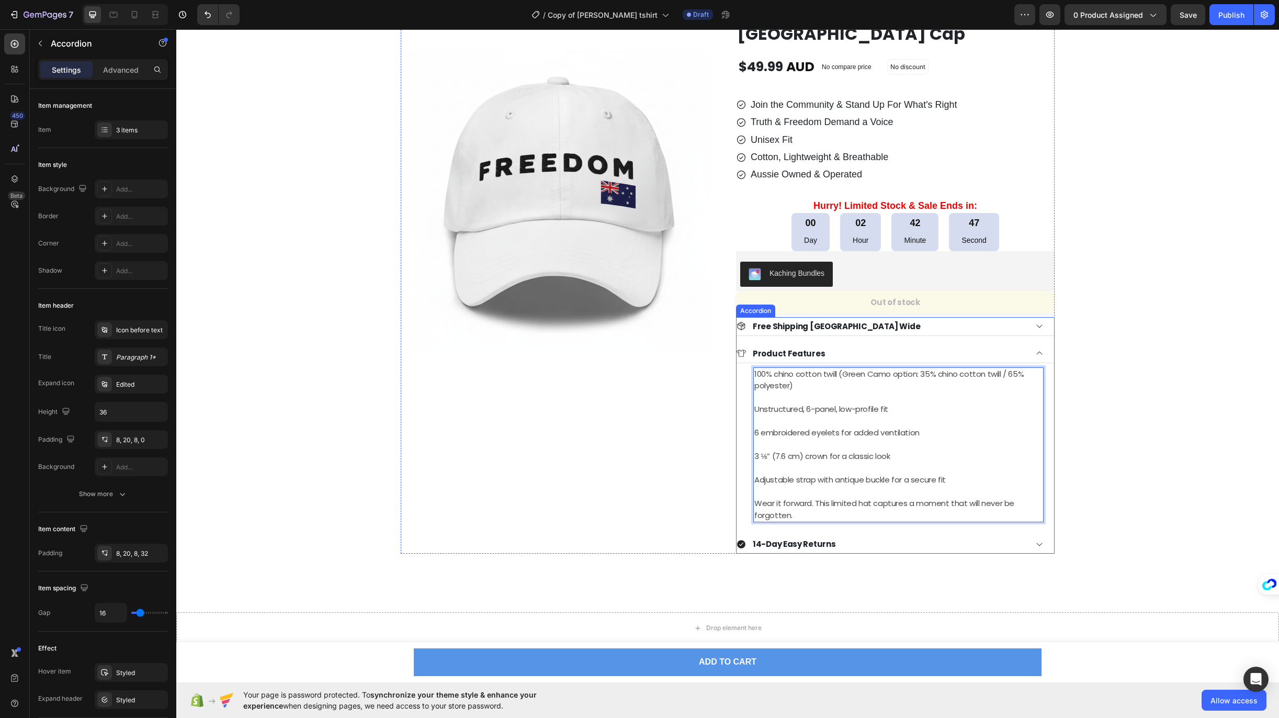
click at [850, 352] on div "Product Features" at bounding box center [881, 353] width 290 height 17
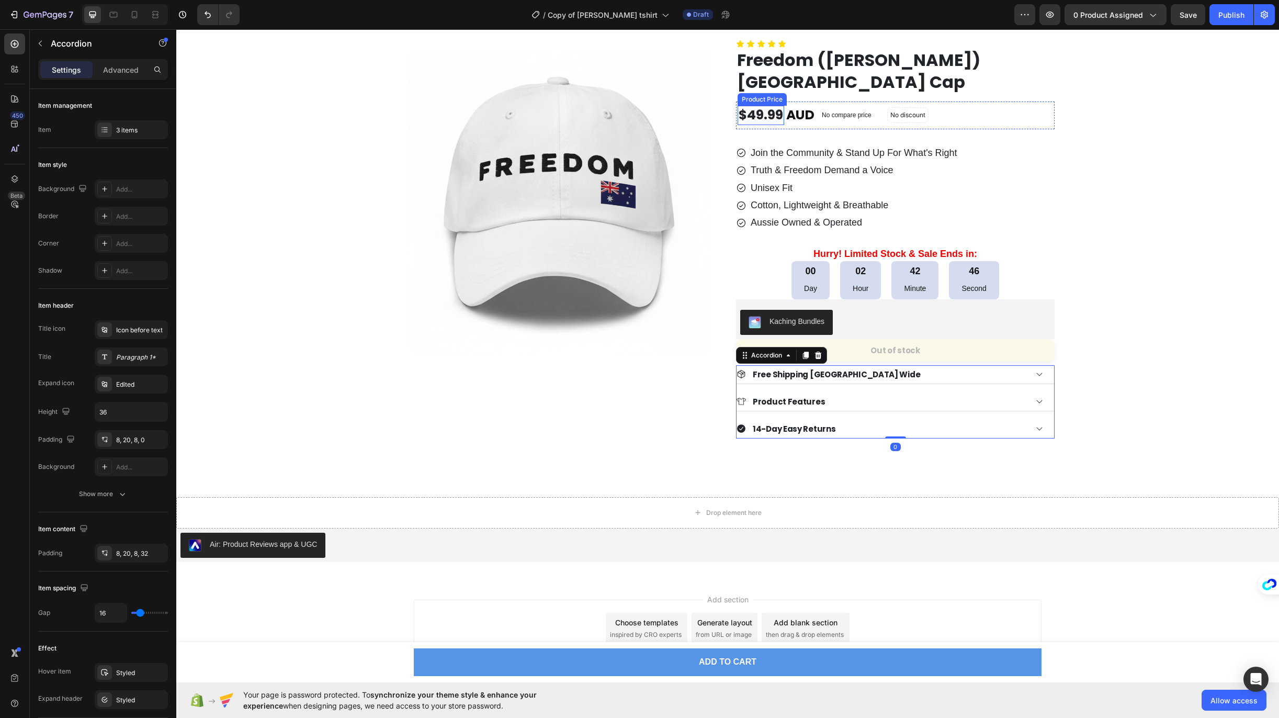
scroll to position [51, 0]
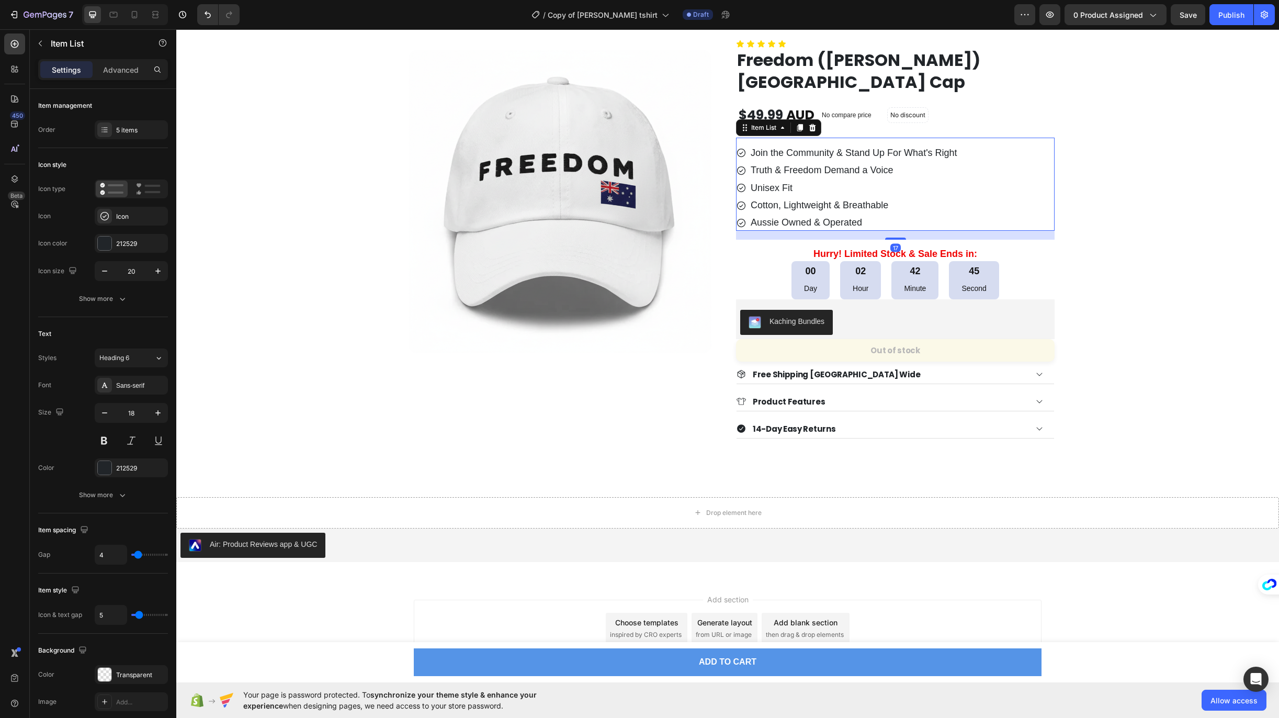
click at [777, 187] on p "Unisex Fit" at bounding box center [853, 188] width 207 height 12
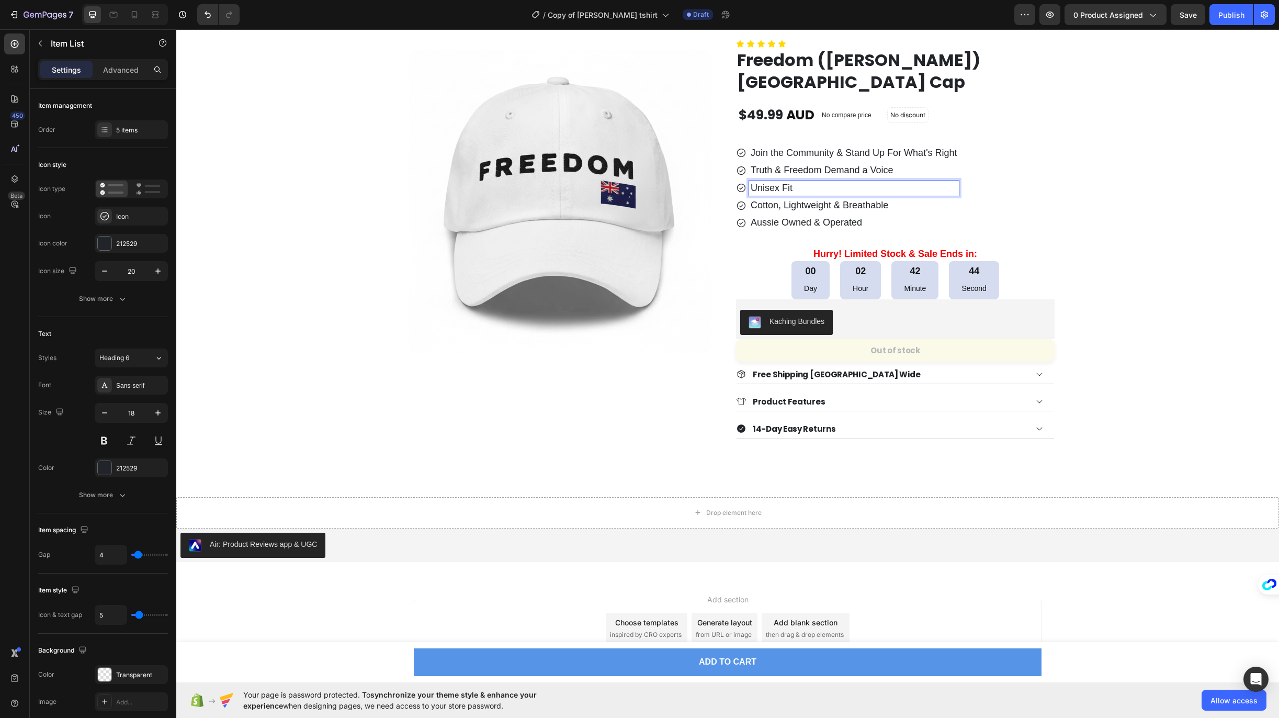
click at [777, 187] on p "Unisex Fit" at bounding box center [853, 188] width 207 height 12
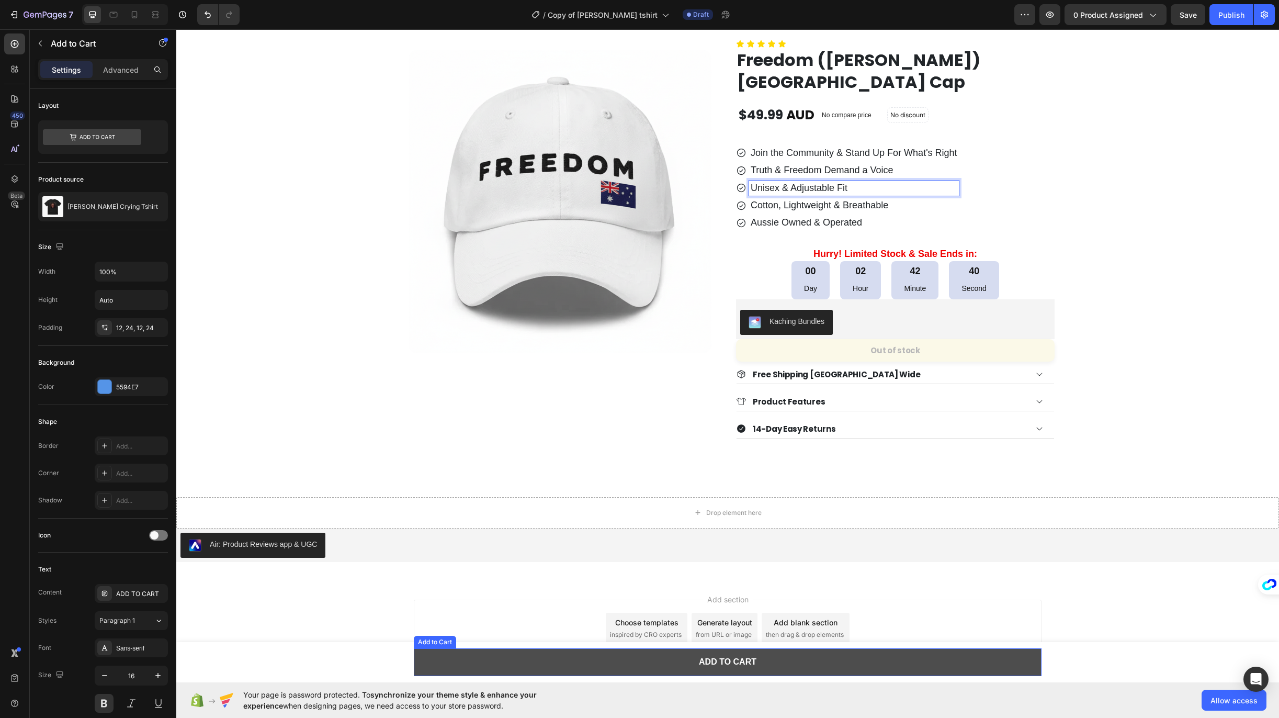
click at [792, 662] on button "ADD TO CART" at bounding box center [728, 662] width 628 height 28
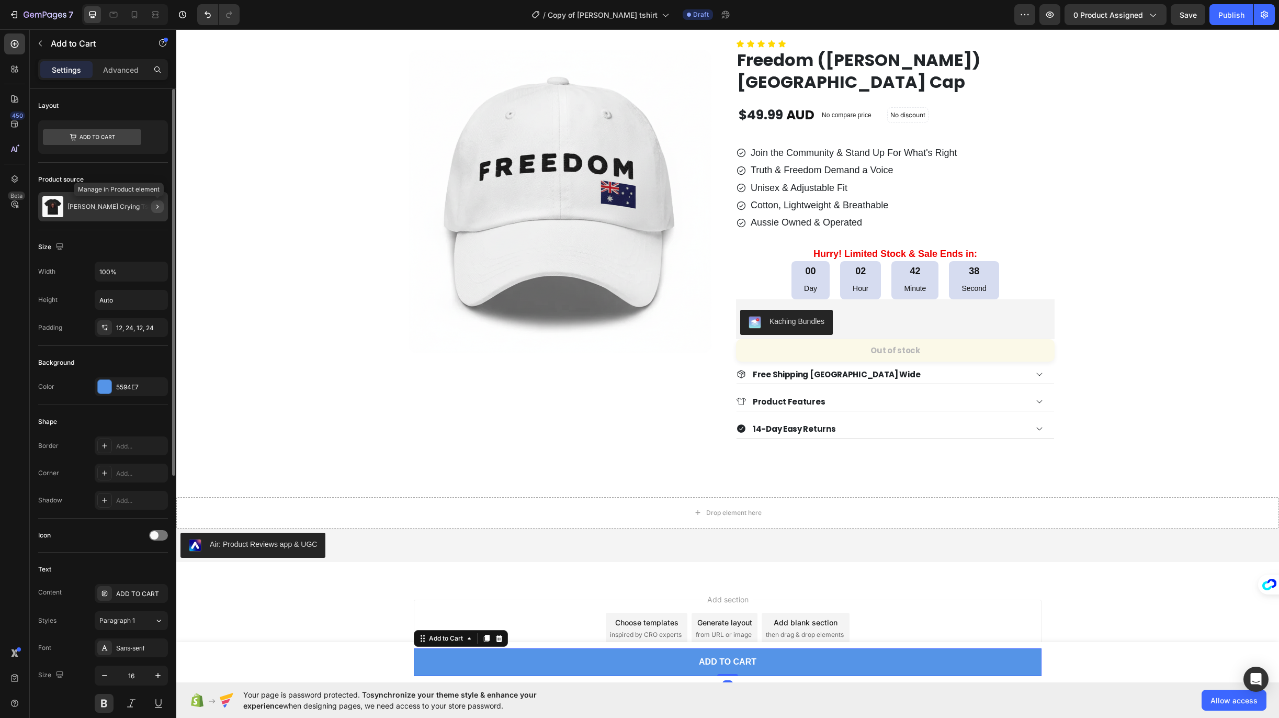
click at [158, 205] on icon "button" at bounding box center [157, 206] width 8 height 8
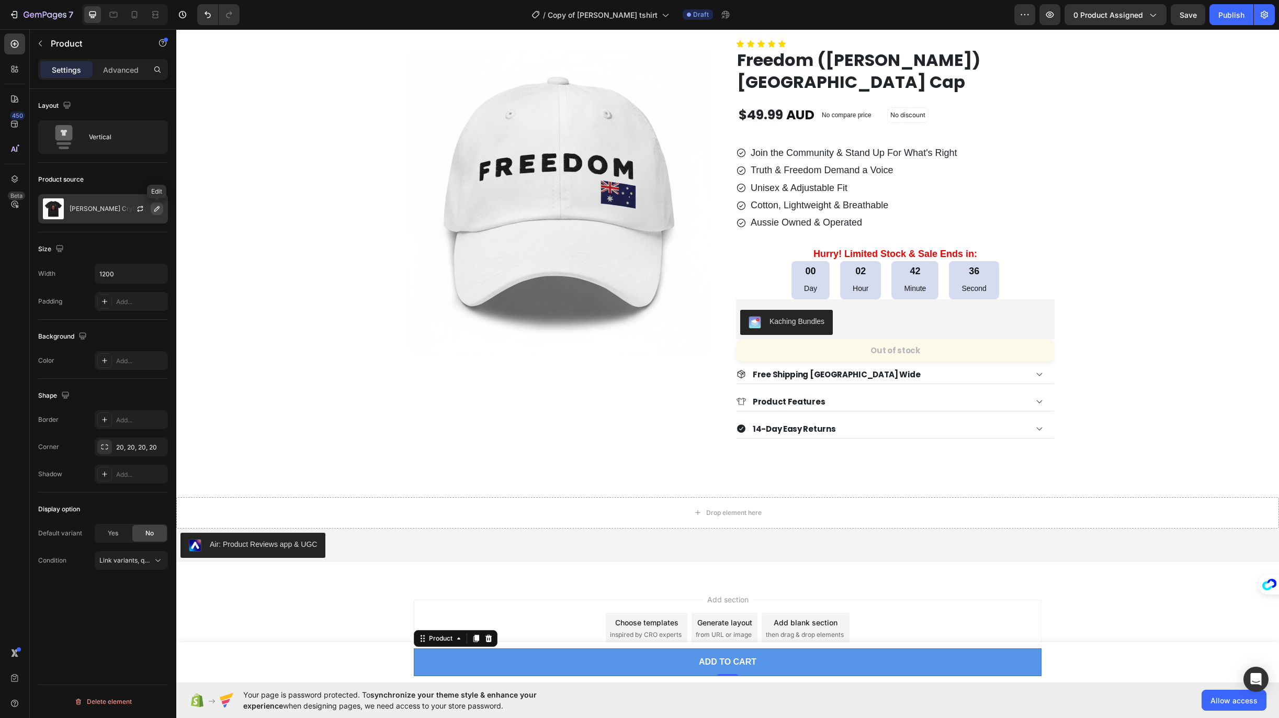
click at [157, 213] on button "button" at bounding box center [157, 208] width 13 height 13
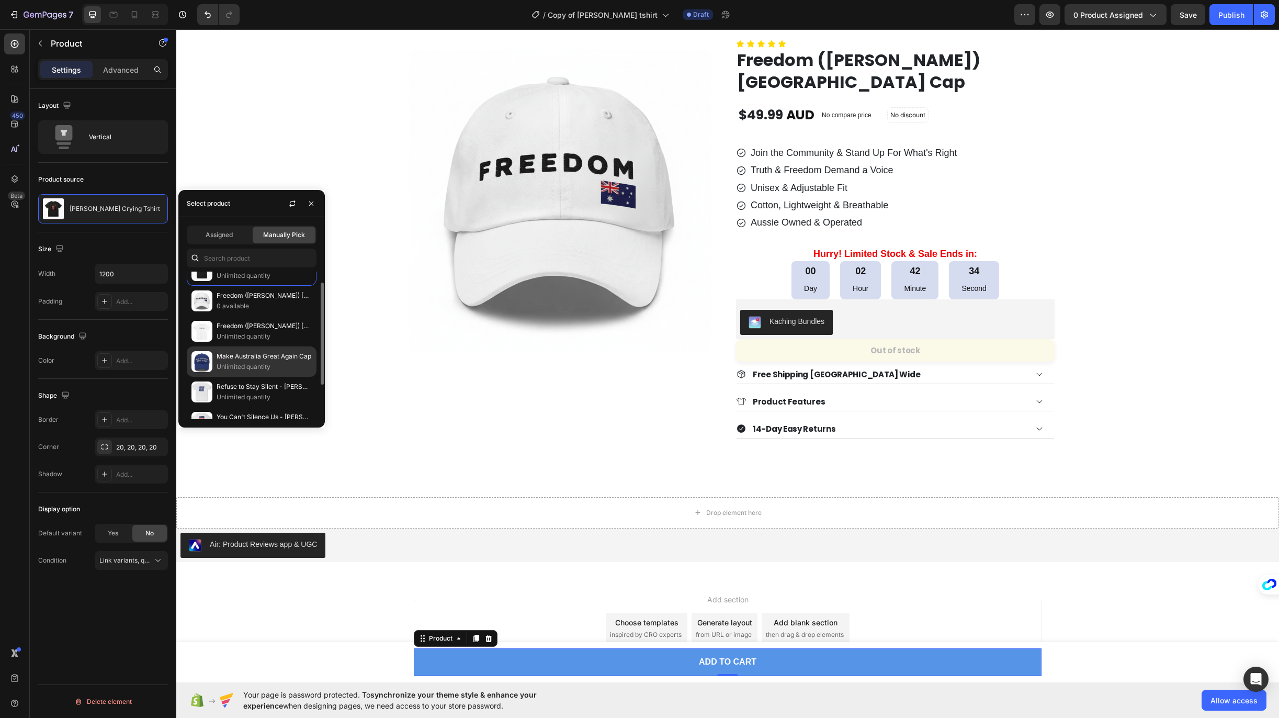
scroll to position [15, 0]
click at [264, 298] on p "Freedom ([PERSON_NAME]) [GEOGRAPHIC_DATA] Cap" at bounding box center [264, 297] width 95 height 10
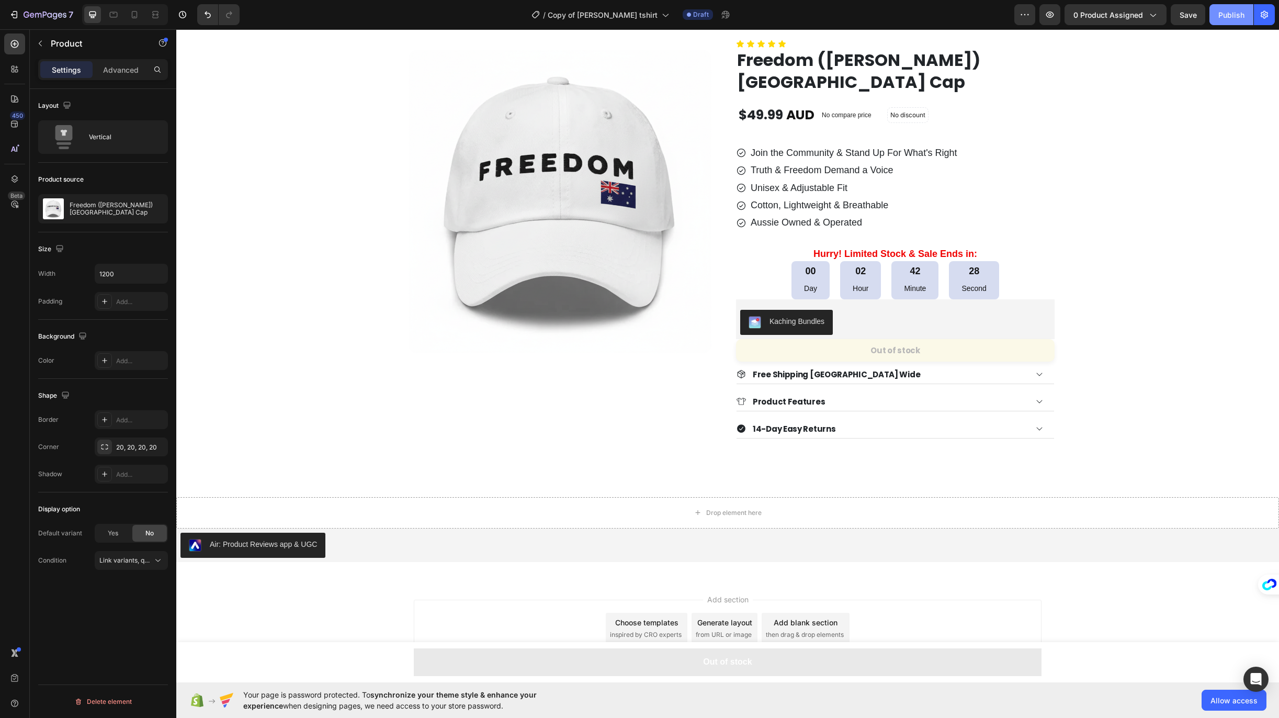
click at [1224, 17] on div "Publish" at bounding box center [1231, 14] width 26 height 11
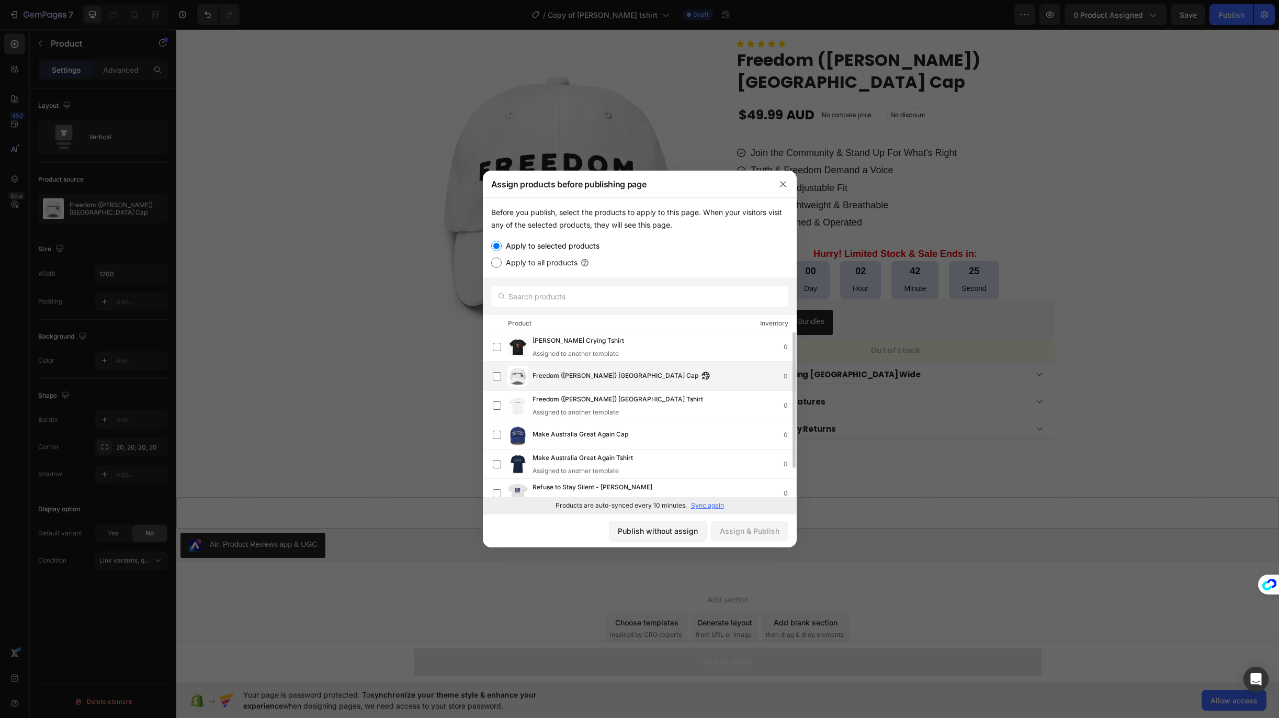
click at [582, 377] on span "Freedom ([PERSON_NAME]) [GEOGRAPHIC_DATA] Cap" at bounding box center [615, 376] width 166 height 12
click at [761, 533] on div "Assign & Publish" at bounding box center [750, 530] width 60 height 11
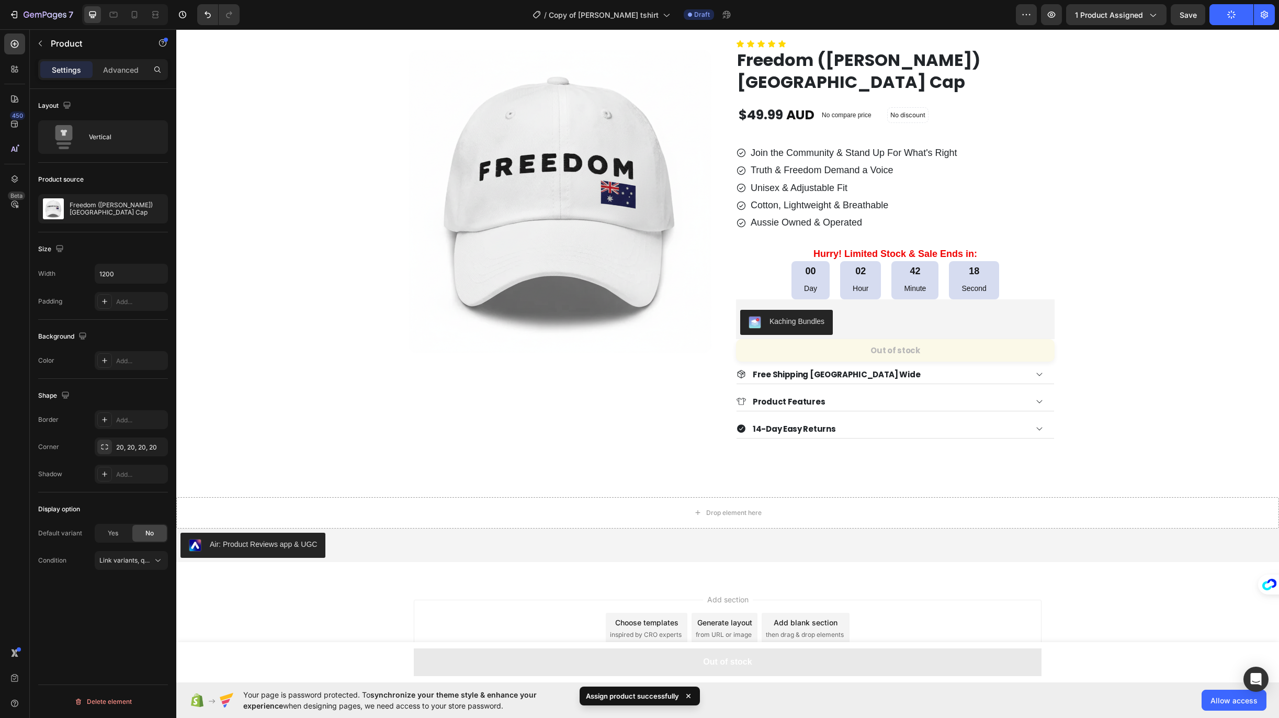
scroll to position [0, 0]
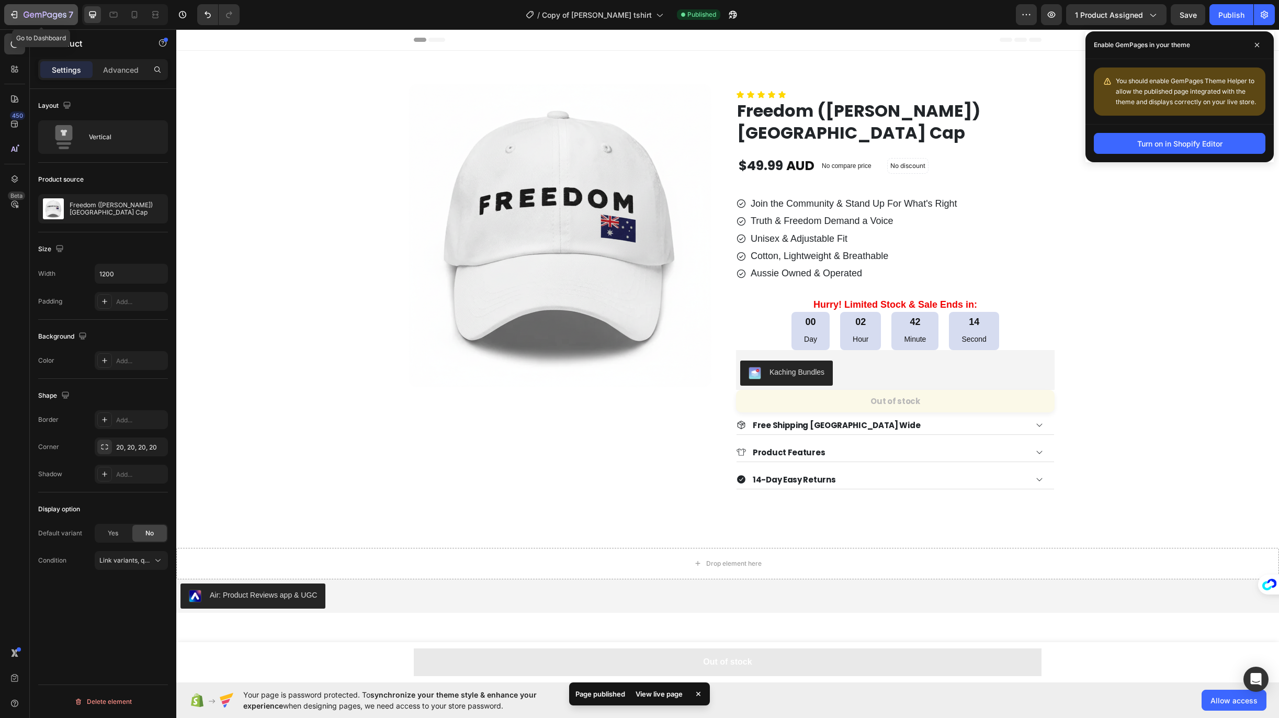
click at [10, 15] on icon "button" at bounding box center [14, 14] width 10 height 10
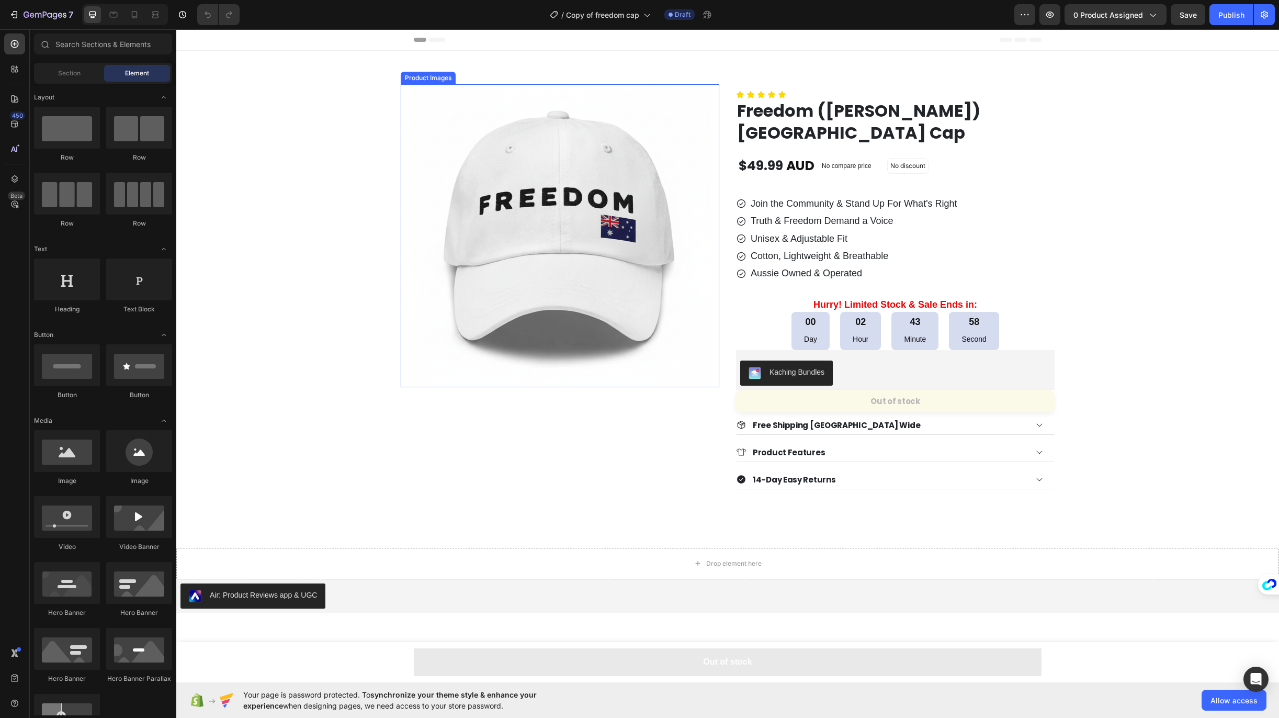
click at [650, 187] on img at bounding box center [559, 235] width 303 height 303
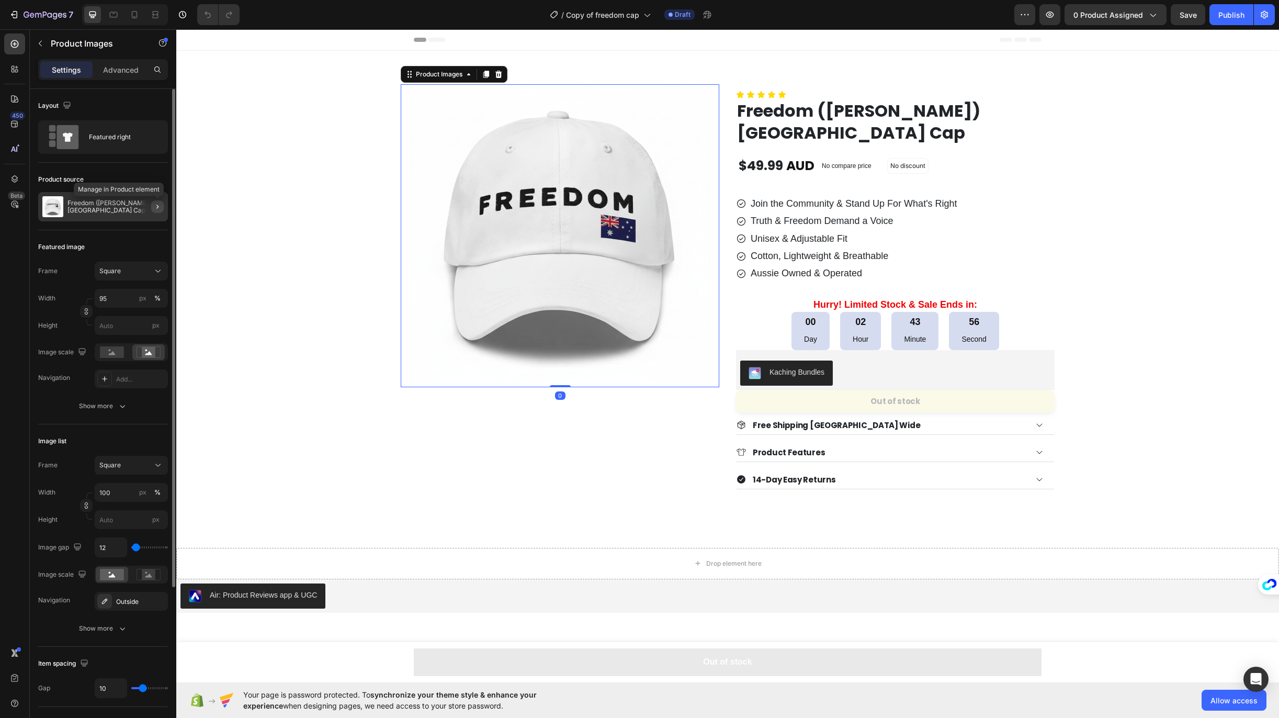
click at [160, 206] on icon "button" at bounding box center [157, 206] width 8 height 8
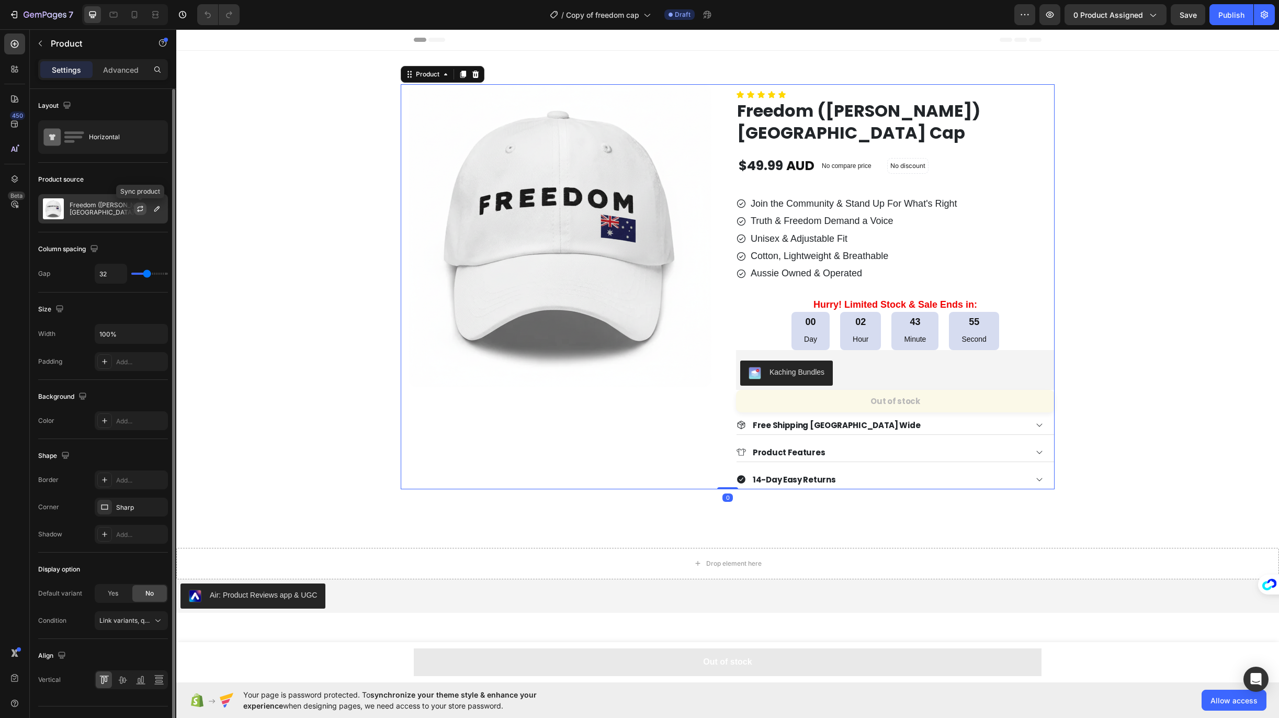
click at [136, 212] on icon "button" at bounding box center [140, 208] width 8 height 8
click at [157, 207] on icon "button" at bounding box center [156, 208] width 5 height 5
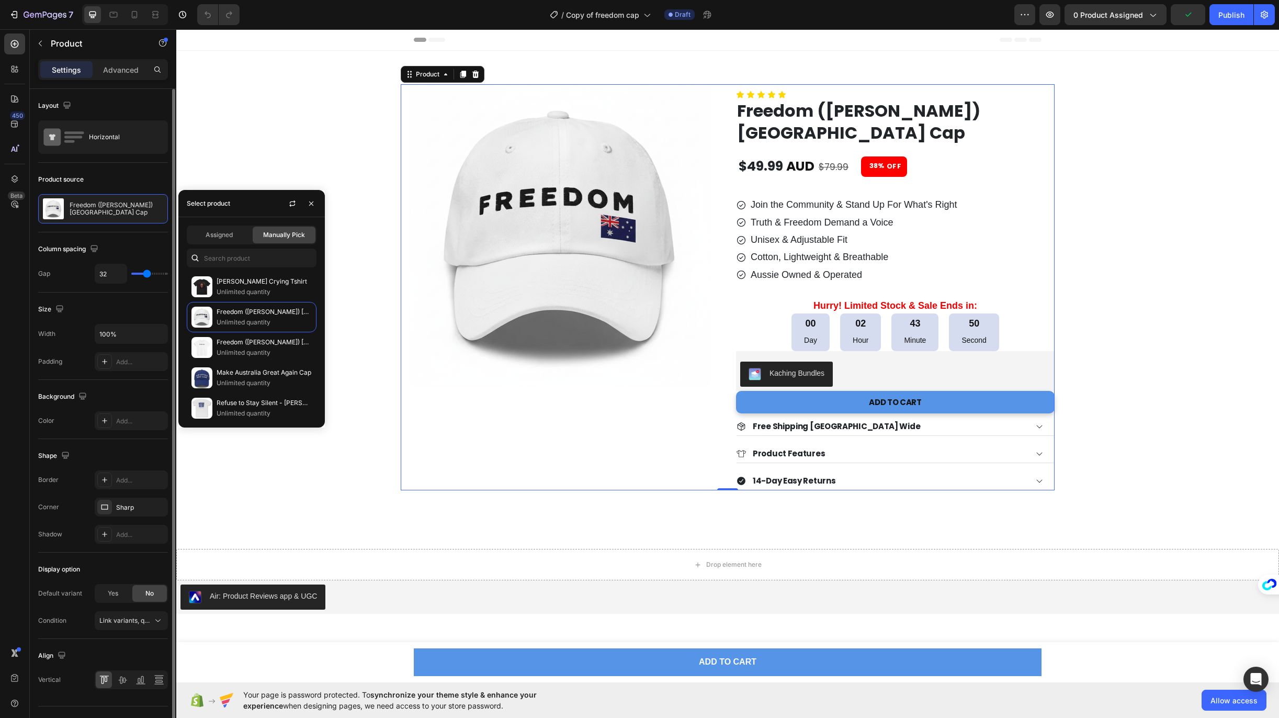
scroll to position [65, 0]
click at [256, 308] on p "Make Australia Great Again Cap" at bounding box center [264, 307] width 95 height 10
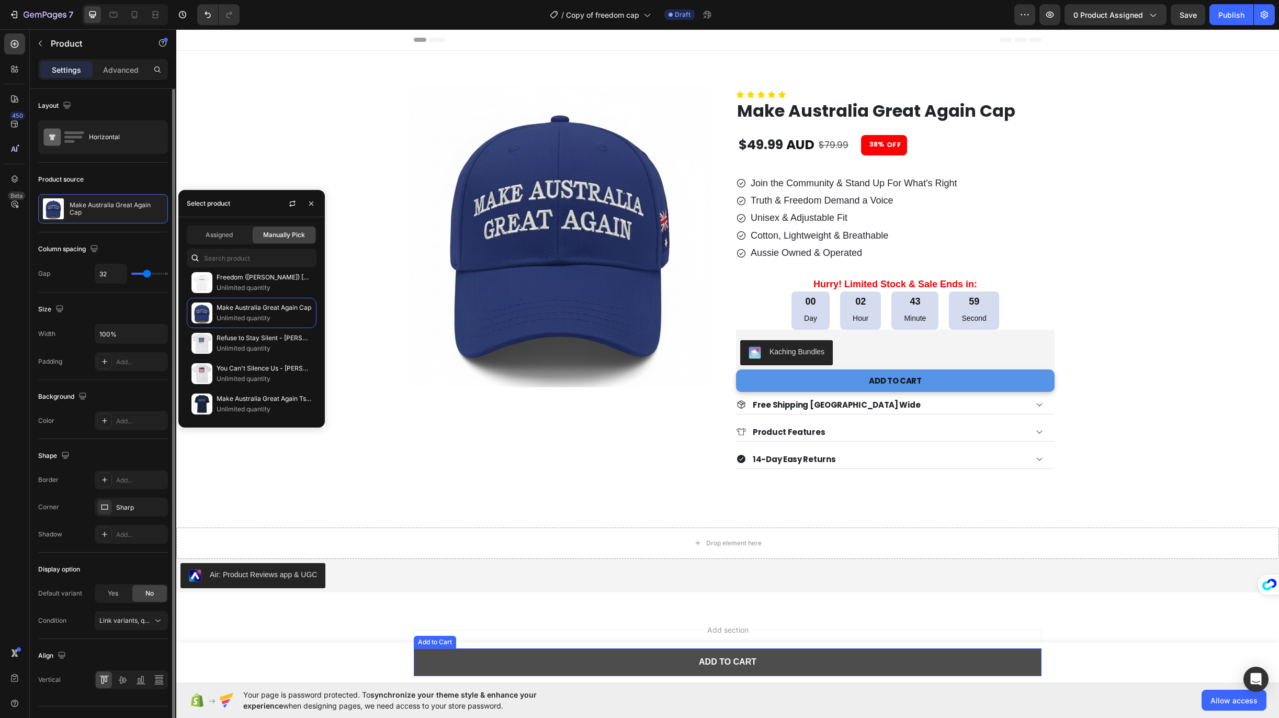
click at [787, 660] on button "ADD TO CART" at bounding box center [728, 662] width 628 height 28
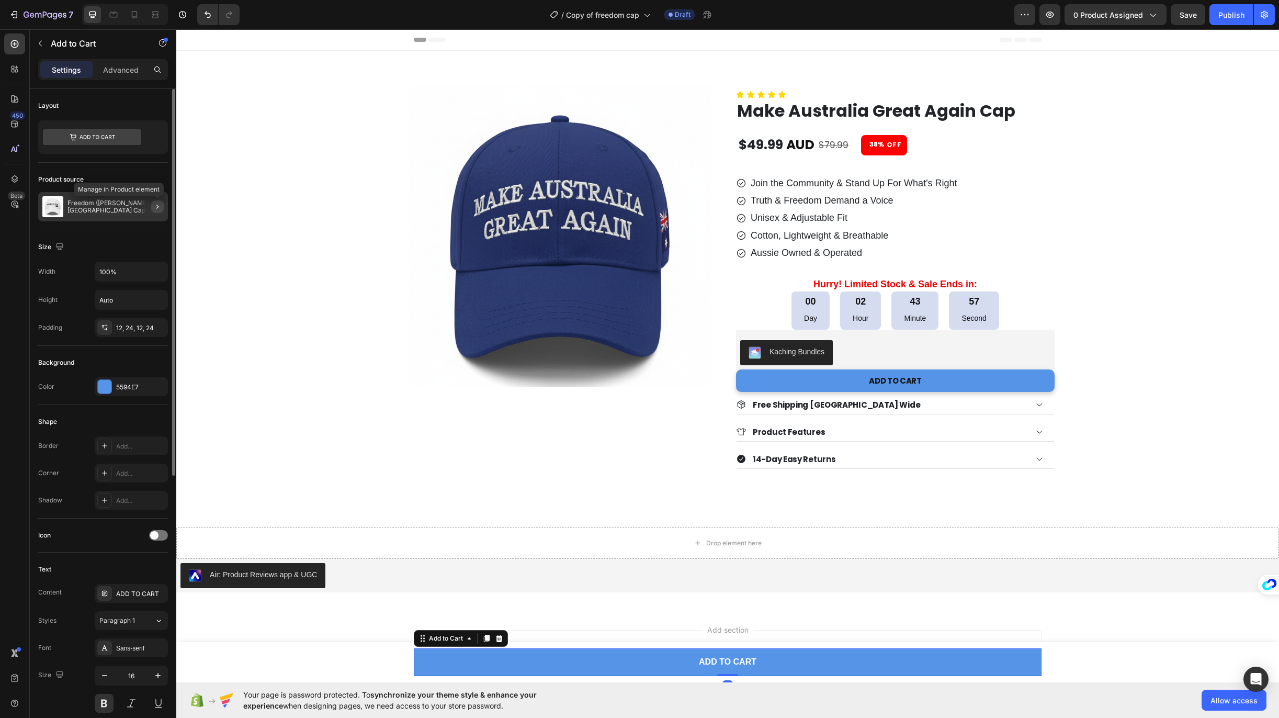
click at [158, 207] on icon "button" at bounding box center [157, 206] width 2 height 4
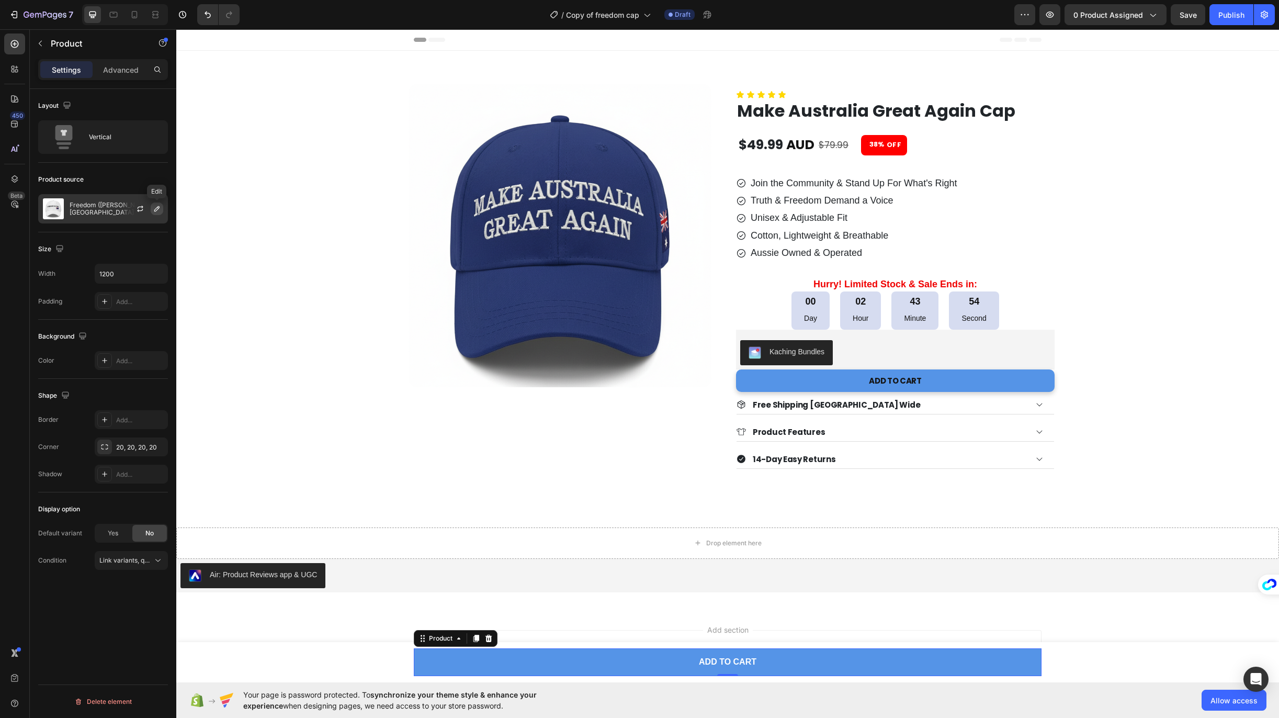
click at [157, 209] on icon "button" at bounding box center [157, 208] width 8 height 8
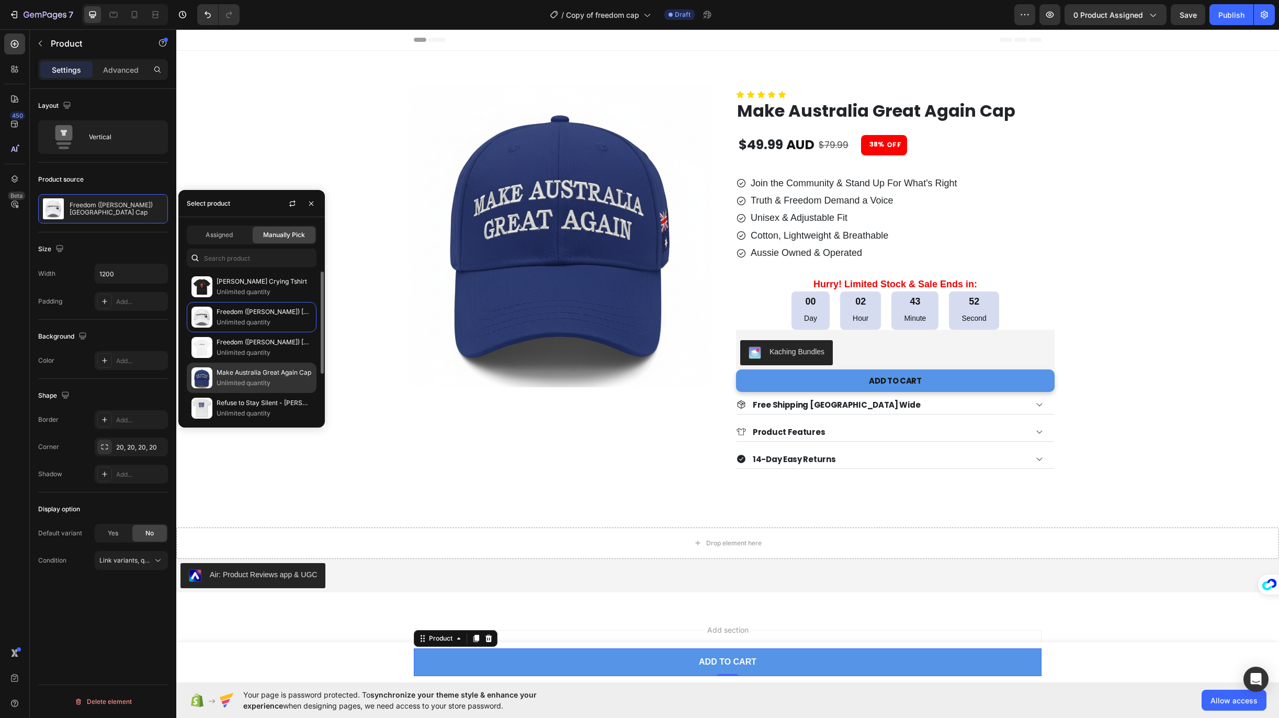
click at [254, 376] on p "Make Australia Great Again Cap" at bounding box center [264, 372] width 95 height 10
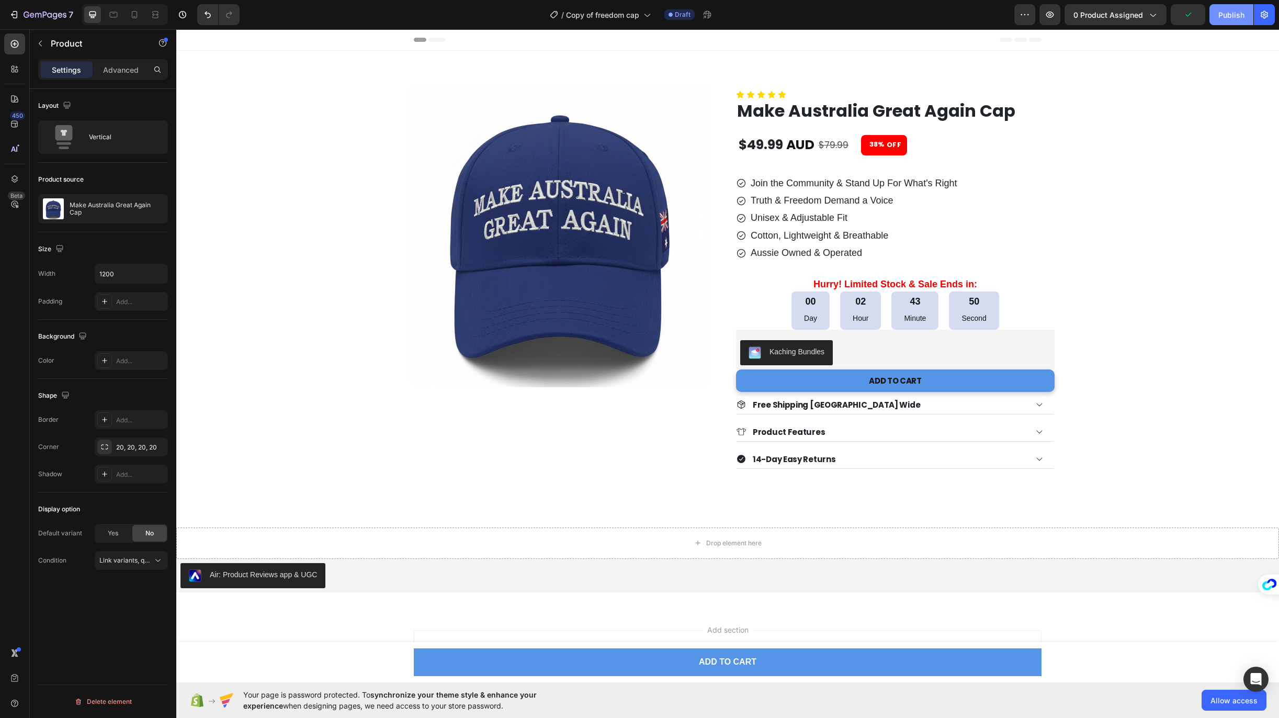
click at [1224, 13] on div "Publish" at bounding box center [1231, 14] width 26 height 11
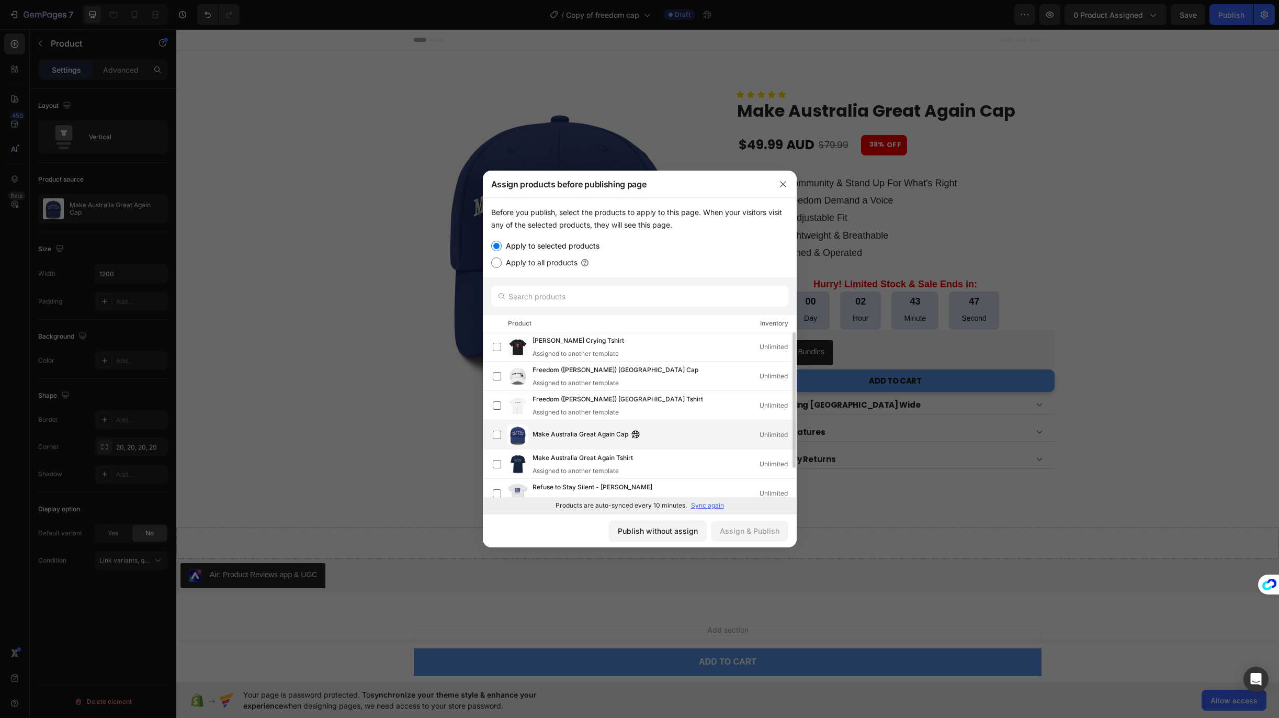
click at [663, 435] on div "Make Australia Great Again Cap Unlimited" at bounding box center [664, 435] width 264 height 12
click at [764, 528] on div "Assign & Publish" at bounding box center [750, 530] width 60 height 11
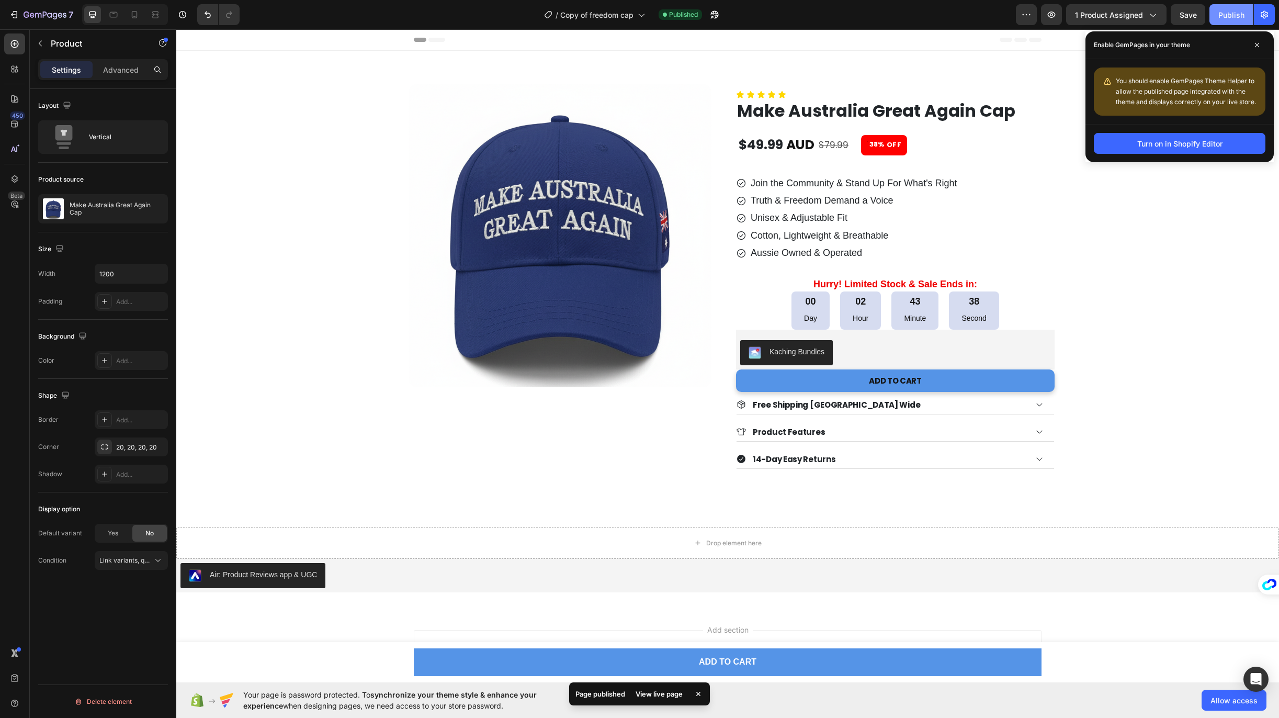
click at [1233, 12] on div "Publish" at bounding box center [1231, 14] width 26 height 11
click at [11, 17] on icon "button" at bounding box center [14, 14] width 10 height 10
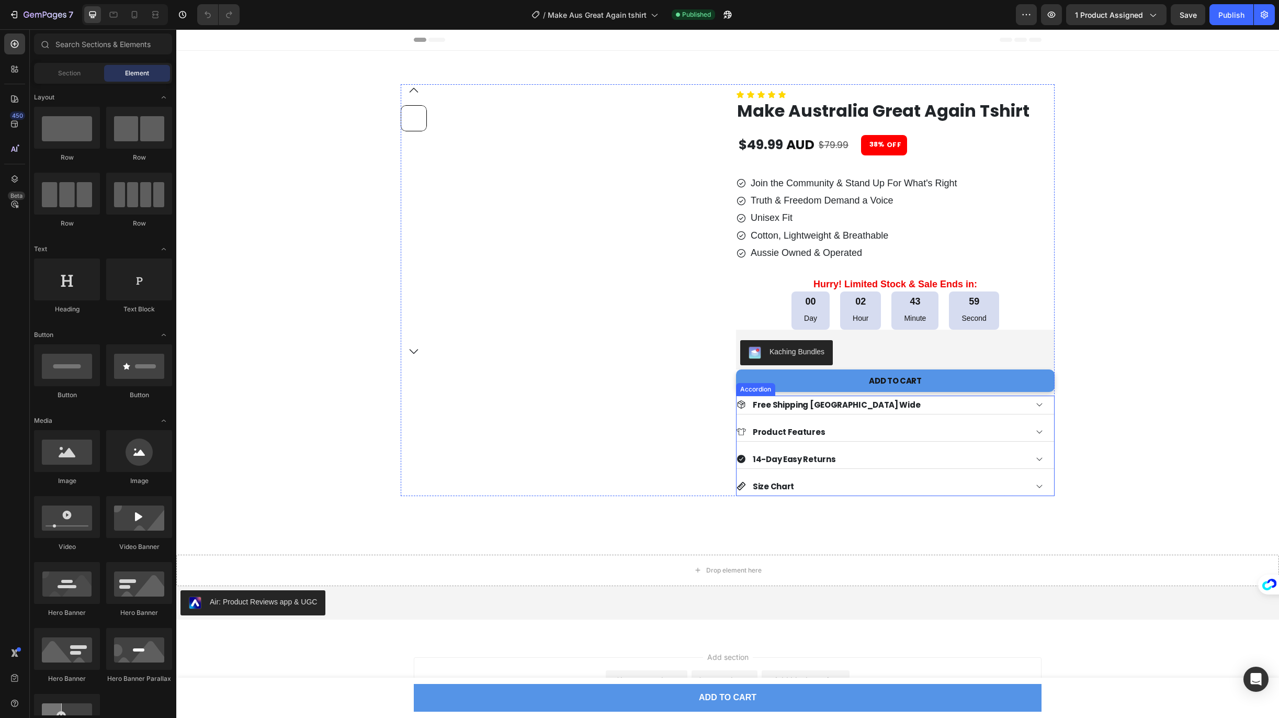
scroll to position [22, 0]
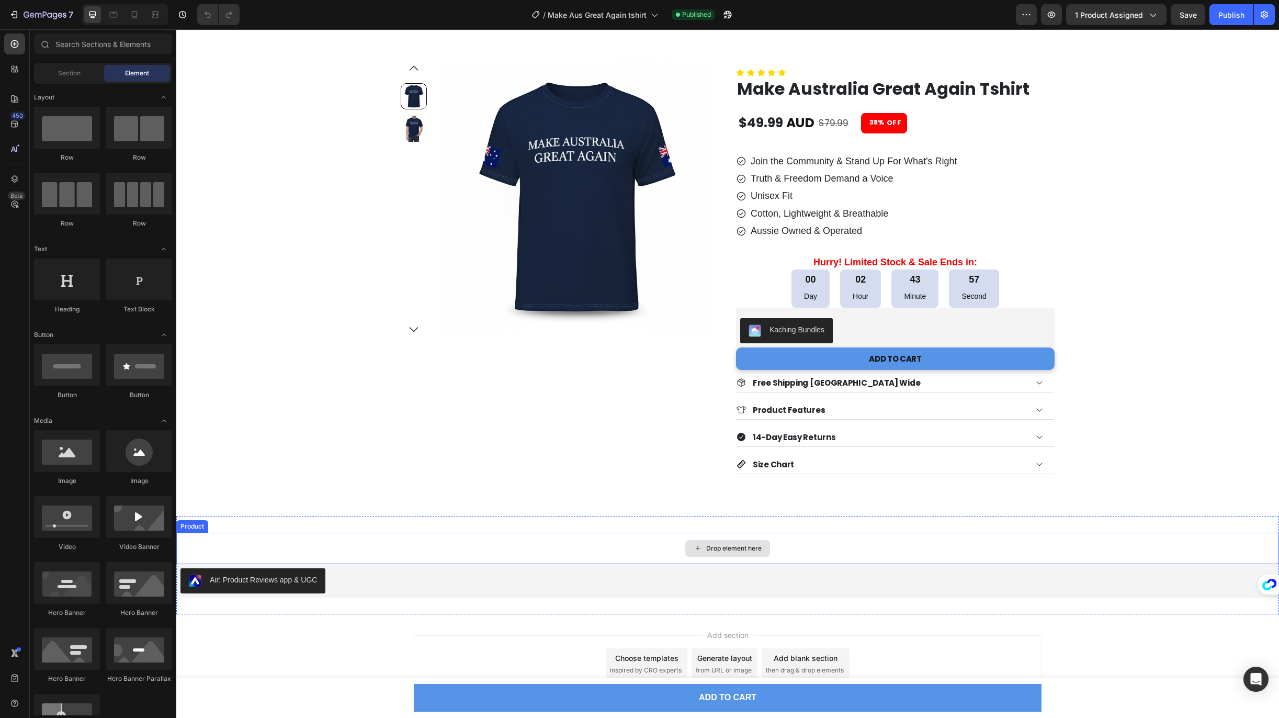
click at [885, 539] on div "Drop element here" at bounding box center [727, 547] width 1102 height 31
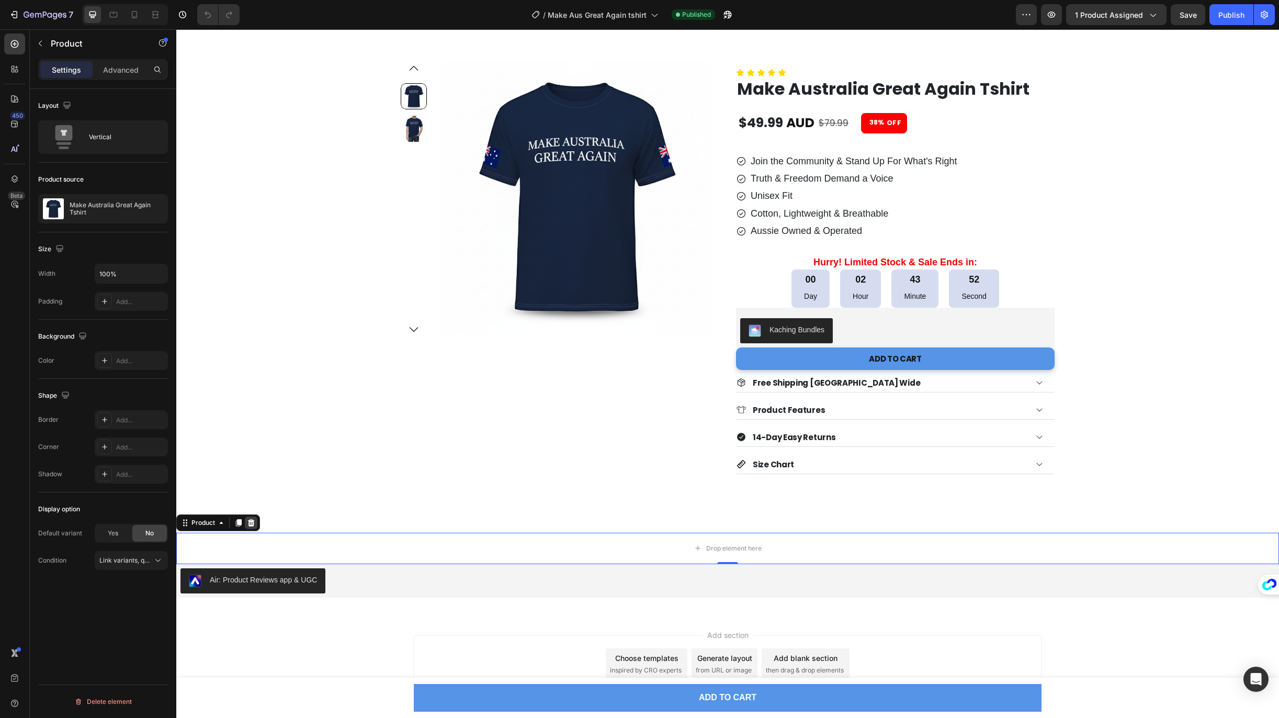
click at [249, 522] on icon at bounding box center [251, 521] width 7 height 7
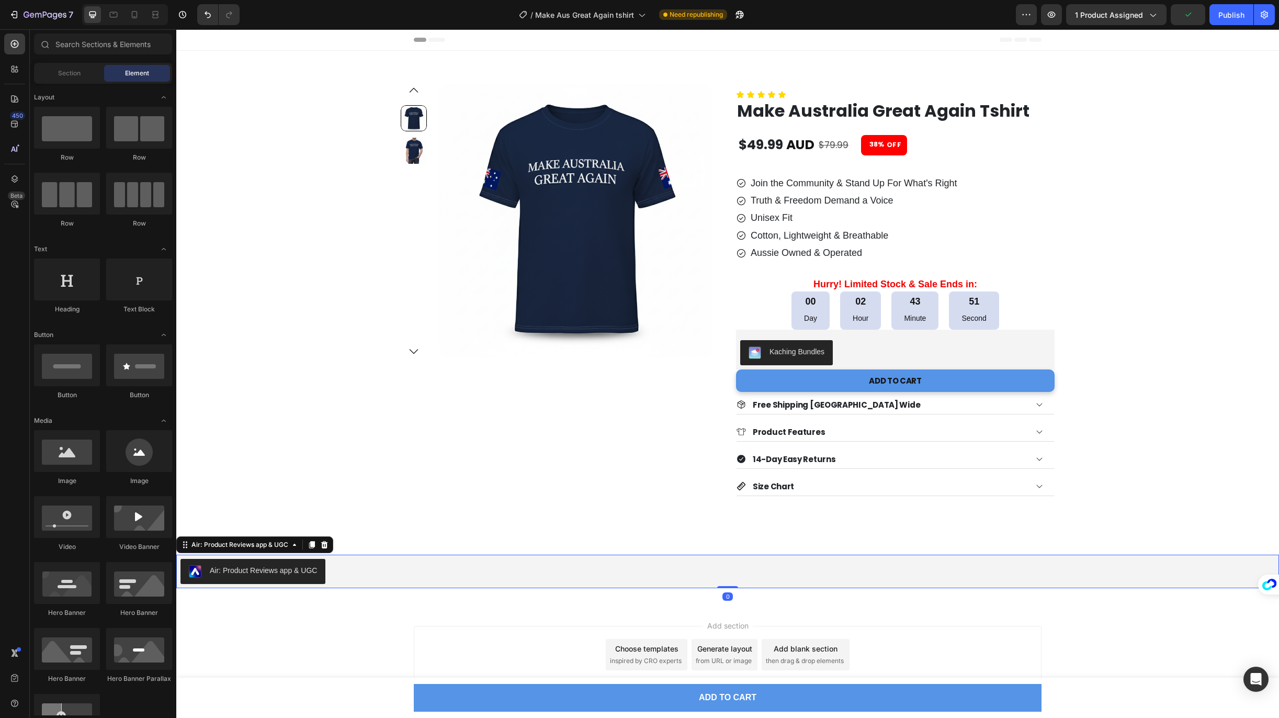
click at [435, 582] on div "Air: Product Reviews app & UGC" at bounding box center [727, 571] width 1094 height 25
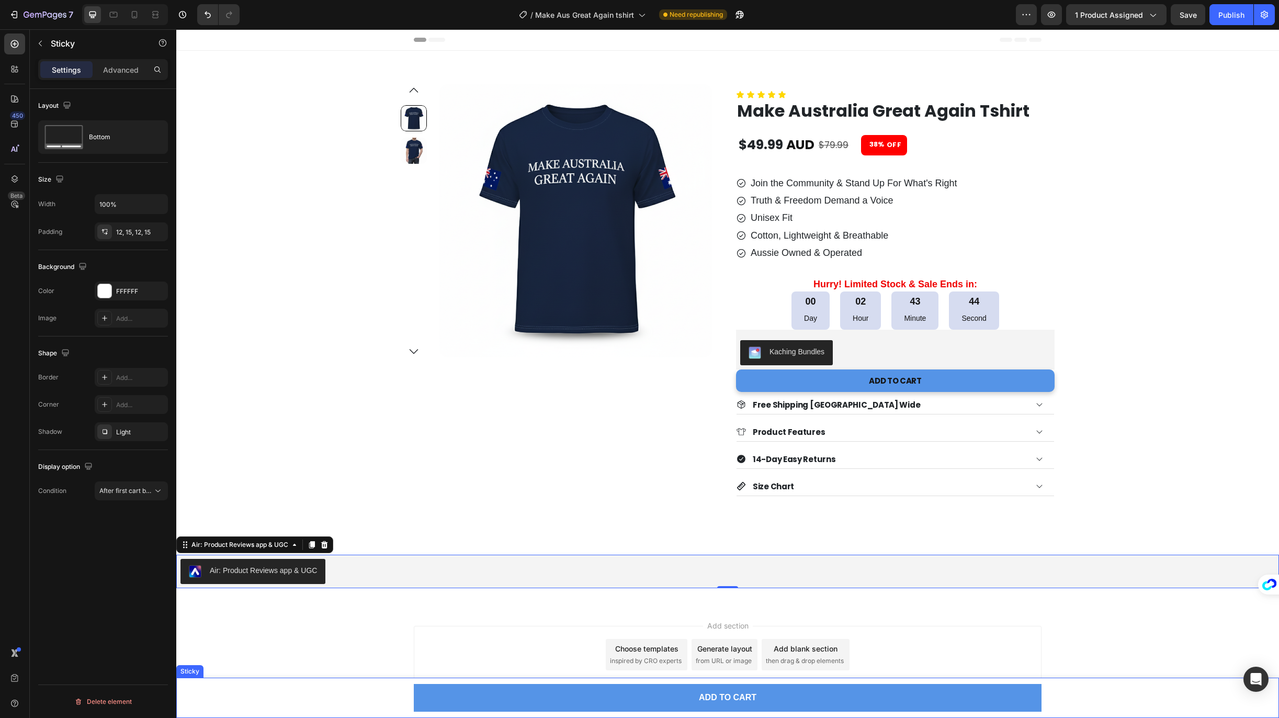
click at [324, 708] on div "ADD TO CART Add to Cart Product" at bounding box center [727, 698] width 1087 height 28
click at [1233, 10] on div "Publish" at bounding box center [1231, 14] width 26 height 11
click at [138, 16] on icon at bounding box center [134, 14] width 10 height 10
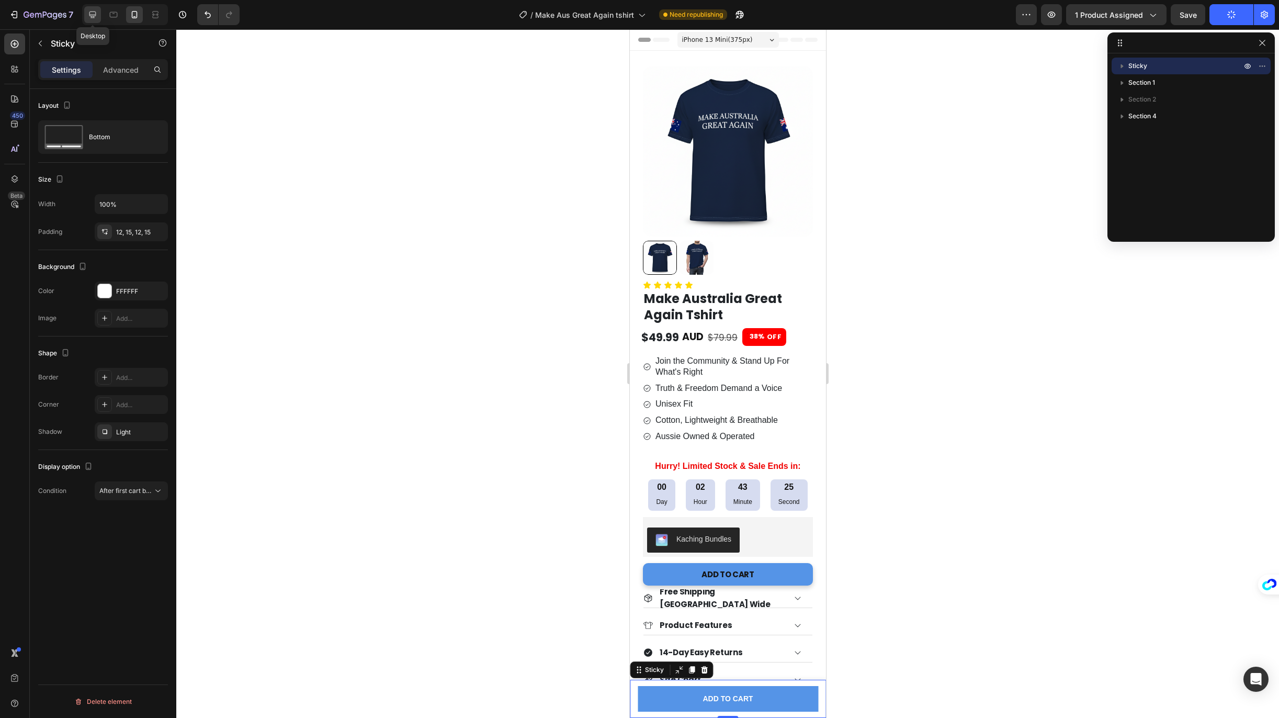
click at [97, 12] on icon at bounding box center [92, 14] width 10 height 10
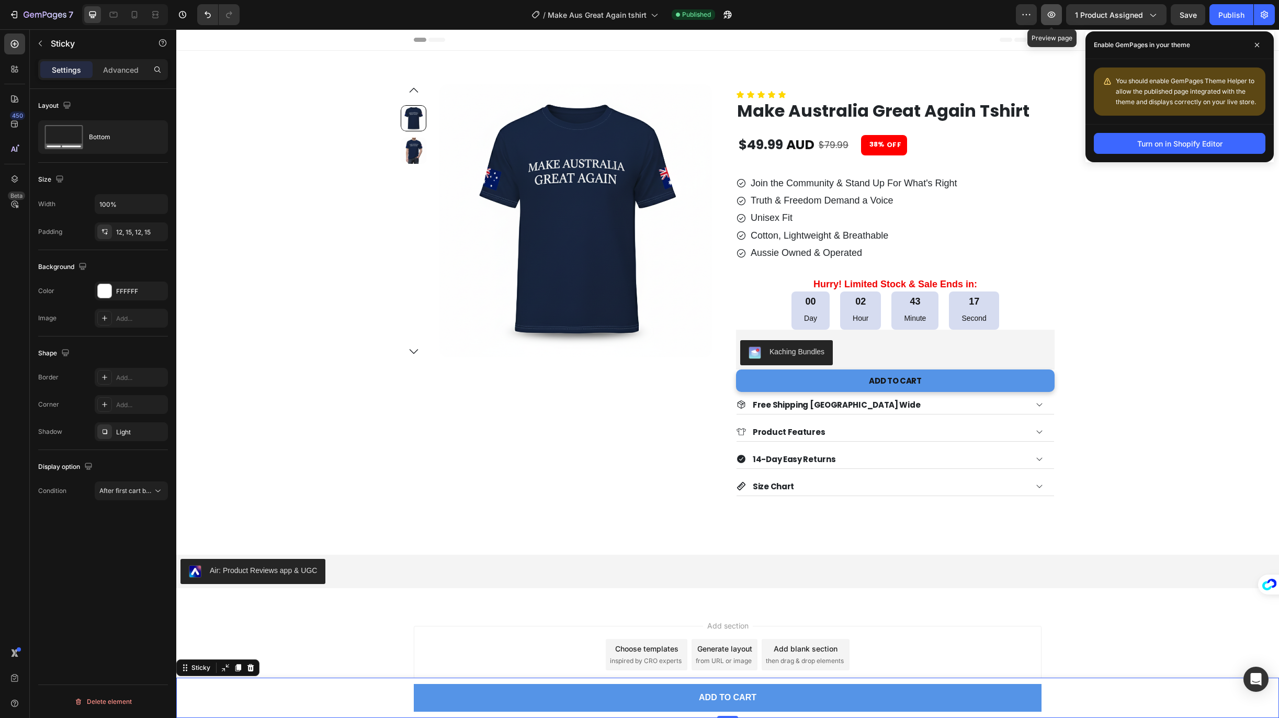
click at [1050, 15] on icon "button" at bounding box center [1051, 14] width 10 height 10
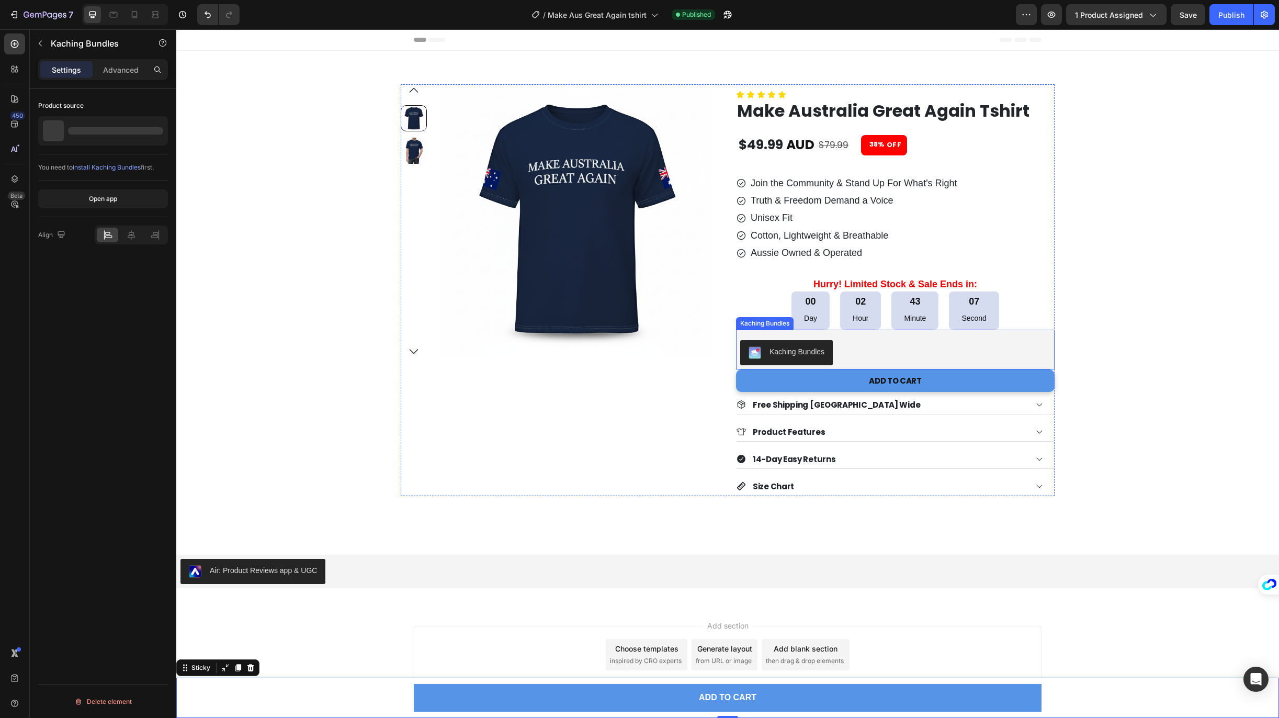
click at [920, 343] on div "Kaching Bundles" at bounding box center [895, 352] width 310 height 25
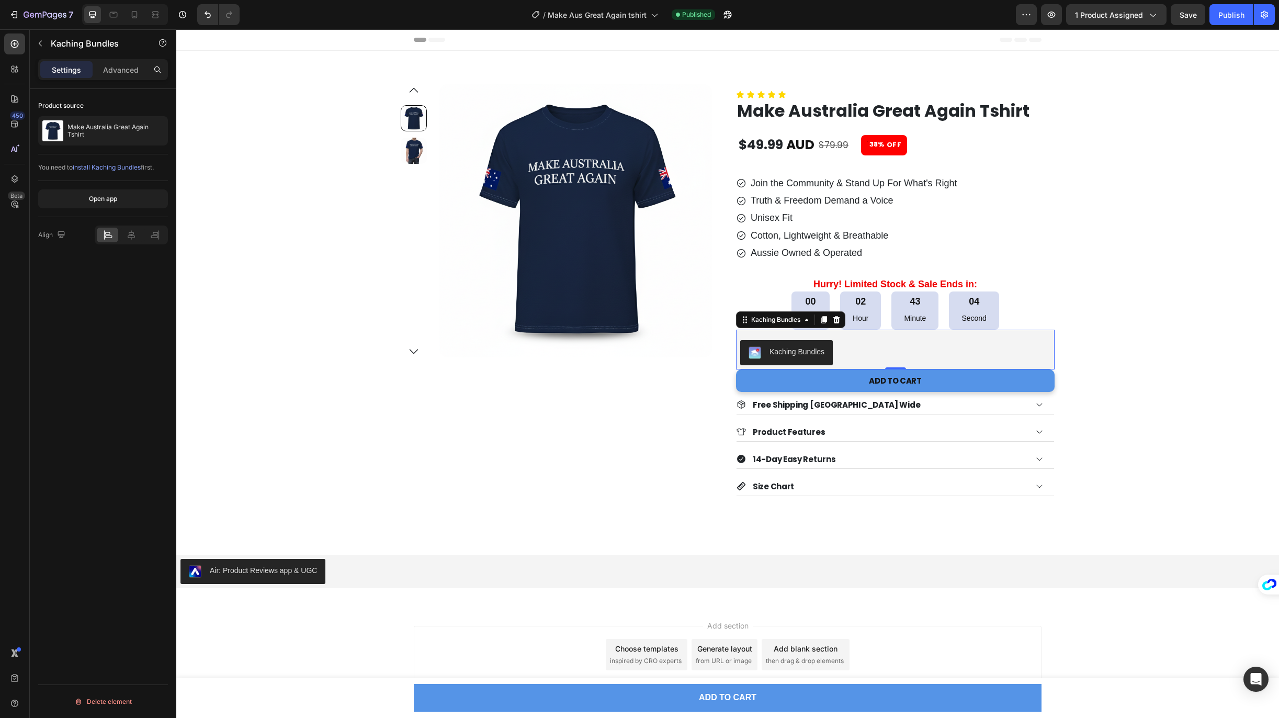
click at [99, 167] on span "install Kaching Bundles" at bounding box center [107, 167] width 68 height 8
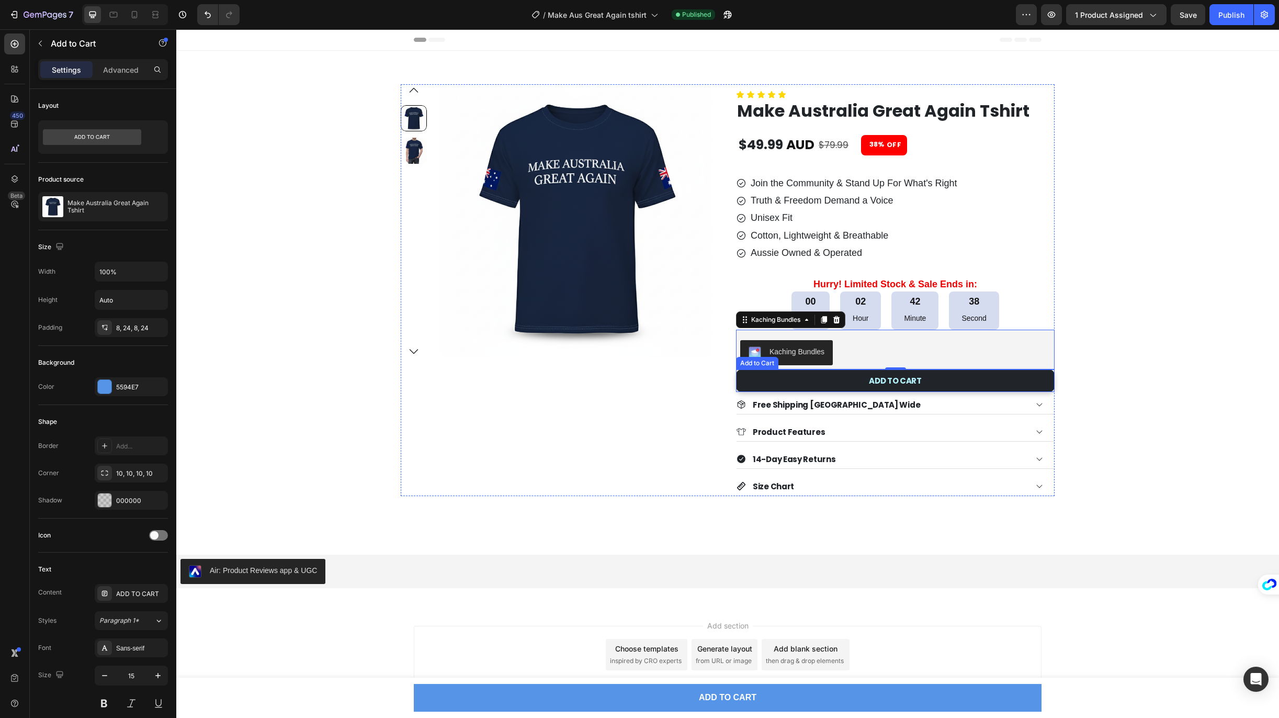
click at [821, 383] on button "ADD TO CART" at bounding box center [895, 380] width 318 height 22
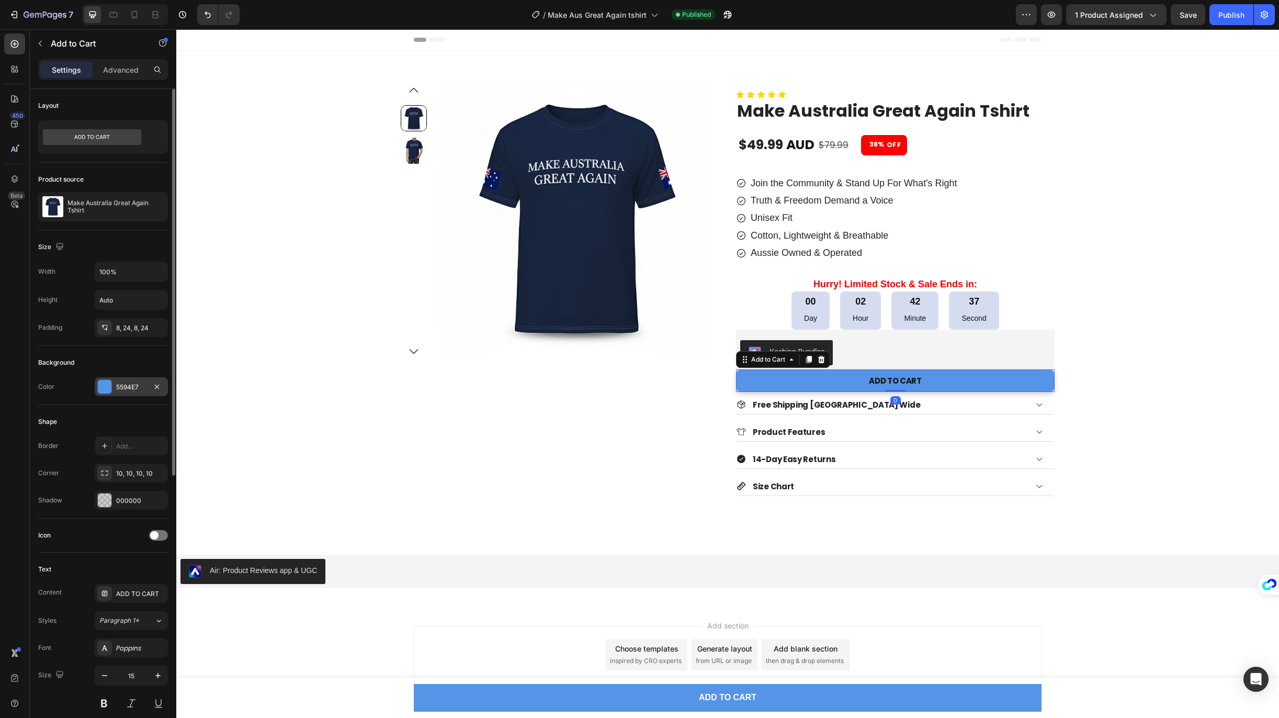
click at [112, 385] on div "5594E7" at bounding box center [131, 386] width 73 height 19
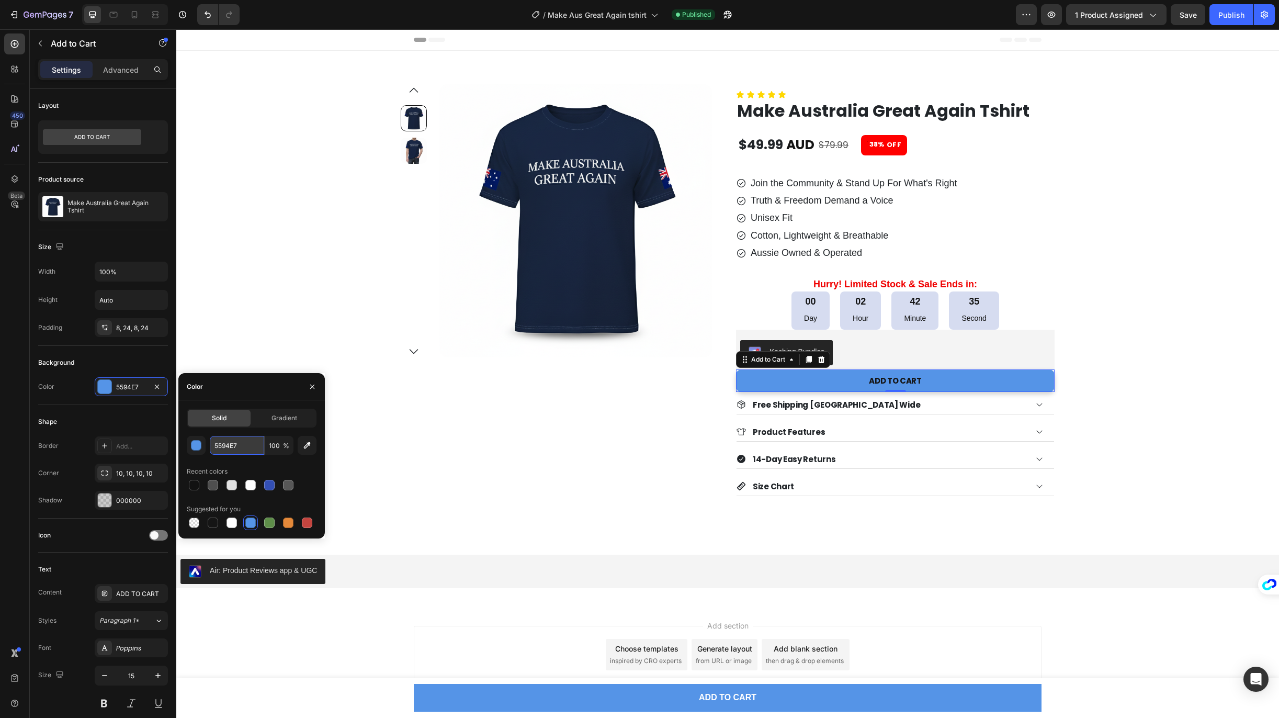
click at [235, 447] on input "5594E7" at bounding box center [237, 445] width 54 height 19
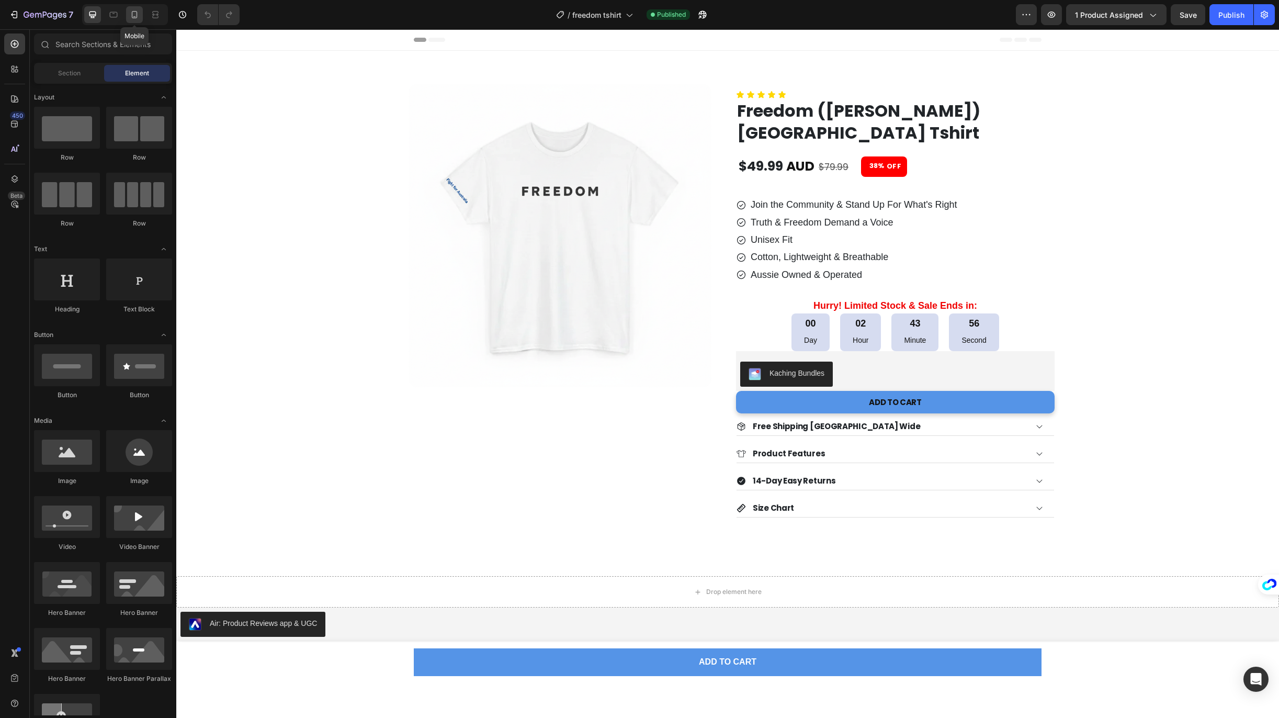
click at [132, 13] on icon at bounding box center [135, 14] width 6 height 7
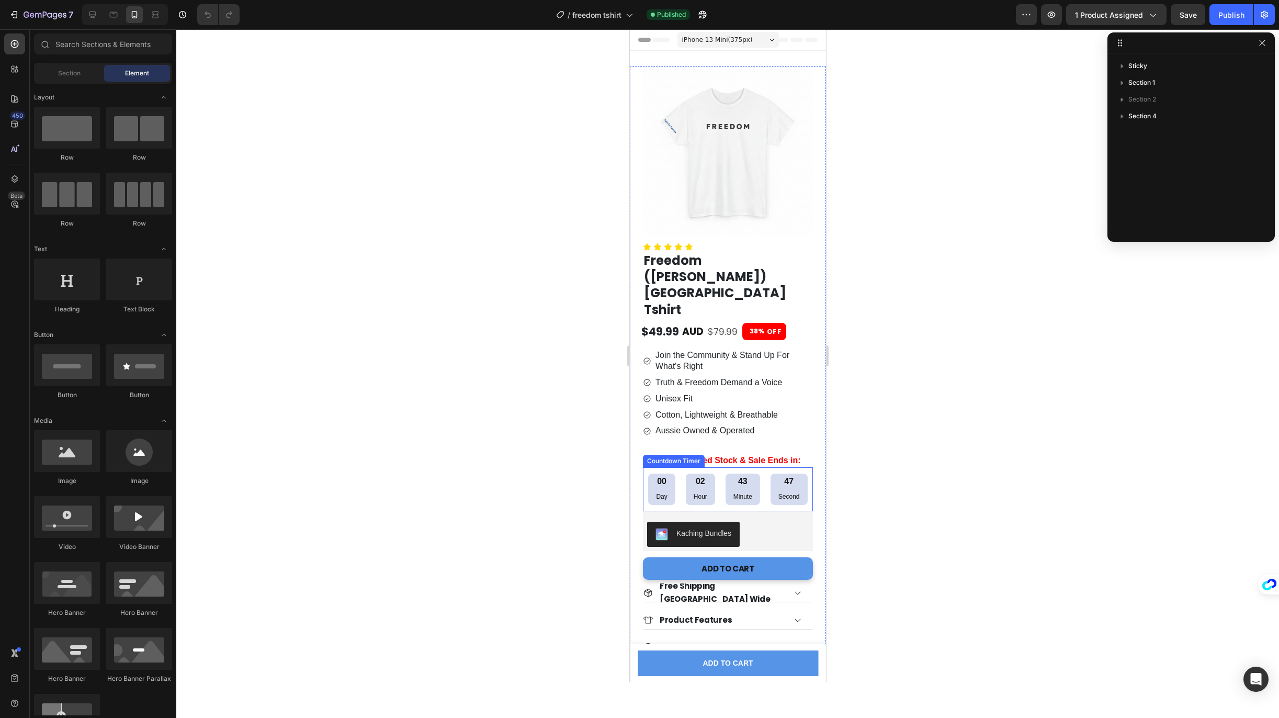
click at [733, 476] on div "43" at bounding box center [742, 481] width 19 height 11
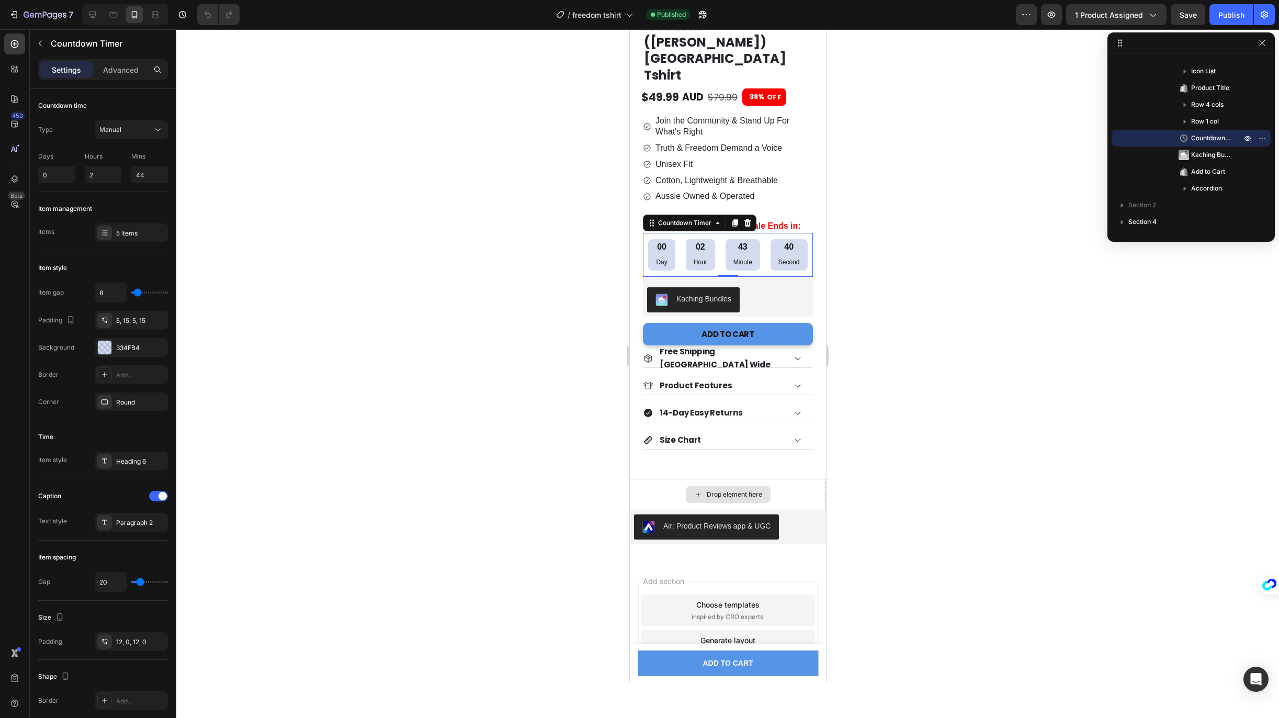
scroll to position [235, 0]
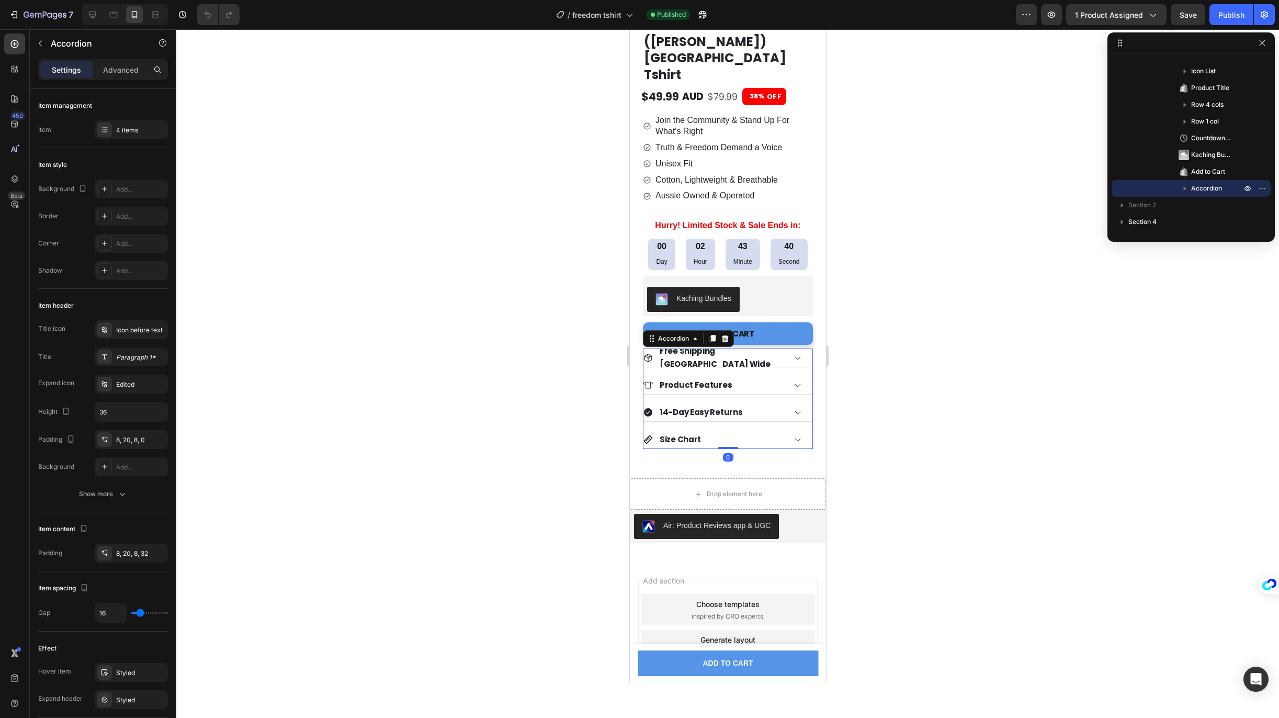
click at [717, 431] on div "Size Chart" at bounding box center [714, 439] width 142 height 16
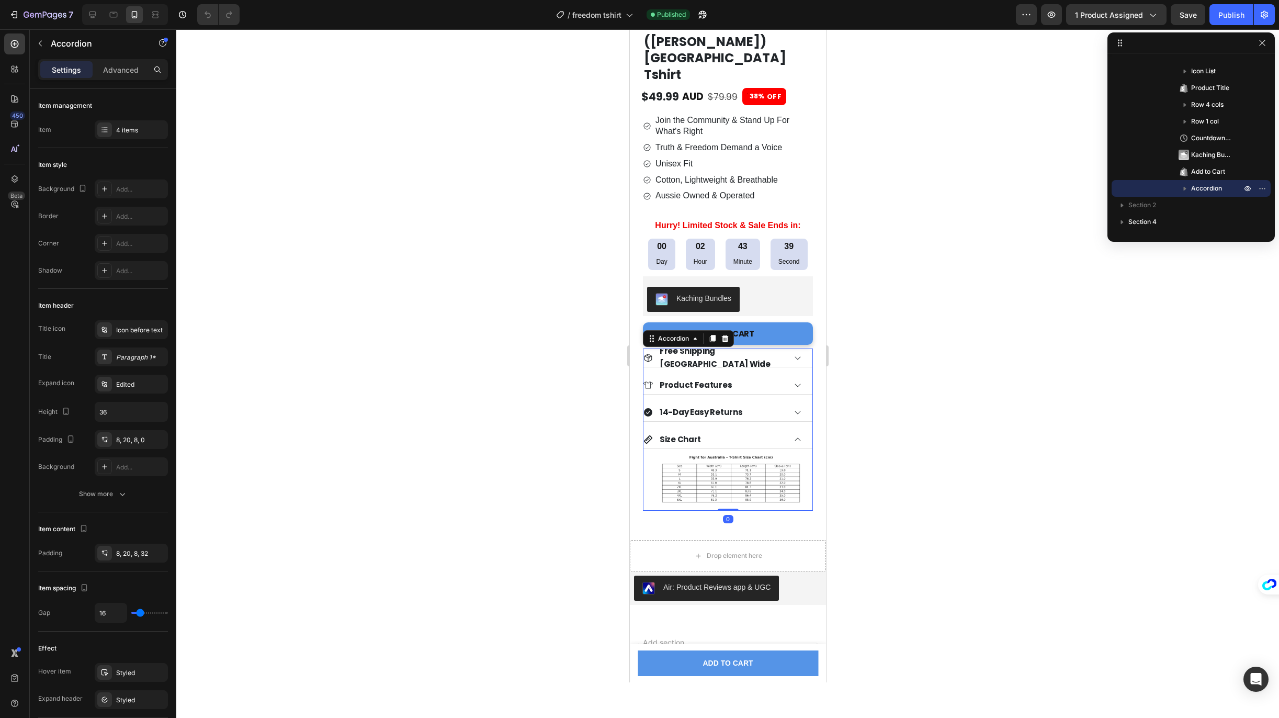
click at [717, 431] on div "Size Chart" at bounding box center [714, 439] width 142 height 16
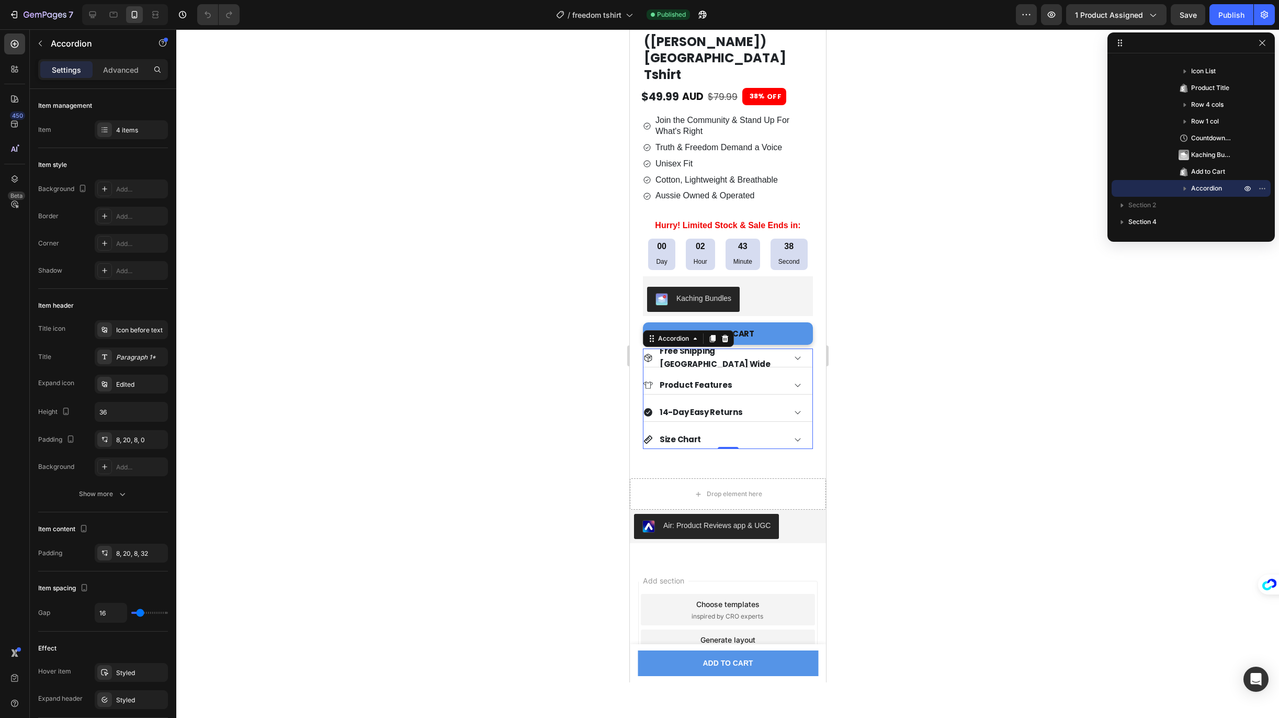
click at [733, 406] on p "14-Day Easy Returns" at bounding box center [700, 412] width 83 height 13
click at [772, 404] on div "14-Day Easy Returns" at bounding box center [714, 412] width 142 height 16
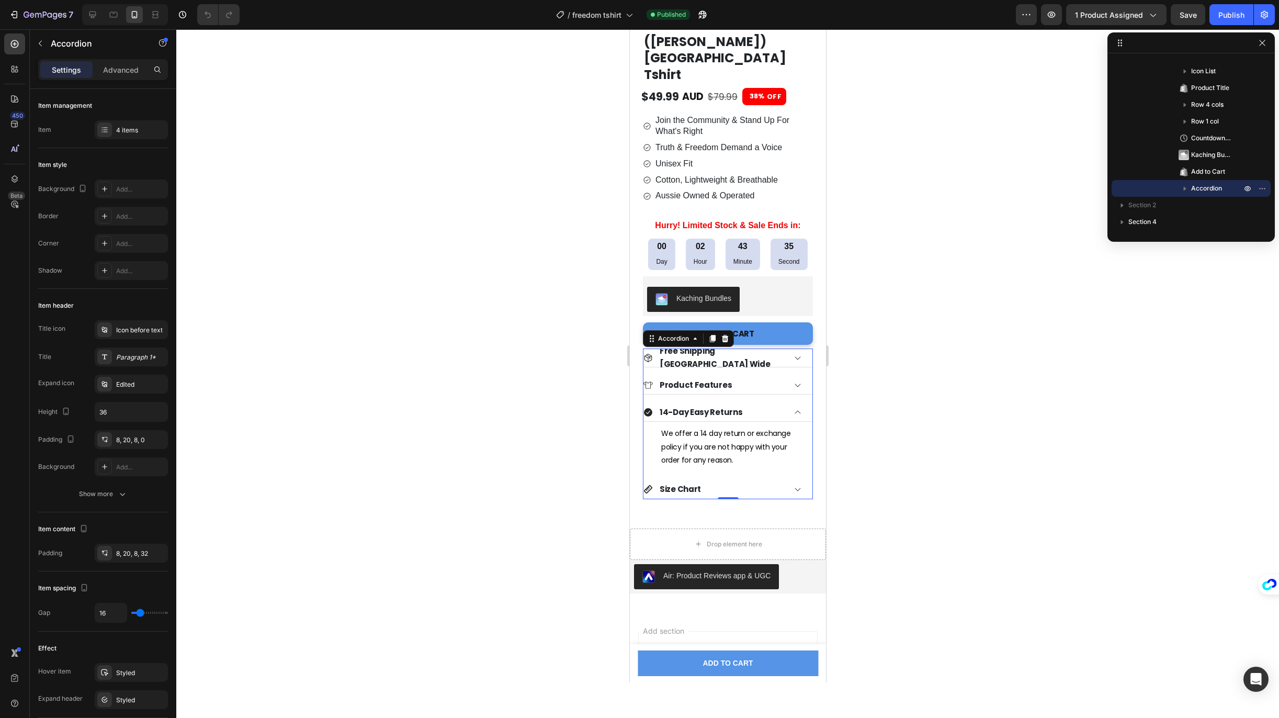
click at [772, 404] on div "14-Day Easy Returns" at bounding box center [714, 412] width 142 height 16
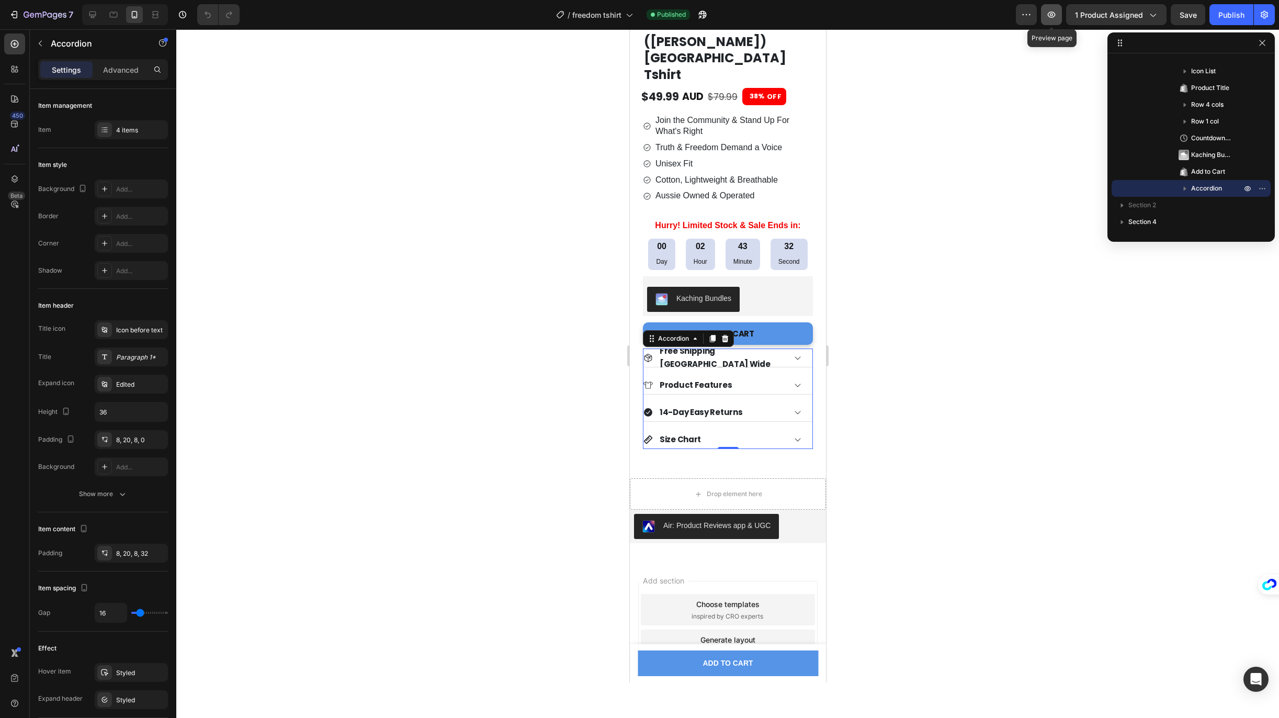
click at [1056, 20] on button "button" at bounding box center [1051, 14] width 21 height 21
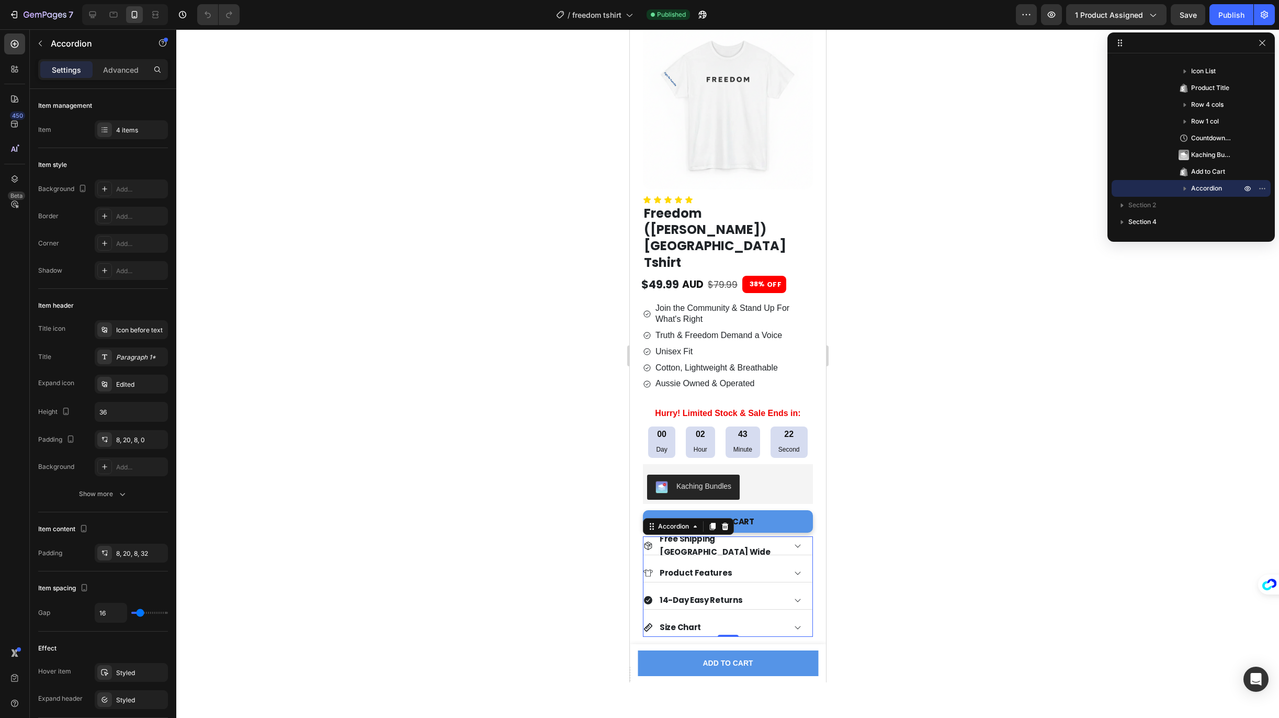
scroll to position [0, 0]
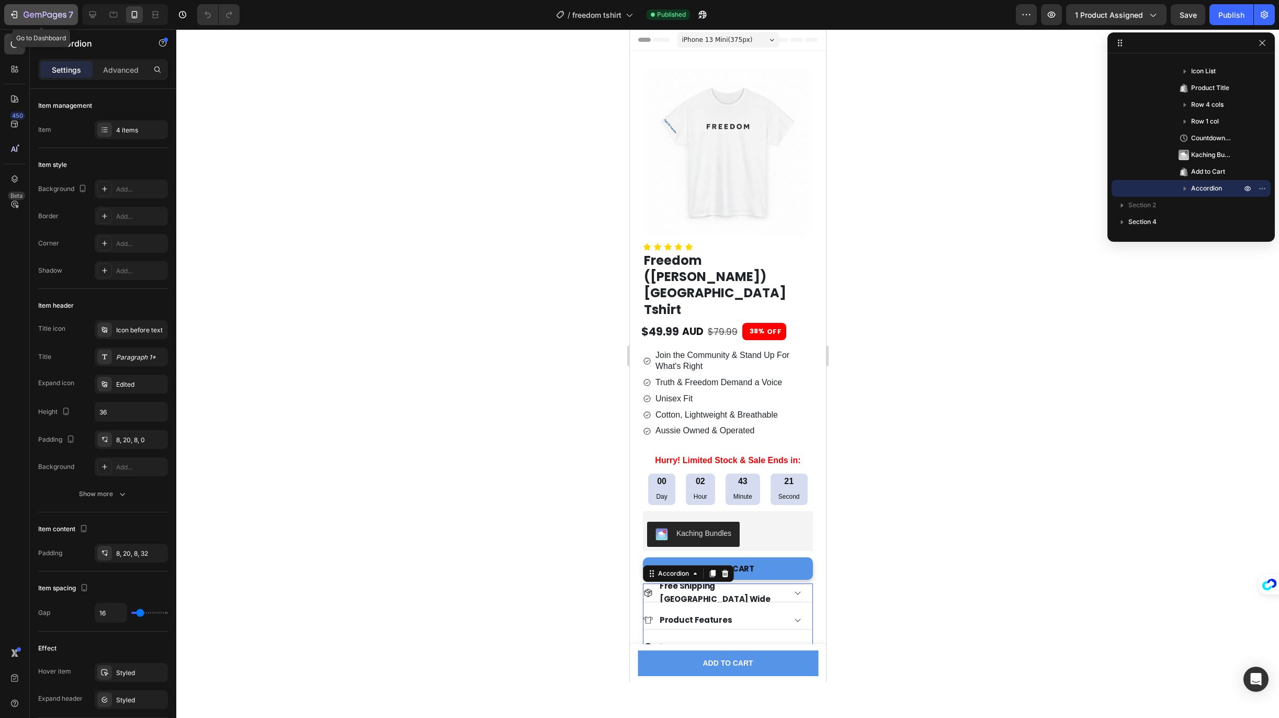
click at [14, 15] on icon "button" at bounding box center [13, 14] width 5 height 3
